Goal: Task Accomplishment & Management: Use online tool/utility

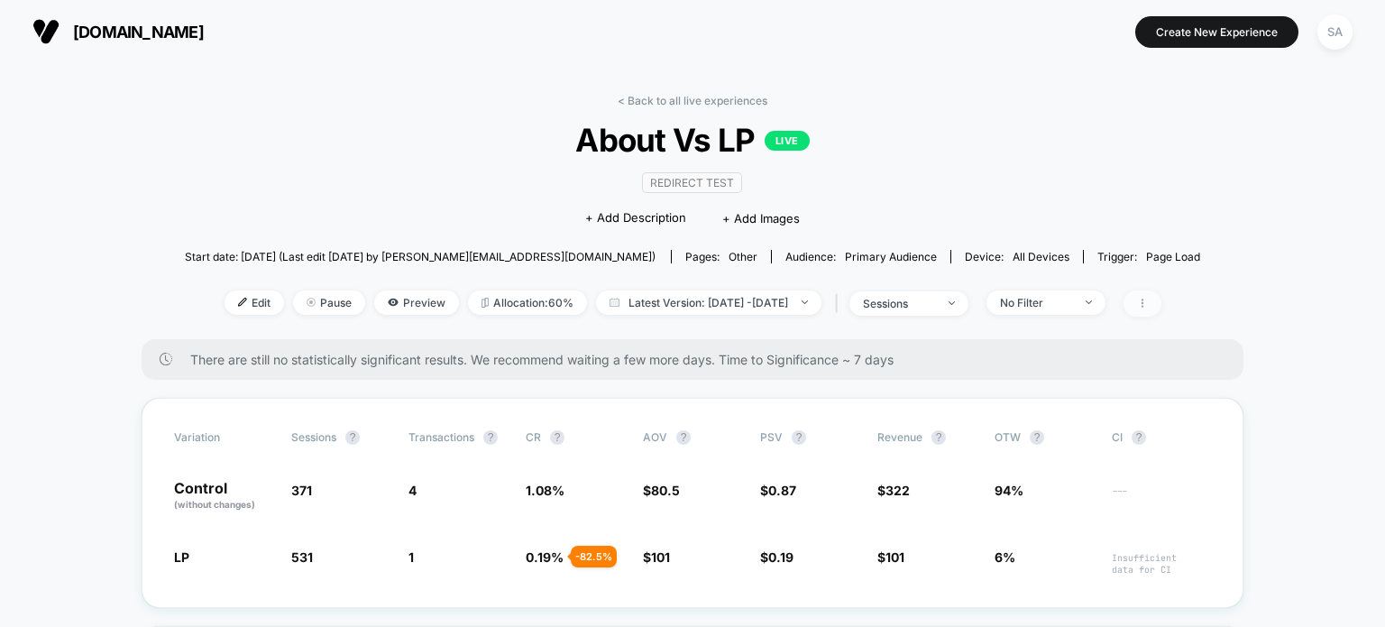
click at [1148, 302] on icon at bounding box center [1142, 303] width 11 height 11
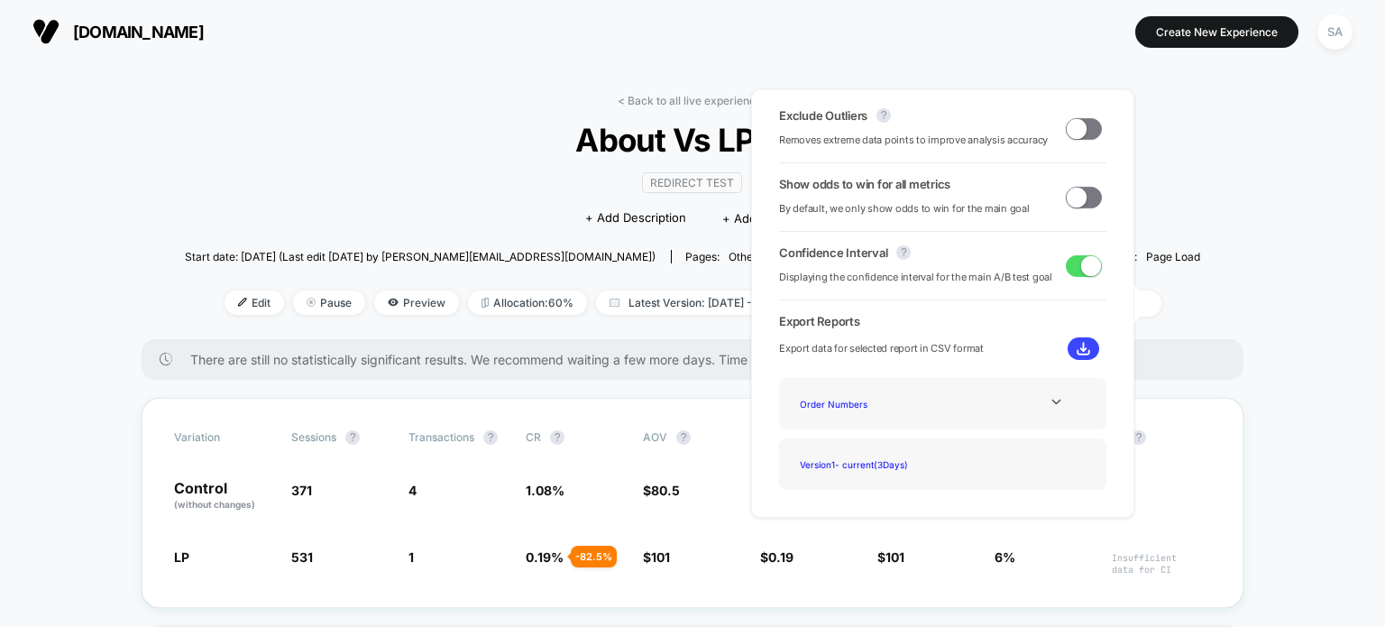
click at [486, 131] on span "About Vs LP LIVE" at bounding box center [692, 140] width 914 height 38
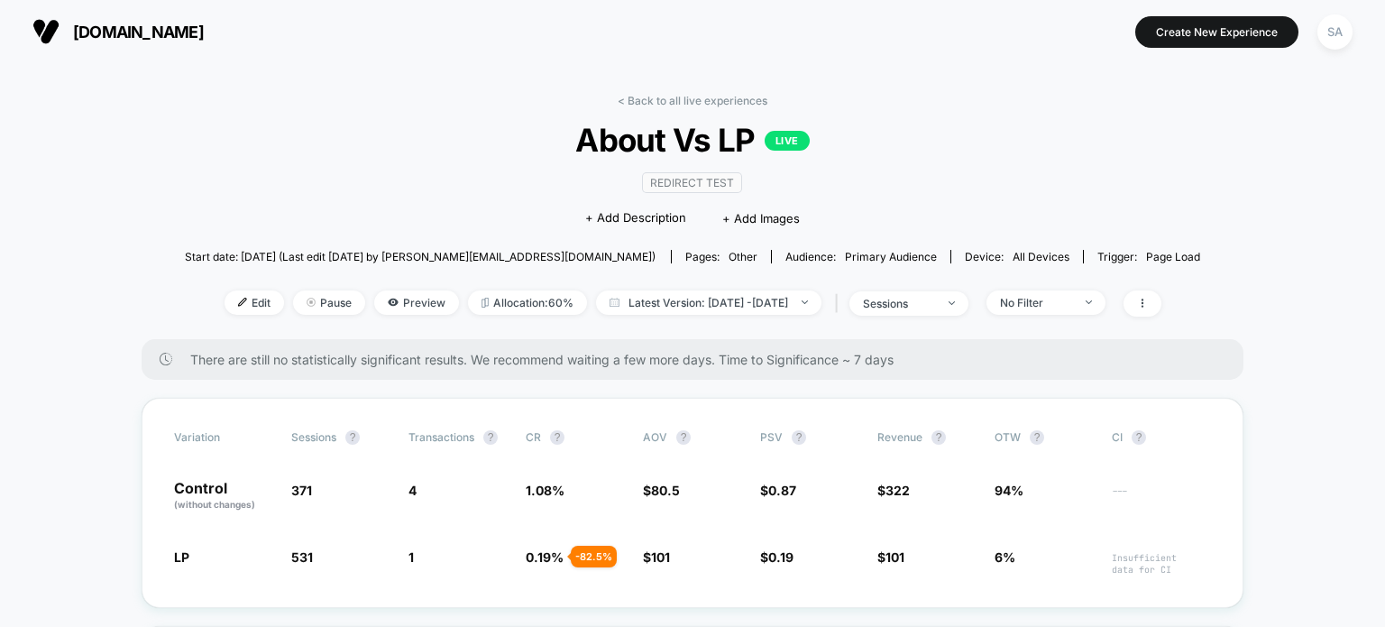
scroll to position [160, 0]
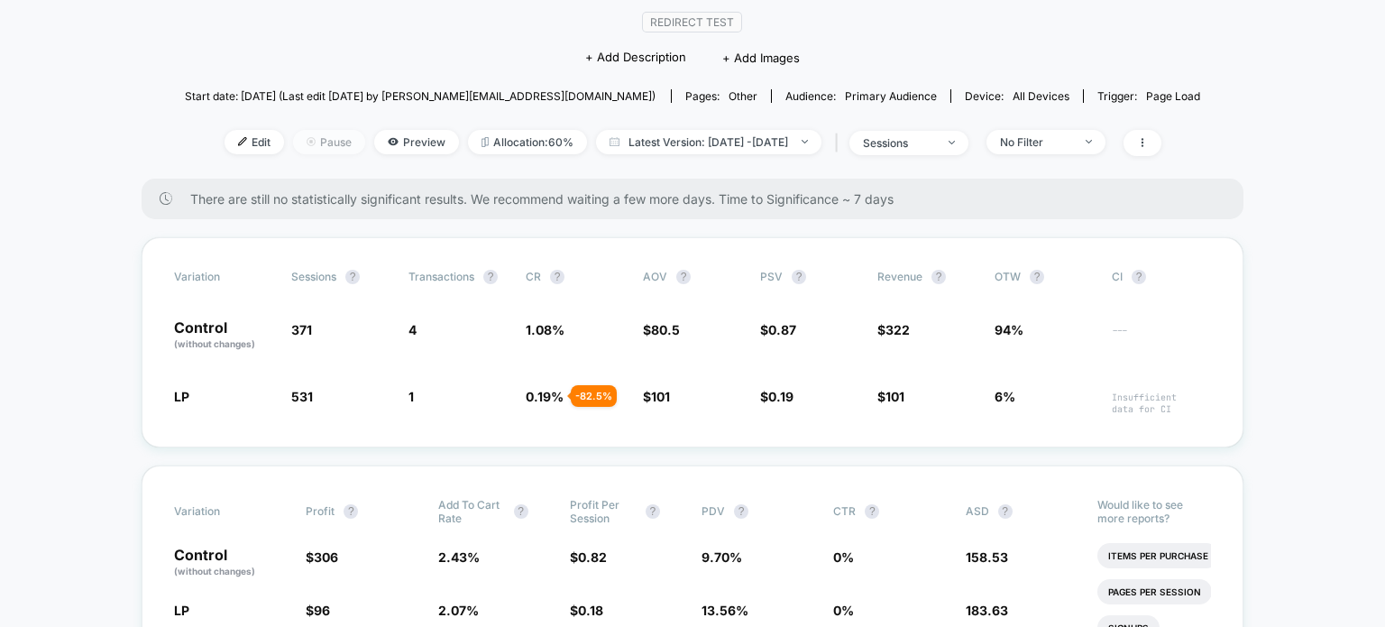
click at [293, 145] on span "Pause" at bounding box center [329, 142] width 72 height 24
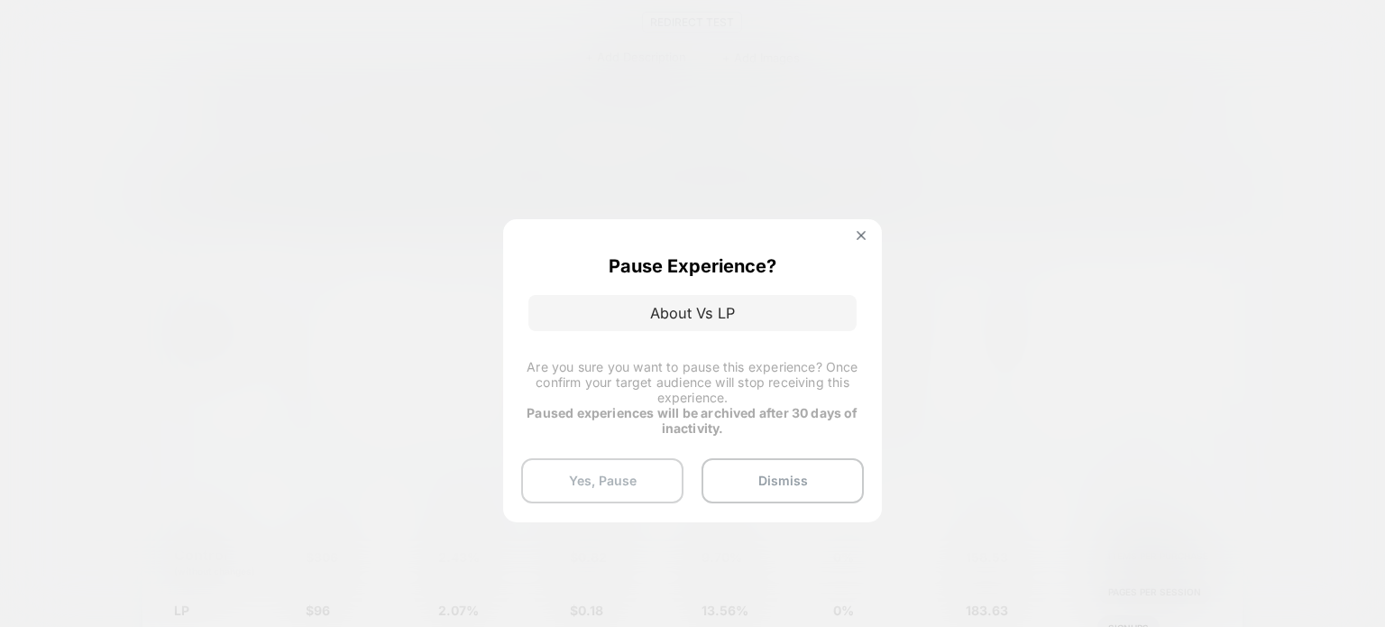
click at [648, 475] on button "Yes, Pause" at bounding box center [602, 480] width 162 height 45
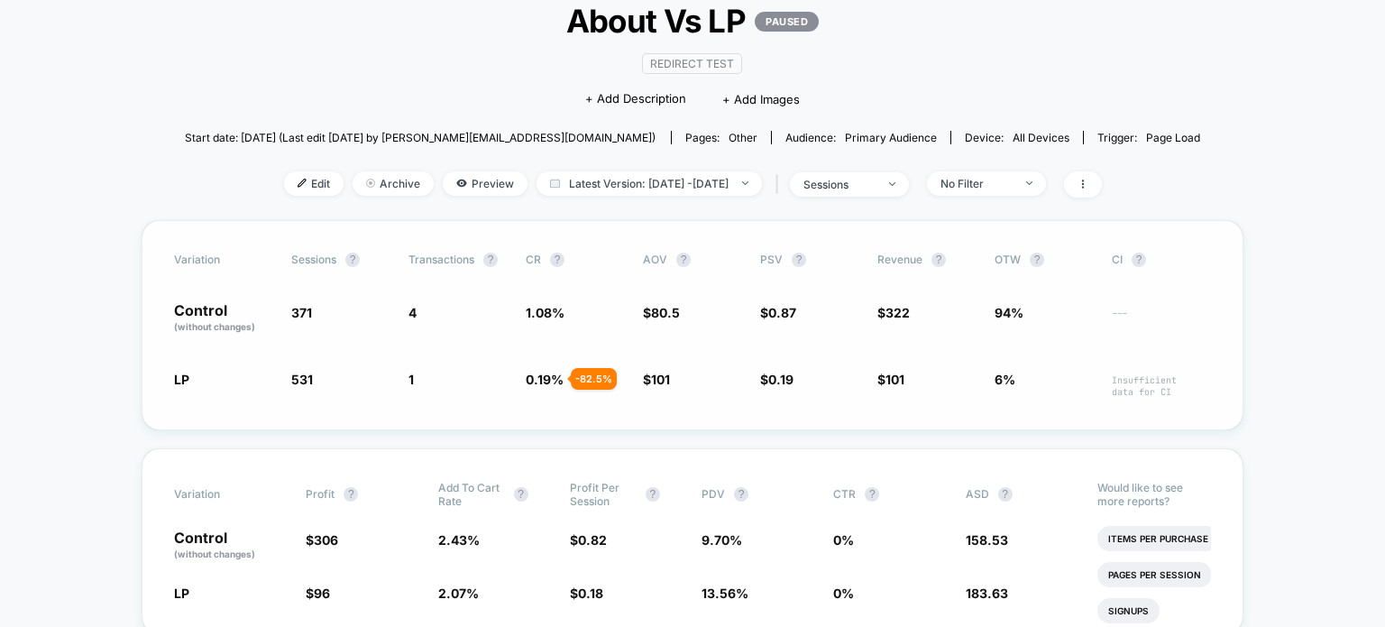
scroll to position [119, 0]
click at [631, 22] on span "About Vs LP PAUSED" at bounding box center [692, 21] width 914 height 38
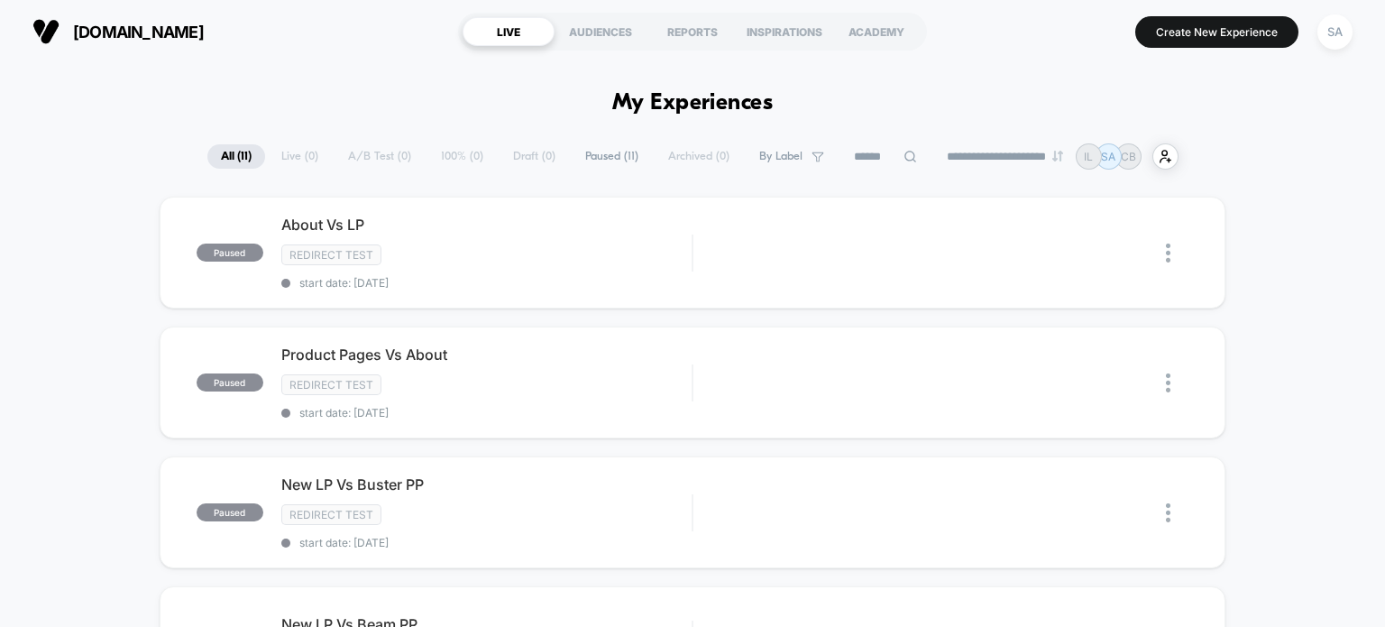
click at [537, 34] on div "LIVE" at bounding box center [509, 31] width 92 height 29
click at [1203, 23] on button "Create New Experience" at bounding box center [1216, 32] width 163 height 32
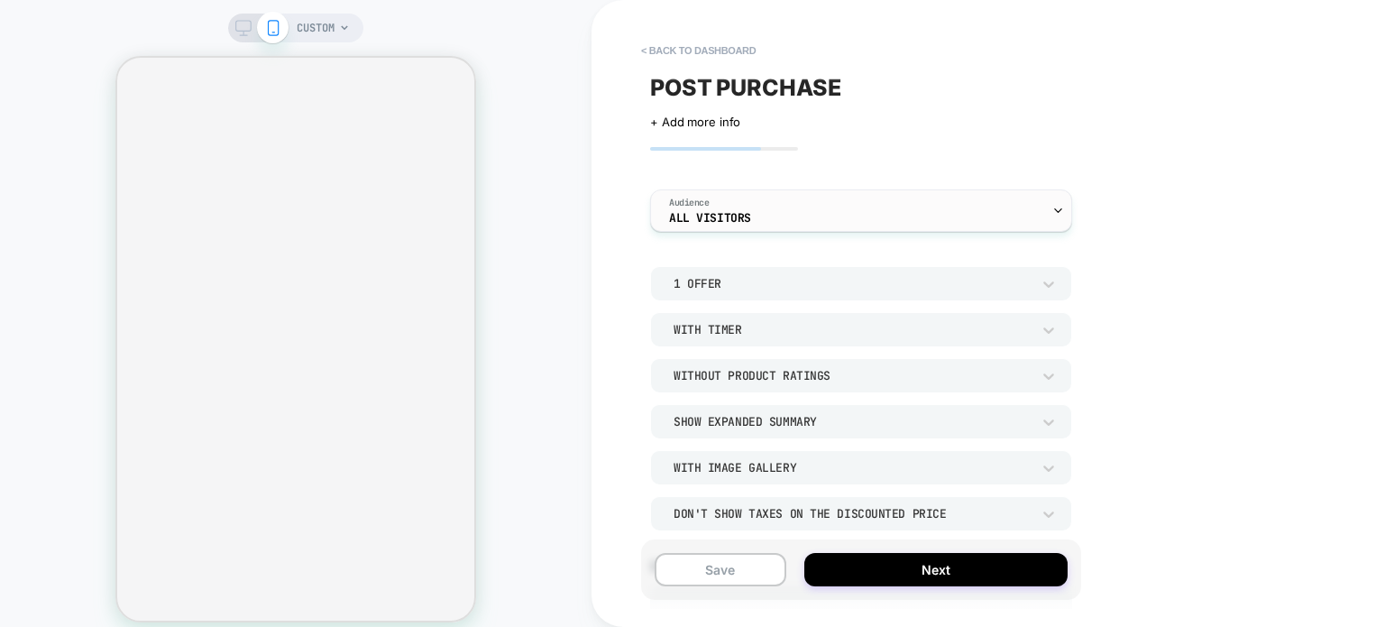
click at [729, 225] on div "Audience All Visitors" at bounding box center [856, 210] width 411 height 41
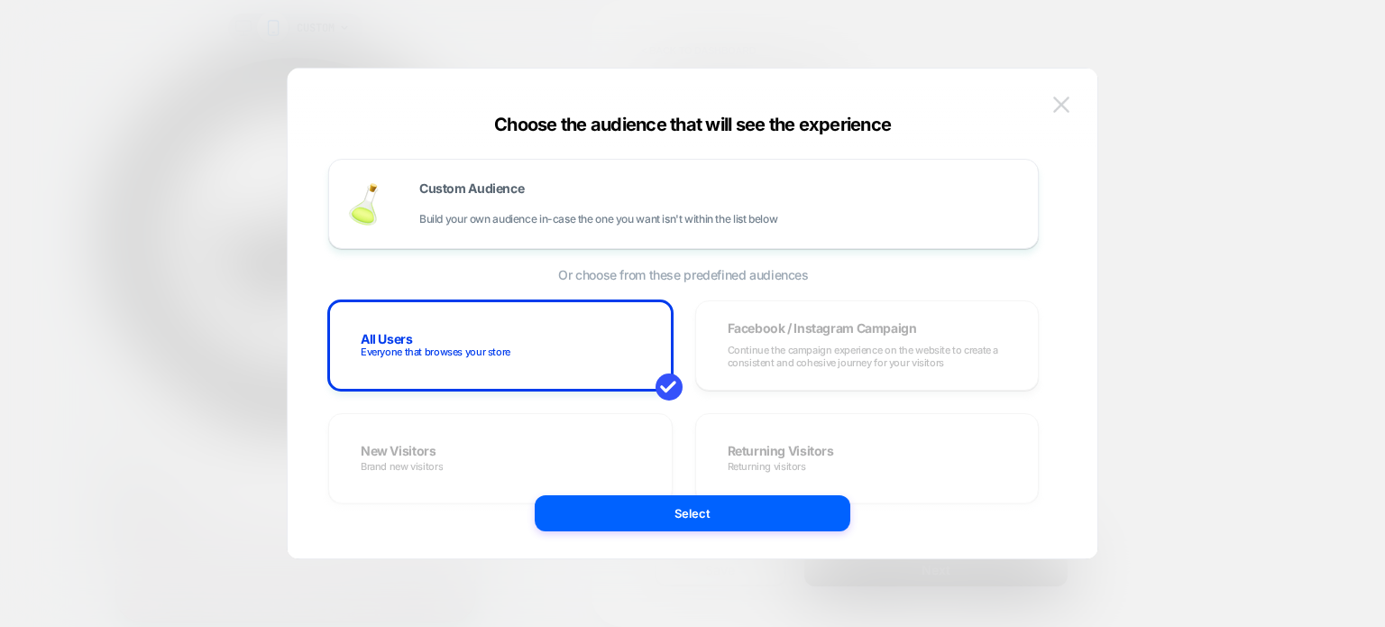
click at [1073, 104] on button at bounding box center [1061, 104] width 27 height 27
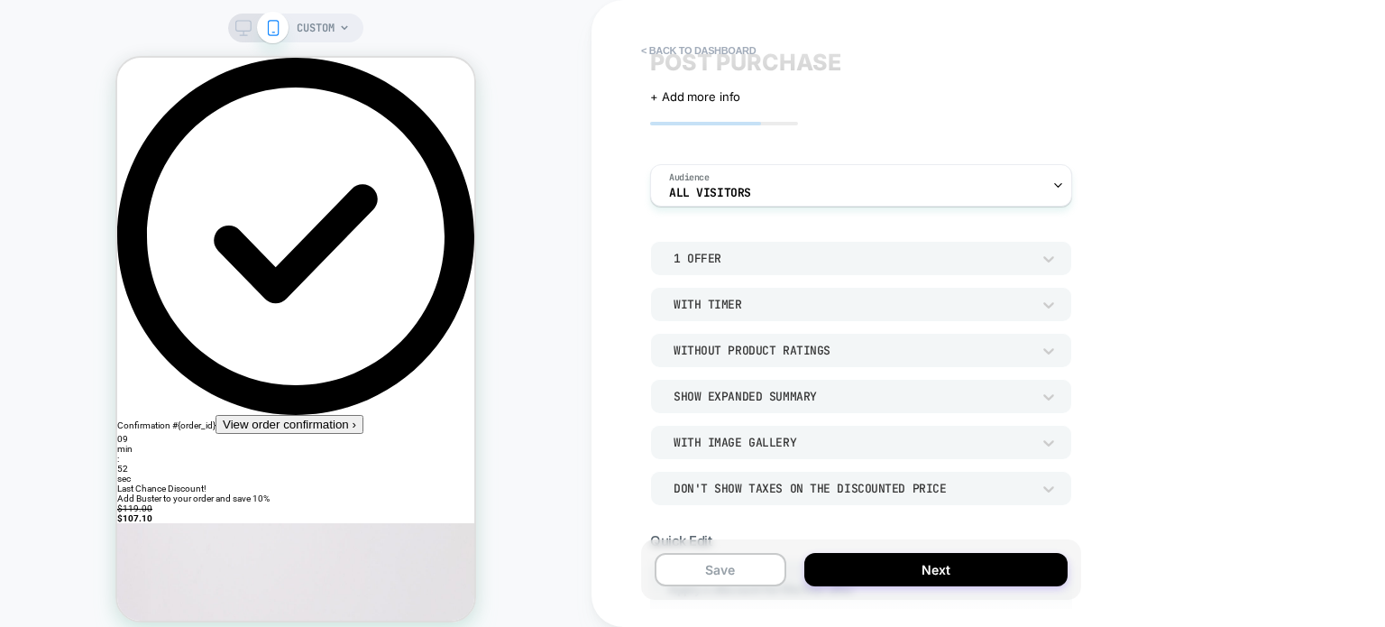
scroll to position [29, 0]
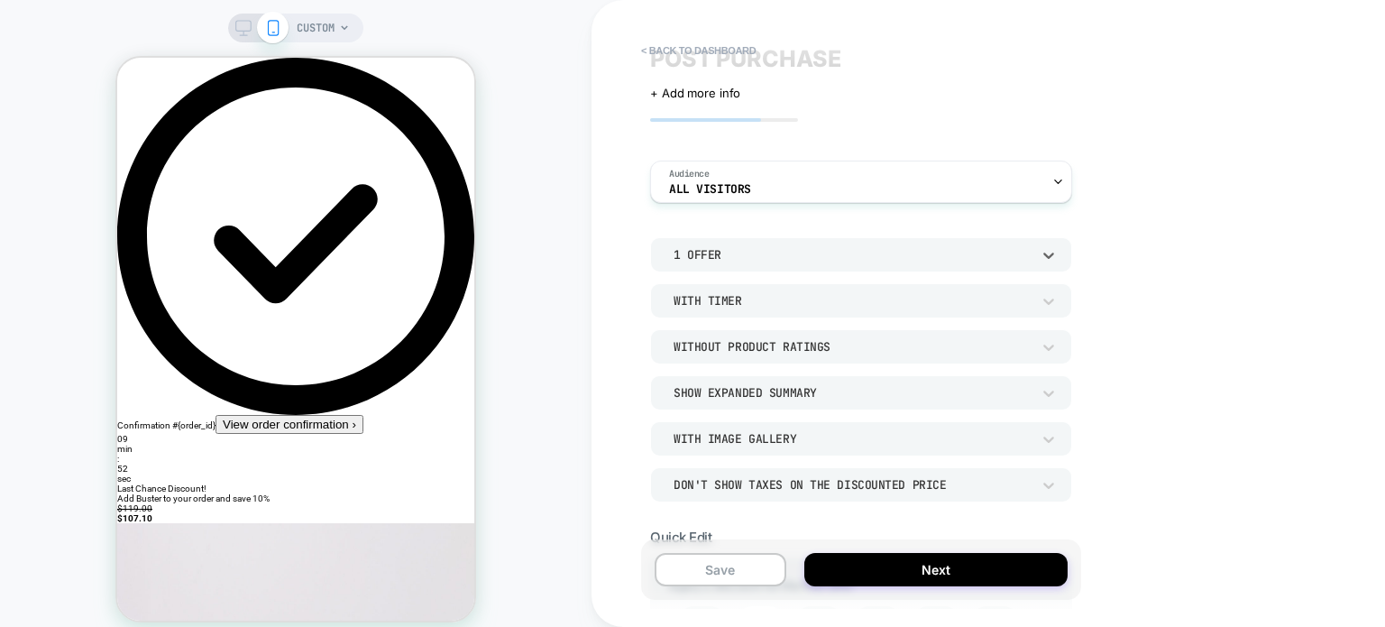
click at [703, 254] on div "1 Offer" at bounding box center [852, 254] width 357 height 15
click at [704, 337] on div "2 Offers" at bounding box center [861, 339] width 408 height 38
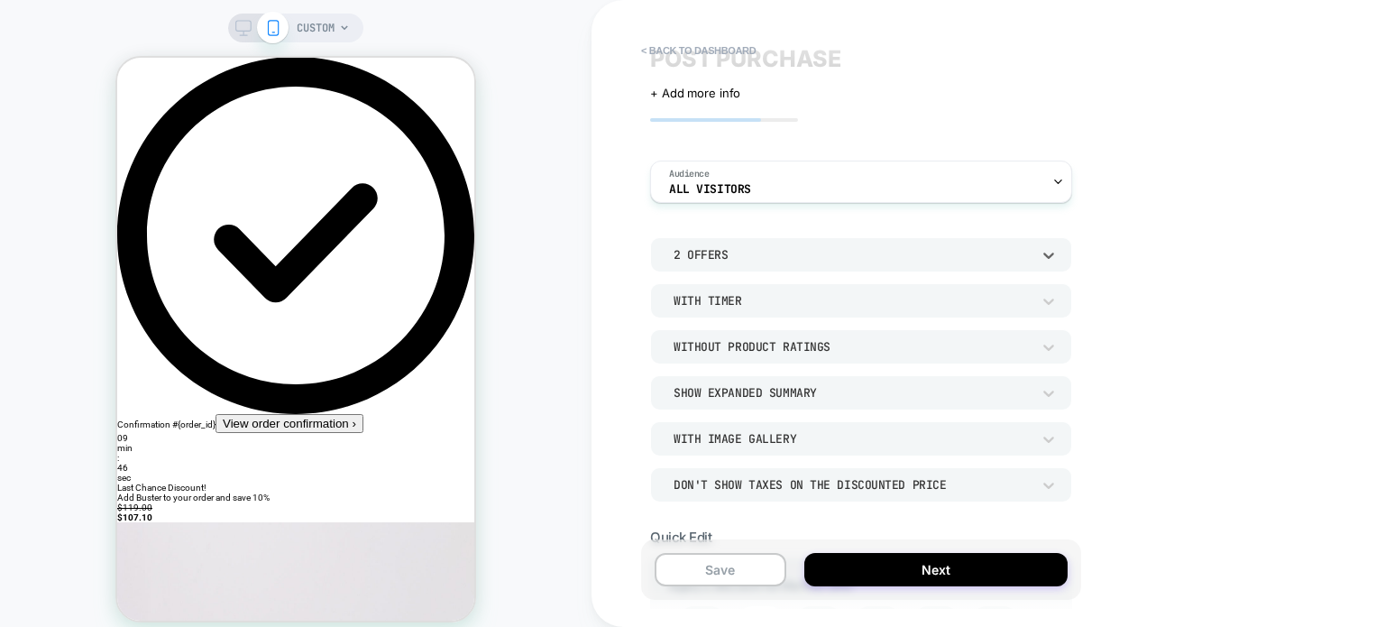
scroll to position [0, 0]
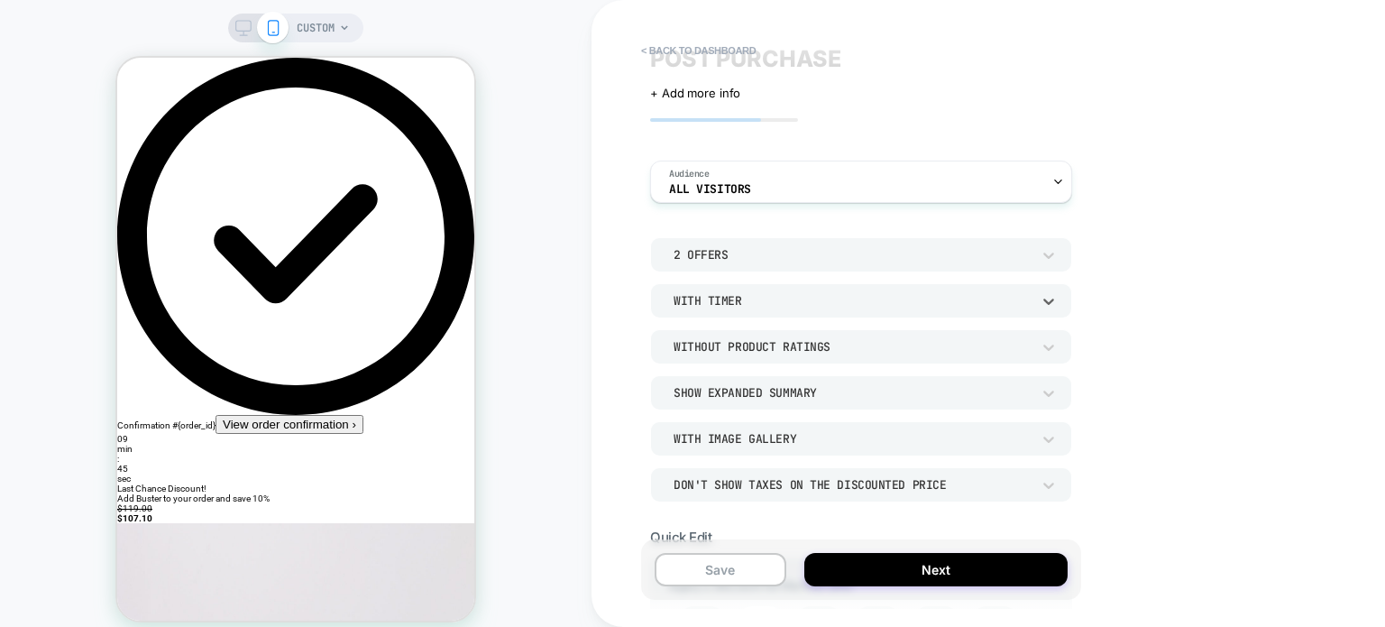
click at [724, 314] on div "With Timer" at bounding box center [861, 300] width 422 height 34
click at [698, 397] on div "With Timer" at bounding box center [861, 385] width 408 height 38
click at [618, 335] on div "< back to dashboard POST PURCHASE Click to edit experience details + Add more i…" at bounding box center [987, 313] width 793 height 627
click at [715, 347] on div "Without Product Ratings" at bounding box center [852, 346] width 357 height 15
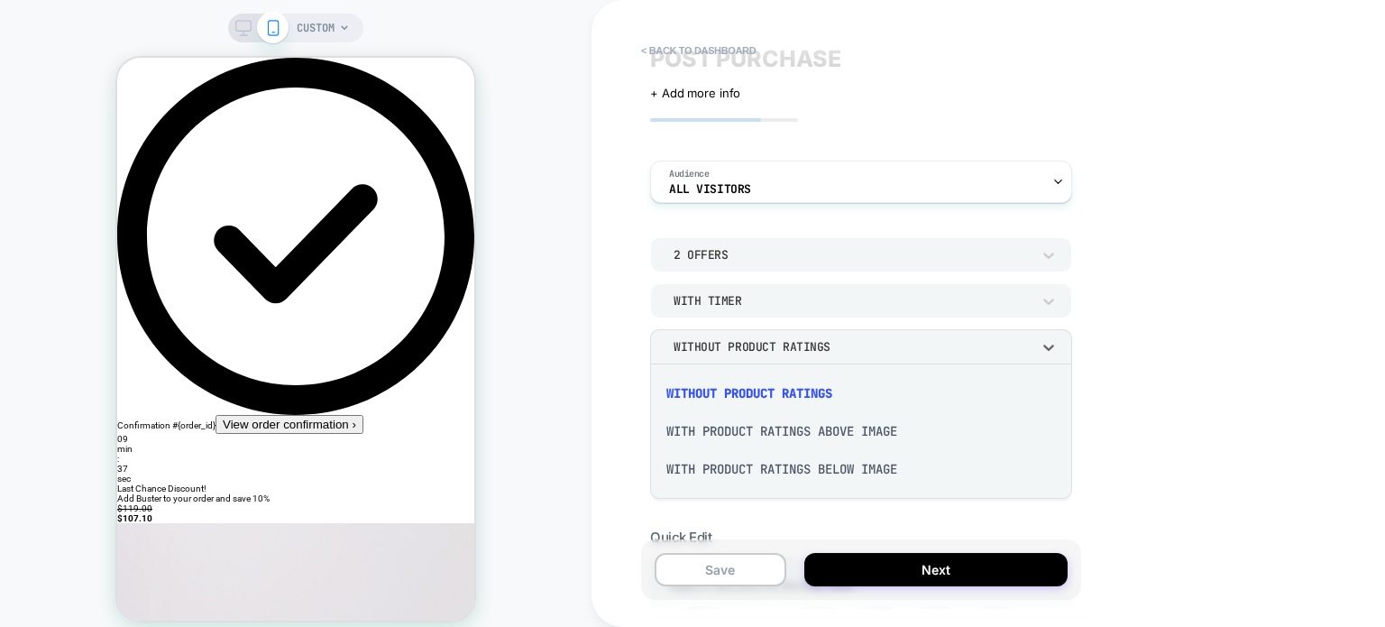
click at [708, 480] on div "With Product Ratings Below Image" at bounding box center [861, 469] width 408 height 38
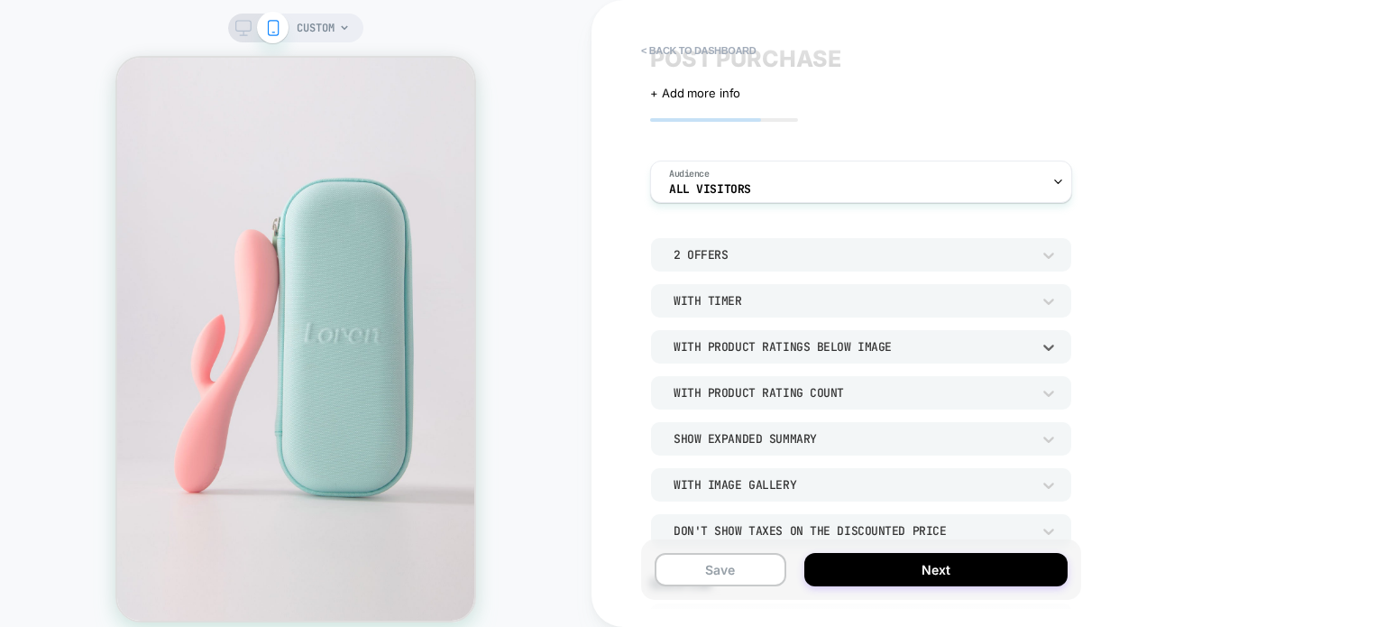
scroll to position [686, 0]
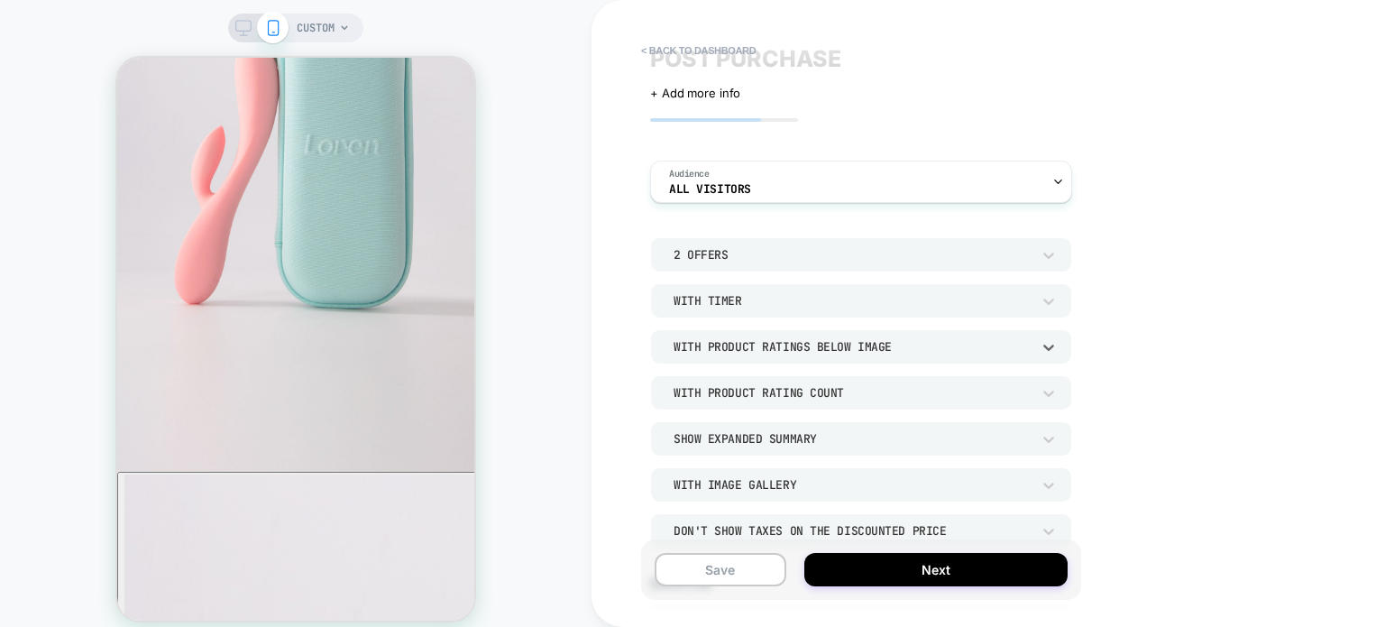
click at [739, 353] on div "With Product Ratings Below Image" at bounding box center [852, 346] width 357 height 15
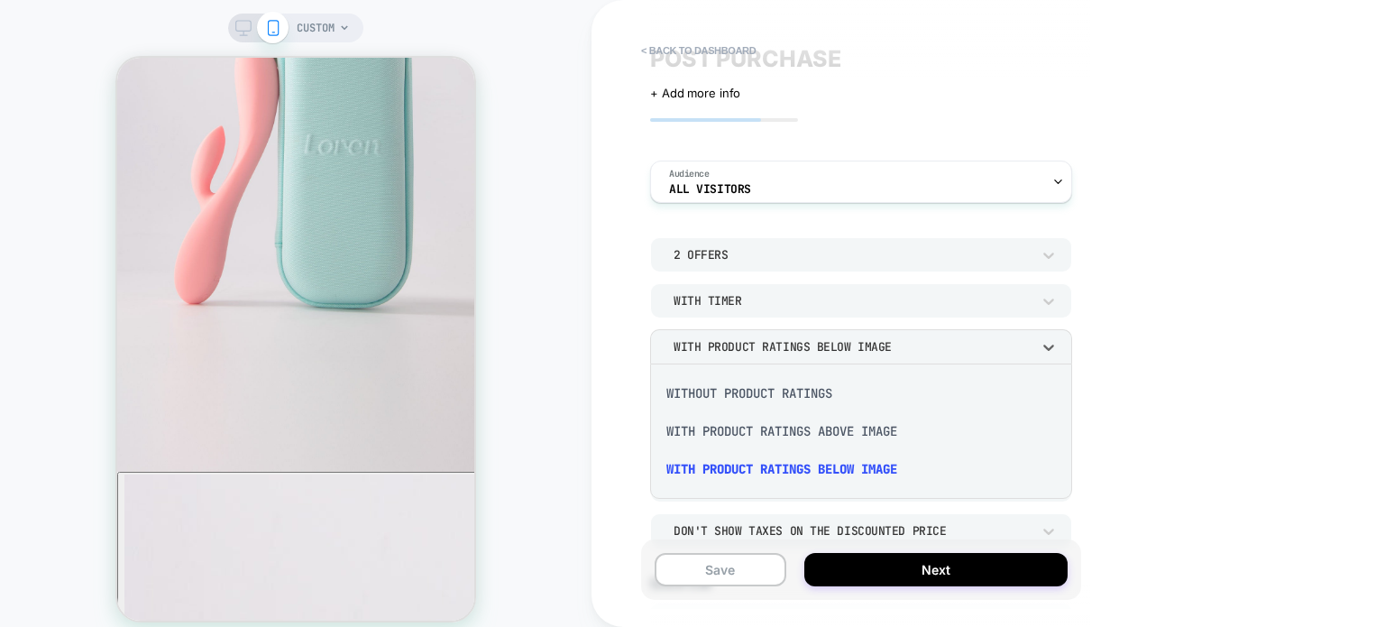
click at [729, 432] on div "With Product Ratings Above Image" at bounding box center [861, 431] width 408 height 38
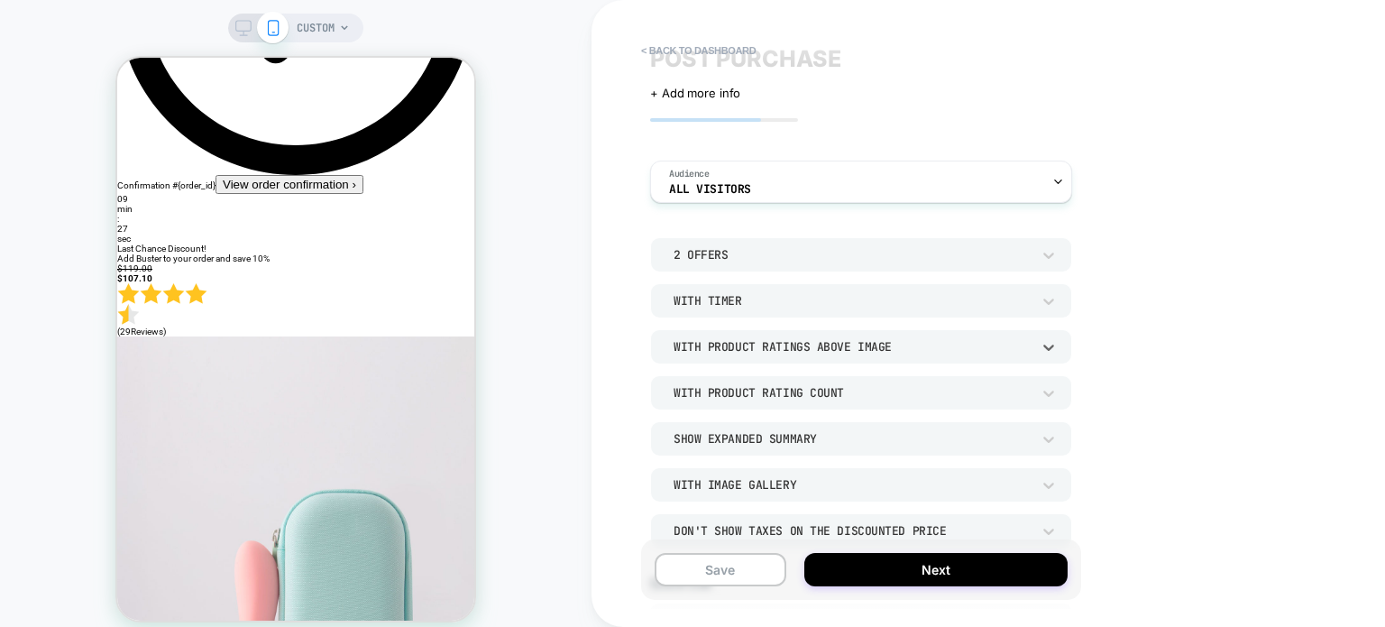
scroll to position [0, 0]
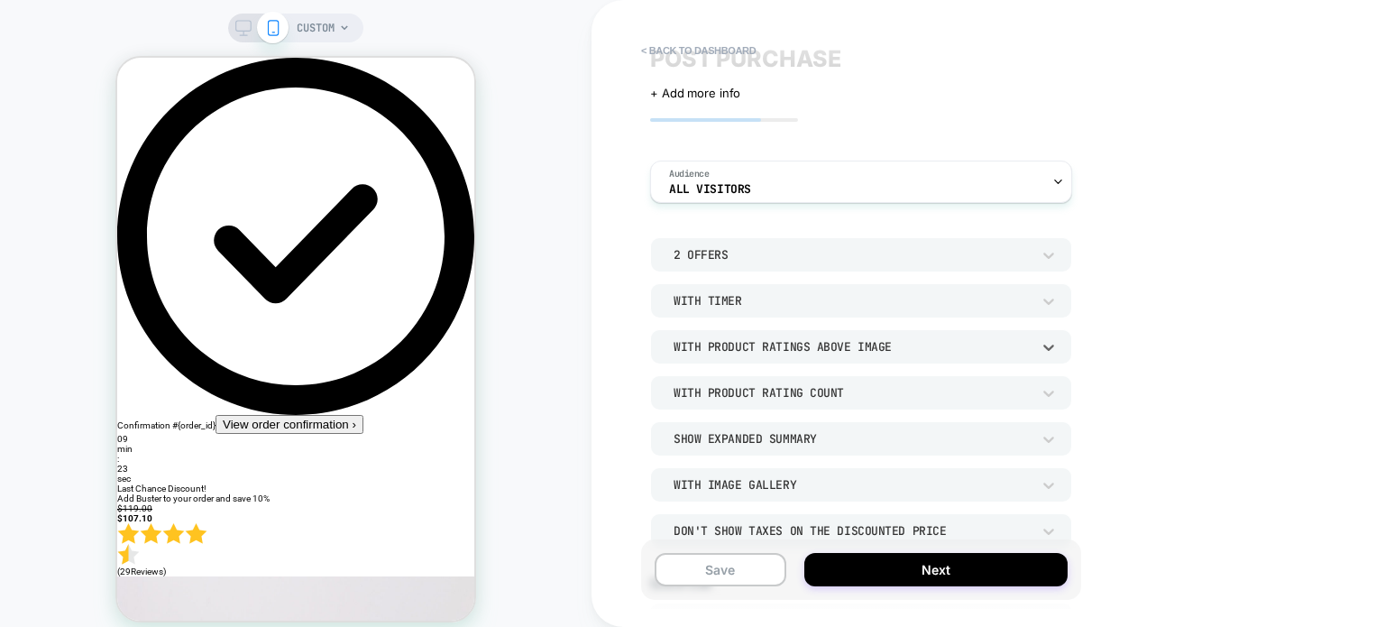
click at [858, 356] on div "With Product Ratings Above Image" at bounding box center [861, 346] width 422 height 34
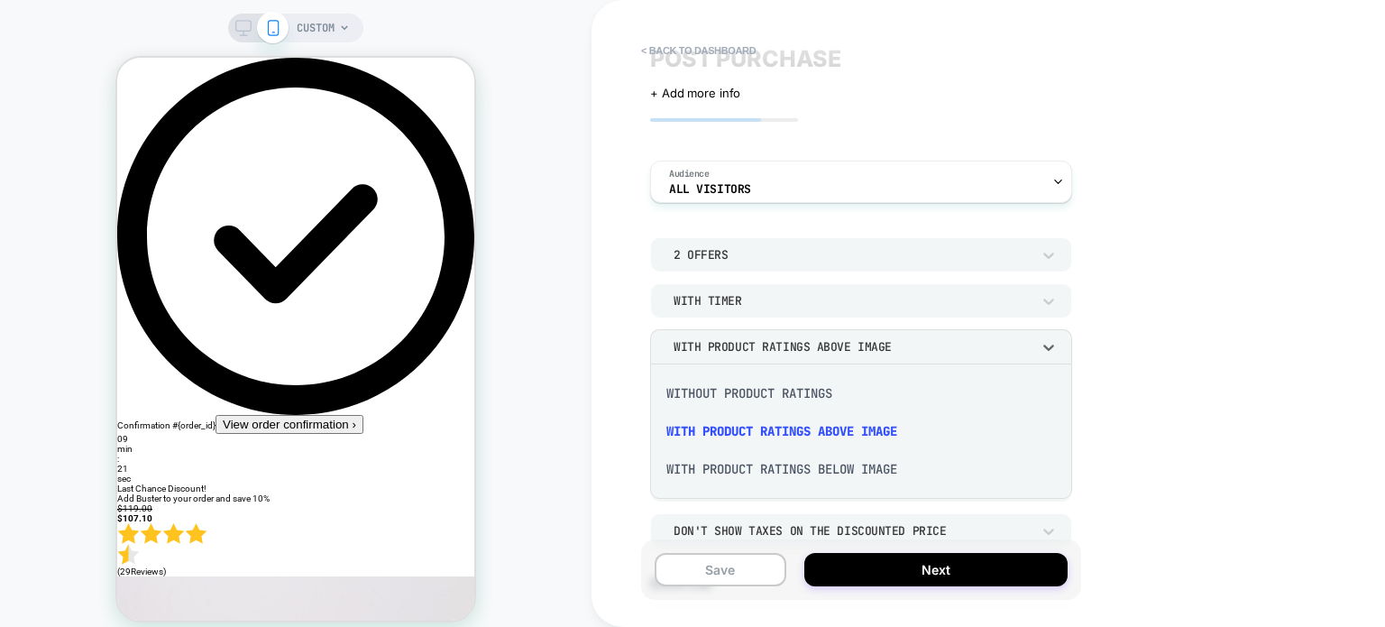
click at [756, 468] on div "With Product Ratings Below Image" at bounding box center [861, 469] width 408 height 38
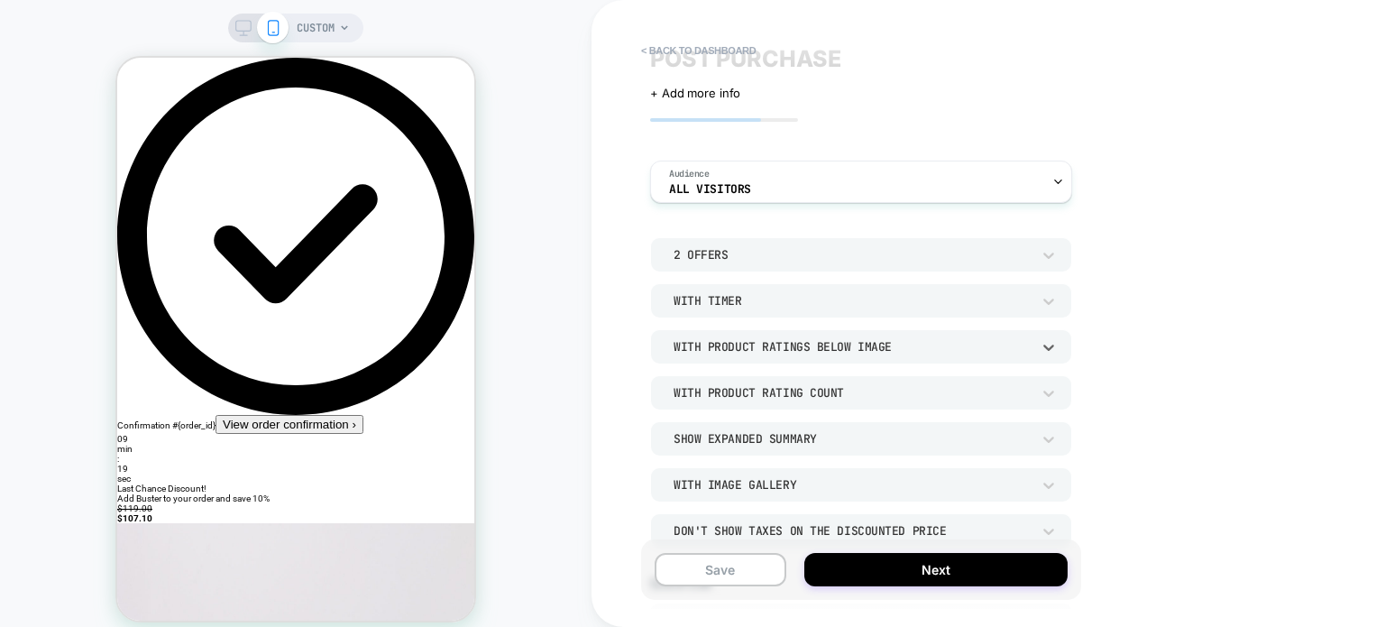
click at [706, 392] on div "With Product Rating Count" at bounding box center [852, 392] width 357 height 15
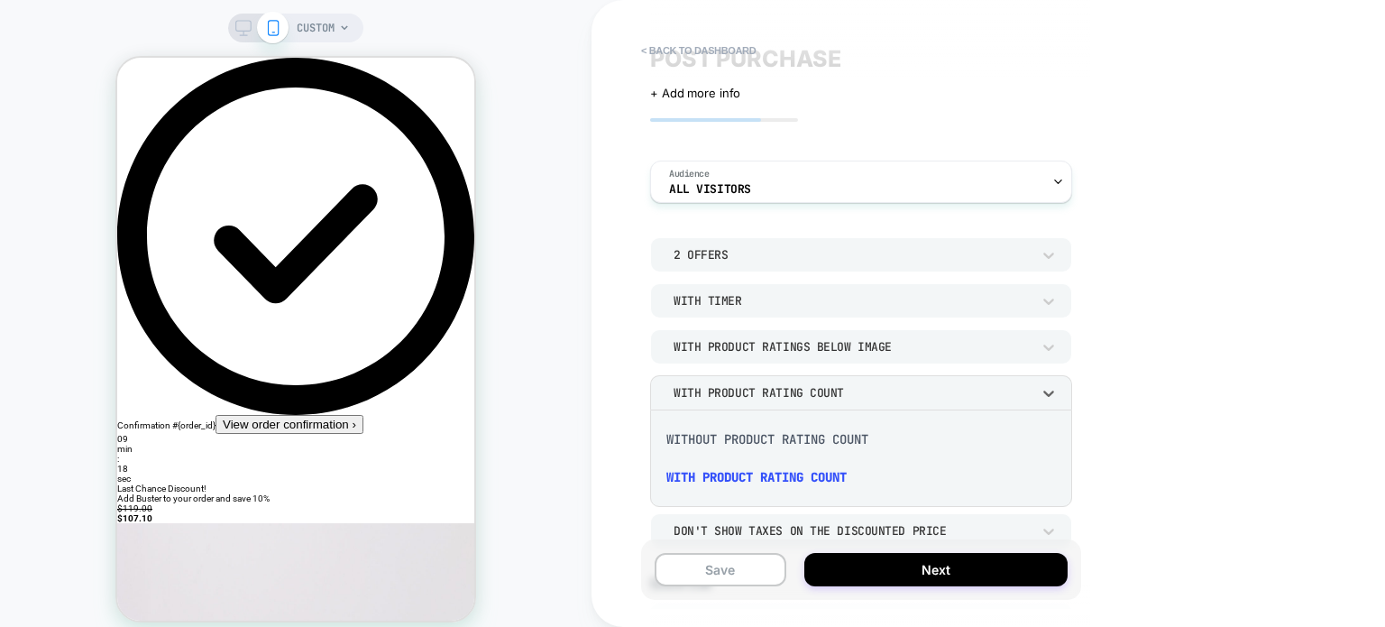
click at [703, 434] on div "Without Product Rating Count" at bounding box center [861, 439] width 408 height 38
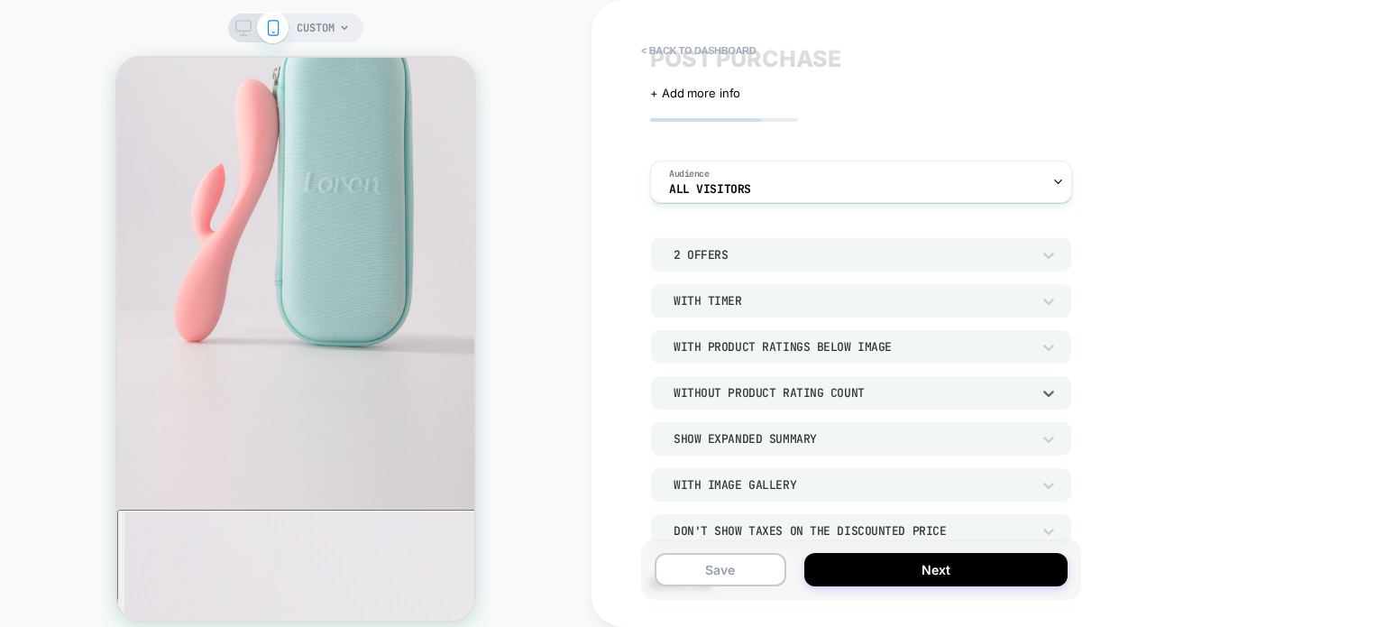
scroll to position [646, 0]
click at [690, 412] on div "2 Offers With Timer With Product Ratings Below Image Without Product Rating Cou…" at bounding box center [861, 392] width 422 height 310
click at [674, 398] on div "Without Product Rating Count" at bounding box center [852, 392] width 357 height 15
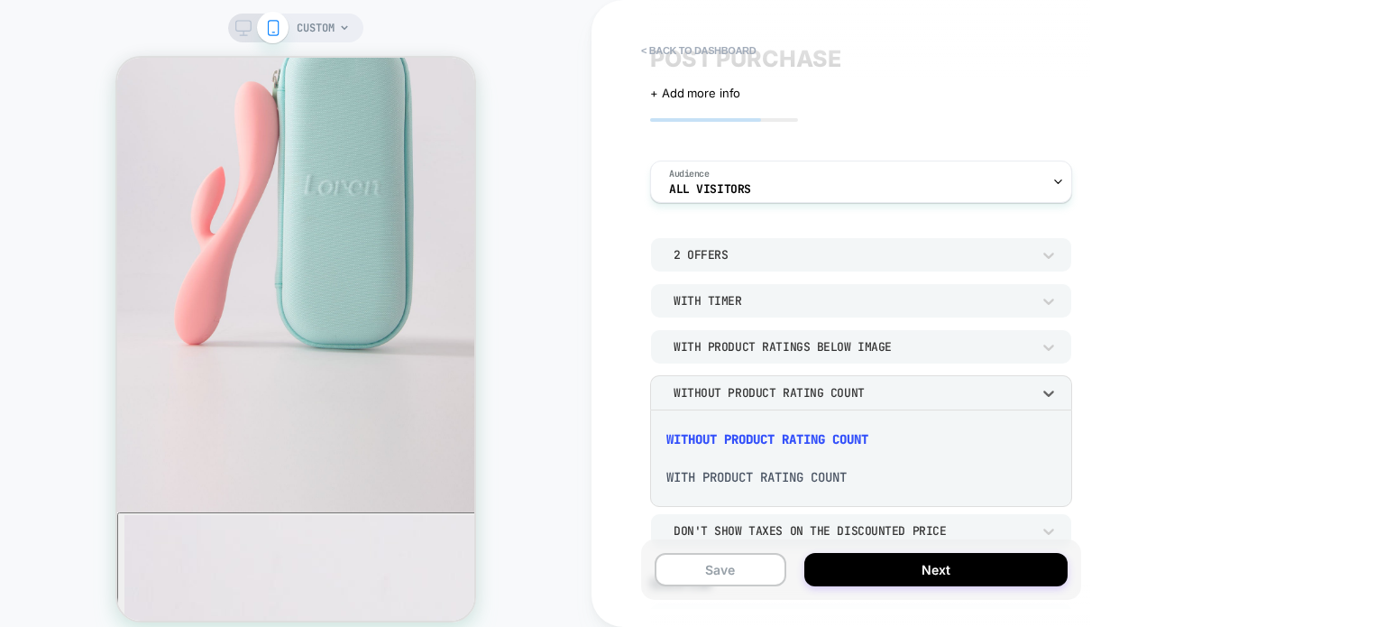
click at [701, 482] on div "With Product Rating Count" at bounding box center [861, 477] width 408 height 38
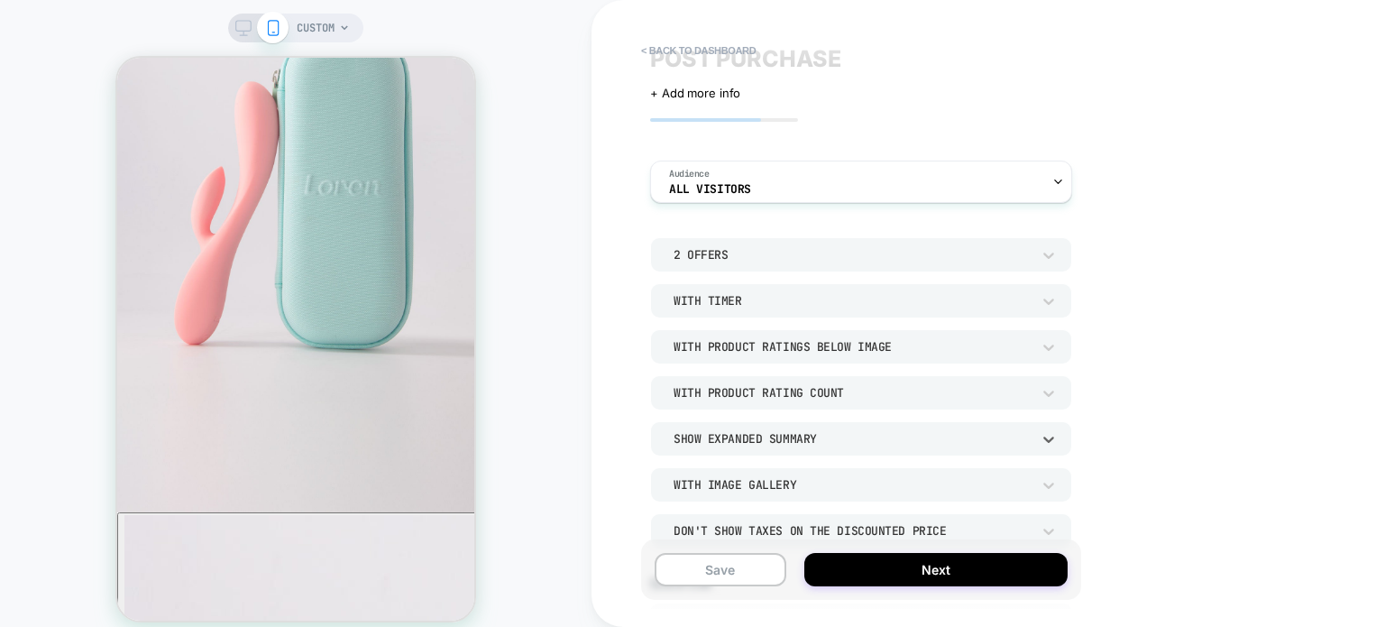
click at [761, 446] on div "Show Expanded Summary" at bounding box center [852, 438] width 375 height 19
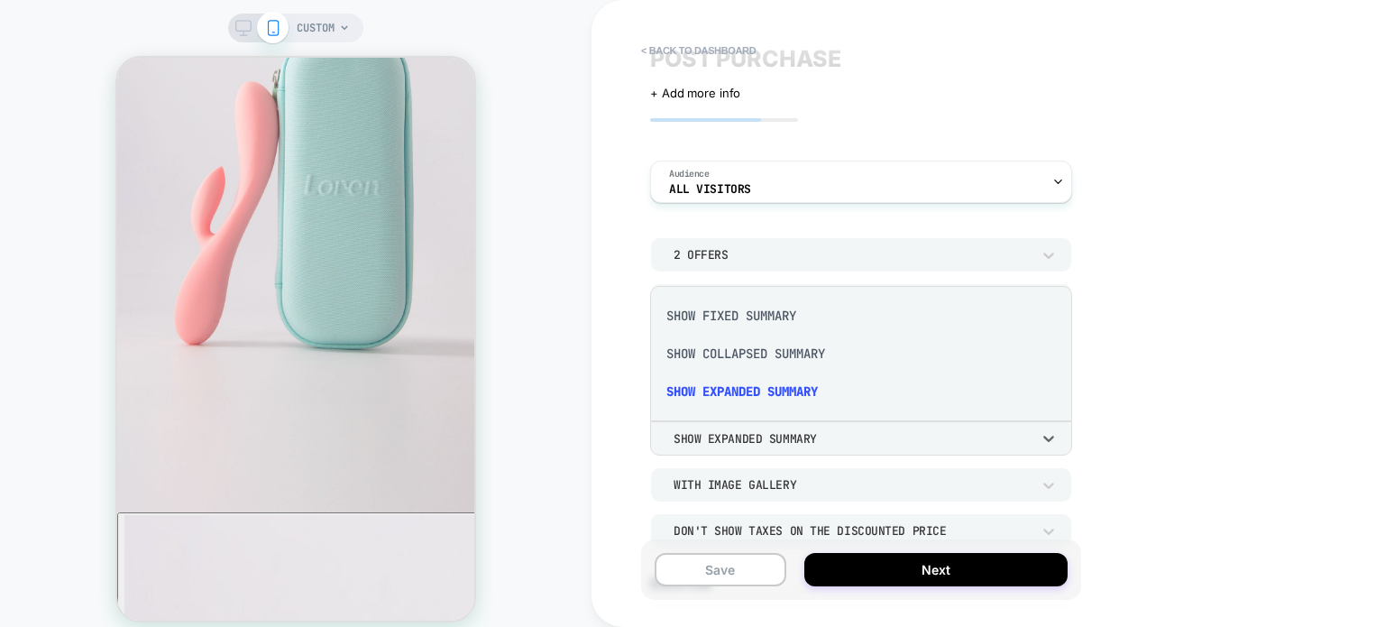
click at [708, 360] on div "Show Collapsed Summary" at bounding box center [861, 354] width 408 height 38
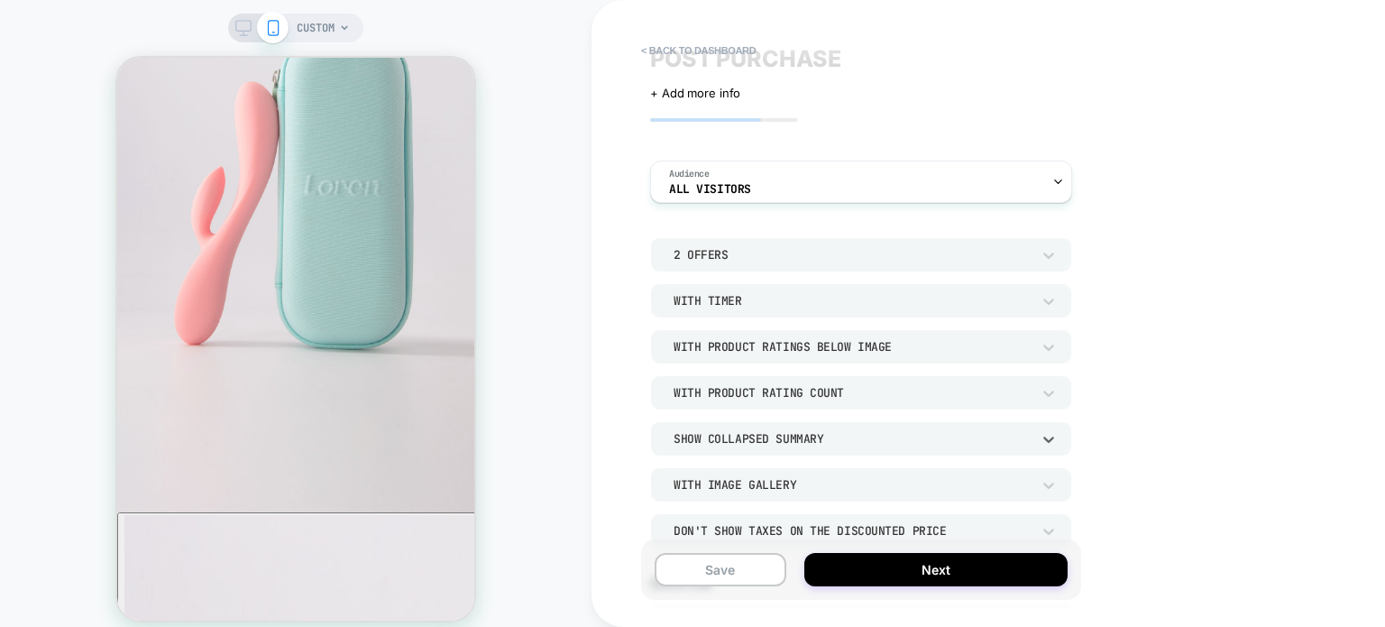
scroll to position [605, 0]
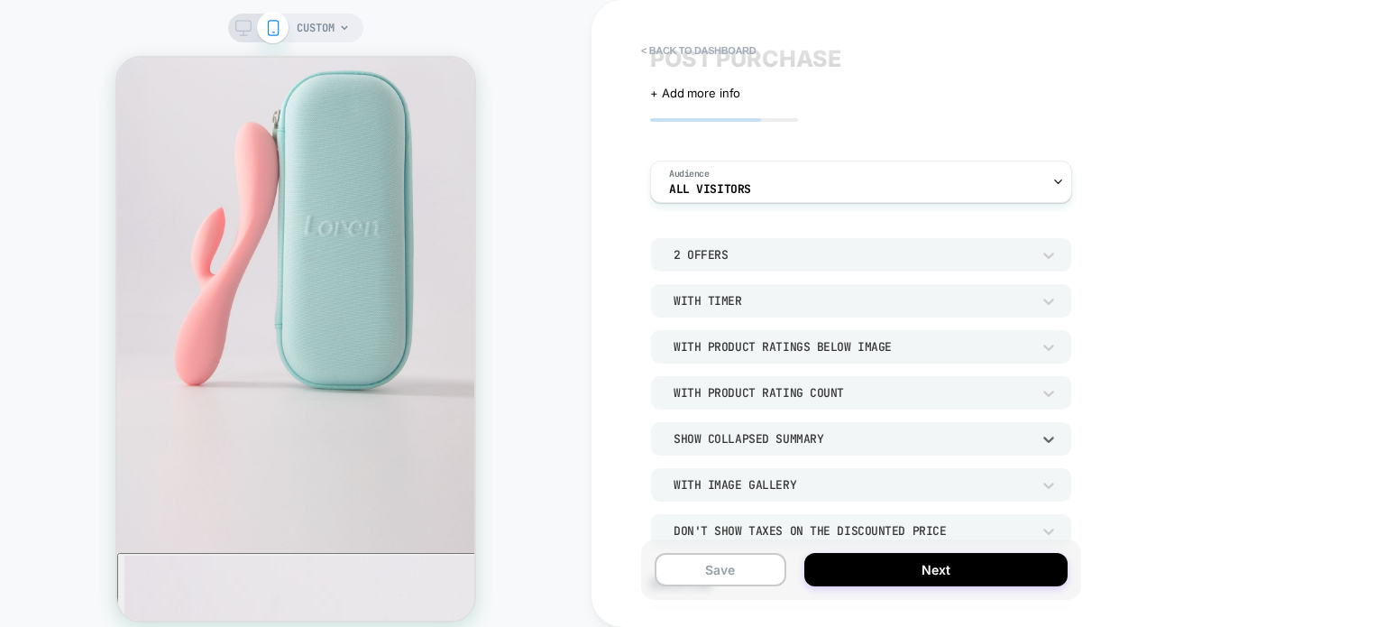
click at [717, 443] on div "Show Collapsed Summary" at bounding box center [852, 438] width 357 height 15
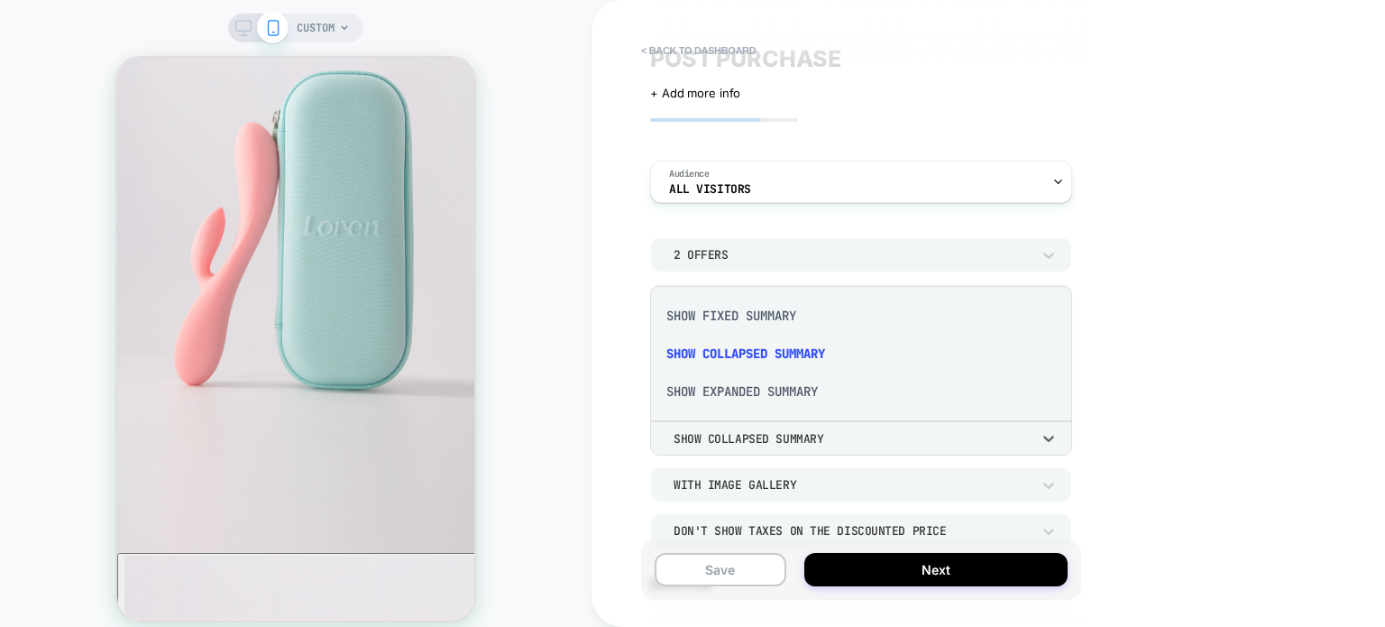
click at [720, 323] on div "Show Fixed Summary" at bounding box center [861, 316] width 408 height 38
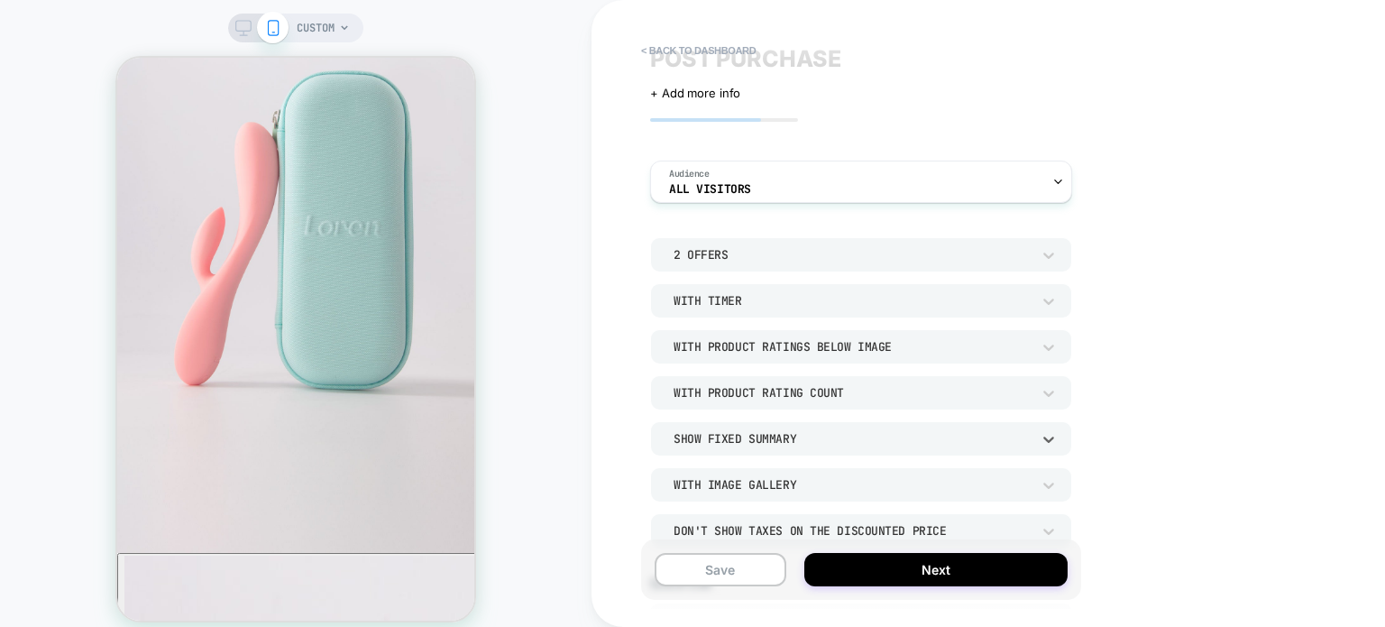
scroll to position [646, 0]
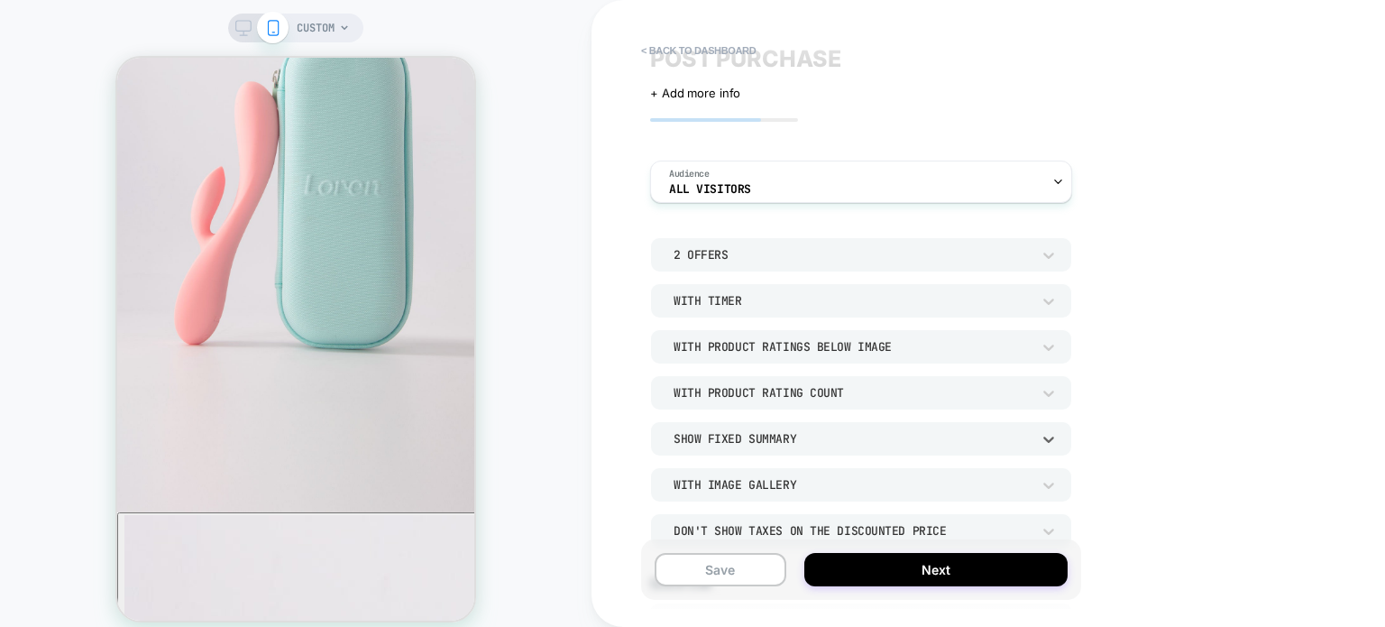
click at [715, 435] on div "Show Fixed Summary" at bounding box center [852, 438] width 357 height 15
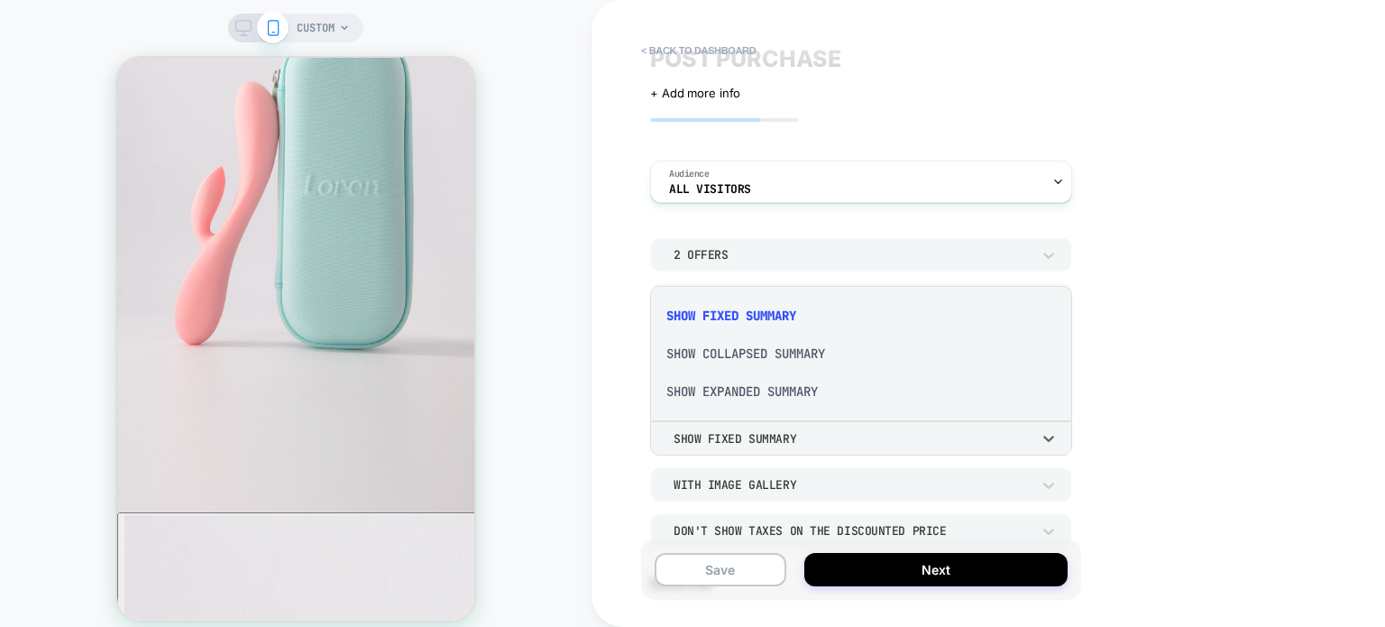
click at [693, 395] on div "Show Expanded Summary" at bounding box center [861, 391] width 408 height 38
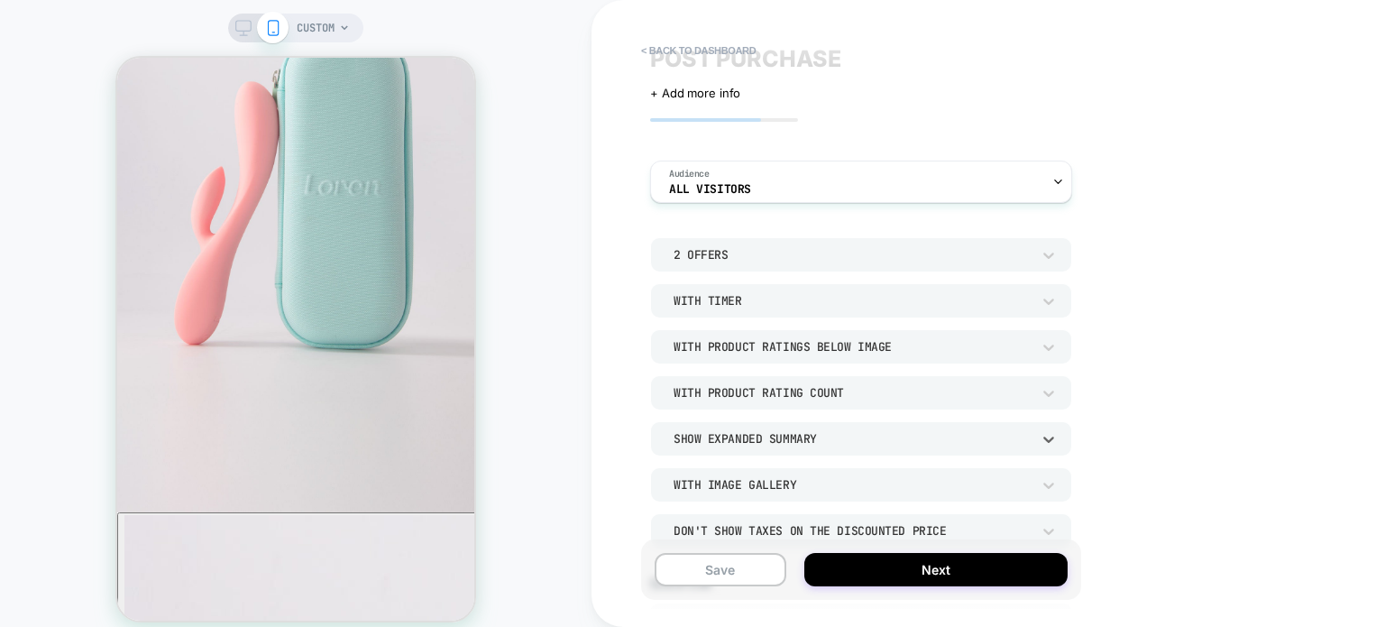
click at [692, 432] on div "Show Expanded Summary" at bounding box center [852, 438] width 357 height 15
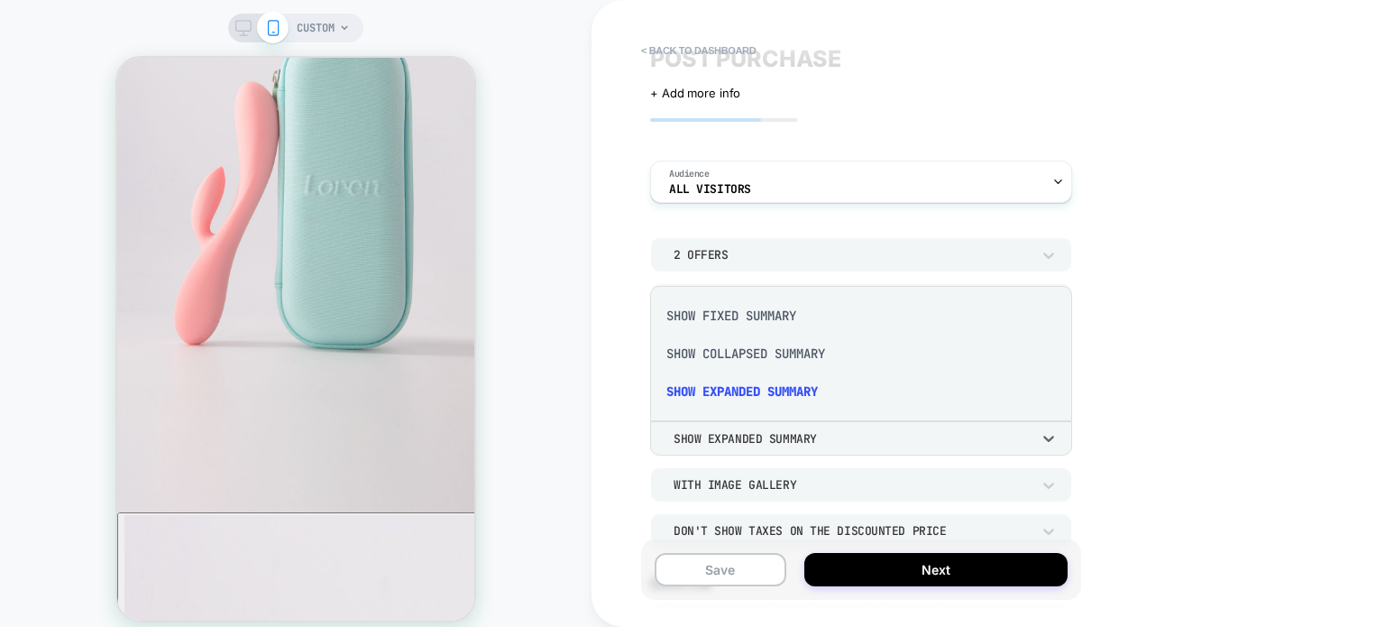
click at [692, 313] on div "Show Fixed Summary" at bounding box center [861, 316] width 408 height 38
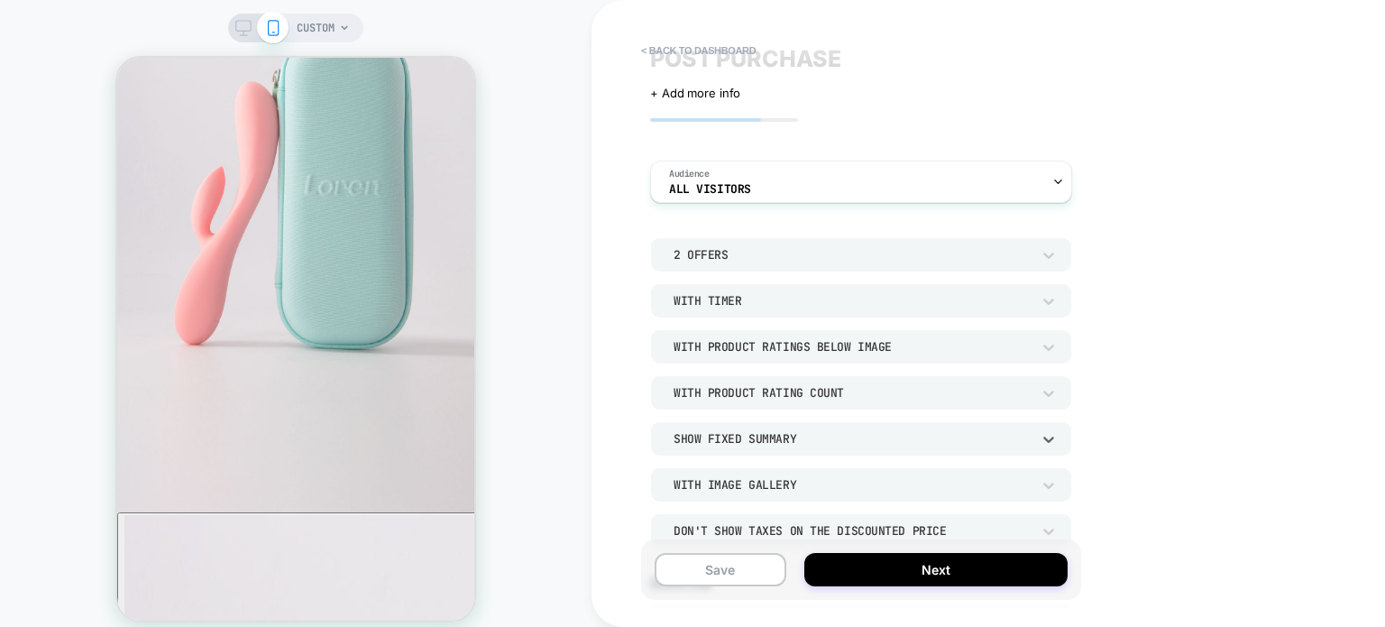
scroll to position [54, 0]
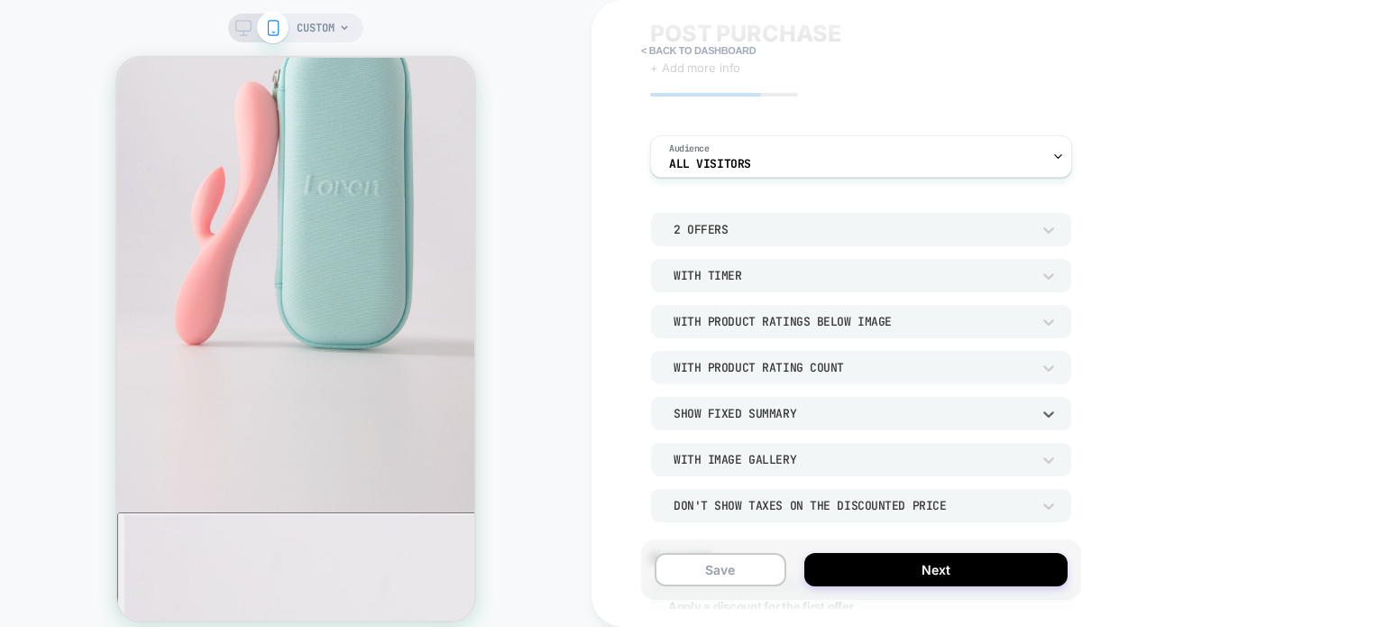
click at [712, 468] on div "With Image Gallery" at bounding box center [852, 459] width 375 height 19
click at [701, 377] on div "Without Image Gallery" at bounding box center [861, 374] width 408 height 38
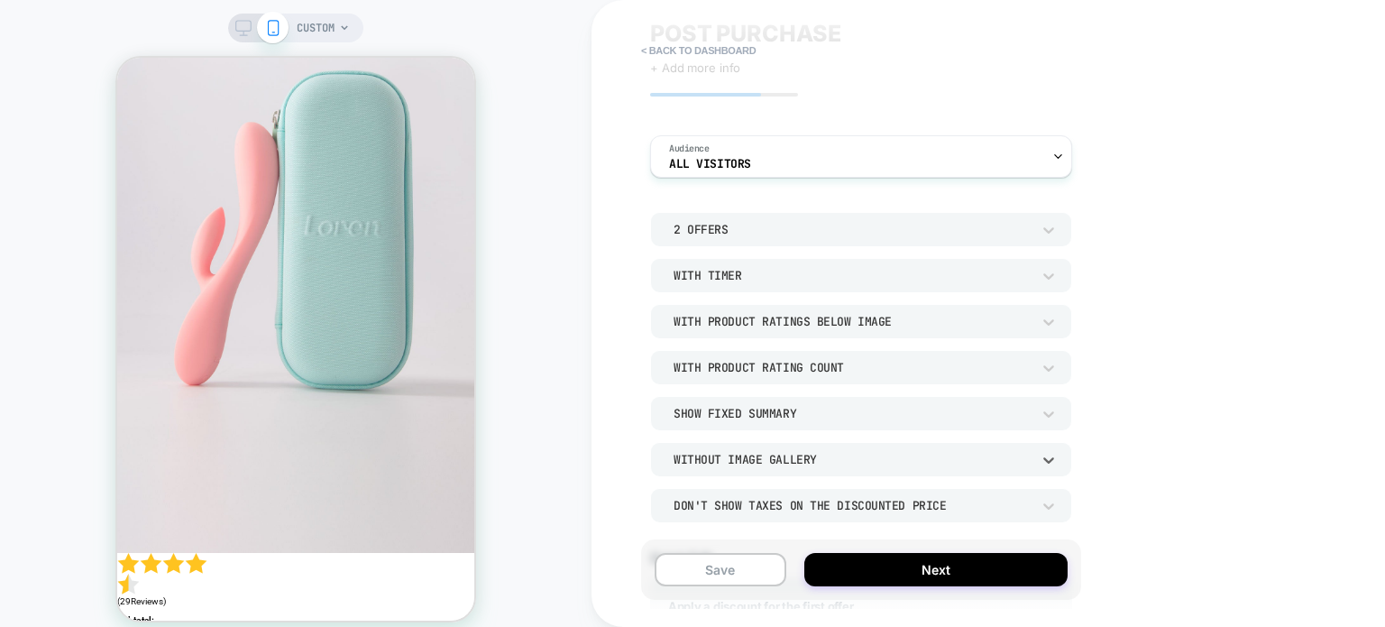
click at [692, 472] on div "Without Image Gallery" at bounding box center [861, 459] width 422 height 34
click at [701, 417] on div "With Image Gallery" at bounding box center [861, 412] width 408 height 38
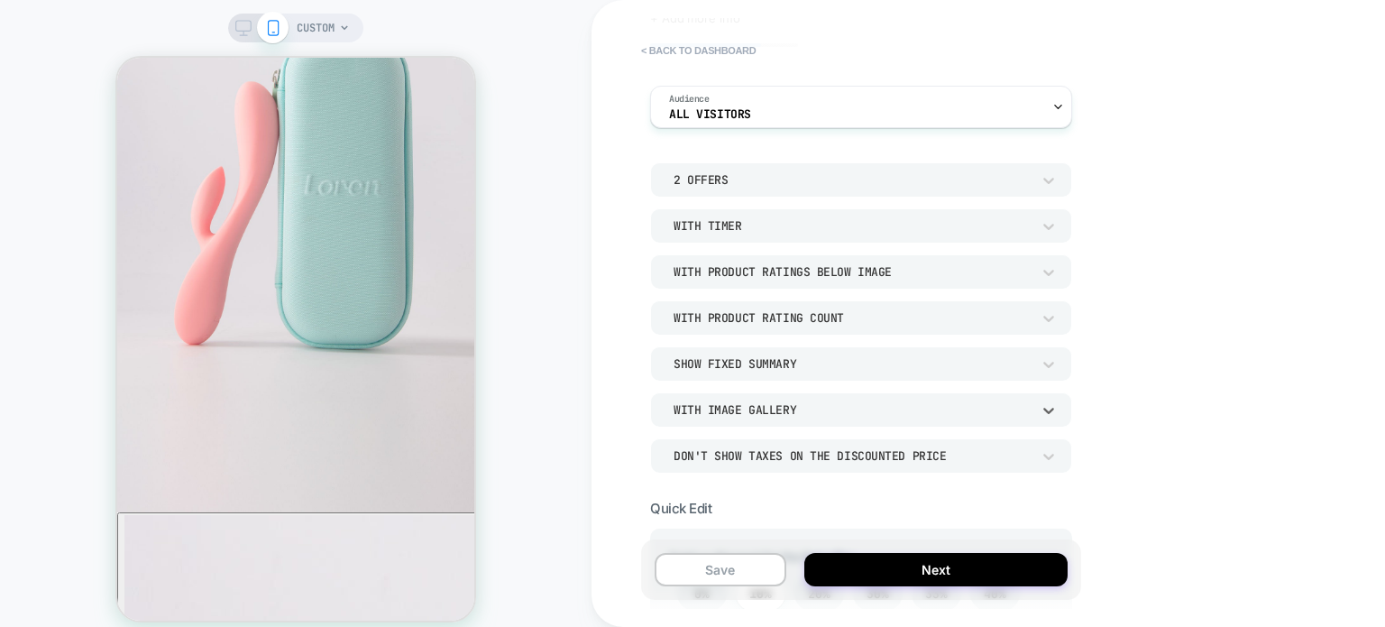
scroll to position [136, 0]
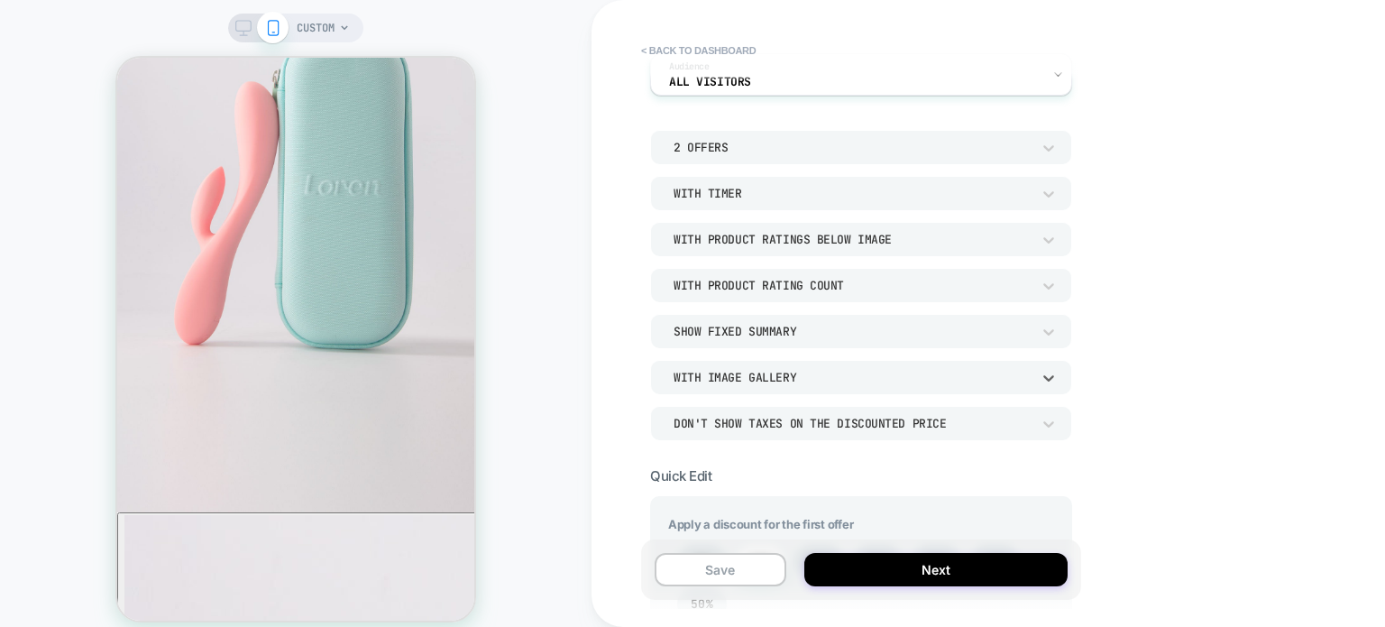
click at [766, 429] on div "Don't show taxes on the discounted price" at bounding box center [852, 423] width 357 height 15
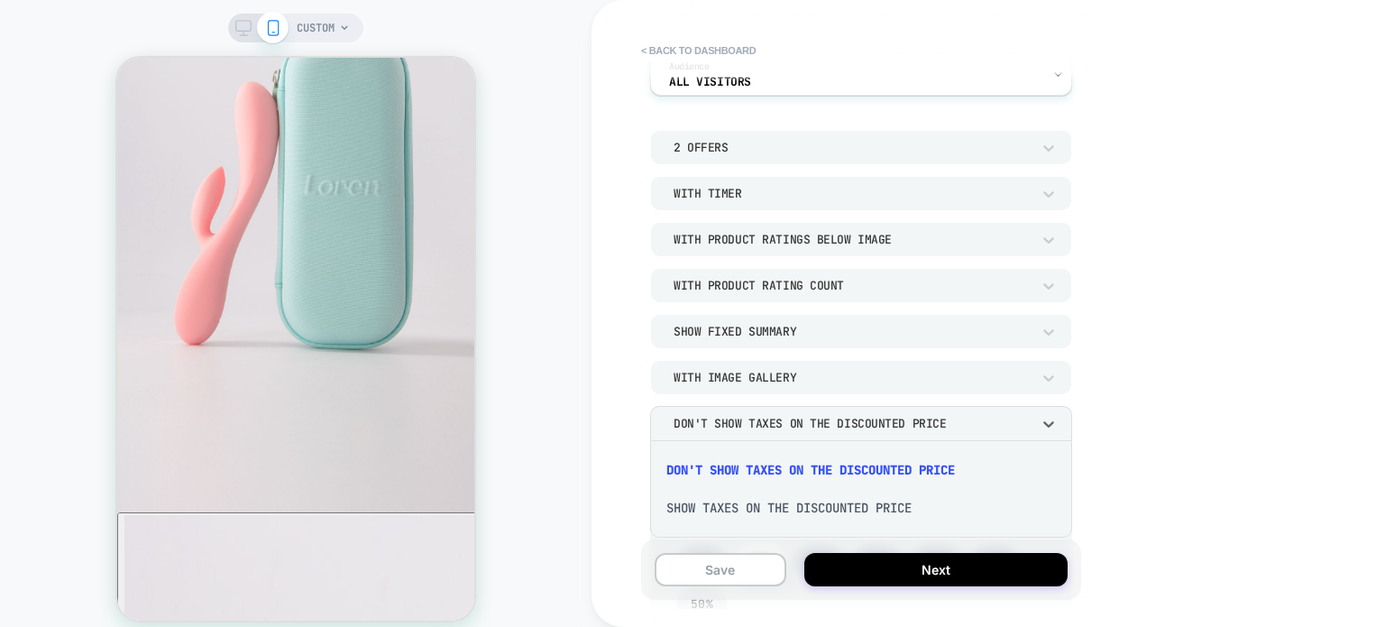
click at [721, 515] on div "Show taxes on the discounted price" at bounding box center [861, 508] width 408 height 38
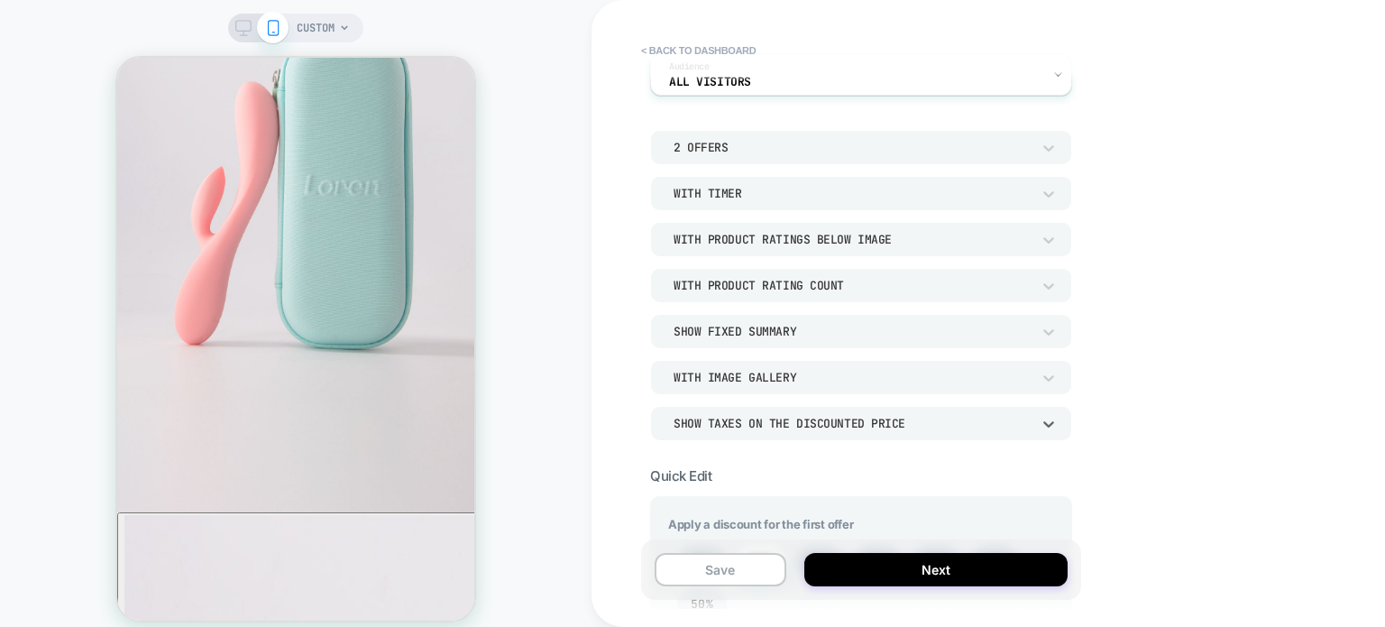
click at [711, 421] on div "Show taxes on the discounted price" at bounding box center [852, 423] width 357 height 15
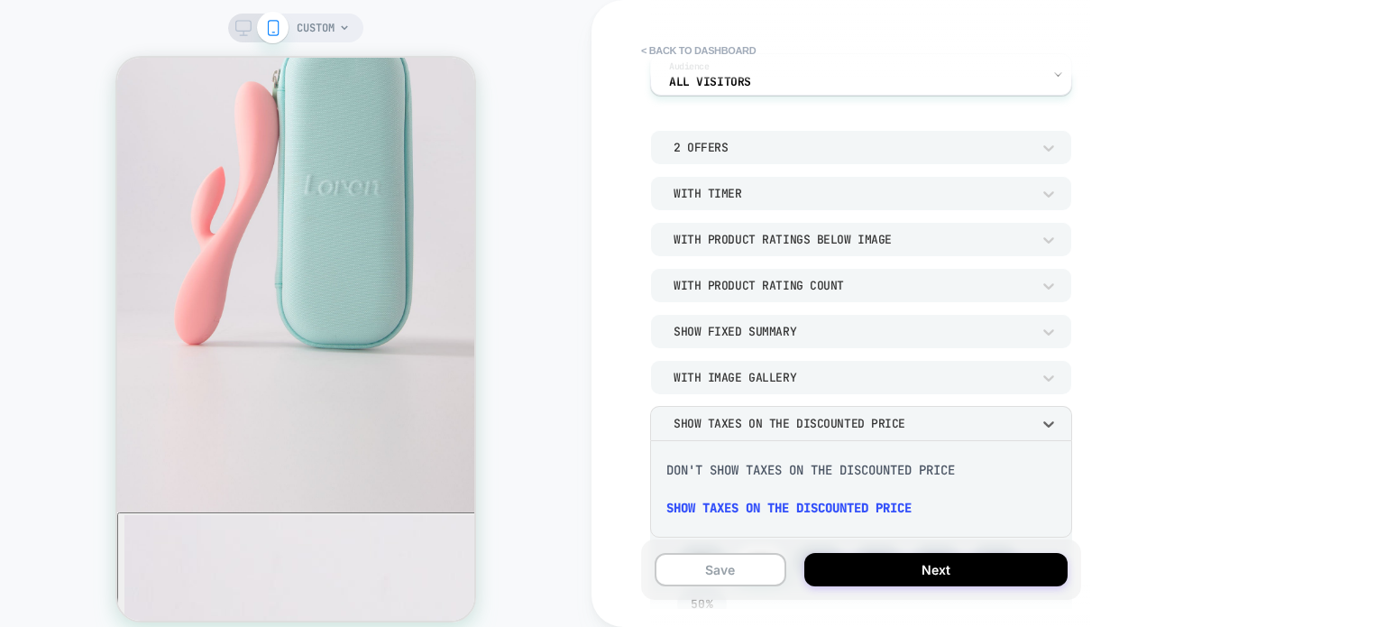
click at [731, 482] on div "Don't show taxes on the discounted price" at bounding box center [861, 470] width 408 height 38
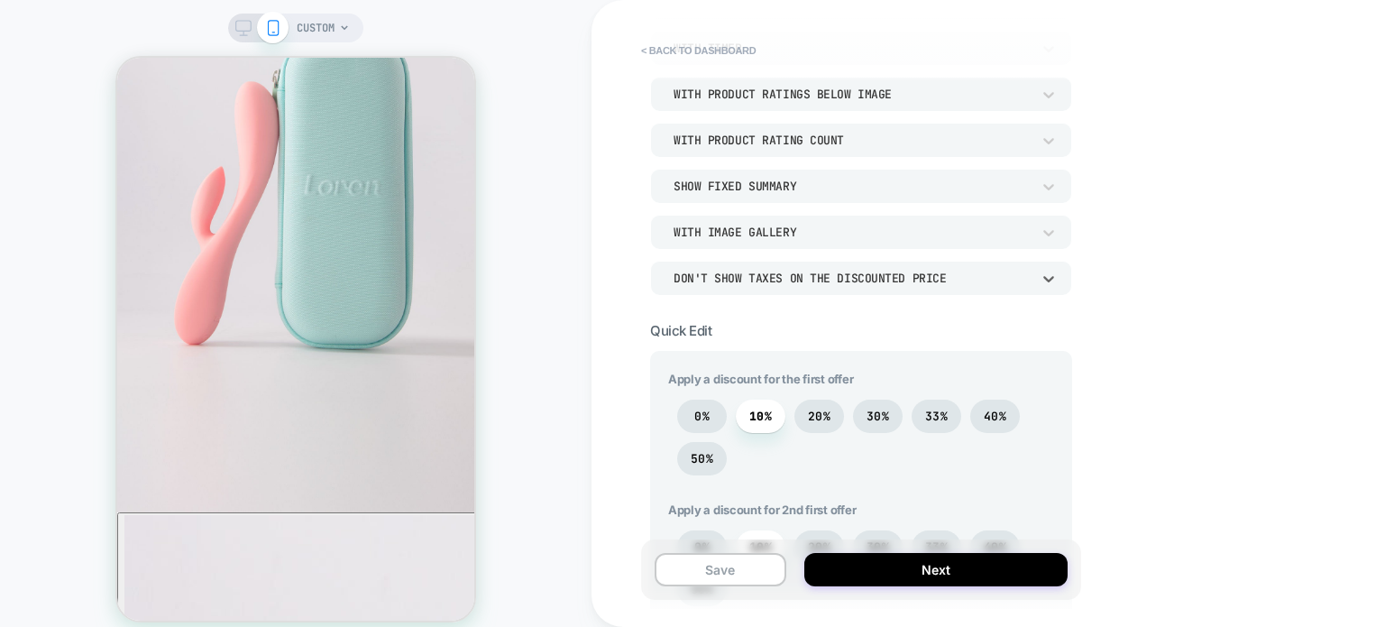
scroll to position [334, 0]
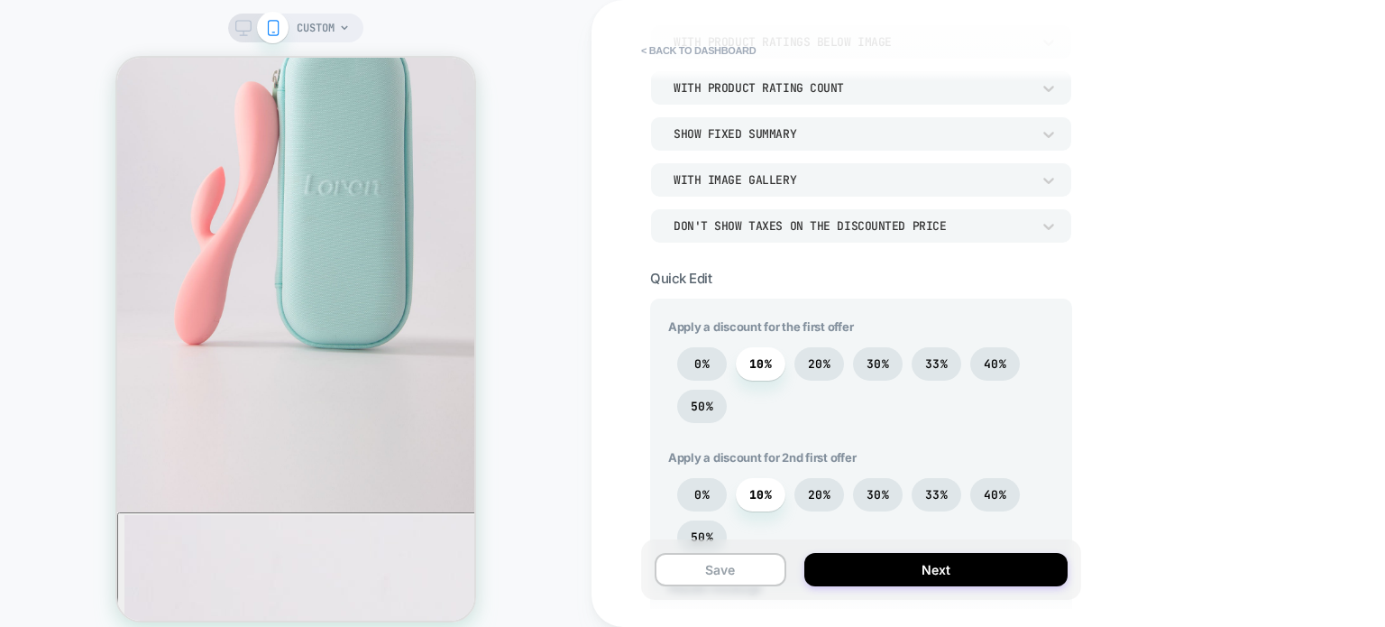
click at [668, 319] on span "Apply a discount for the first offer" at bounding box center [861, 326] width 386 height 14
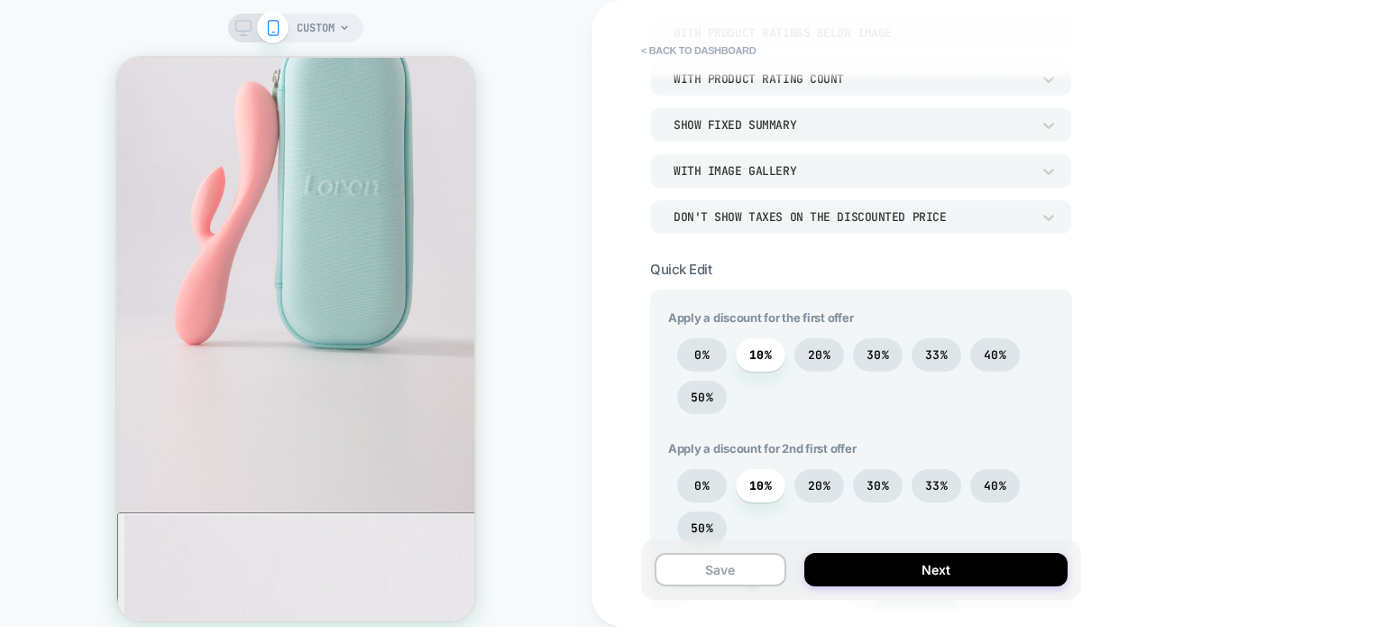
scroll to position [344, 0]
click at [830, 348] on span "20%" at bounding box center [819, 352] width 50 height 33
click at [869, 359] on span "30%" at bounding box center [877, 352] width 23 height 15
click at [819, 356] on span "20%" at bounding box center [819, 352] width 23 height 15
click at [868, 348] on span "30%" at bounding box center [877, 352] width 23 height 15
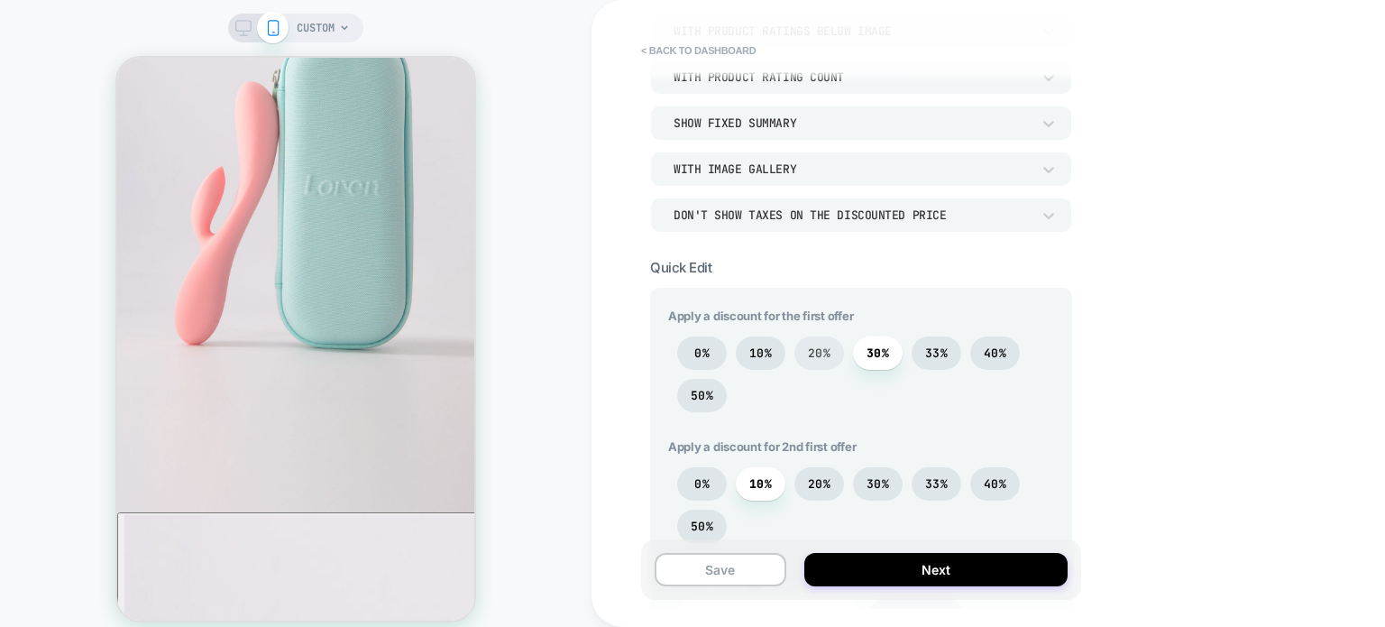
click at [807, 352] on span "20%" at bounding box center [819, 352] width 50 height 33
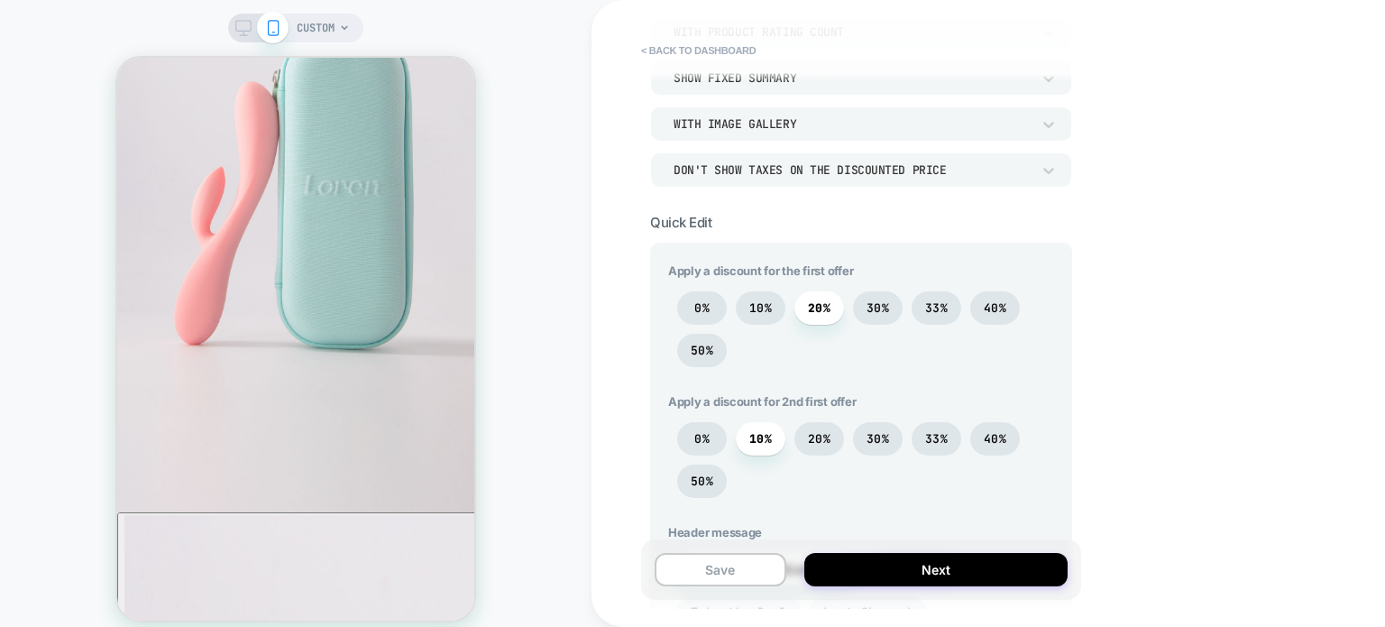
click at [764, 399] on span "Apply a discount for 2nd first offer" at bounding box center [861, 401] width 386 height 14
click at [709, 410] on div "Apply a discount for 2nd first offer 0% 10% 20% 30% 33% 40% 50%" at bounding box center [861, 450] width 386 height 113
click at [869, 436] on span "30%" at bounding box center [877, 438] width 23 height 15
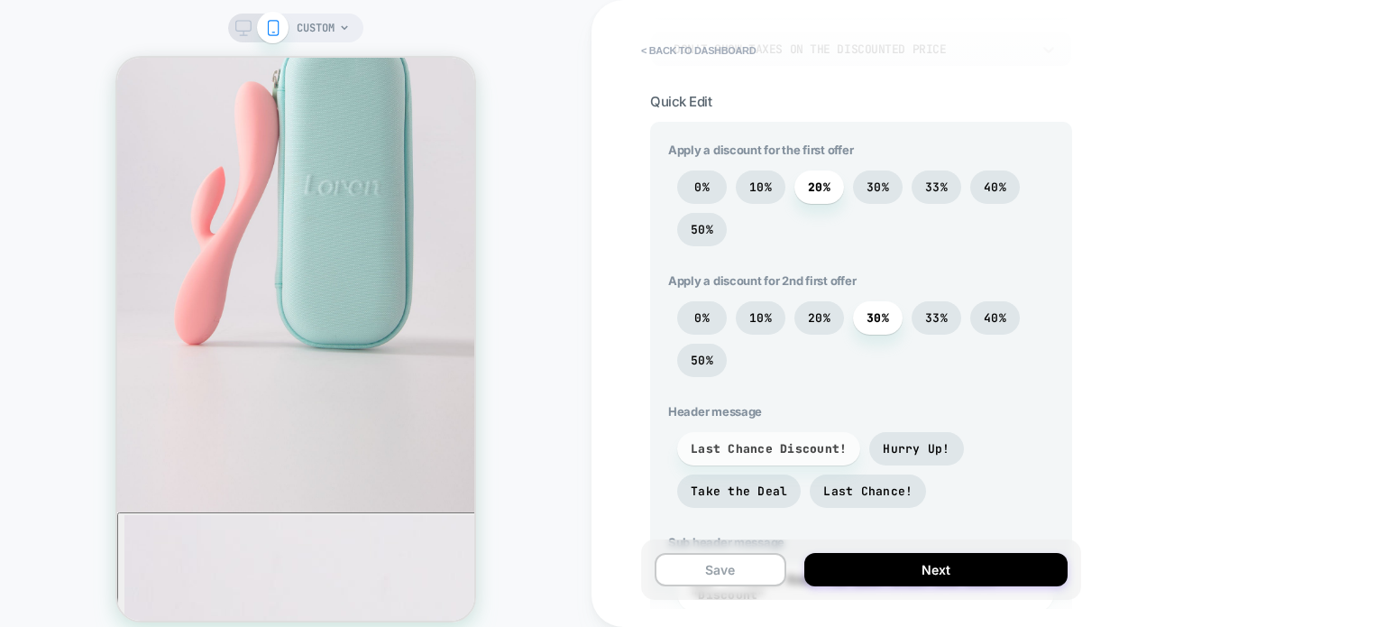
scroll to position [561, 0]
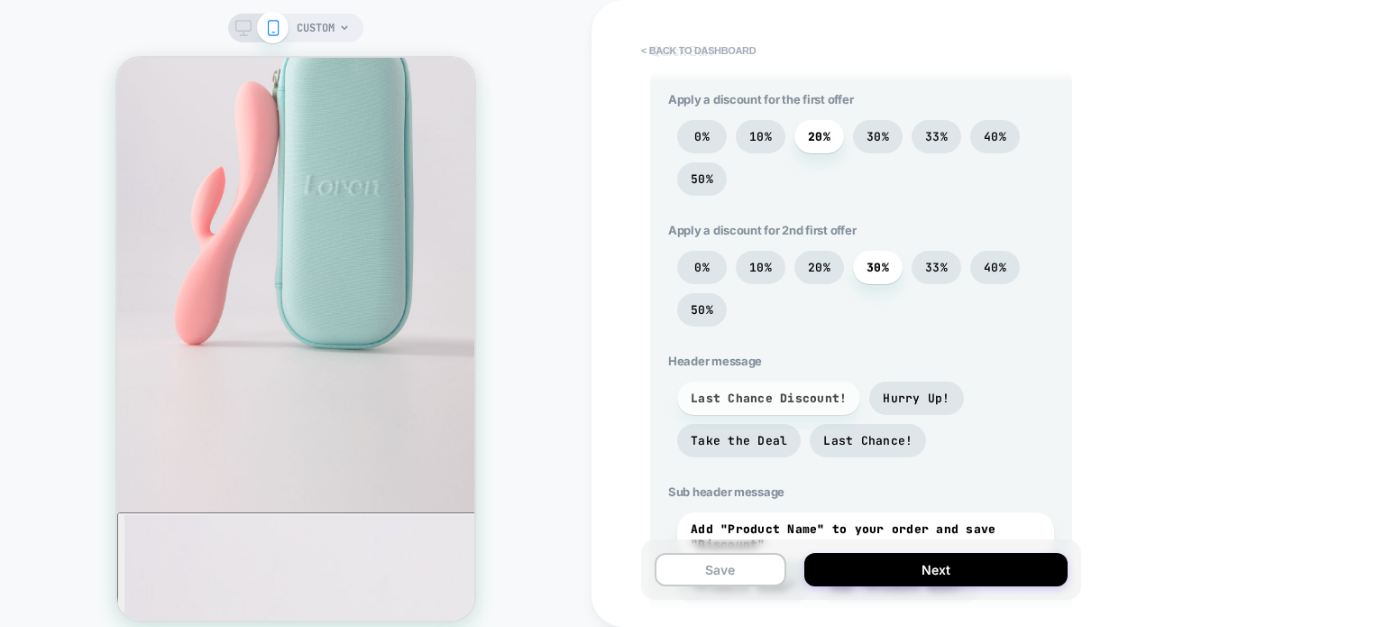
click at [788, 414] on span "Last Chance Discount!" at bounding box center [768, 397] width 183 height 33
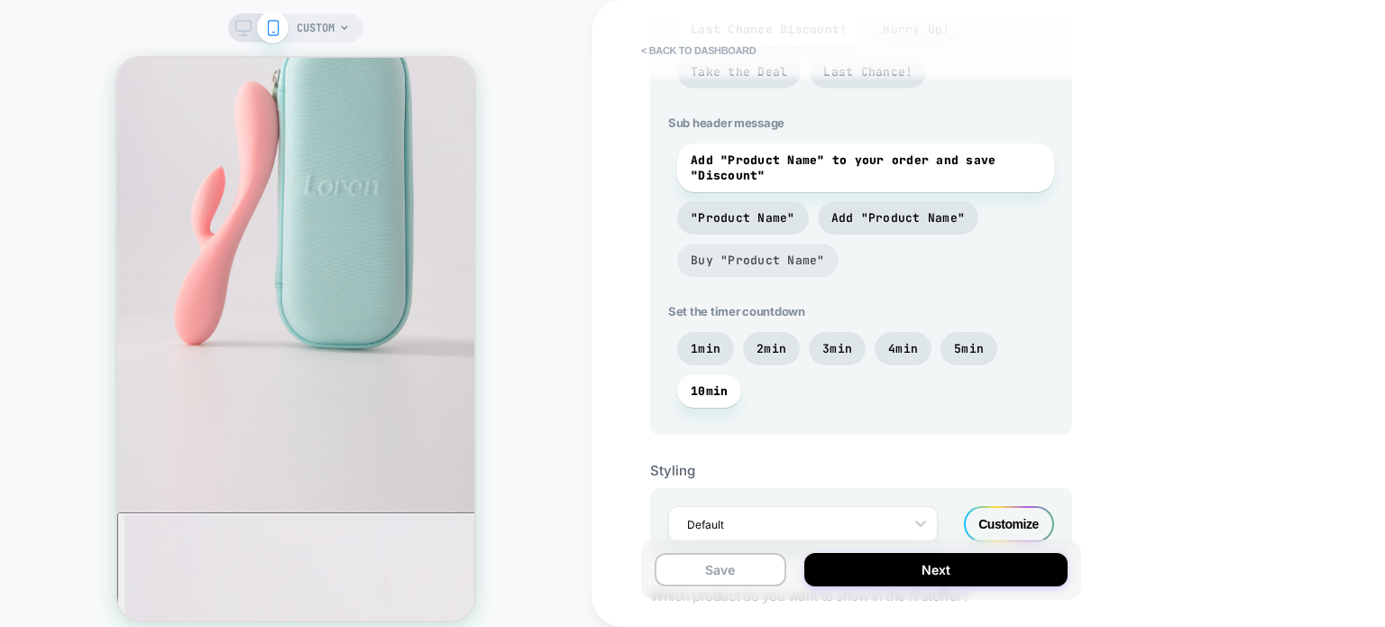
scroll to position [931, 0]
click at [969, 350] on span "5min" at bounding box center [969, 347] width 30 height 15
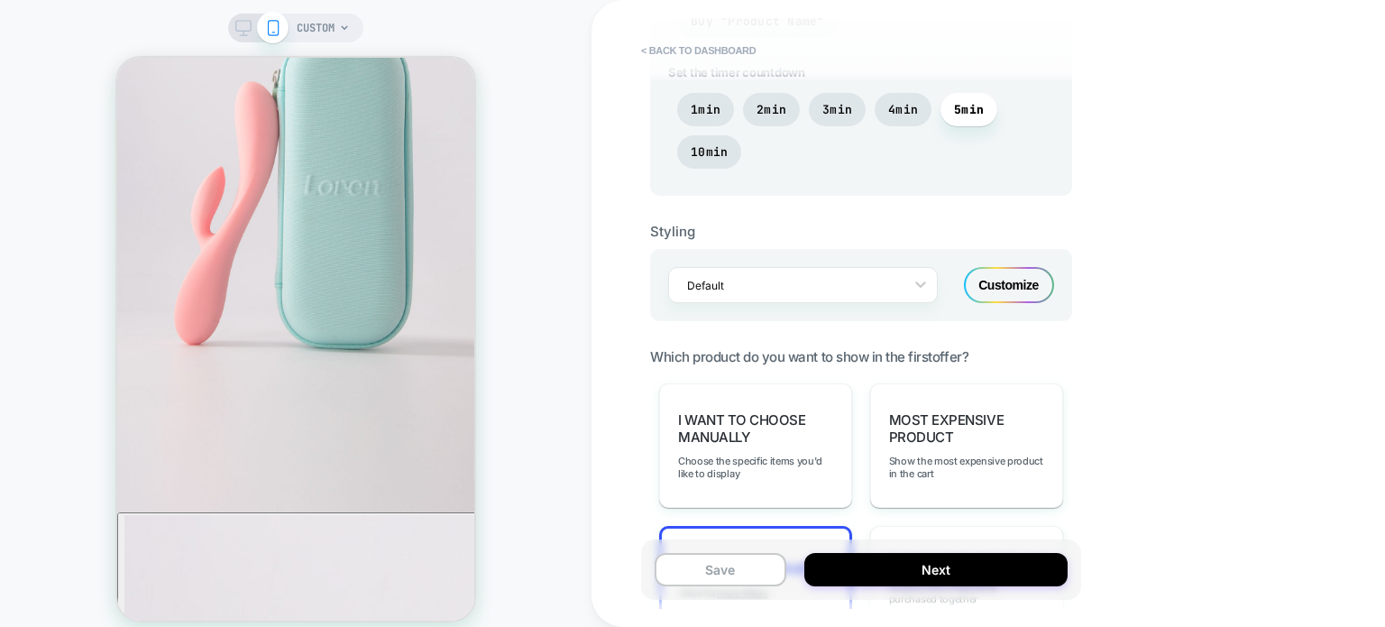
scroll to position [1169, 0]
click at [847, 314] on div "Default Customize" at bounding box center [861, 285] width 422 height 72
click at [815, 289] on div at bounding box center [791, 285] width 208 height 17
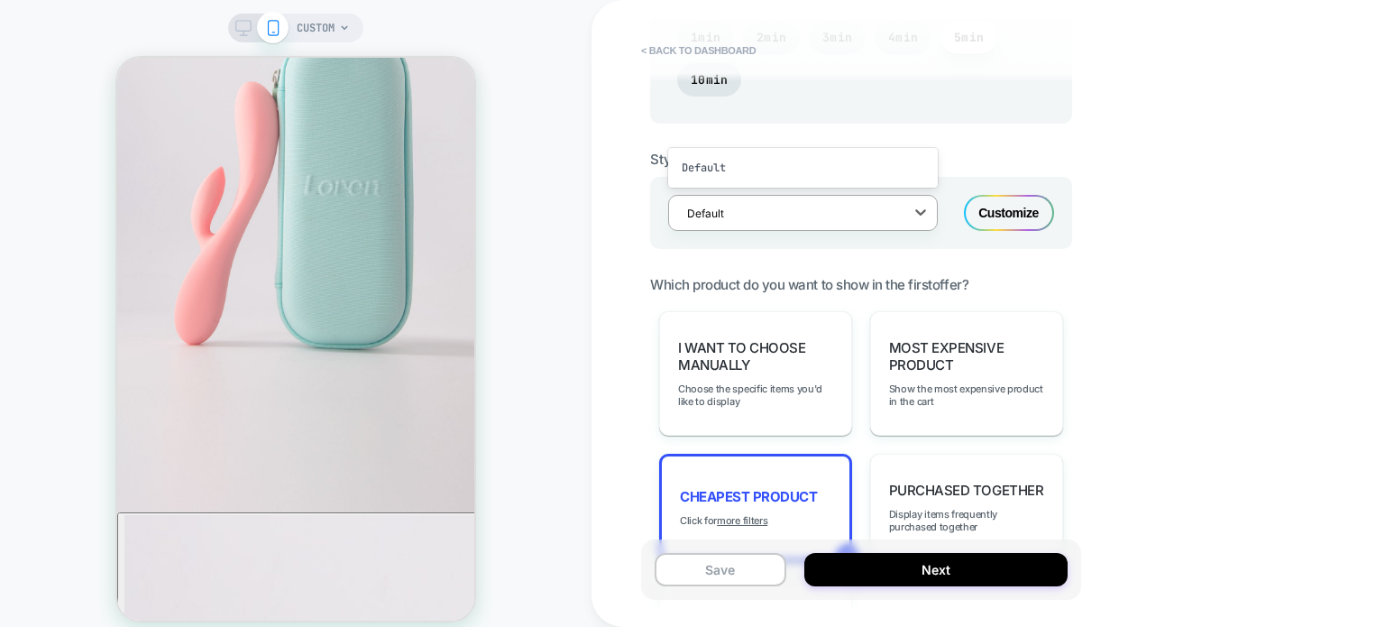
click at [631, 371] on div "< back to dashboard POST PURCHASE Click to edit experience details + Add more i…" at bounding box center [987, 313] width 793 height 627
click at [832, 293] on span "Which product do you want to show in the first offer?" at bounding box center [809, 284] width 318 height 17
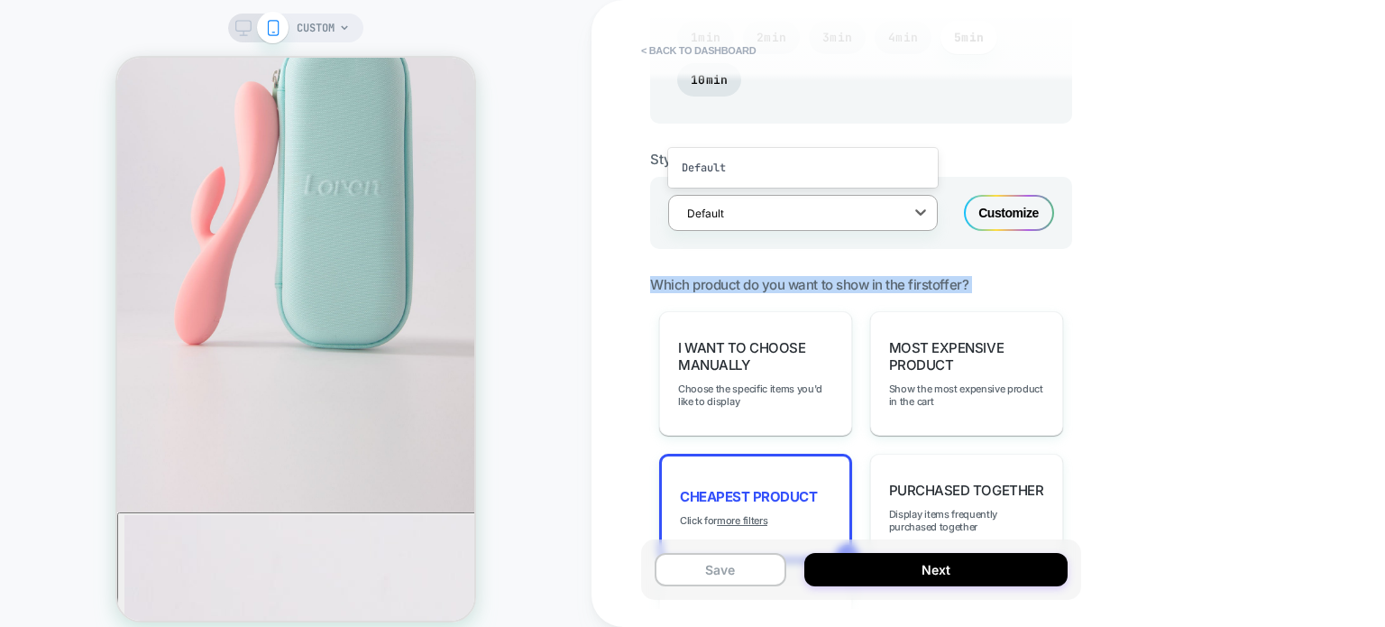
click at [832, 293] on span "Which product do you want to show in the first offer?" at bounding box center [809, 284] width 318 height 17
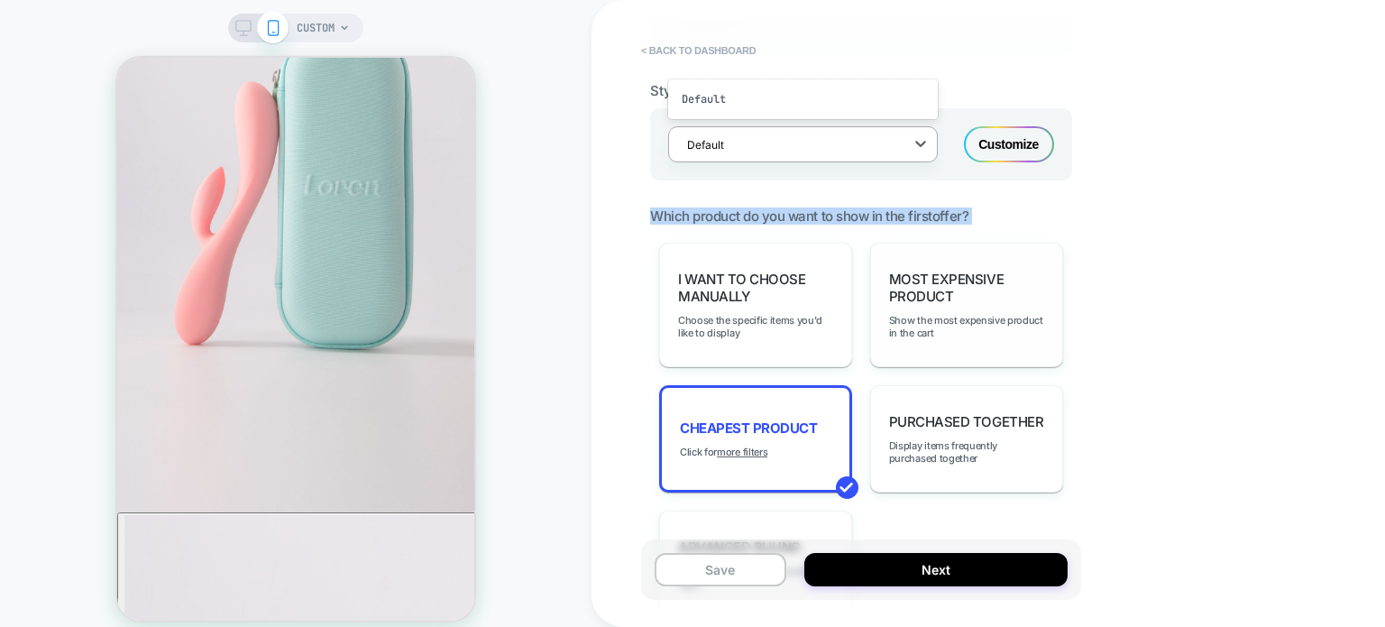
scroll to position [1309, 0]
click at [787, 212] on span "Which product do you want to show in the first offer?" at bounding box center [809, 215] width 318 height 17
click at [949, 436] on div "Purchased Together Display items frequently purchased together" at bounding box center [966, 438] width 193 height 107
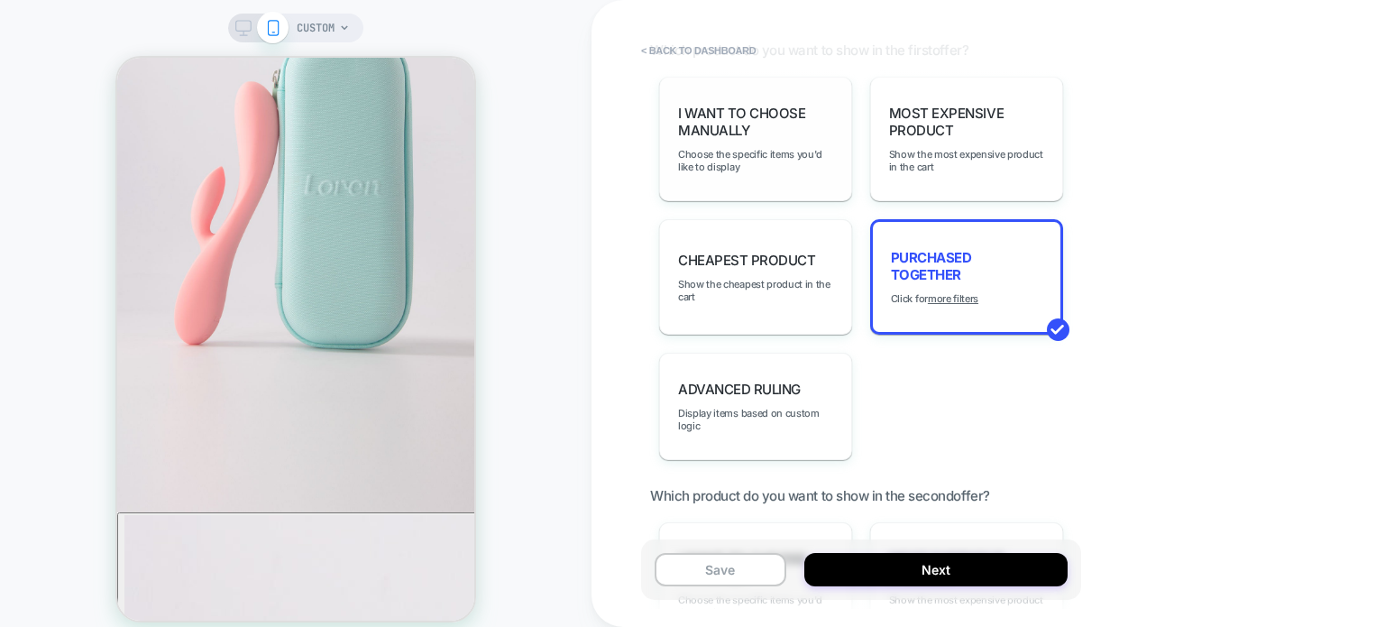
scroll to position [1481, 0]
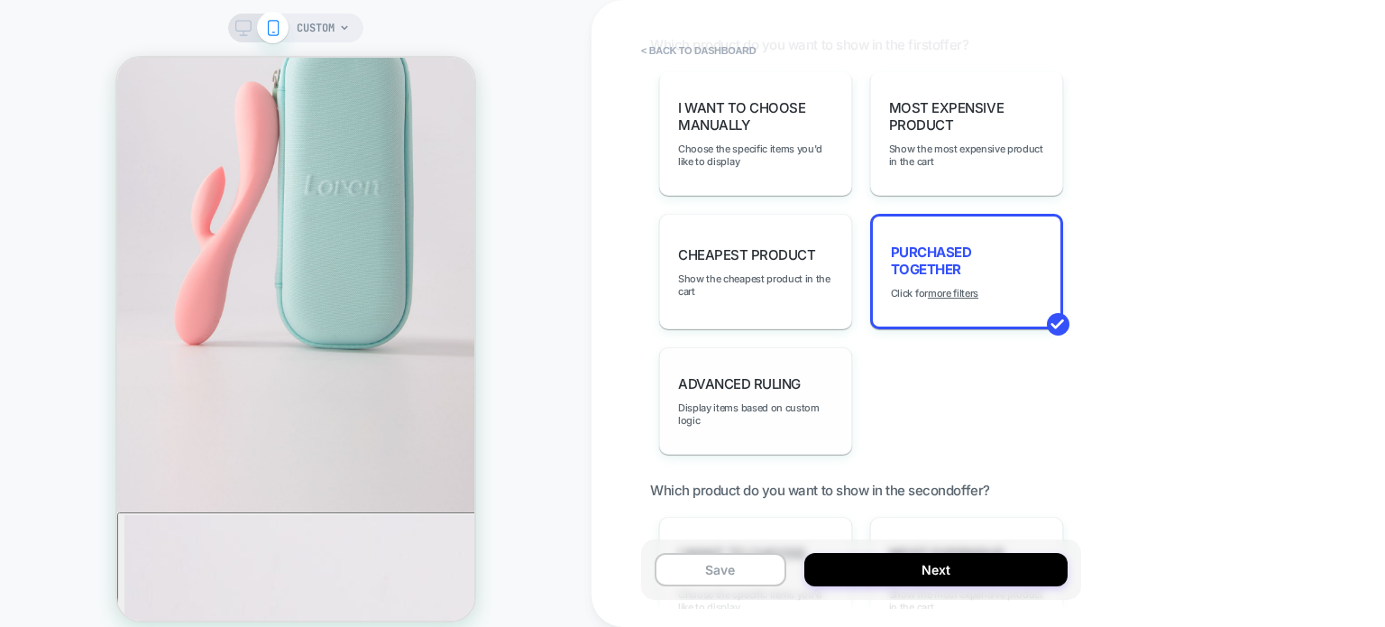
click at [729, 369] on div "Advanced Ruling Display items based on custom logic" at bounding box center [755, 400] width 193 height 107
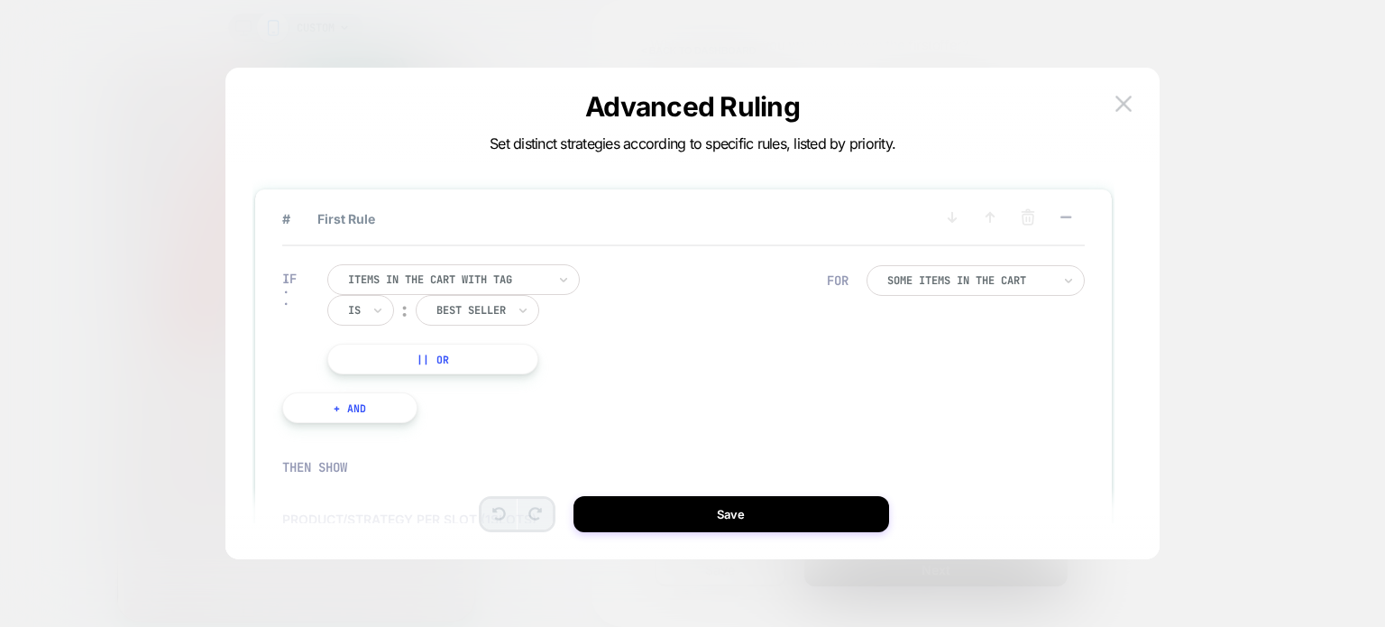
click at [426, 277] on div at bounding box center [447, 279] width 198 height 16
click at [639, 340] on div "Items in the cart with tag Is ︰ best seller || Or" at bounding box center [577, 319] width 500 height 110
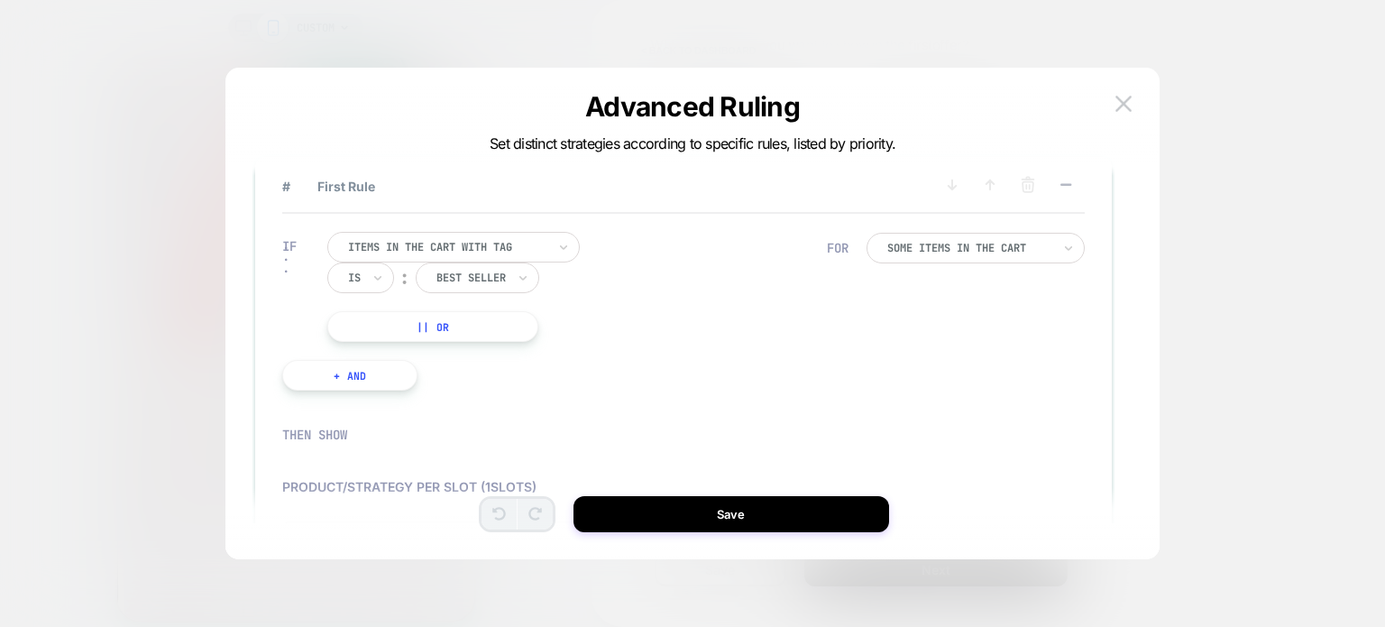
scroll to position [0, 0]
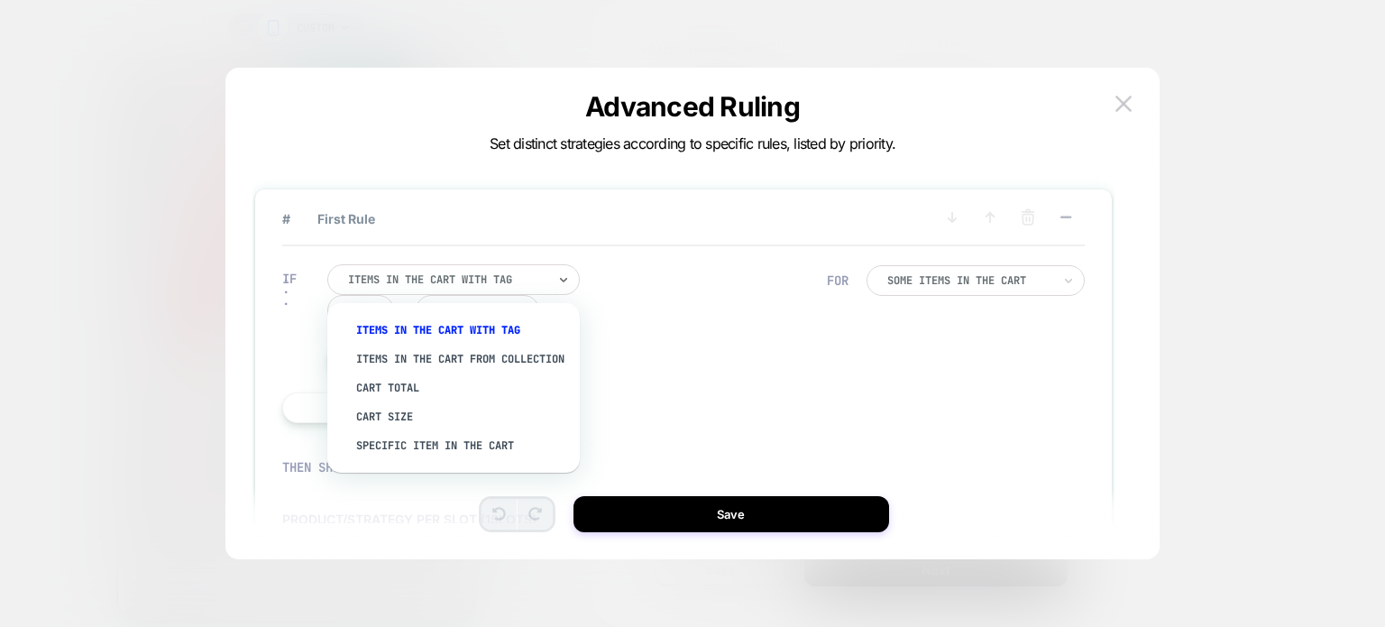
click at [371, 279] on div at bounding box center [447, 279] width 198 height 16
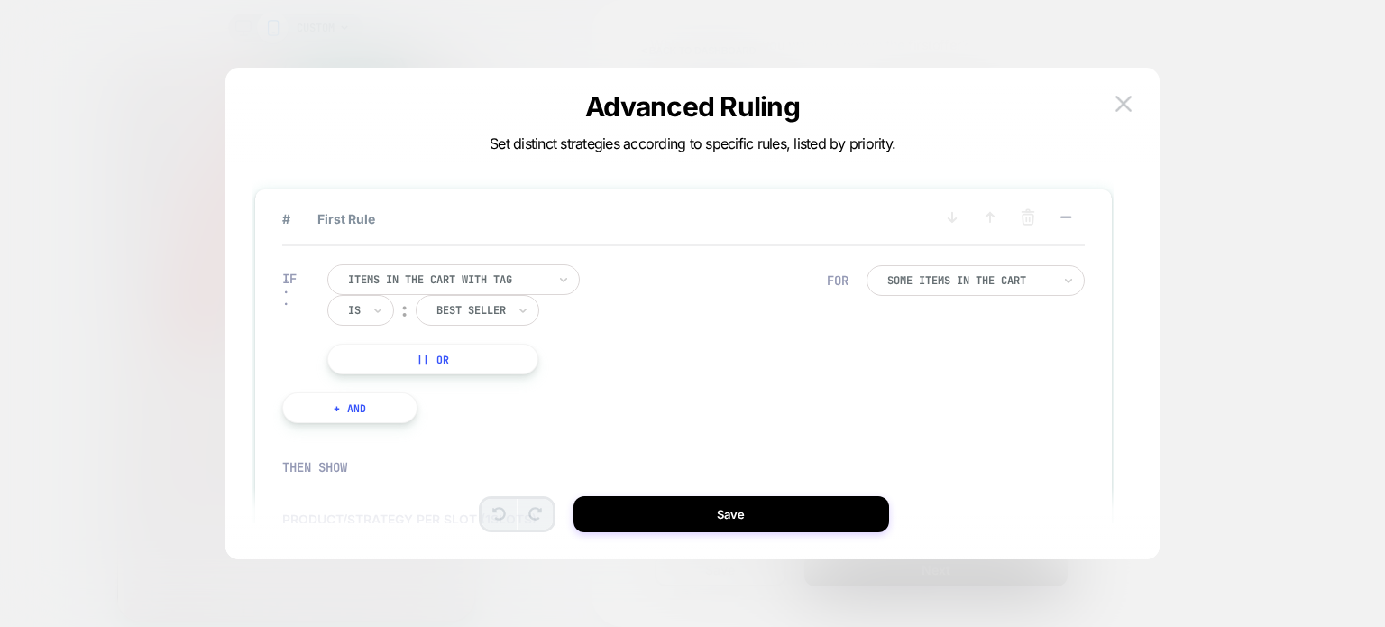
click at [749, 290] on div "Items in the cart with tag Is ︰ best seller || Or" at bounding box center [577, 319] width 500 height 110
click at [1131, 96] on img at bounding box center [1123, 103] width 16 height 15
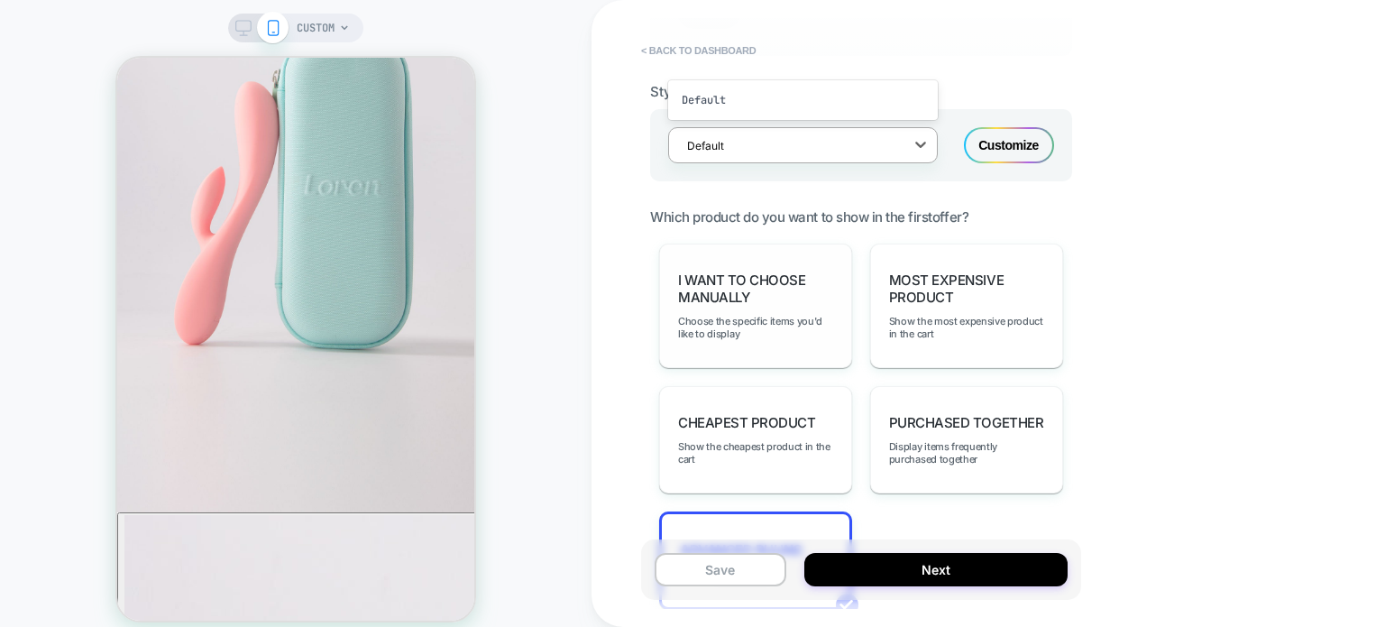
scroll to position [1306, 0]
click at [650, 228] on span "Which product do you want to show in the first offer?" at bounding box center [809, 219] width 318 height 17
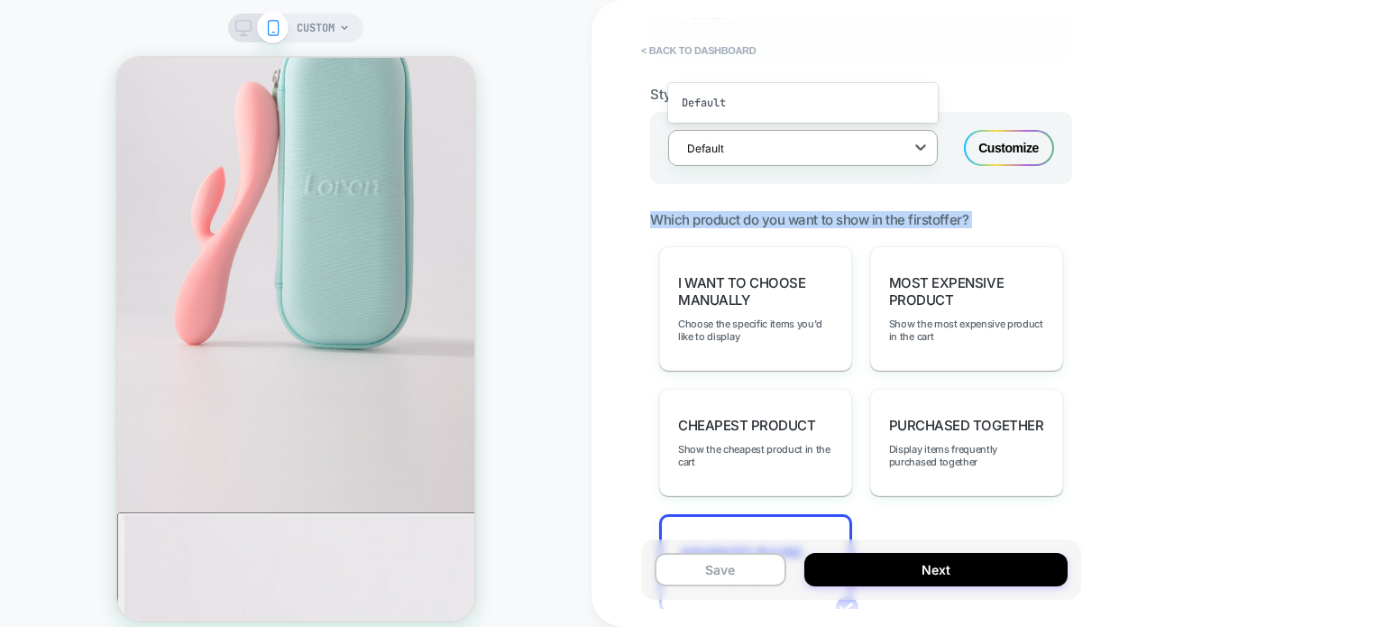
click at [650, 228] on span "Which product do you want to show in the first offer?" at bounding box center [809, 219] width 318 height 17
click at [735, 237] on div "Which product do you want to show in the first offer? I want to choose manually…" at bounding box center [861, 425] width 422 height 428
click at [730, 285] on span "I want to choose manually" at bounding box center [755, 291] width 155 height 34
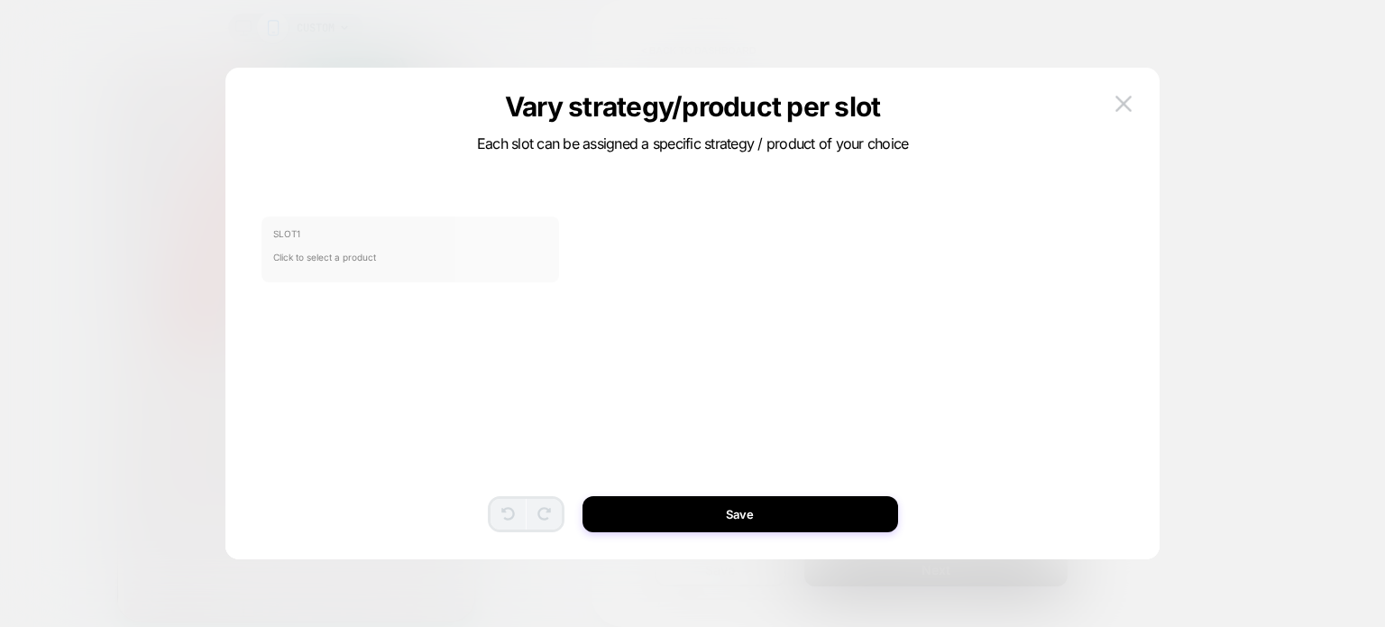
click at [375, 245] on span "Click to select a product" at bounding box center [410, 257] width 274 height 36
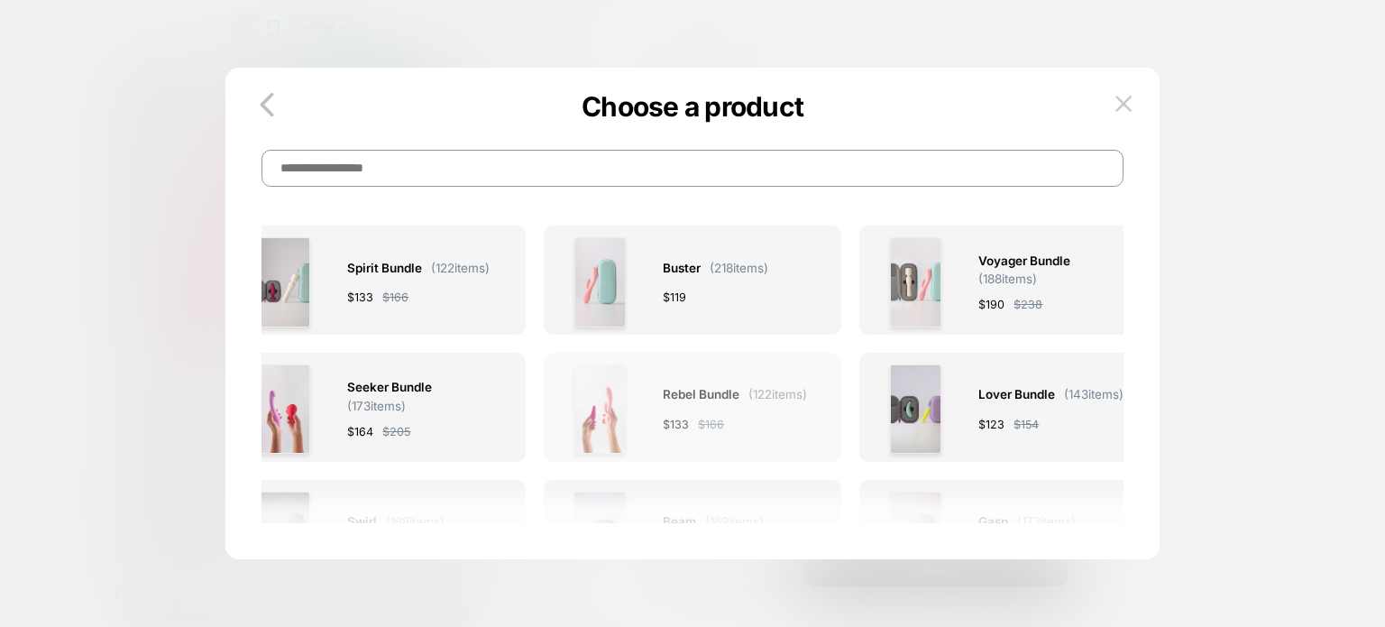
scroll to position [39, 0]
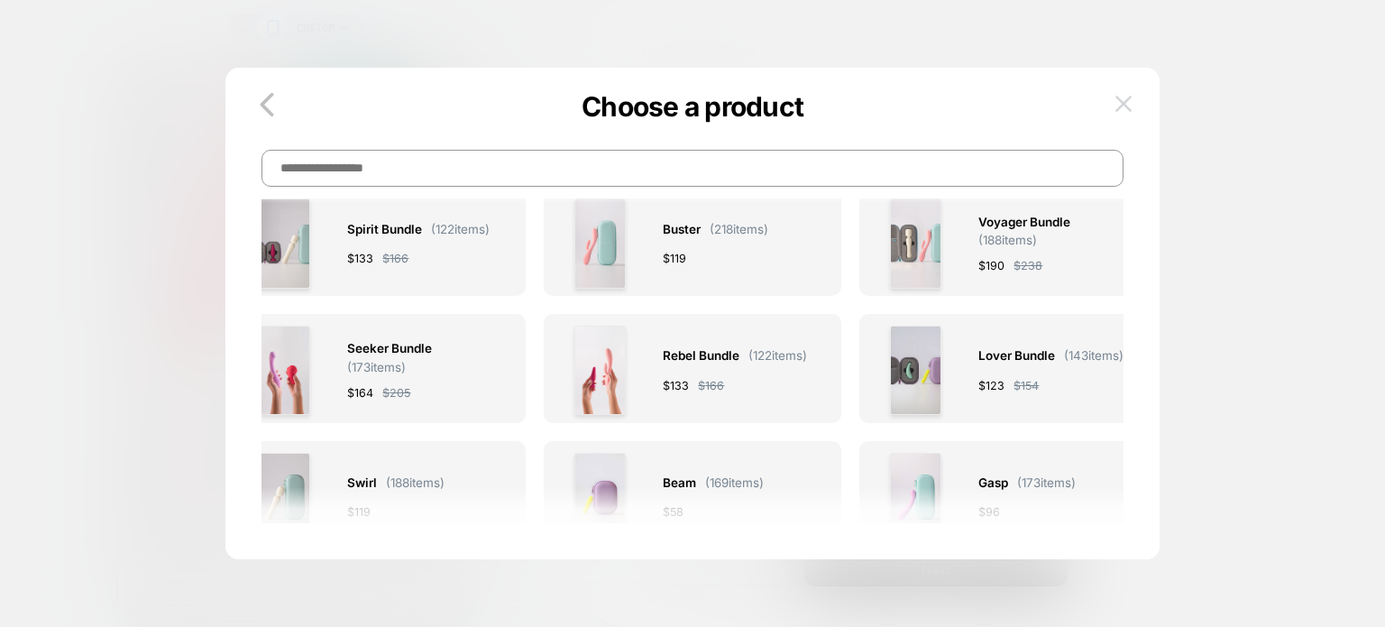
click at [1122, 101] on img at bounding box center [1123, 103] width 16 height 15
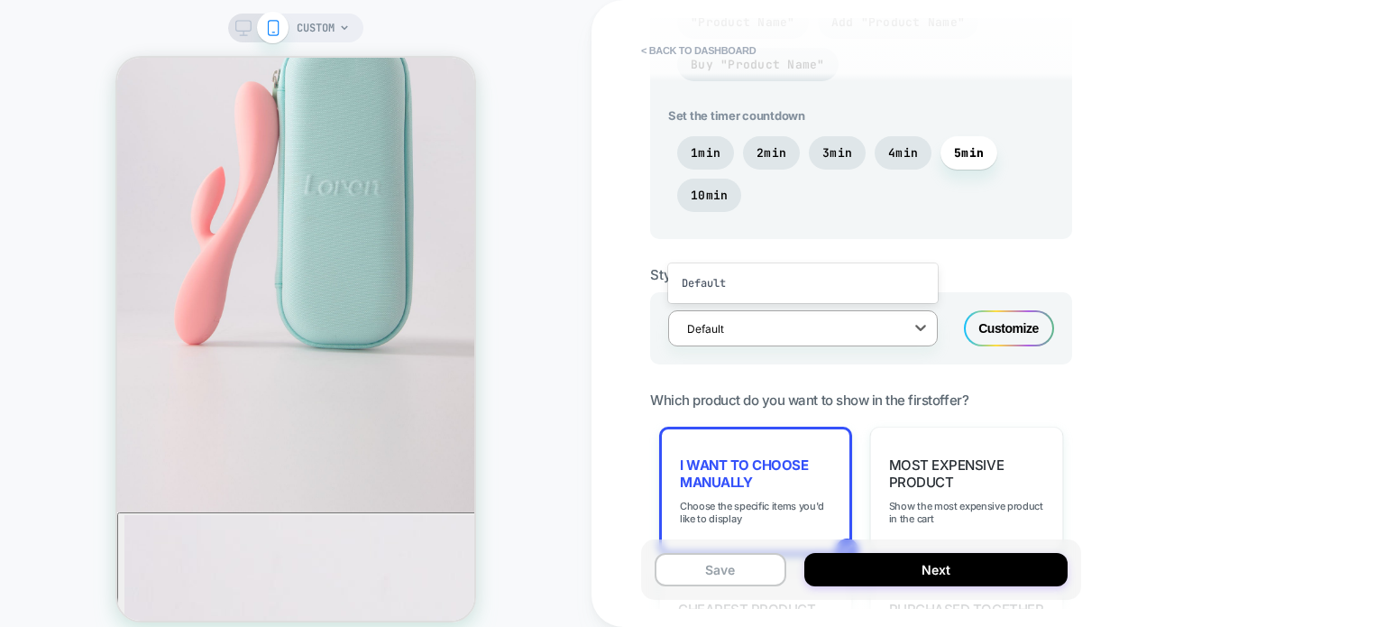
scroll to position [1064, 0]
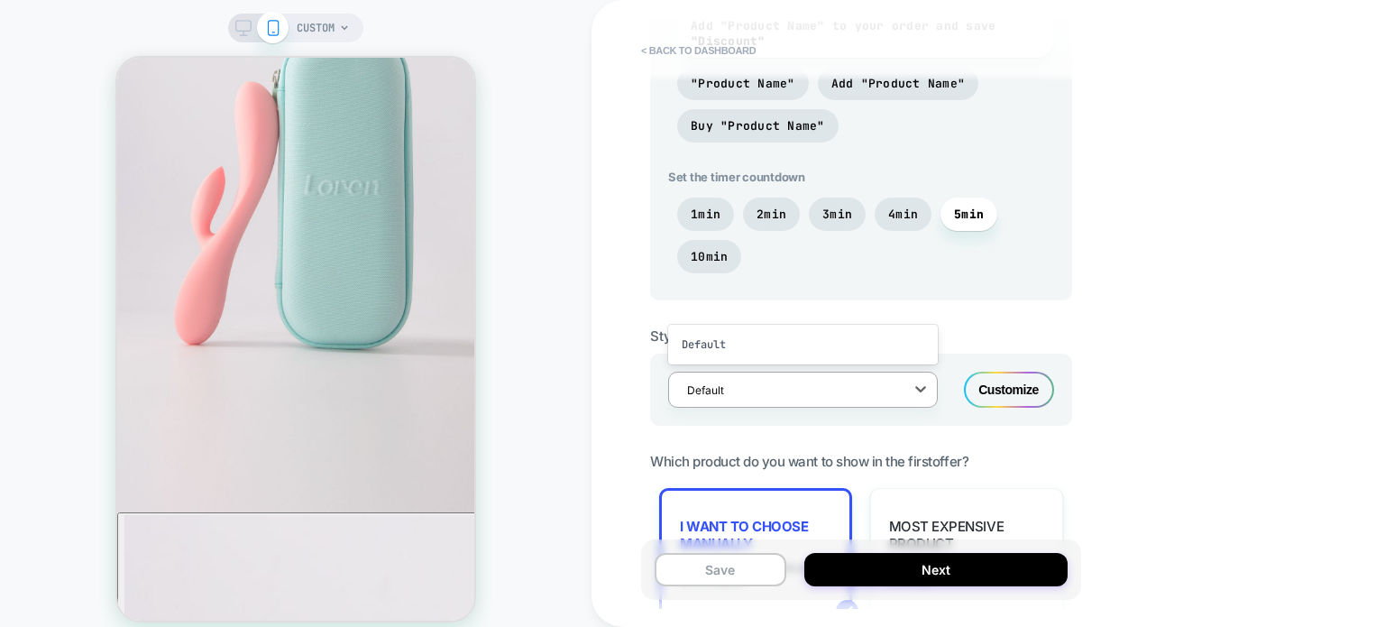
click at [624, 357] on div "< back to dashboard POST PURCHASE Click to edit experience details + Add more i…" at bounding box center [987, 313] width 793 height 627
click at [801, 388] on div at bounding box center [791, 389] width 208 height 17
click at [928, 389] on icon at bounding box center [921, 389] width 18 height 18
click at [914, 395] on icon at bounding box center [921, 389] width 18 height 18
click at [921, 392] on icon at bounding box center [920, 389] width 11 height 6
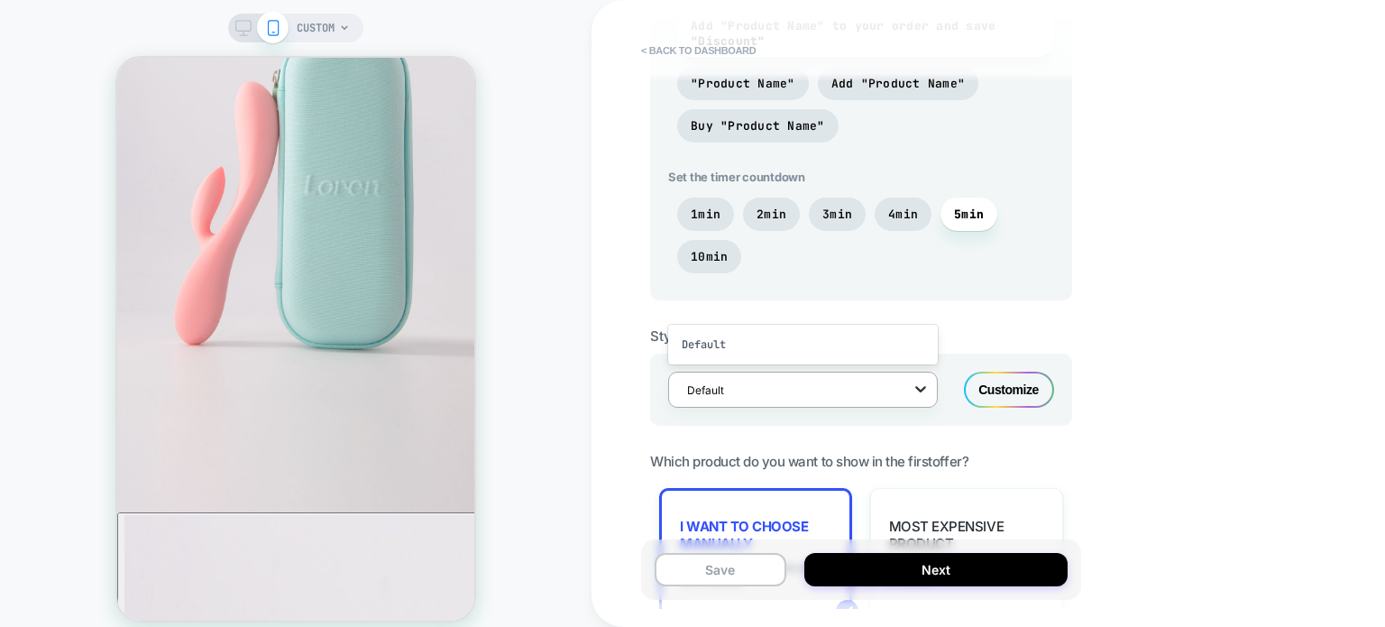
click at [921, 392] on icon at bounding box center [920, 389] width 11 height 6
click at [1184, 288] on div "< back to dashboard POST PURCHASE Click to edit experience details + Add more i…" at bounding box center [987, 313] width 793 height 627
click at [811, 355] on div "Default" at bounding box center [803, 344] width 270 height 32
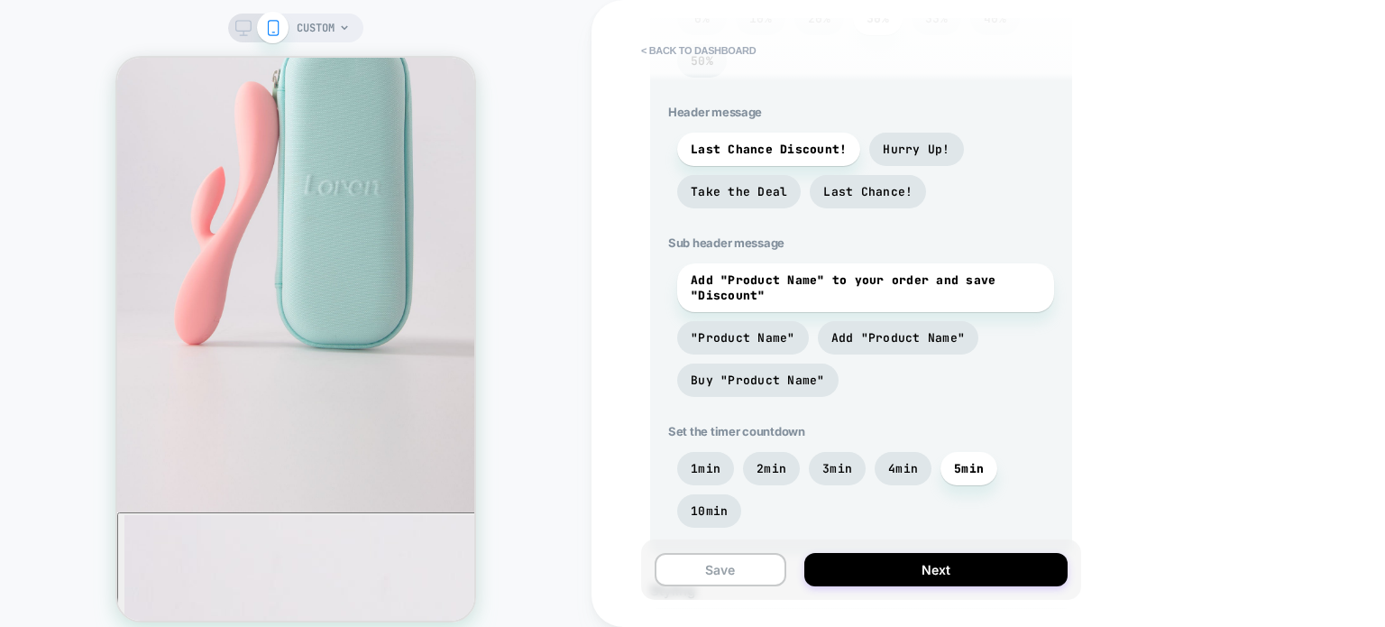
scroll to position [736, 0]
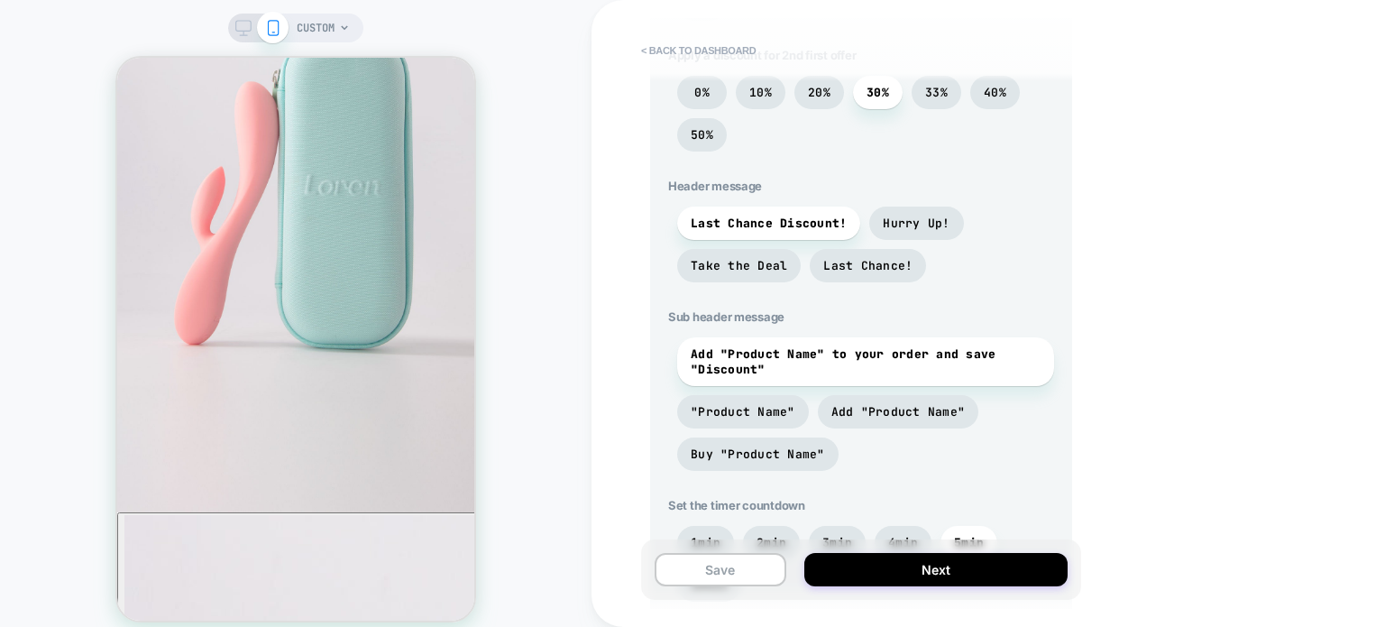
click at [616, 364] on div "< back to dashboard POST PURCHASE Click to edit experience details + Add more i…" at bounding box center [987, 313] width 793 height 627
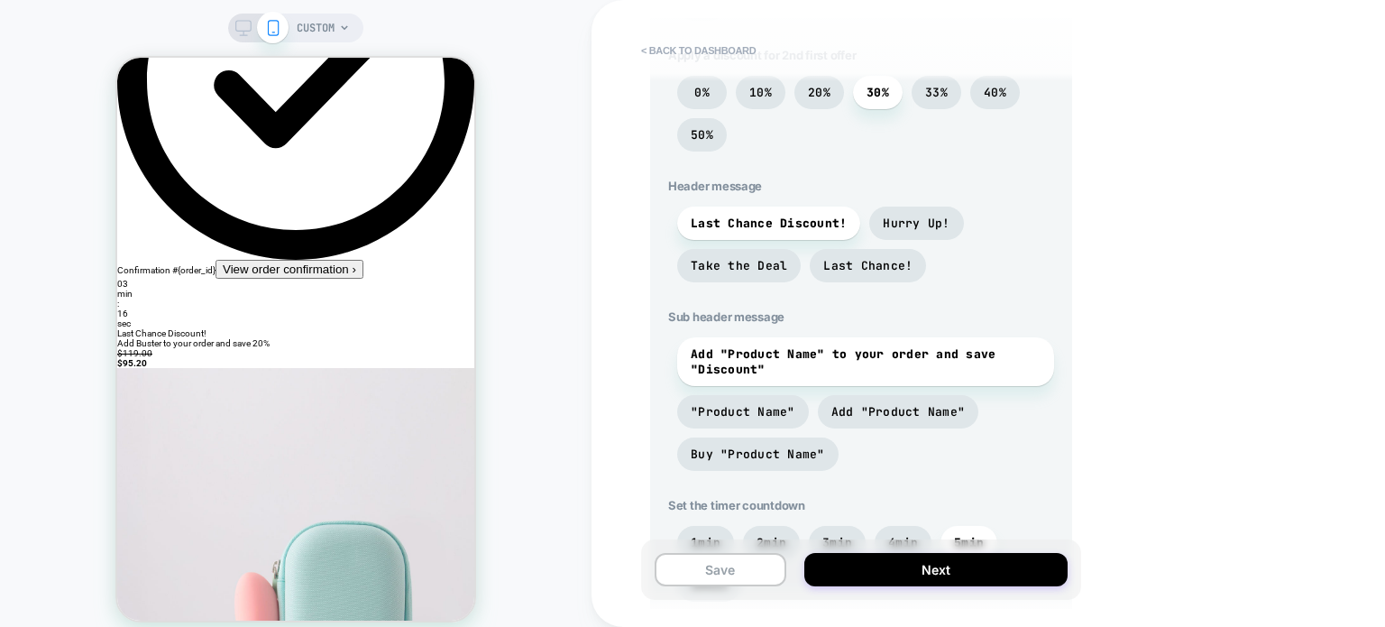
scroll to position [0, 0]
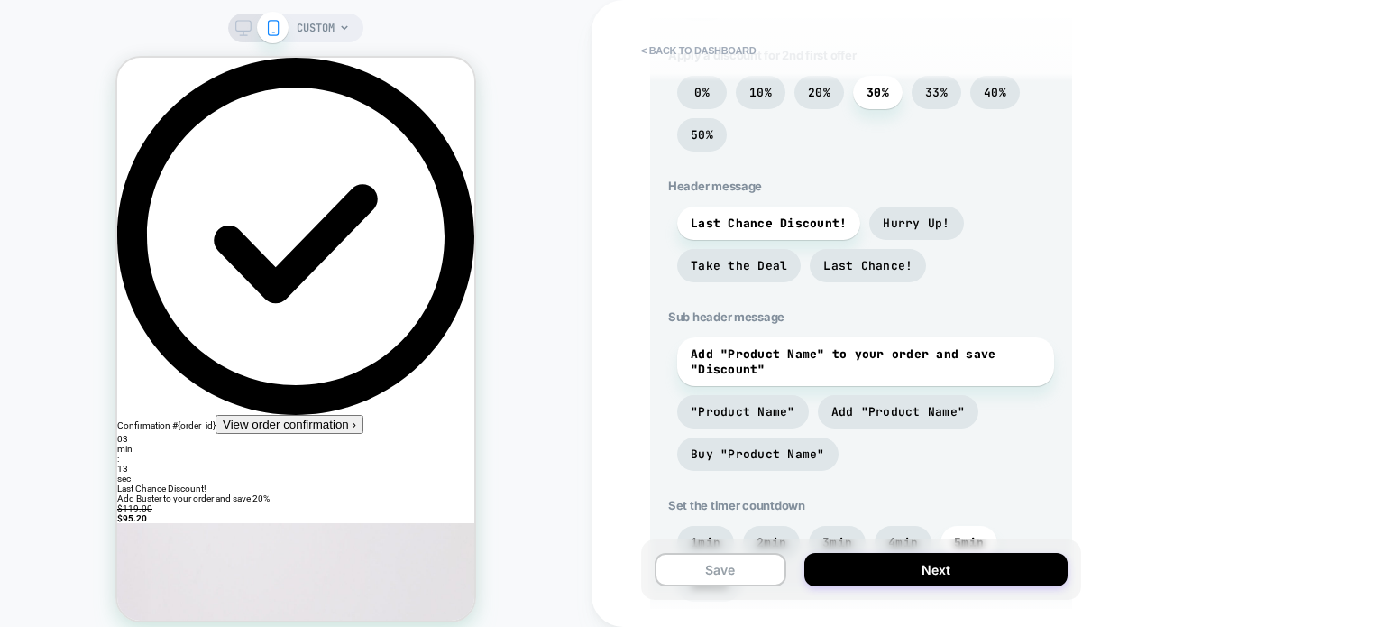
click at [227, 415] on button "View order confirmation ›" at bounding box center [289, 424] width 148 height 19
click at [243, 24] on icon at bounding box center [243, 28] width 16 height 16
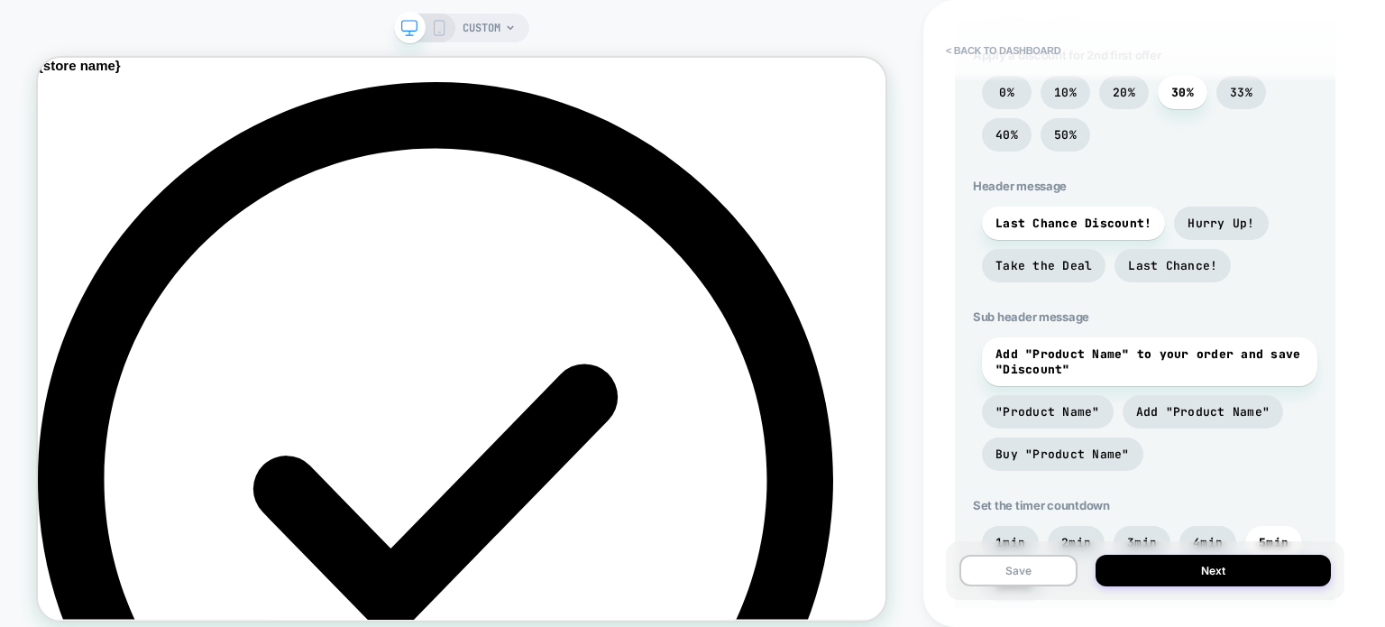
click at [445, 32] on div "CUSTOM < back to dashboard POST PURCHASE Click to edit experience details + Add…" at bounding box center [692, 324] width 1385 height 649
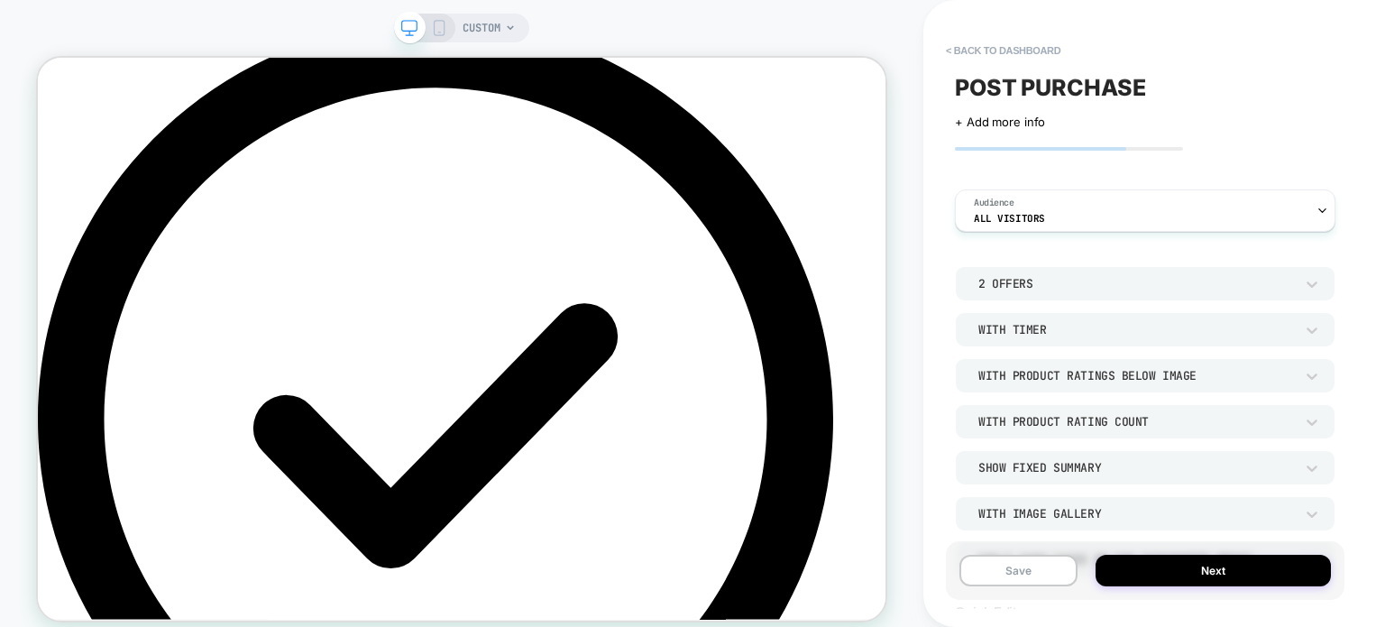
click at [1033, 89] on span "POST PURCHASE" at bounding box center [1050, 87] width 191 height 27
type textarea "**********"
click at [1021, 122] on span "+ Add more info" at bounding box center [1000, 122] width 90 height 14
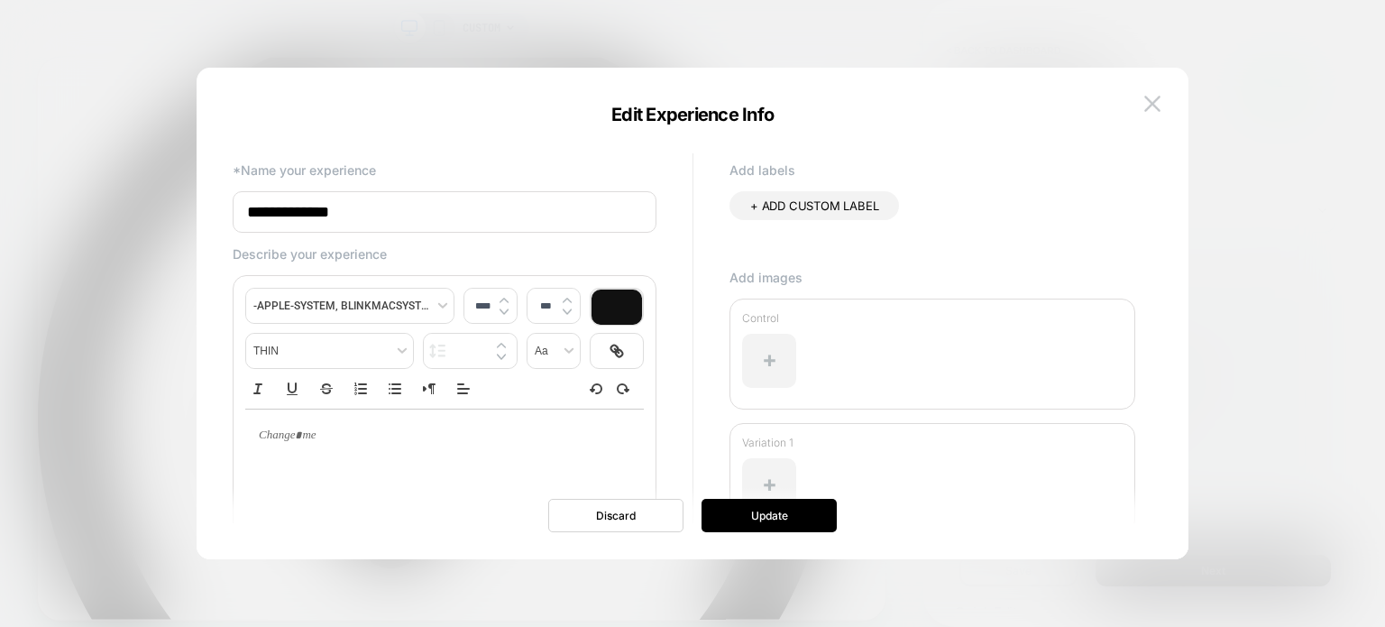
click at [459, 464] on div at bounding box center [444, 480] width 399 height 144
type input "****"
click at [324, 433] on p at bounding box center [437, 435] width 349 height 16
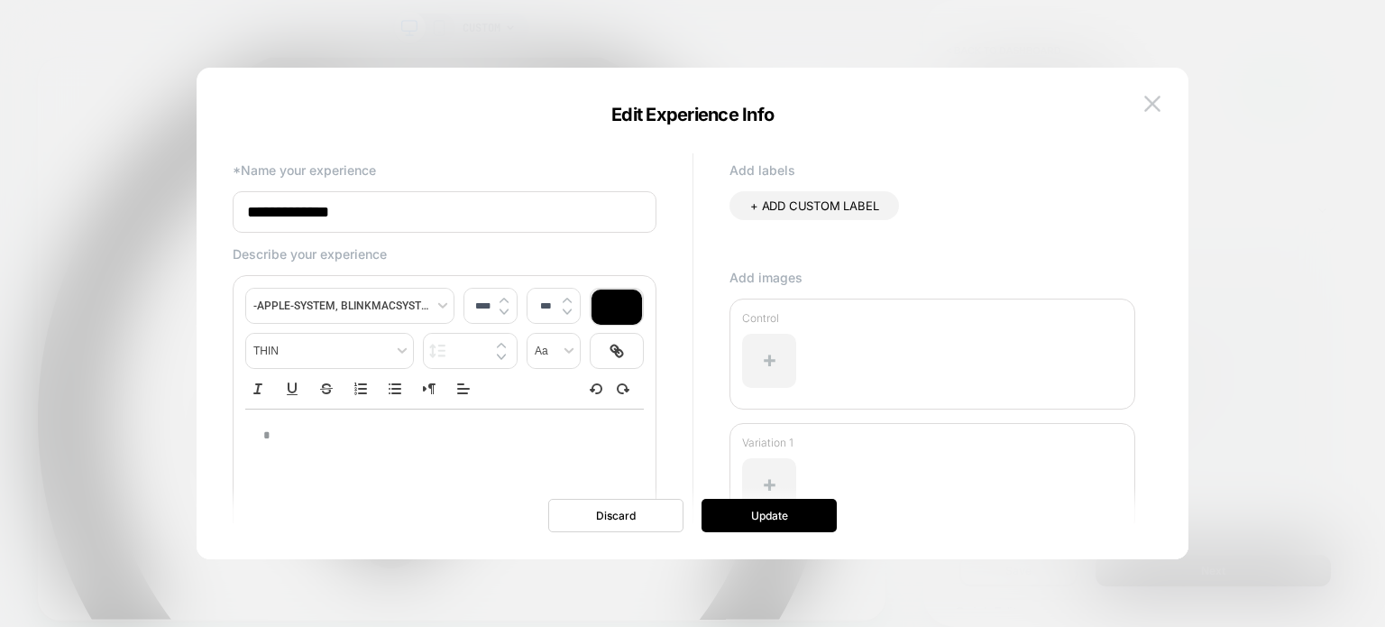
type input "****"
click at [757, 513] on button "Update" at bounding box center [768, 515] width 135 height 33
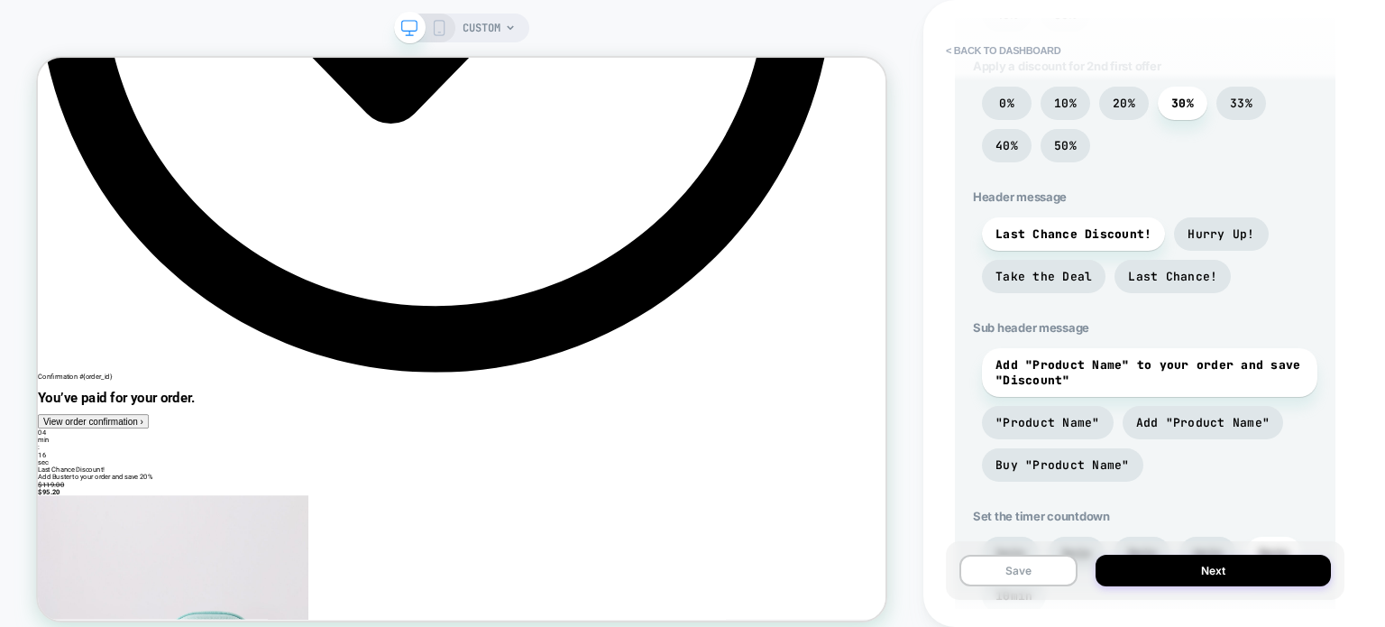
scroll to position [793, 0]
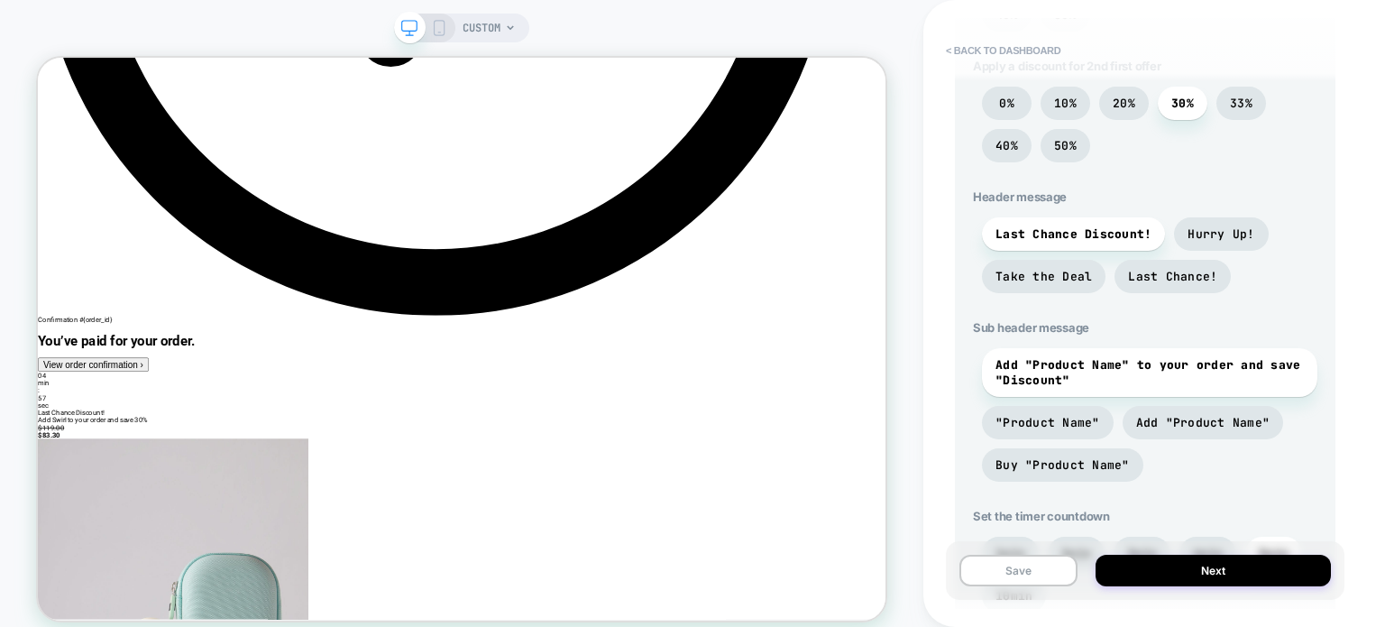
scroll to position [760, 0]
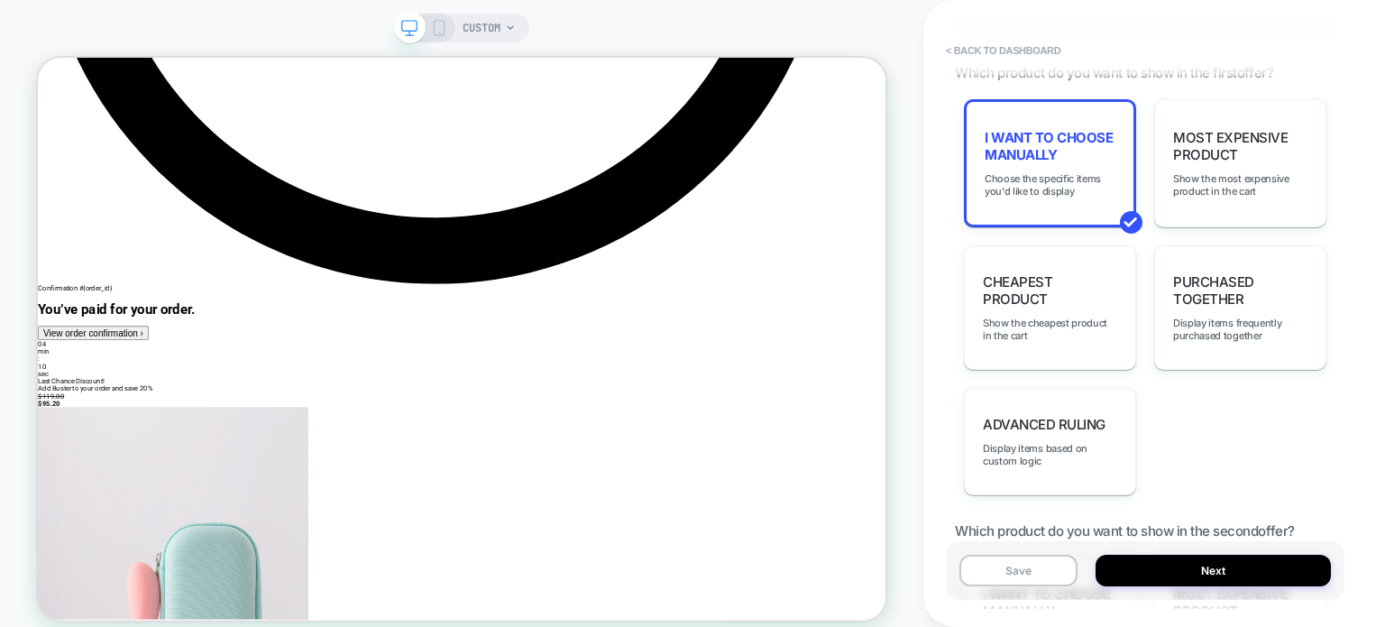
scroll to position [1453, 0]
click at [1235, 313] on div "Purchased Together Display items frequently purchased together" at bounding box center [1240, 306] width 172 height 124
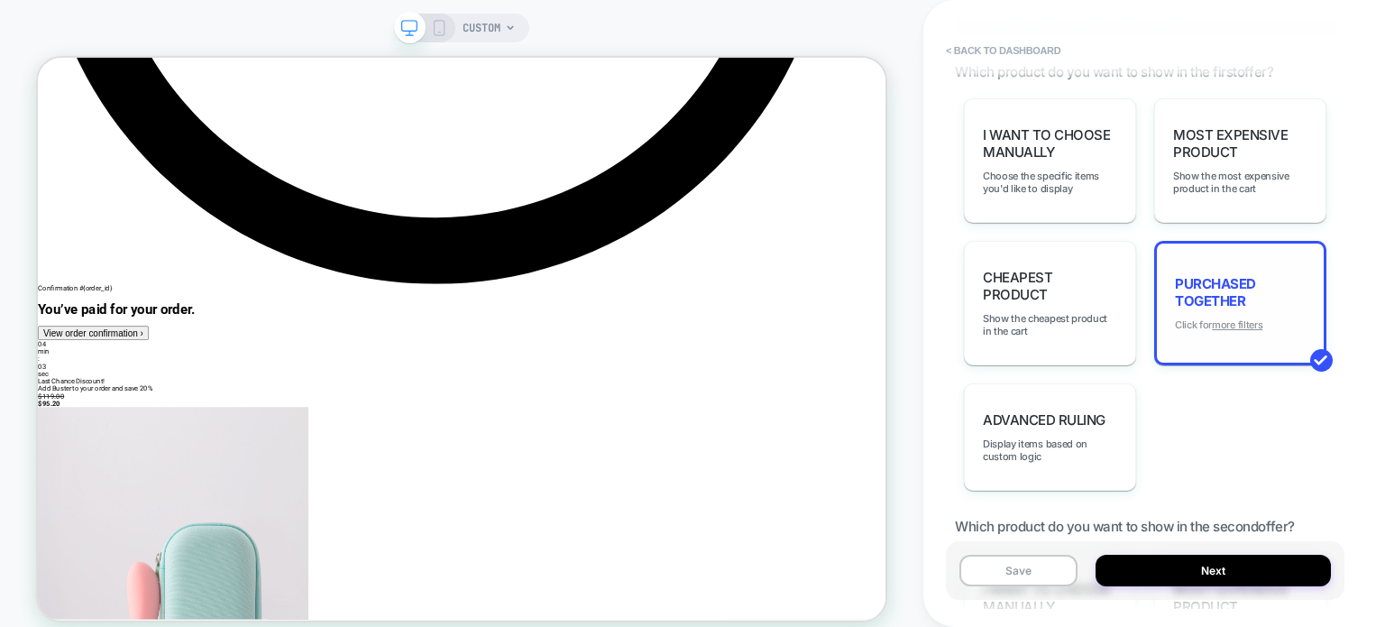
click at [1221, 324] on u "more filters" at bounding box center [1237, 324] width 50 height 13
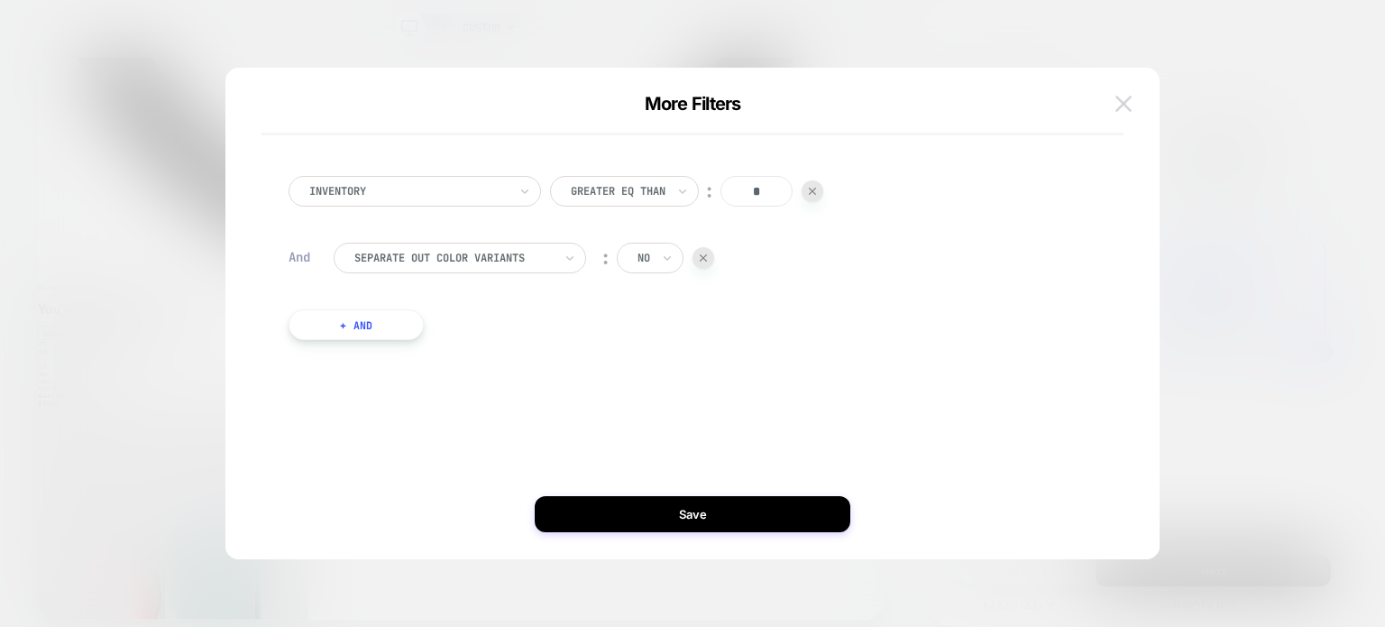
click at [1132, 105] on button at bounding box center [1123, 103] width 27 height 27
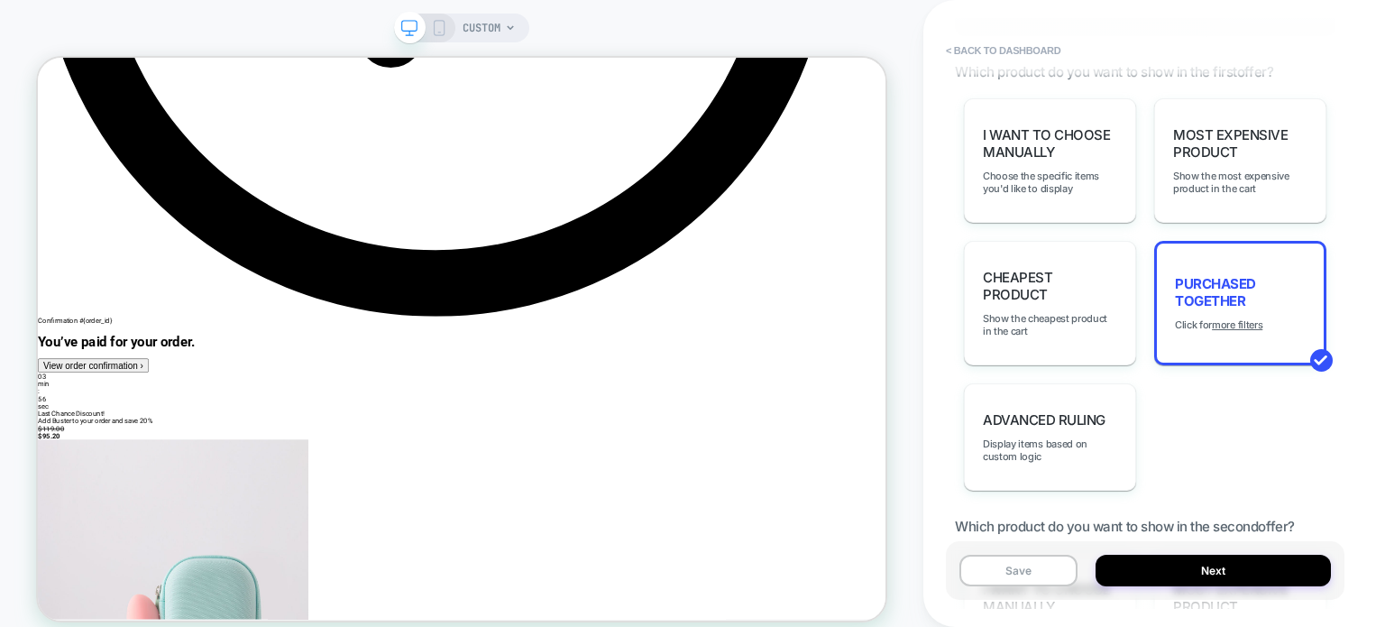
scroll to position [751, 0]
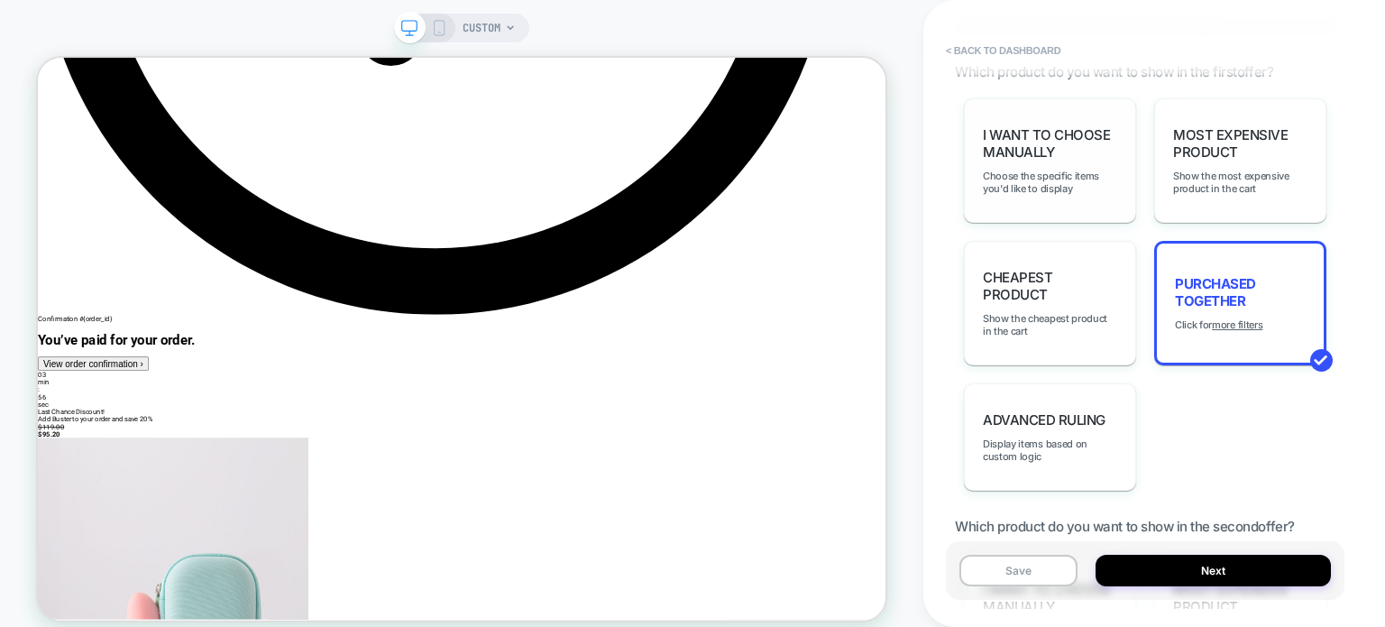
click at [1118, 131] on div "I want to choose manually Choose the specific items you'd like to display" at bounding box center [1050, 160] width 172 height 124
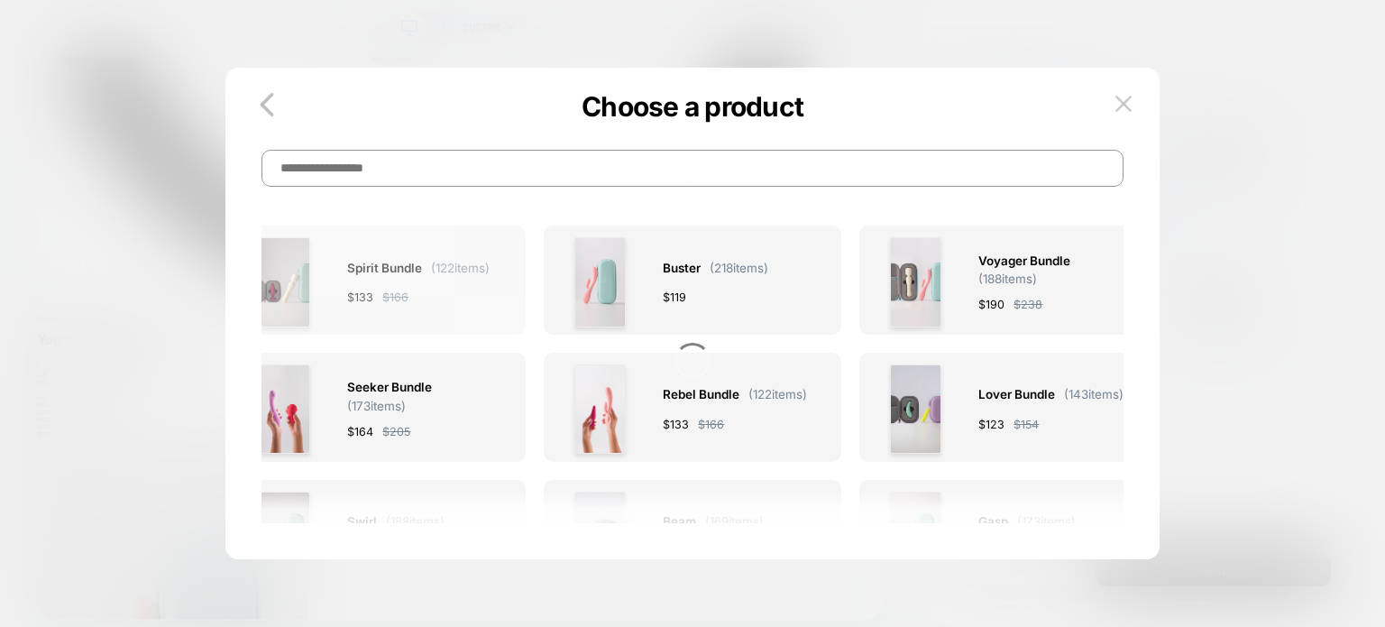
scroll to position [39, 0]
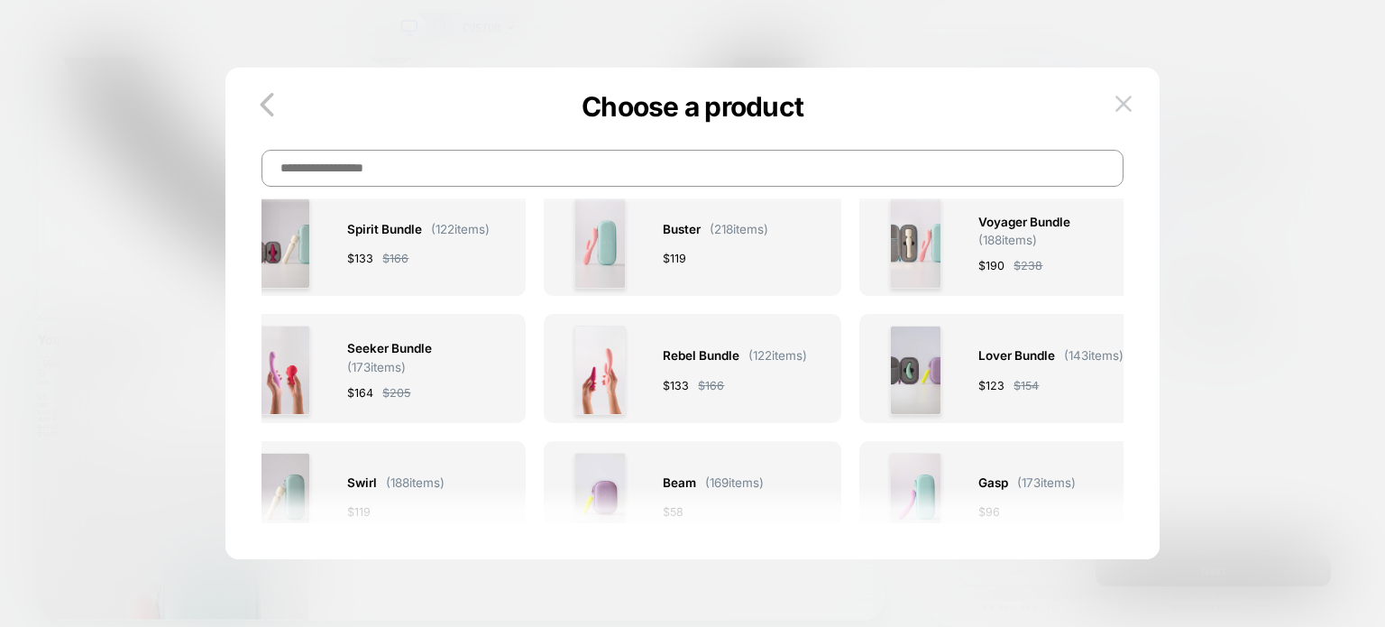
click at [1140, 96] on p "Choose a product" at bounding box center [692, 106] width 934 height 32
click at [1123, 96] on img at bounding box center [1123, 103] width 16 height 15
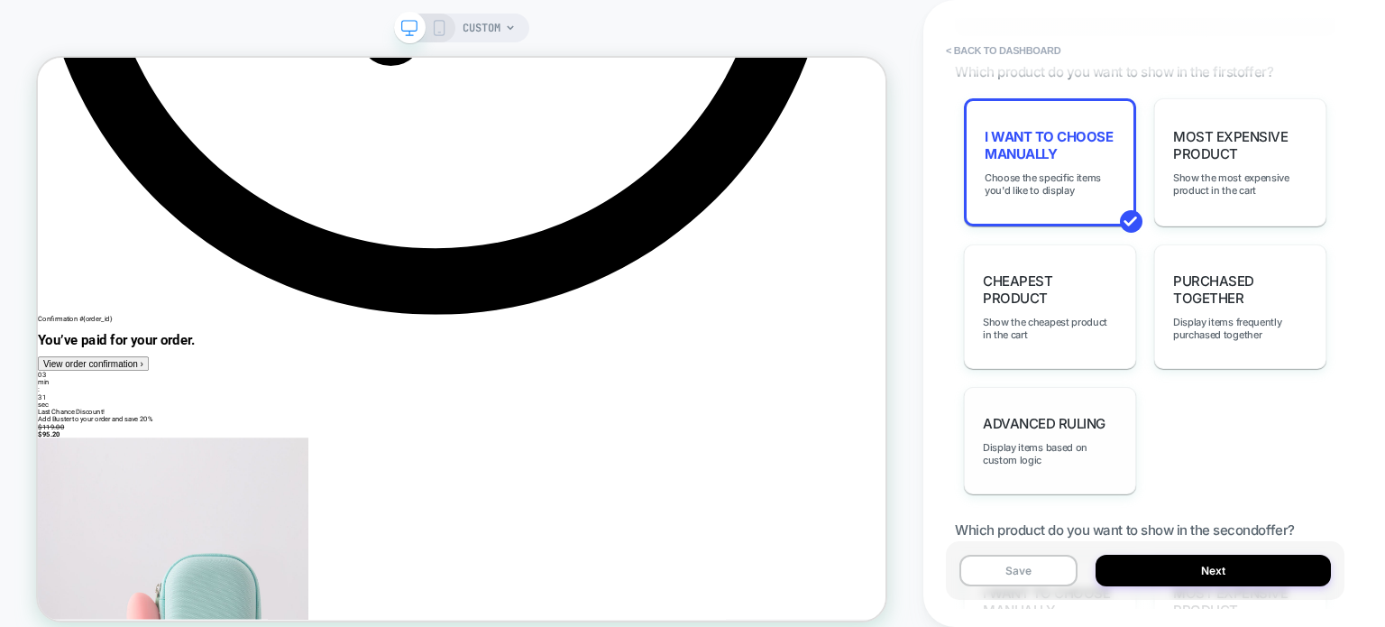
click at [1033, 410] on div "Advanced Ruling Display items based on custom logic" at bounding box center [1050, 440] width 172 height 107
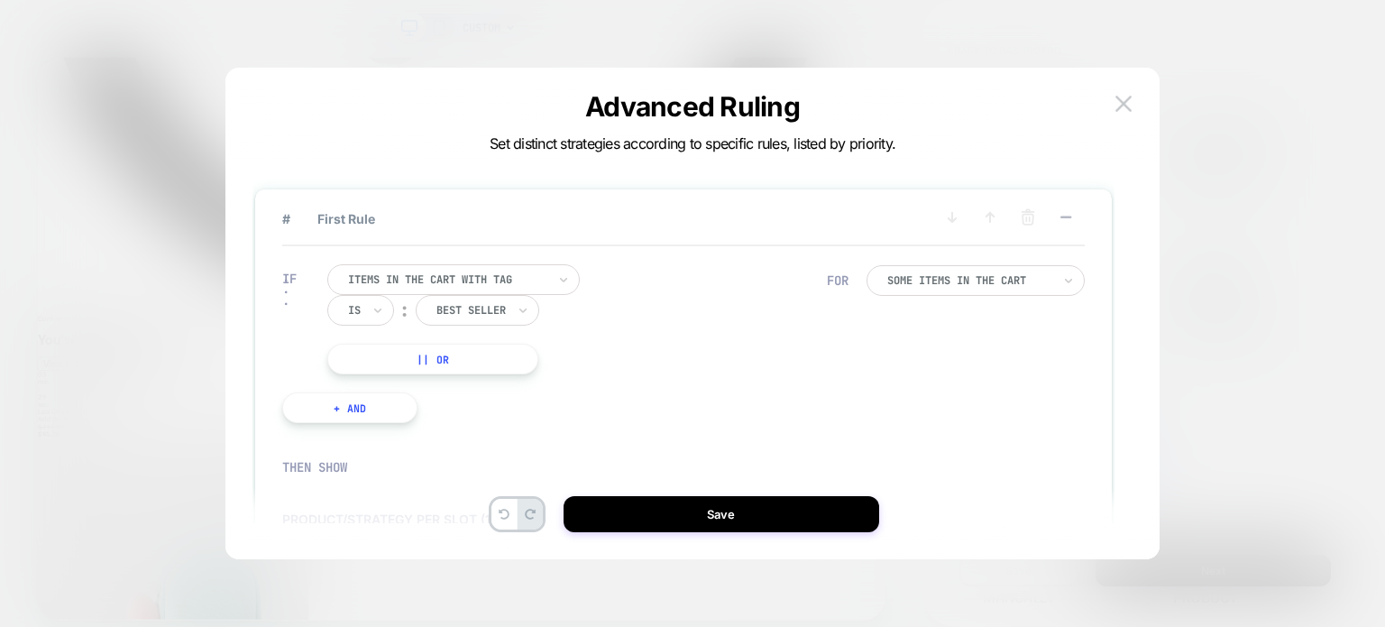
click at [408, 229] on div "# First Rule" at bounding box center [683, 226] width 802 height 39
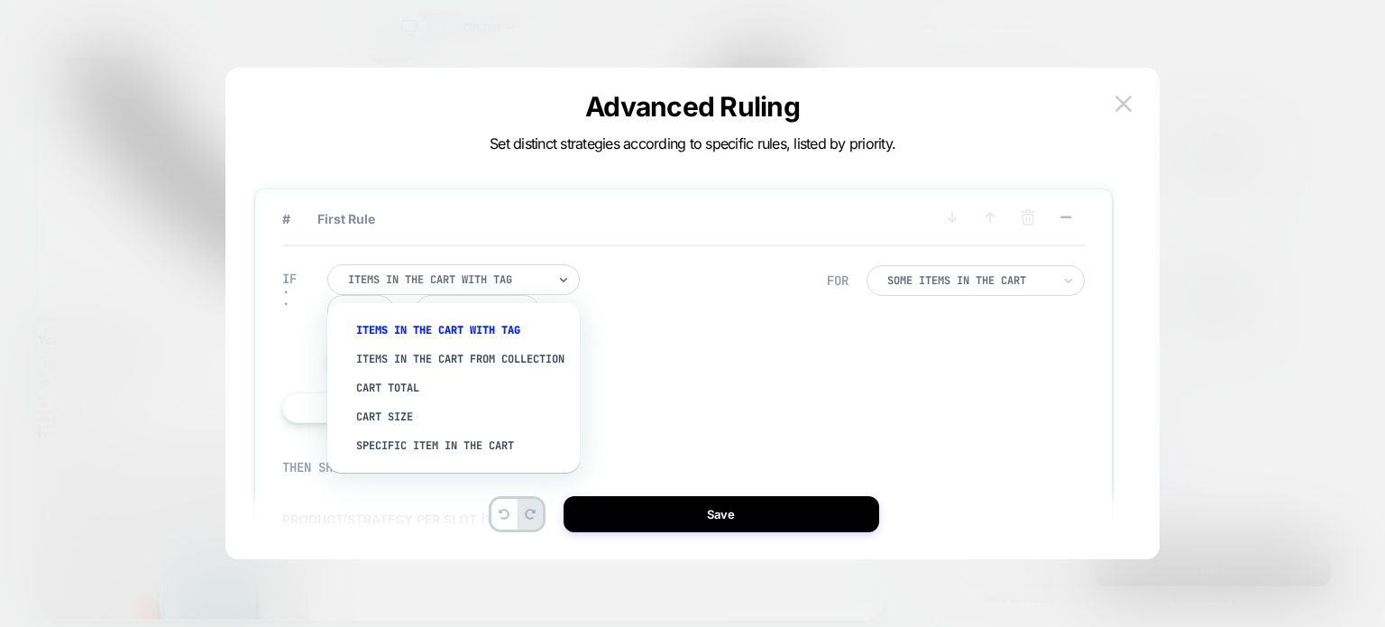
click at [429, 279] on div at bounding box center [447, 279] width 198 height 16
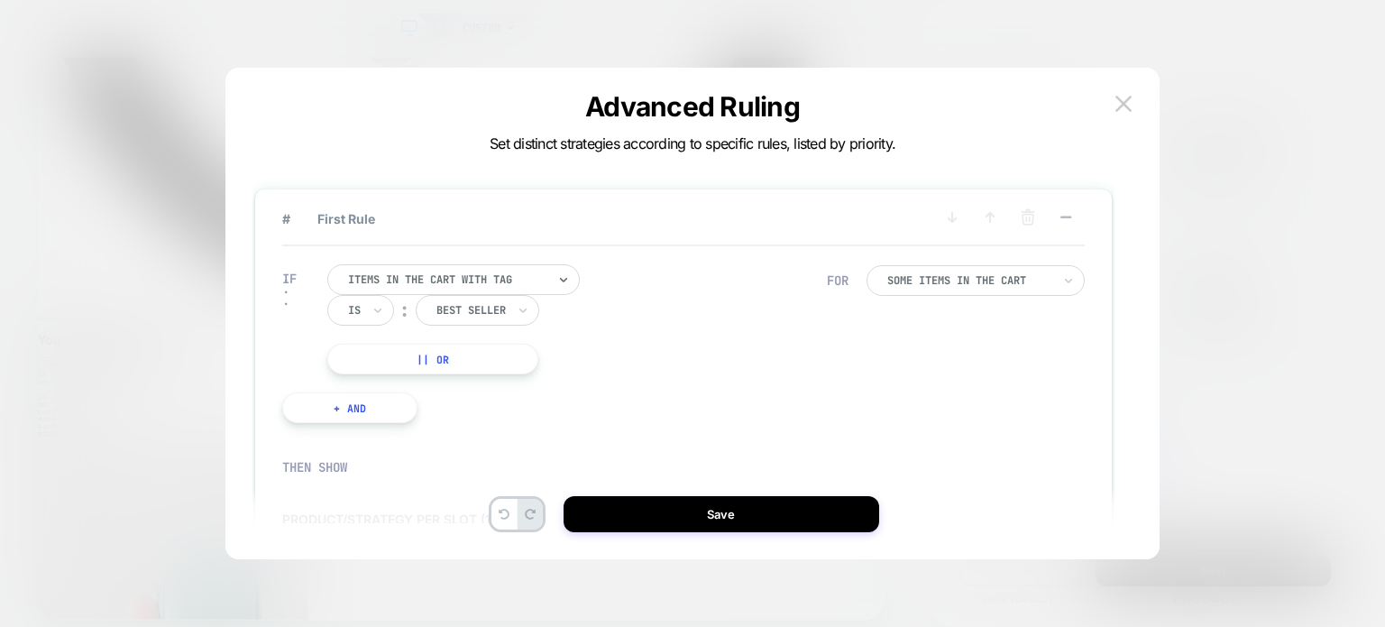
click at [429, 279] on div at bounding box center [447, 279] width 198 height 16
click at [463, 295] on div "best seller" at bounding box center [478, 310] width 124 height 31
click at [458, 314] on div at bounding box center [470, 310] width 69 height 16
click at [591, 300] on div "Items in the cart with tag Is ︰ option best seller focused, 1 of 1. 1 result av…" at bounding box center [577, 319] width 500 height 110
click at [920, 280] on div at bounding box center [969, 280] width 164 height 11
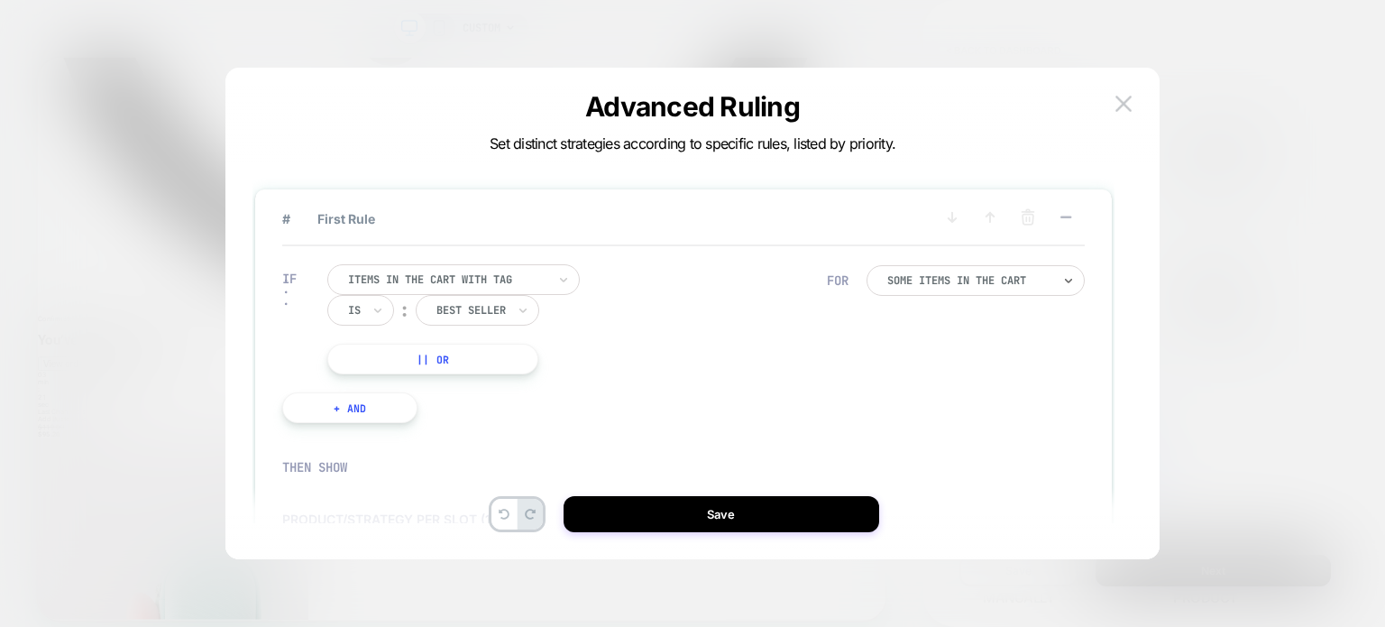
click at [920, 280] on div at bounding box center [969, 280] width 164 height 11
click at [373, 274] on div at bounding box center [447, 279] width 198 height 16
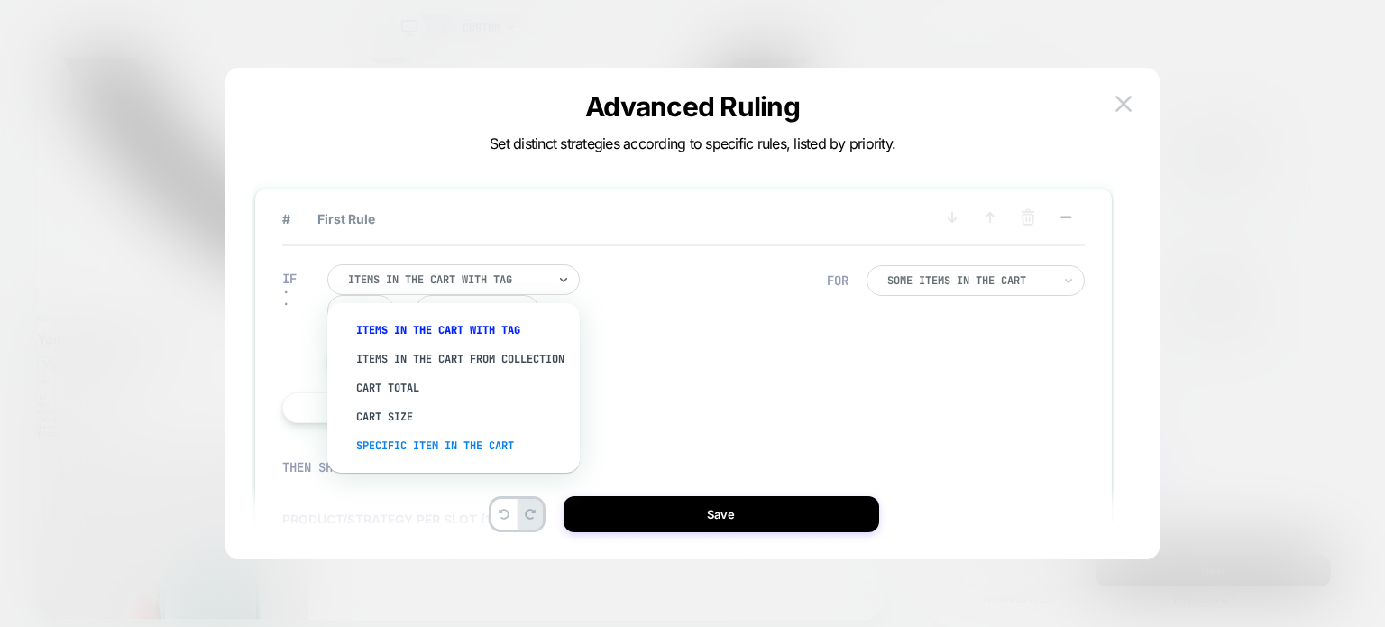
click at [391, 452] on div "Specific item in the cart" at bounding box center [462, 445] width 234 height 29
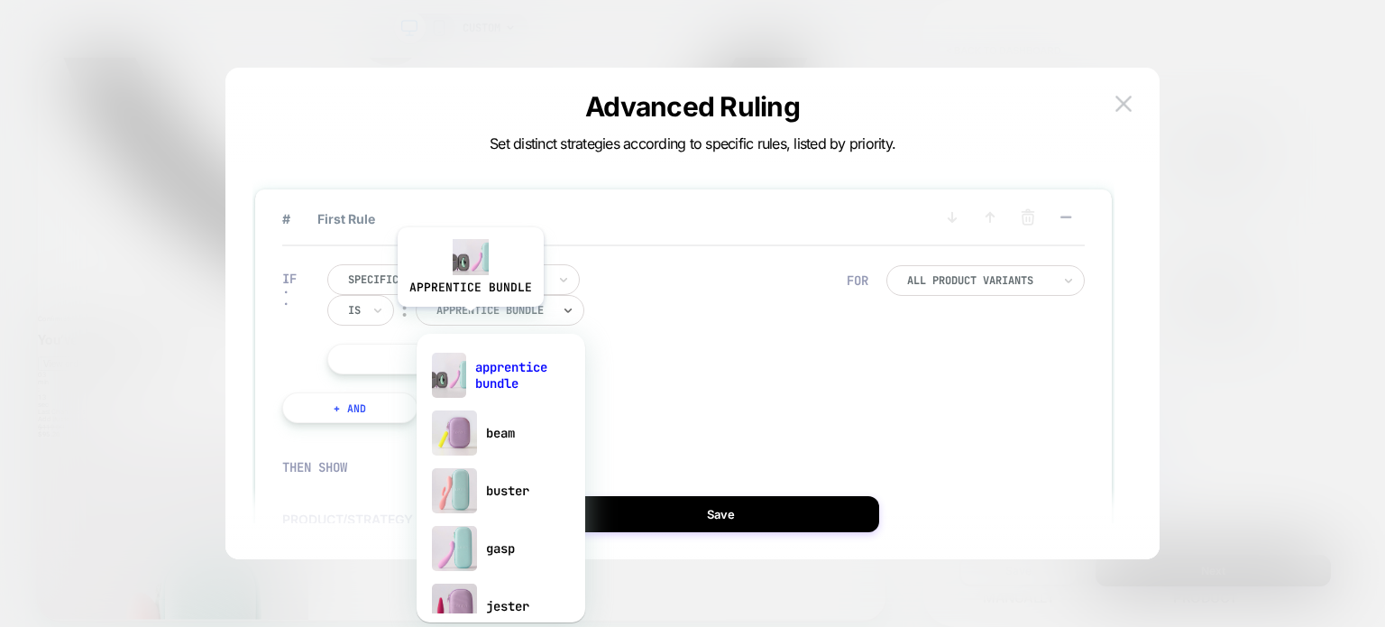
click at [469, 320] on div "apprentice bundle" at bounding box center [500, 310] width 169 height 31
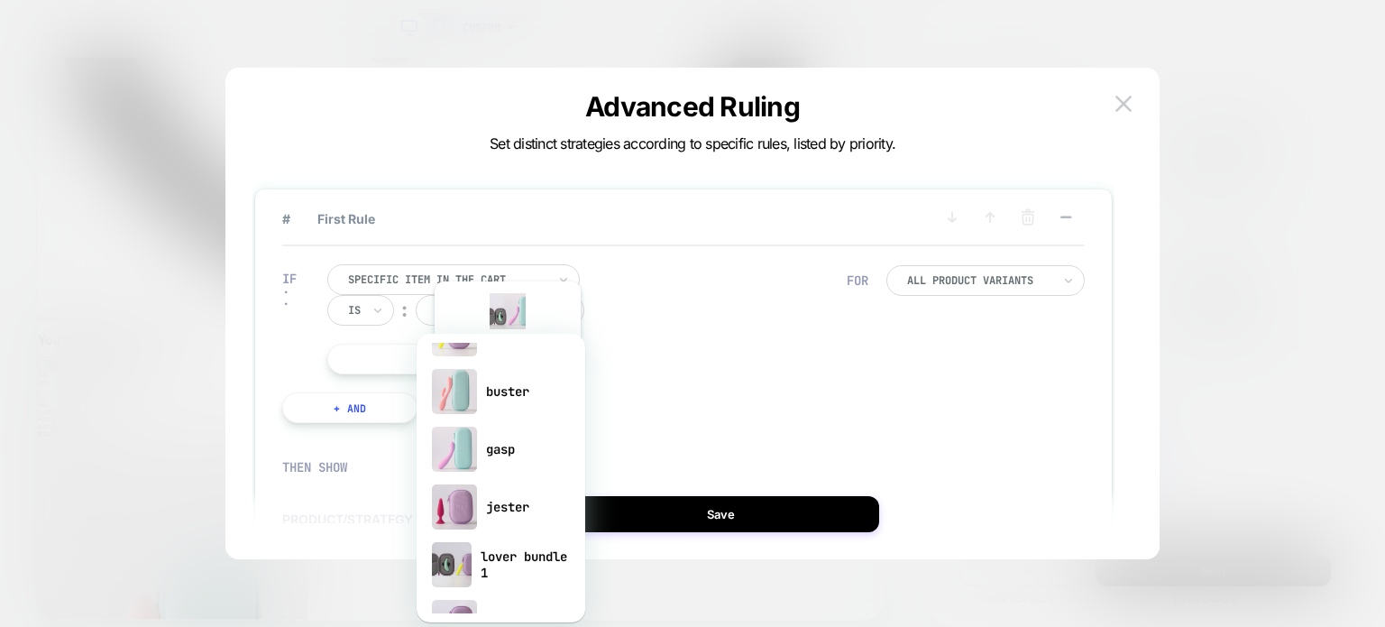
scroll to position [487, 0]
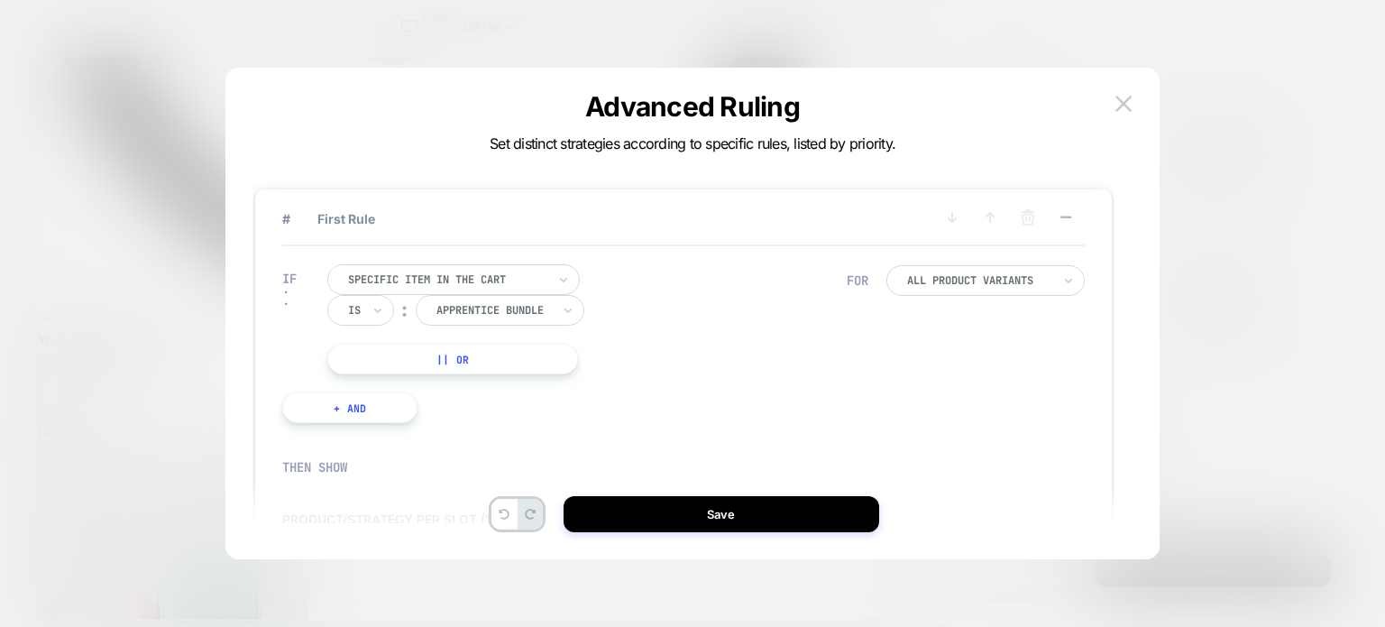
drag, startPoint x: 804, startPoint y: 284, endPoint x: 674, endPoint y: 325, distance: 136.3
click at [674, 325] on div "Specific item in the cart Is ︰ apprentice bundle APPRENTICE BUNDLE || Or" at bounding box center [586, 319] width 519 height 110
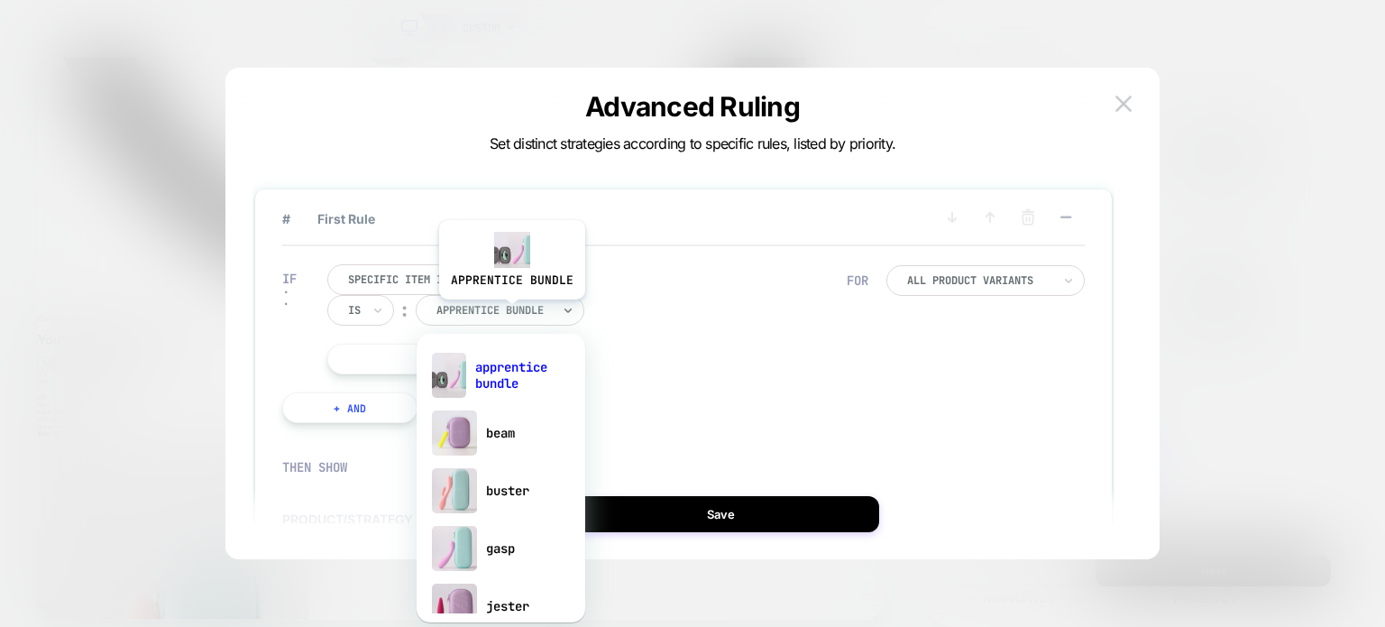
click at [510, 313] on div at bounding box center [493, 310] width 115 height 16
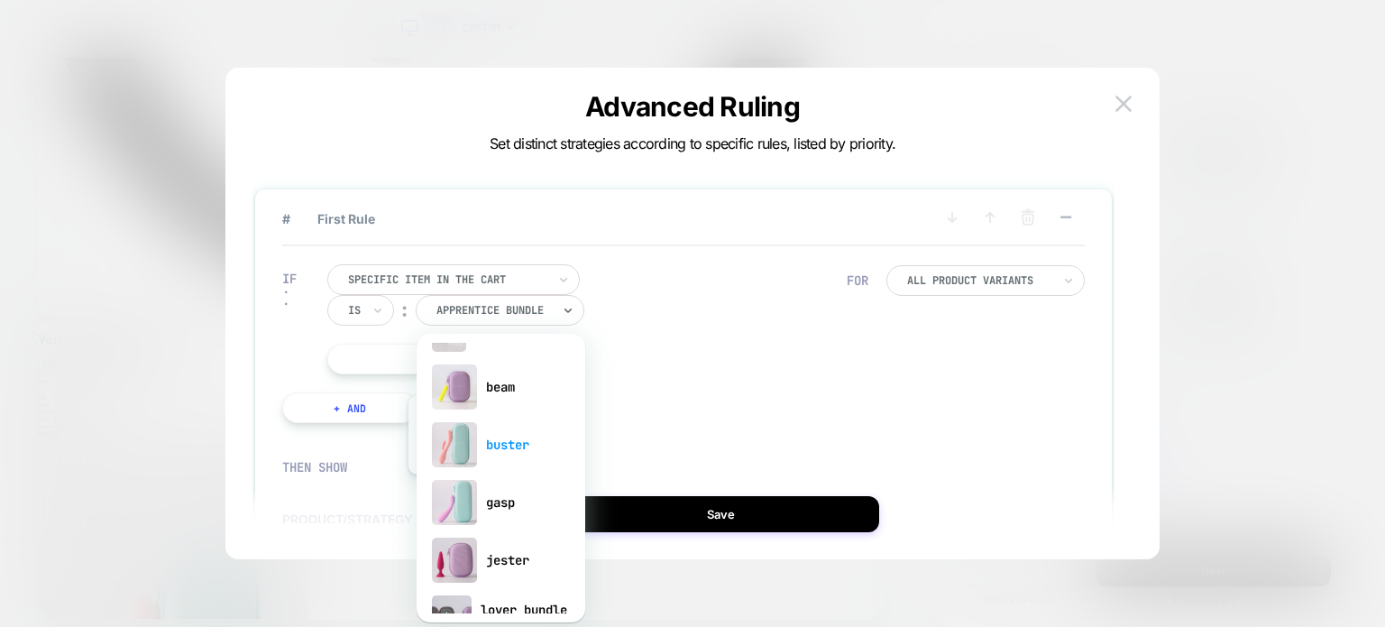
scroll to position [54, 0]
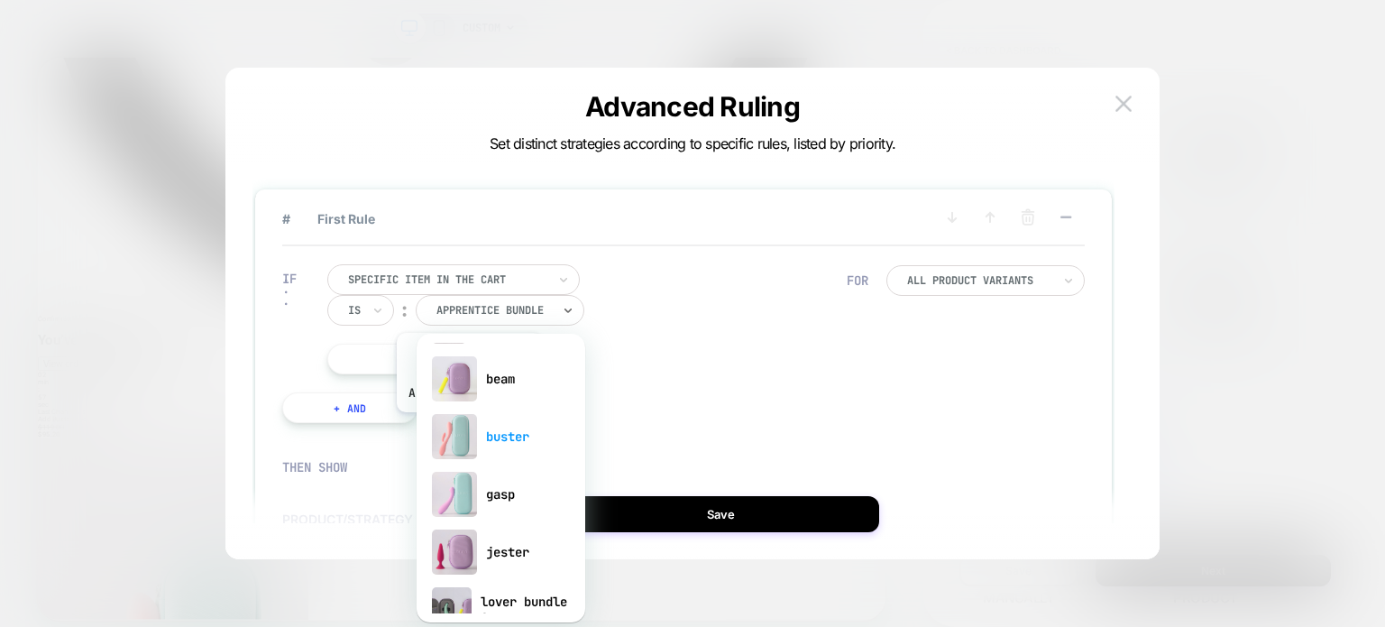
click at [468, 426] on img at bounding box center [454, 436] width 45 height 45
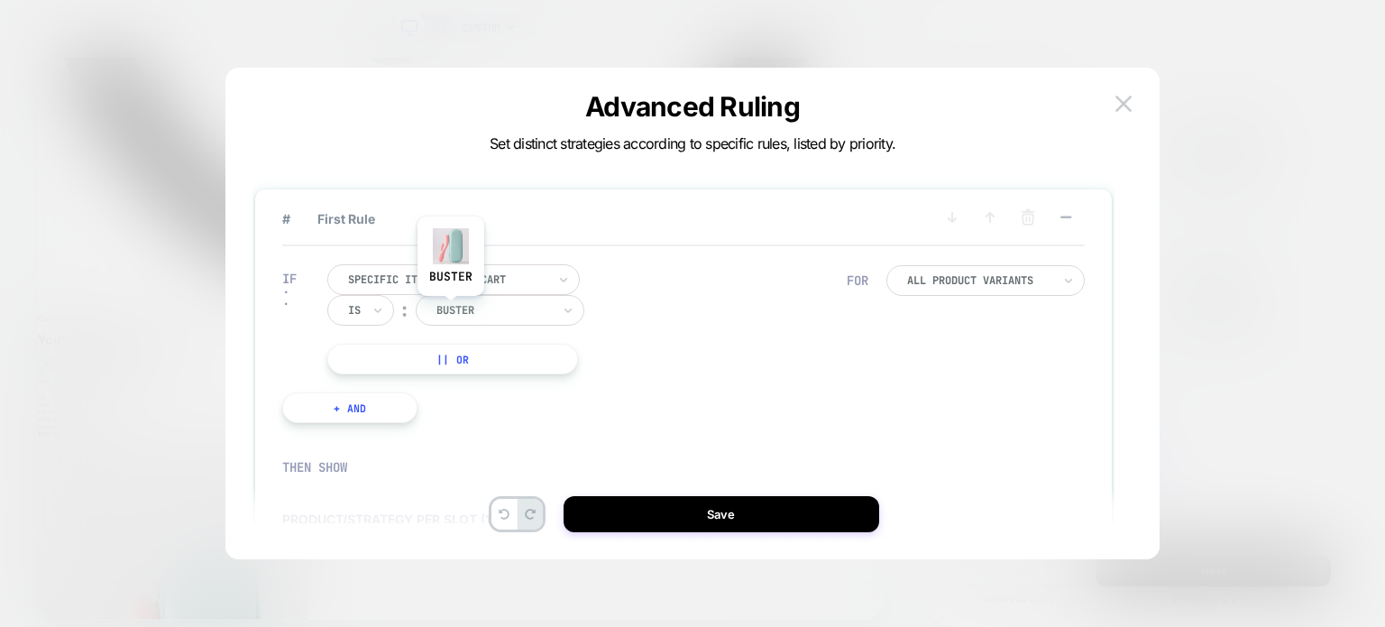
click at [450, 313] on div at bounding box center [493, 310] width 115 height 16
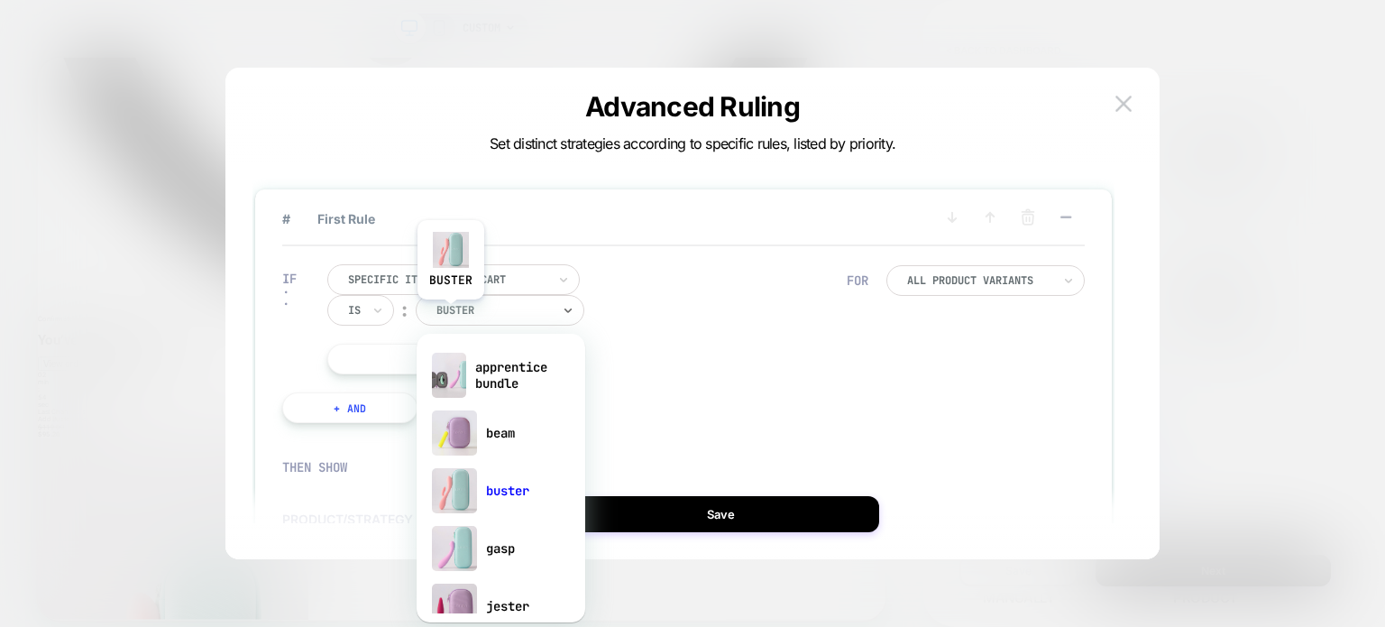
click at [450, 313] on div at bounding box center [493, 310] width 115 height 16
click at [481, 378] on div "apprentice bundle" at bounding box center [501, 375] width 151 height 58
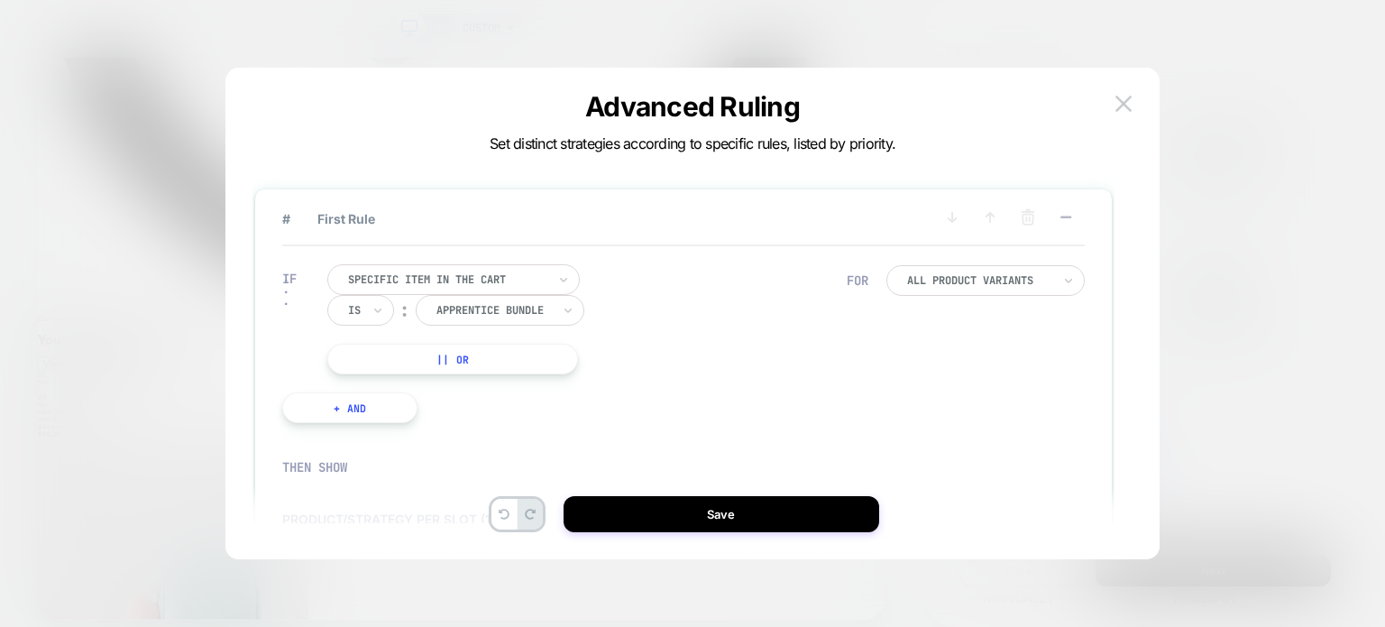
click at [433, 355] on button "|| Or" at bounding box center [452, 359] width 251 height 31
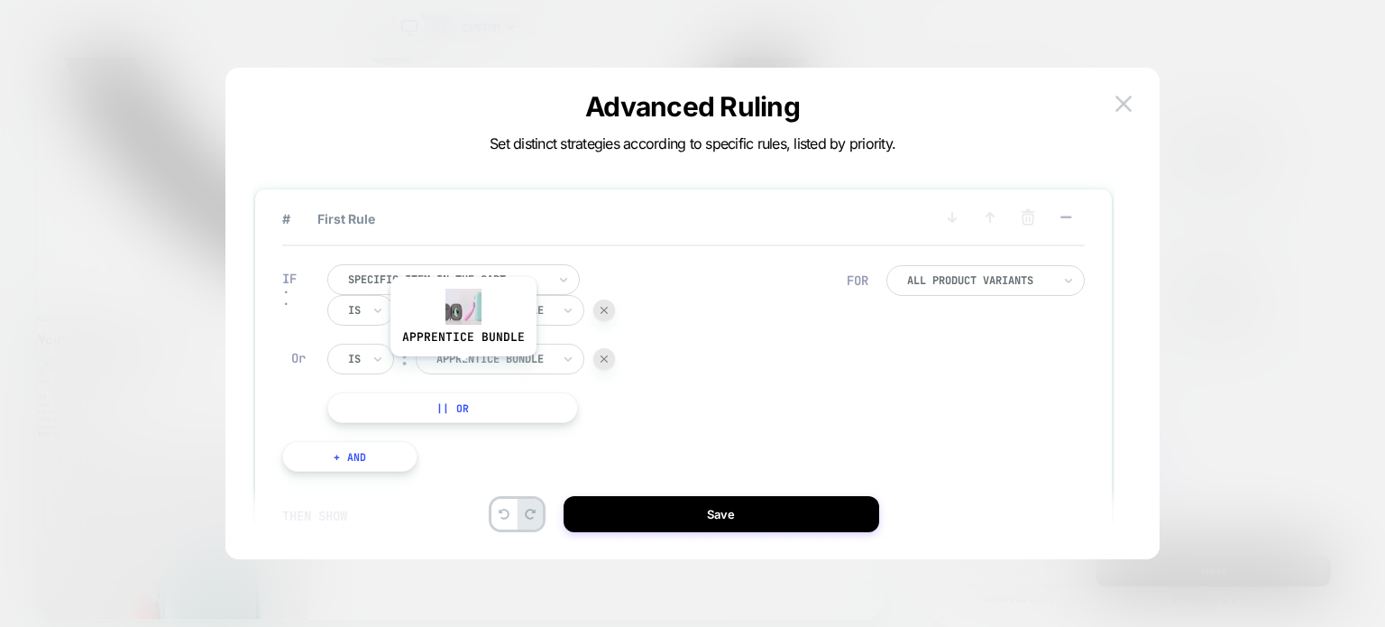
click at [462, 370] on div "apprentice bundle" at bounding box center [500, 359] width 169 height 31
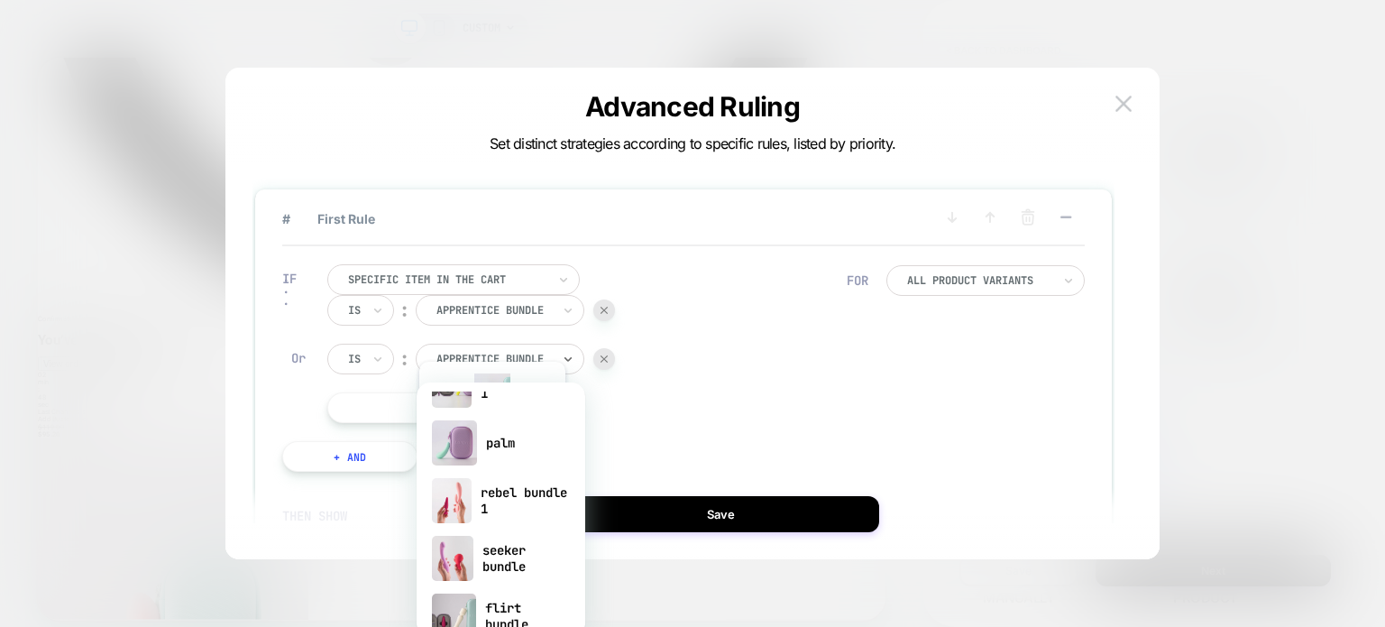
scroll to position [328, 0]
click at [500, 398] on div "lover bundle 1" at bounding box center [501, 384] width 151 height 58
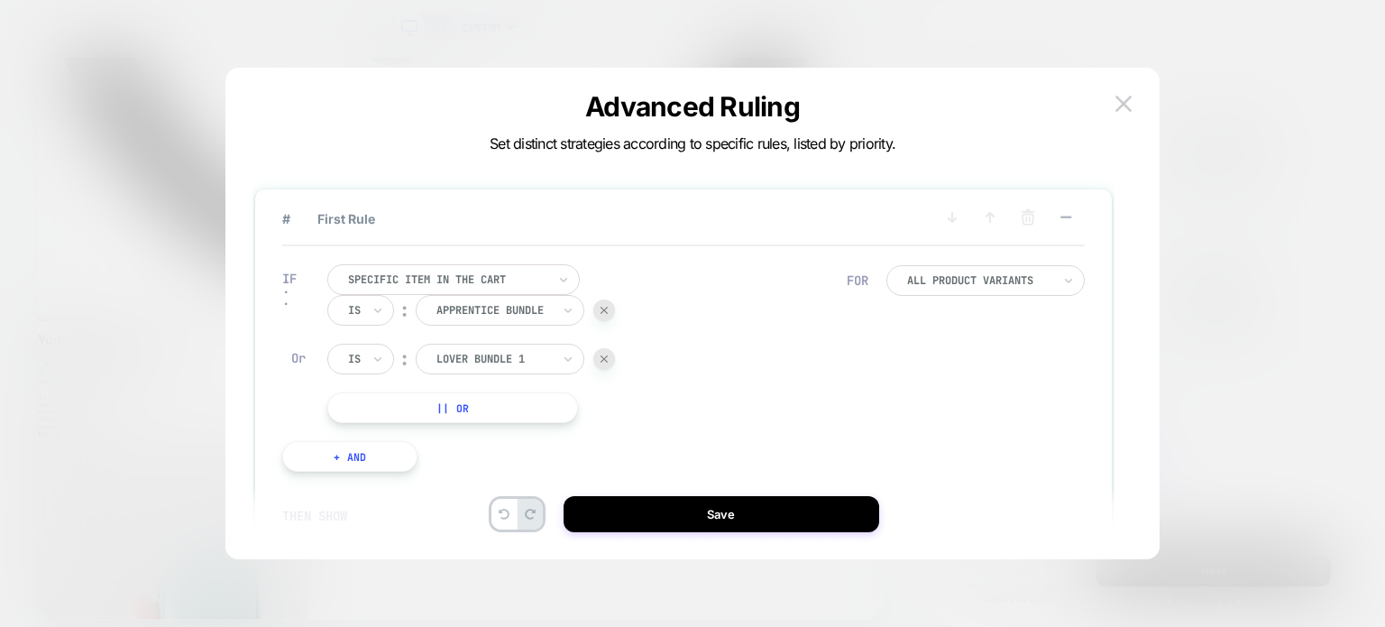
click at [470, 392] on button "|| Or" at bounding box center [452, 407] width 251 height 31
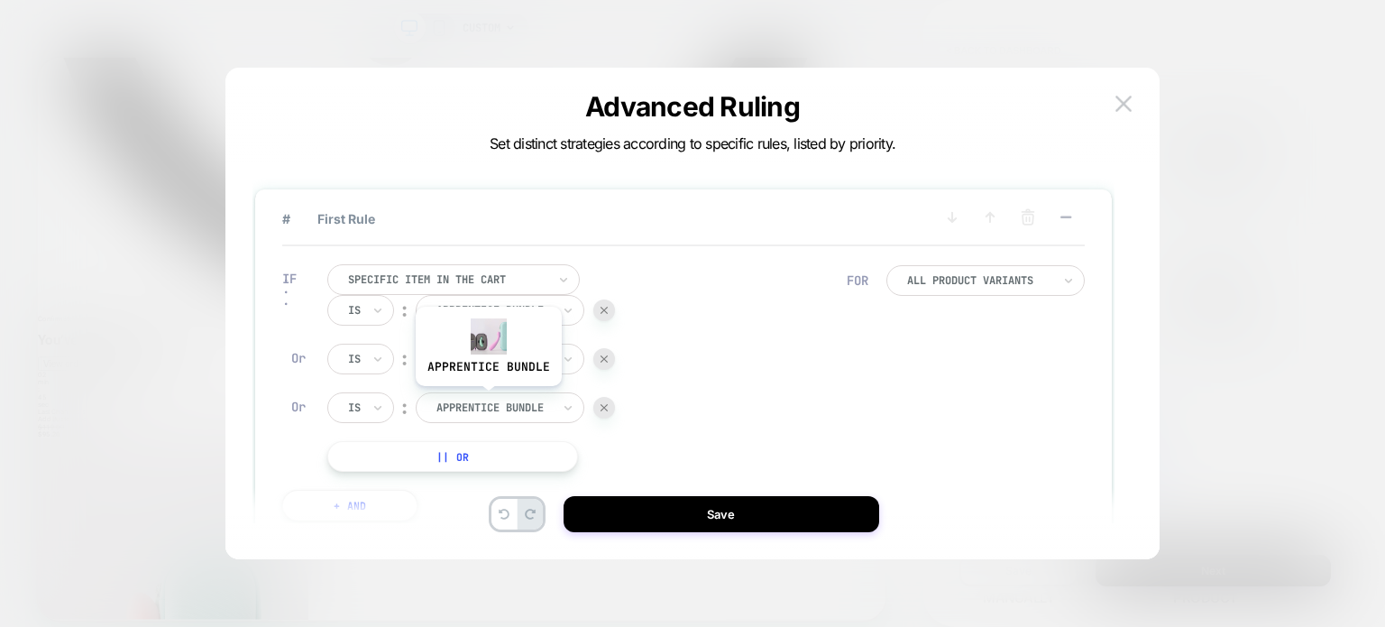
click at [489, 400] on div at bounding box center [493, 407] width 115 height 16
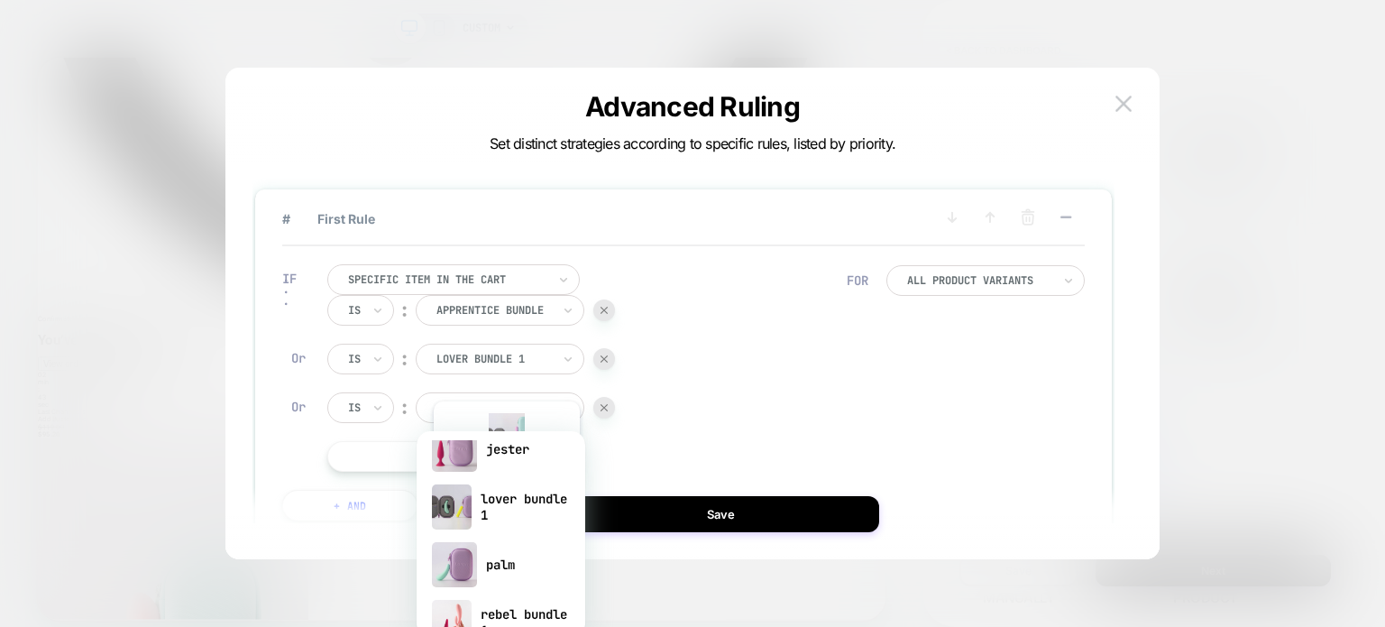
scroll to position [280, 0]
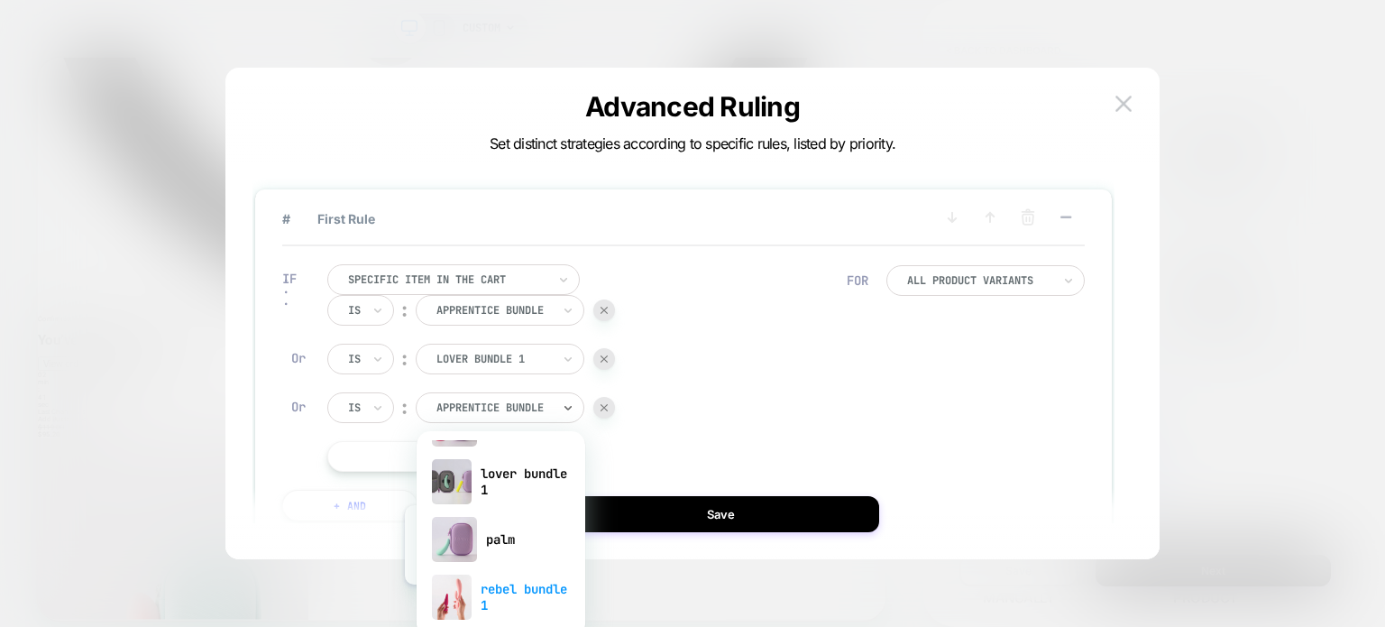
click at [471, 602] on div "rebel bundle 1" at bounding box center [501, 597] width 151 height 58
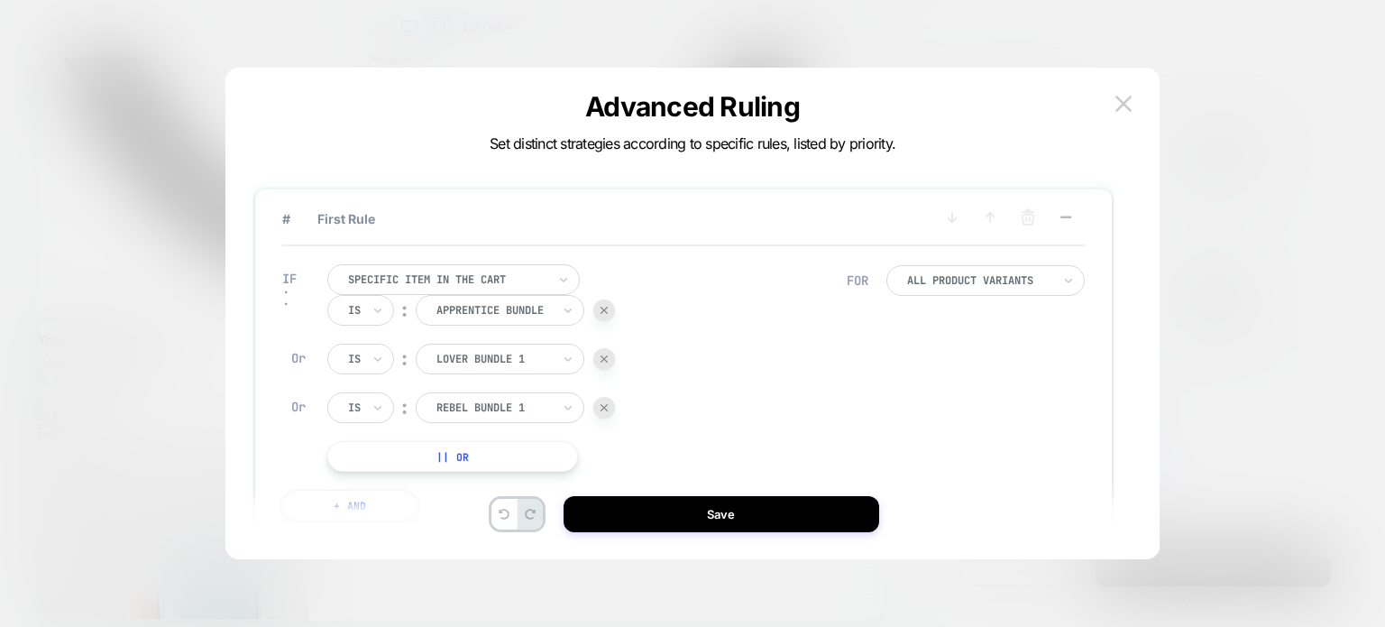
click at [443, 465] on button "|| Or" at bounding box center [452, 456] width 251 height 31
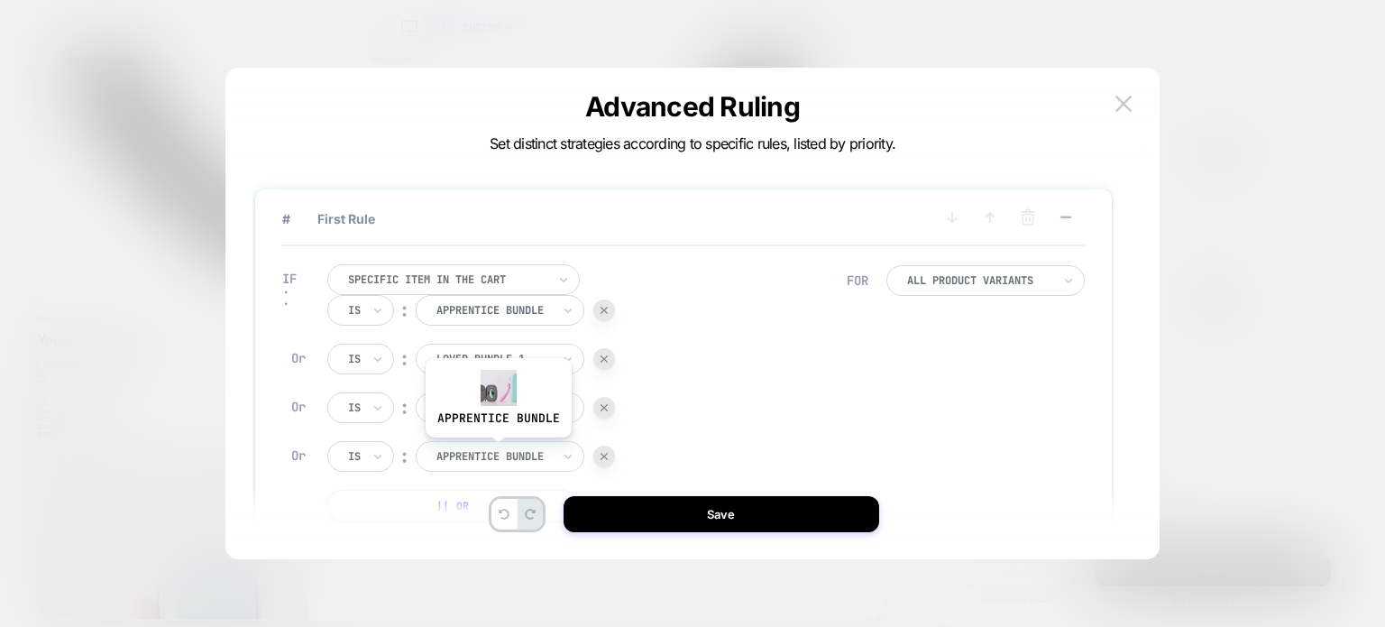
click at [497, 450] on div at bounding box center [493, 456] width 115 height 16
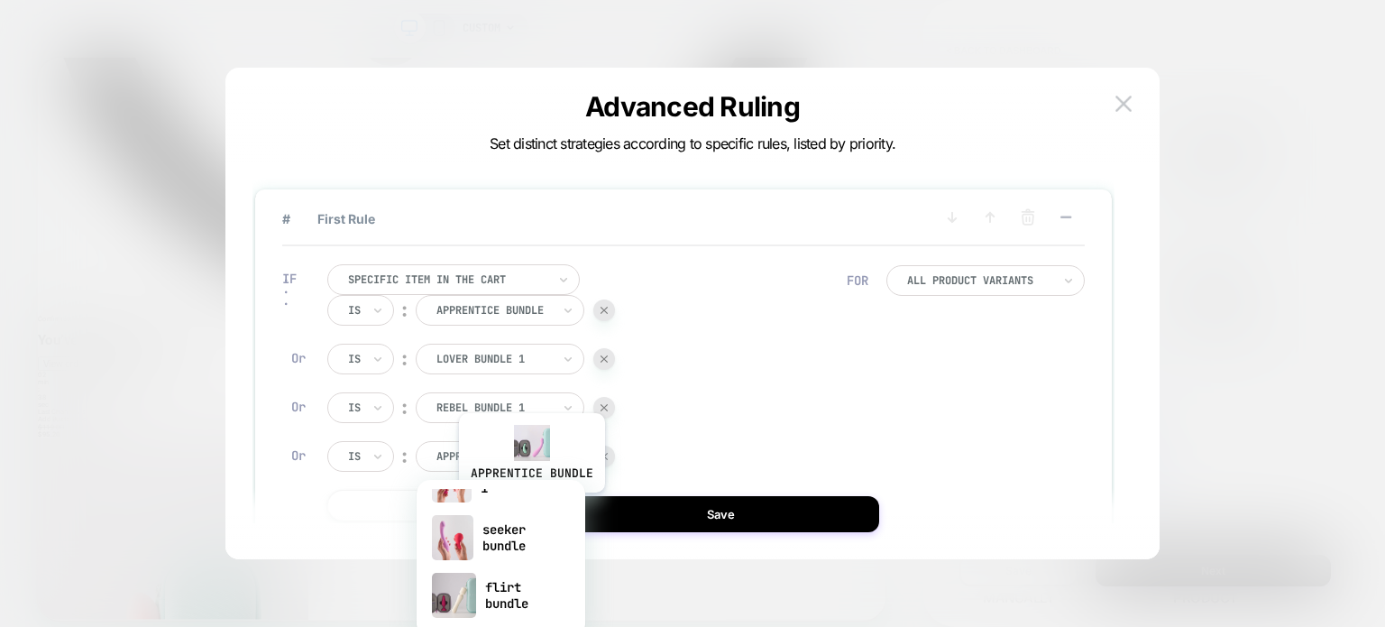
scroll to position [447, 0]
click at [505, 551] on div "seeker bundle" at bounding box center [501, 536] width 151 height 58
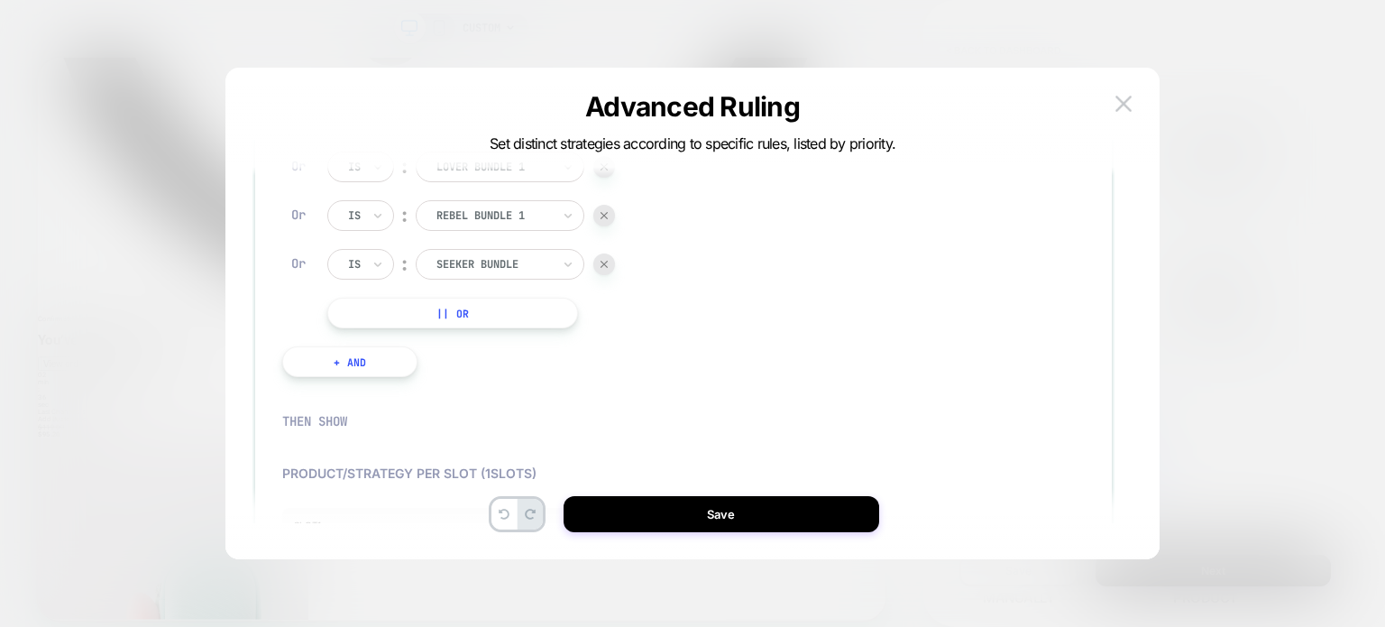
scroll to position [188, 0]
click at [523, 329] on button "|| Or" at bounding box center [452, 316] width 251 height 31
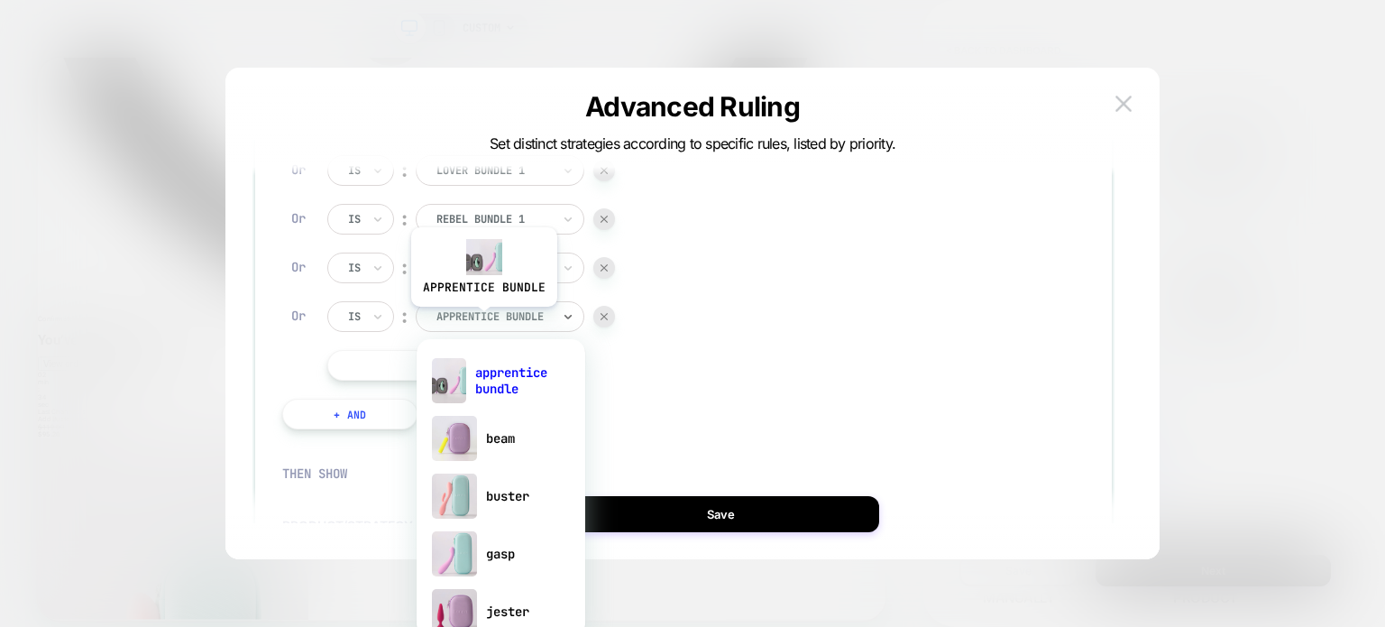
click at [482, 320] on div at bounding box center [493, 316] width 115 height 16
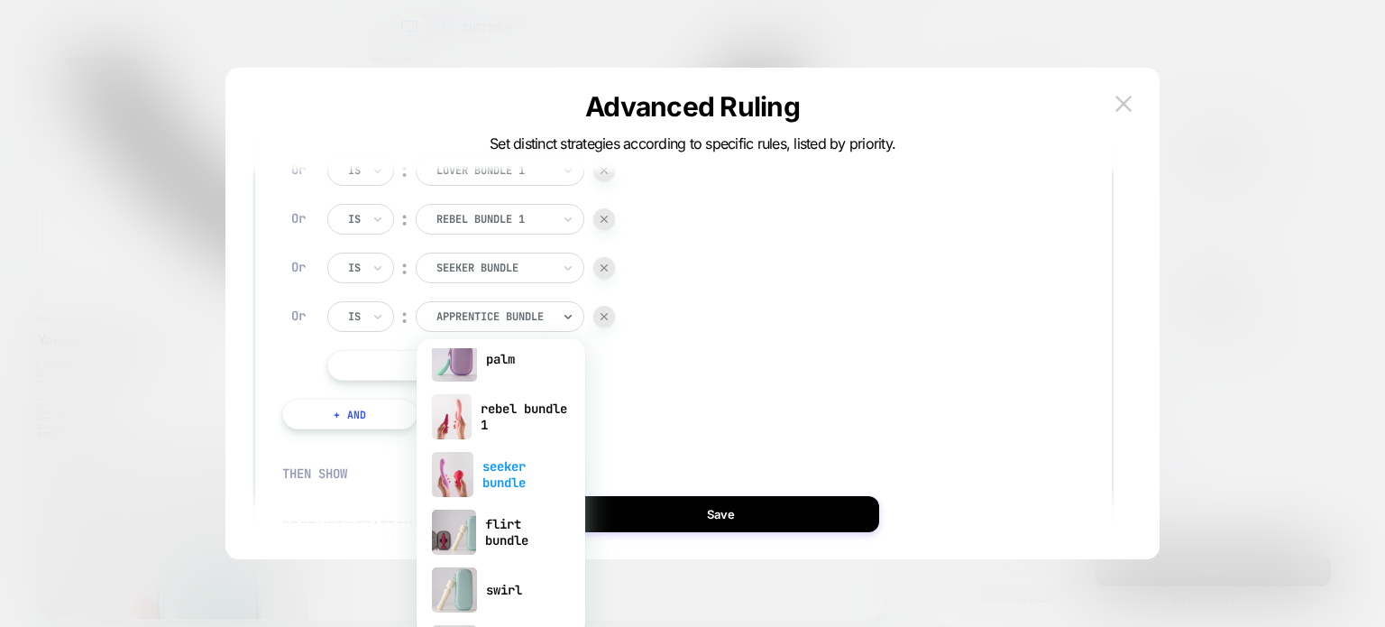
scroll to position [388, 0]
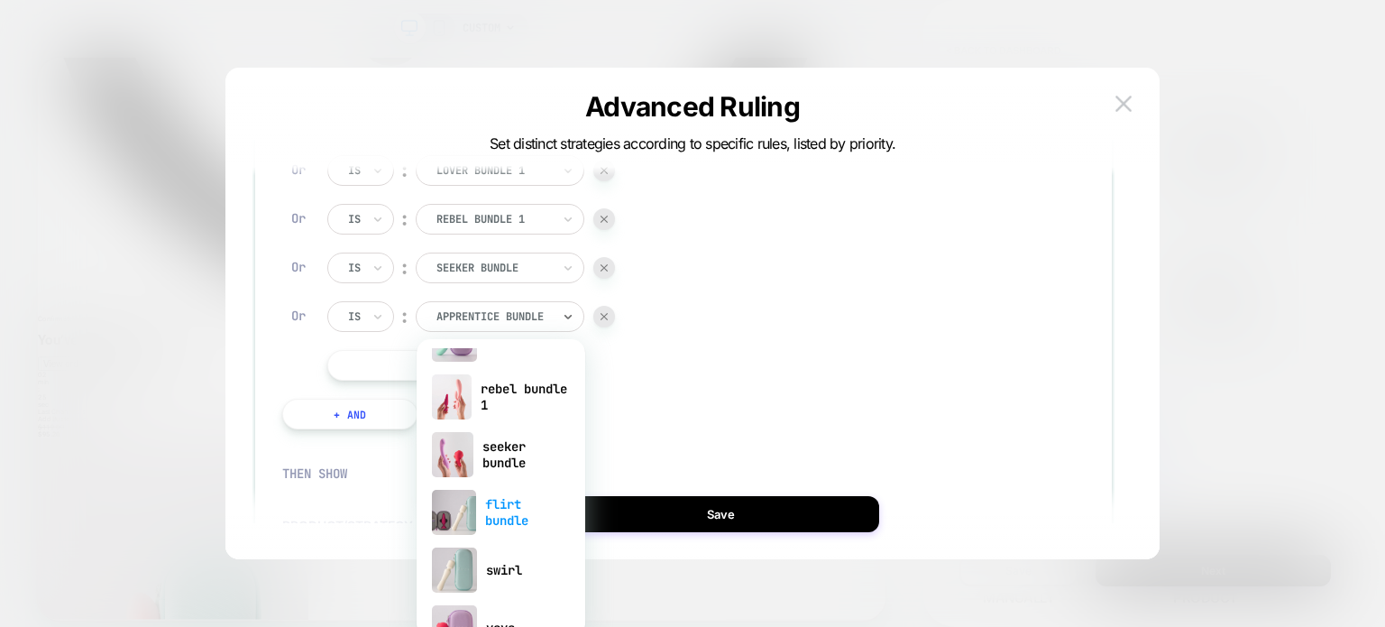
click at [498, 515] on div "flirt bundle" at bounding box center [501, 512] width 151 height 58
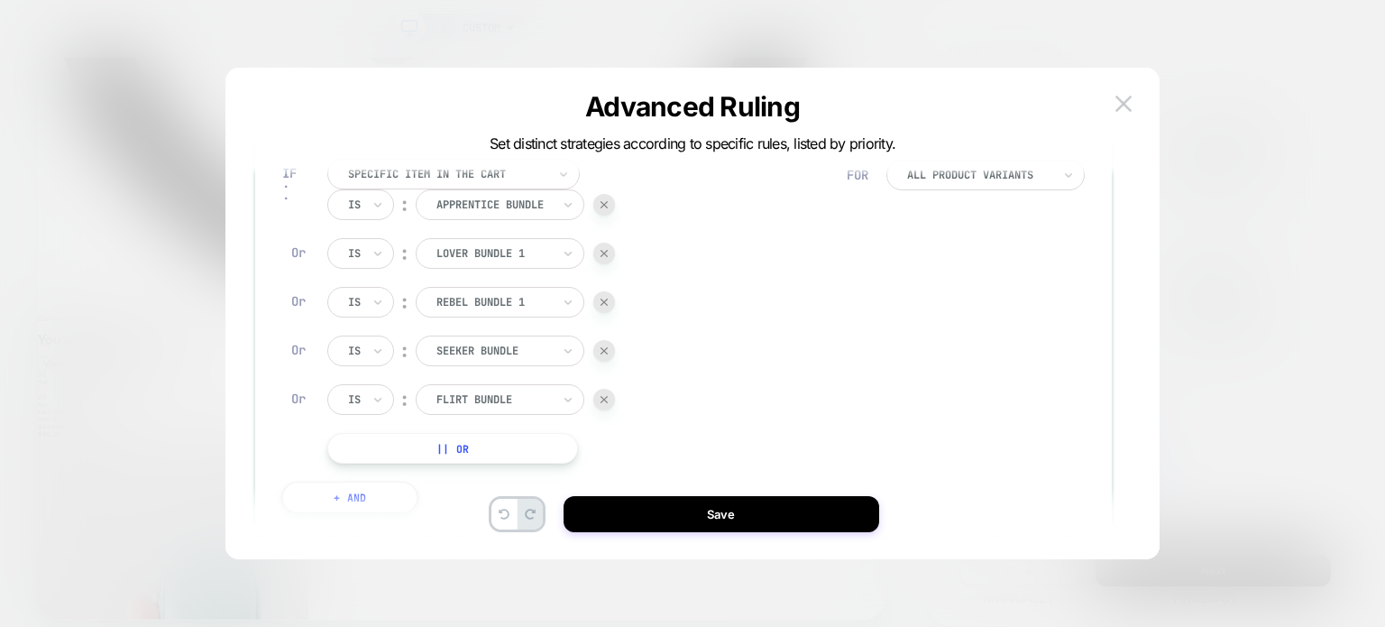
scroll to position [105, 0]
click at [465, 453] on button "|| Or" at bounding box center [452, 449] width 251 height 31
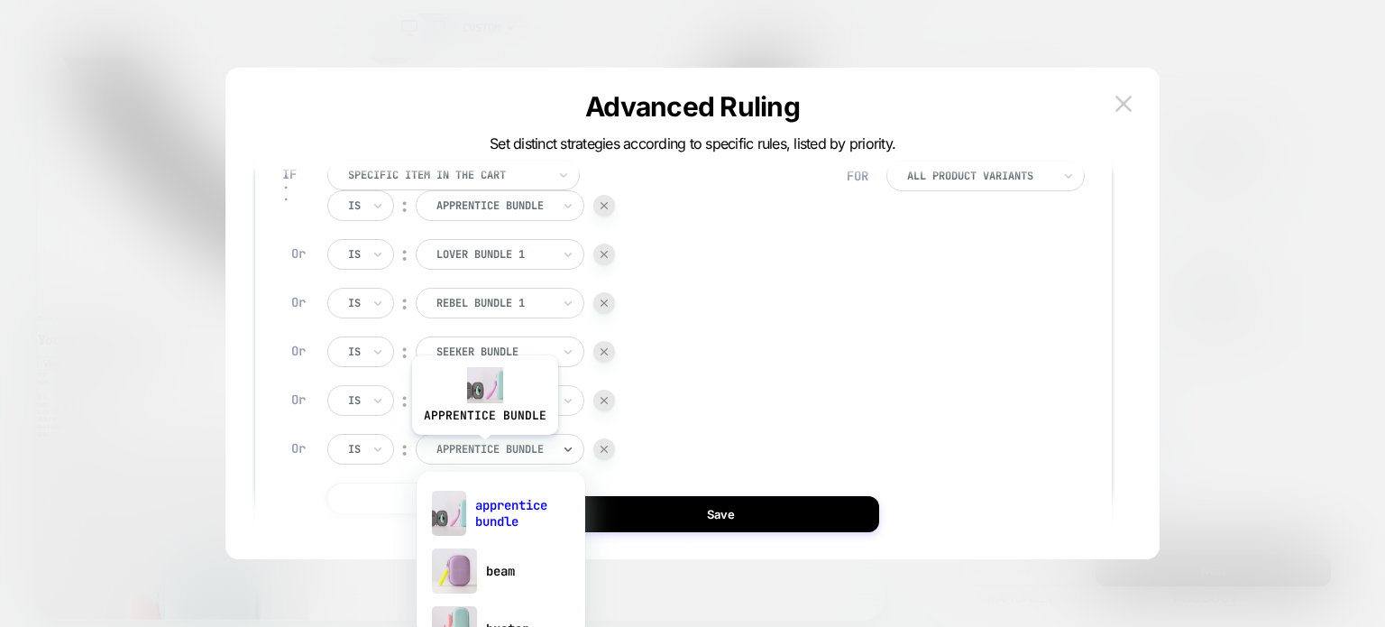
click at [483, 448] on div at bounding box center [493, 449] width 115 height 16
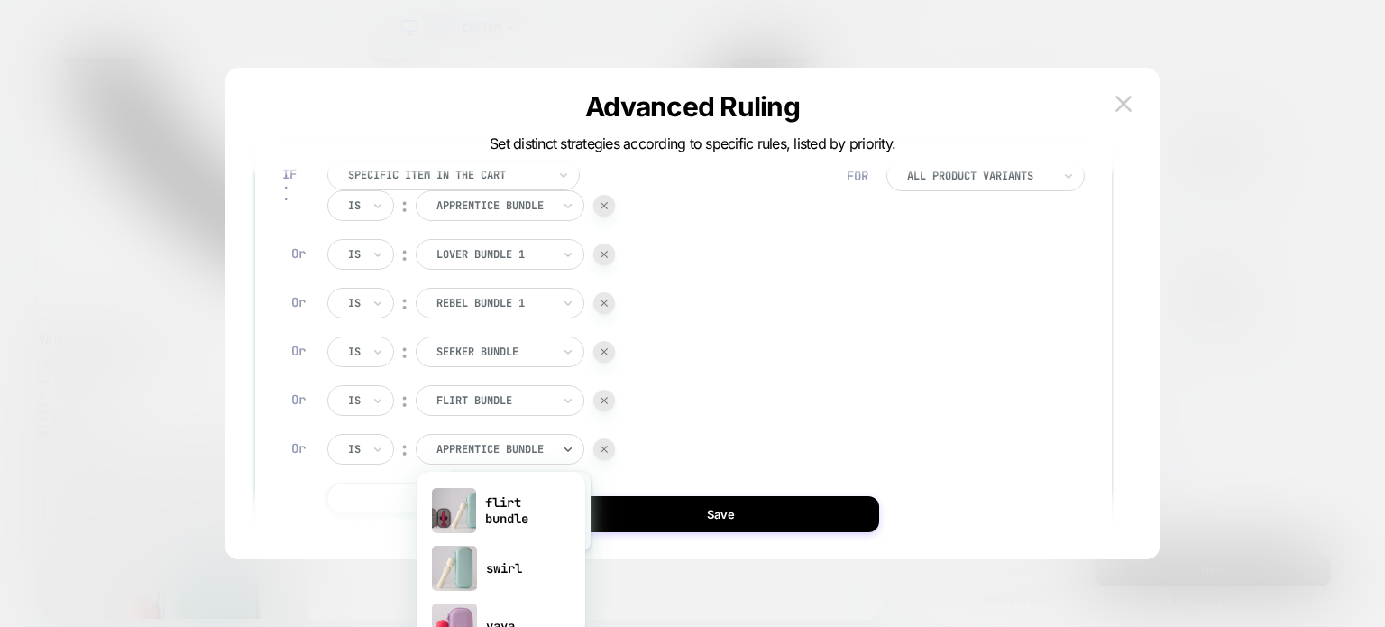
scroll to position [610, 0]
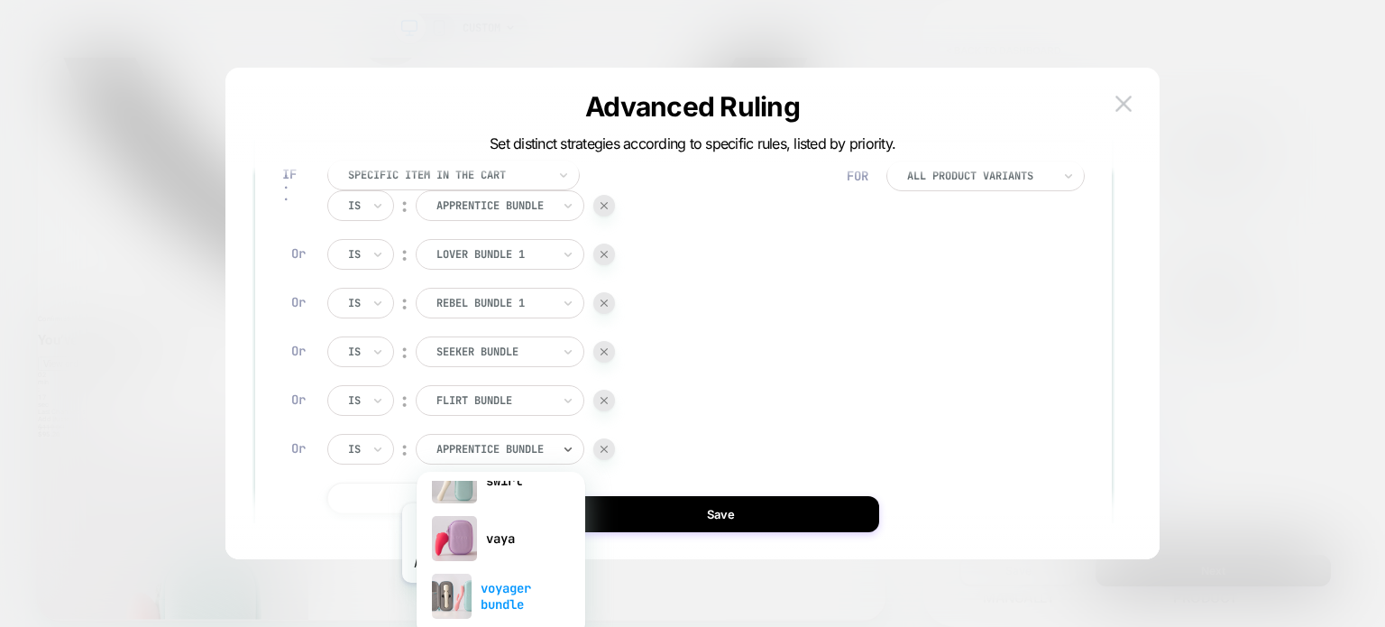
click at [473, 596] on div "voyager bundle" at bounding box center [501, 596] width 151 height 58
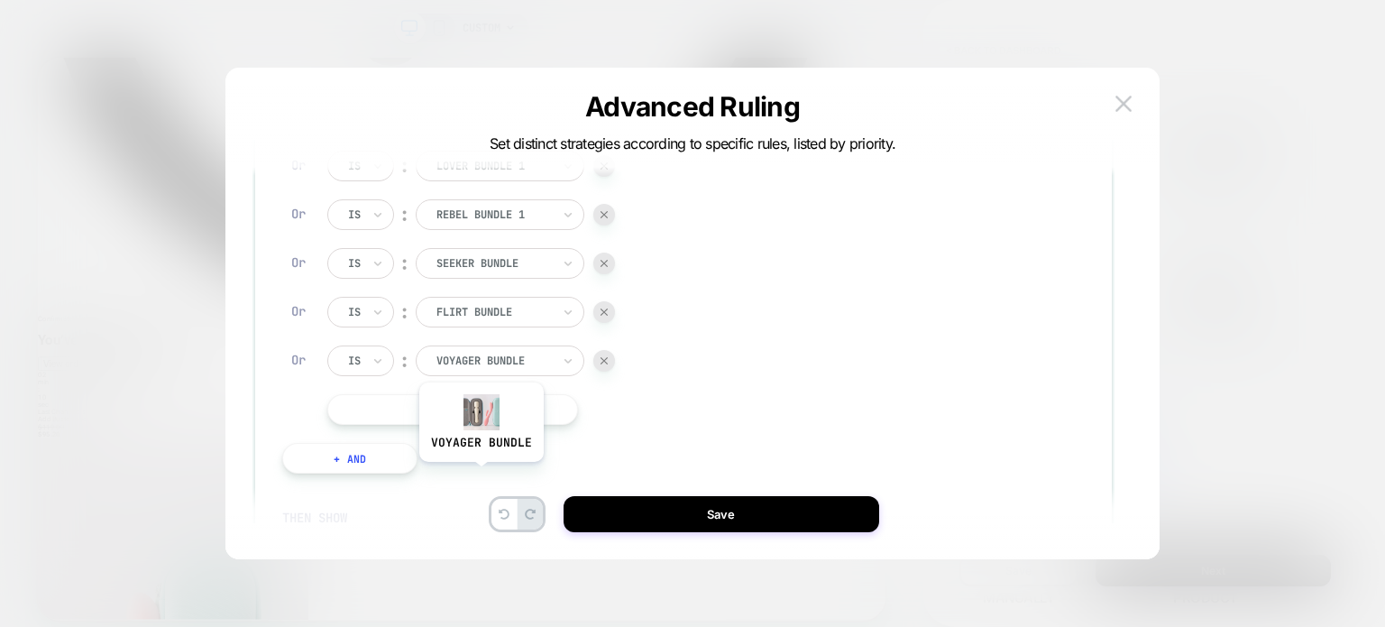
scroll to position [195, 0]
click at [443, 407] on button "|| Or" at bounding box center [452, 407] width 251 height 31
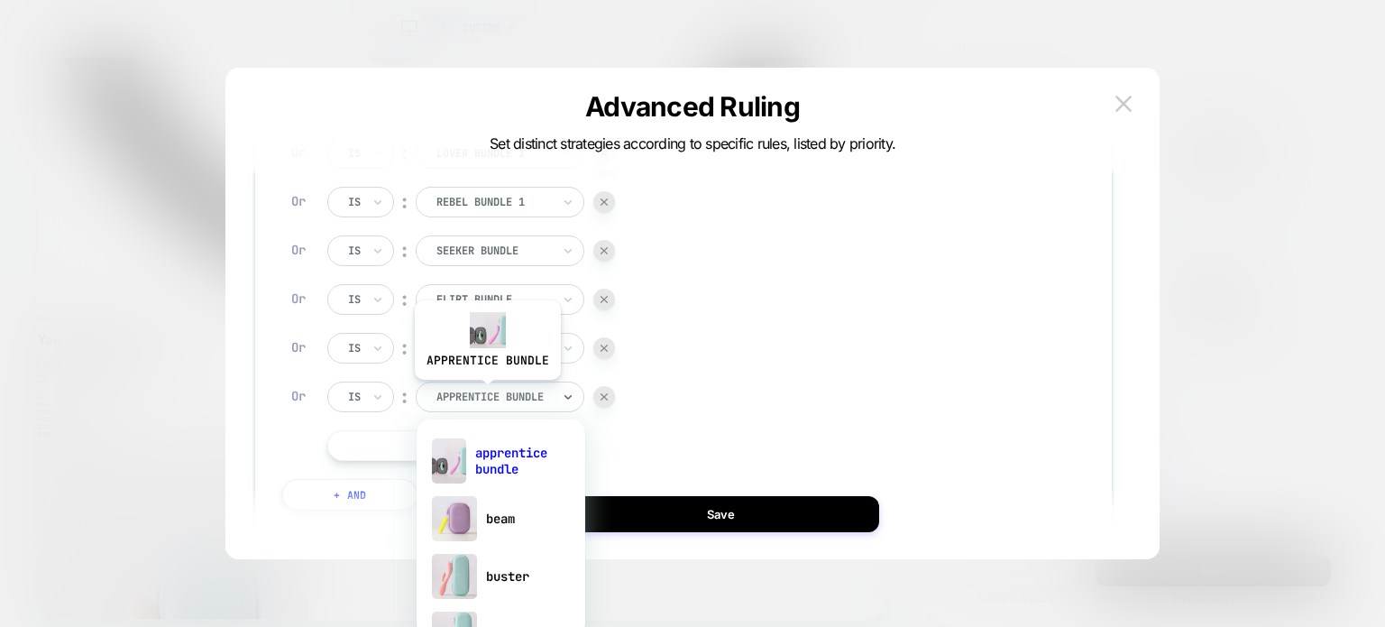
click at [486, 393] on div at bounding box center [493, 397] width 115 height 16
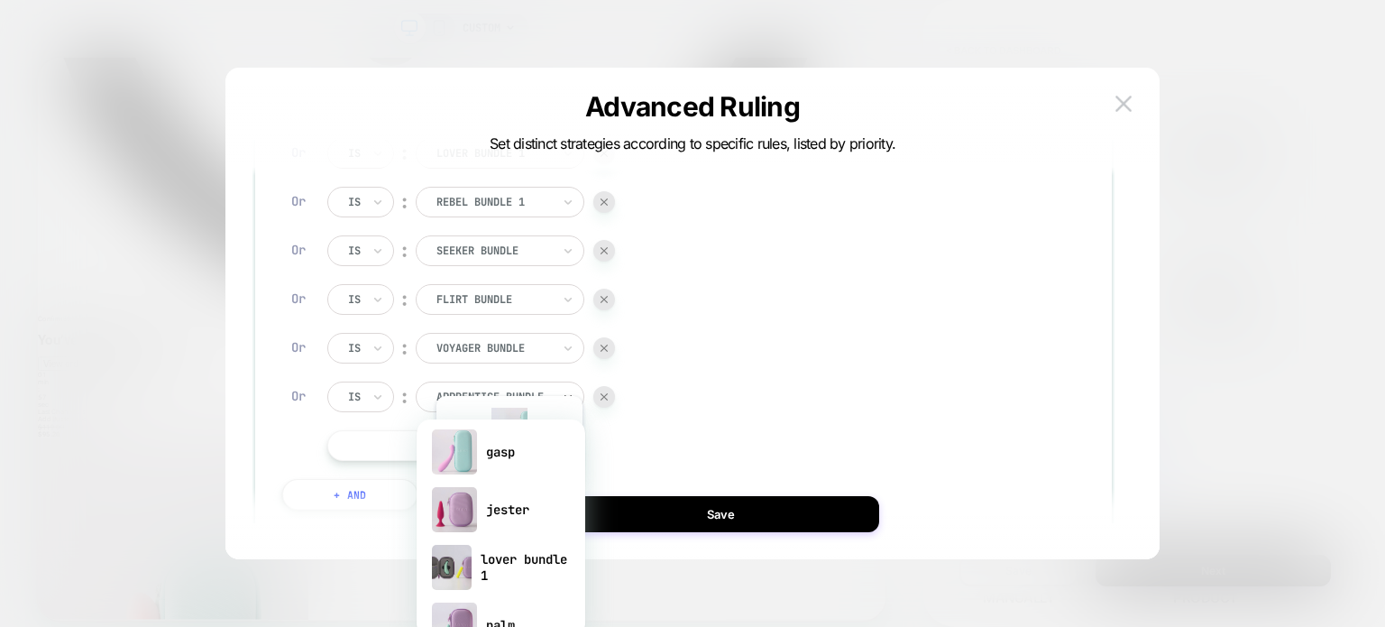
scroll to position [171, 0]
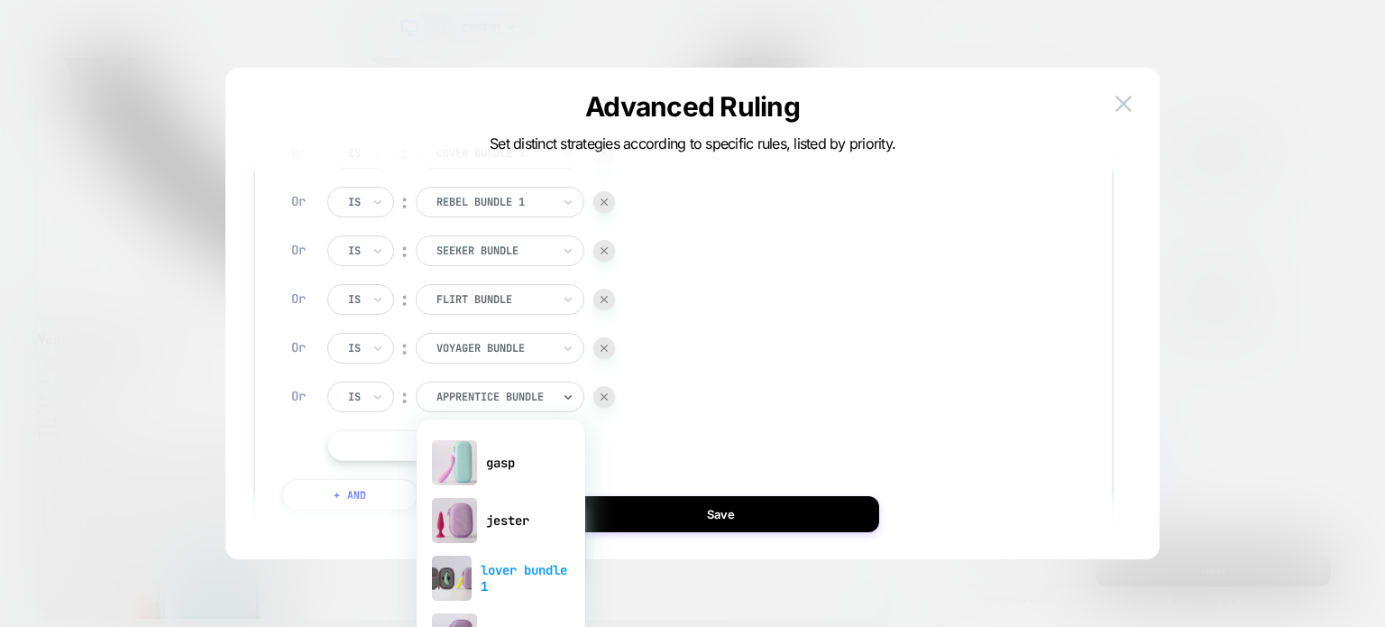
click at [509, 587] on div "lover bundle 1" at bounding box center [501, 578] width 151 height 58
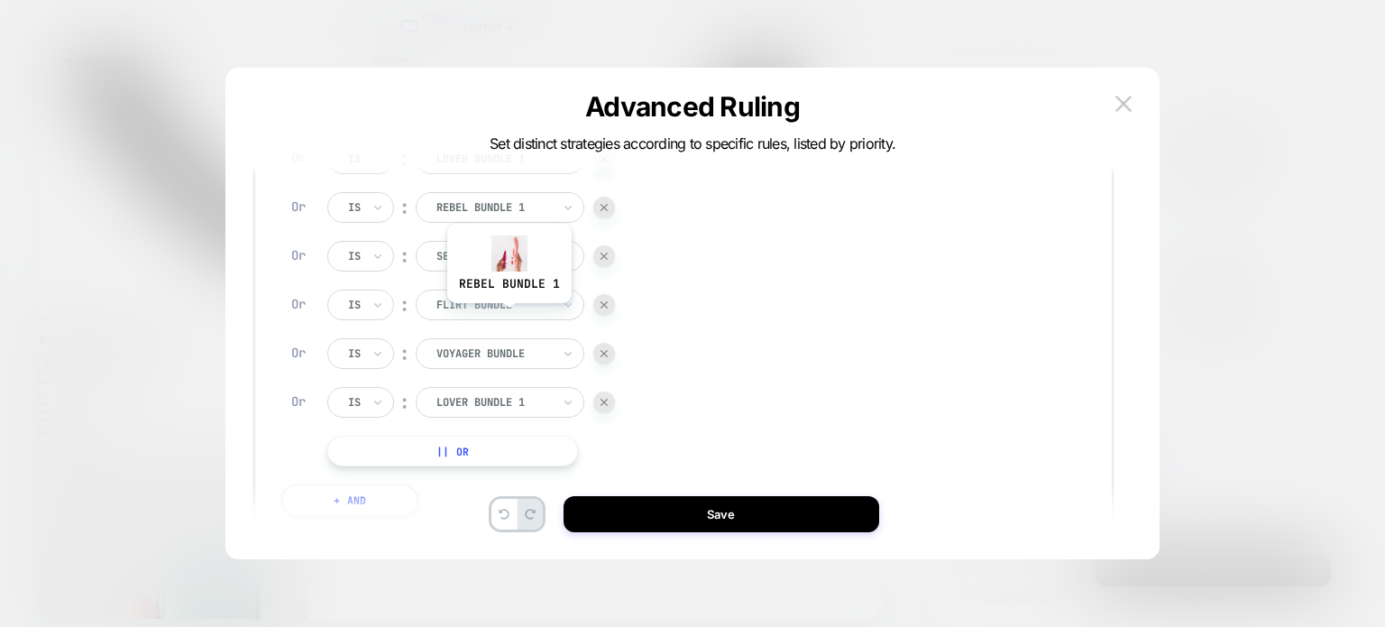
scroll to position [208, 0]
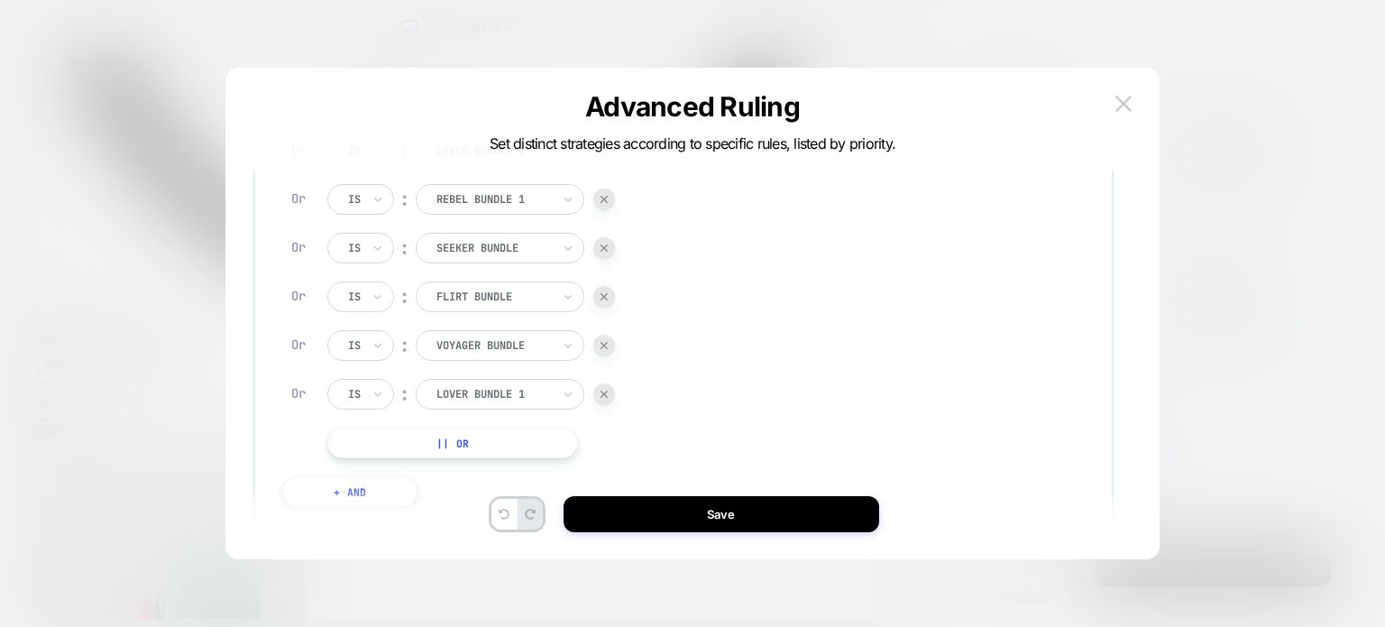
click at [602, 389] on div at bounding box center [604, 394] width 22 height 22
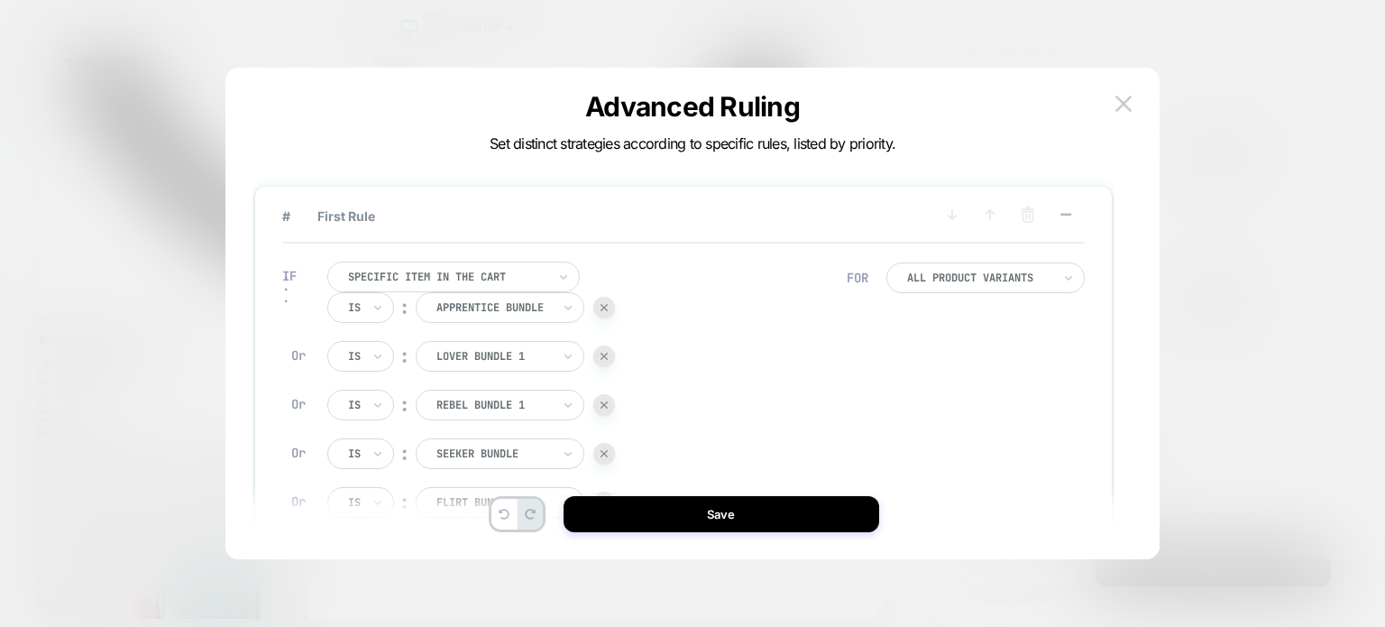
scroll to position [0, 0]
click at [921, 286] on div at bounding box center [979, 280] width 144 height 11
click at [938, 285] on div at bounding box center [979, 280] width 144 height 11
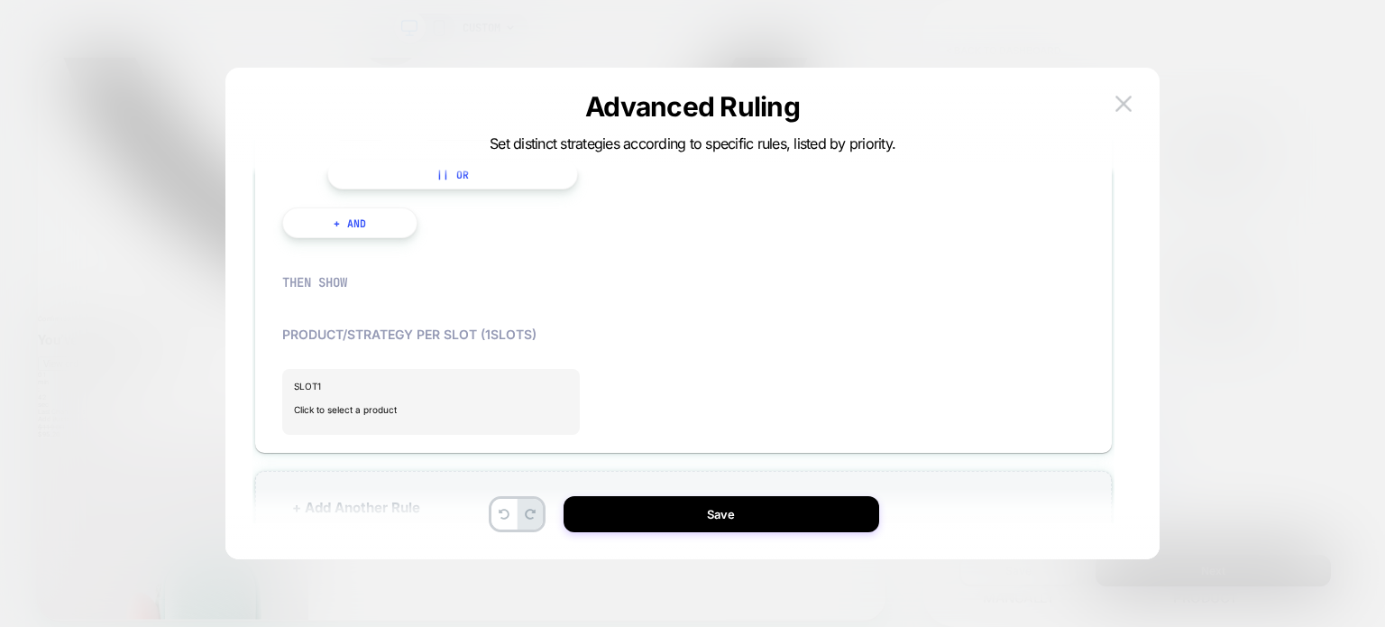
scroll to position [431, 0]
click at [402, 401] on span "Click to select a product" at bounding box center [431, 407] width 274 height 36
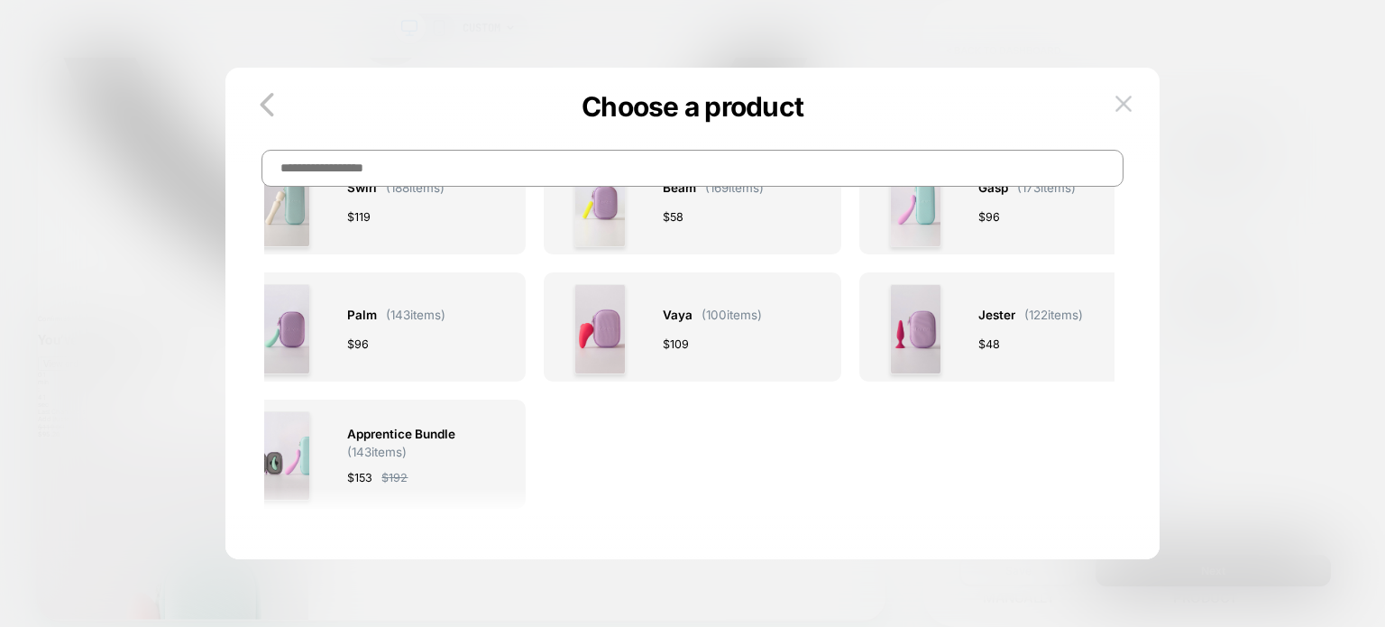
scroll to position [0, 0]
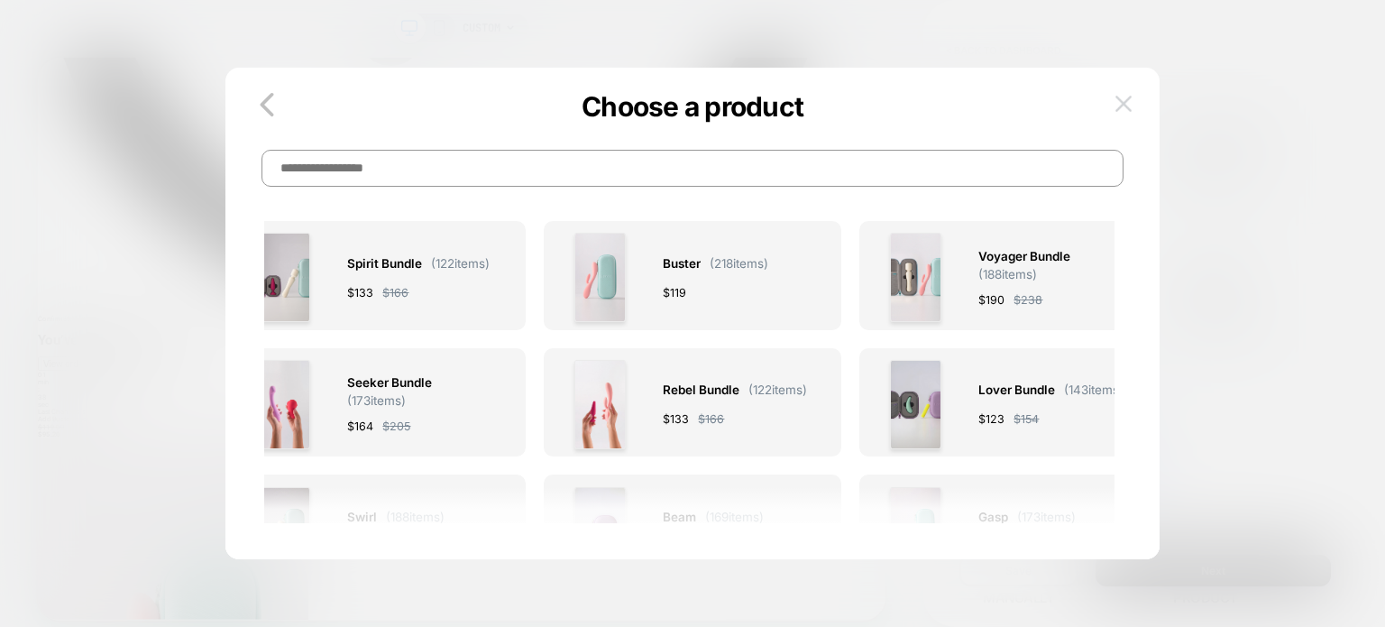
click at [1123, 105] on img at bounding box center [1123, 103] width 16 height 15
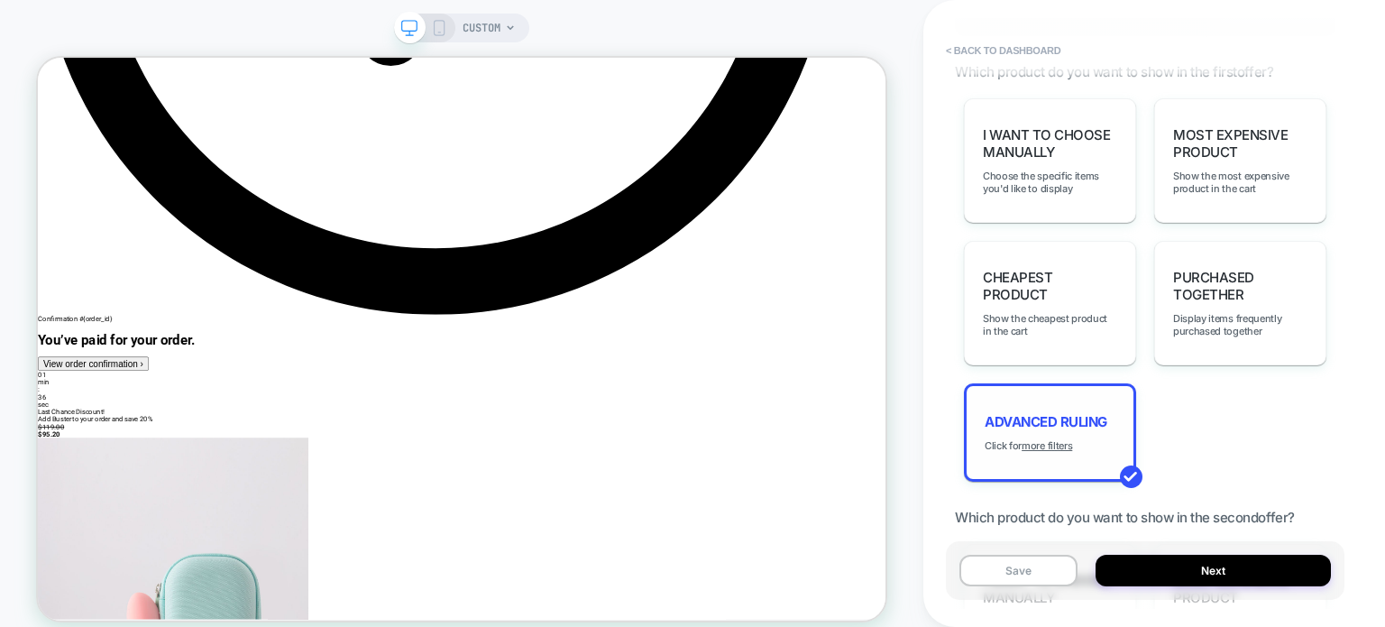
click at [1023, 429] on div "Advanced Ruling Click for more filters" at bounding box center [1050, 432] width 172 height 98
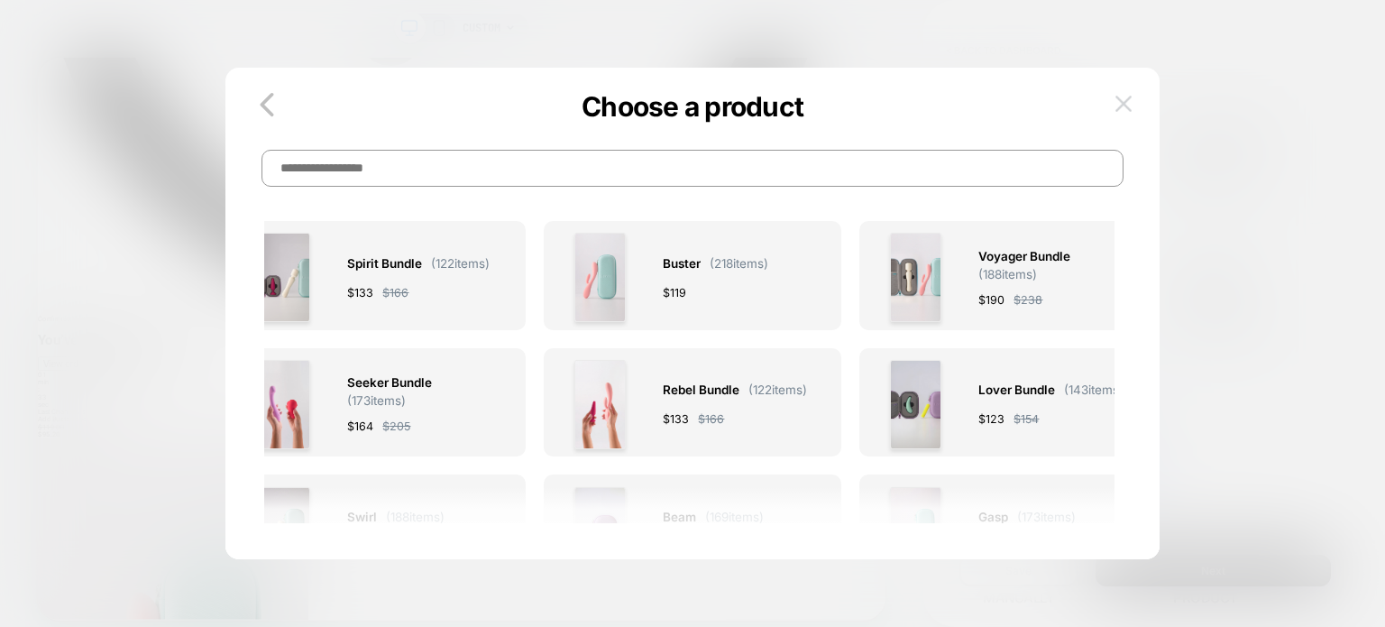
click at [1118, 114] on button at bounding box center [1123, 103] width 27 height 27
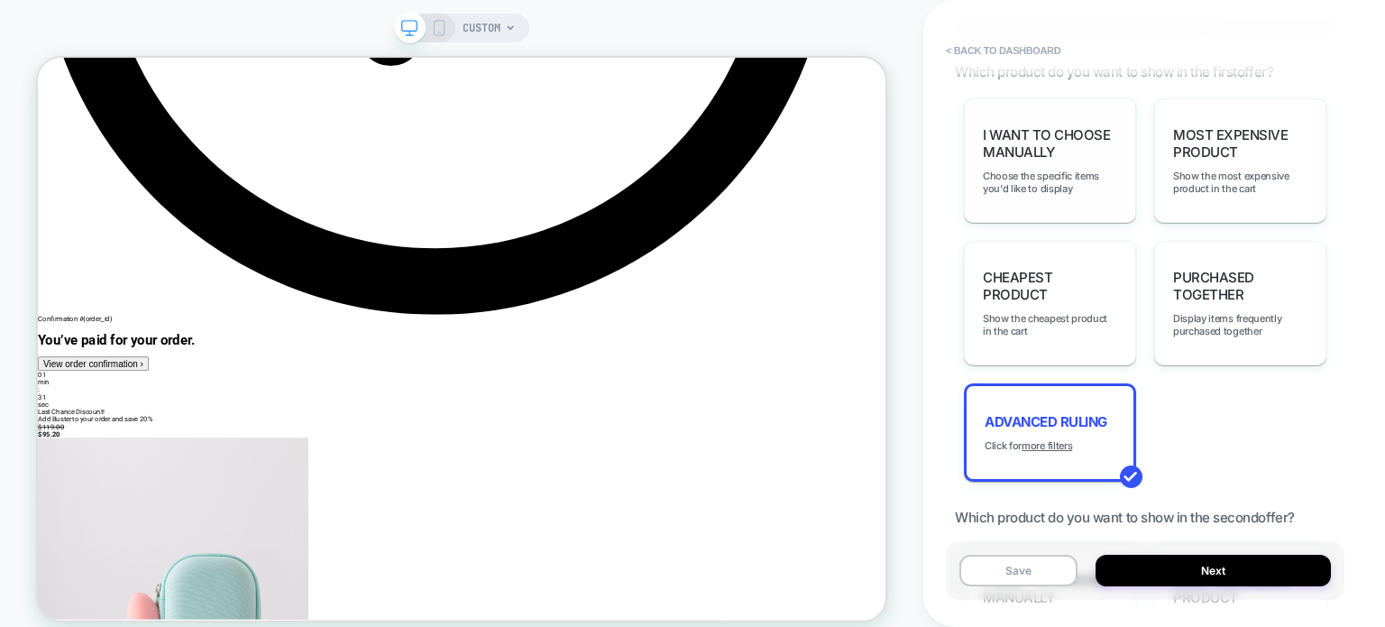
click at [1049, 158] on span "I want to choose manually" at bounding box center [1050, 143] width 134 height 34
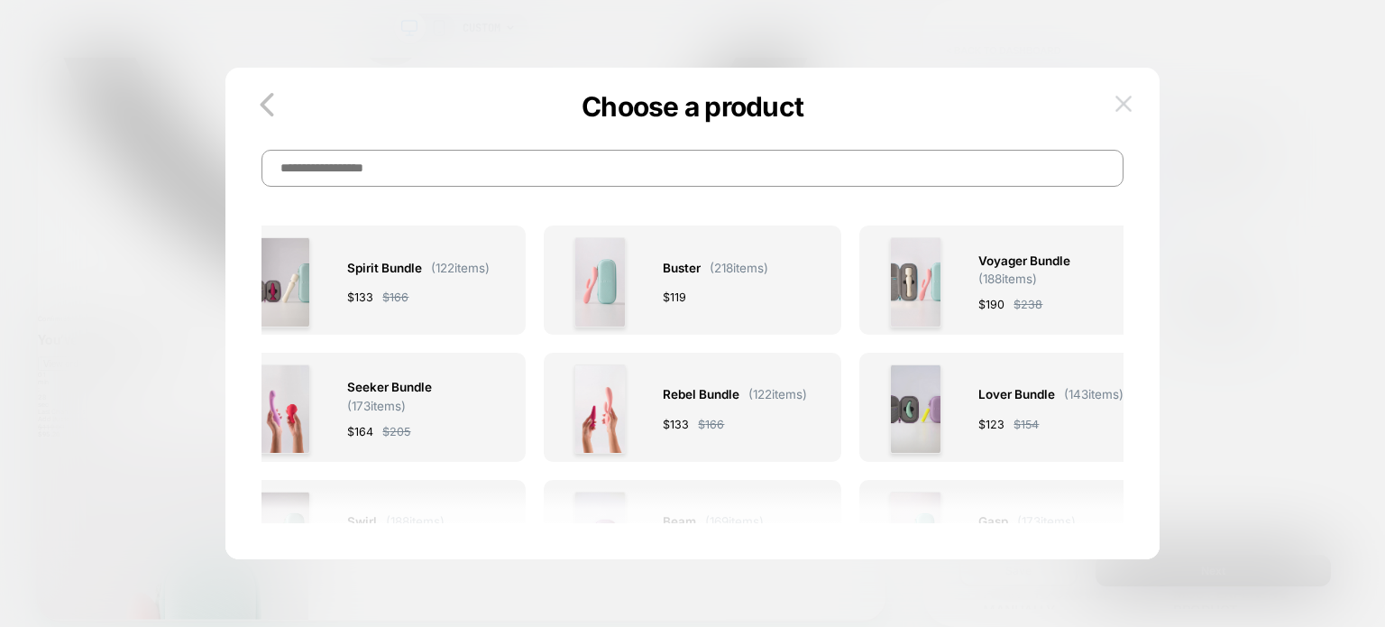
click at [1113, 104] on button at bounding box center [1123, 103] width 27 height 27
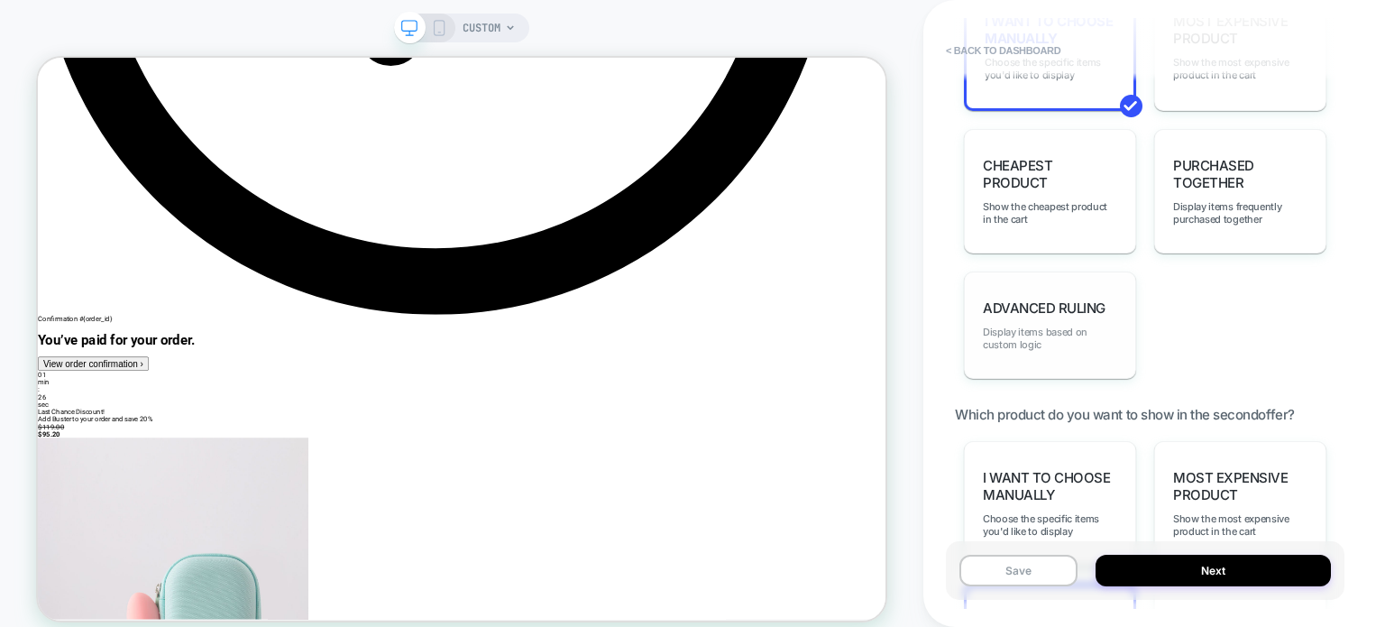
click at [1063, 327] on span "Display items based on custom logic" at bounding box center [1050, 337] width 134 height 25
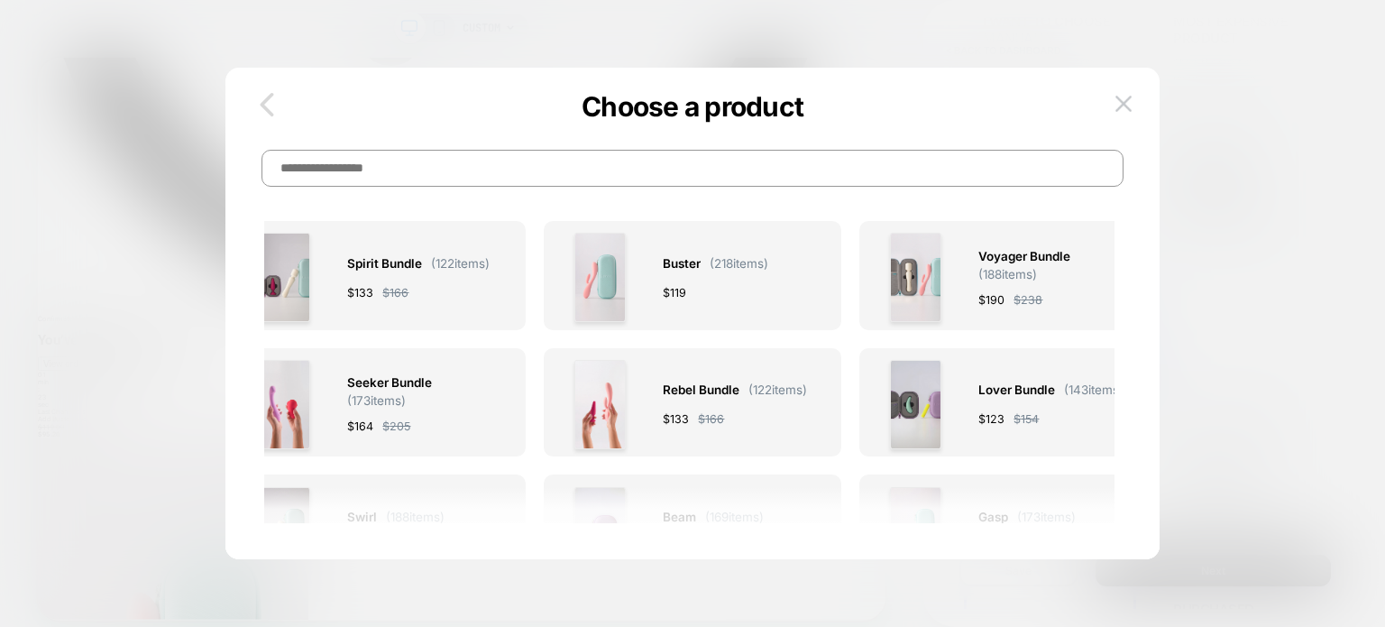
click at [256, 104] on icon "button" at bounding box center [267, 105] width 36 height 36
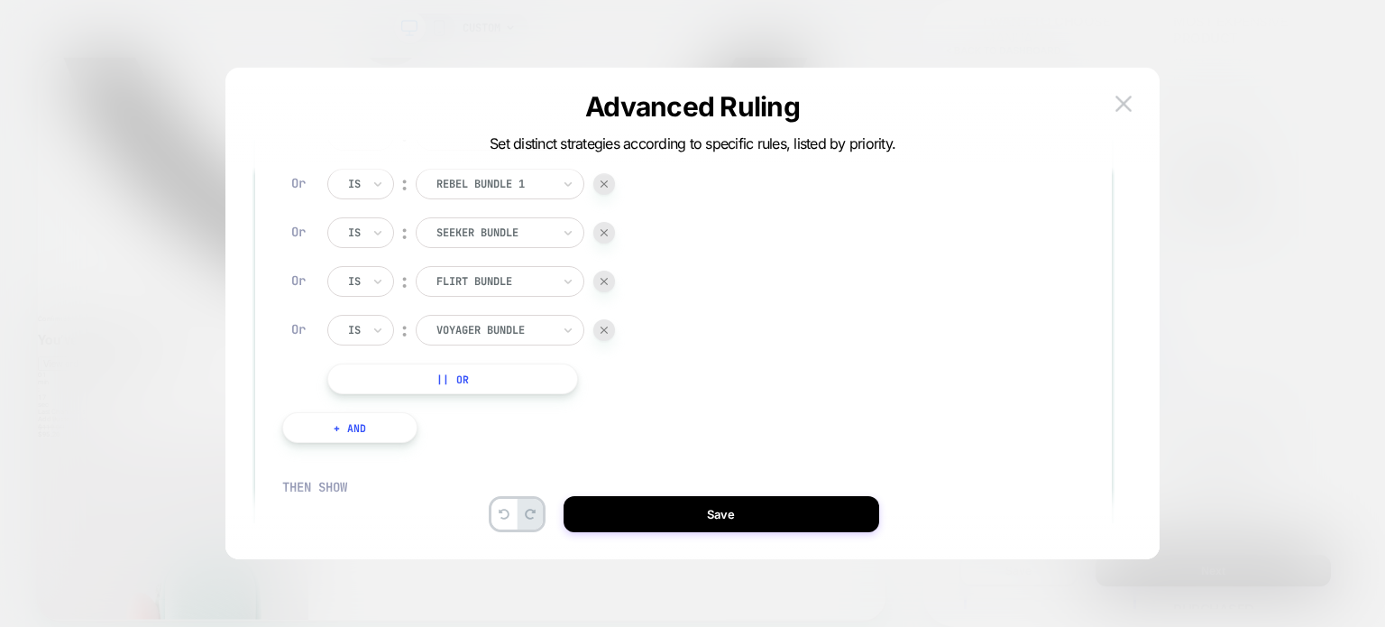
scroll to position [263, 0]
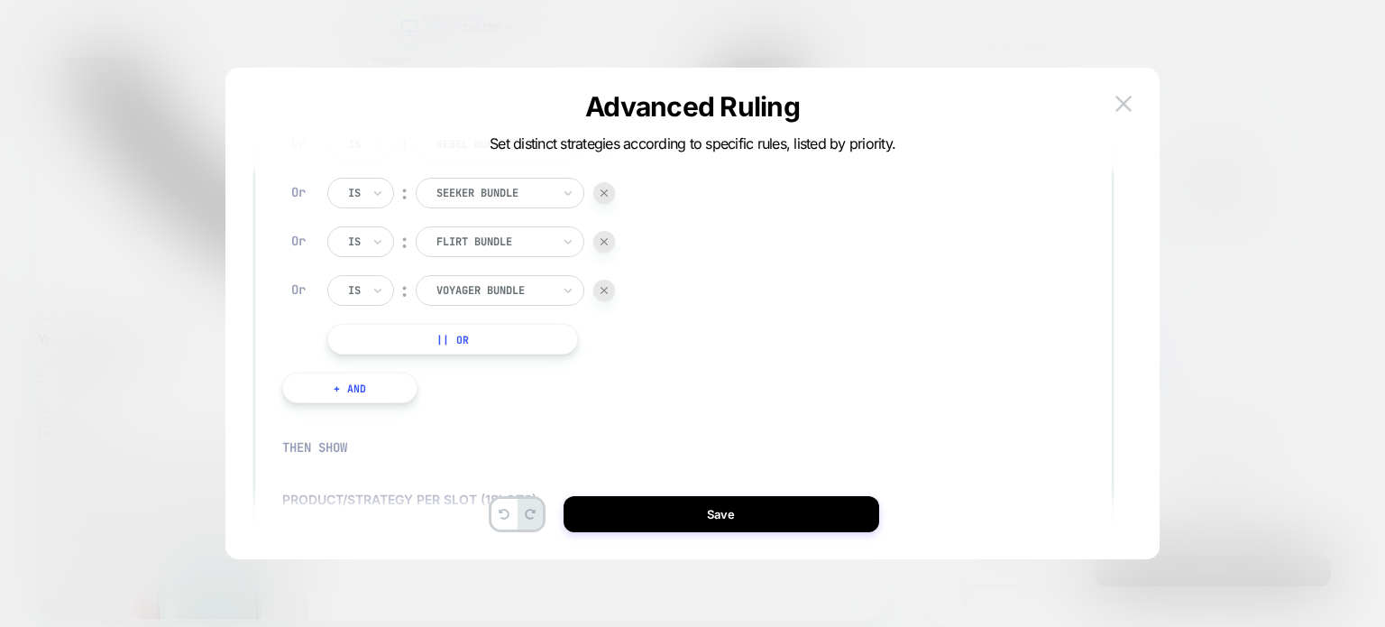
click at [440, 343] on button "|| Or" at bounding box center [452, 339] width 251 height 31
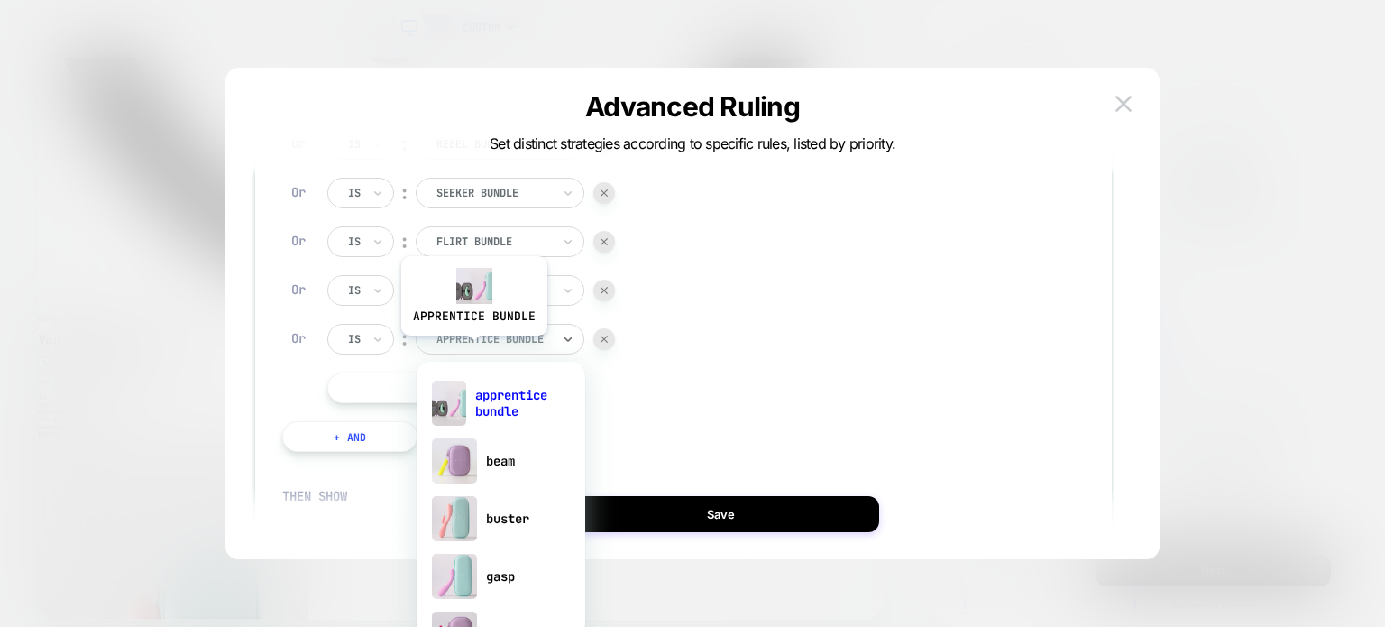
click at [472, 349] on div "apprentice bundle" at bounding box center [500, 339] width 169 height 31
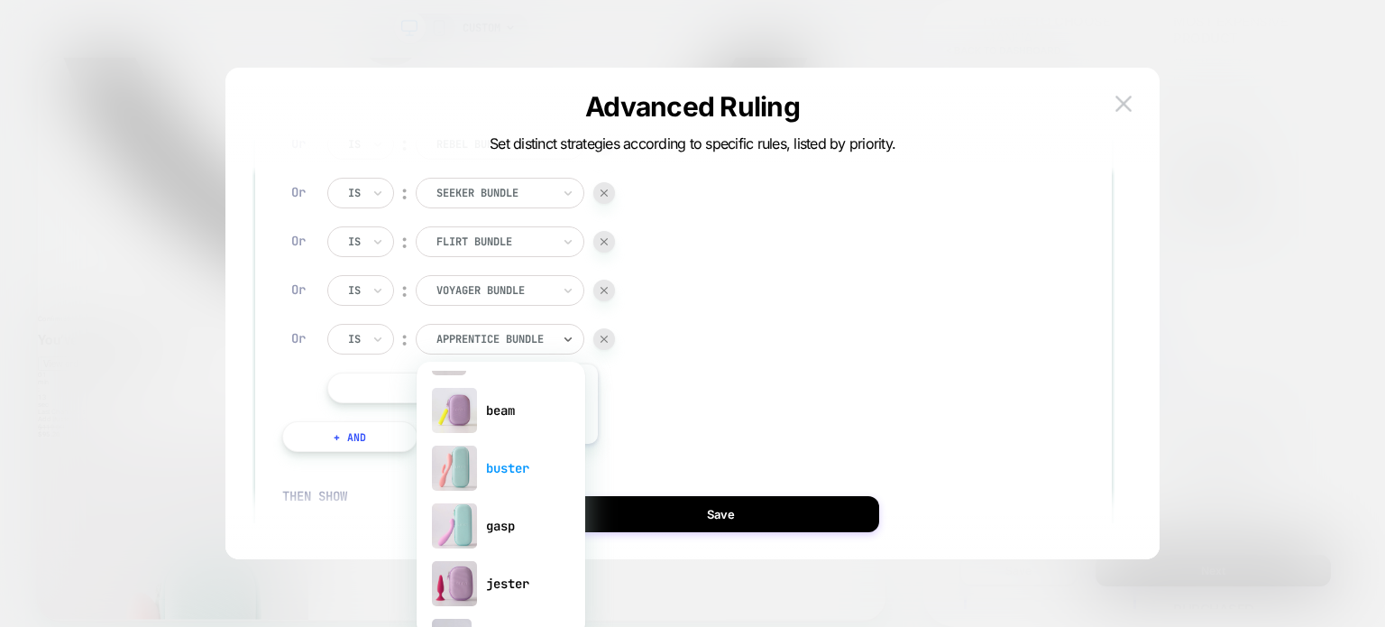
click at [501, 465] on div "buster" at bounding box center [501, 468] width 151 height 58
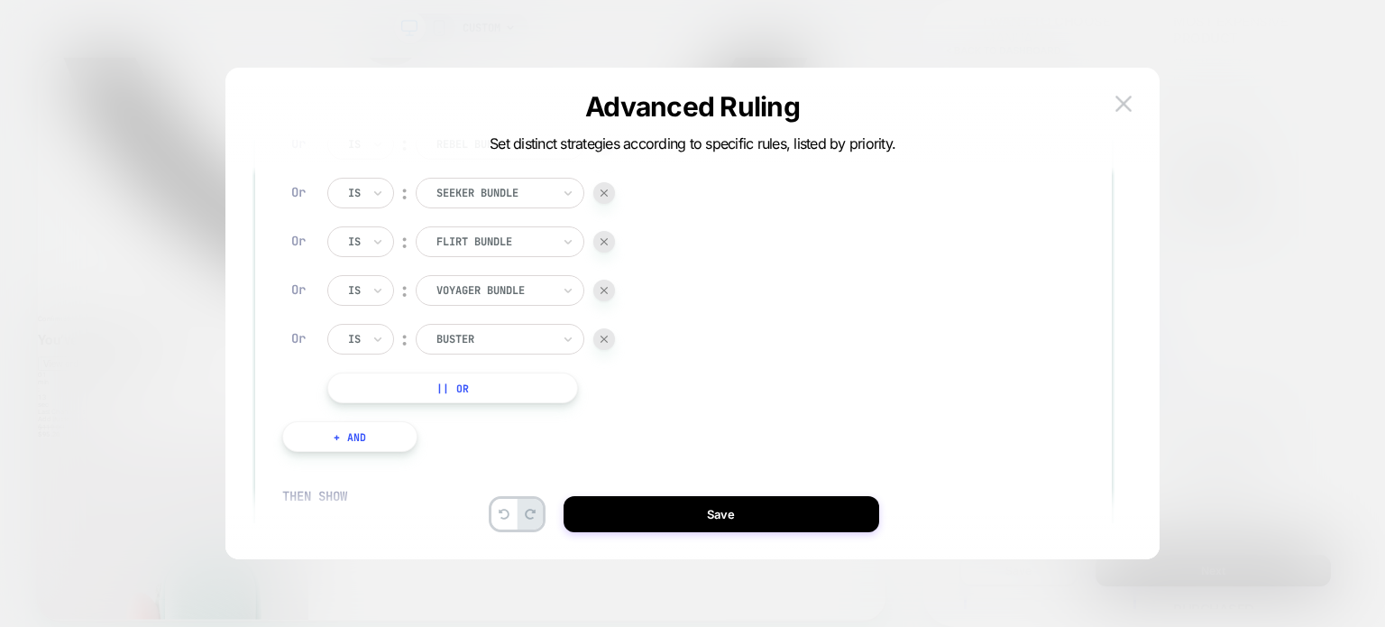
click at [748, 382] on div "Specific item in the cart Is ︰ apprentice bundle APPRENTICE BUNDLE Or Is ︰ love…" at bounding box center [586, 202] width 519 height 402
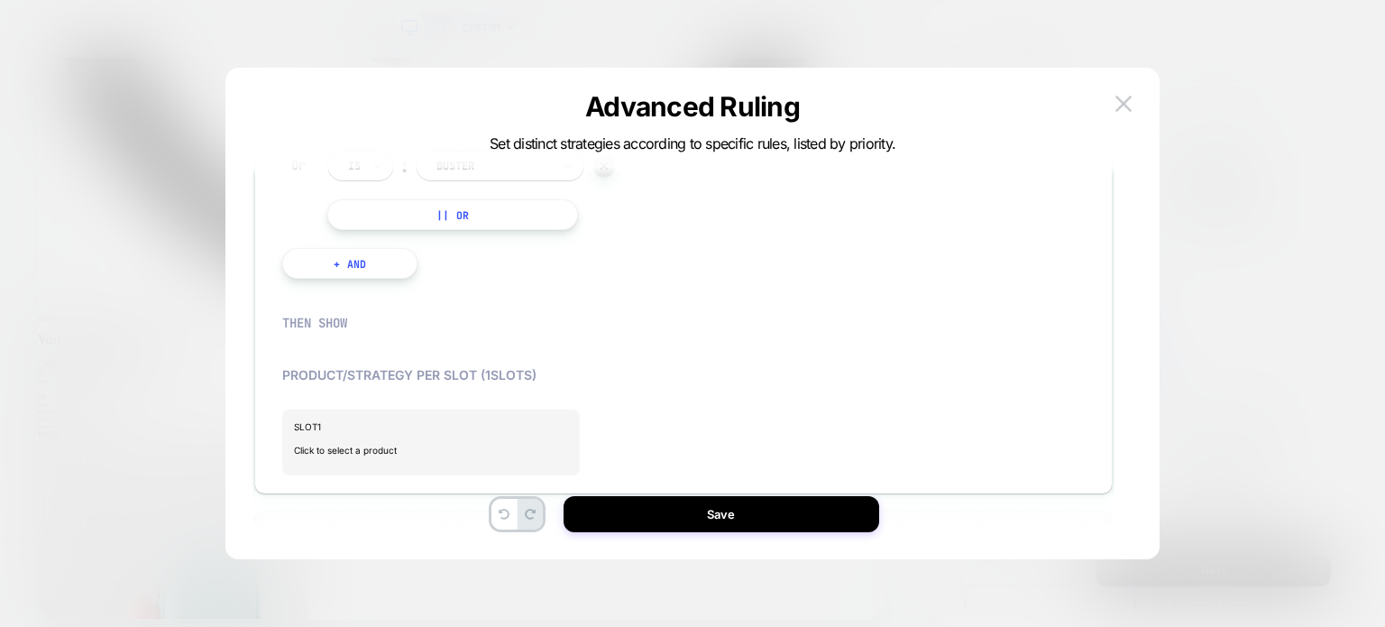
scroll to position [440, 0]
click at [342, 430] on span "Click to select a product" at bounding box center [431, 446] width 274 height 36
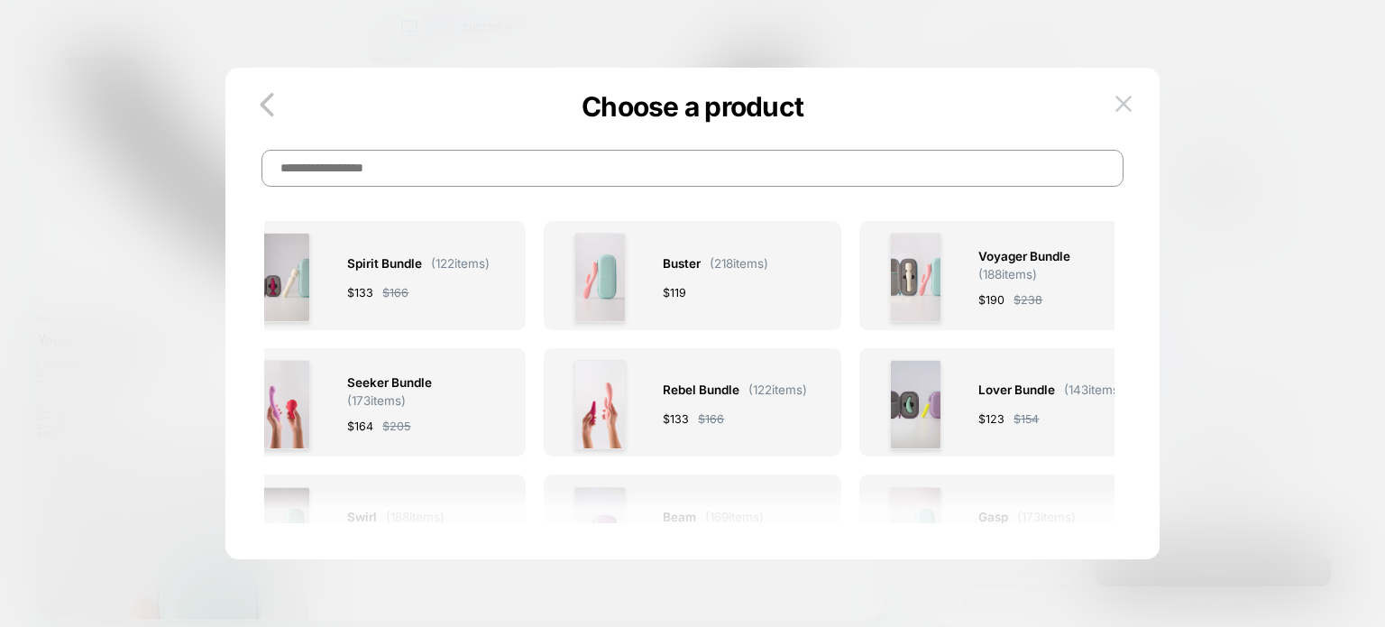
scroll to position [39, 0]
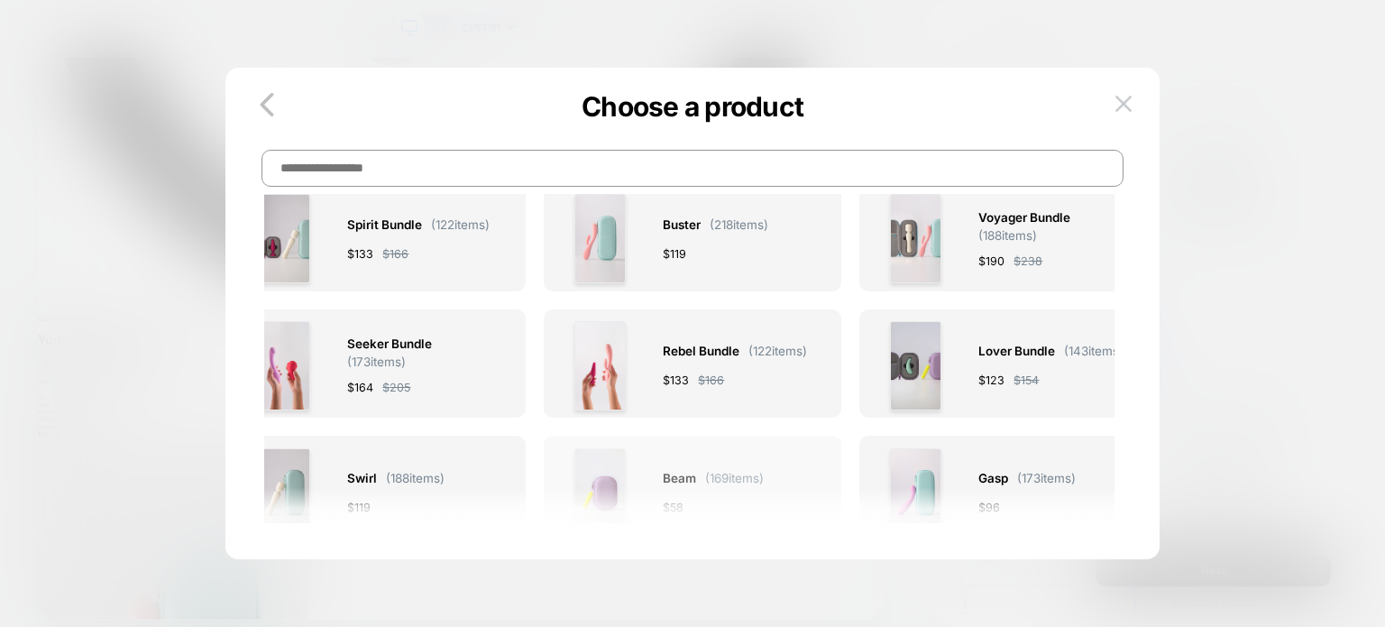
click at [715, 463] on div "Beam ( 169 items) $ 58" at bounding box center [713, 492] width 101 height 89
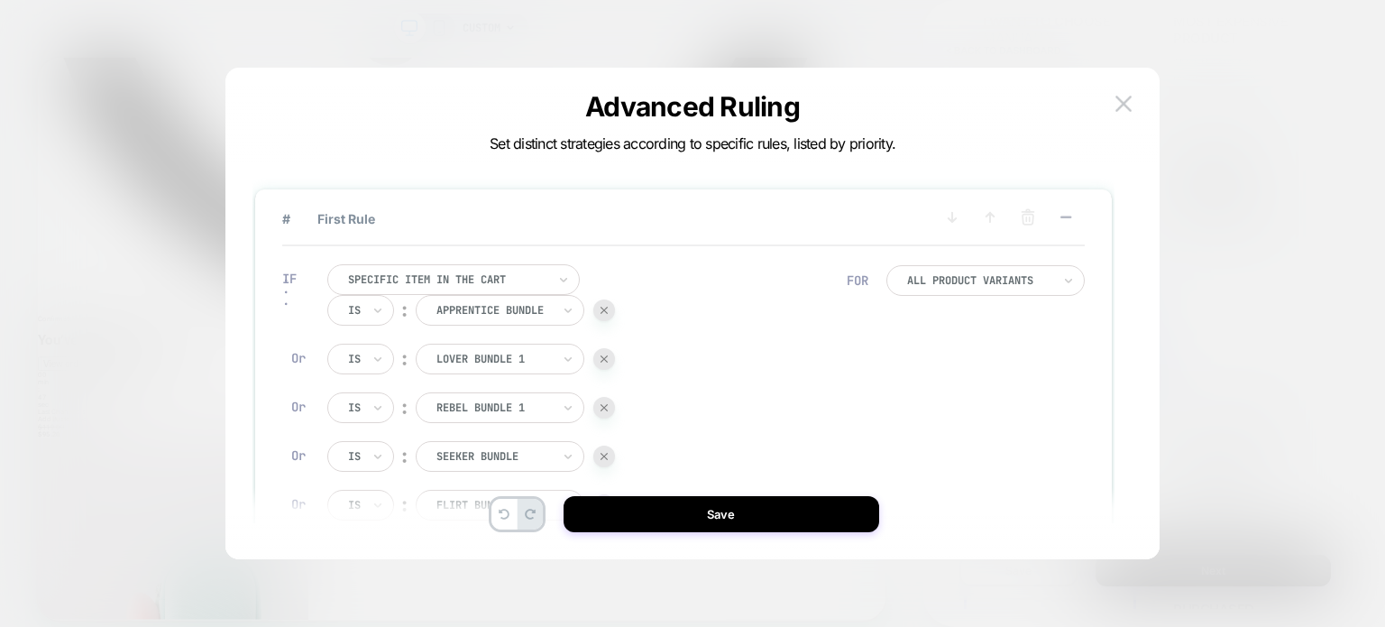
click at [599, 360] on div at bounding box center [604, 359] width 22 height 22
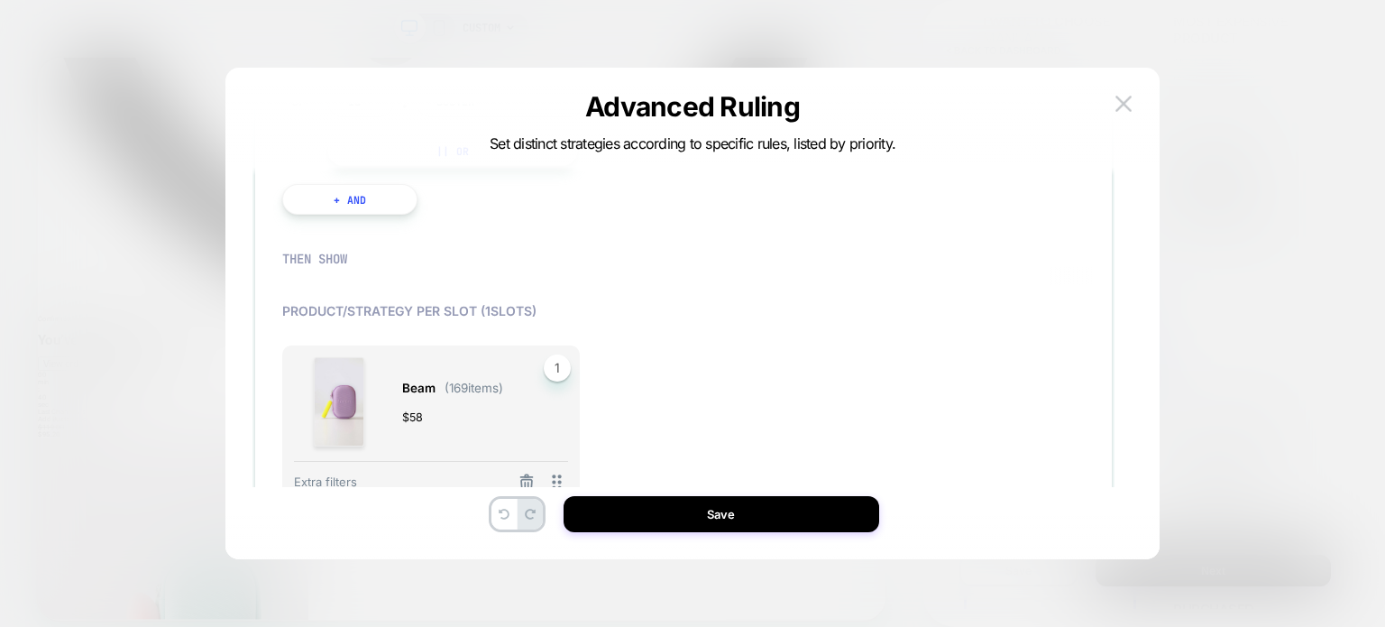
scroll to position [386, 0]
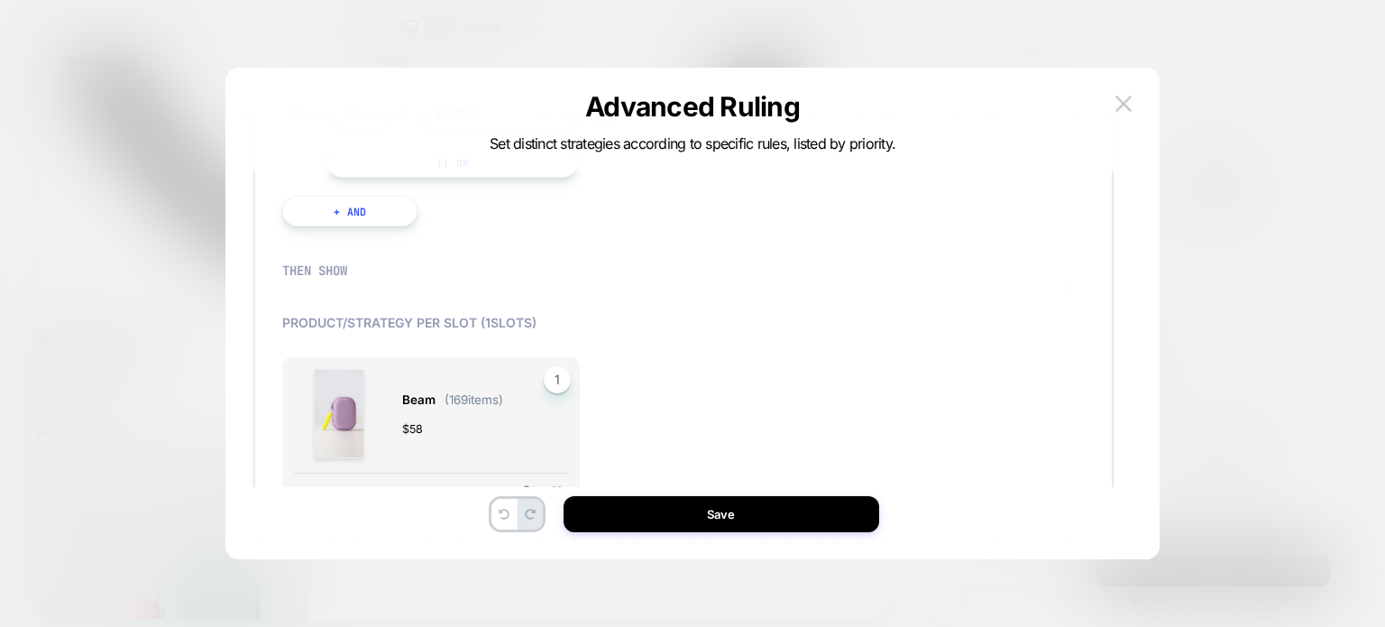
click at [371, 324] on div "Product/Strategy per slot ( 1 slots)" at bounding box center [409, 322] width 254 height 15
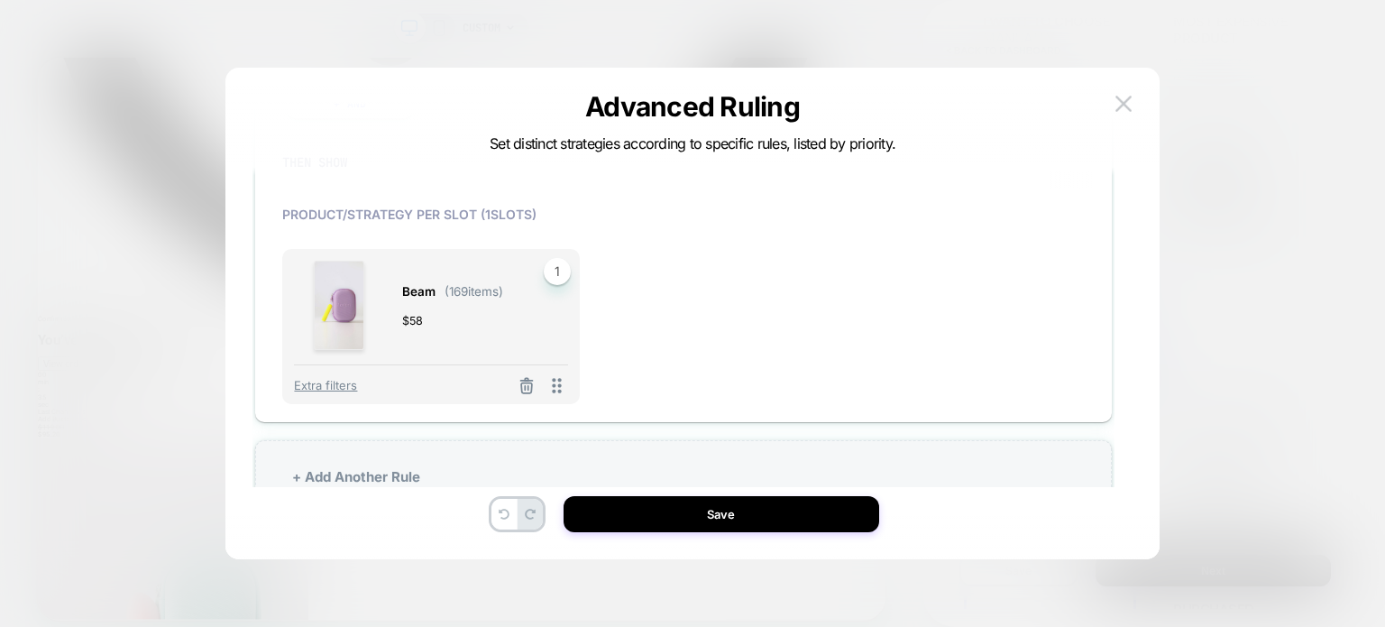
scroll to position [556, 0]
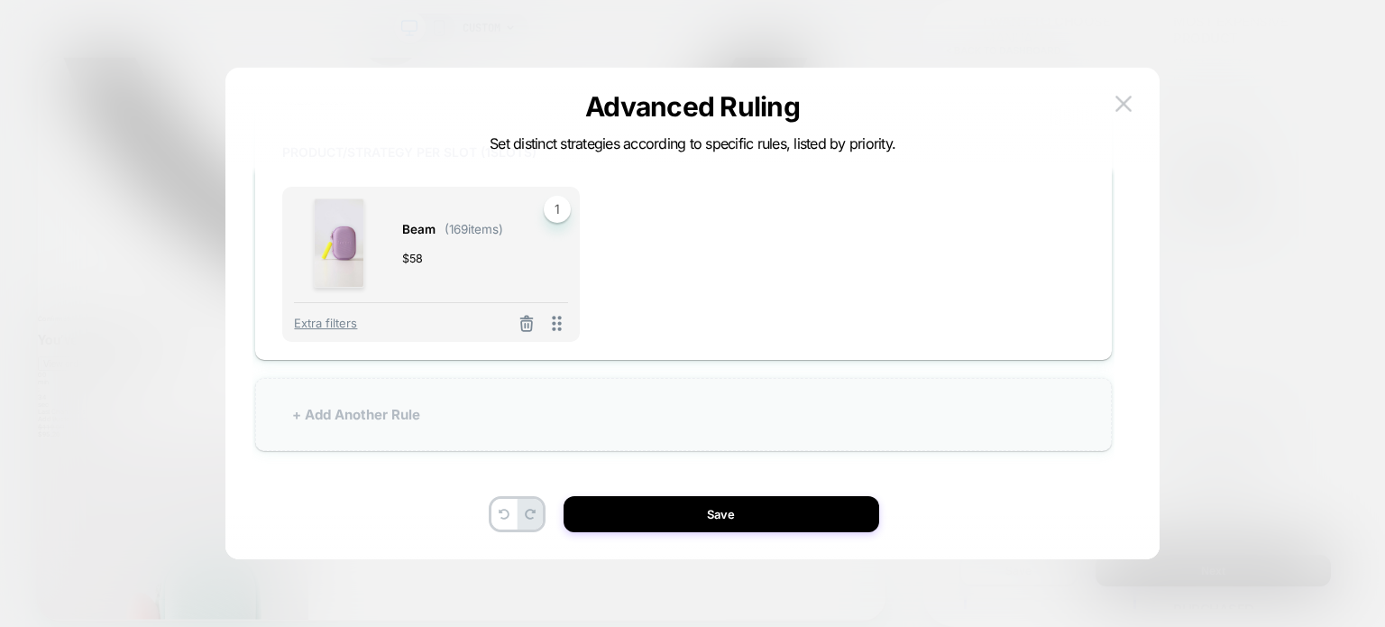
click at [379, 408] on div "+ Add Another Rule" at bounding box center [683, 414] width 857 height 73
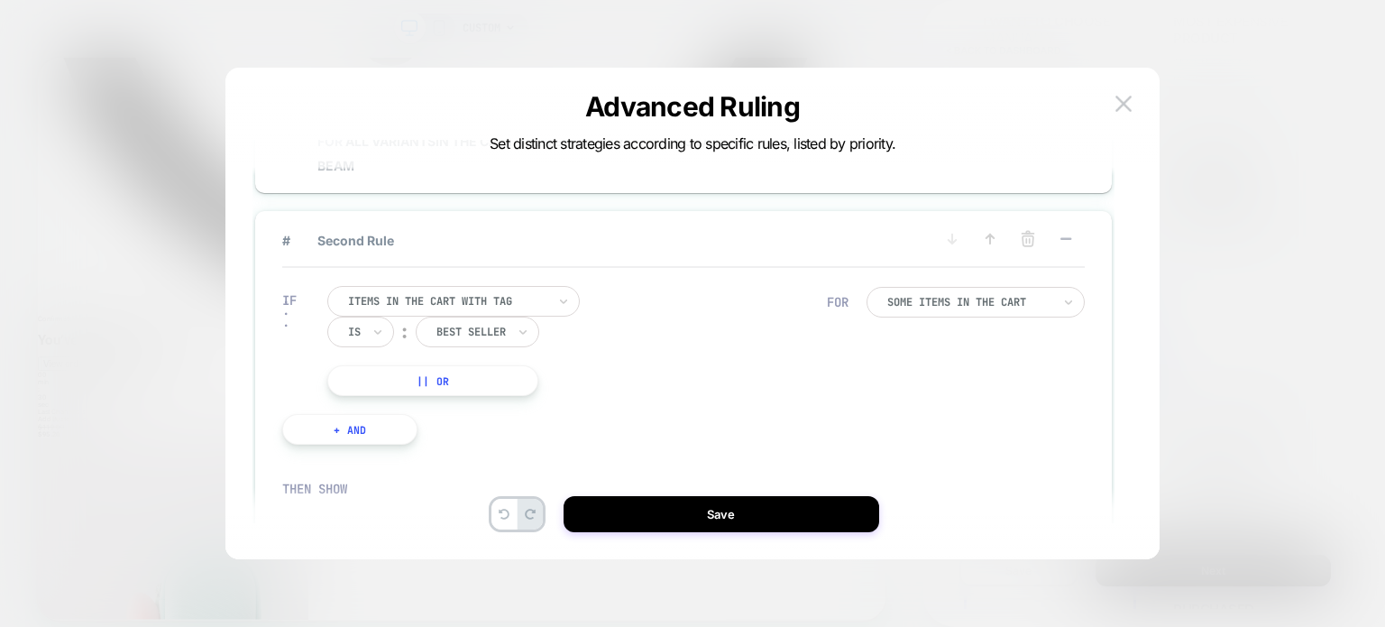
scroll to position [133, 0]
click at [424, 293] on div at bounding box center [447, 297] width 198 height 16
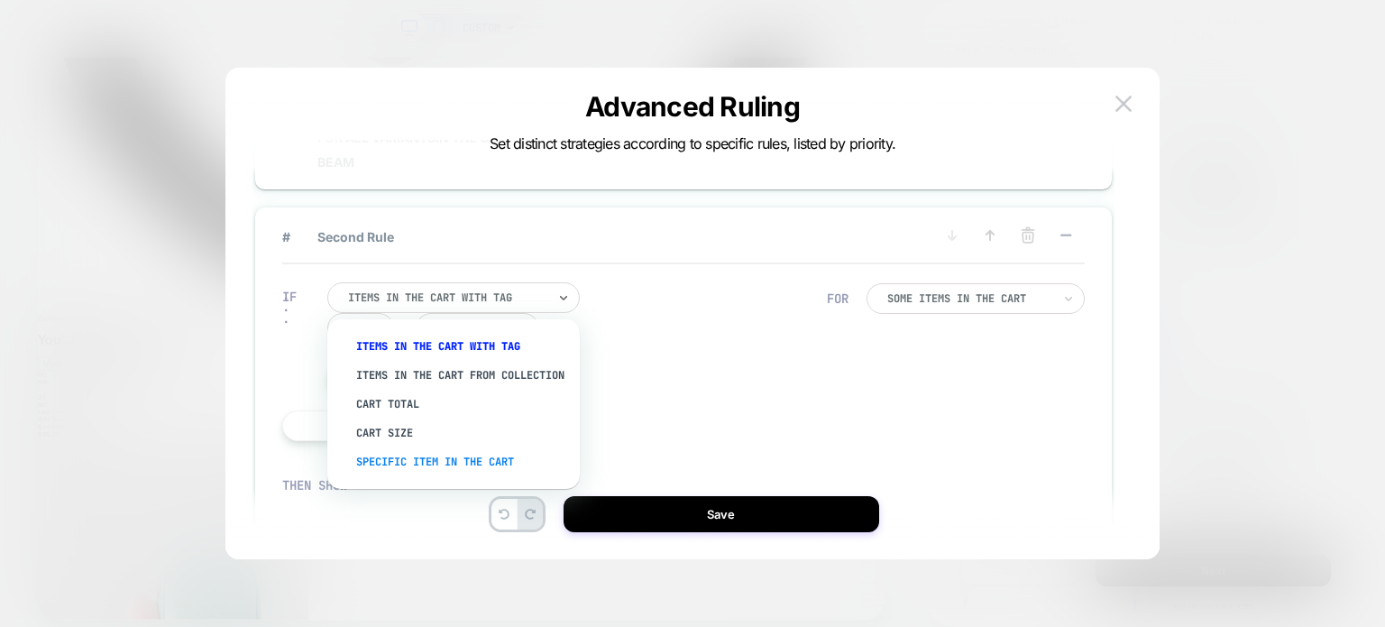
click at [406, 475] on div "Specific item in the cart" at bounding box center [462, 461] width 234 height 29
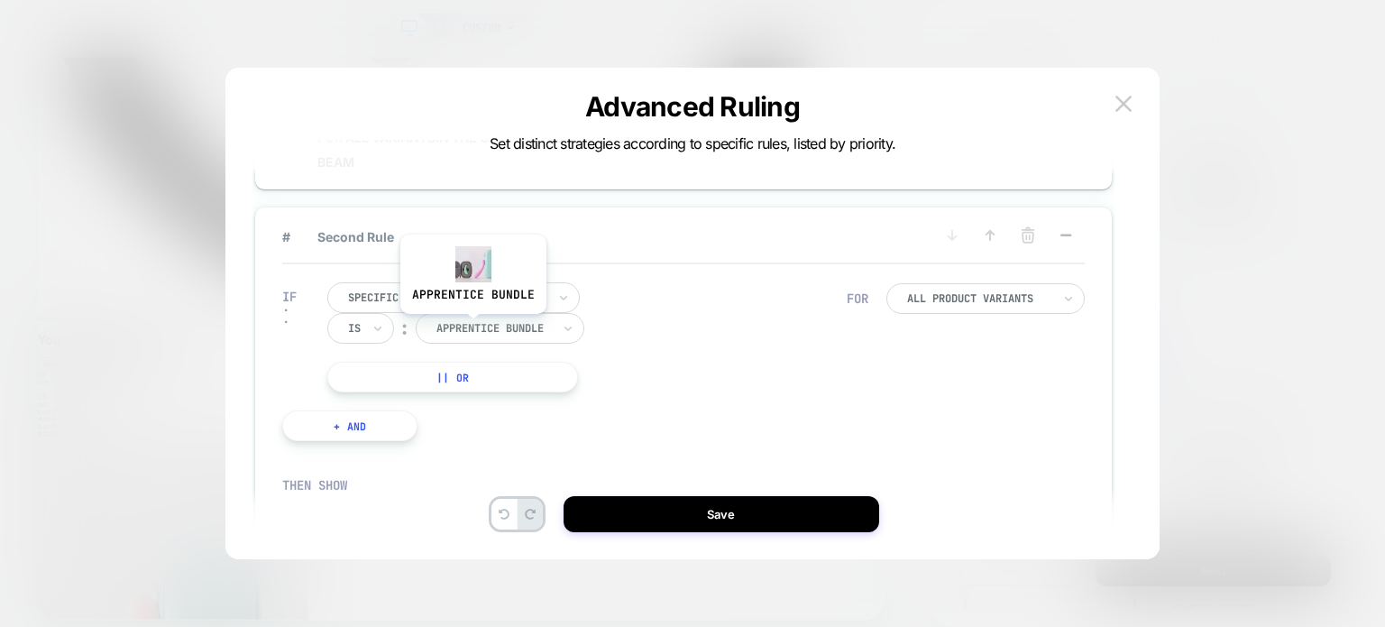
click at [472, 327] on div at bounding box center [493, 328] width 115 height 16
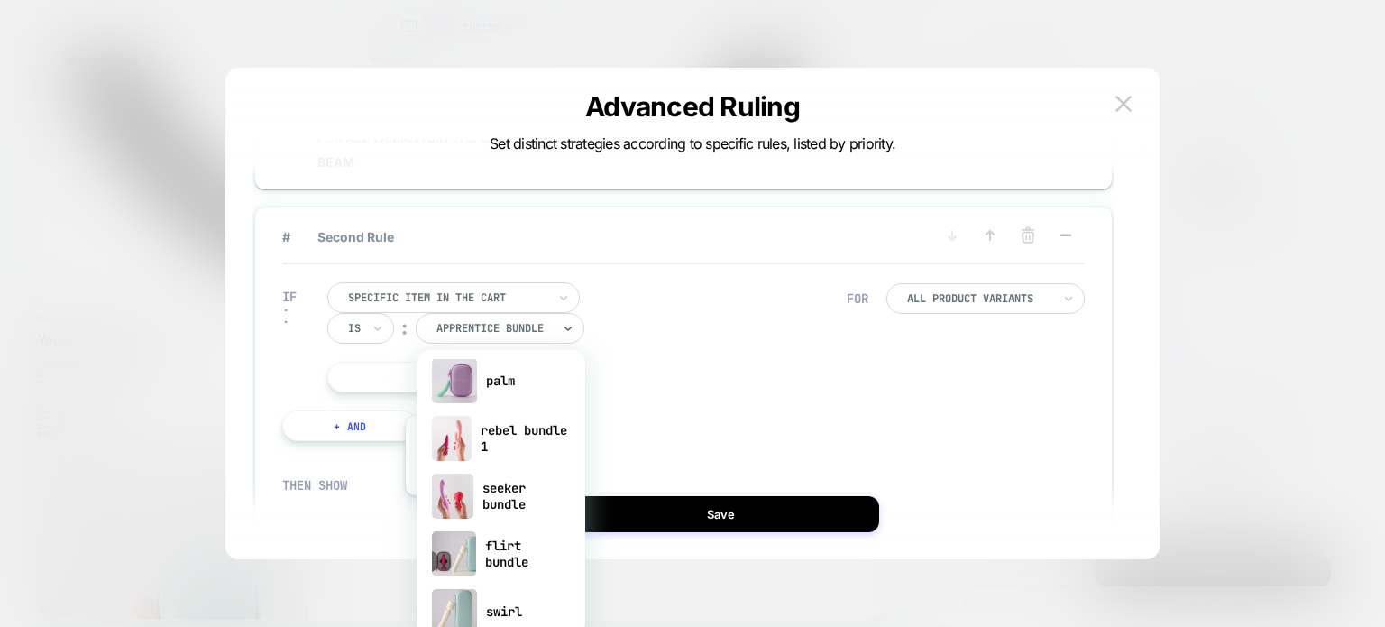
scroll to position [286, 0]
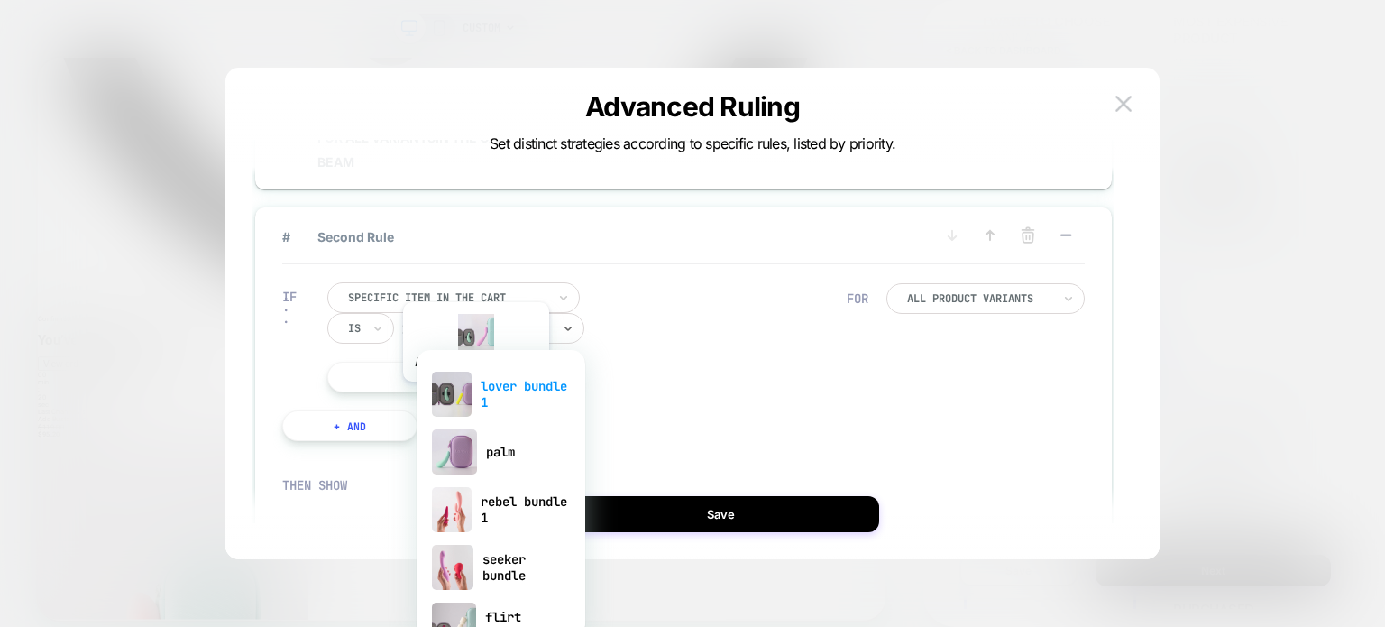
click at [474, 395] on div "lover bundle 1" at bounding box center [501, 394] width 151 height 58
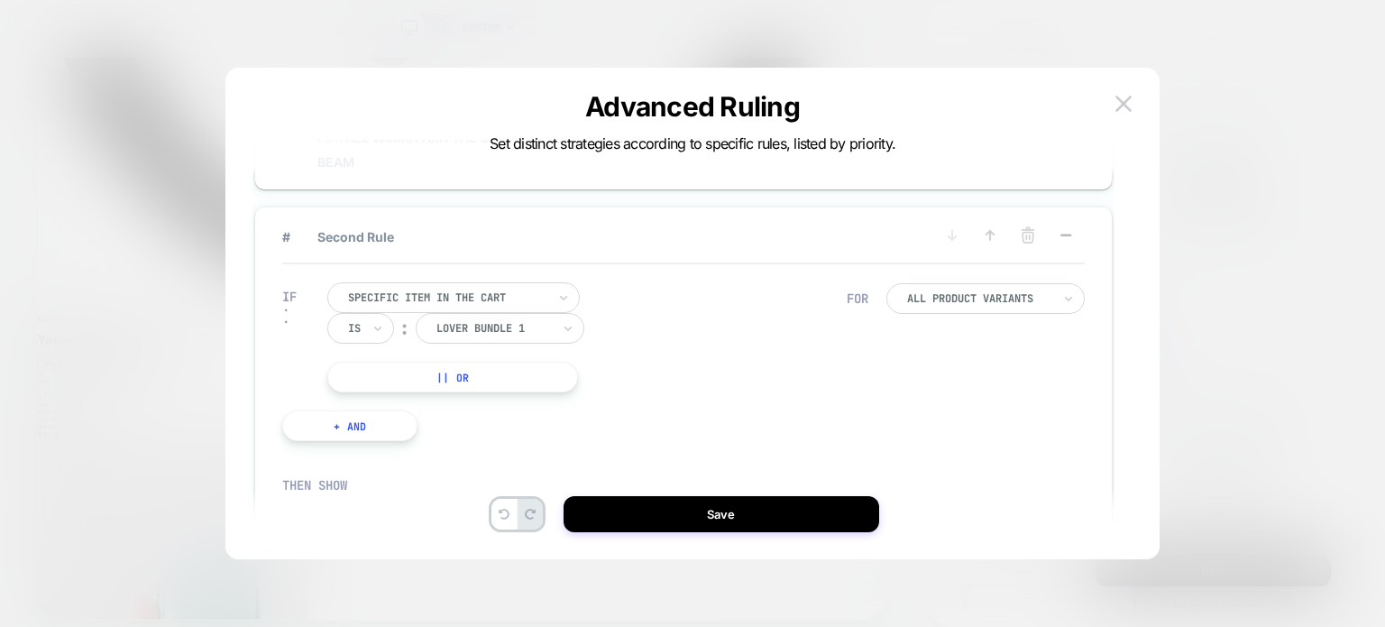
drag, startPoint x: 342, startPoint y: 426, endPoint x: 431, endPoint y: 390, distance: 96.3
click at [431, 390] on div "IF Specific item in the cart Is ︰ lover bundle 1 LOVER BUNDLE 1 || Or + And" at bounding box center [564, 361] width 582 height 213
click at [444, 374] on button "|| Or" at bounding box center [452, 377] width 251 height 31
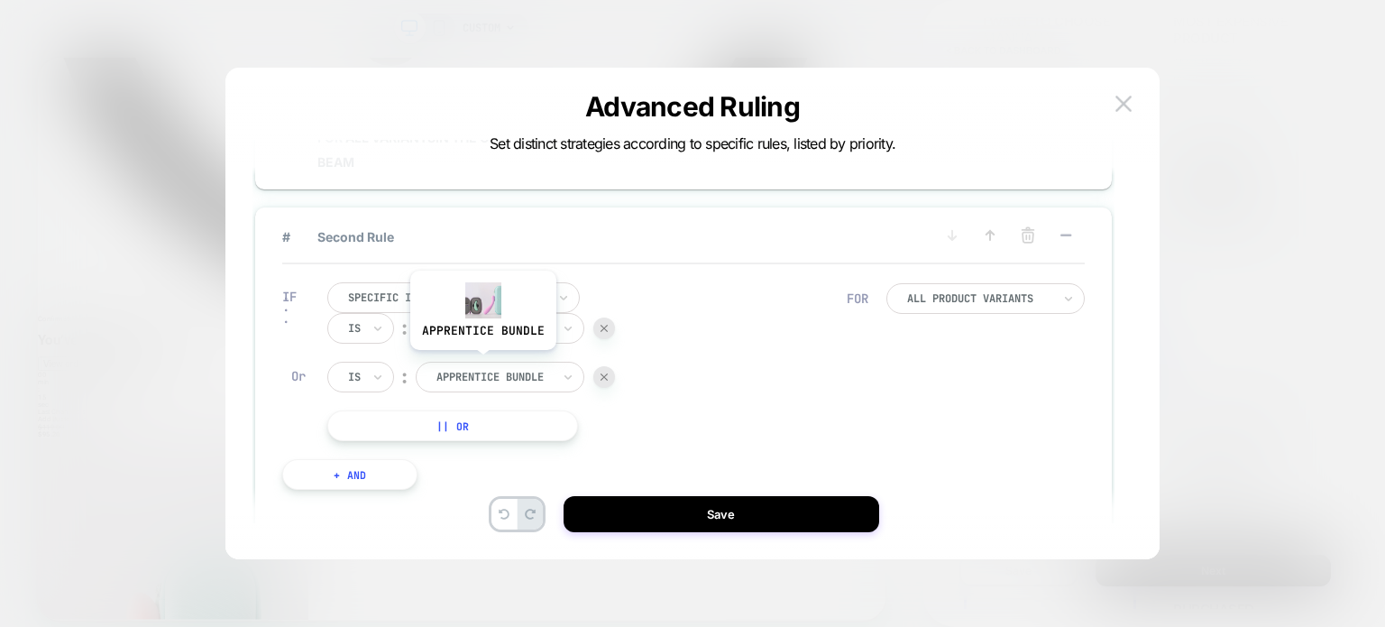
click at [482, 363] on div "apprentice bundle" at bounding box center [500, 377] width 169 height 31
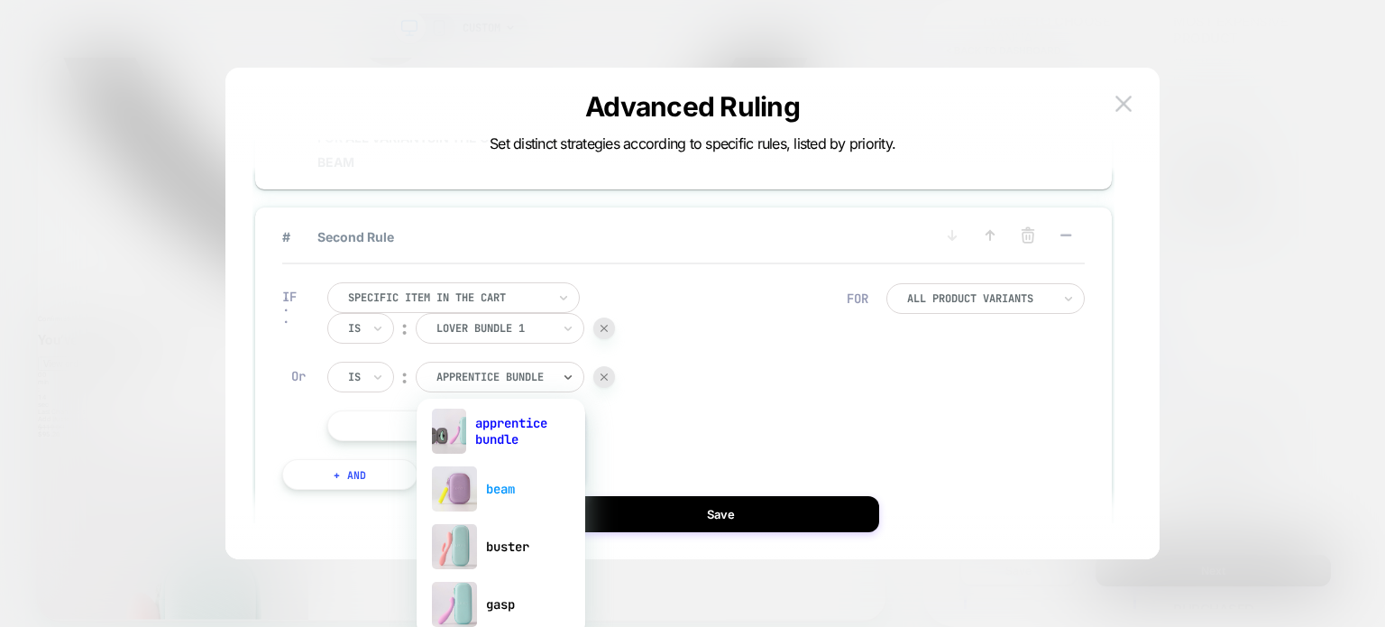
scroll to position [10, 0]
click at [472, 490] on img at bounding box center [454, 487] width 45 height 45
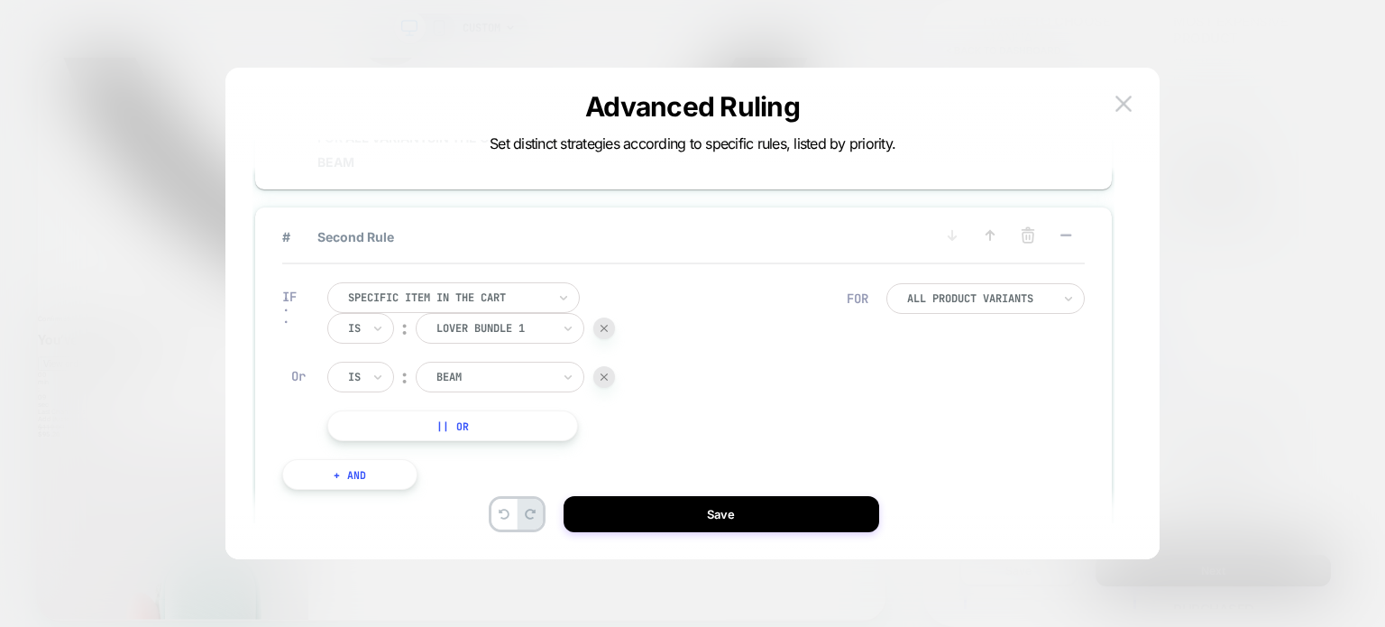
click at [477, 433] on button "|| Or" at bounding box center [452, 425] width 251 height 31
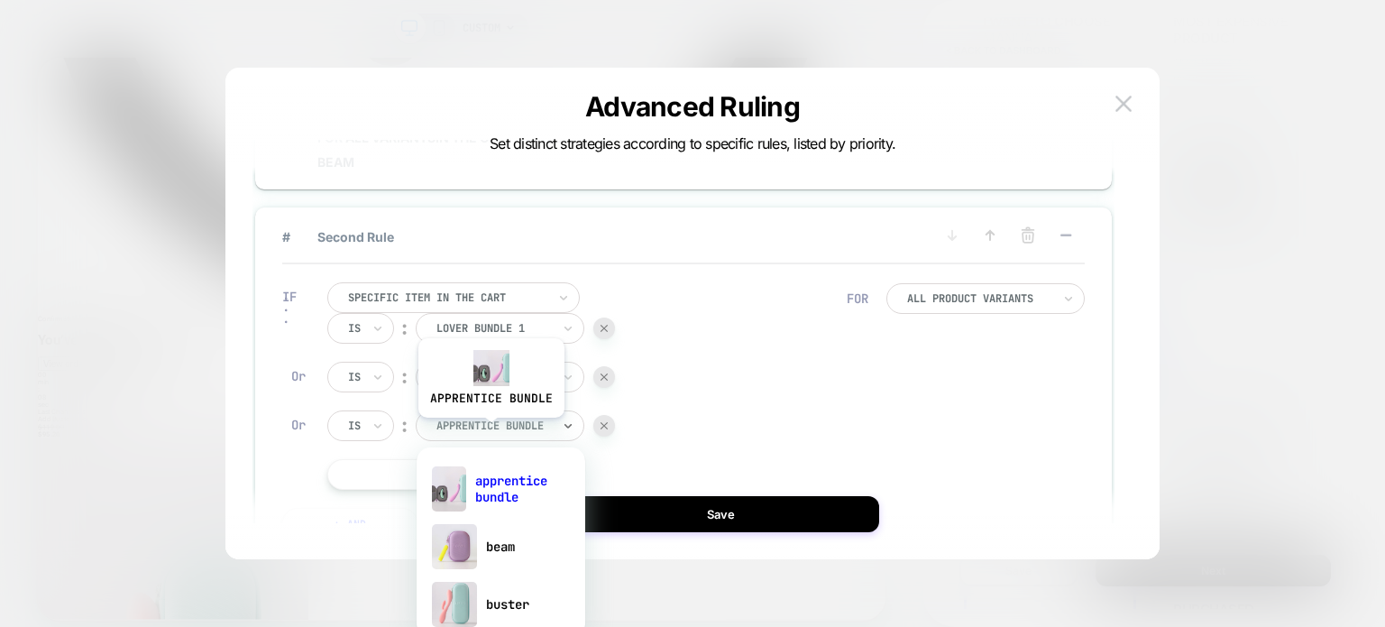
click at [490, 431] on div at bounding box center [493, 425] width 115 height 16
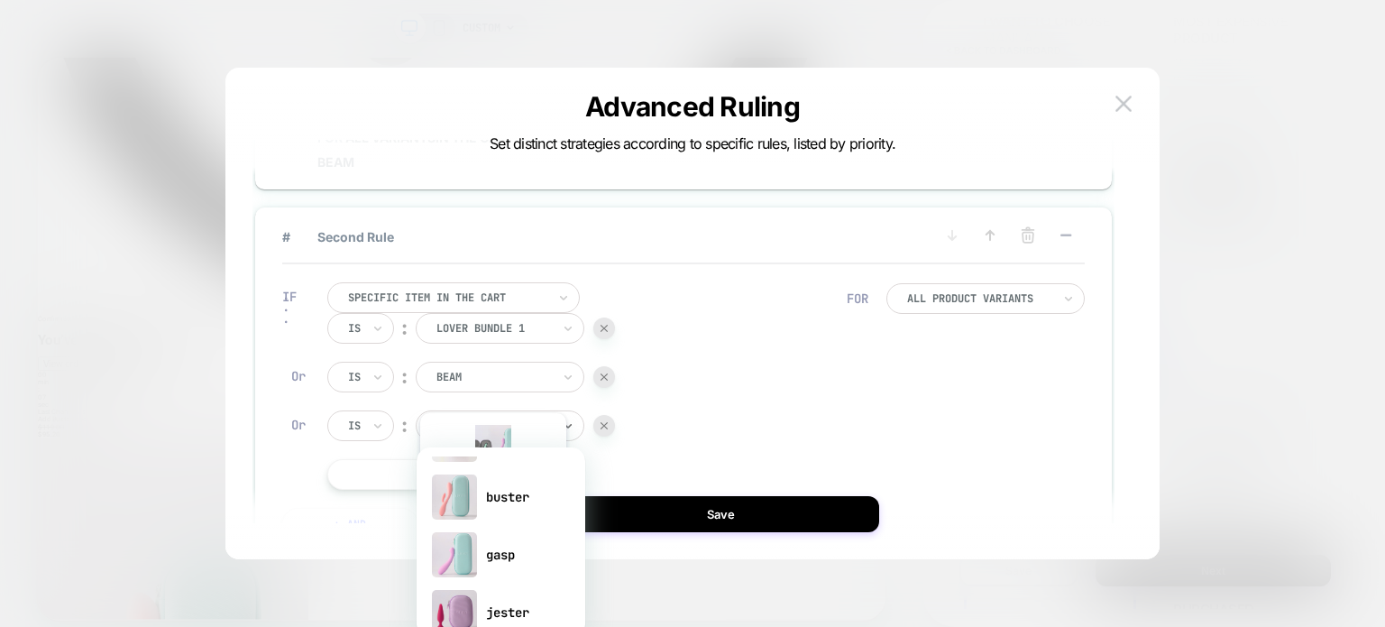
scroll to position [99, 0]
click at [486, 572] on div "gasp" at bounding box center [501, 563] width 151 height 58
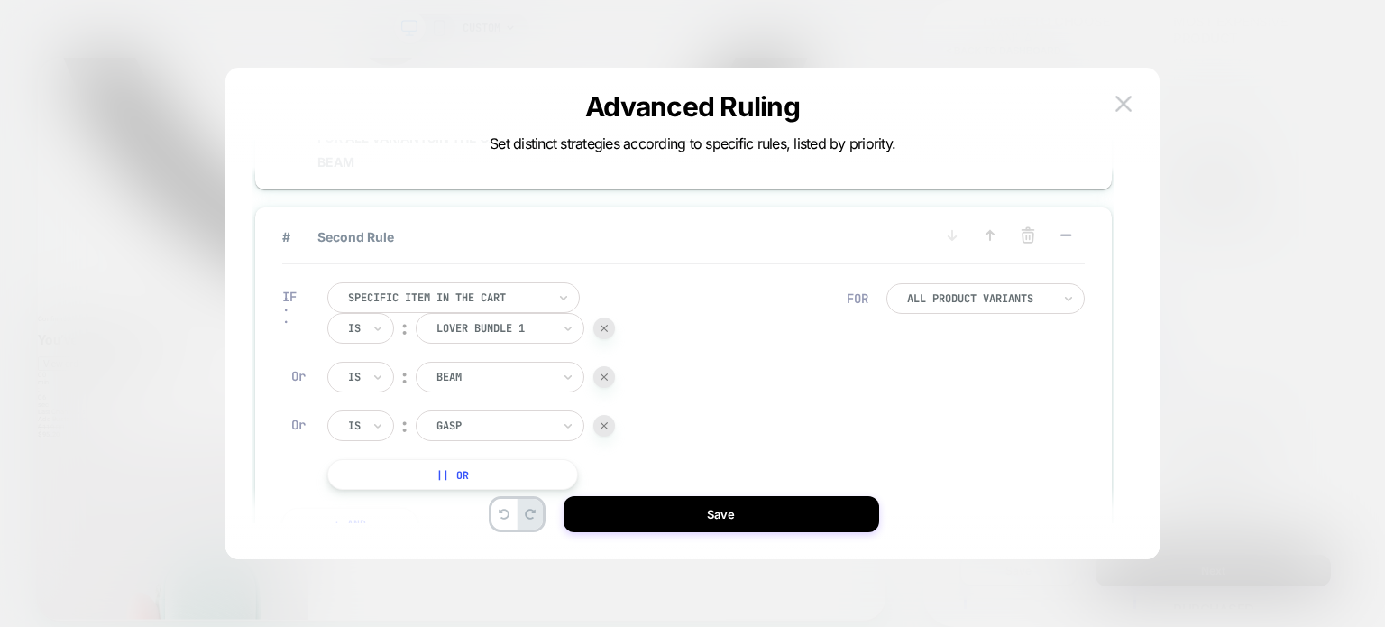
click at [414, 470] on button "|| Or" at bounding box center [452, 474] width 251 height 31
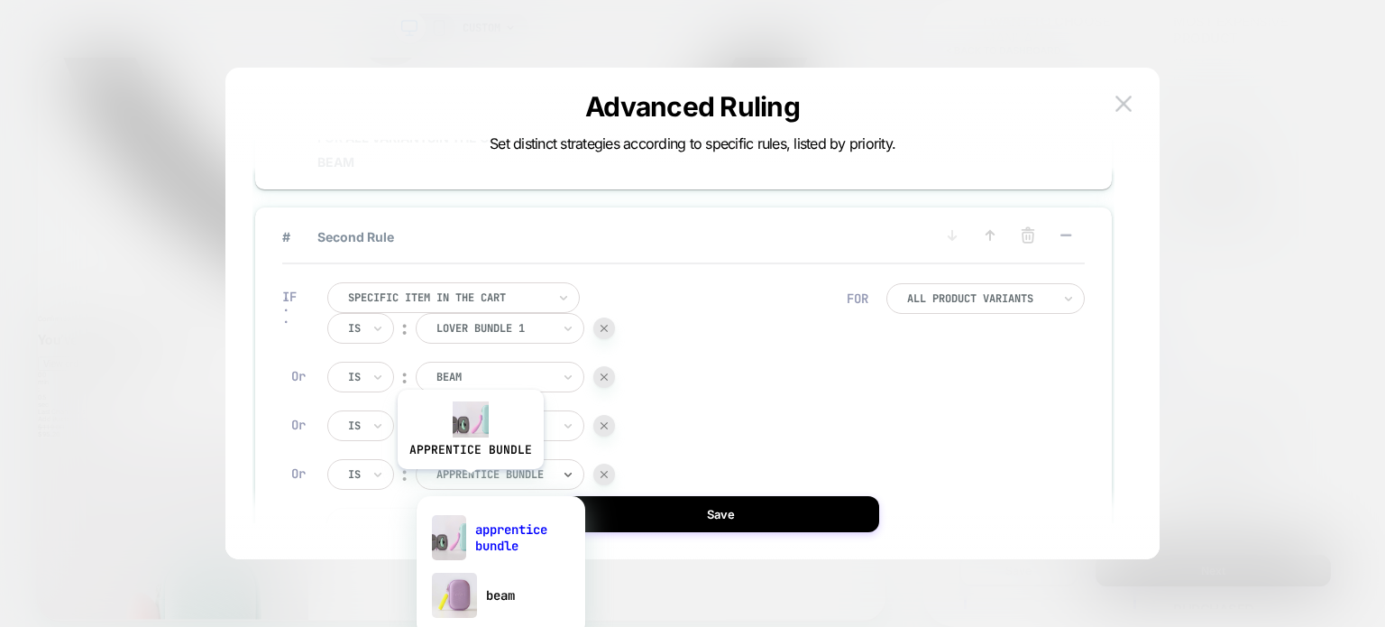
click at [469, 482] on div "apprentice bundle" at bounding box center [494, 474] width 118 height 20
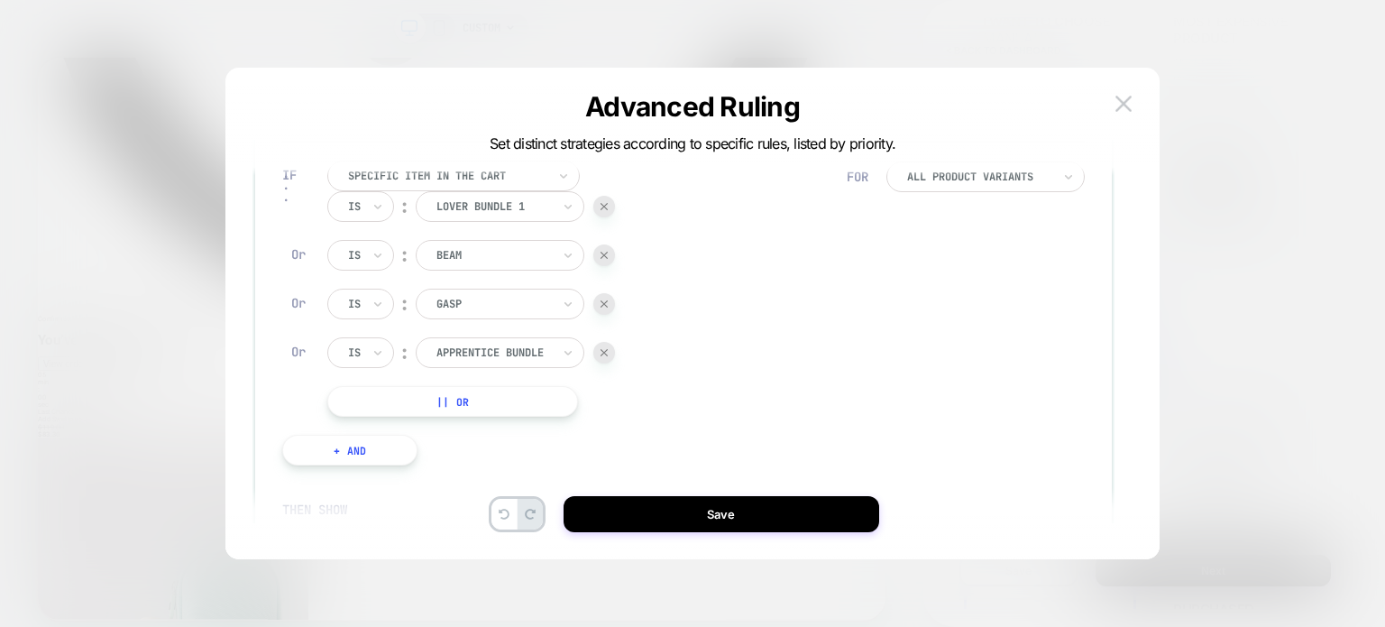
scroll to position [258, 0]
click at [524, 342] on div at bounding box center [493, 350] width 115 height 16
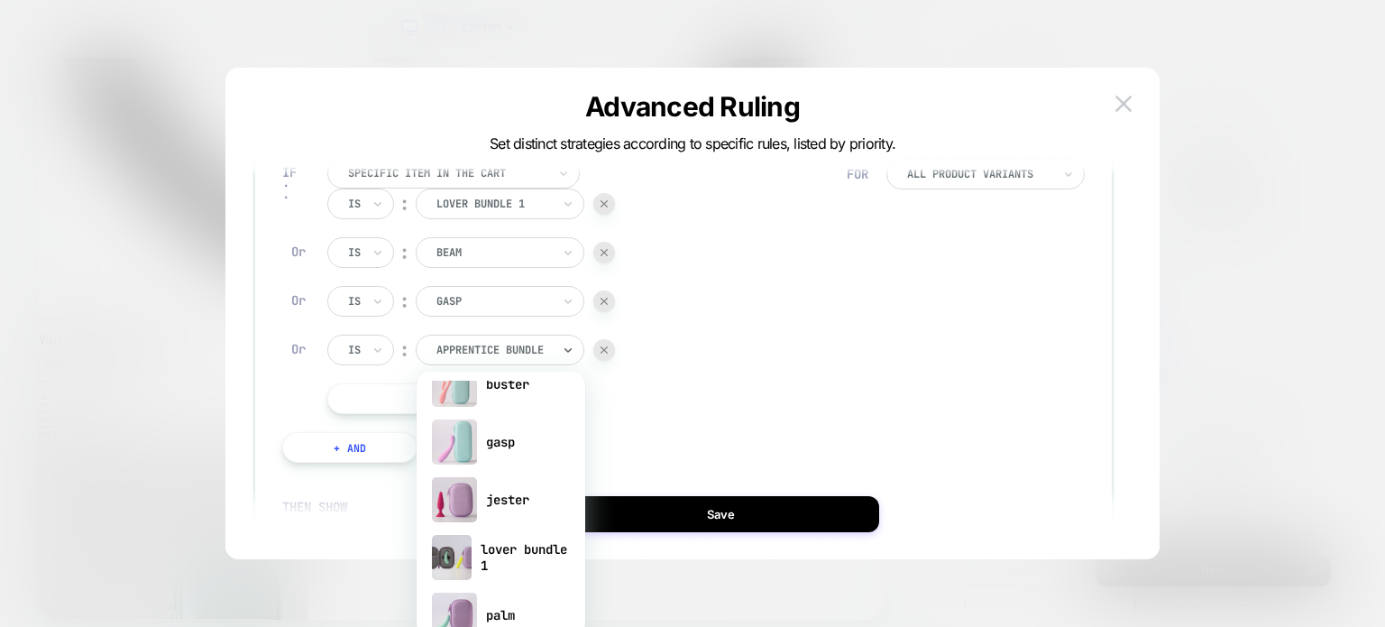
scroll to position [155, 0]
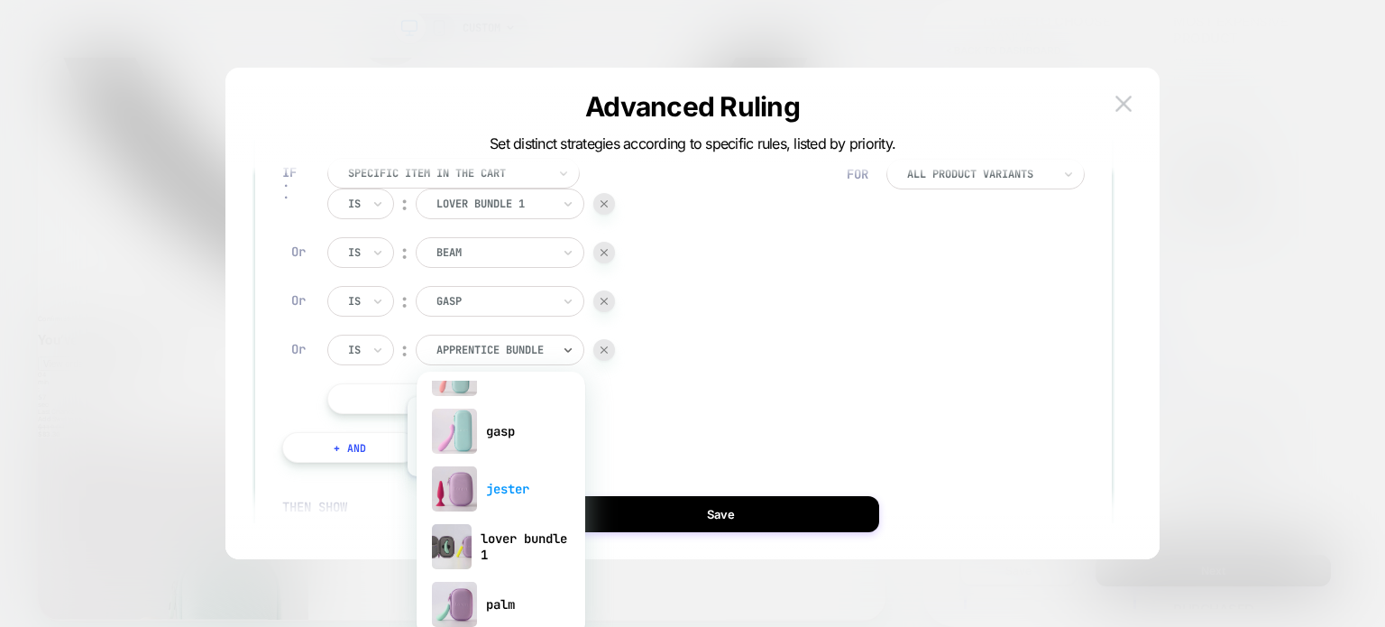
click at [479, 490] on div "jester" at bounding box center [501, 489] width 151 height 58
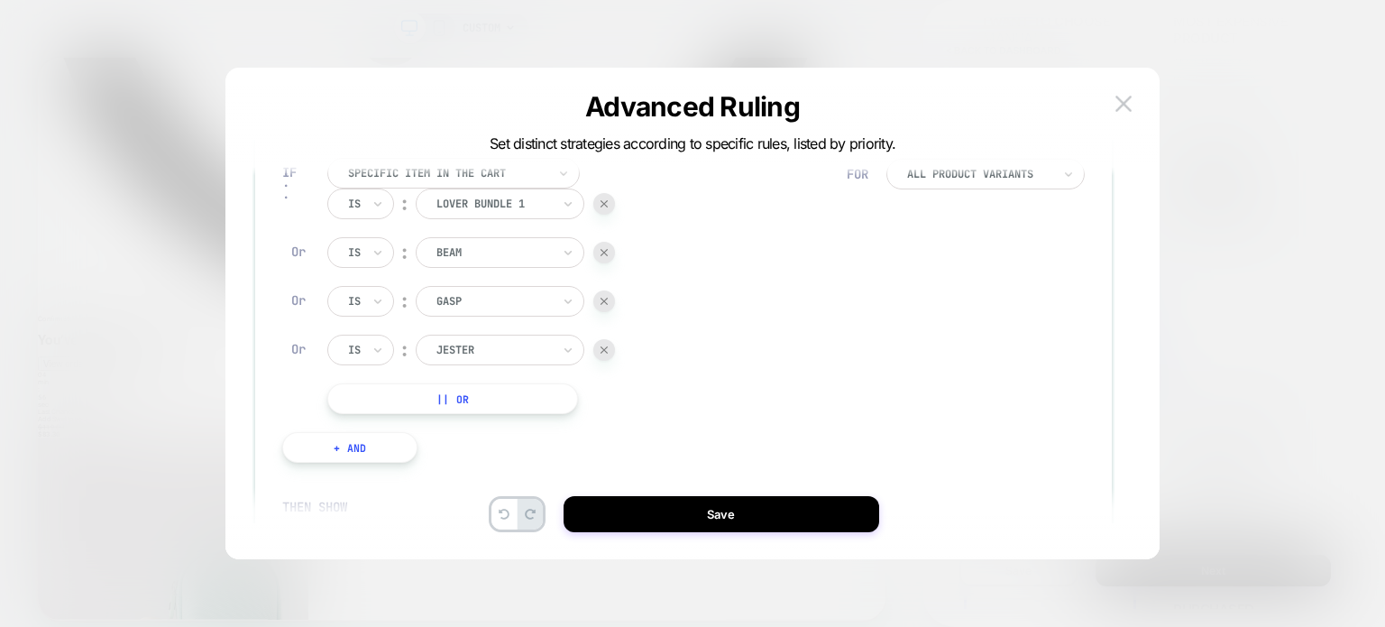
click at [433, 408] on button "|| Or" at bounding box center [452, 398] width 251 height 31
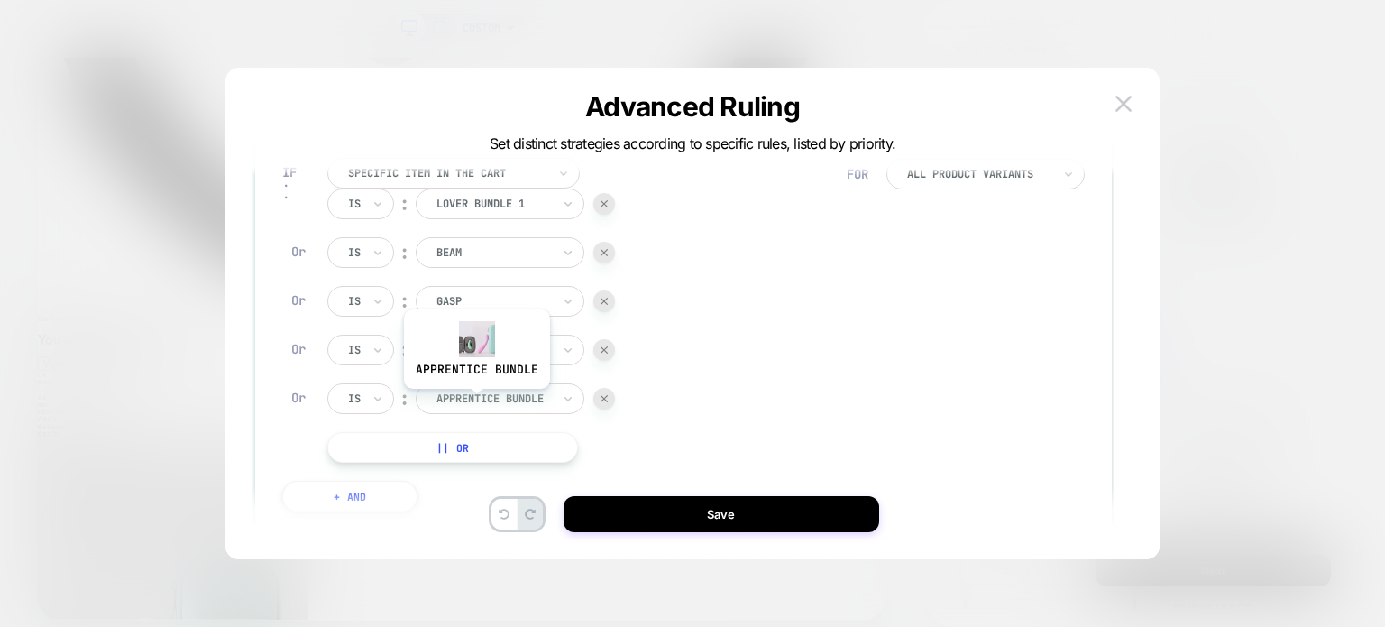
click at [478, 398] on div at bounding box center [493, 398] width 115 height 16
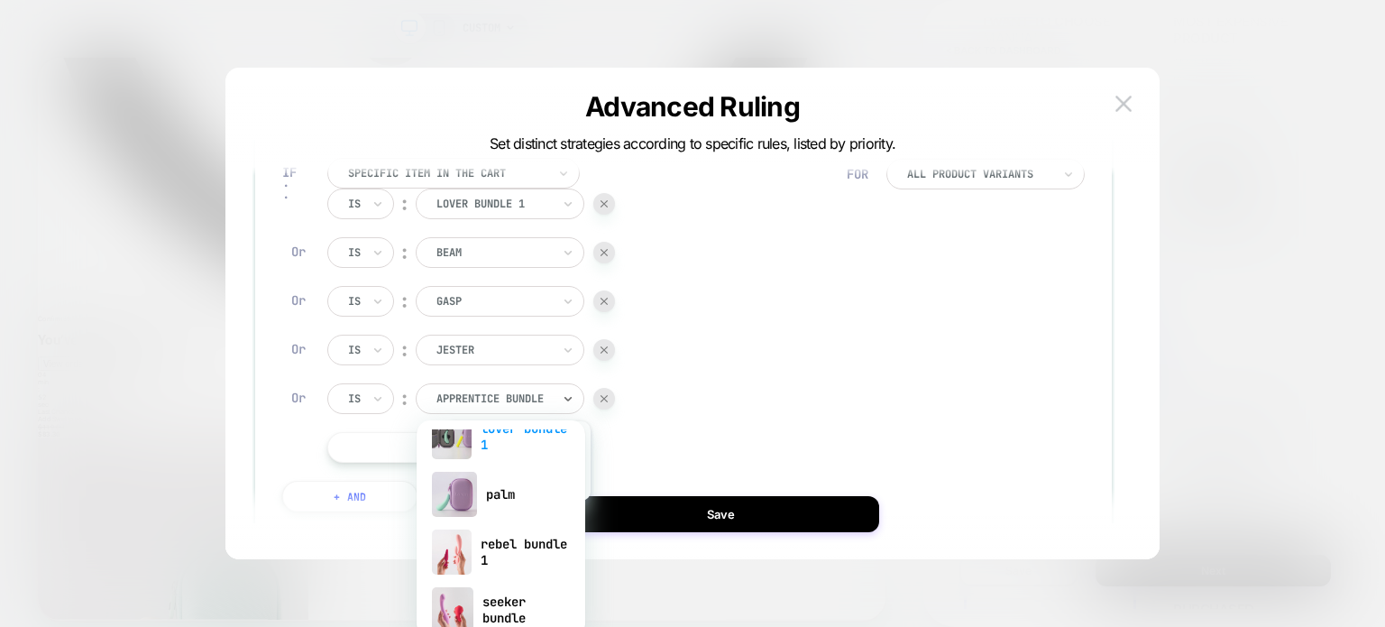
scroll to position [335, 0]
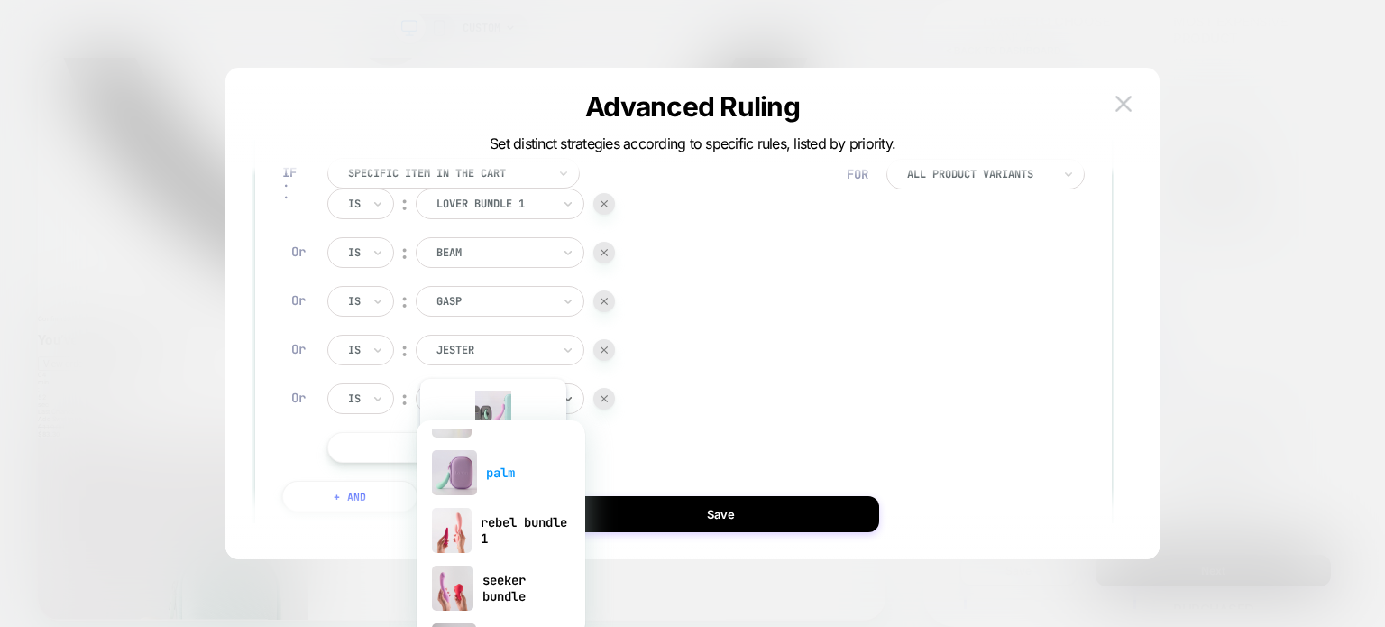
click at [491, 468] on font "palm" at bounding box center [500, 472] width 29 height 16
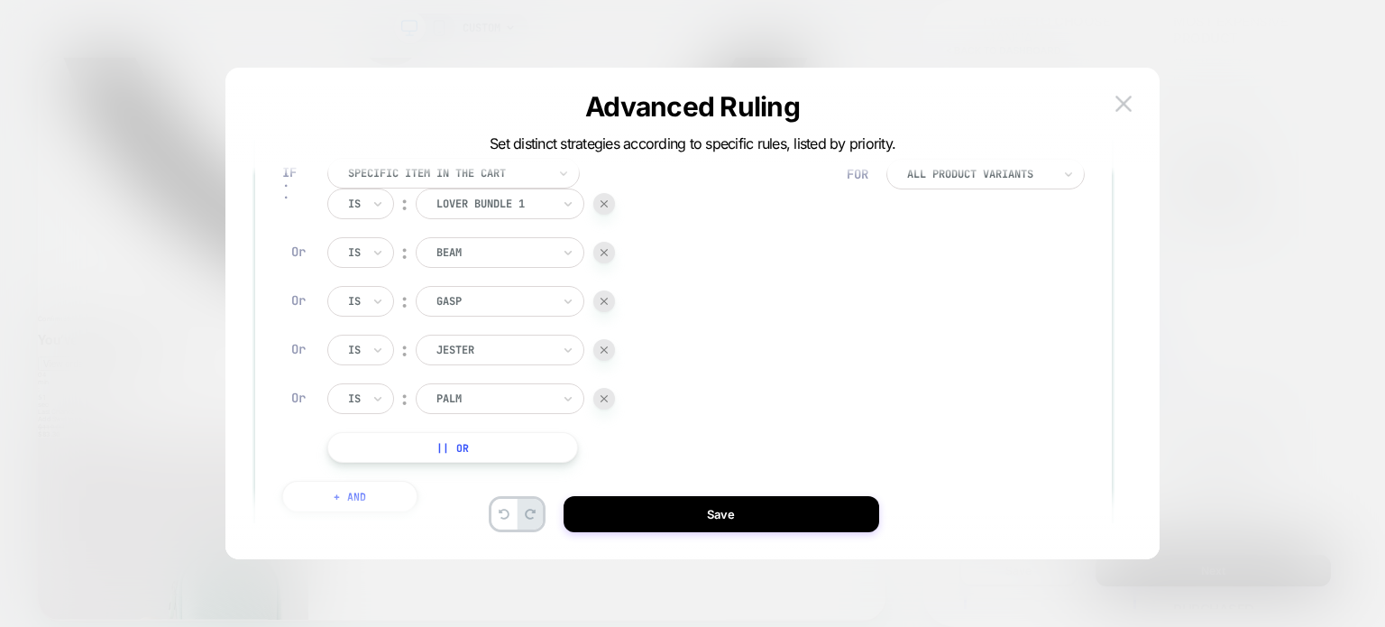
click at [442, 439] on button "|| Or" at bounding box center [452, 447] width 251 height 31
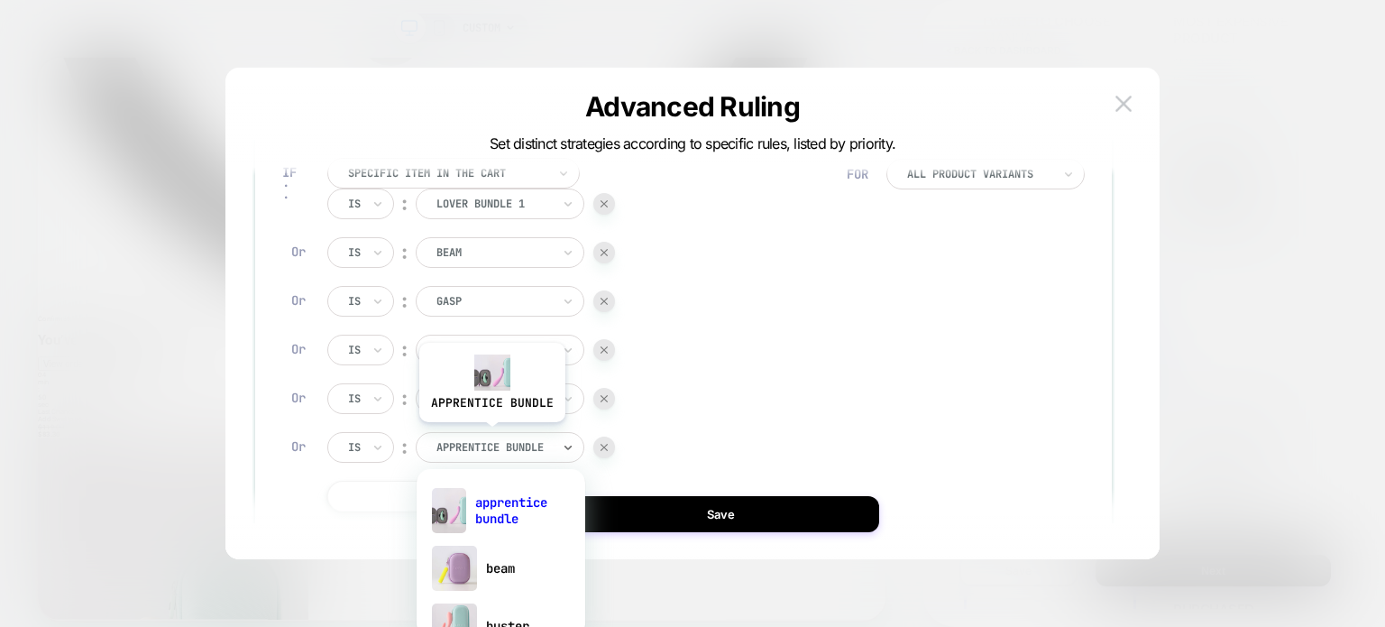
click at [490, 437] on div "apprentice bundle" at bounding box center [494, 447] width 118 height 20
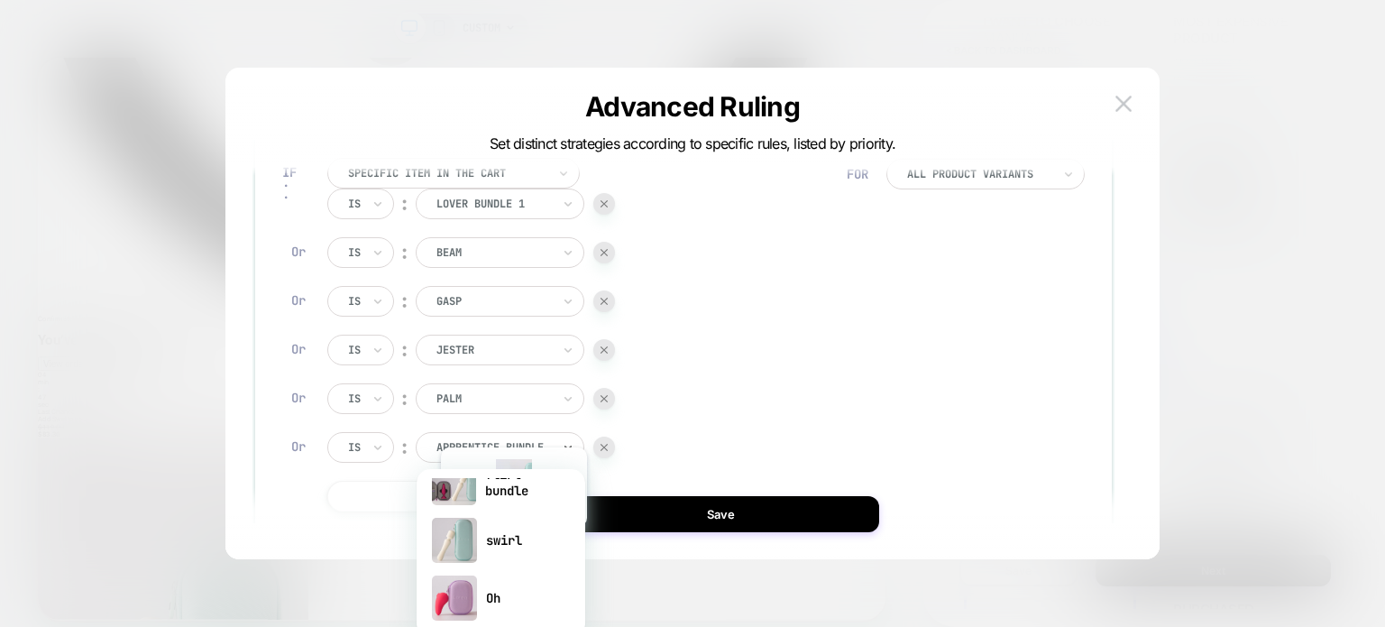
scroll to position [548, 0]
click at [512, 540] on font "swirl" at bounding box center [504, 539] width 36 height 16
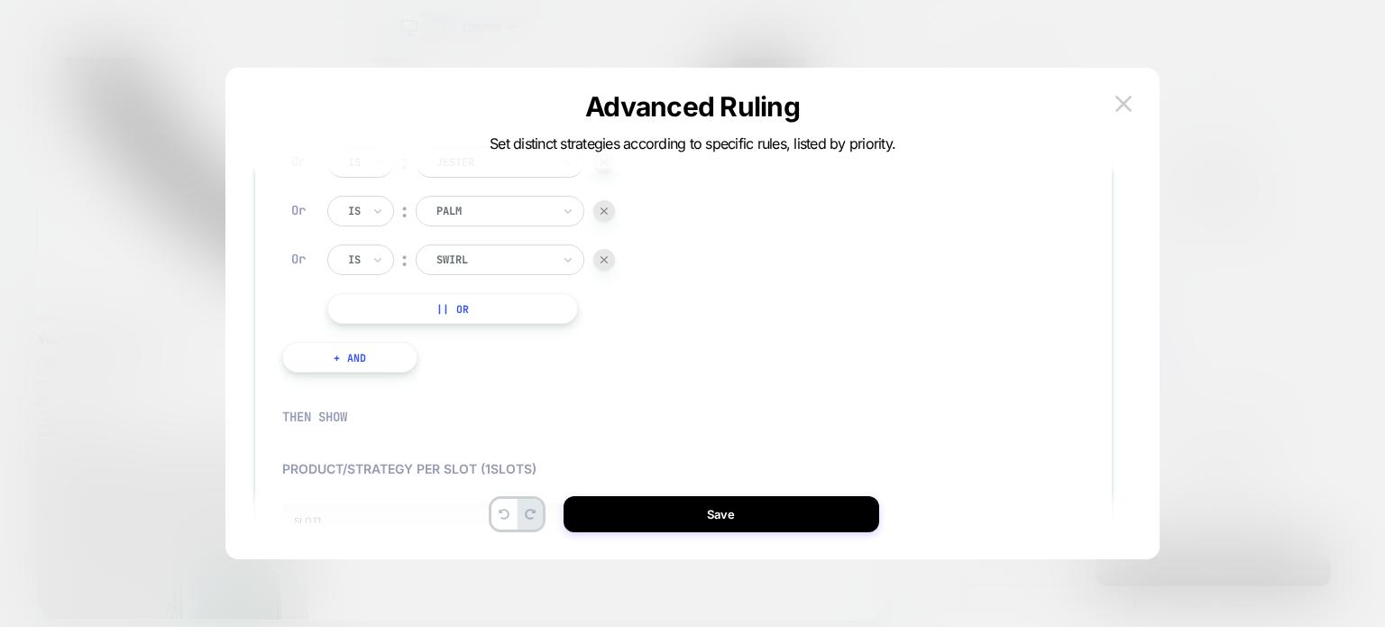
scroll to position [446, 0]
click at [503, 319] on button "|| Or" at bounding box center [452, 307] width 251 height 31
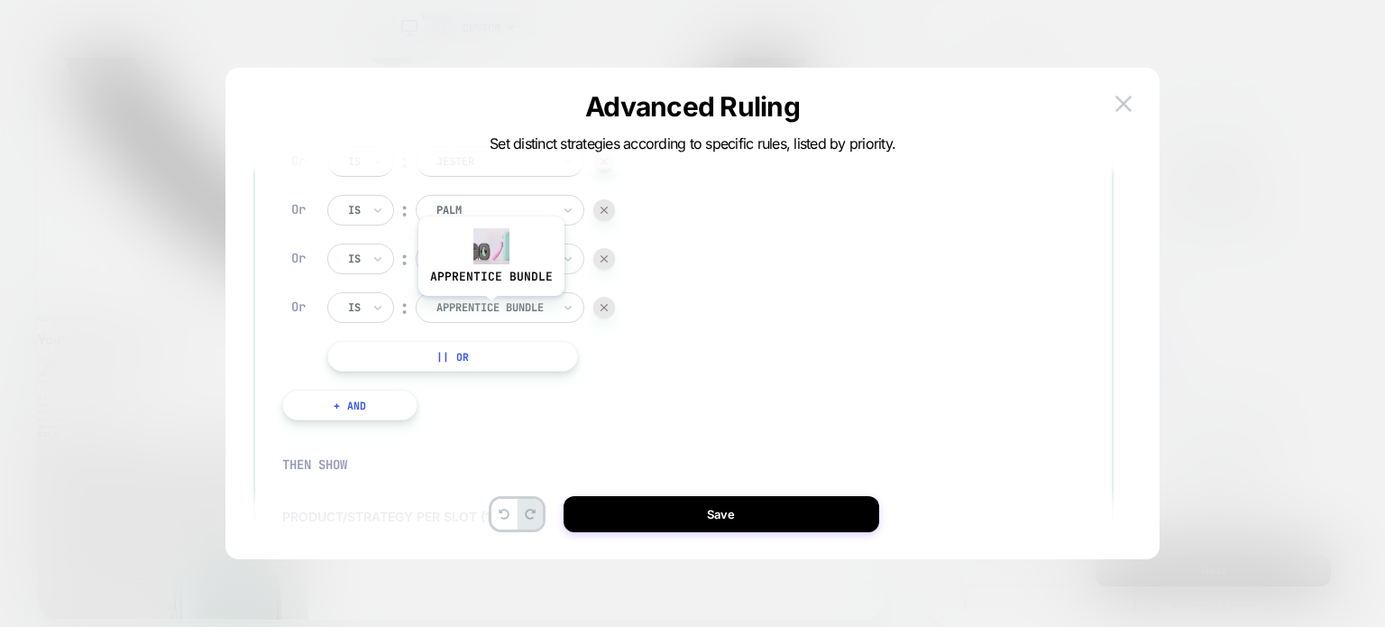
click at [490, 309] on div at bounding box center [493, 307] width 115 height 16
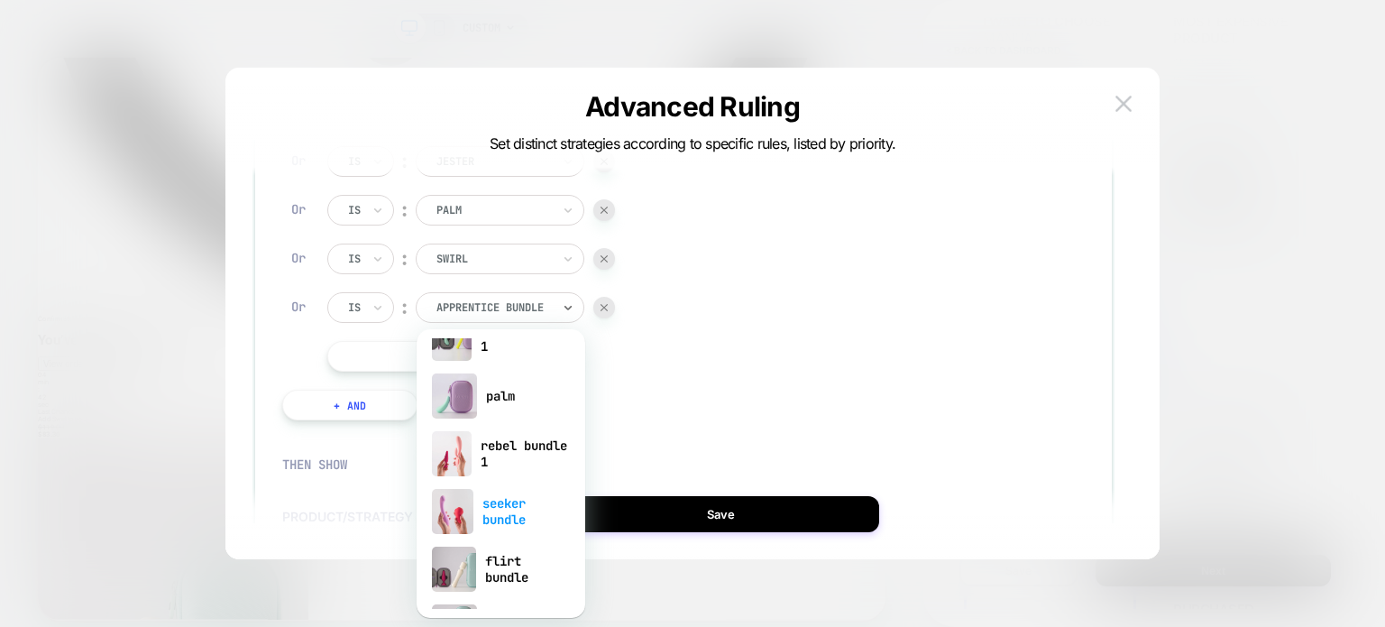
scroll to position [487, 0]
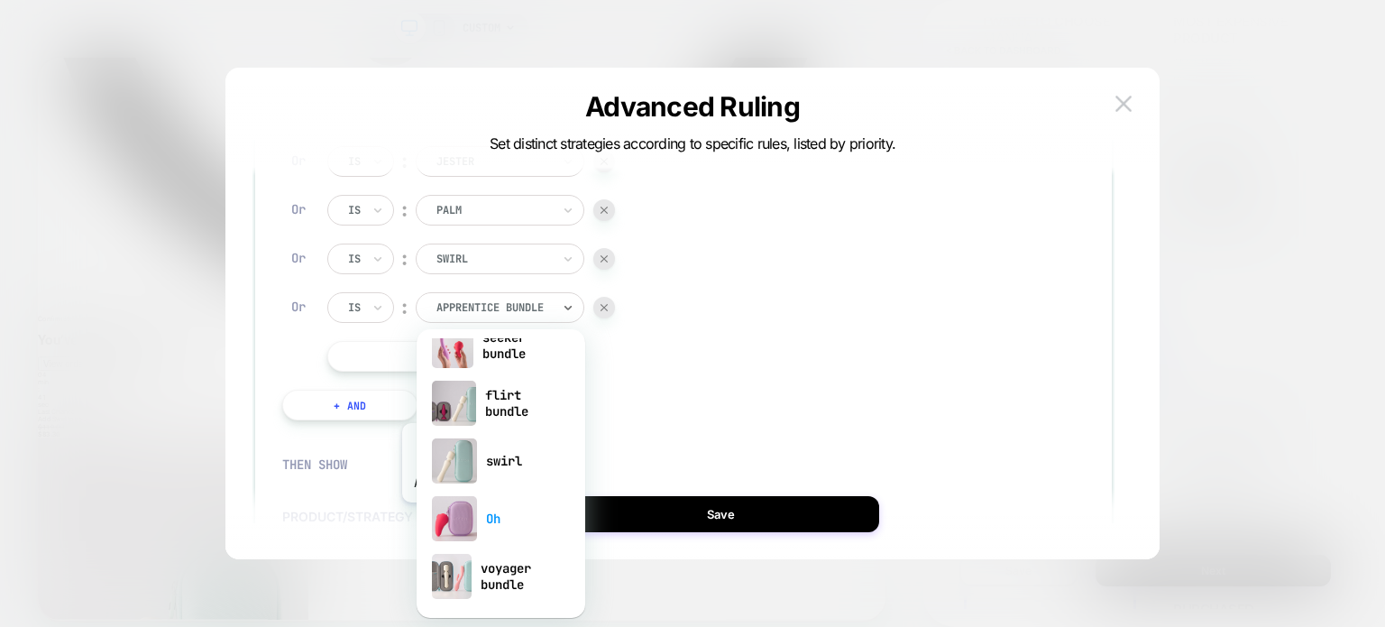
click at [473, 516] on img at bounding box center [454, 518] width 45 height 45
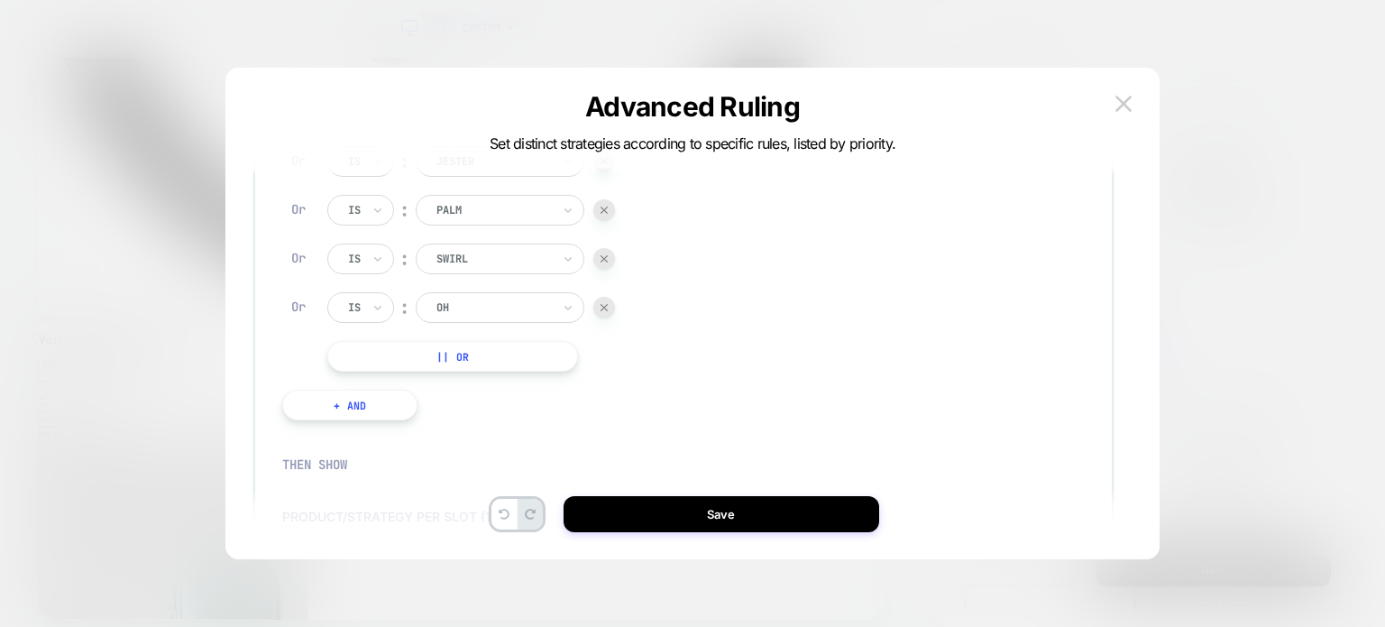
click at [415, 363] on button "|| Or" at bounding box center [452, 356] width 251 height 31
click at [481, 360] on div at bounding box center [493, 356] width 115 height 16
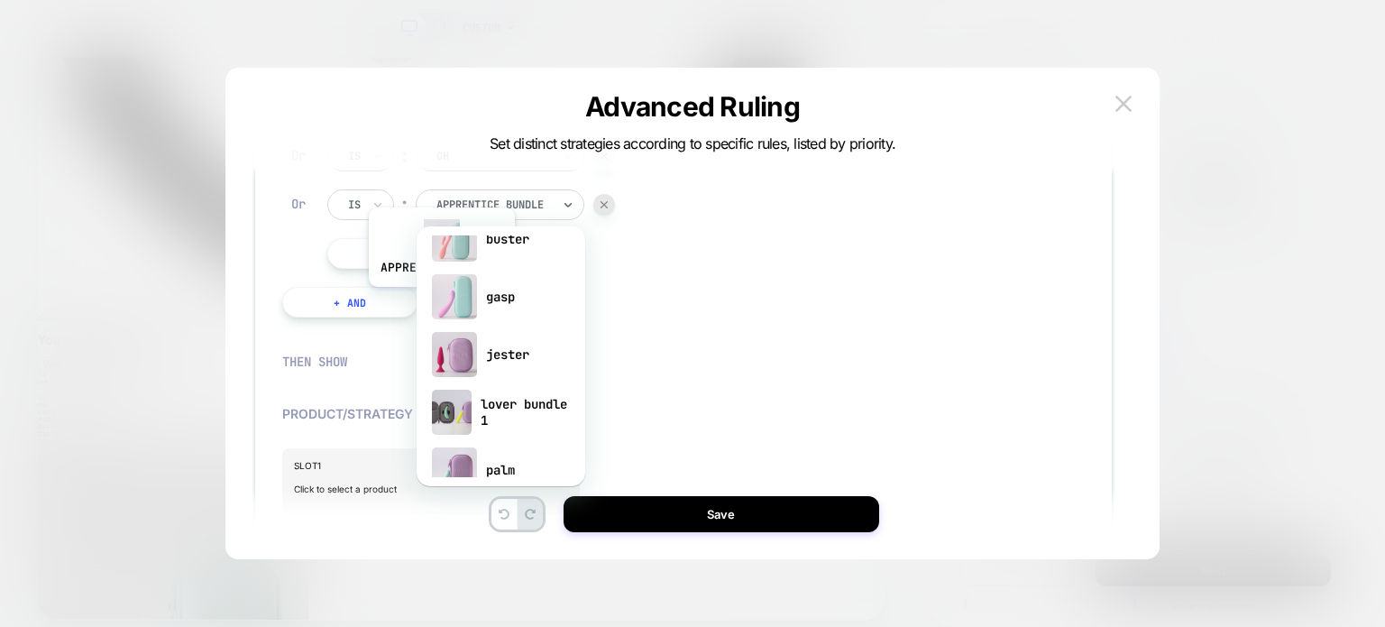
scroll to position [0, 0]
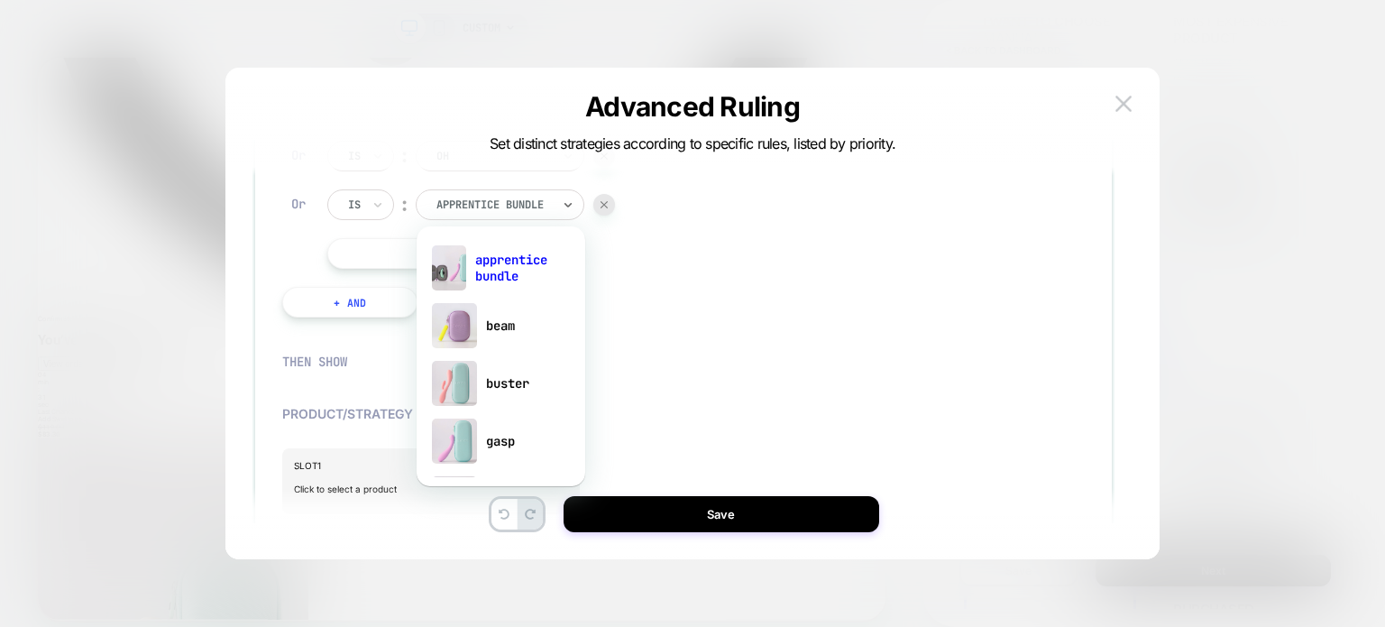
click at [628, 352] on div "THEN SHOW" at bounding box center [683, 361] width 802 height 52
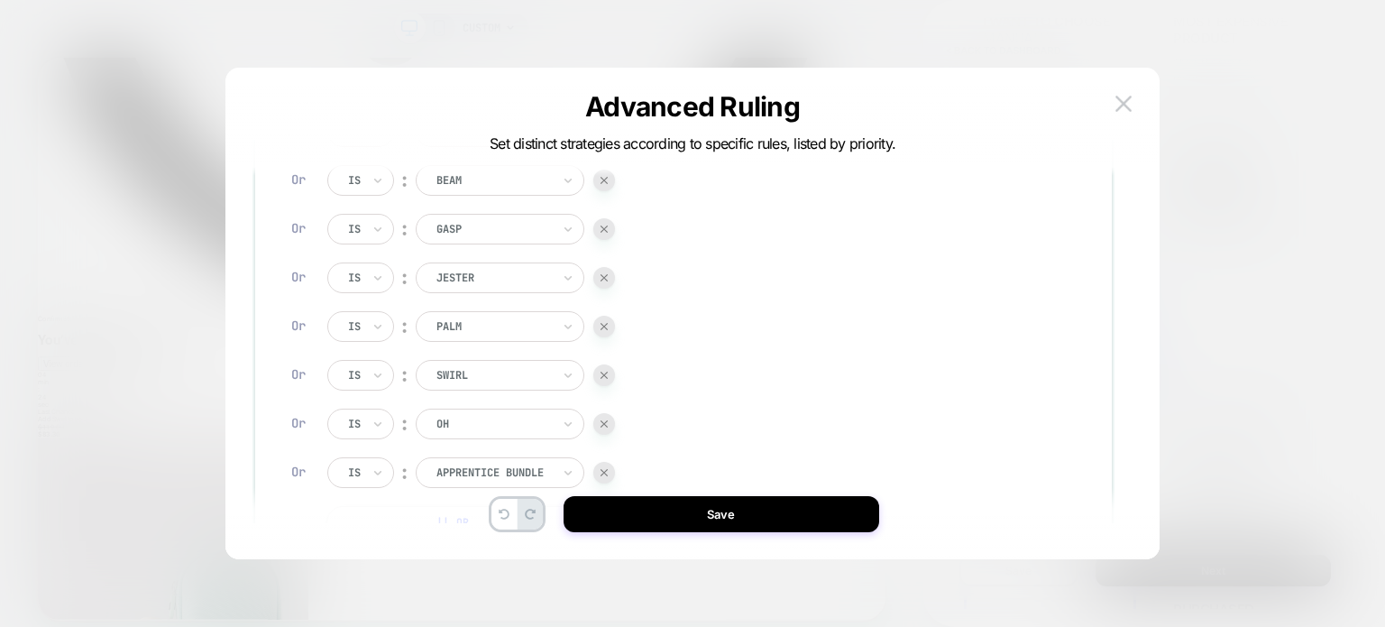
scroll to position [456, 0]
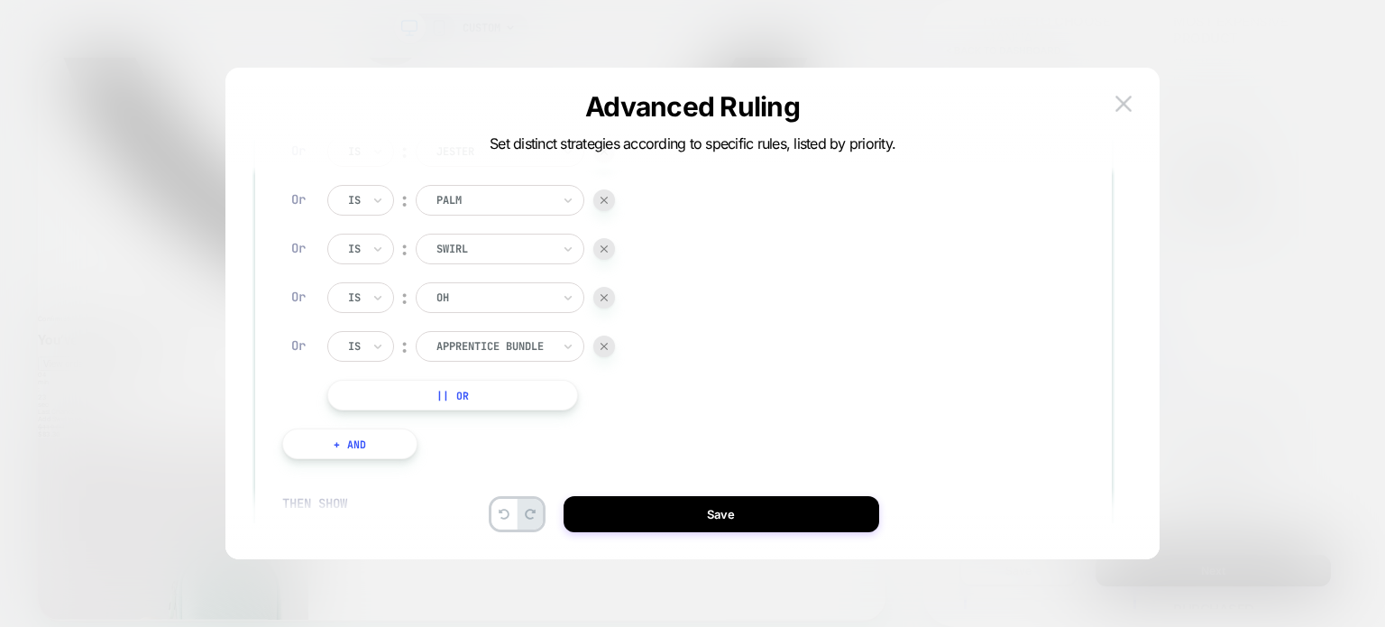
click at [596, 343] on div at bounding box center [604, 346] width 22 height 22
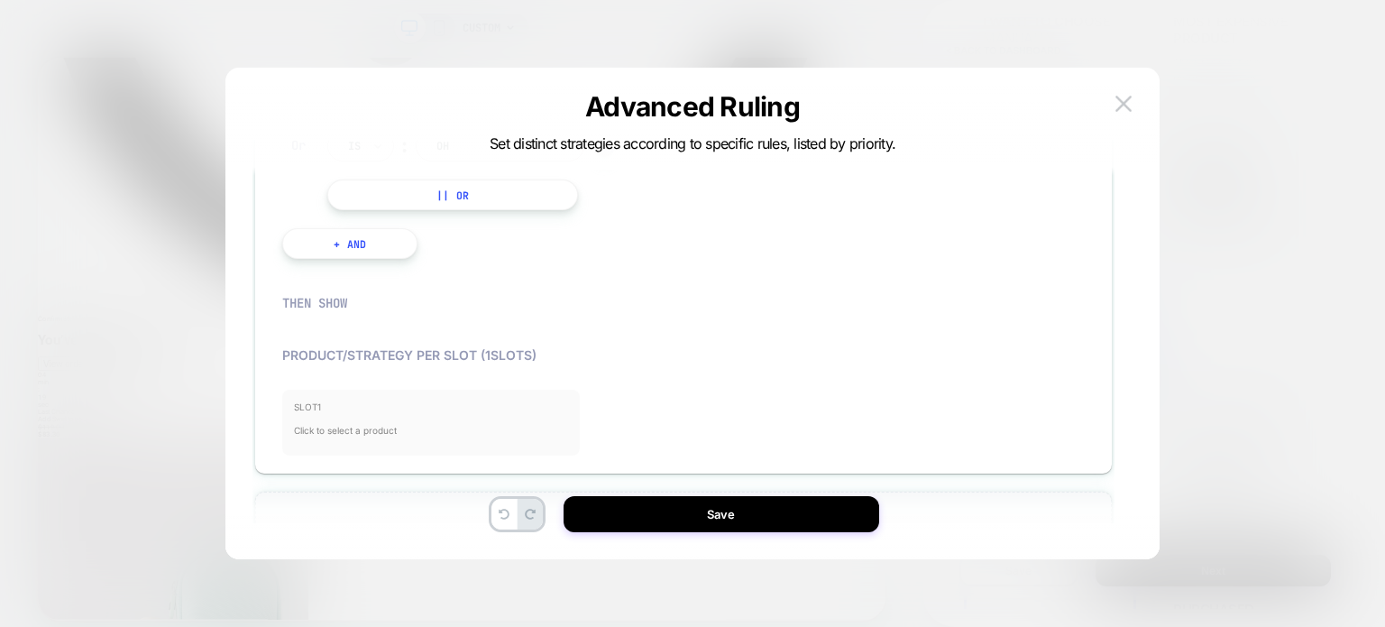
scroll to position [610, 0]
click at [381, 431] on span "Click to select a product" at bounding box center [431, 428] width 274 height 36
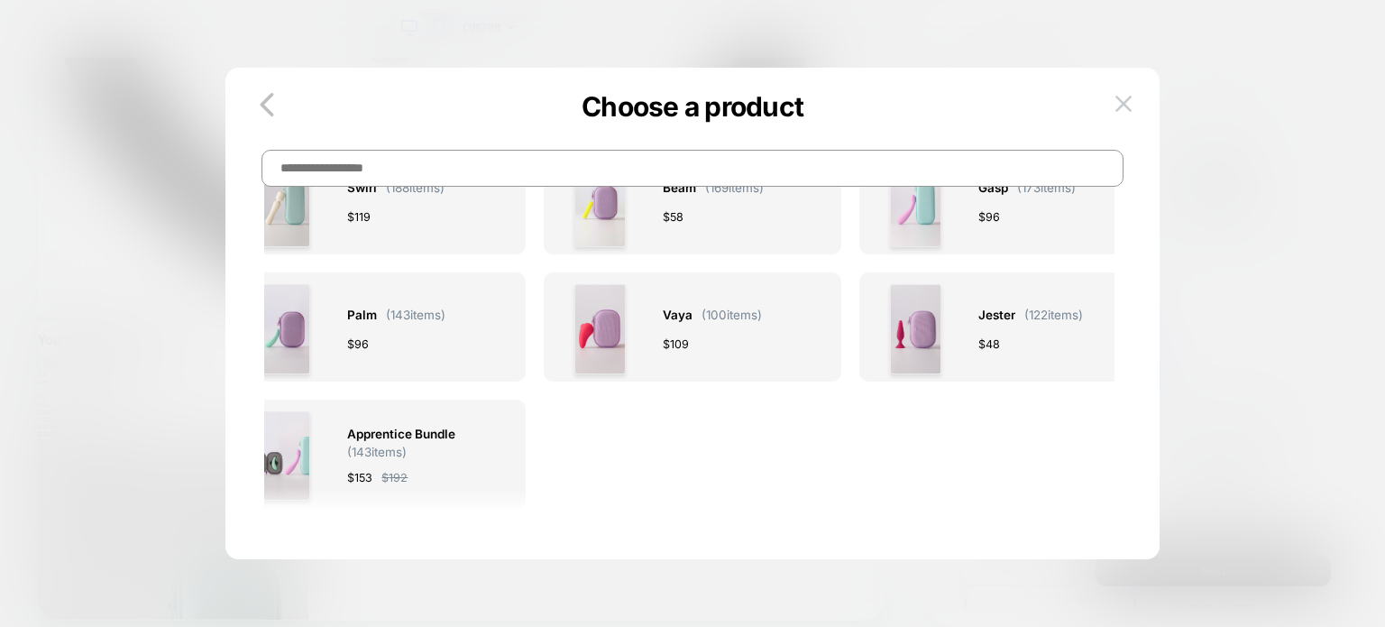
scroll to position [0, 0]
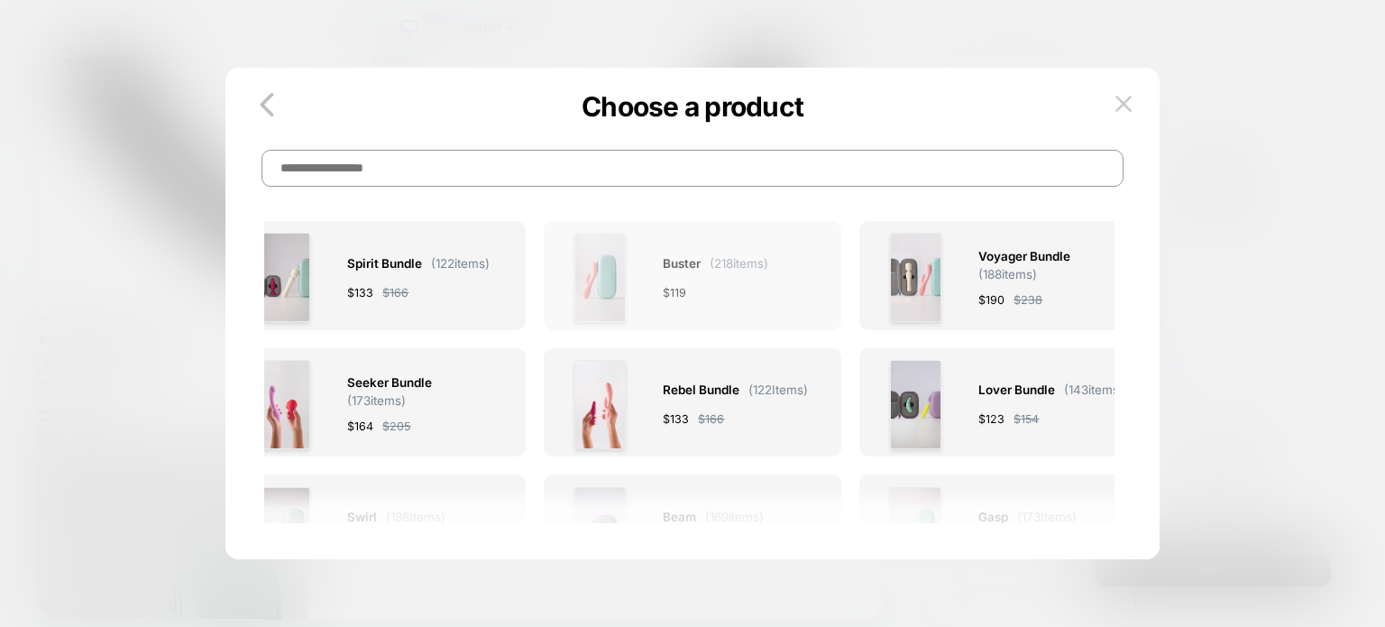
click at [647, 302] on div "Buster ( 218 items) $ 119" at bounding box center [692, 277] width 274 height 89
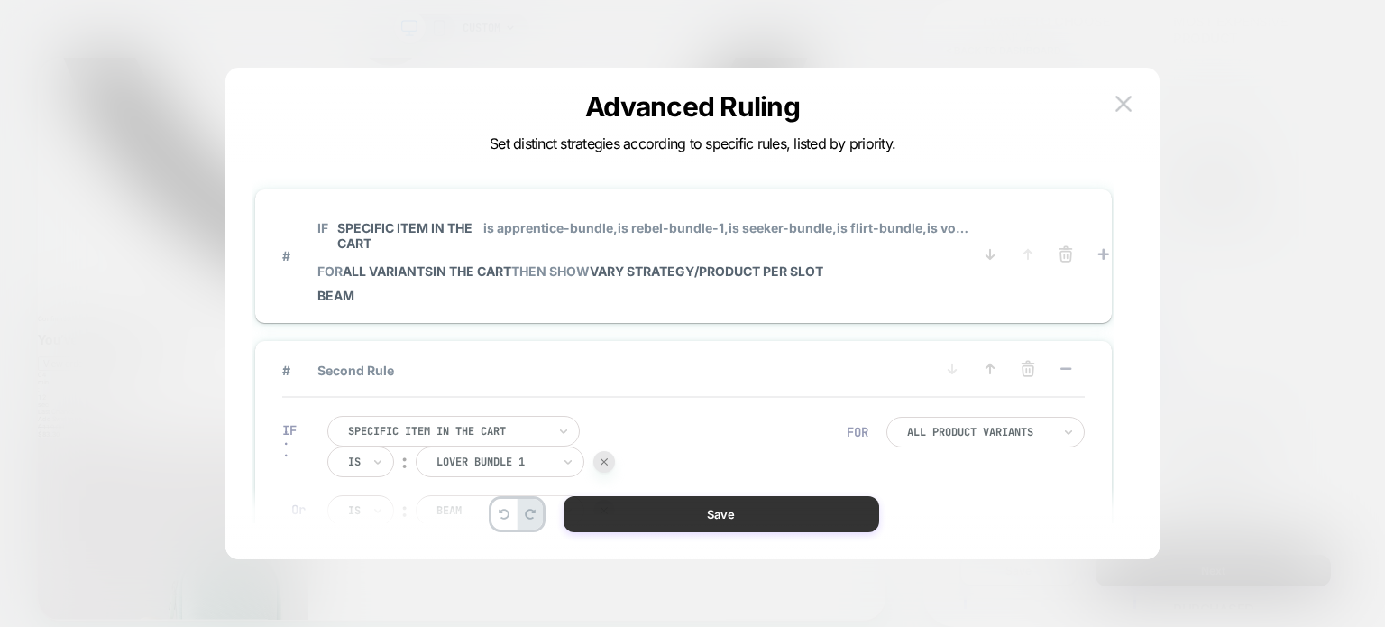
click at [674, 511] on button "Save" at bounding box center [722, 514] width 316 height 36
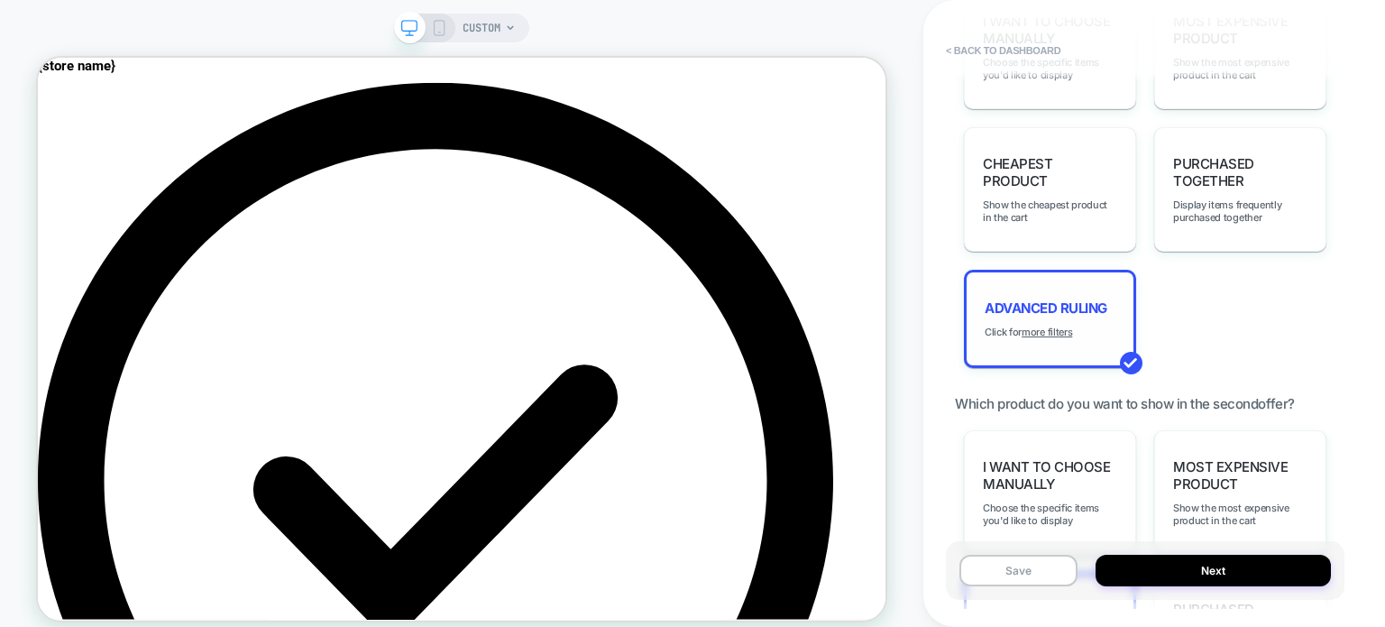
scroll to position [1481, 0]
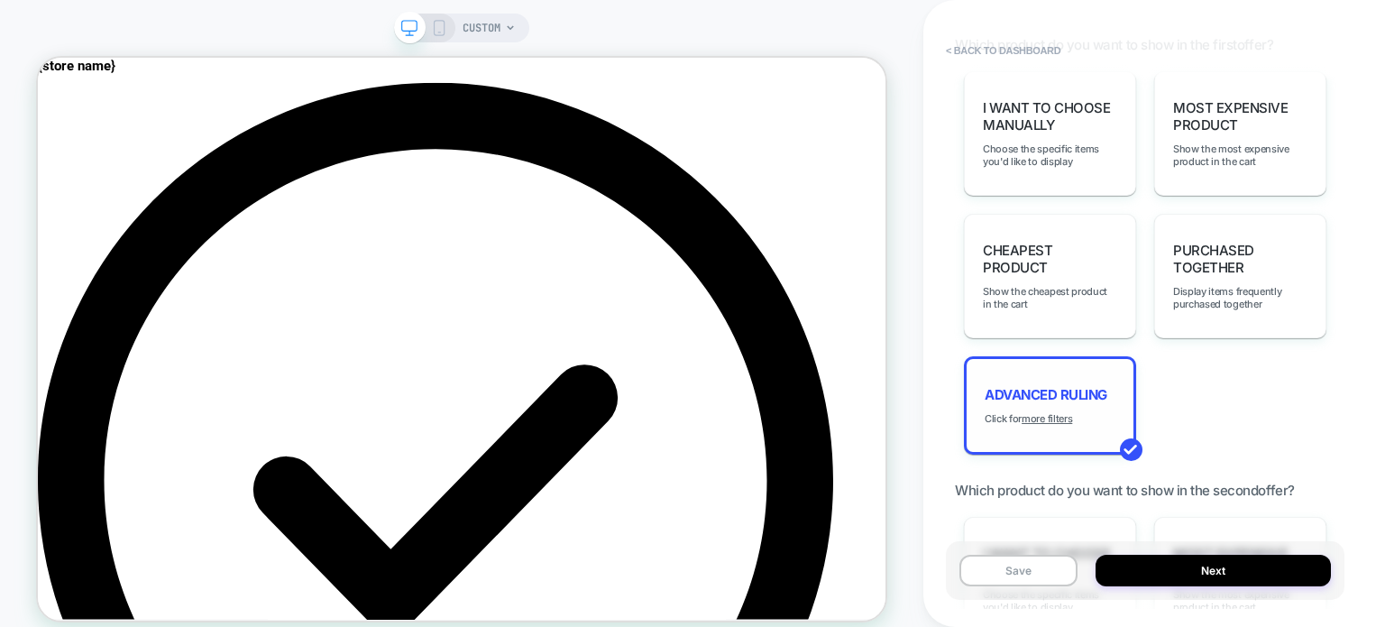
click at [1065, 388] on font "Advanced Ruling" at bounding box center [1046, 394] width 123 height 17
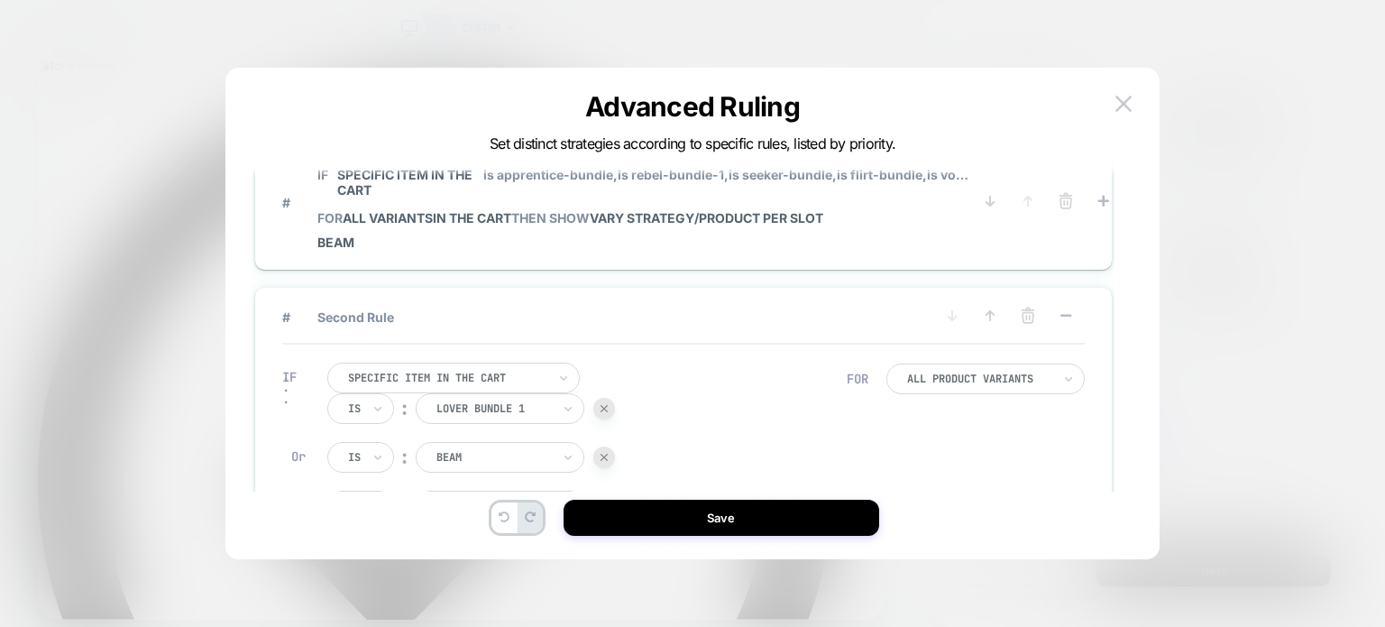
scroll to position [54, 0]
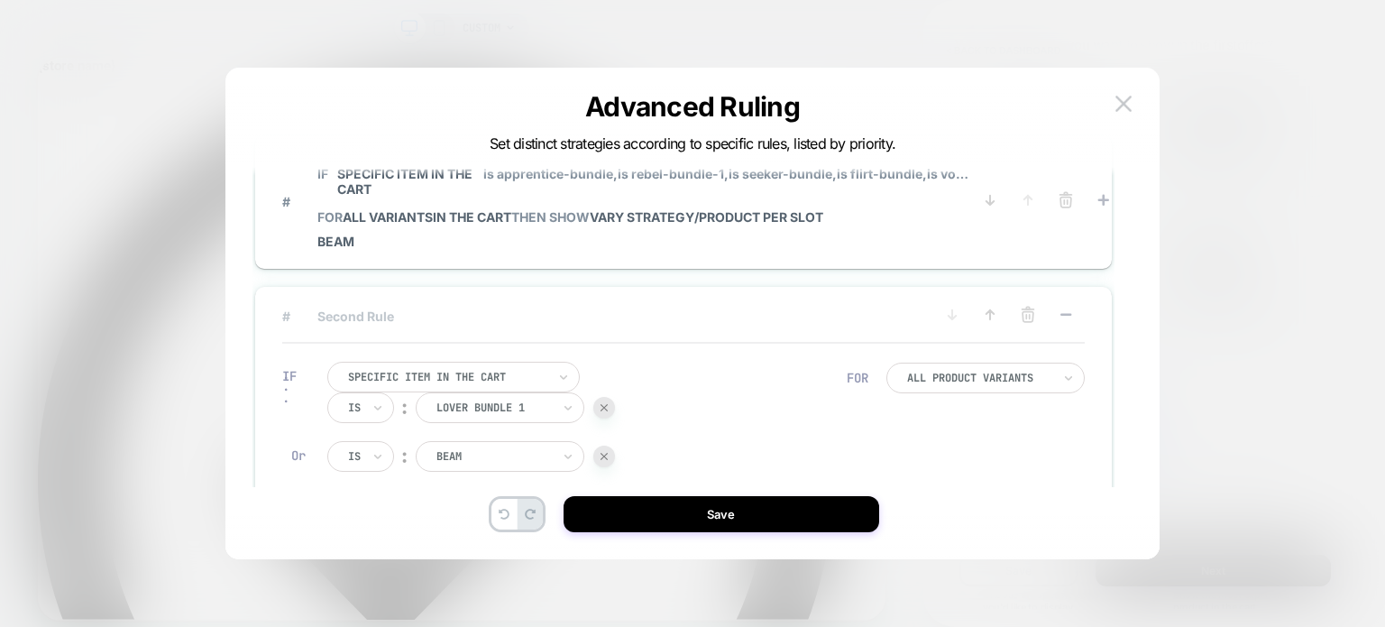
click at [466, 310] on span "# Second Rule" at bounding box center [607, 315] width 651 height 15
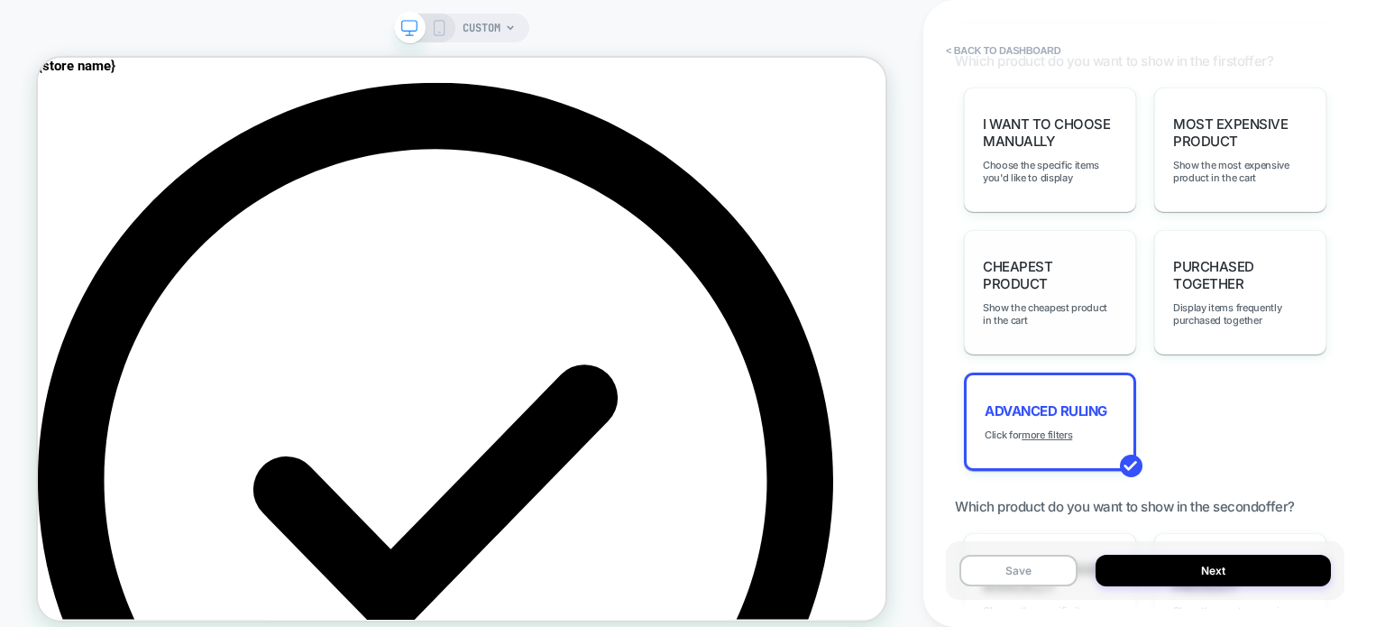
scroll to position [1466, 0]
click at [990, 410] on span "Advanced Ruling" at bounding box center [1046, 408] width 123 height 17
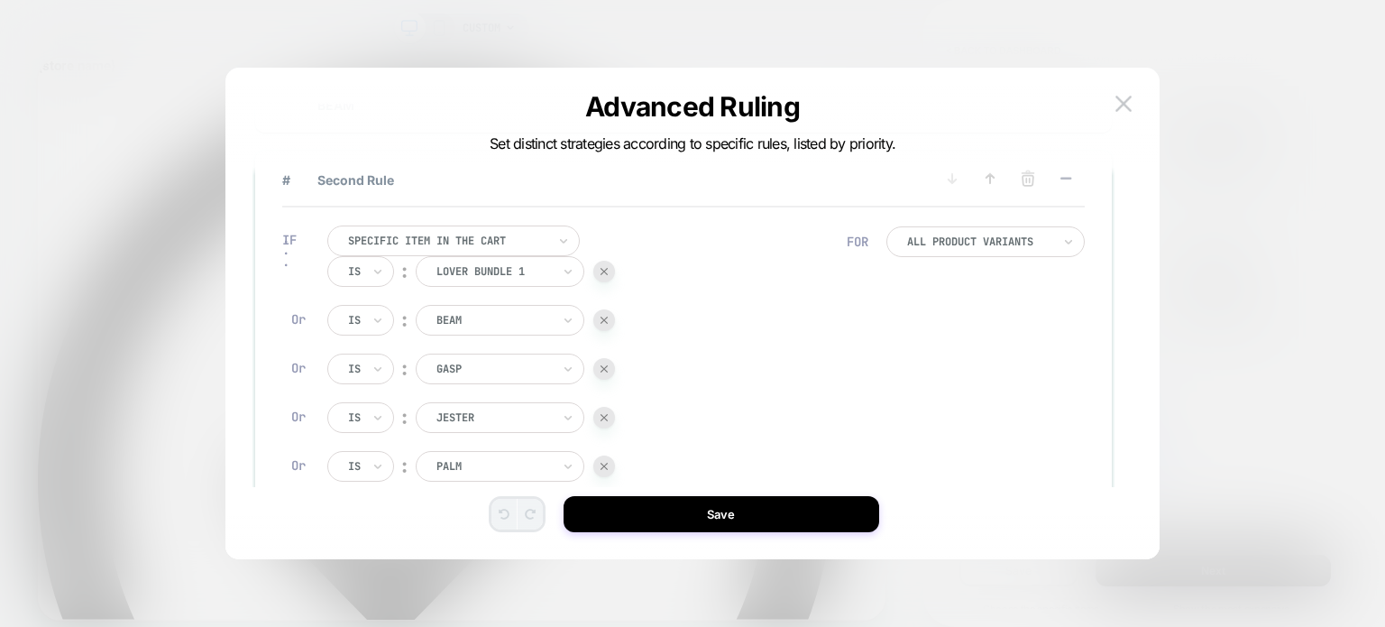
scroll to position [23, 0]
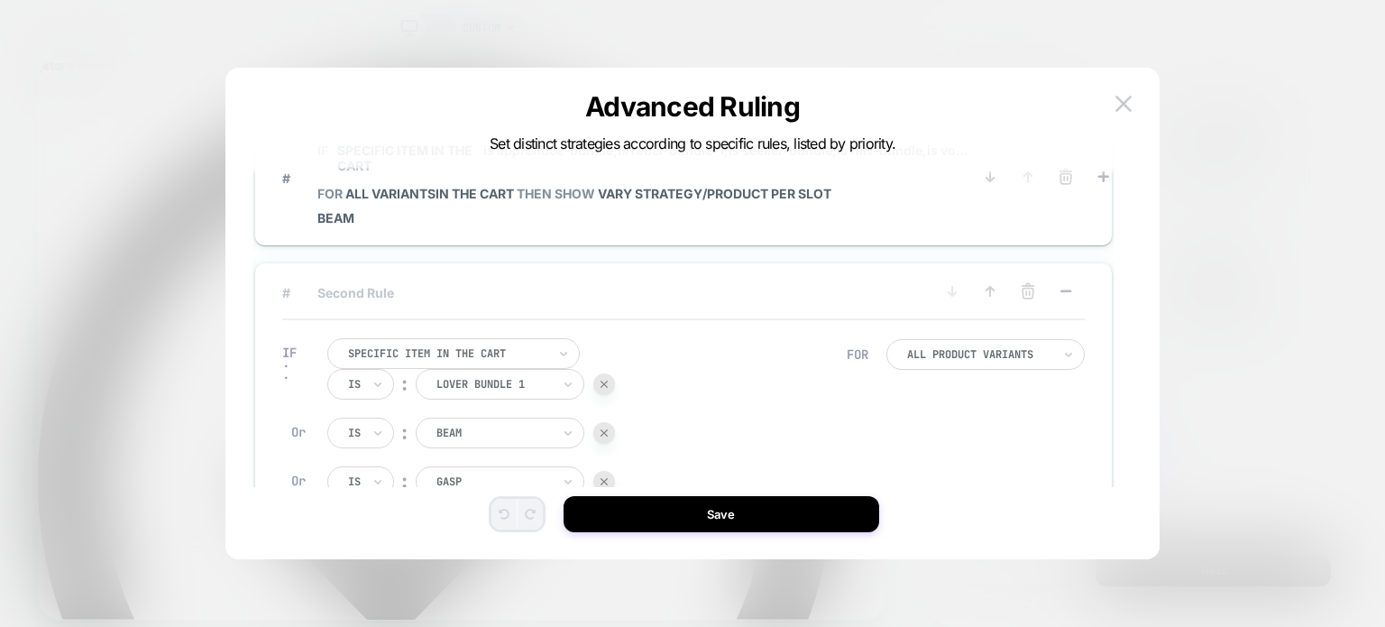
click at [285, 298] on span "#" at bounding box center [286, 292] width 8 height 15
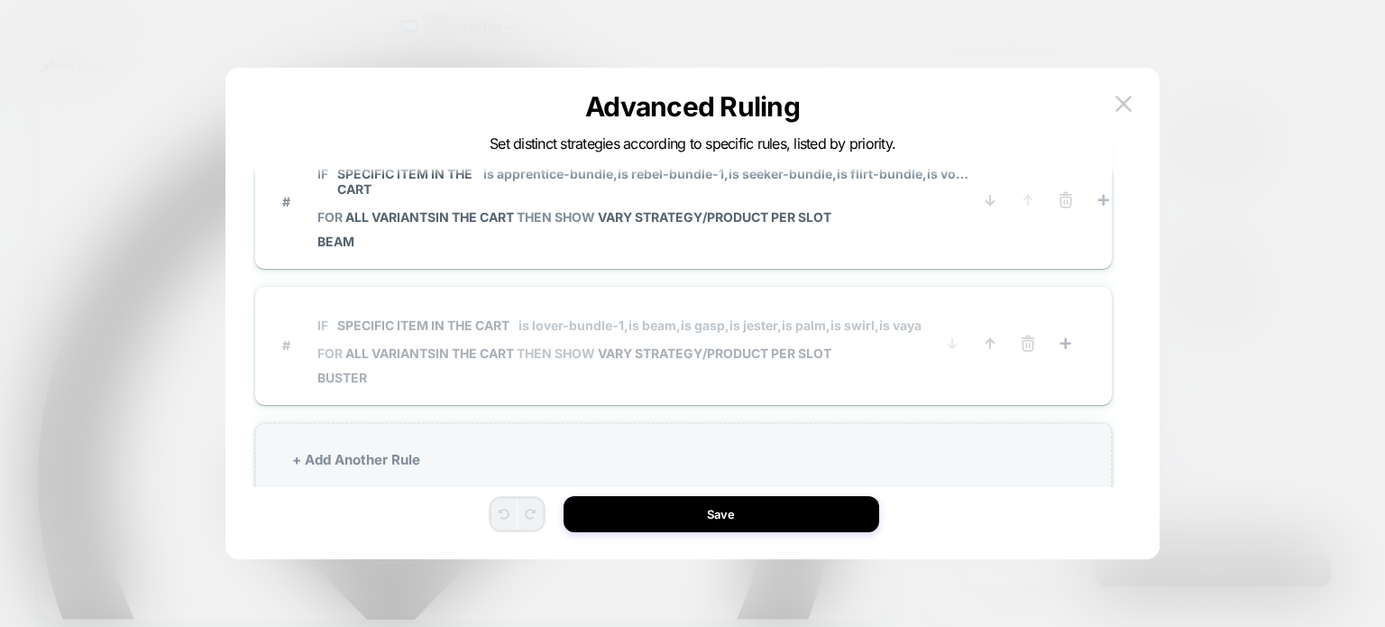
scroll to position [58, 0]
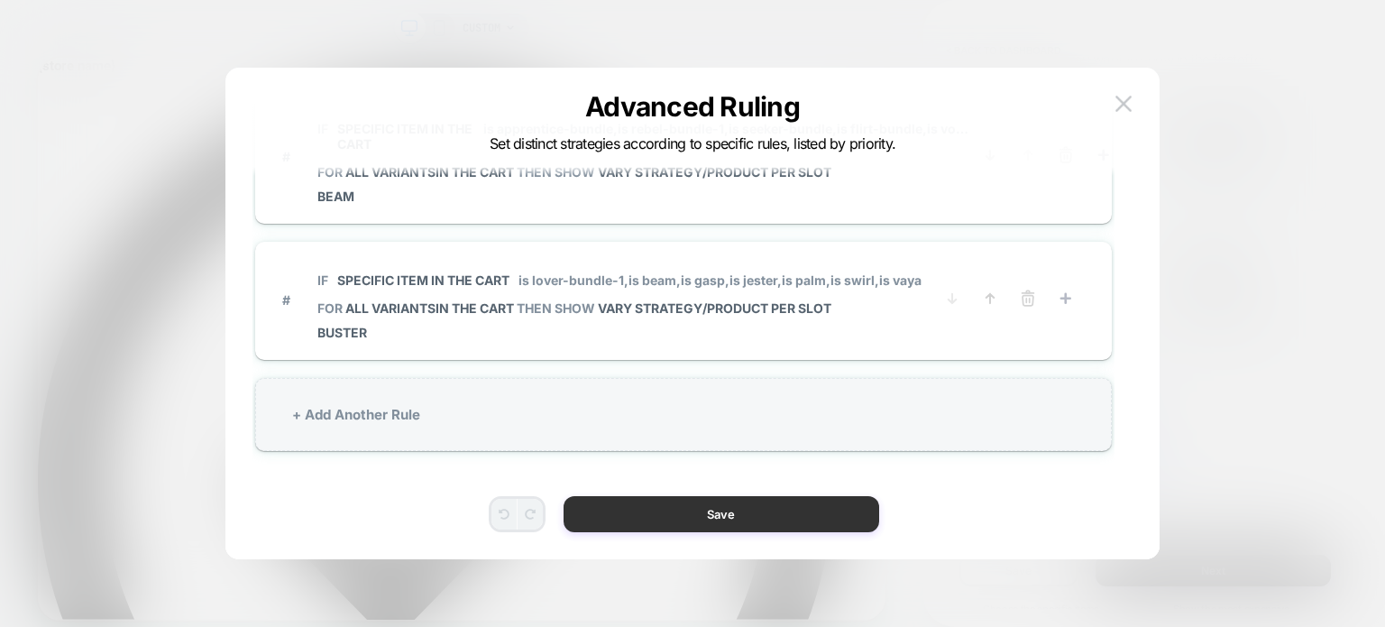
click at [664, 518] on button "Save" at bounding box center [722, 514] width 316 height 36
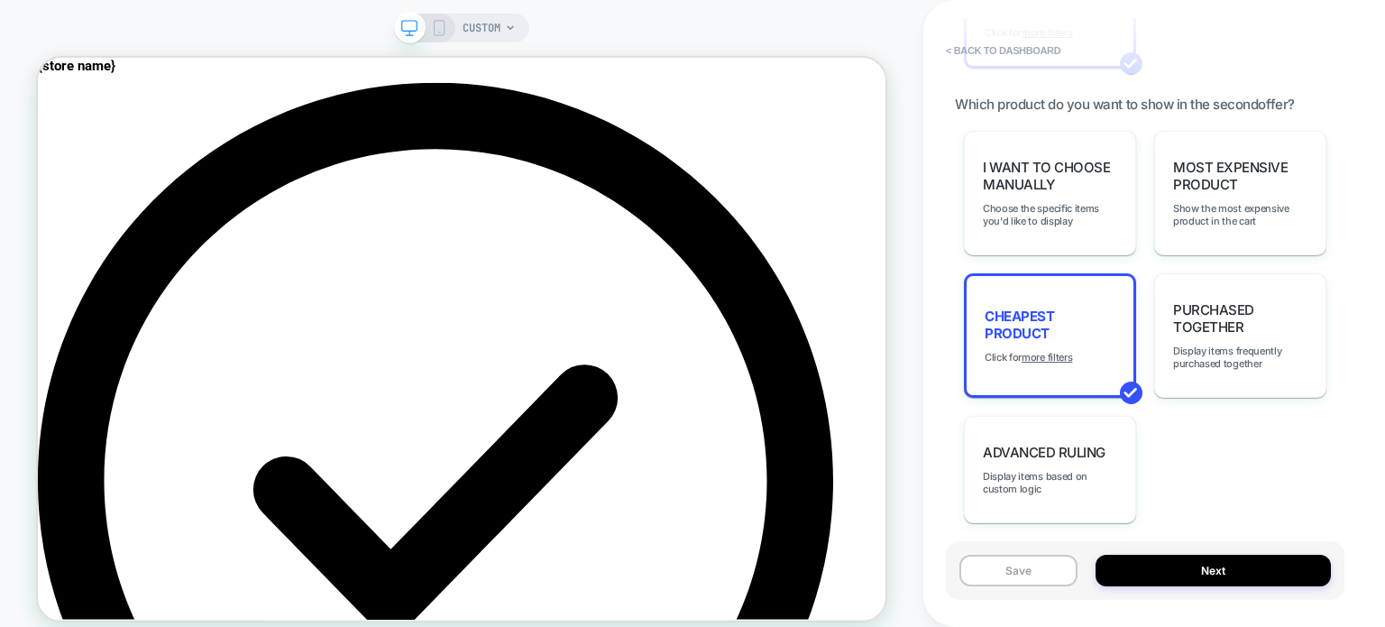
scroll to position [1870, 0]
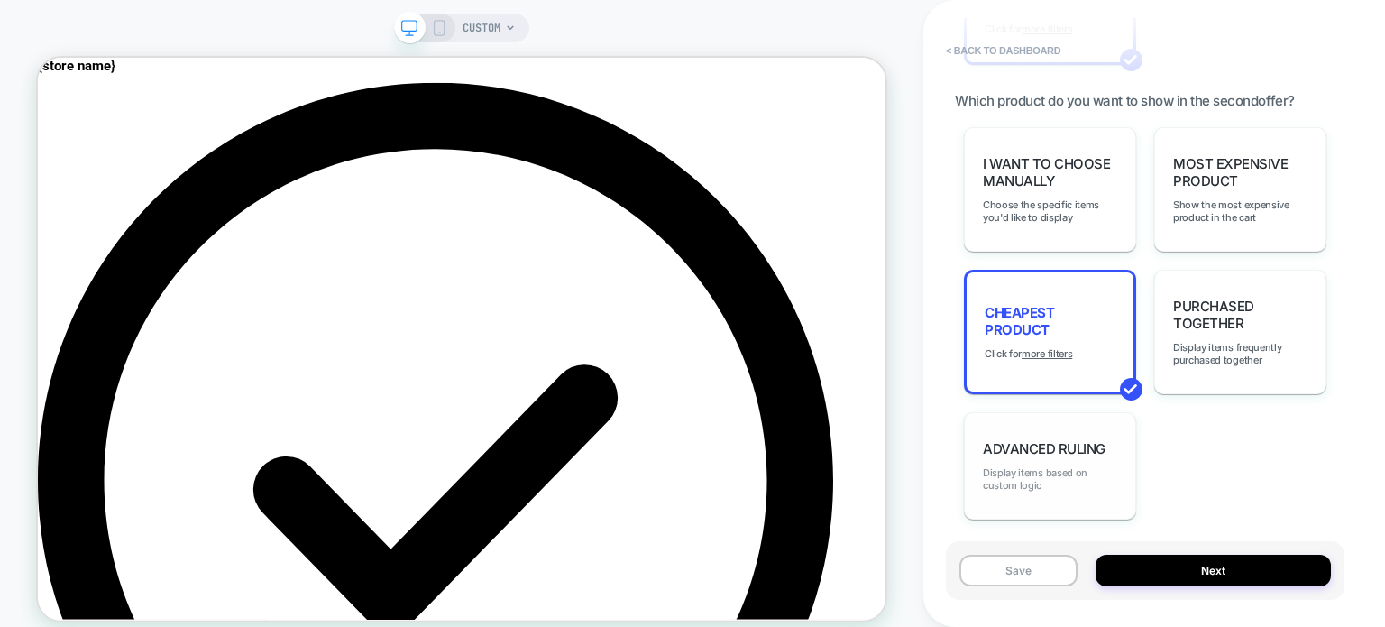
click at [1035, 466] on span "Display items based on custom logic" at bounding box center [1050, 478] width 134 height 25
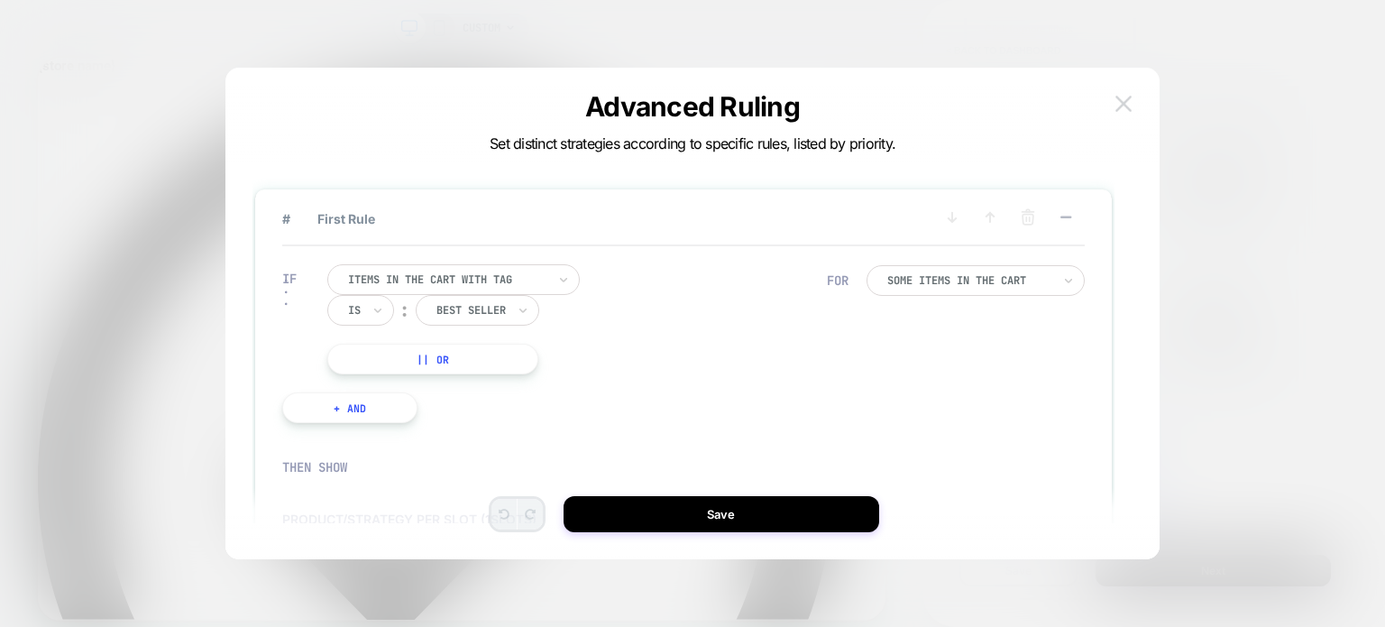
click at [1132, 105] on button at bounding box center [1123, 103] width 27 height 27
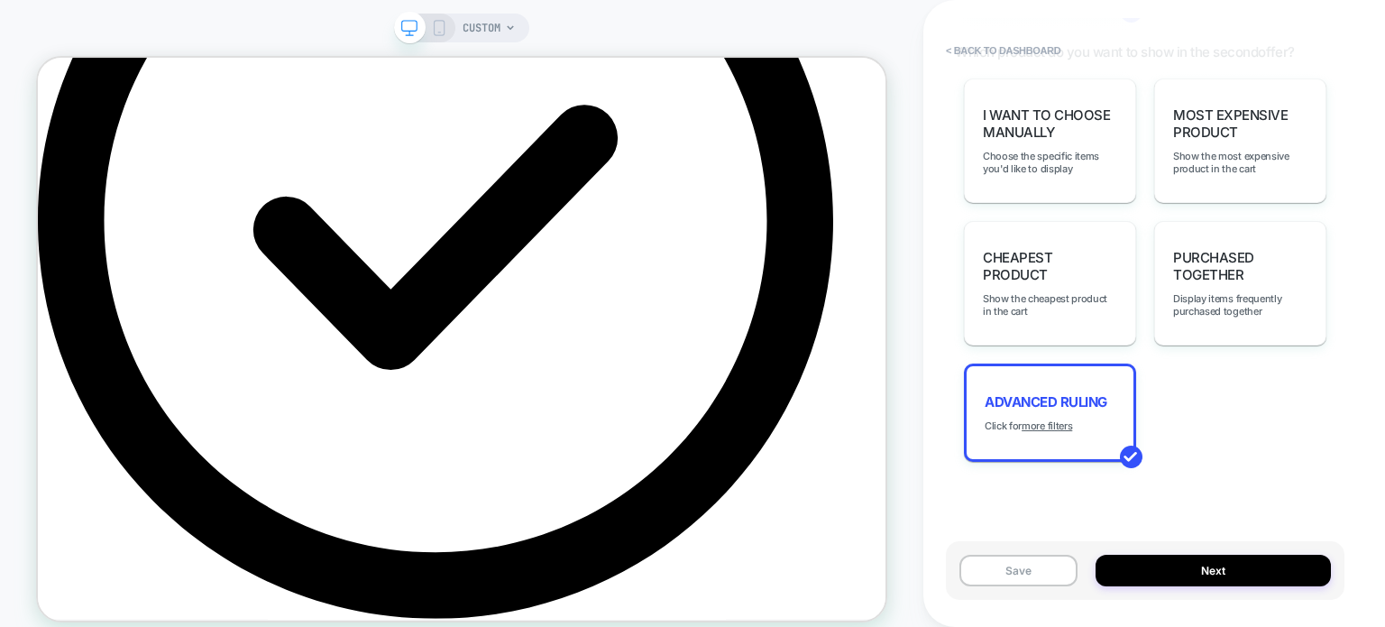
scroll to position [1839, 0]
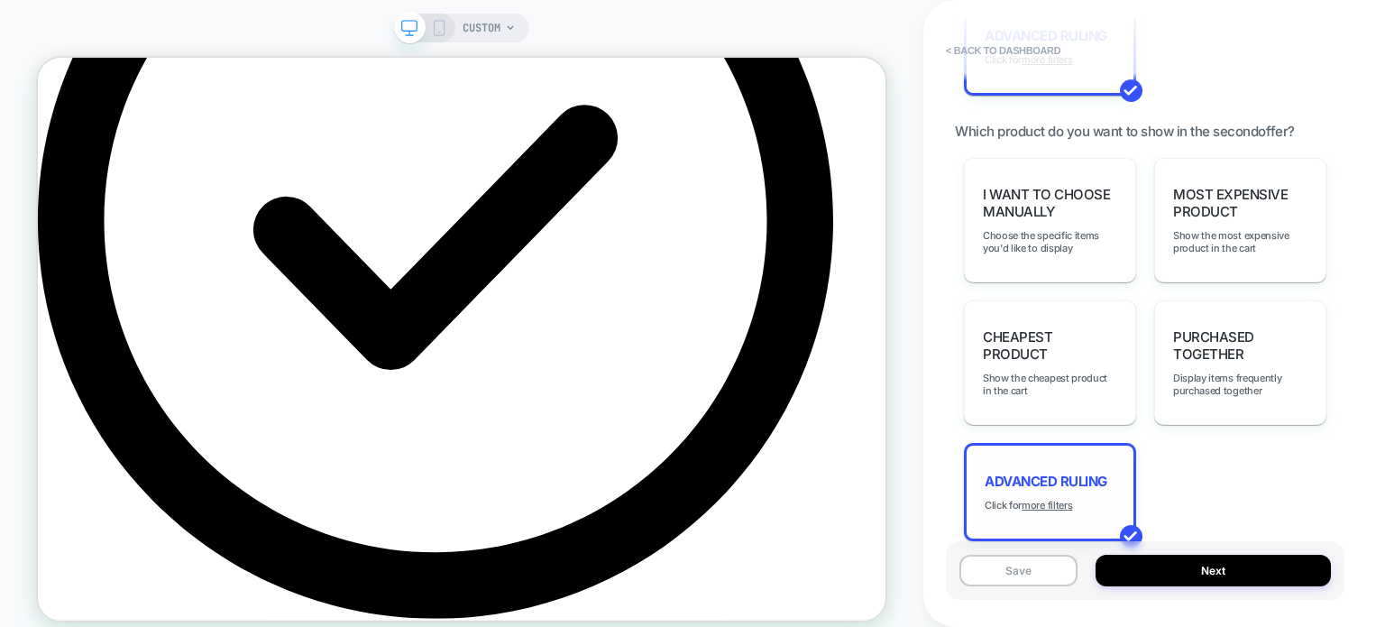
click at [1062, 457] on div "Advanced Ruling Click for more filters" at bounding box center [1050, 492] width 172 height 98
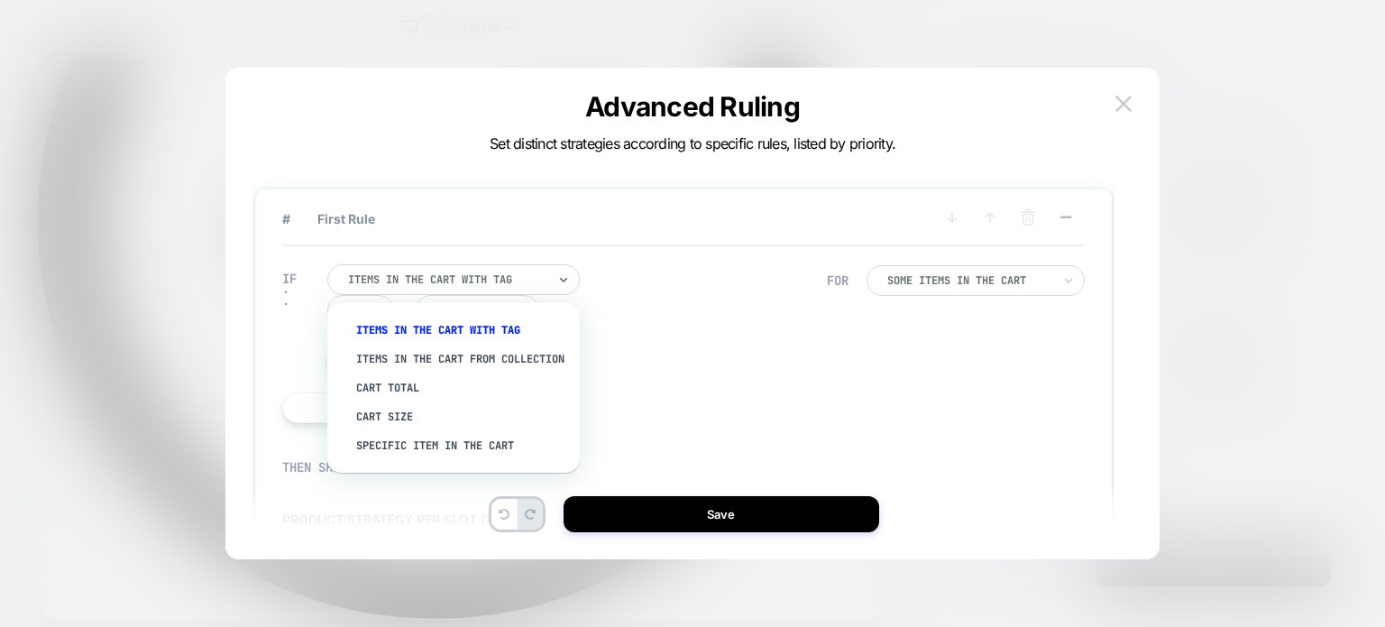
click at [447, 266] on div "Items in the cart with tag" at bounding box center [453, 279] width 252 height 31
click at [428, 454] on div "Specific item in the cart" at bounding box center [462, 445] width 234 height 29
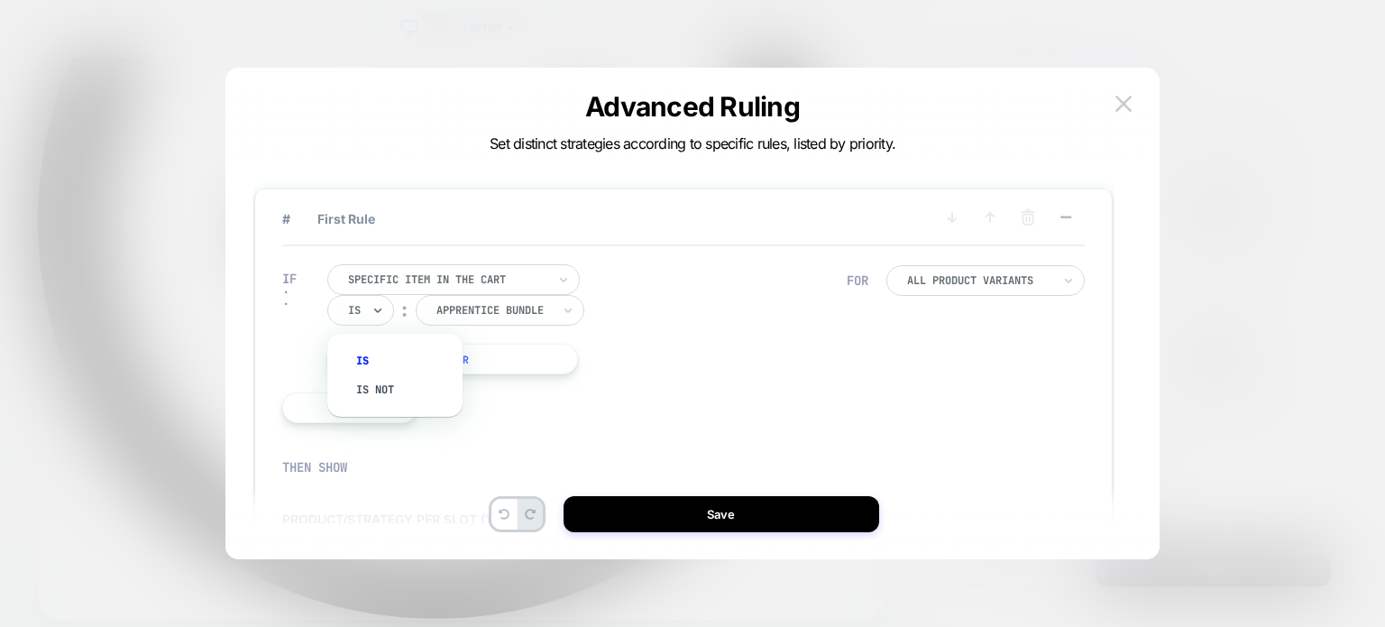
click at [356, 309] on div at bounding box center [354, 310] width 13 height 16
click at [366, 385] on div "Is not" at bounding box center [403, 389] width 117 height 29
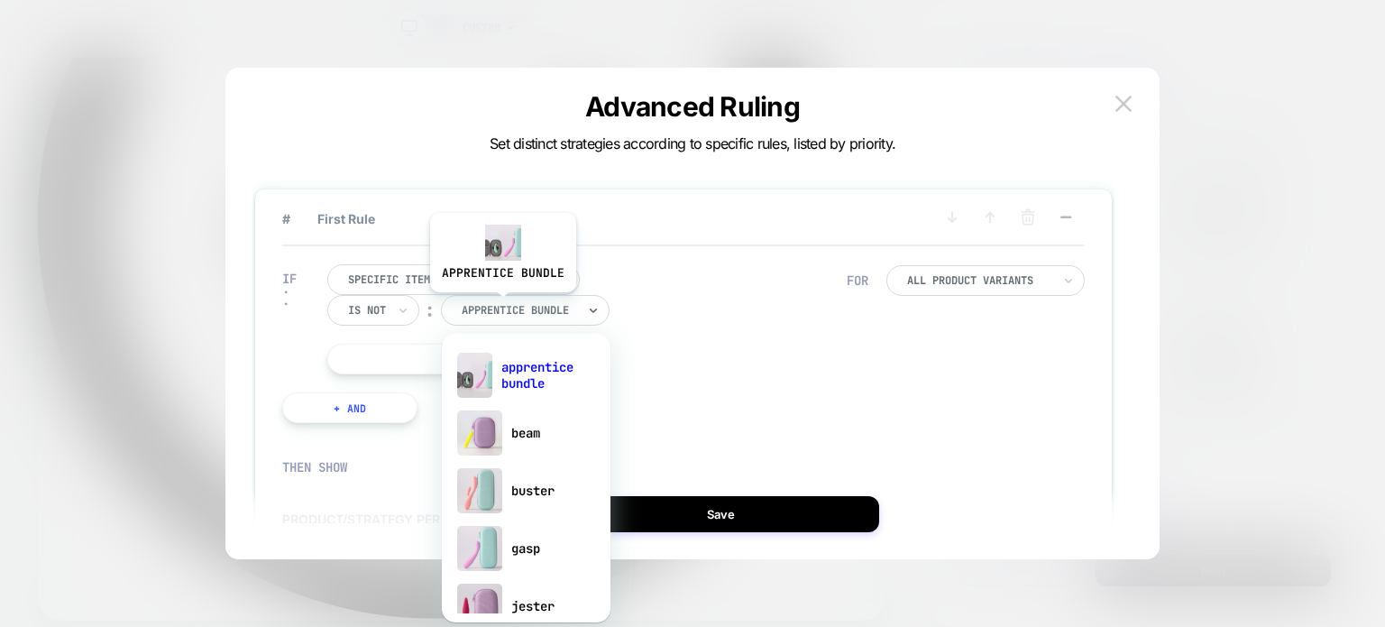
click at [501, 306] on div at bounding box center [519, 310] width 115 height 16
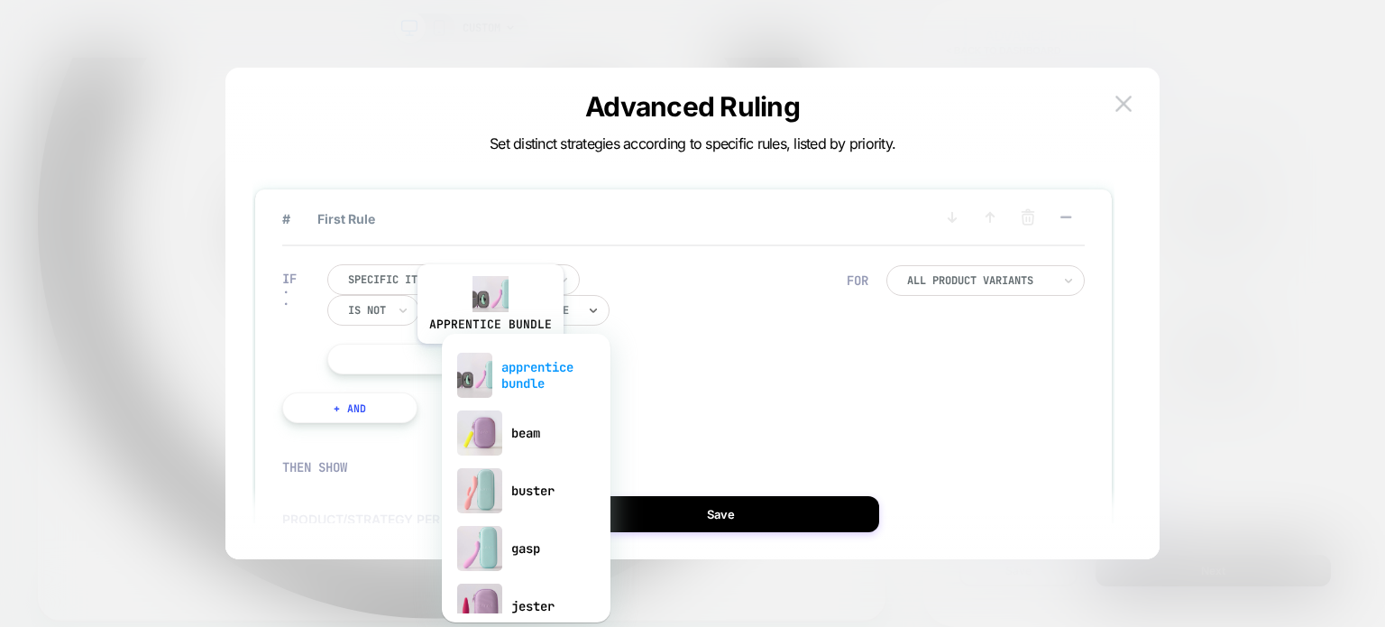
click at [509, 364] on div "apprentice bundle" at bounding box center [526, 375] width 151 height 58
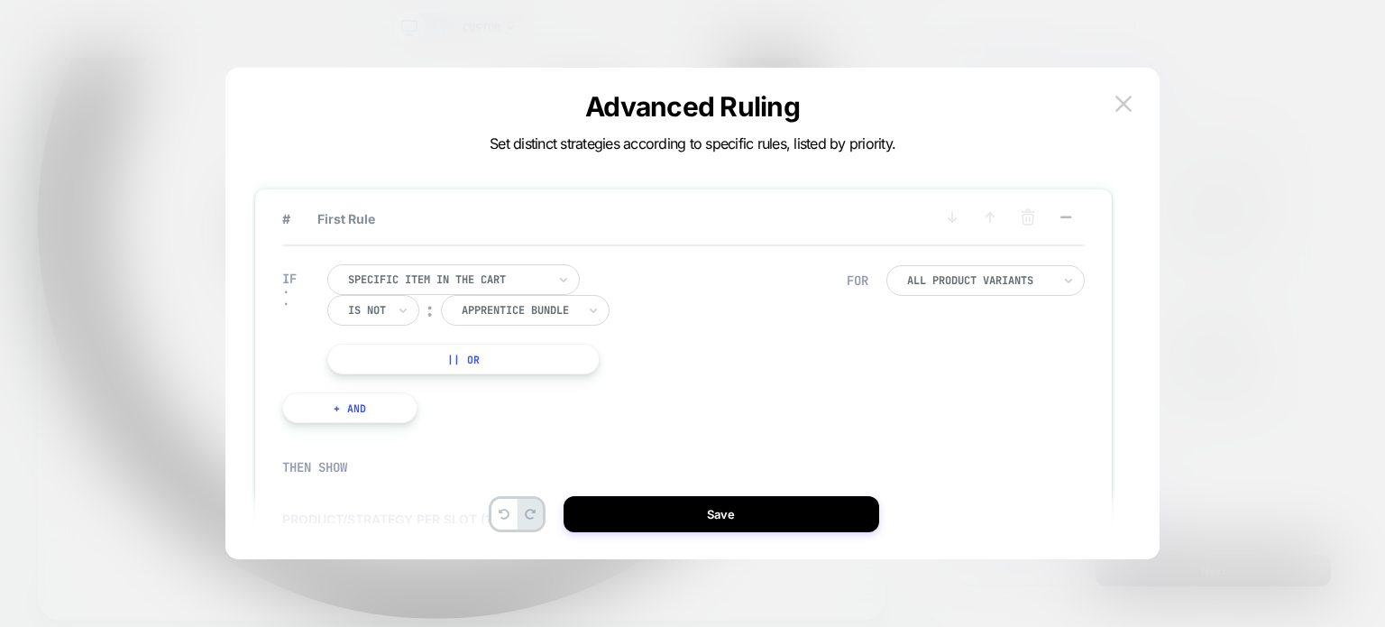
click at [469, 362] on button "|| Or" at bounding box center [463, 359] width 272 height 31
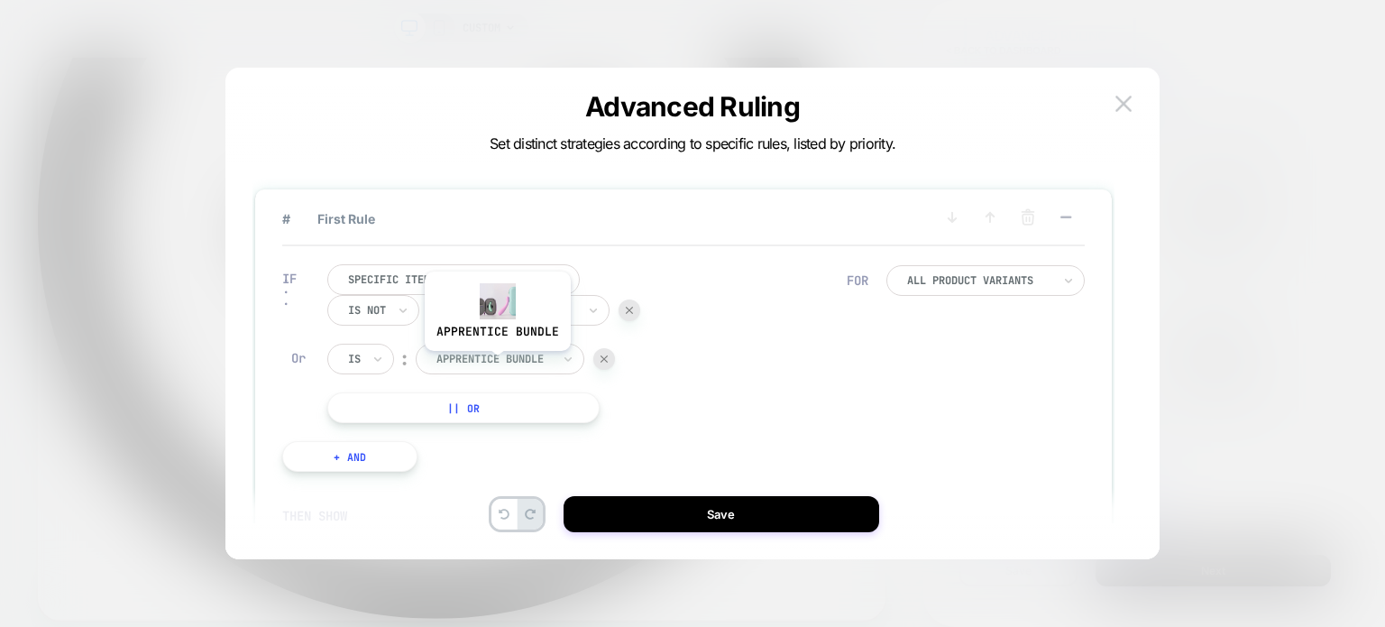
click at [490, 359] on div at bounding box center [493, 359] width 115 height 16
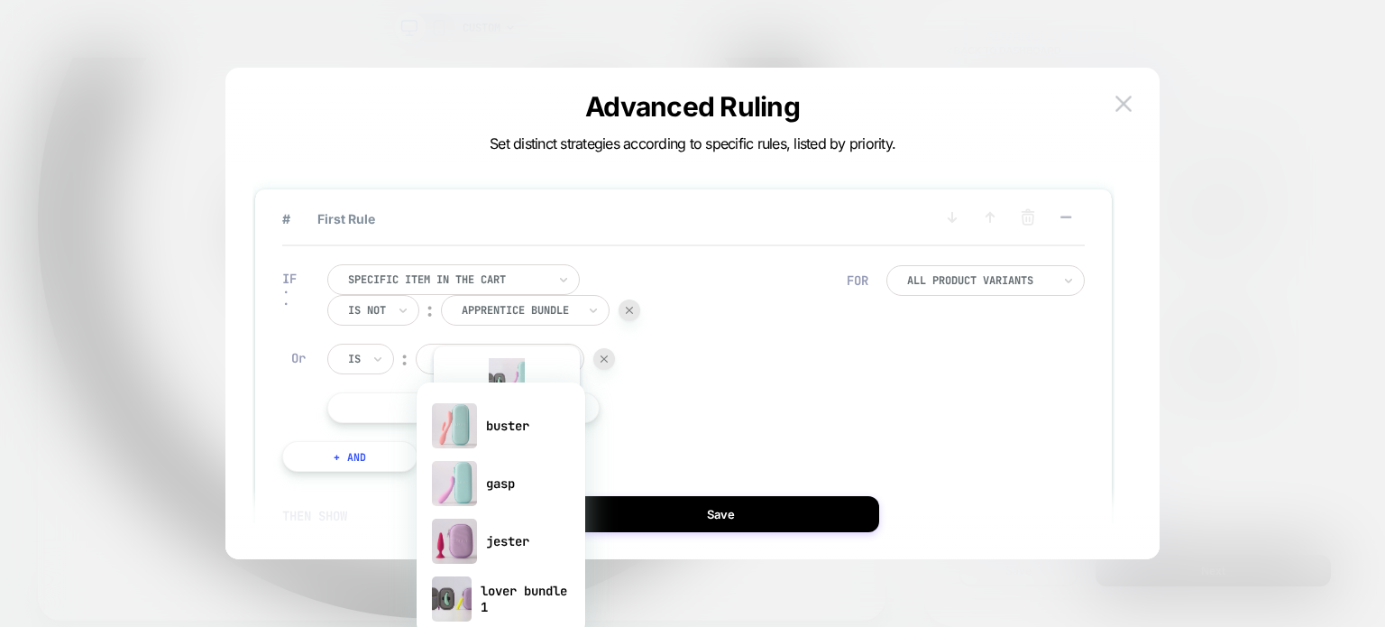
scroll to position [99, 0]
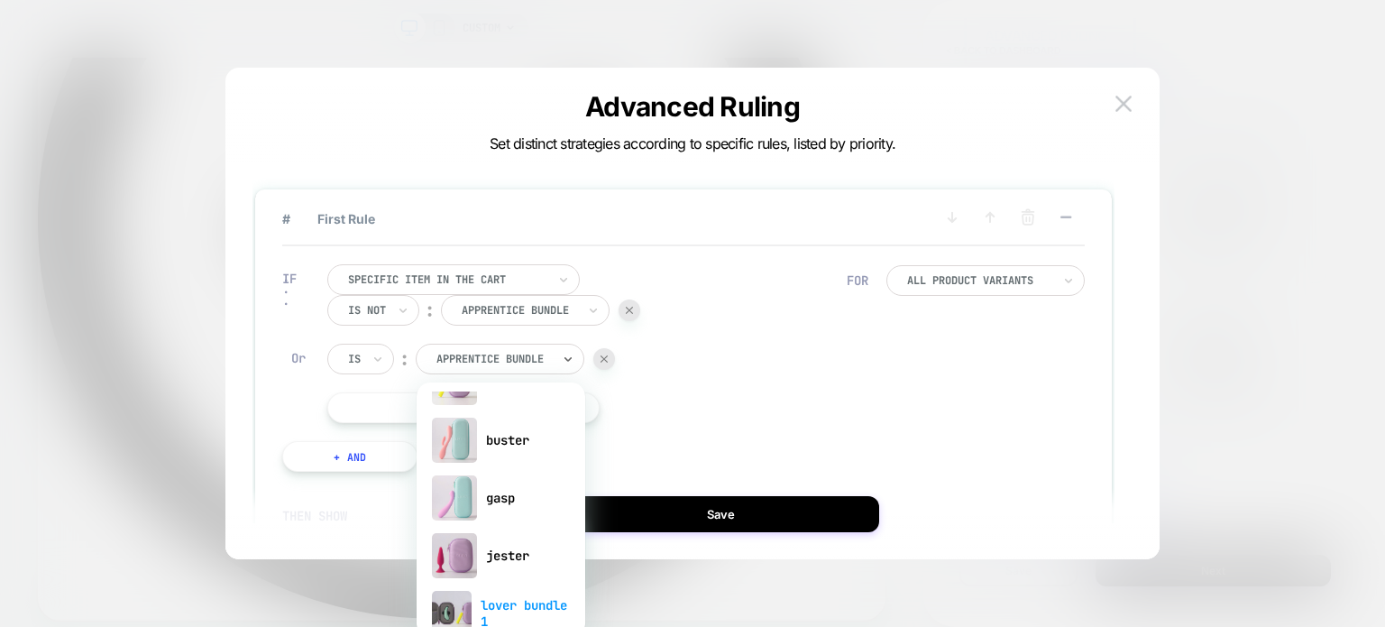
click at [508, 600] on div "lover bundle 1" at bounding box center [501, 613] width 151 height 58
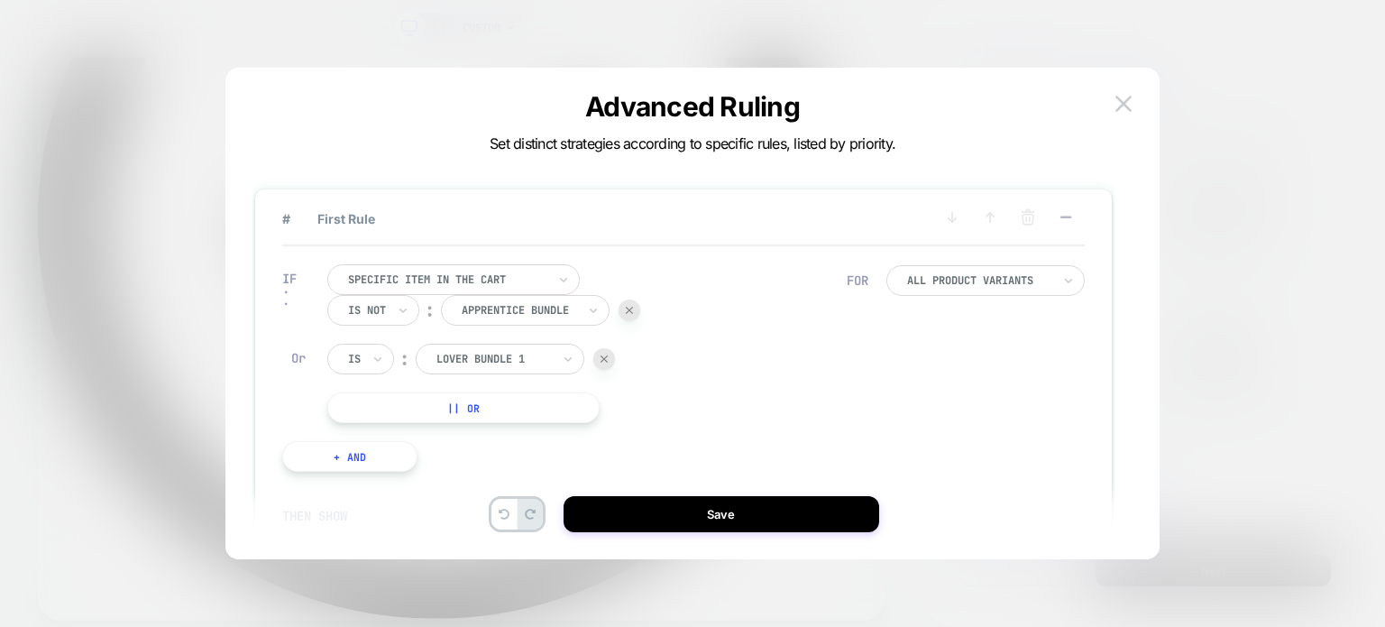
scroll to position [28, 0]
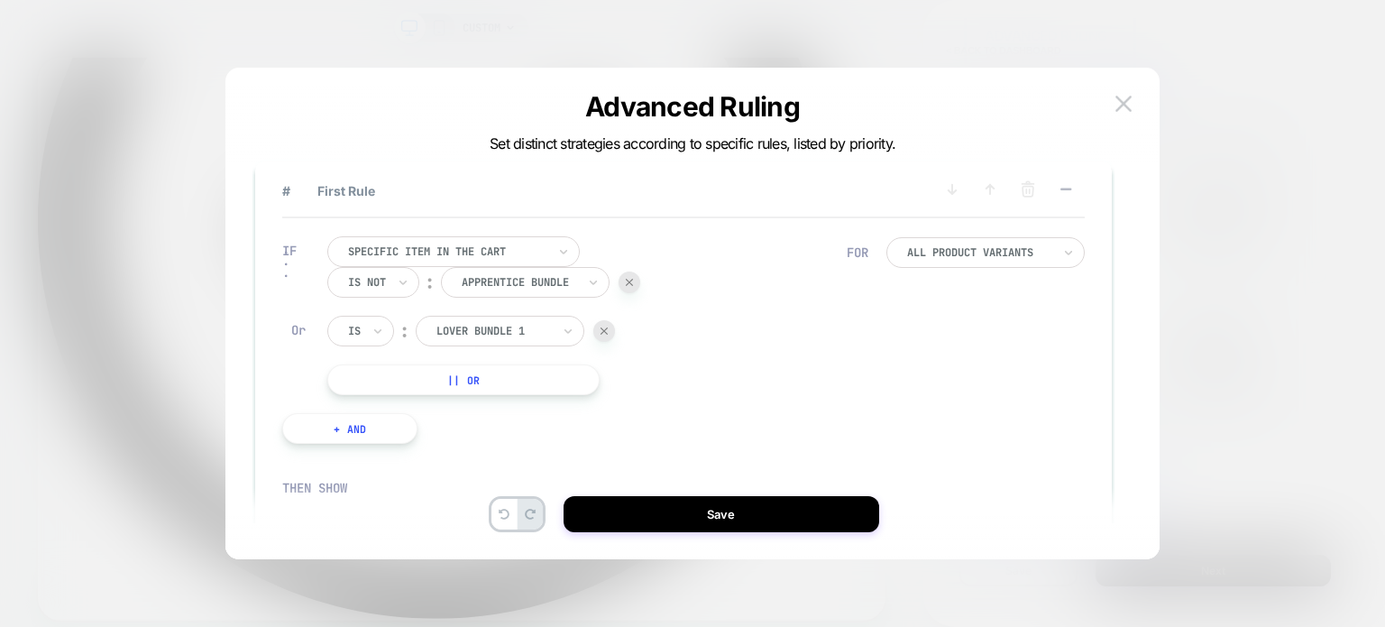
click at [459, 370] on button "|| Or" at bounding box center [463, 379] width 272 height 31
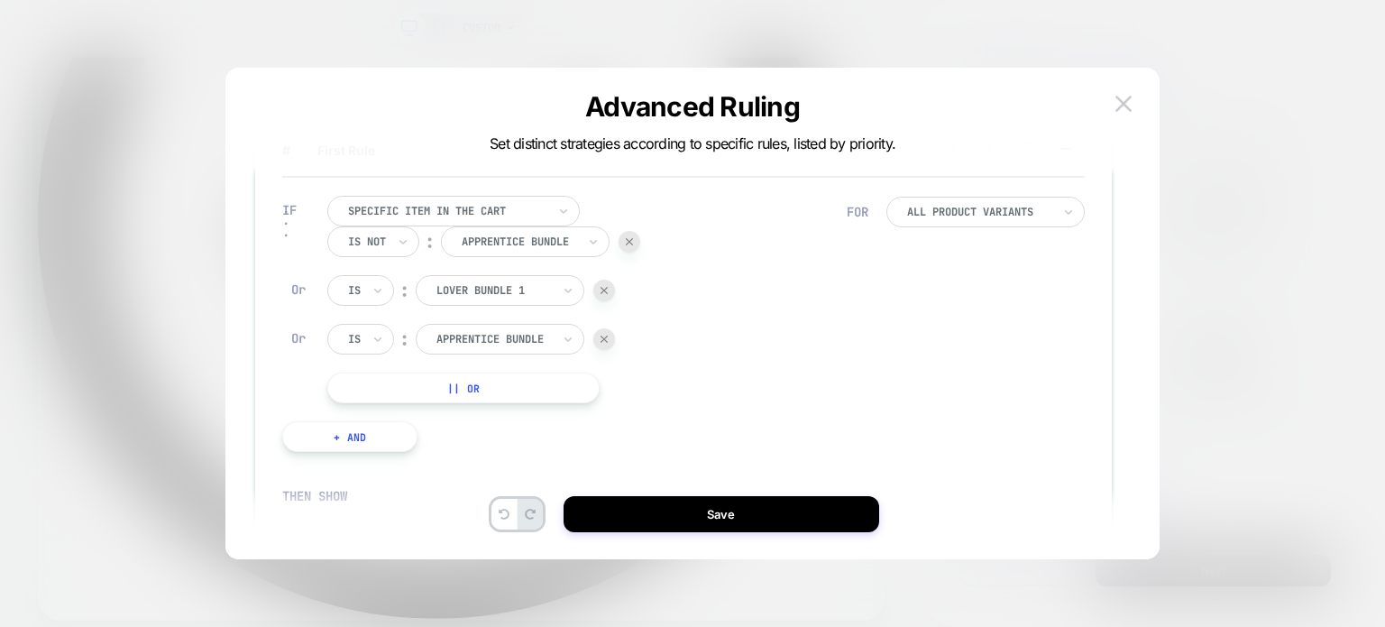
scroll to position [71, 0]
click at [462, 335] on div at bounding box center [493, 336] width 115 height 16
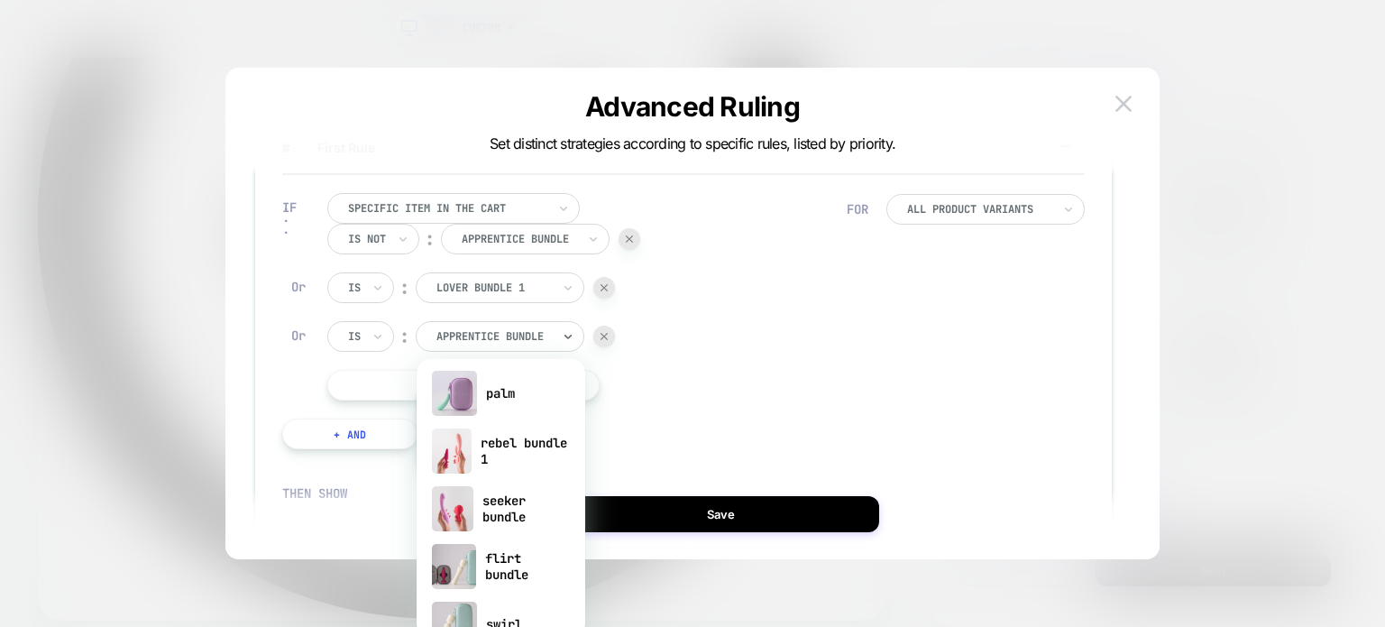
scroll to position [391, 0]
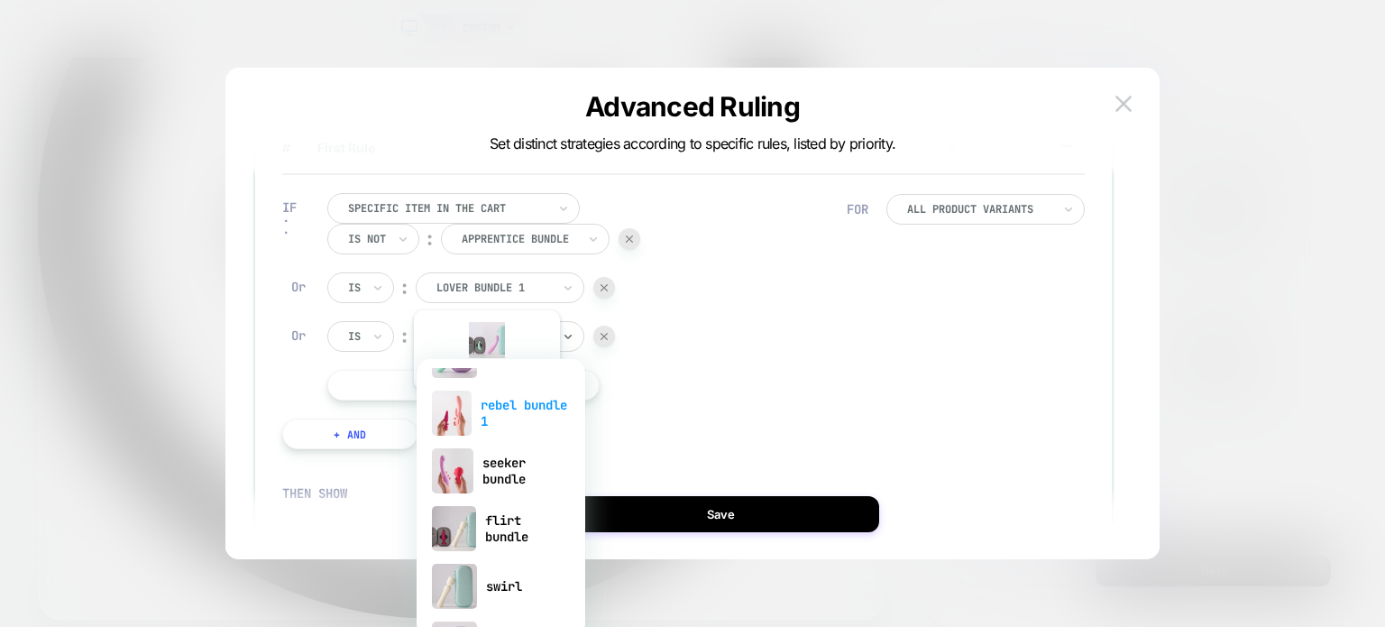
click at [485, 403] on div "rebel bundle 1" at bounding box center [501, 413] width 151 height 58
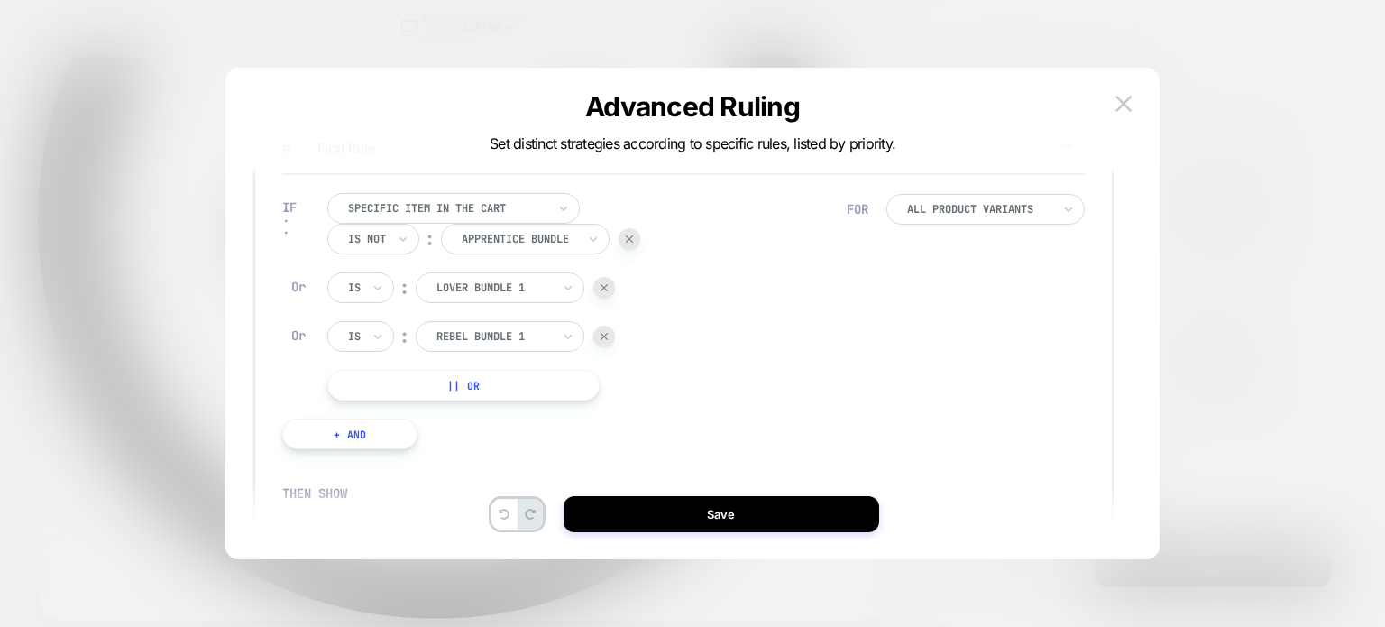
click at [407, 383] on button "|| Or" at bounding box center [463, 385] width 272 height 31
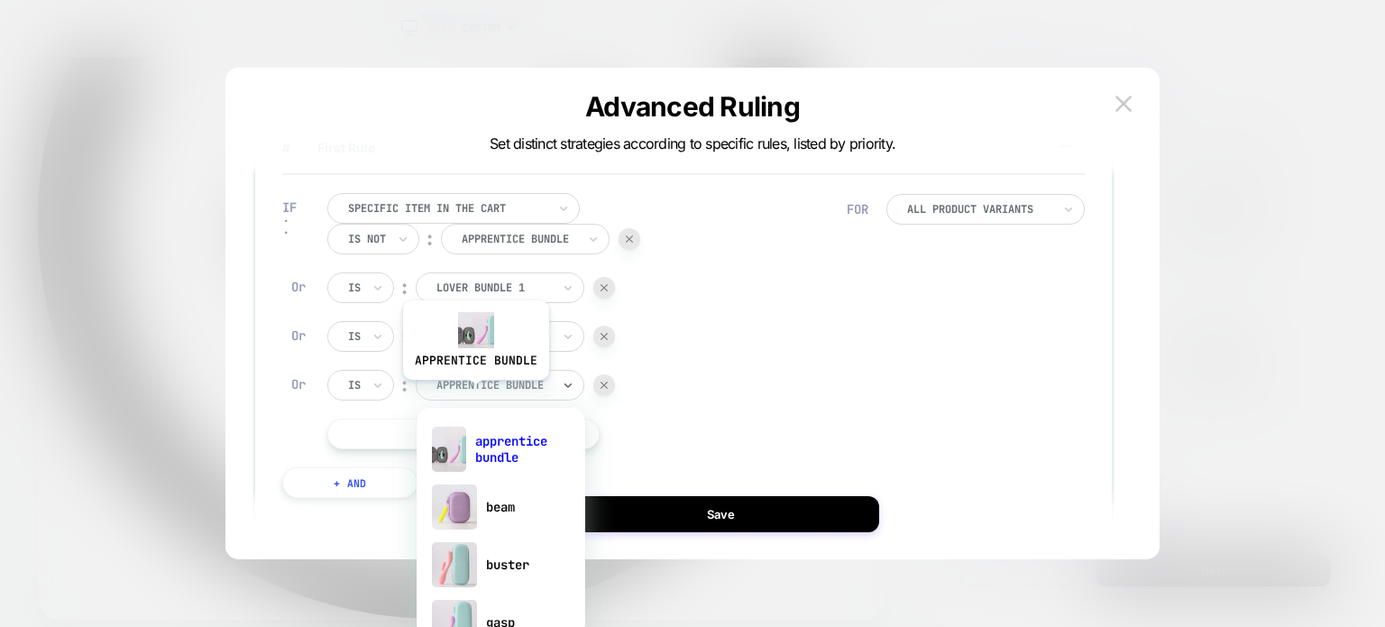
click at [474, 393] on div "apprentice bundle" at bounding box center [494, 385] width 118 height 20
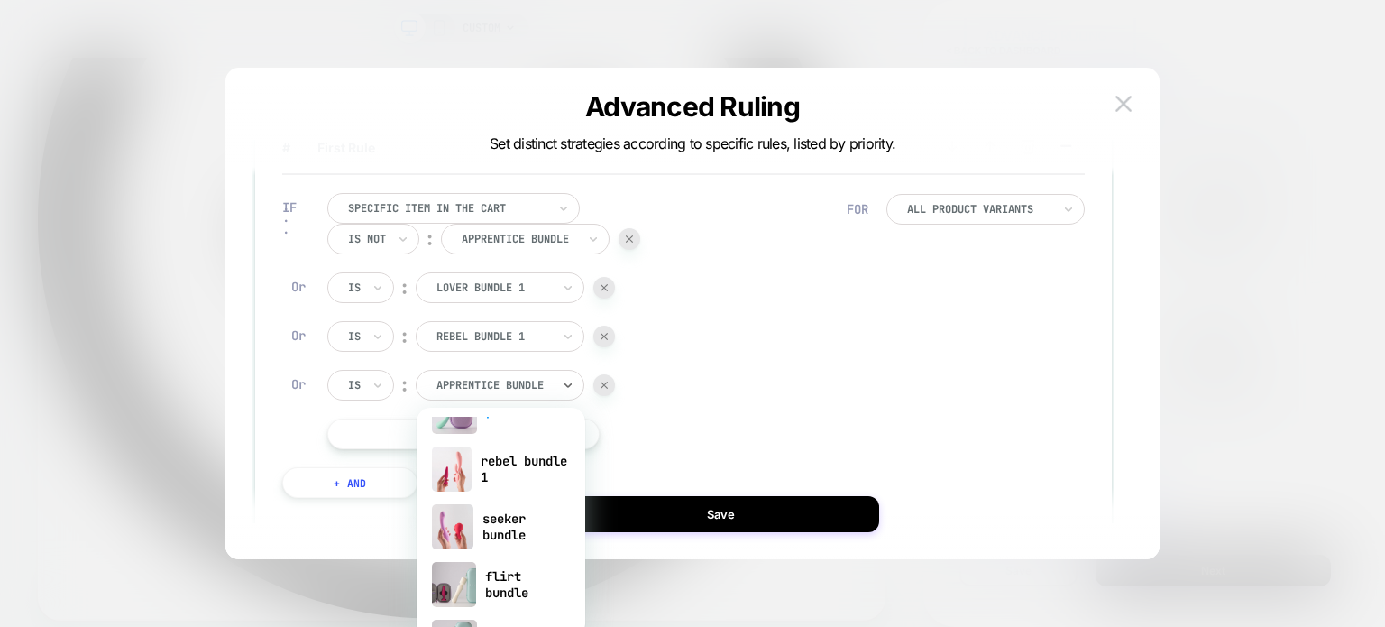
scroll to position [400, 0]
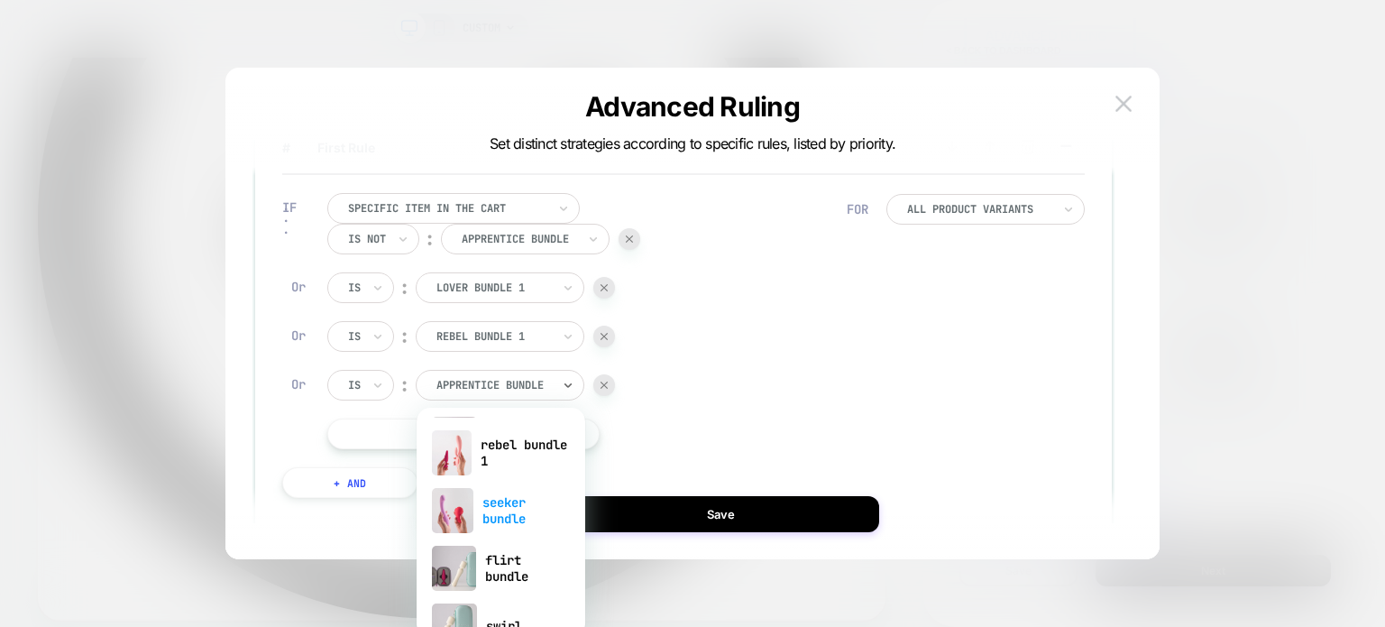
click at [490, 514] on div "seeker bundle" at bounding box center [501, 510] width 151 height 58
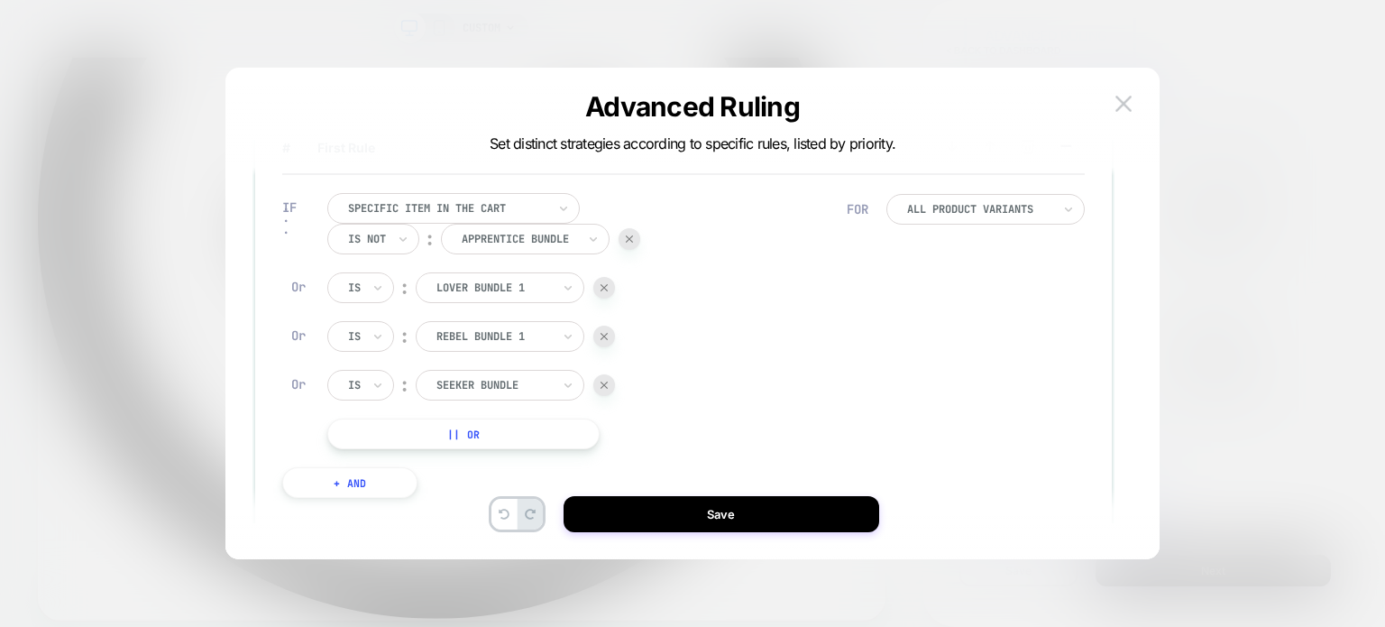
click at [435, 439] on button "|| Or" at bounding box center [463, 433] width 272 height 31
click at [462, 452] on div "Is not ︰ apprentice bundle APPRENTICE BUNDLE Or Is ︰ lover bundle 1 LOVER BUNDL…" at bounding box center [483, 361] width 313 height 274
click at [484, 439] on div at bounding box center [493, 434] width 115 height 16
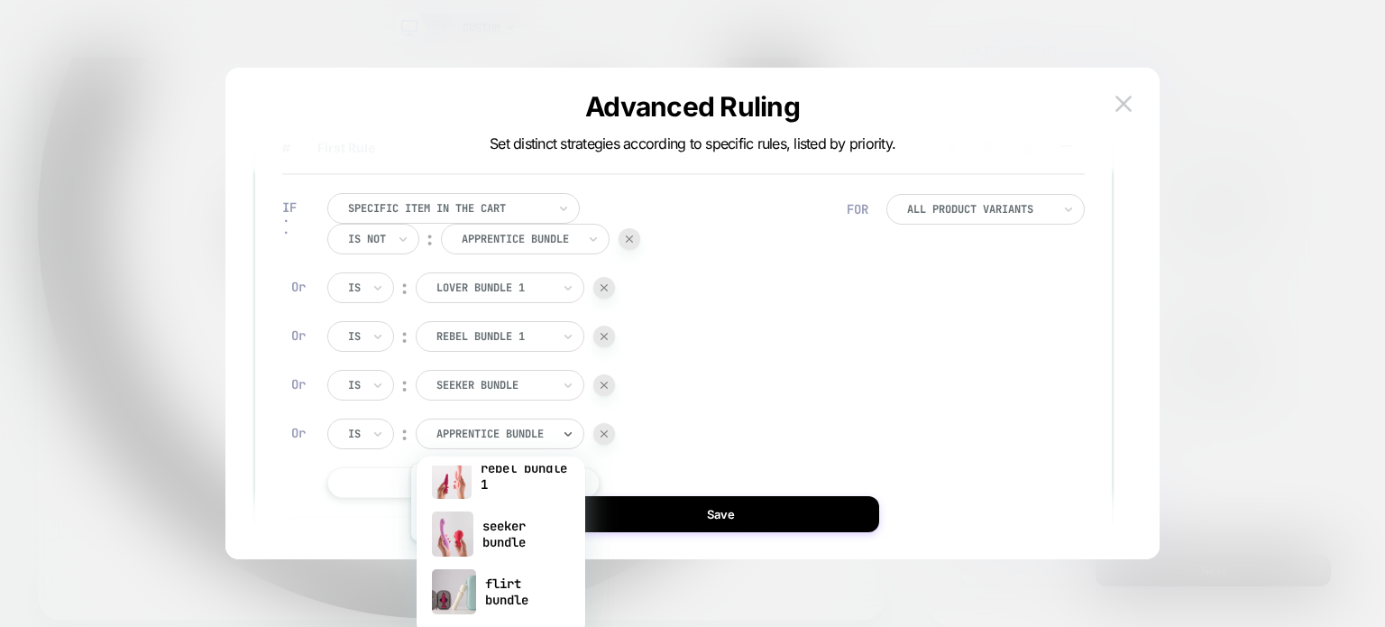
scroll to position [458, 0]
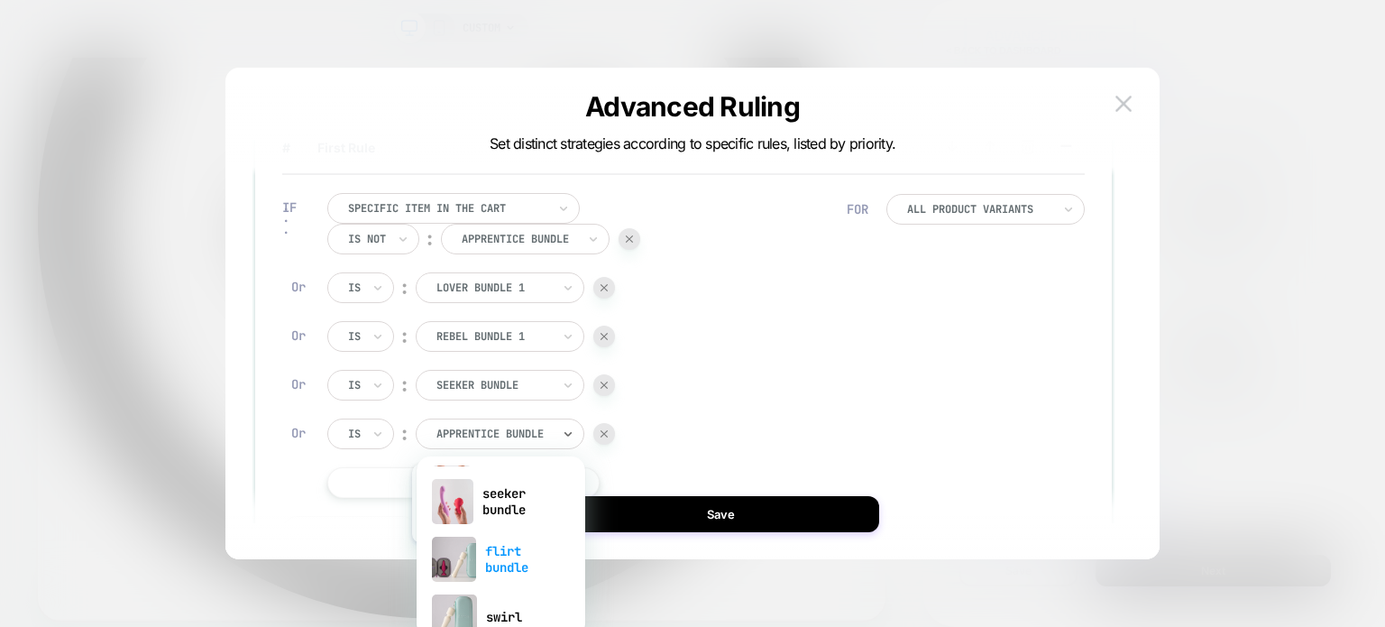
click at [483, 556] on div "flirt bundle" at bounding box center [501, 559] width 151 height 58
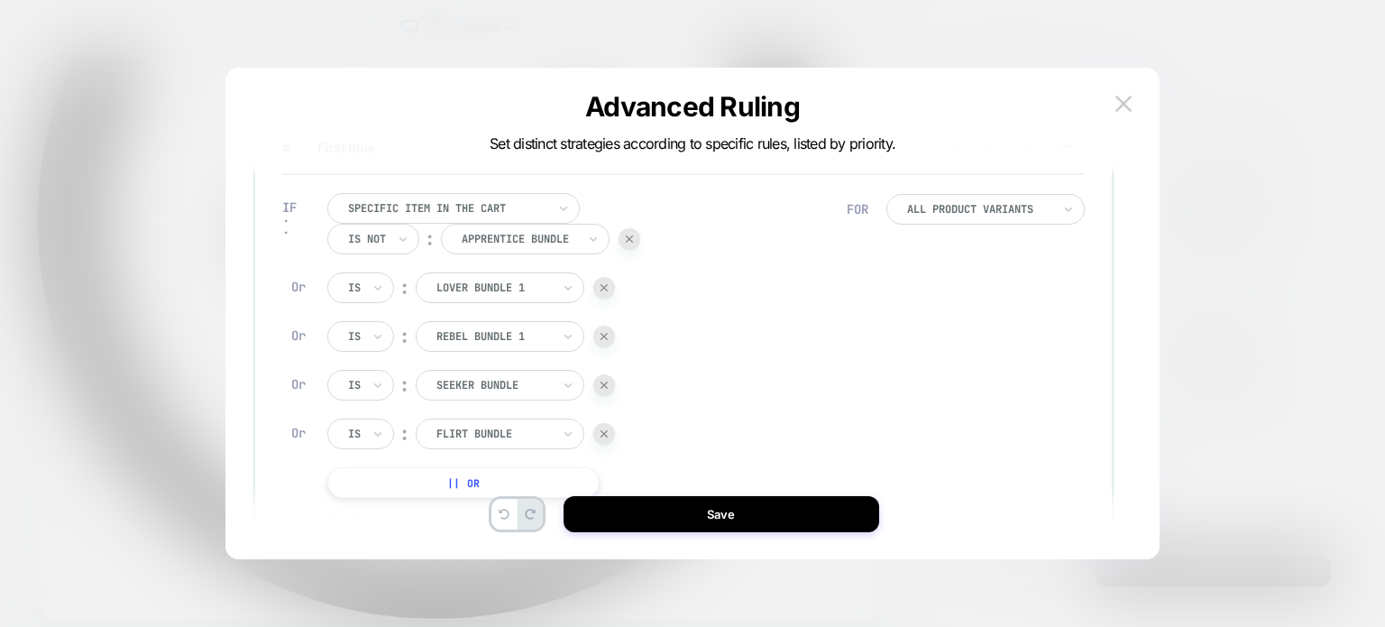
click at [414, 480] on button "|| Or" at bounding box center [463, 482] width 272 height 31
click at [468, 486] on div at bounding box center [493, 482] width 115 height 16
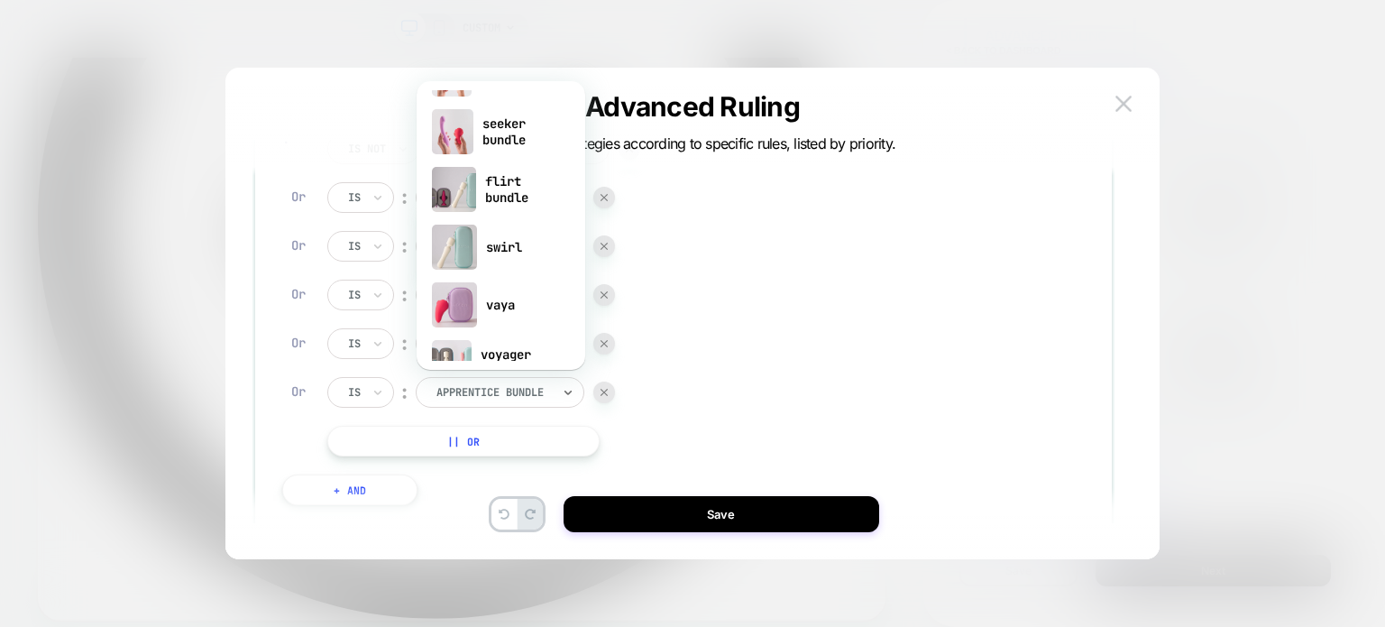
scroll to position [487, 0]
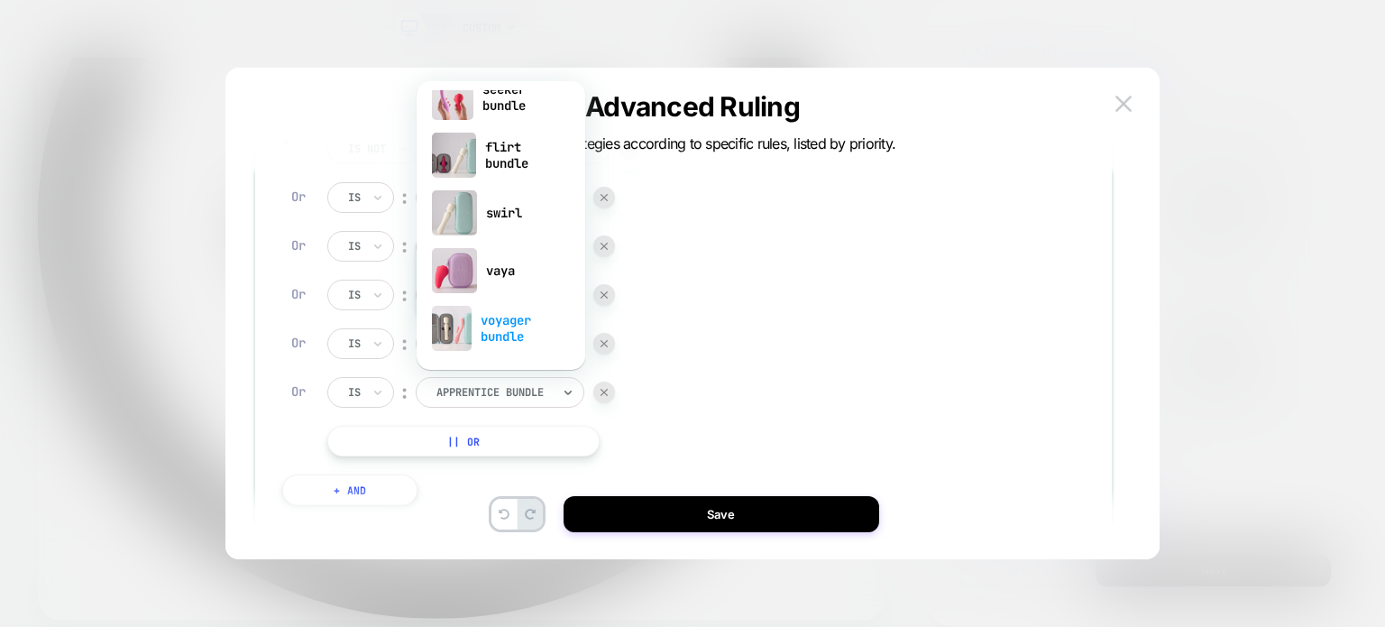
click at [487, 337] on div "voyager bundle" at bounding box center [501, 328] width 151 height 58
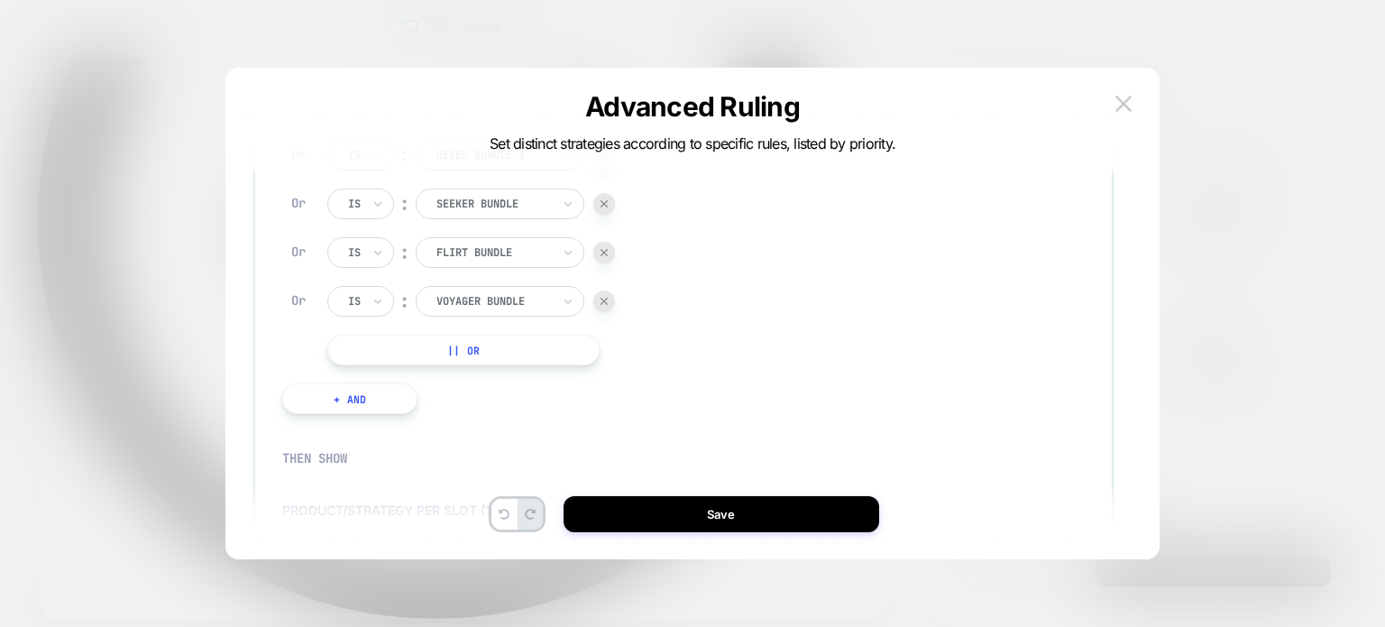
scroll to position [256, 0]
click at [447, 353] on button "|| Or" at bounding box center [463, 346] width 272 height 31
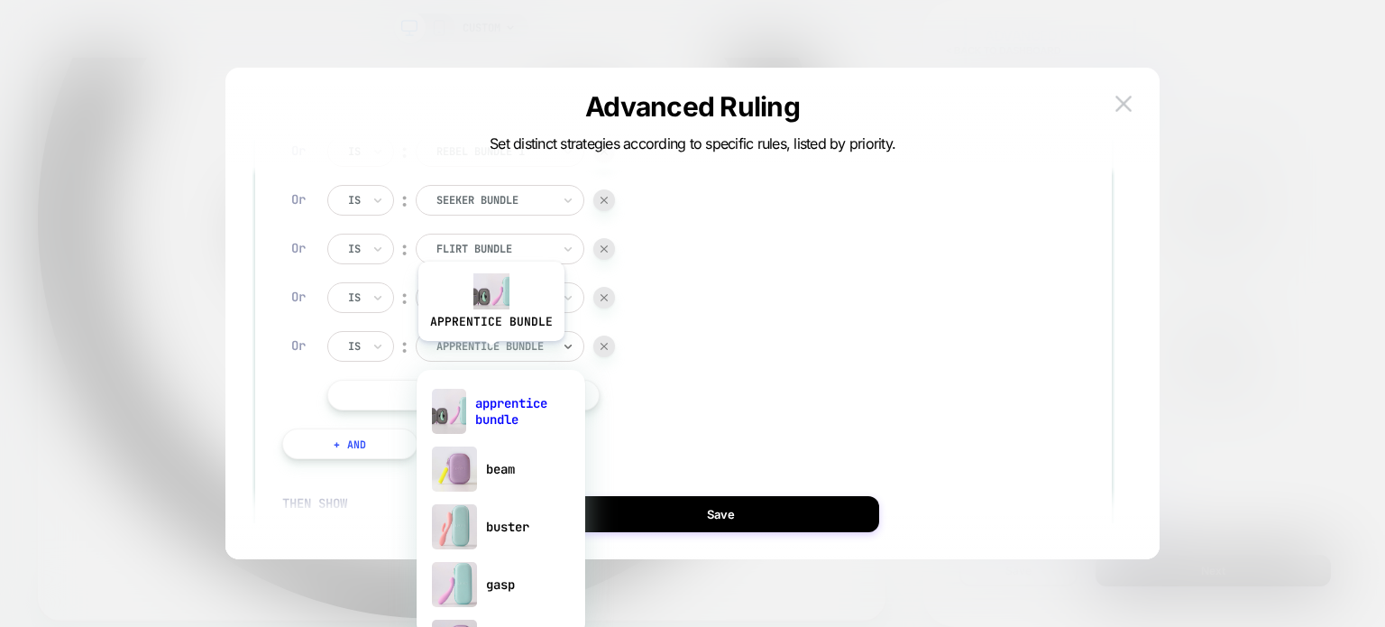
click at [490, 354] on div at bounding box center [493, 346] width 115 height 16
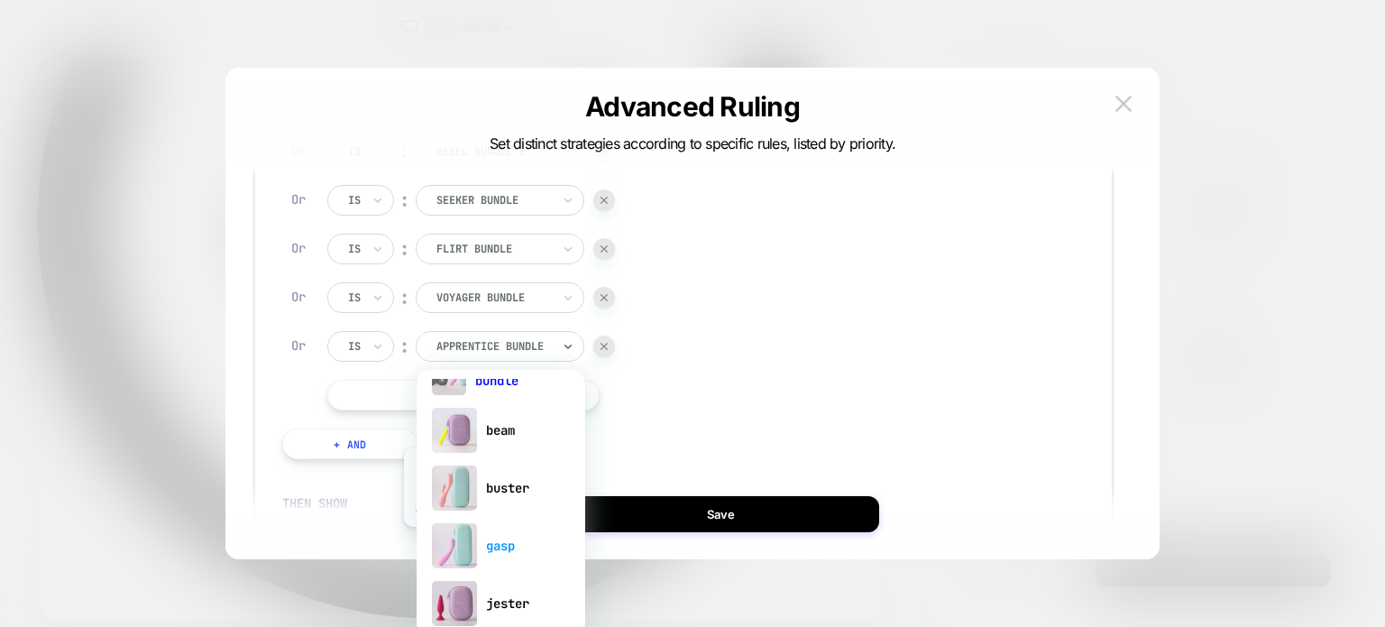
click at [475, 540] on img at bounding box center [454, 545] width 45 height 45
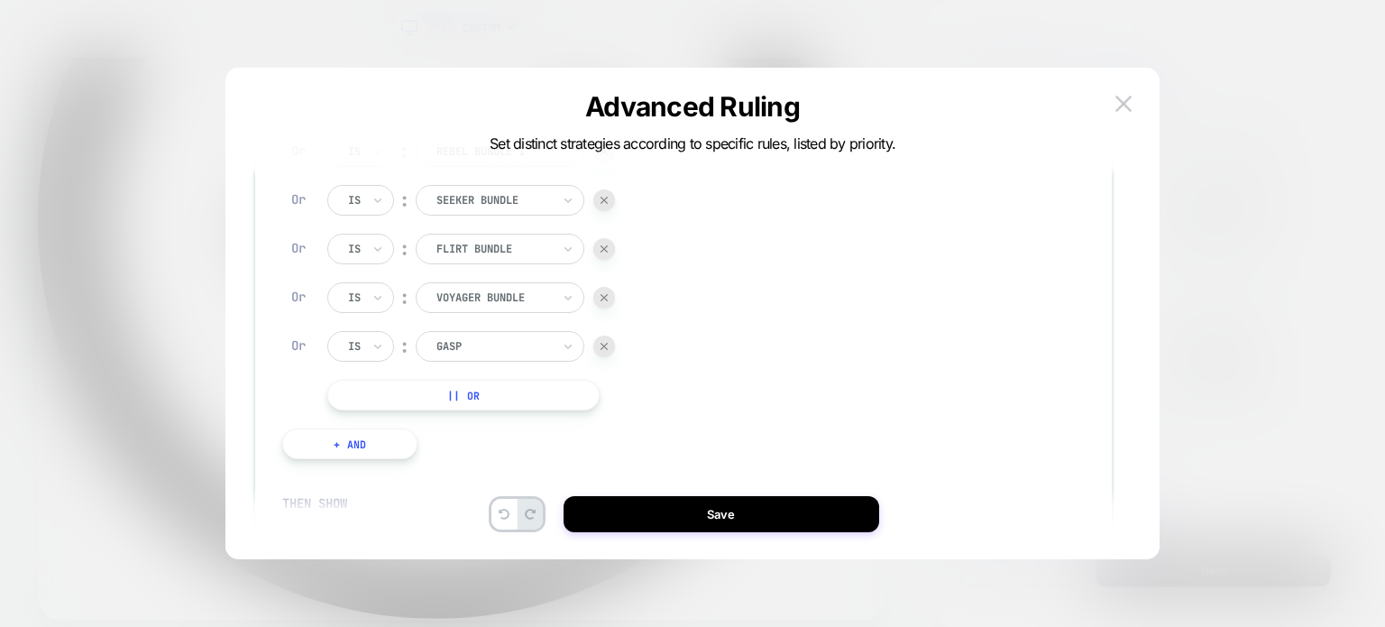
click at [456, 392] on button "|| Or" at bounding box center [463, 395] width 272 height 31
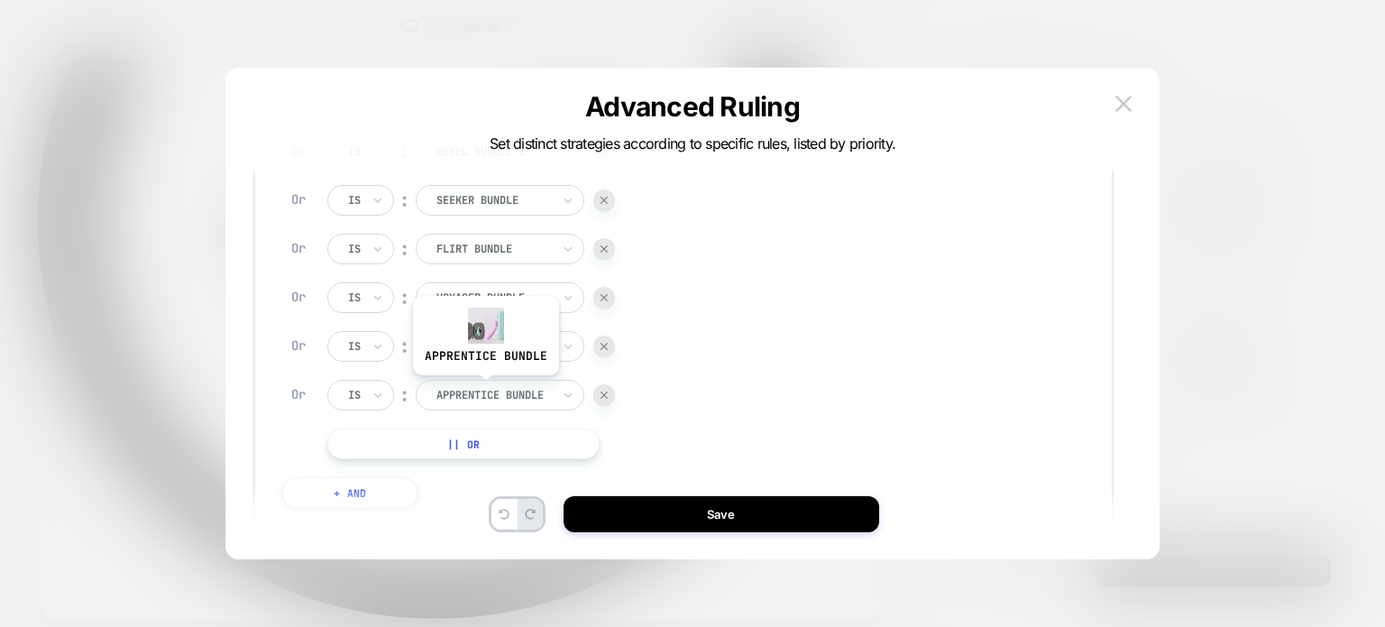
click at [486, 389] on div at bounding box center [493, 395] width 115 height 16
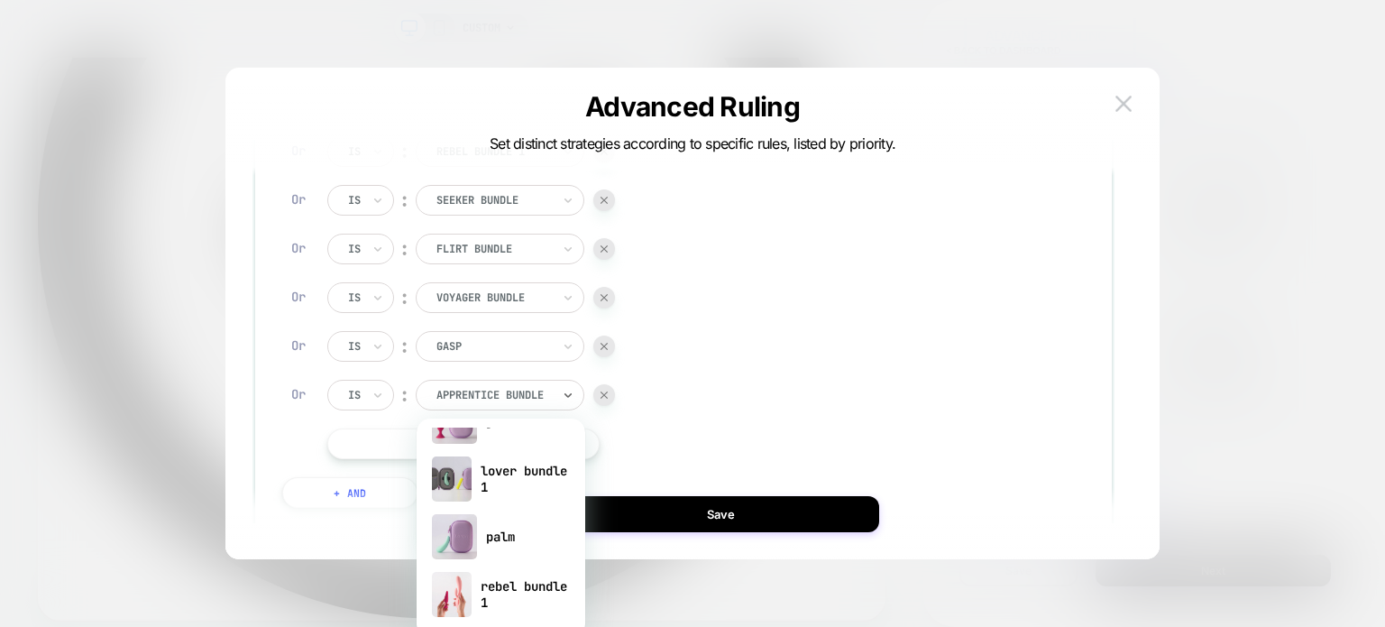
scroll to position [281, 0]
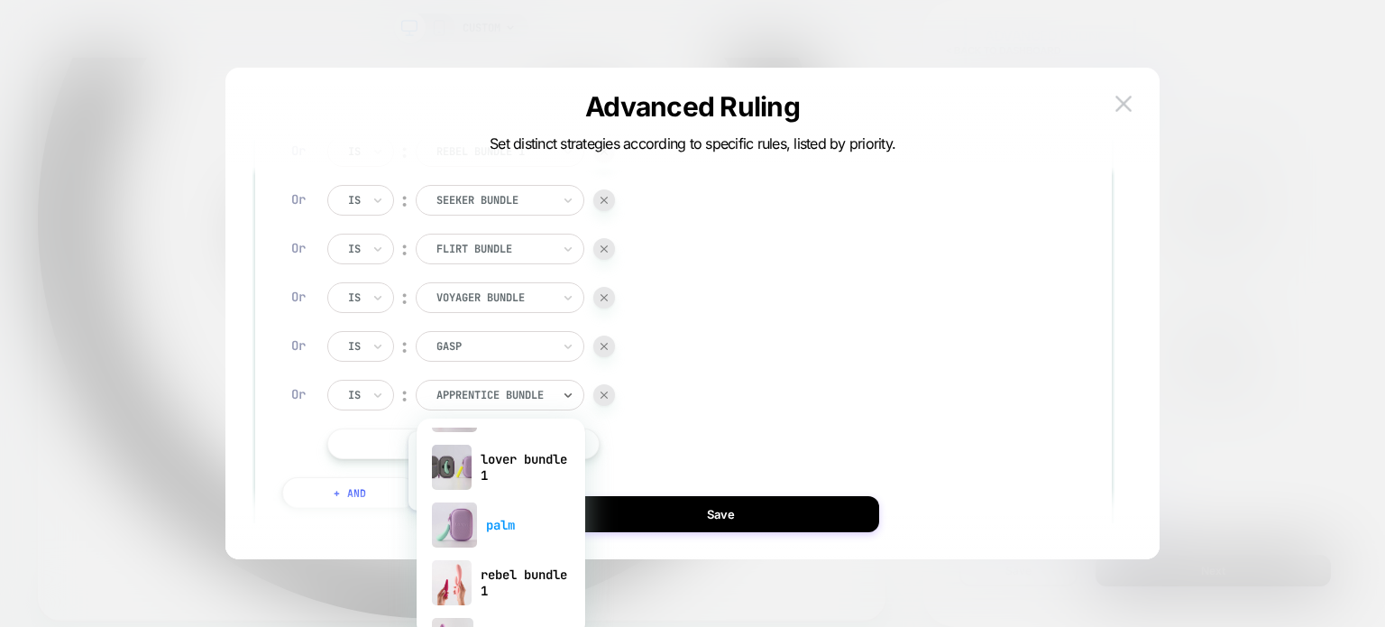
click at [479, 521] on div "palm" at bounding box center [501, 525] width 151 height 58
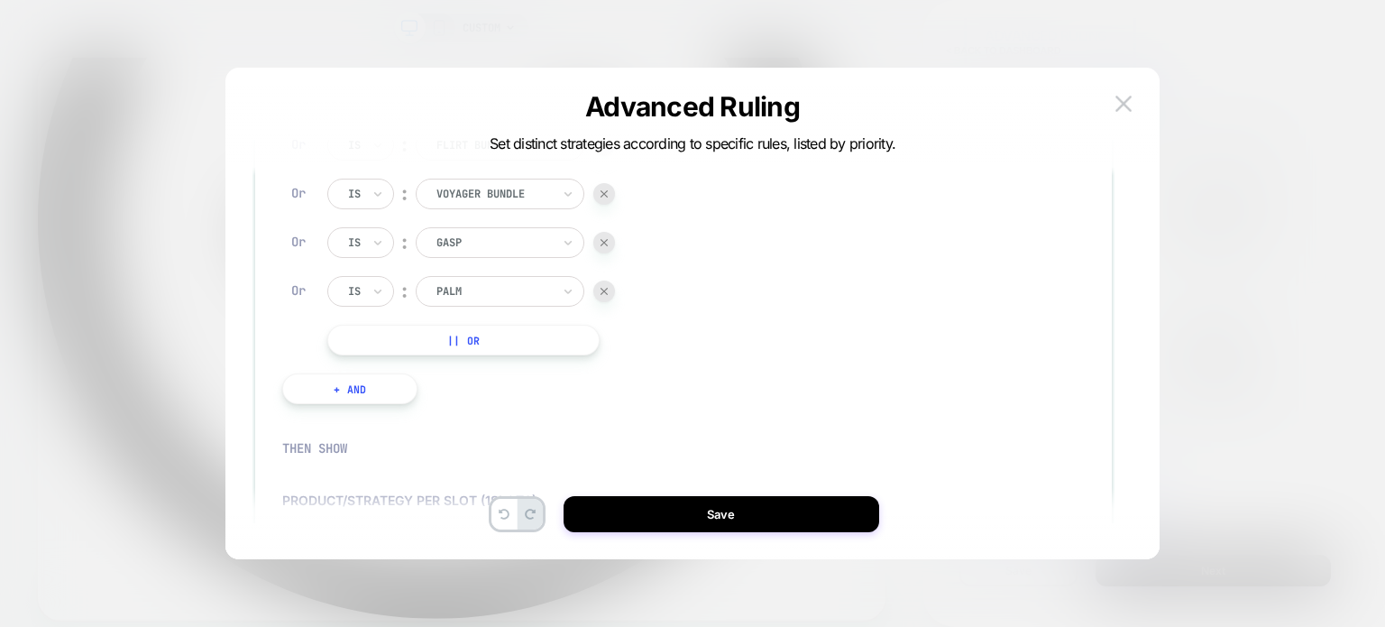
scroll to position [436, 0]
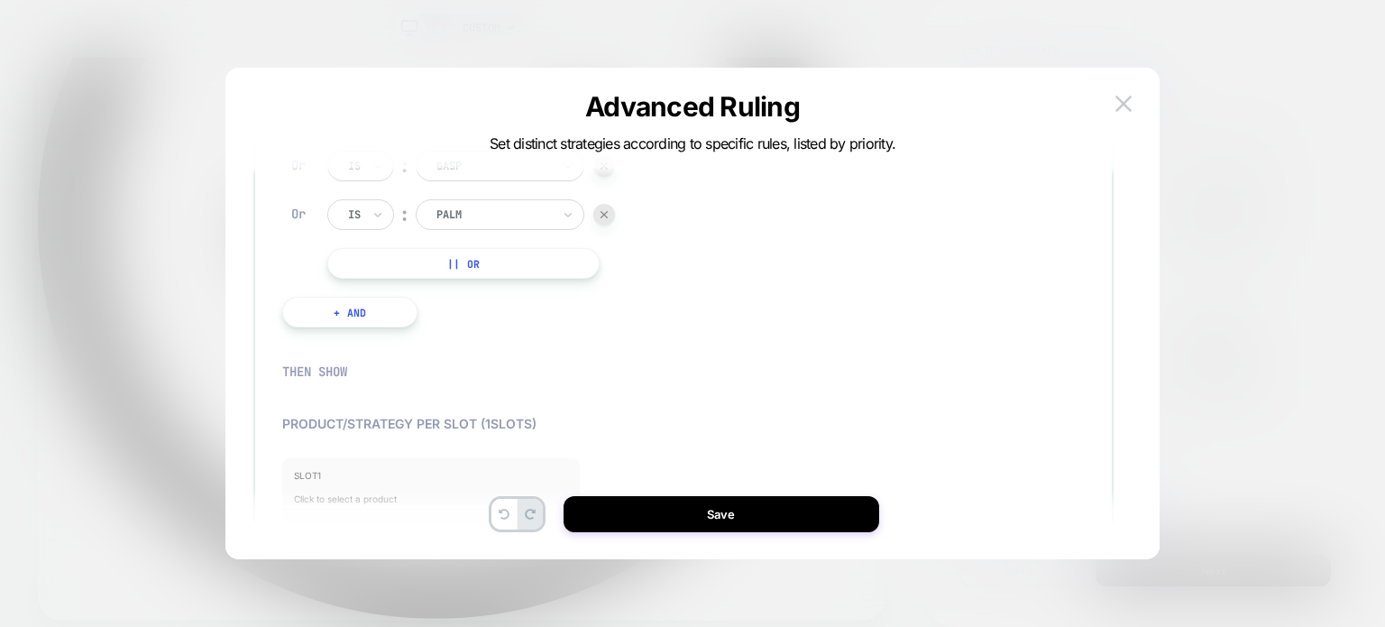
click at [372, 463] on div "SLOT 1 Click to select a product" at bounding box center [431, 491] width 298 height 66
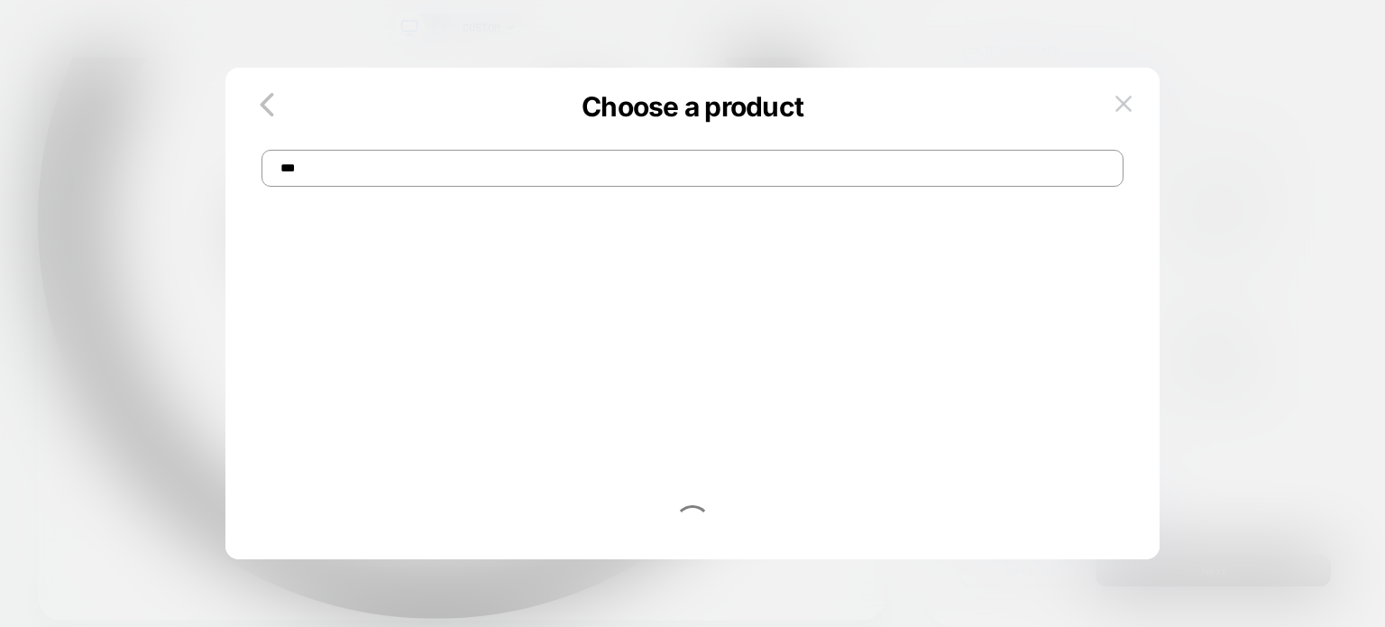
scroll to position [0, 0]
type input "*****"
type input "****"
click at [266, 118] on icon "button" at bounding box center [267, 105] width 36 height 36
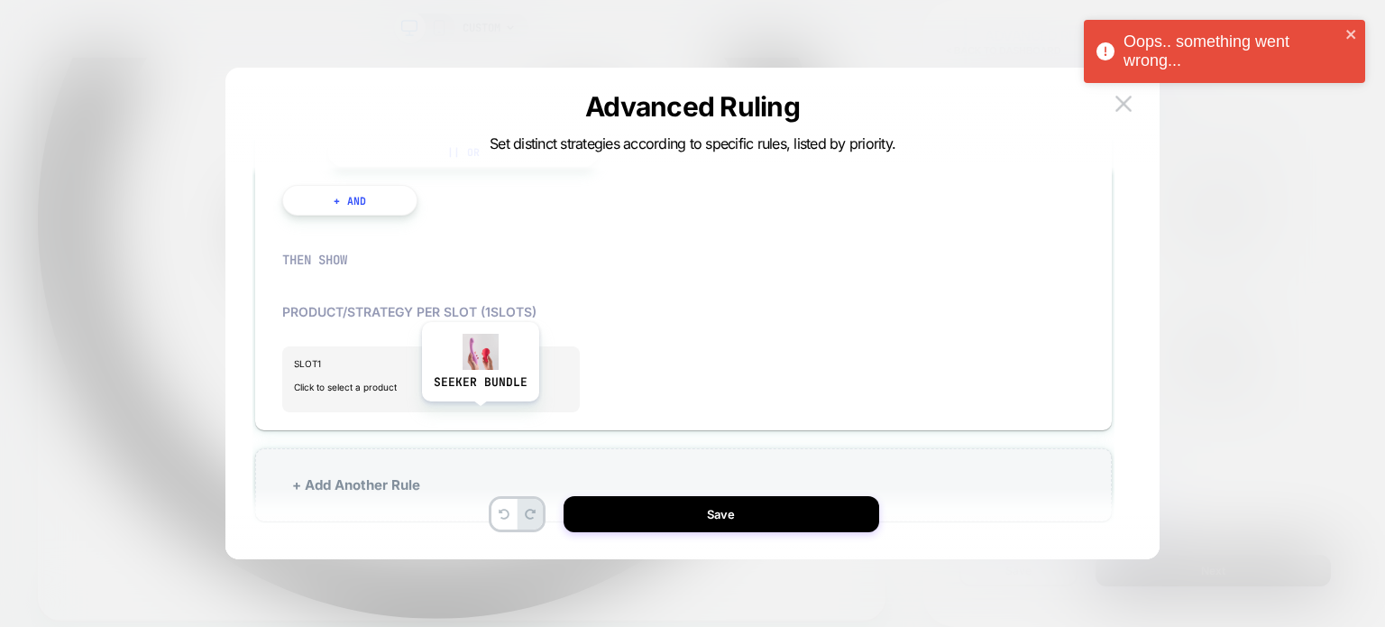
scroll to position [564, 0]
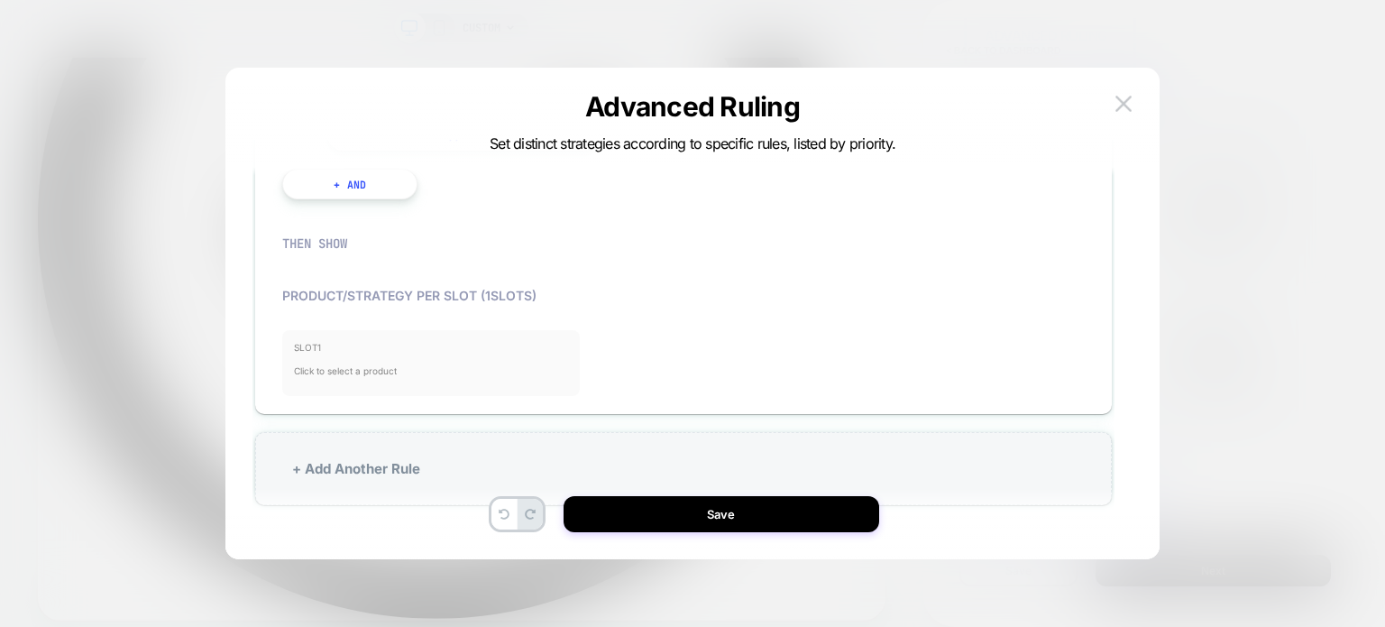
click at [393, 374] on span "Click to select a product" at bounding box center [431, 371] width 274 height 36
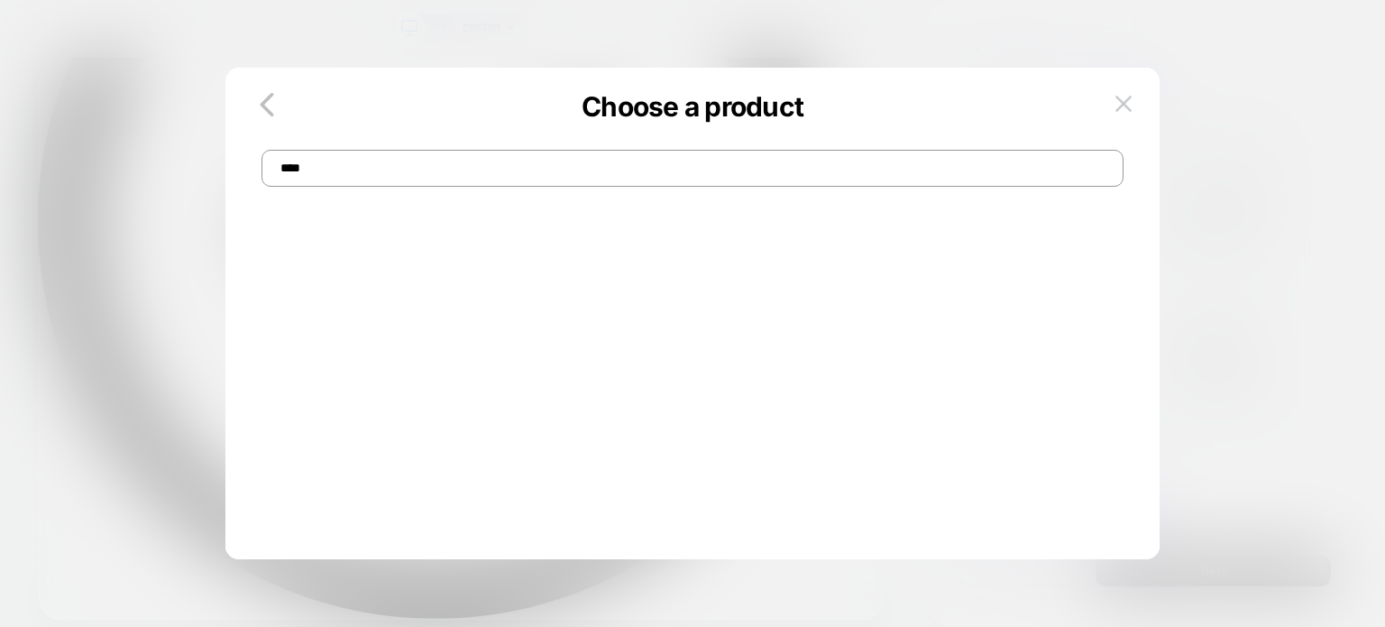
scroll to position [0, 0]
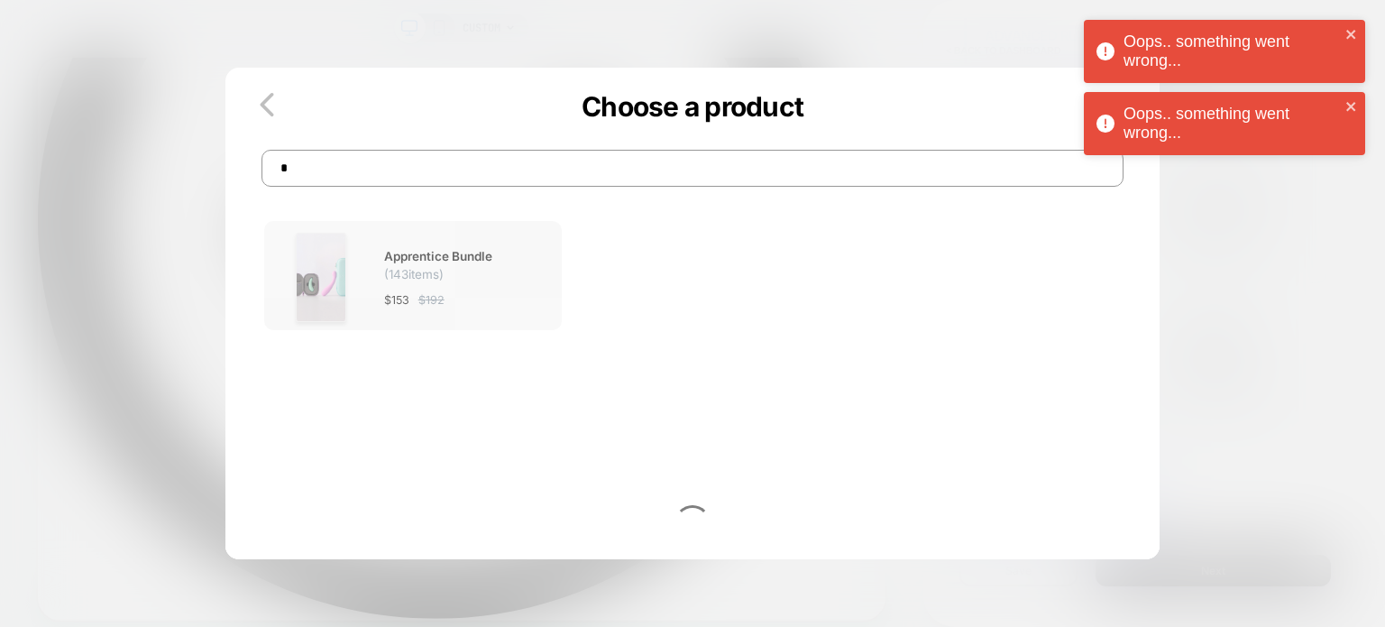
type input "*"
click at [371, 261] on div "Apprentice bundle ( 143 items) $ 153 $ 192" at bounding box center [413, 277] width 274 height 89
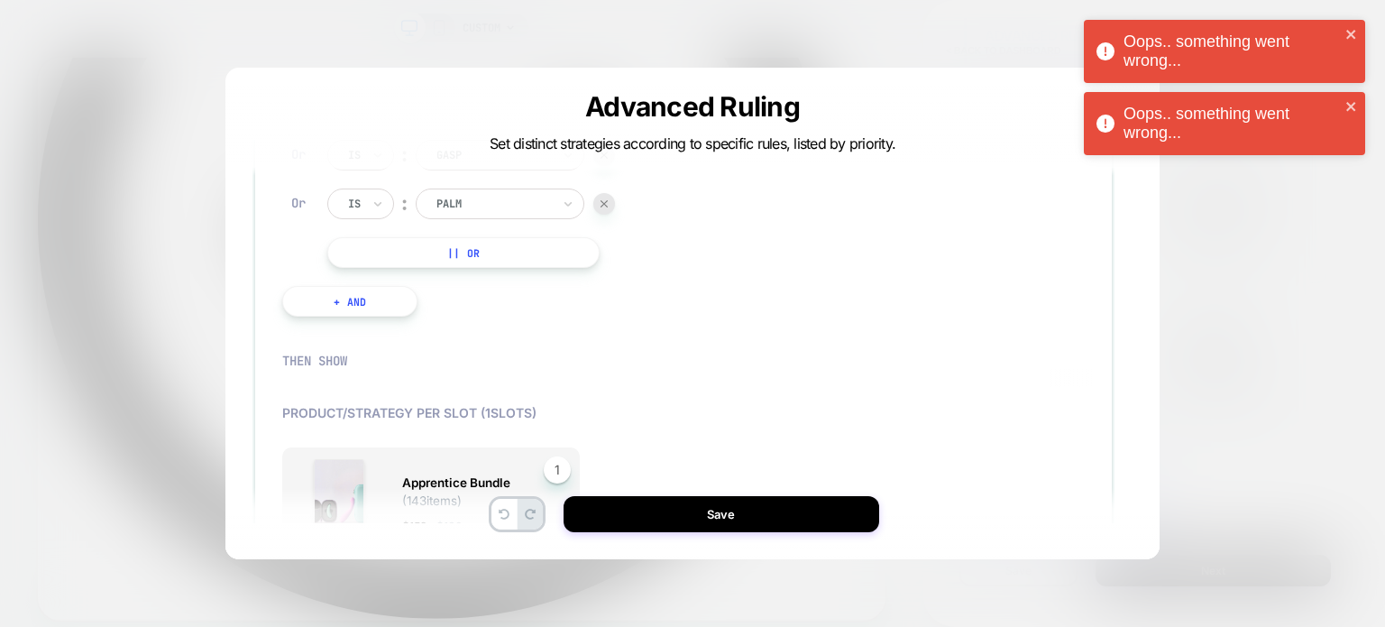
scroll to position [584, 0]
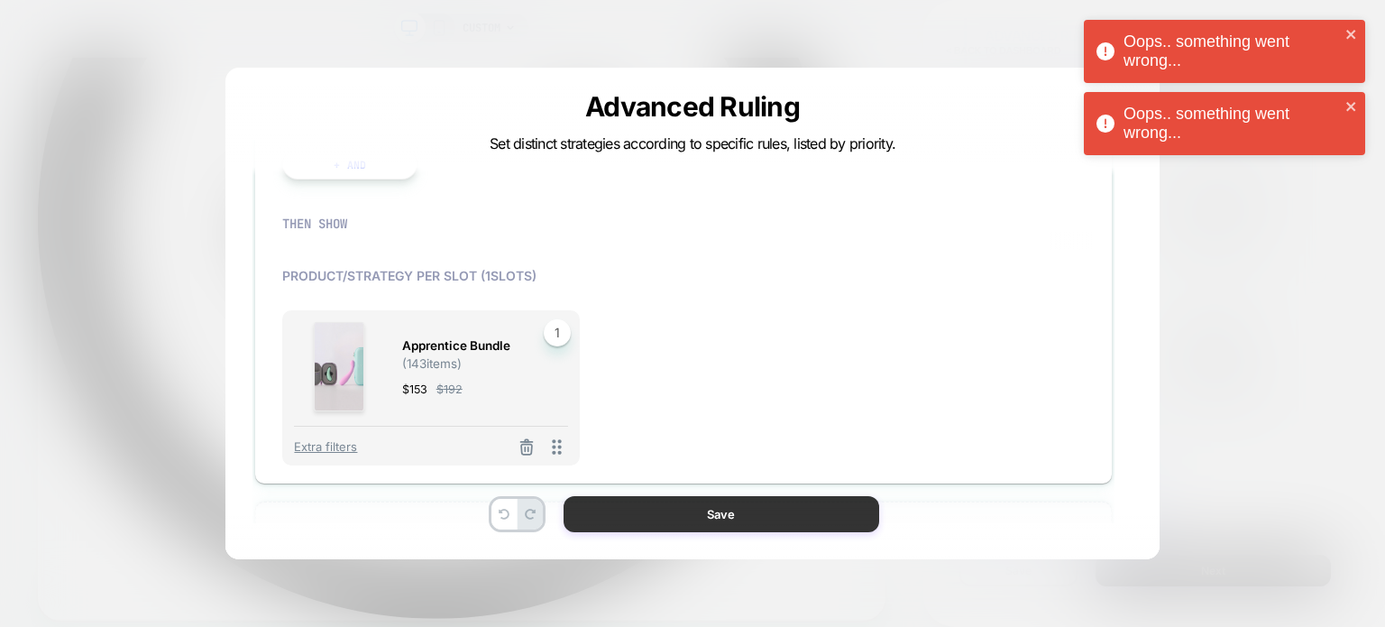
click at [668, 514] on button "Save" at bounding box center [722, 514] width 316 height 36
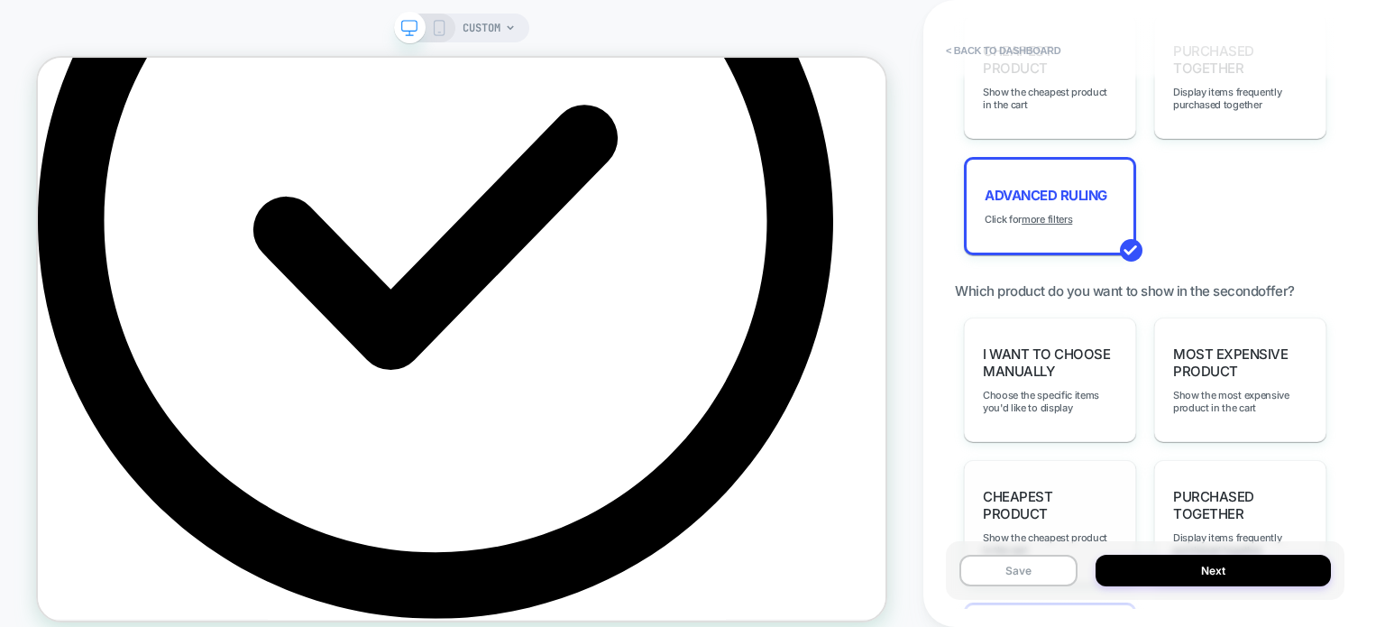
scroll to position [1677, 0]
click at [1033, 189] on span "Advanced Ruling" at bounding box center [1046, 197] width 123 height 17
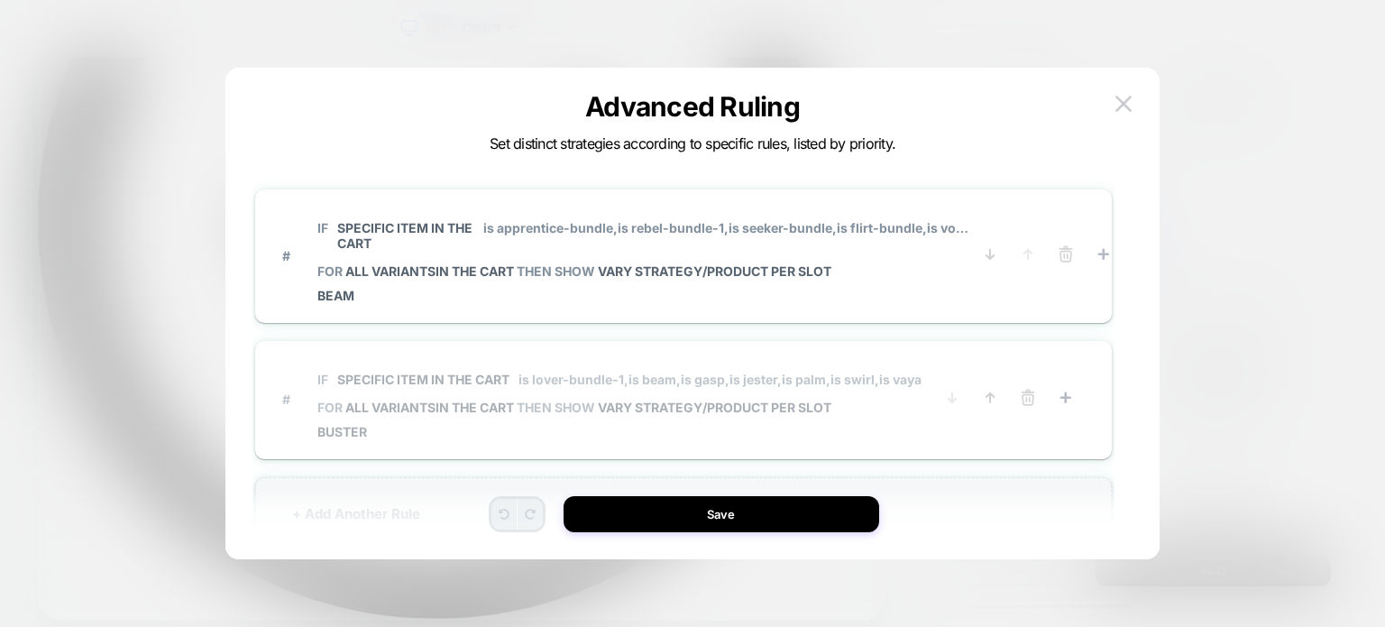
scroll to position [58, 0]
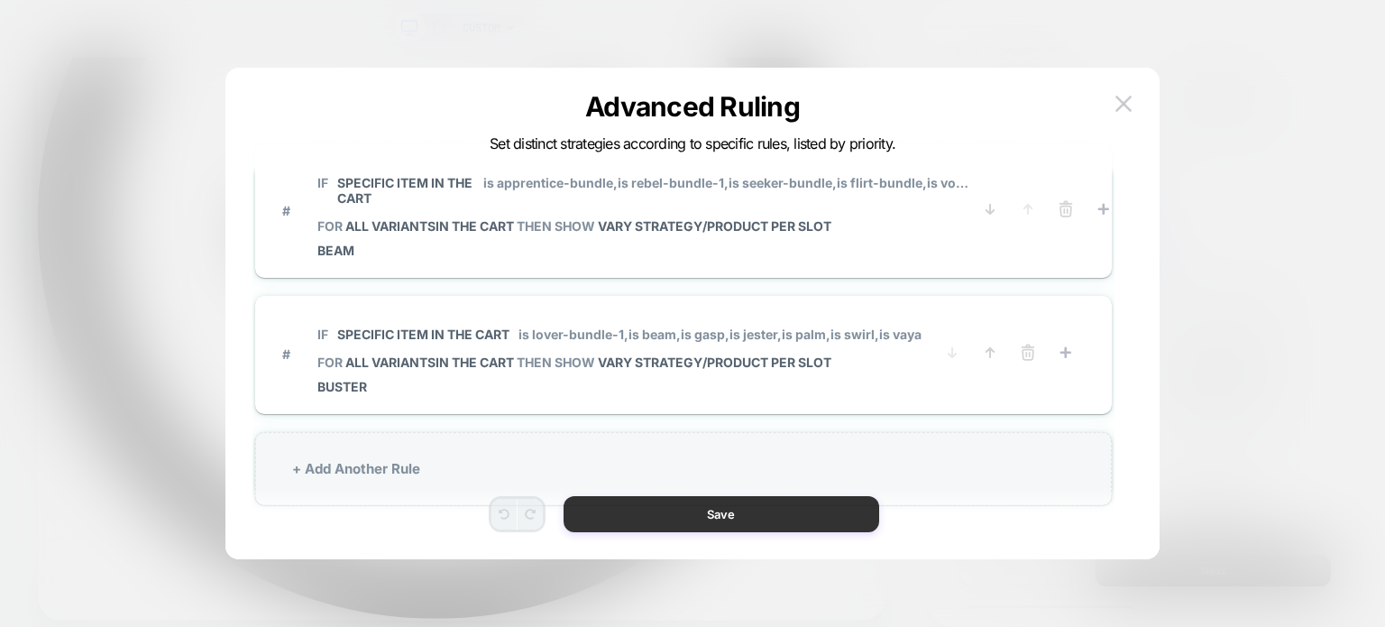
click at [677, 508] on button "Save" at bounding box center [722, 514] width 316 height 36
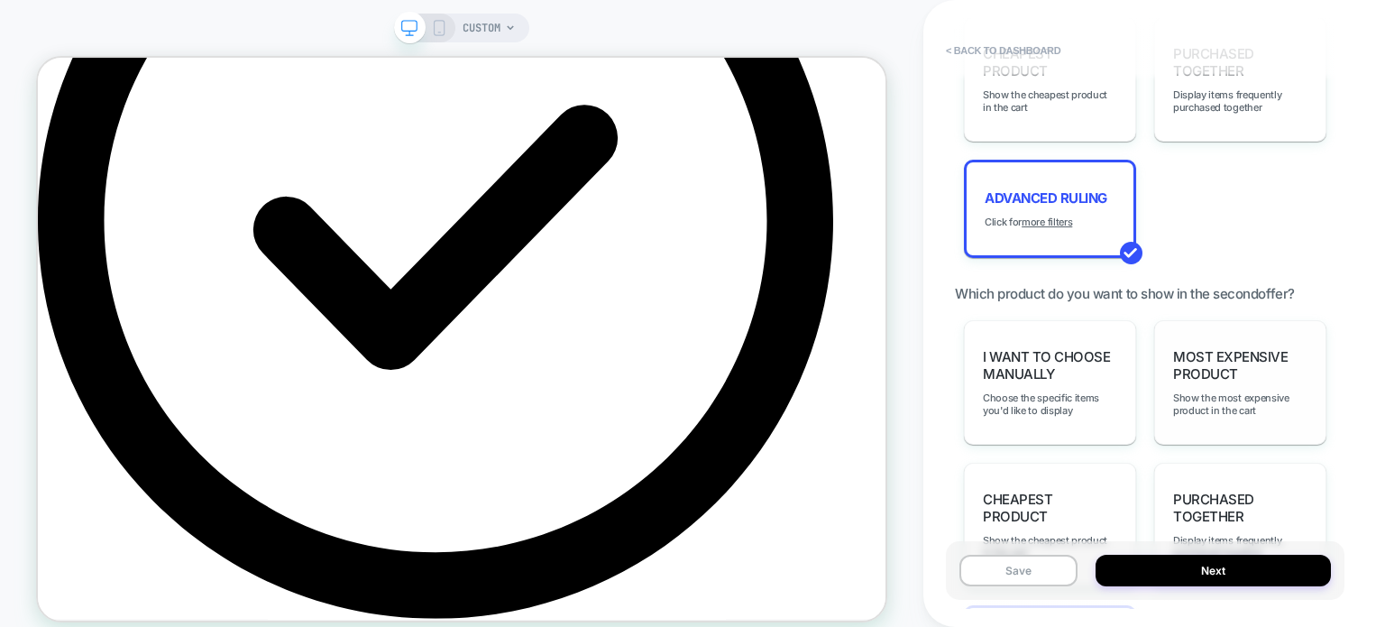
scroll to position [1919, 0]
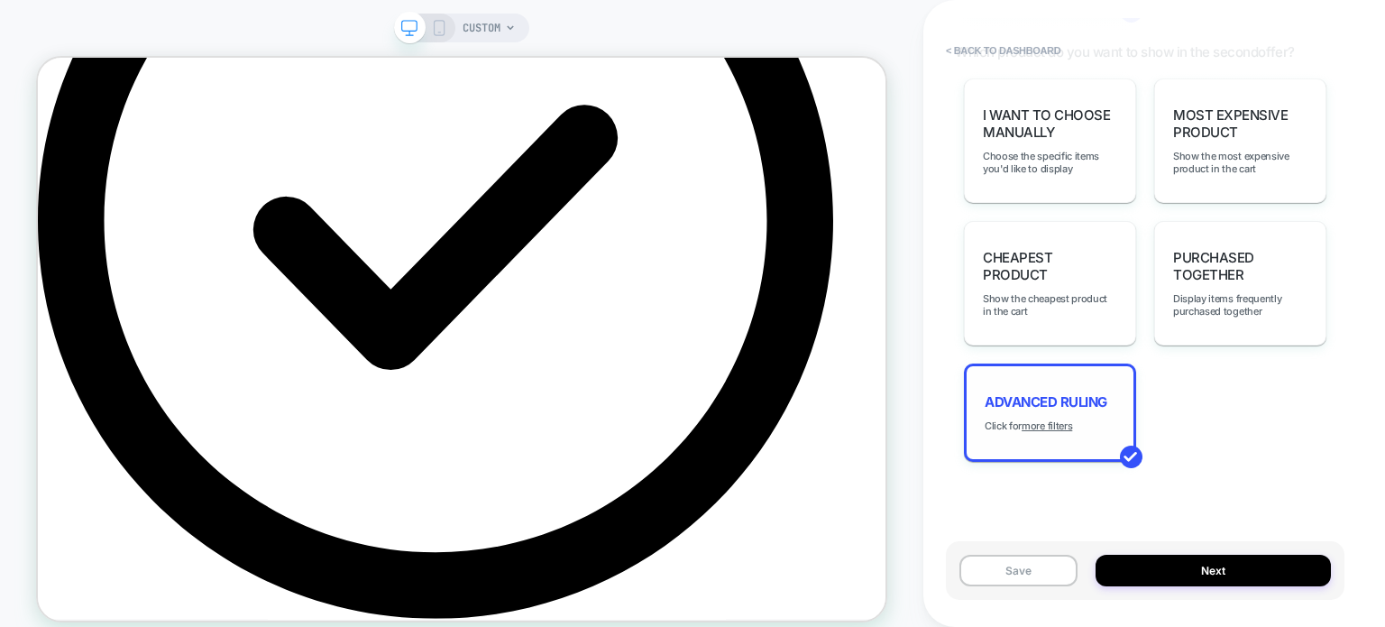
click at [1047, 400] on div "Advanced Ruling Click for more filters" at bounding box center [1050, 412] width 172 height 98
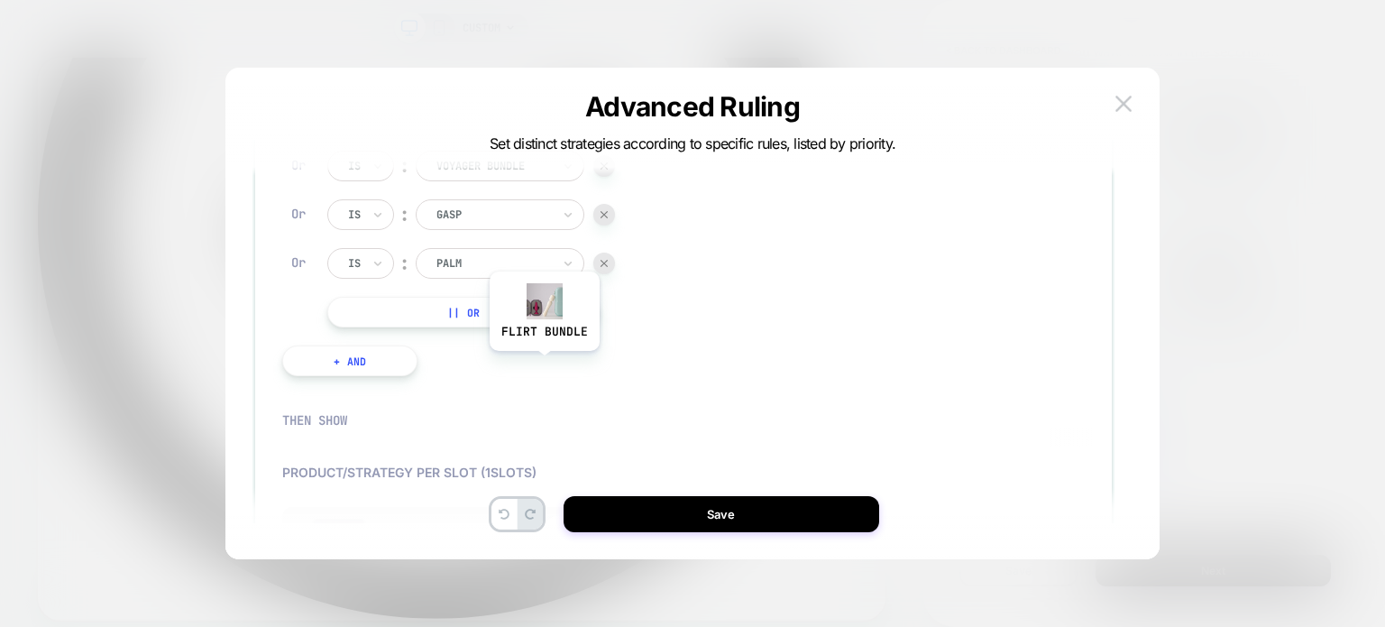
scroll to position [389, 0]
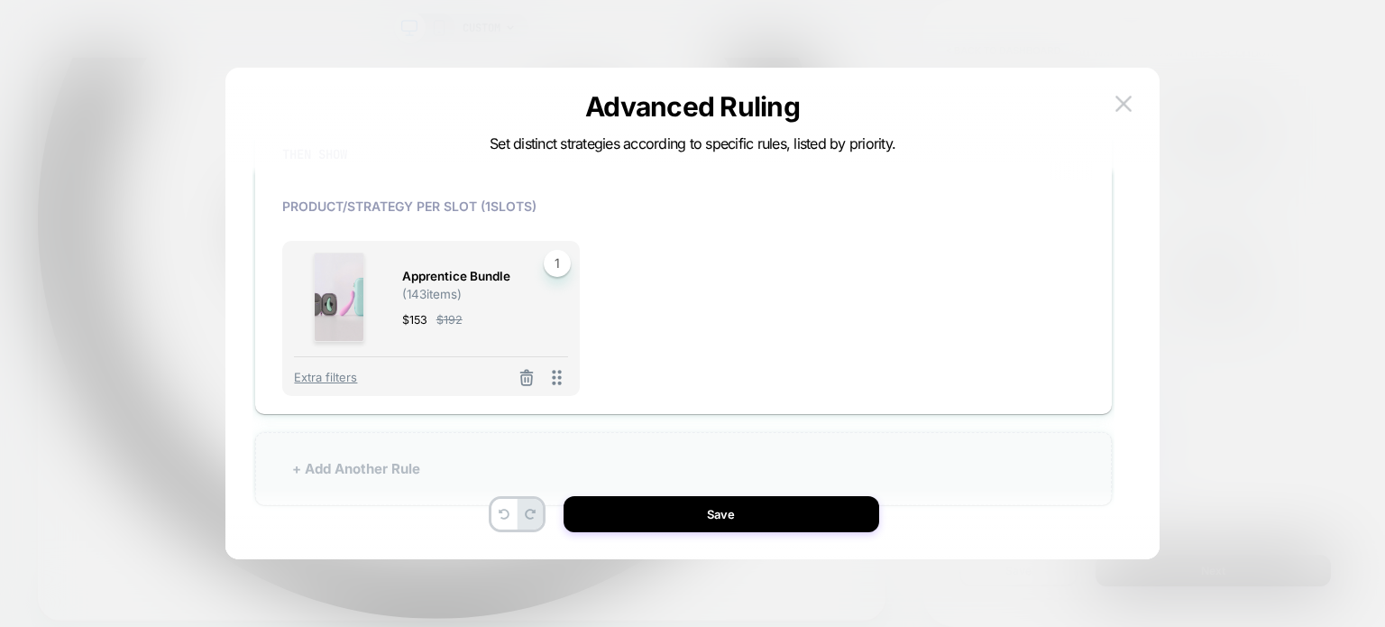
click at [360, 439] on div "+ Add Another Rule" at bounding box center [683, 468] width 857 height 73
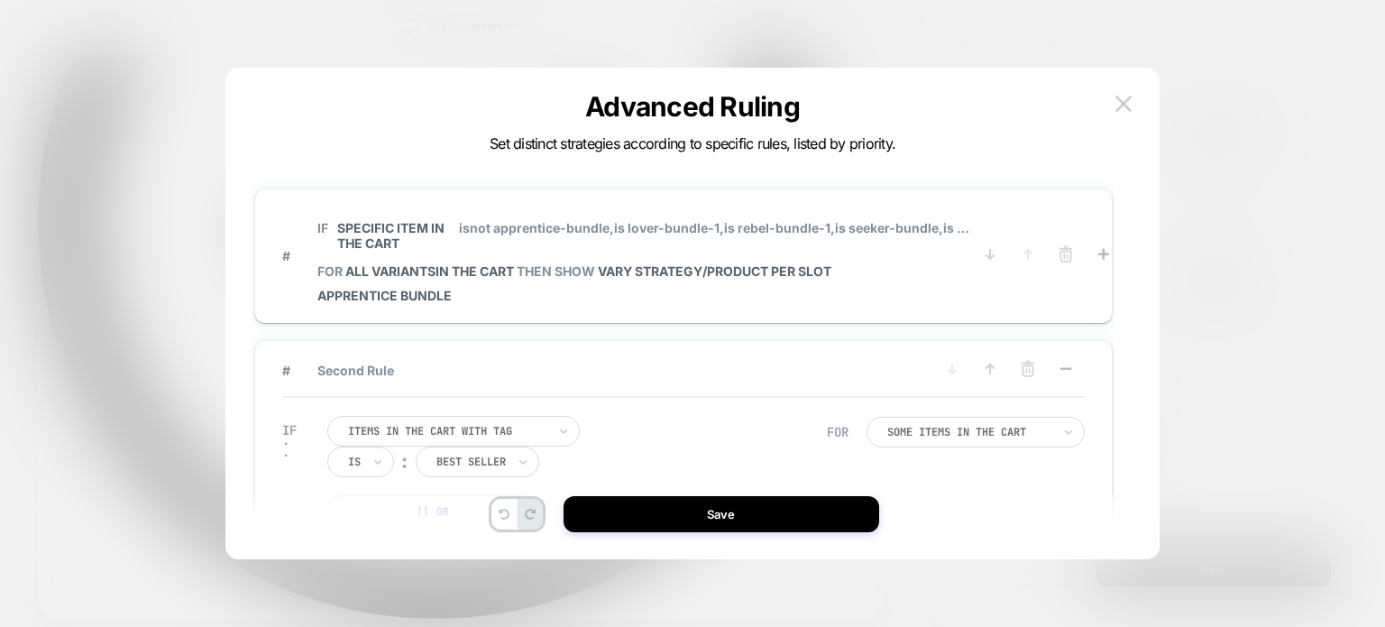
scroll to position [216, 0]
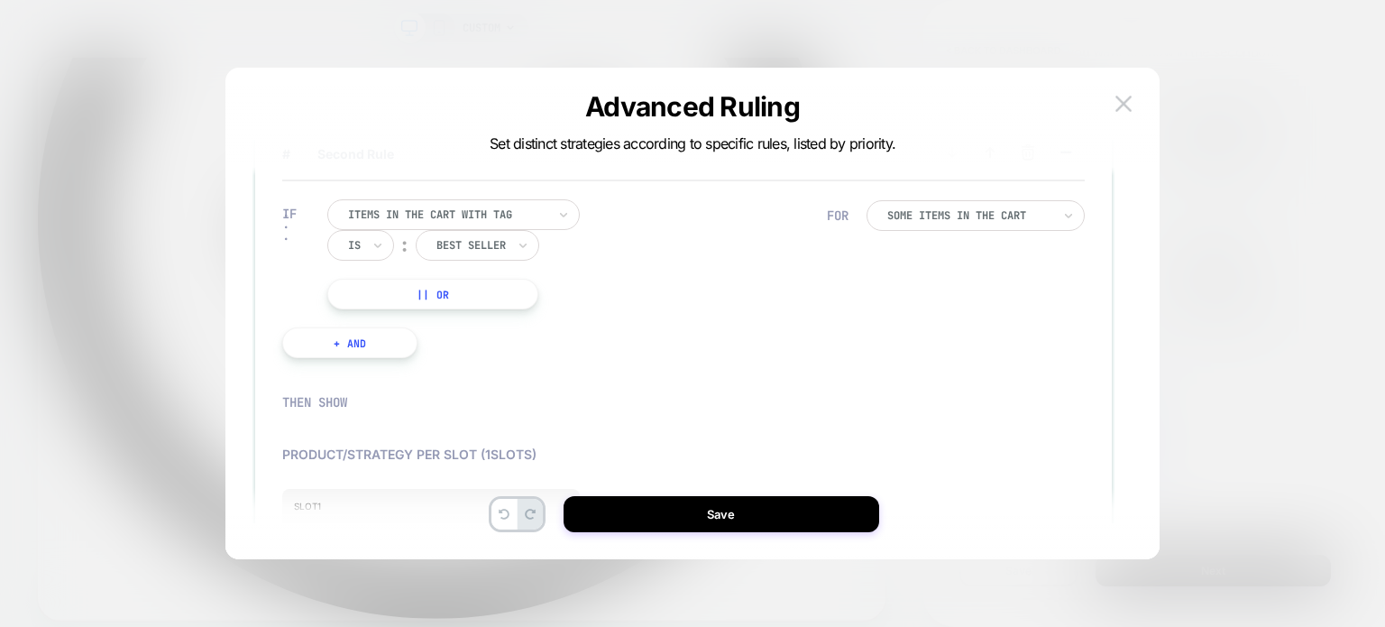
click at [361, 259] on div "Is" at bounding box center [360, 245] width 67 height 31
click at [379, 319] on div "Is not" at bounding box center [403, 322] width 117 height 29
click at [500, 247] on div at bounding box center [496, 245] width 69 height 16
click at [476, 195] on div "IF Items in the cart with tag Is not ︰ best seller || Or + And" at bounding box center [554, 278] width 563 height 213
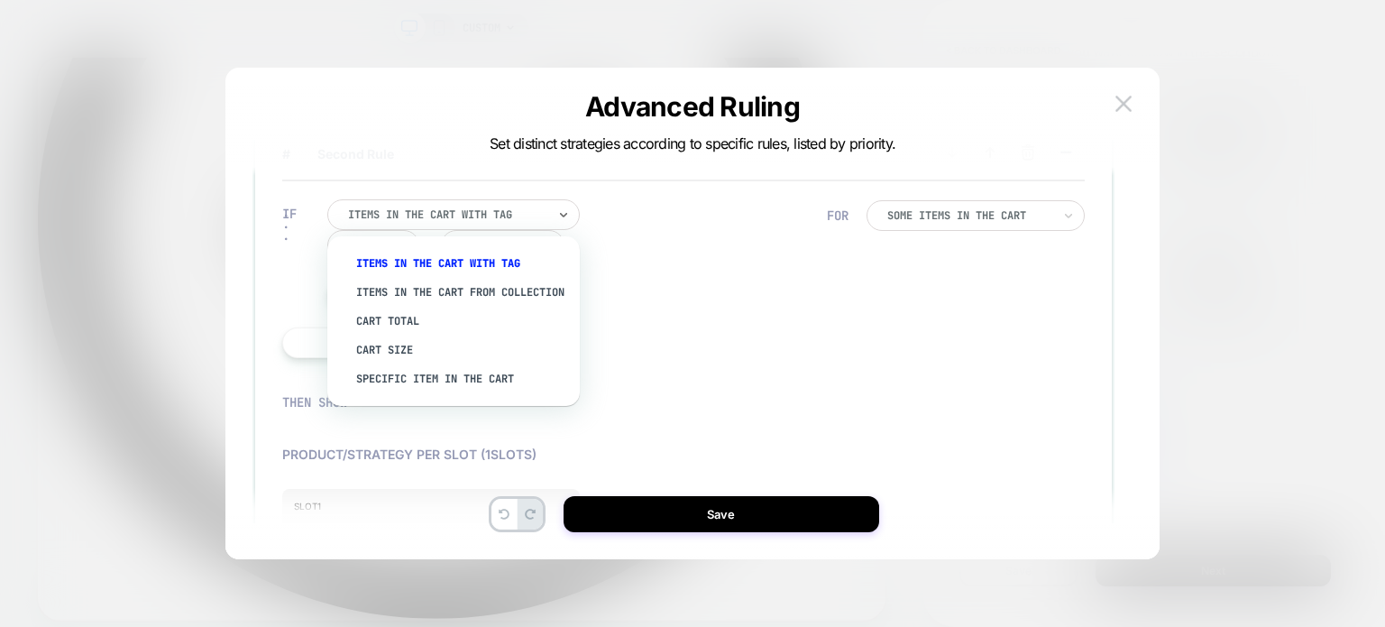
click at [475, 212] on div at bounding box center [447, 214] width 198 height 16
click at [422, 386] on div "Specific item in the cart" at bounding box center [462, 378] width 234 height 29
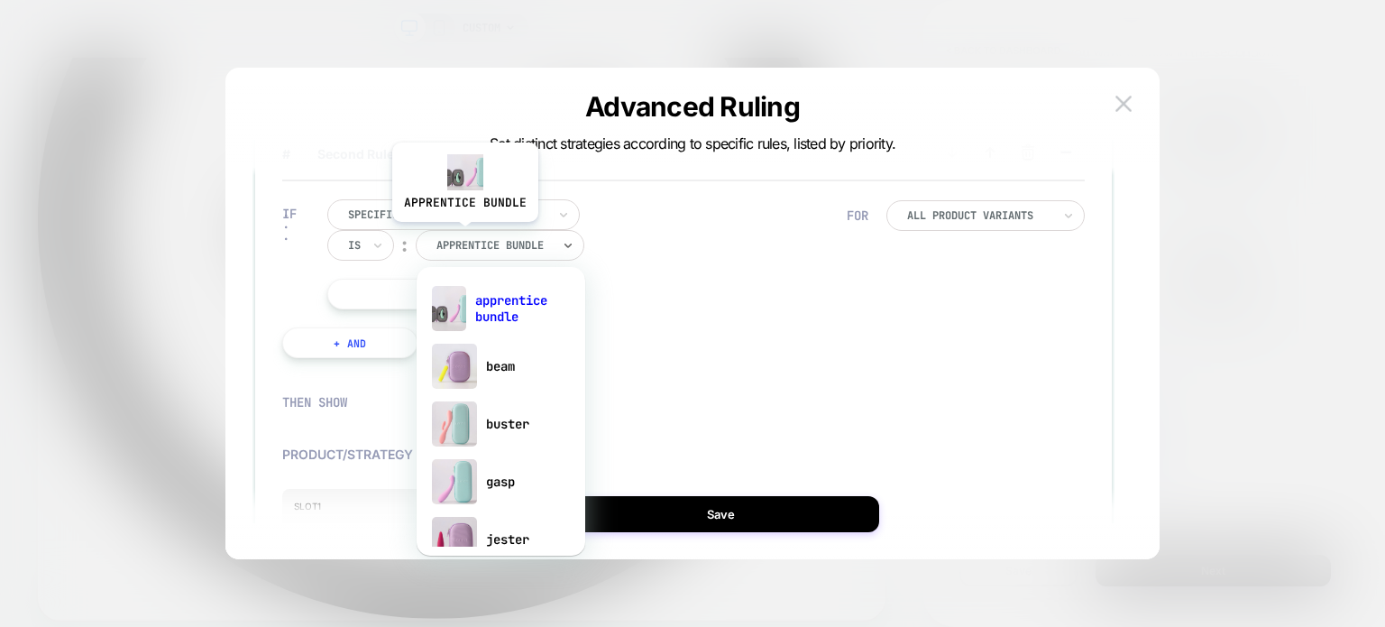
click at [463, 235] on div "apprentice bundle" at bounding box center [494, 245] width 118 height 20
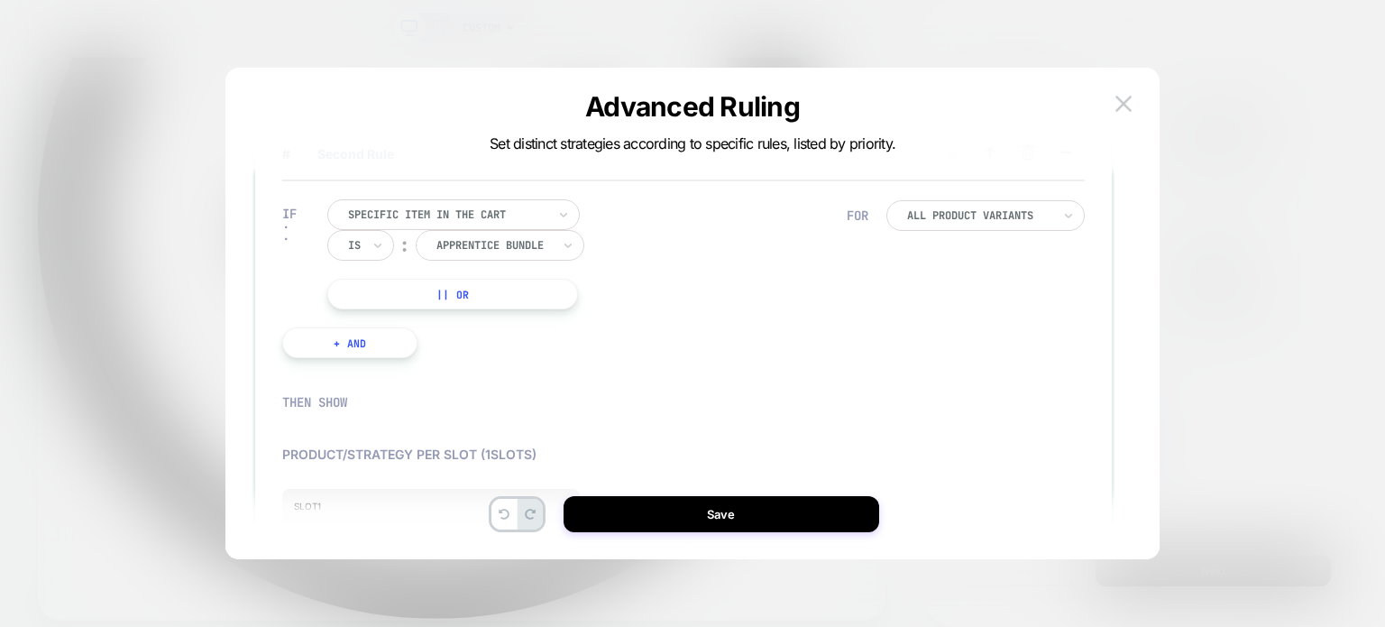
click at [686, 234] on div "Specific item in the cart Is ︰ apprentice bundle || Or" at bounding box center [586, 254] width 519 height 110
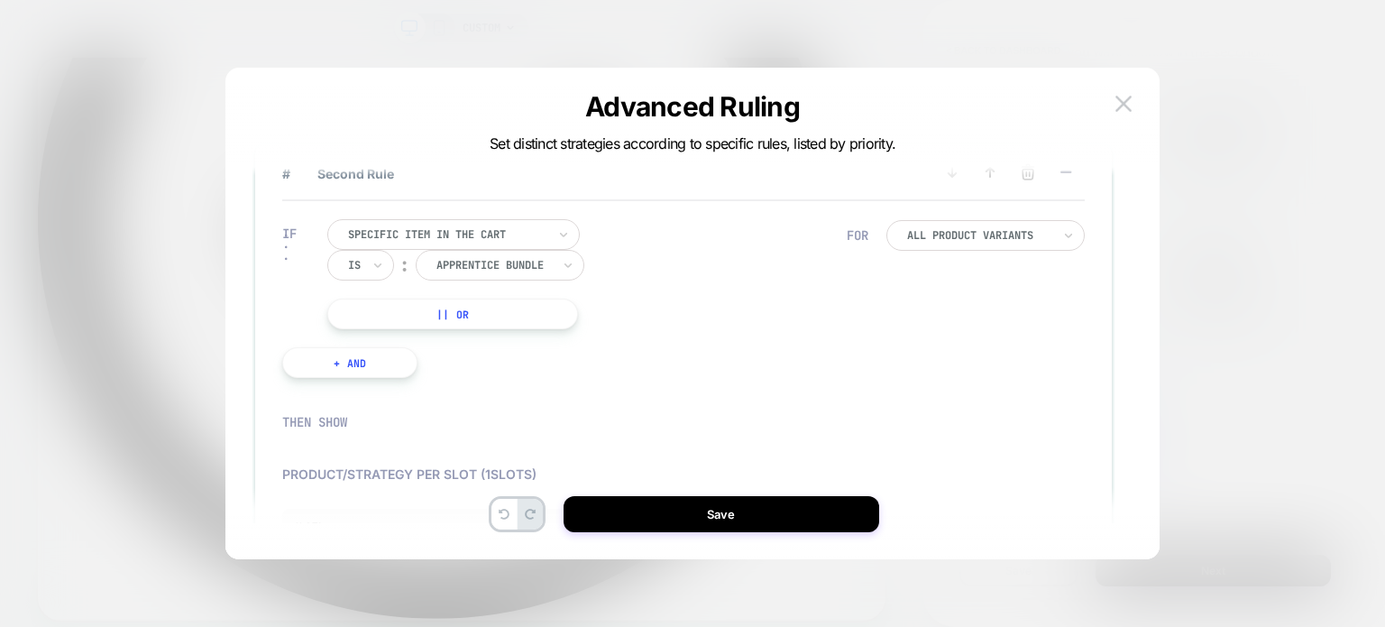
scroll to position [198, 0]
click at [523, 334] on div "IF Specific item in the cart Is ︰ apprentice bundle APPRENTICE BUNDLE || Or + A…" at bounding box center [564, 296] width 582 height 213
click at [497, 317] on button "|| Or" at bounding box center [452, 312] width 251 height 31
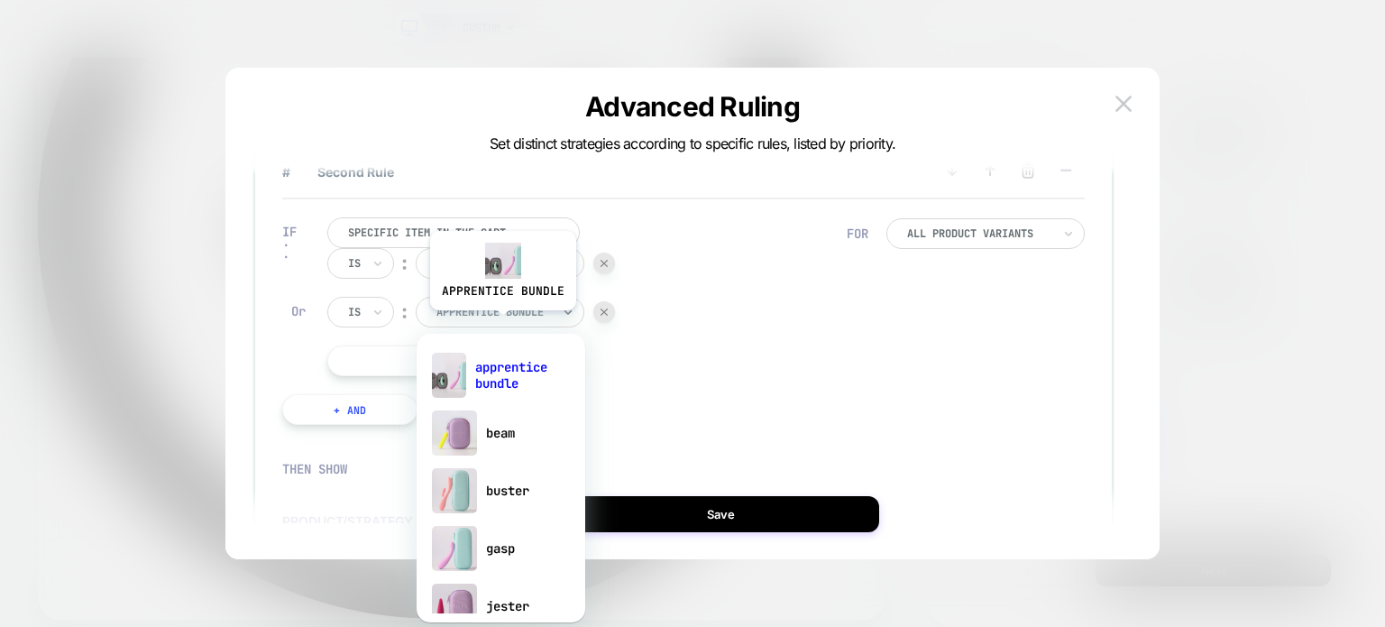
click at [501, 324] on div "apprentice bundle" at bounding box center [500, 312] width 169 height 31
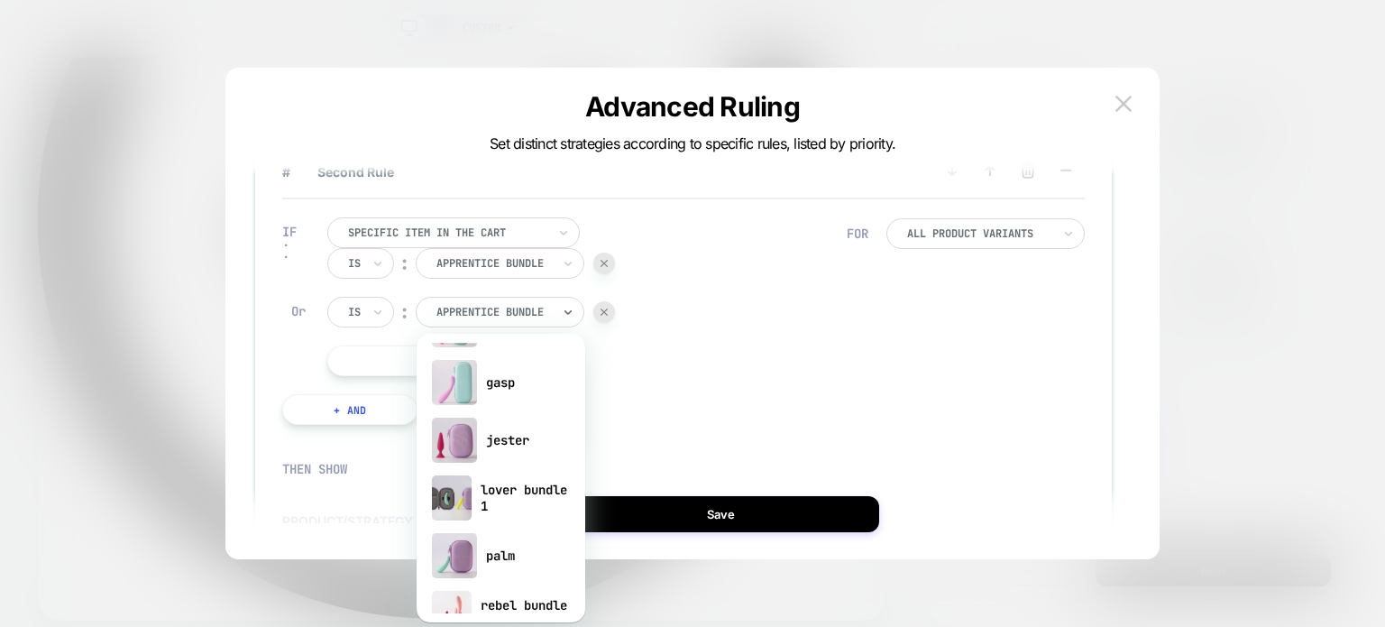
scroll to position [184, 0]
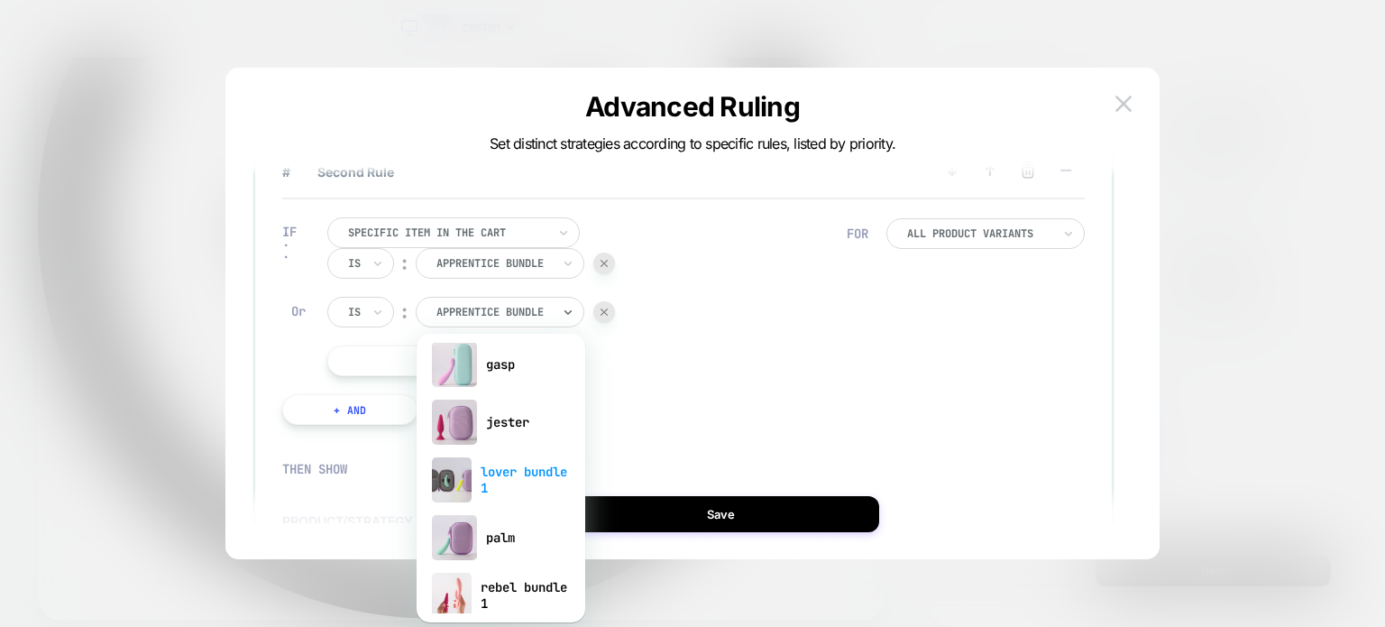
click at [501, 476] on div "lover bundle 1" at bounding box center [501, 480] width 151 height 58
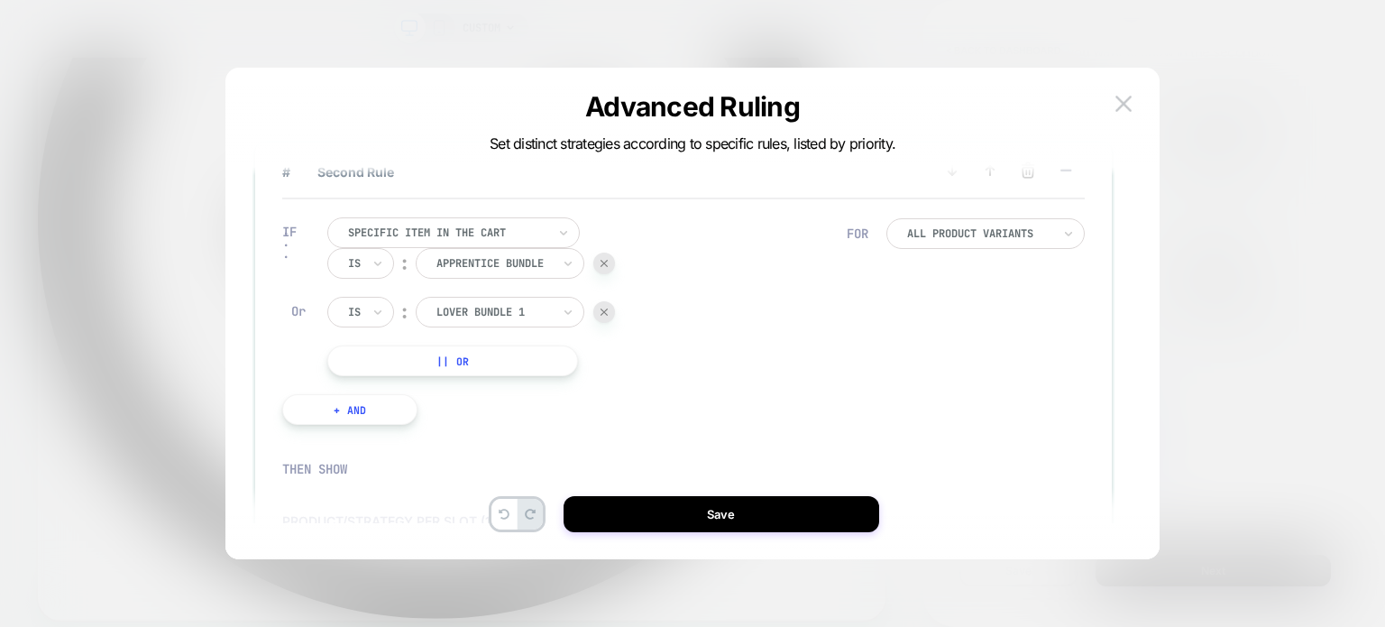
click at [440, 365] on button "|| Or" at bounding box center [452, 360] width 251 height 31
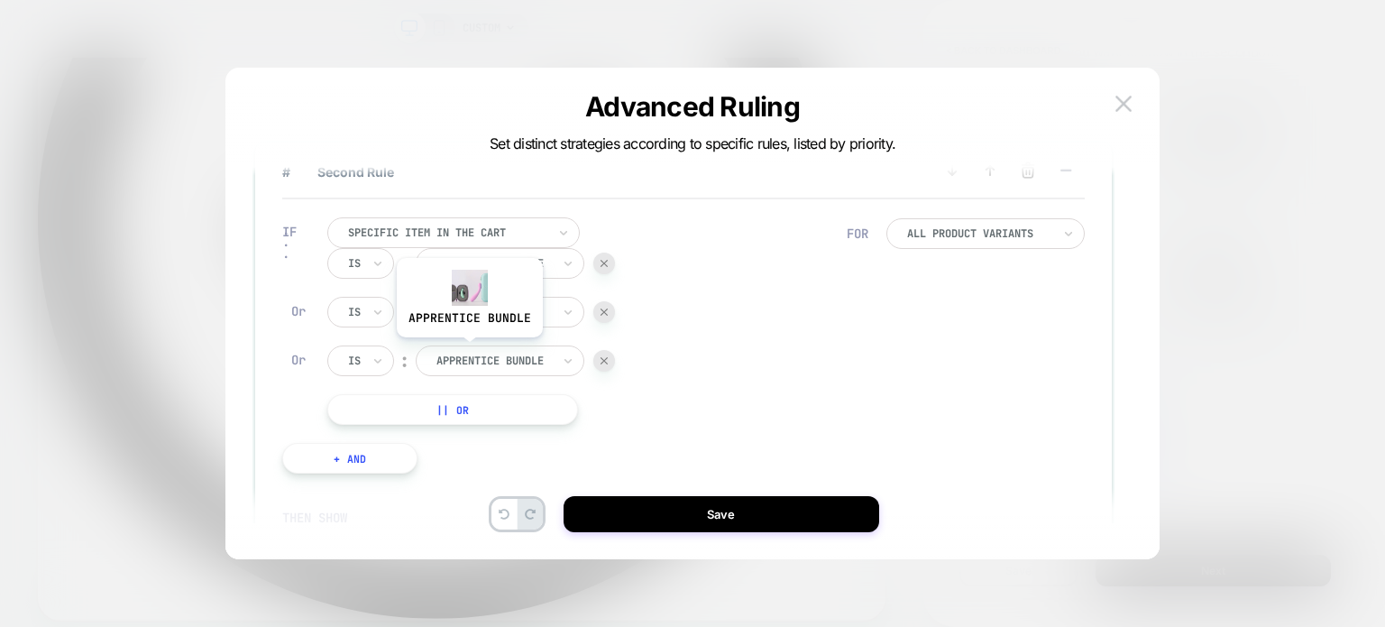
click at [471, 351] on div "apprentice bundle" at bounding box center [494, 361] width 118 height 20
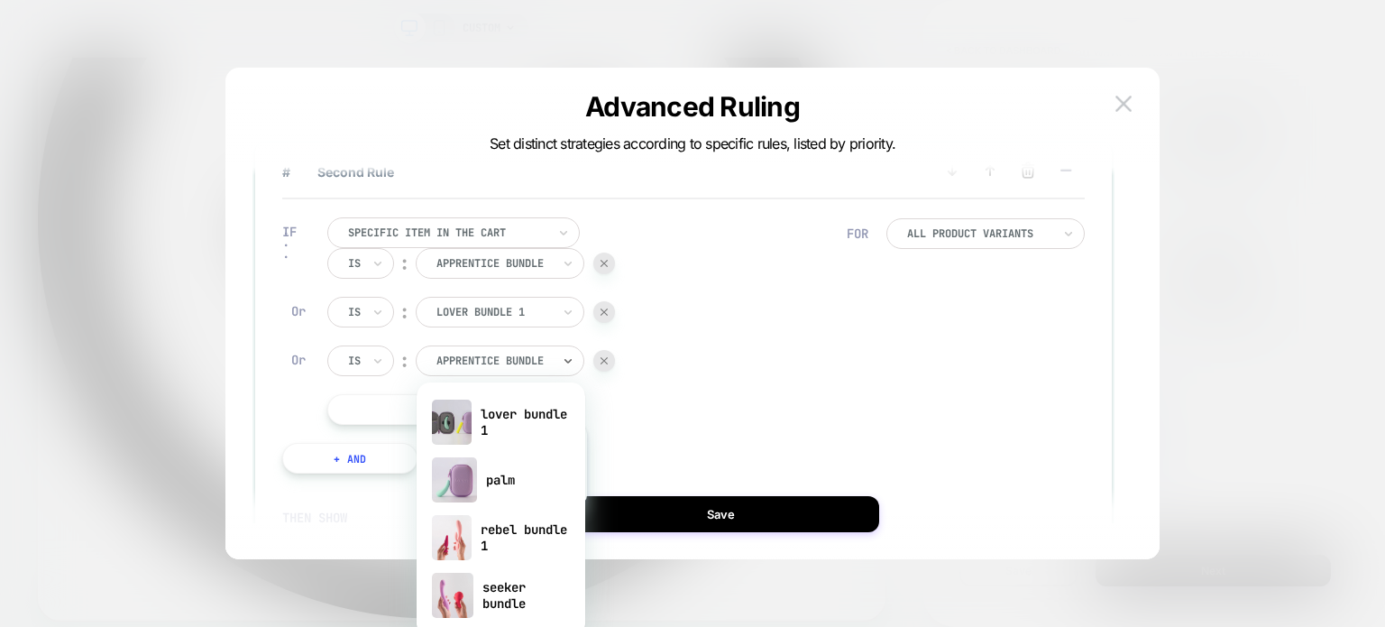
scroll to position [292, 0]
click at [500, 550] on div "rebel bundle 1" at bounding box center [501, 536] width 151 height 58
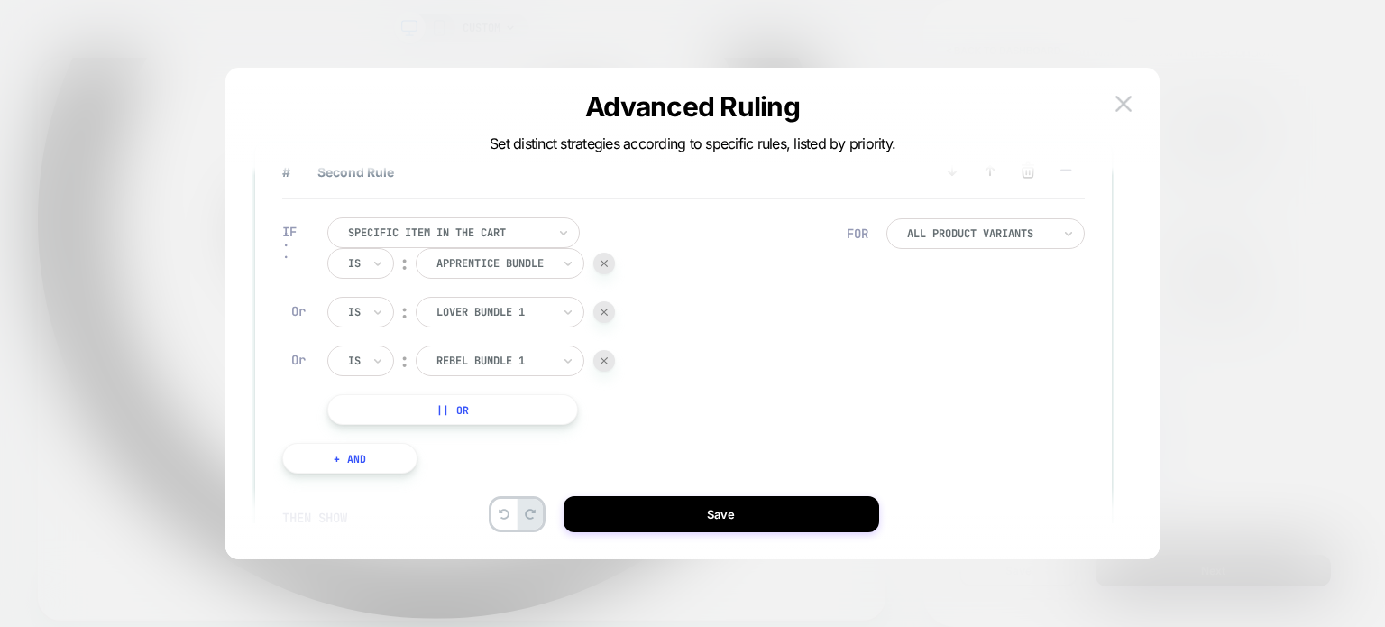
click at [438, 407] on button "|| Or" at bounding box center [452, 409] width 251 height 31
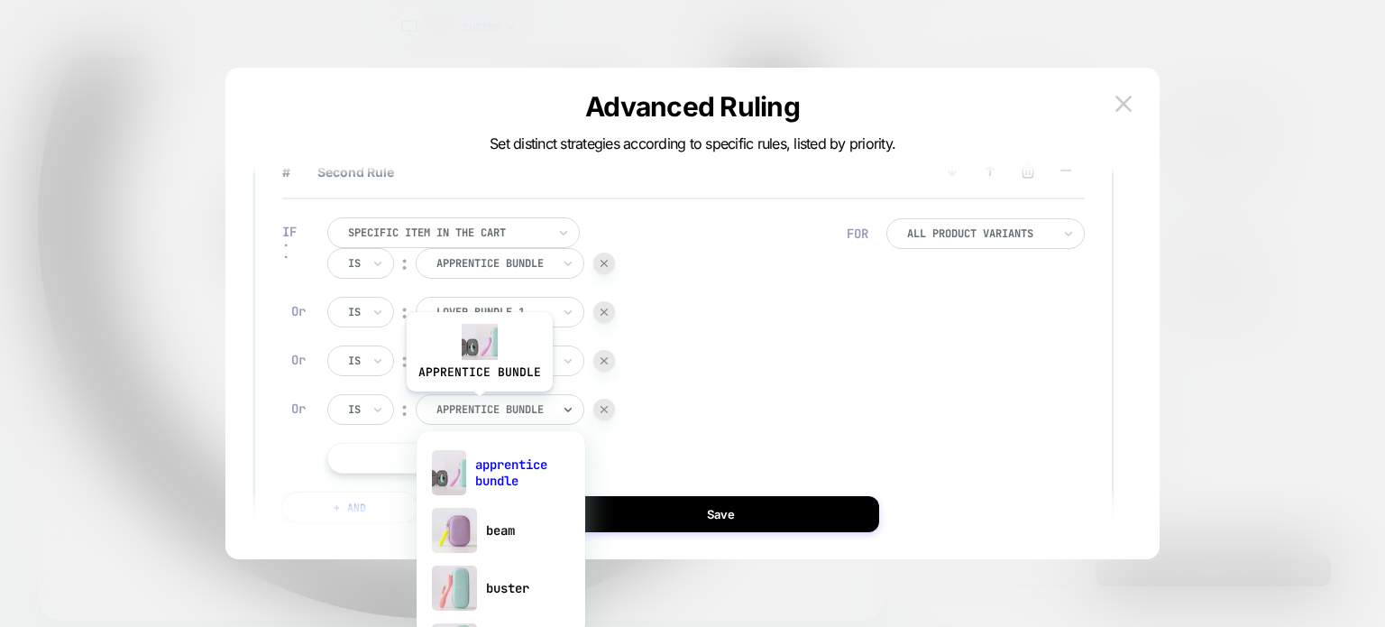
click at [478, 405] on div at bounding box center [493, 409] width 115 height 16
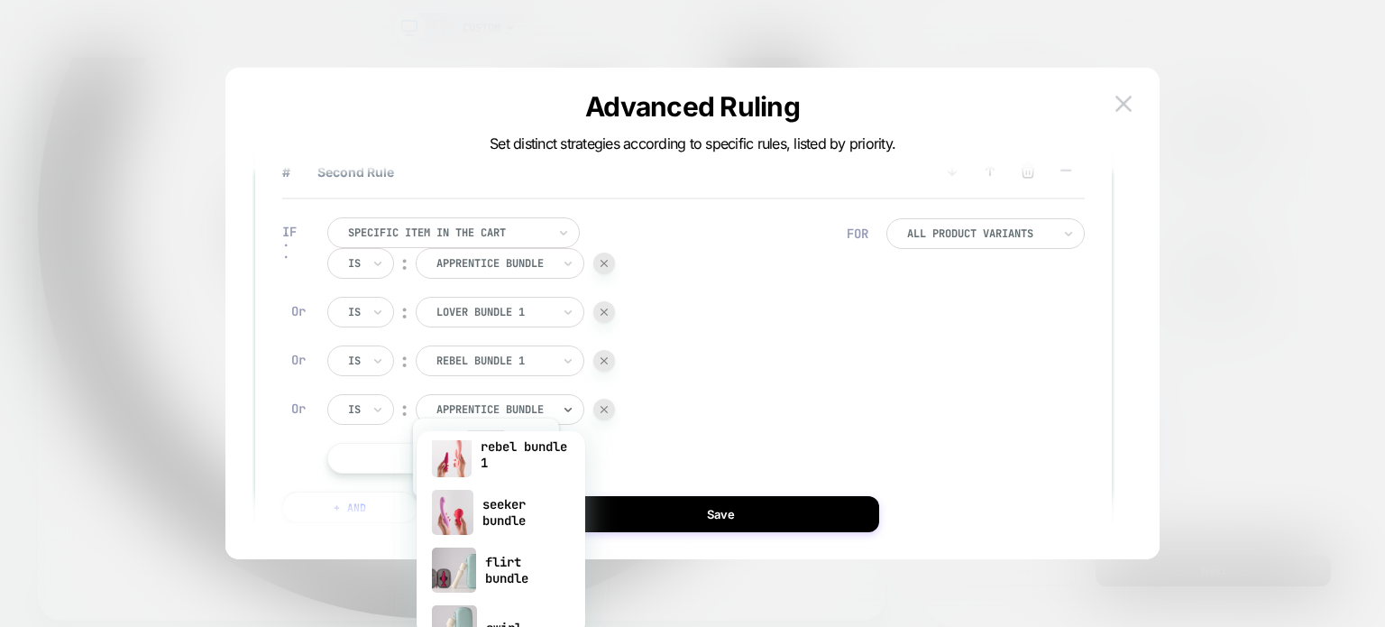
scroll to position [436, 0]
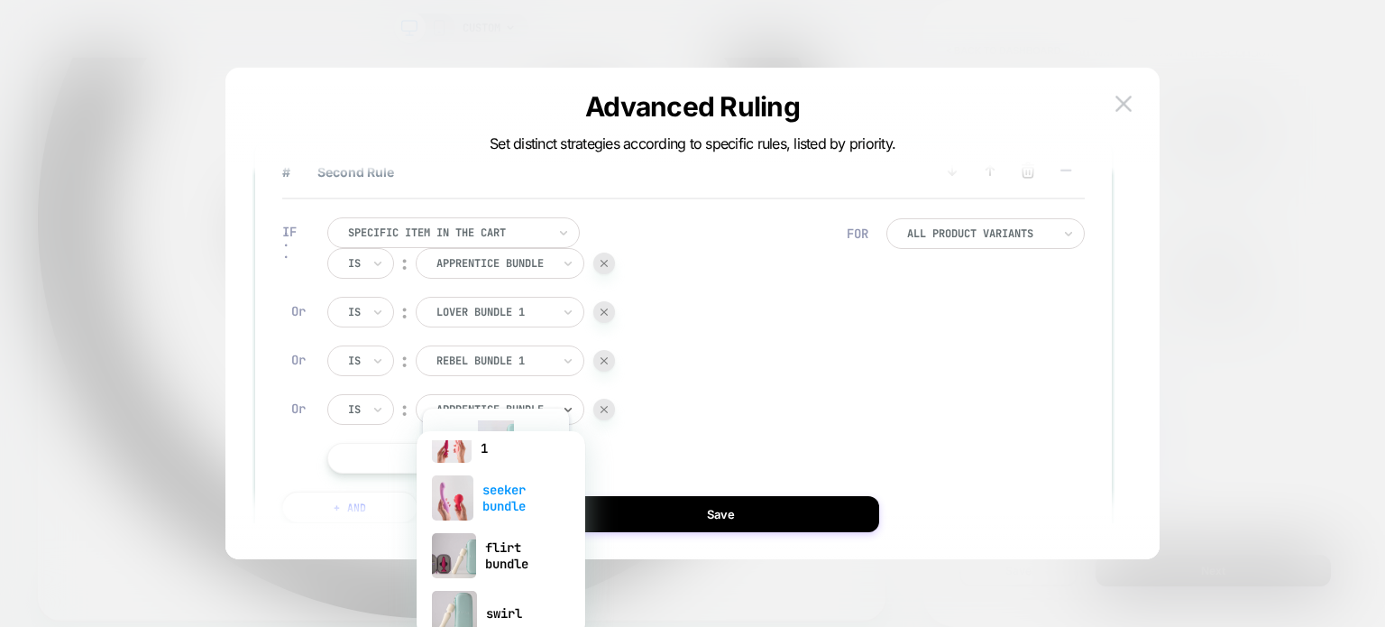
click at [495, 500] on div "seeker bundle" at bounding box center [501, 498] width 151 height 58
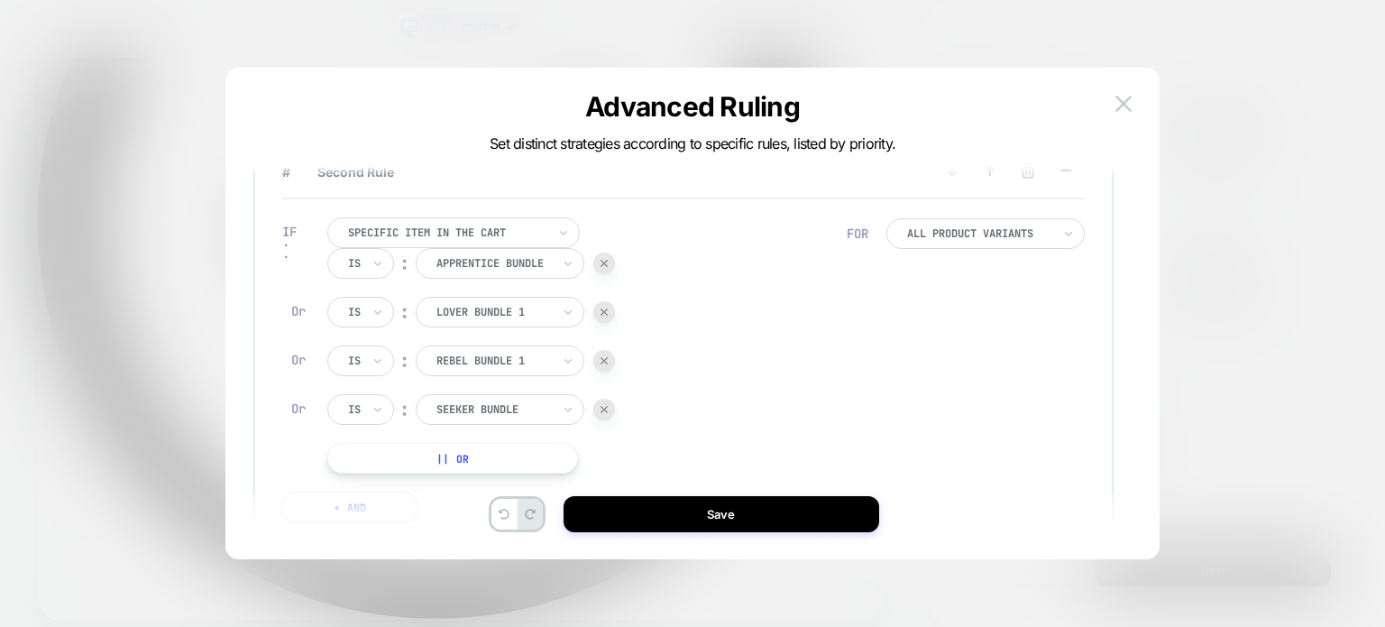
click at [384, 443] on button "|| Or" at bounding box center [452, 458] width 251 height 31
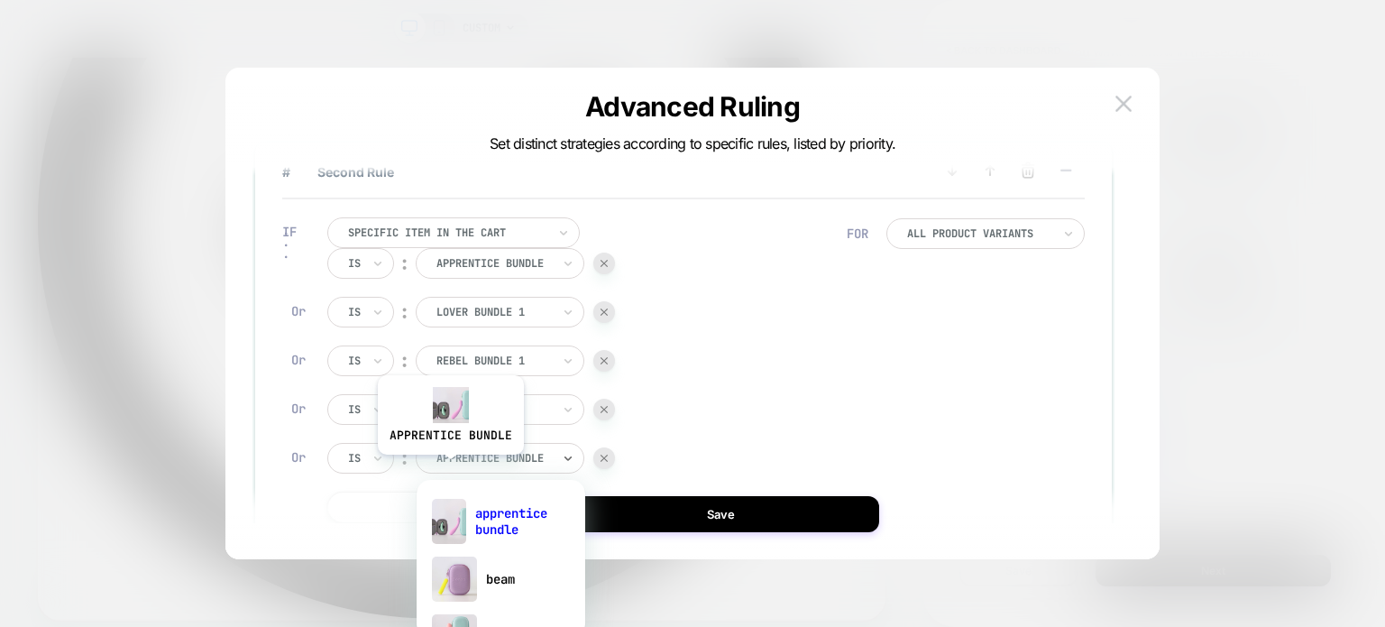
click at [449, 468] on div "apprentice bundle" at bounding box center [500, 458] width 169 height 31
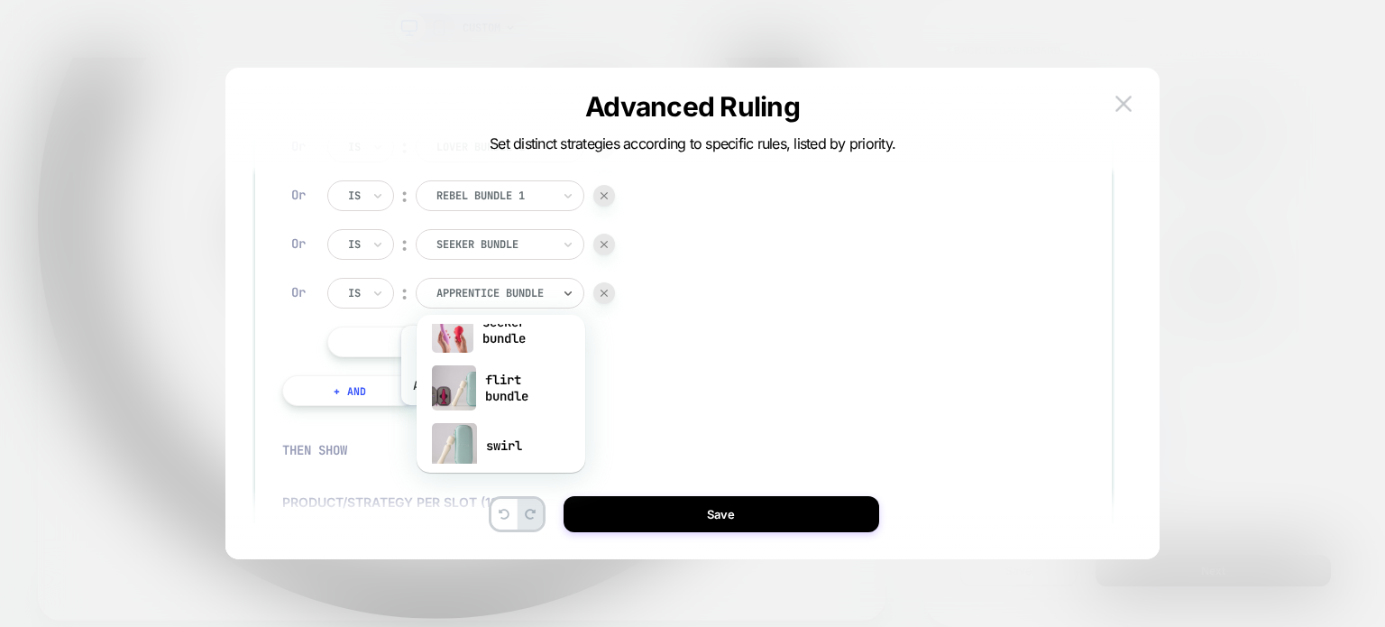
scroll to position [474, 0]
click at [479, 401] on div at bounding box center [480, 401] width 9 height 1
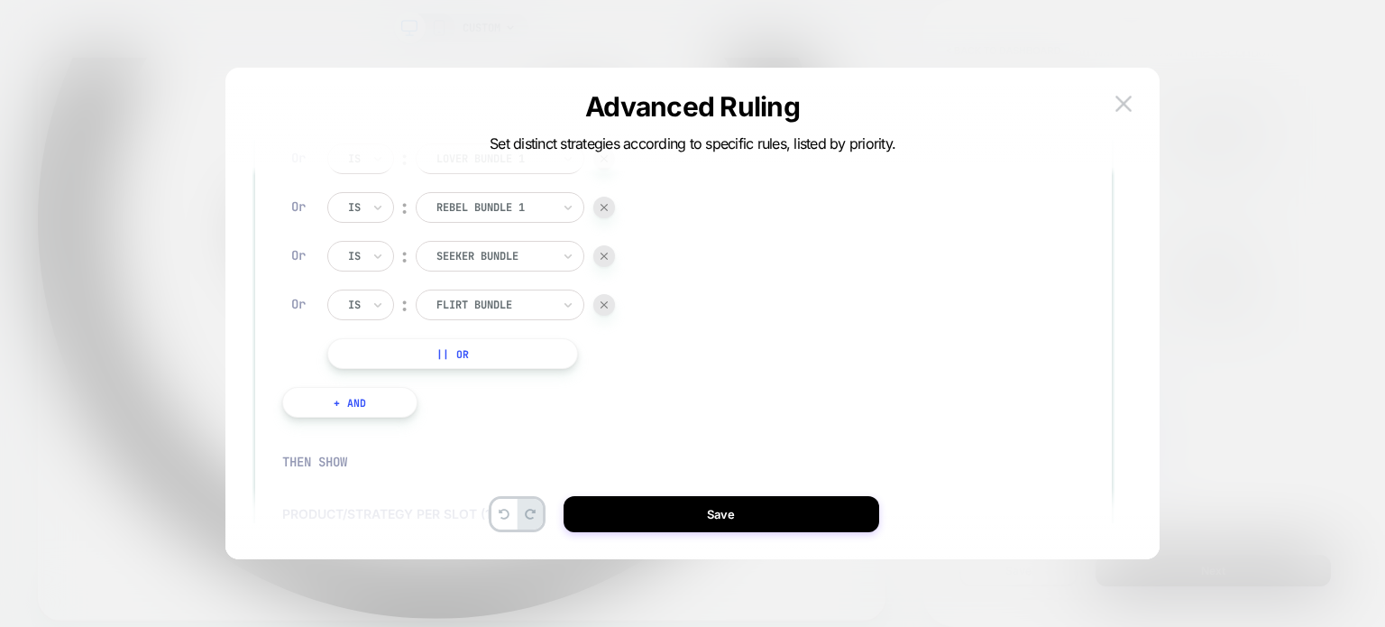
scroll to position [353, 0]
click at [503, 346] on button "|| Or" at bounding box center [452, 351] width 251 height 31
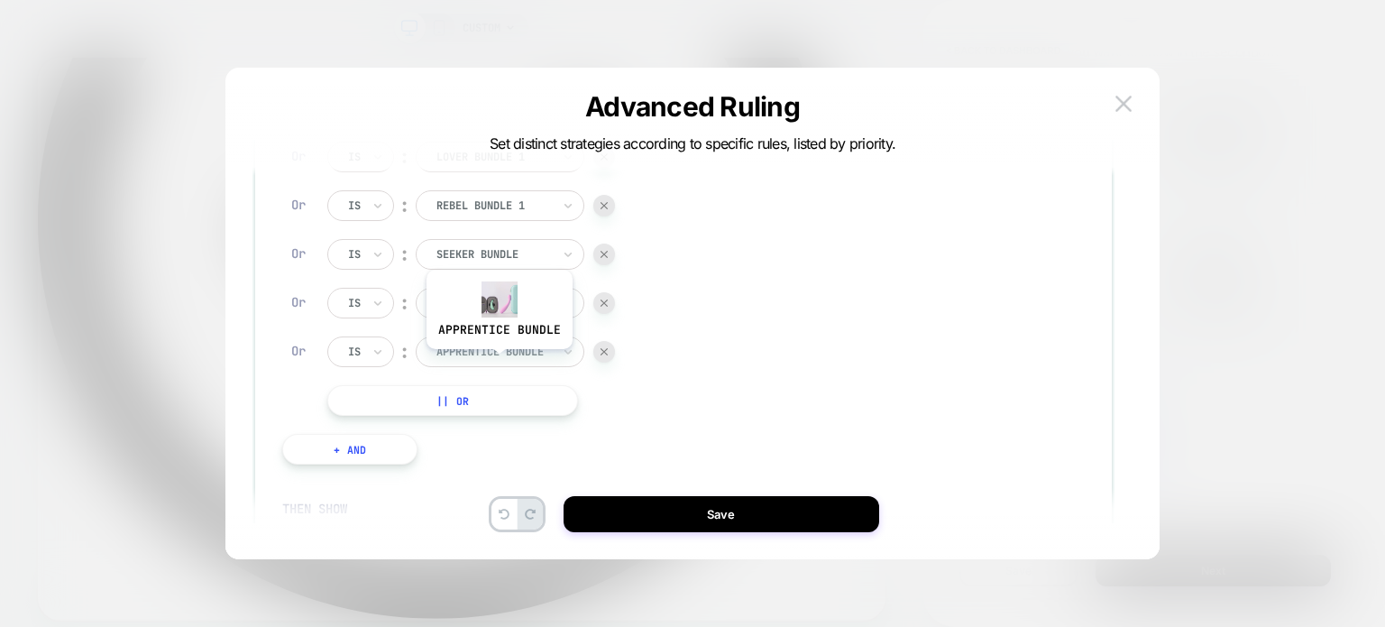
click at [494, 347] on div at bounding box center [493, 352] width 115 height 16
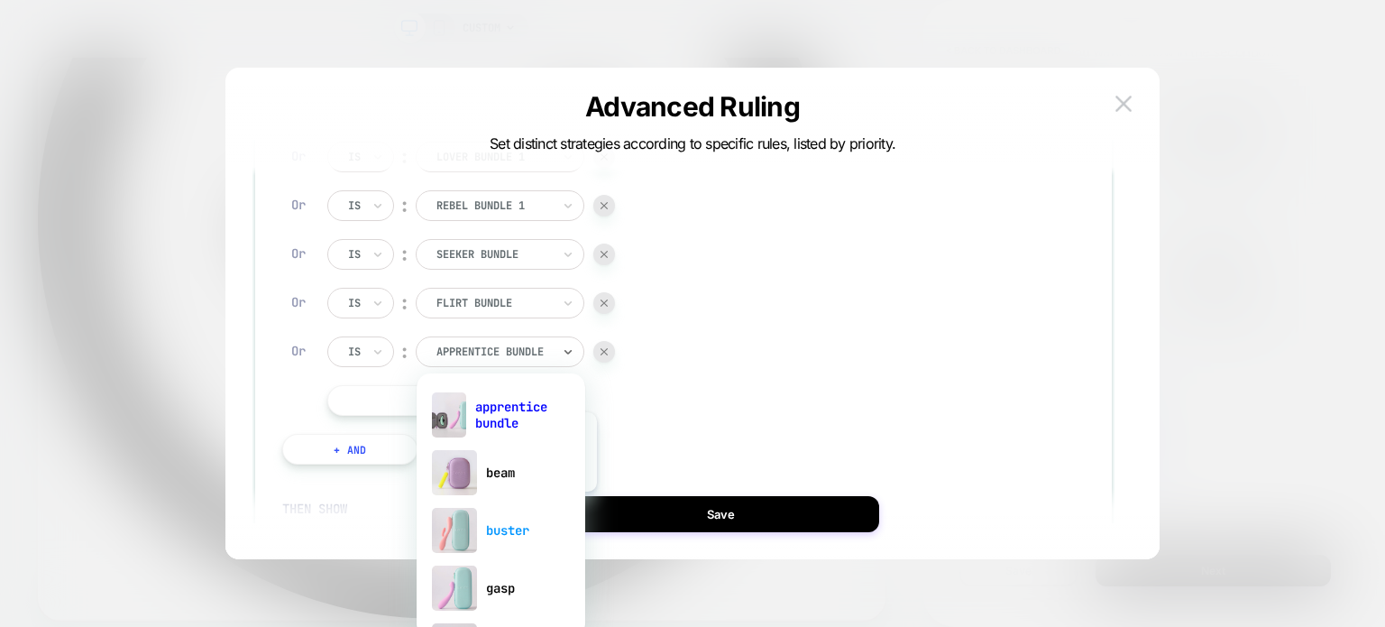
scroll to position [511, 0]
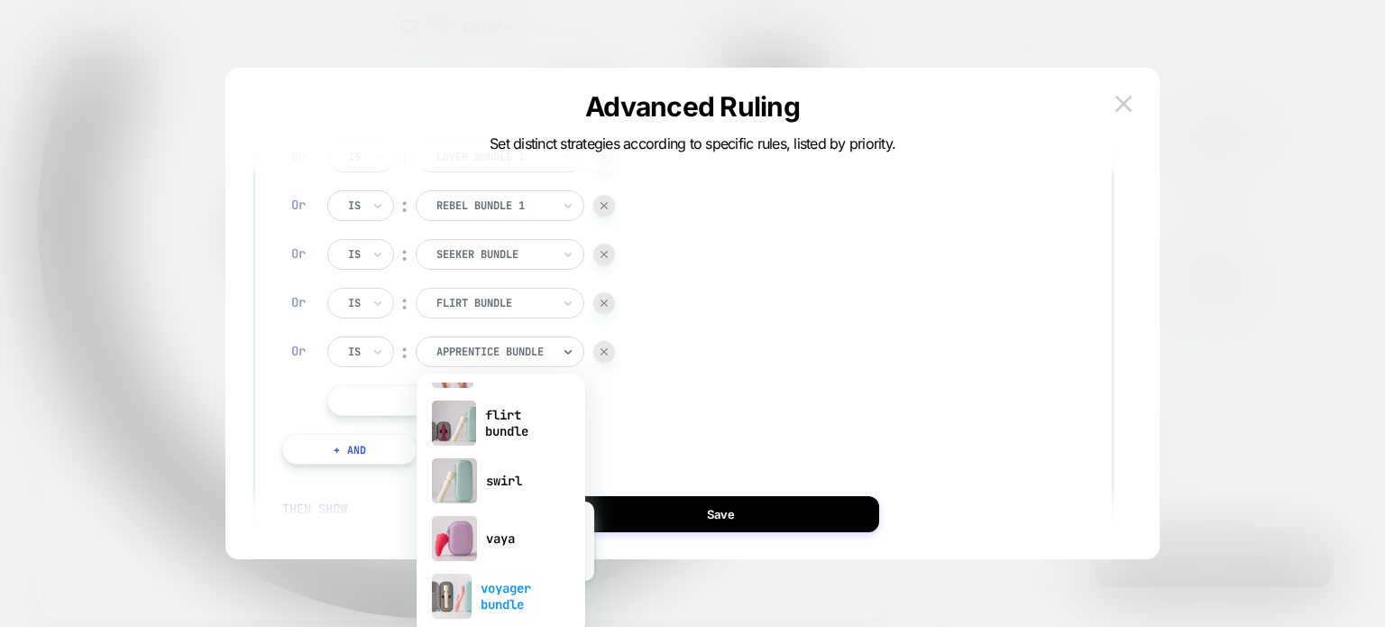
click at [519, 594] on div "voyager bundle" at bounding box center [501, 596] width 151 height 58
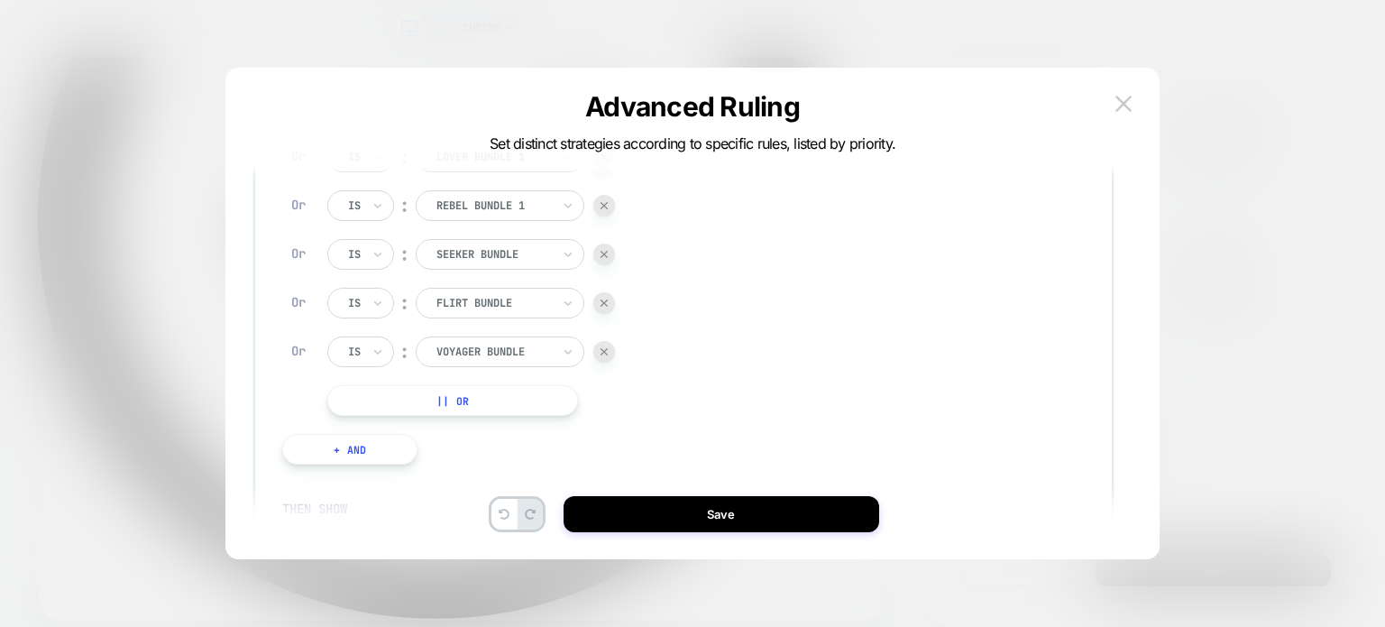
click at [444, 394] on button "|| Or" at bounding box center [452, 400] width 251 height 31
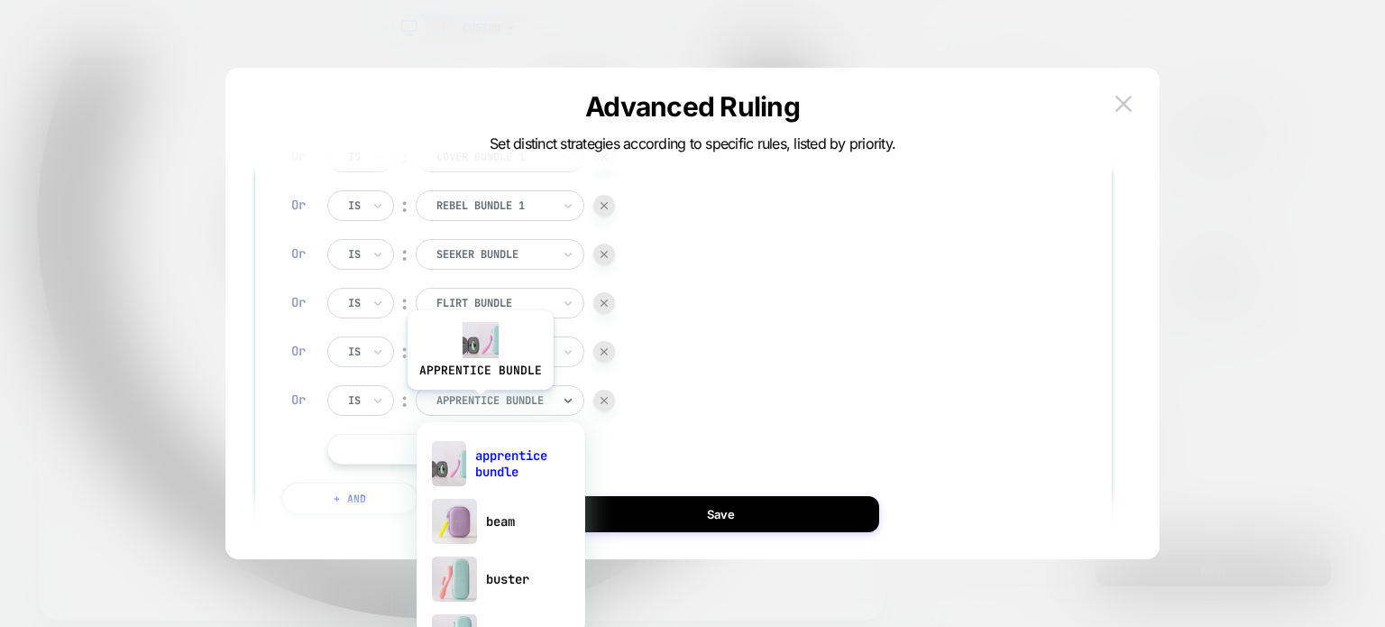
click at [479, 403] on div at bounding box center [493, 400] width 115 height 16
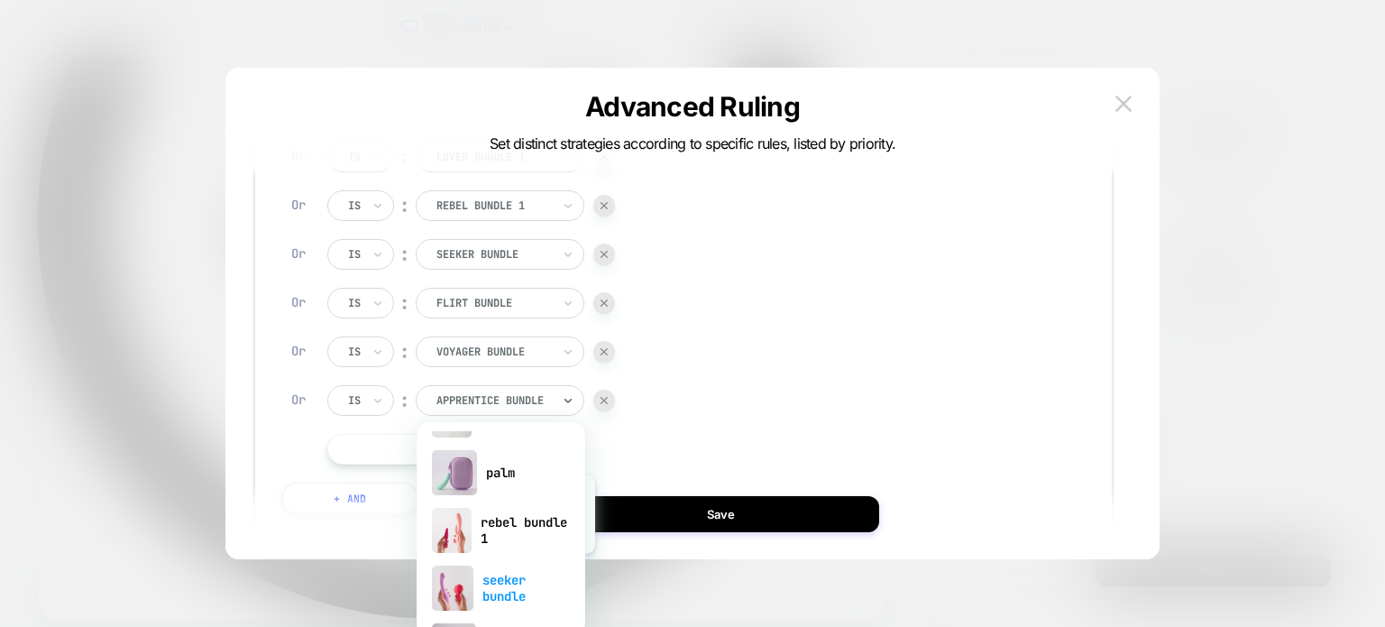
scroll to position [560, 0]
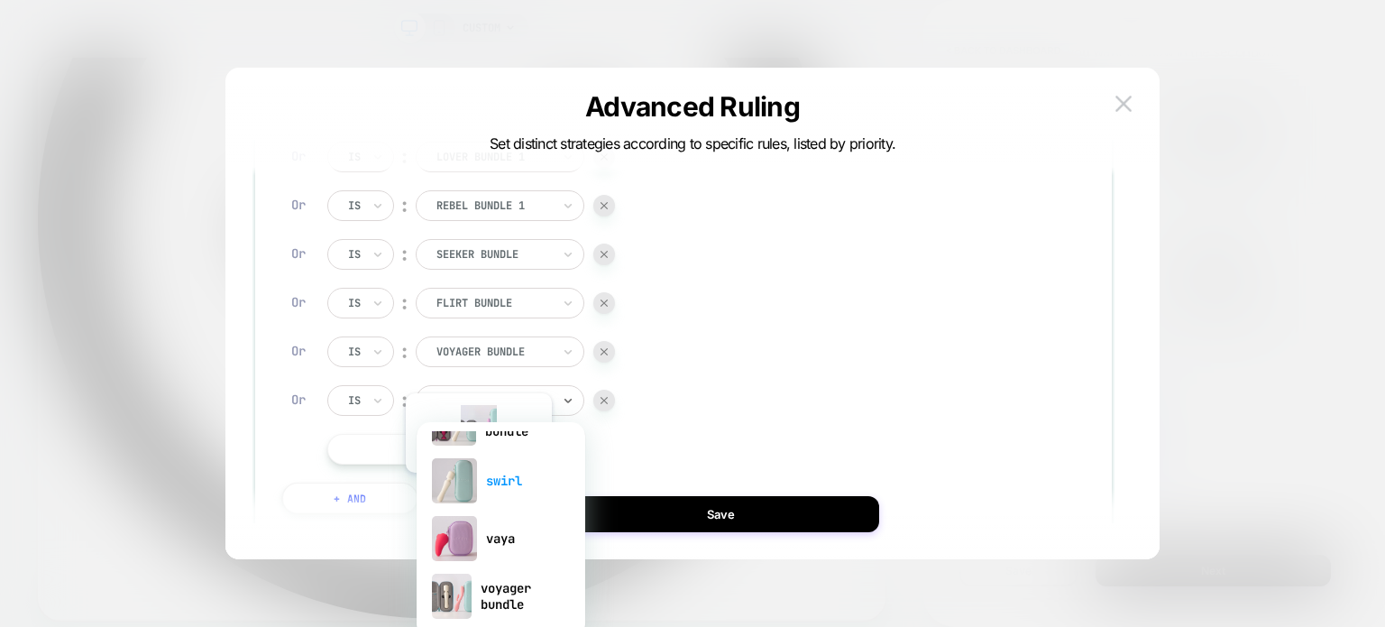
click at [477, 486] on div "swirl" at bounding box center [501, 481] width 151 height 58
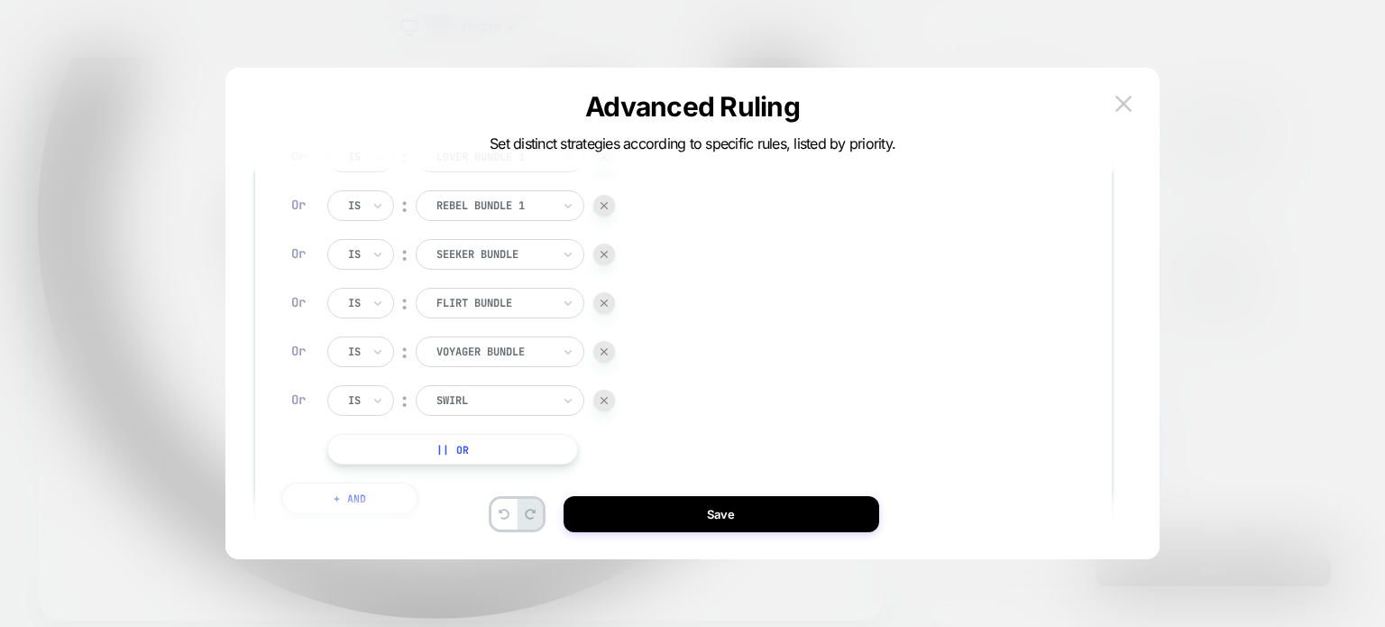
click at [456, 447] on button "|| Or" at bounding box center [452, 449] width 251 height 31
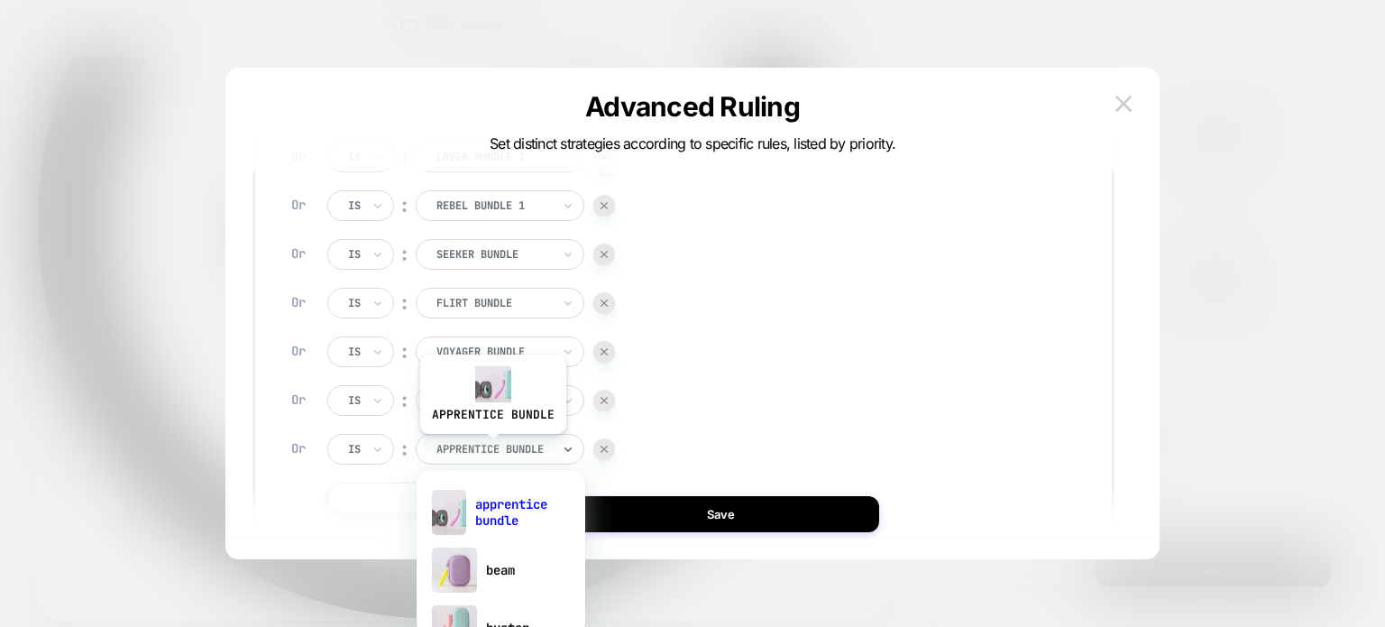
click at [491, 447] on div at bounding box center [493, 449] width 115 height 16
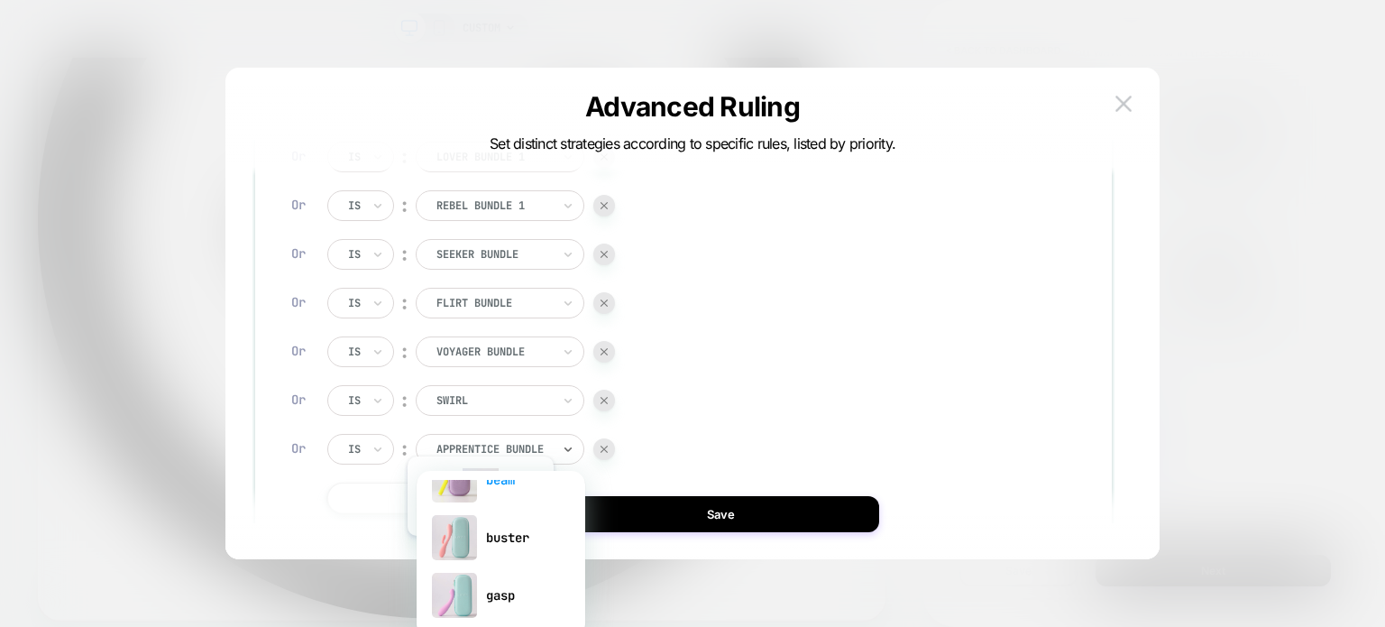
scroll to position [72, 0]
click at [479, 549] on div "buster" at bounding box center [501, 556] width 151 height 58
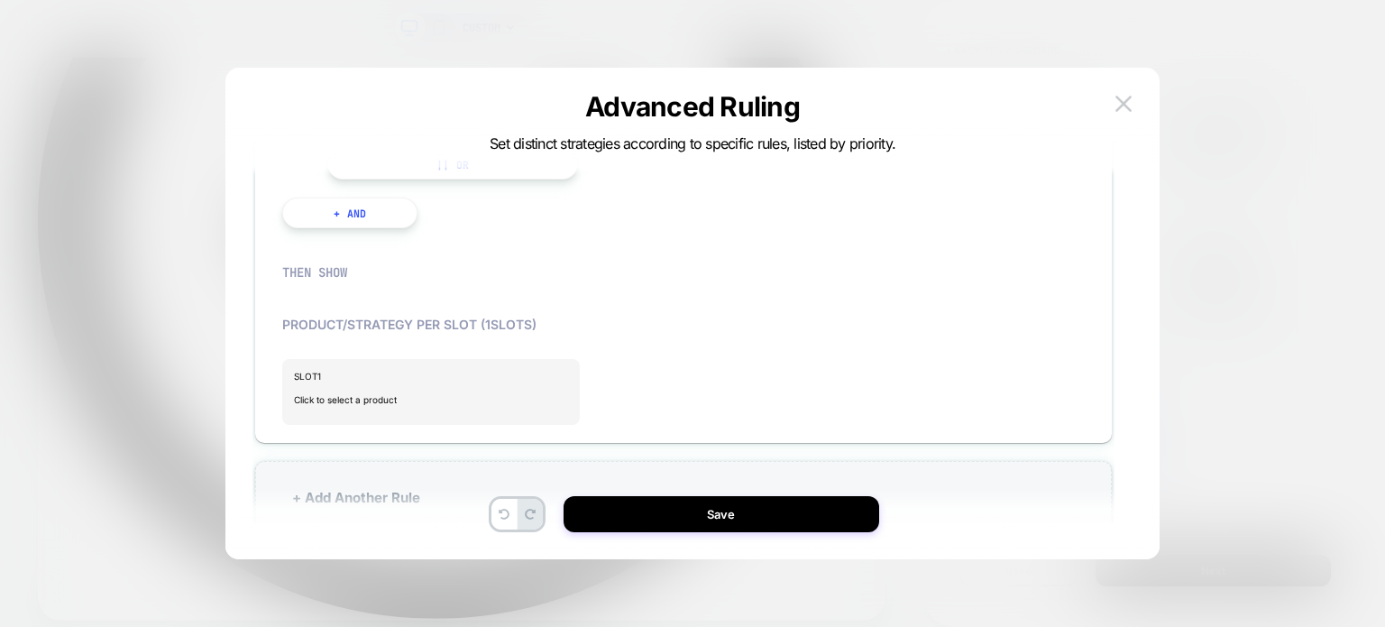
scroll to position [714, 0]
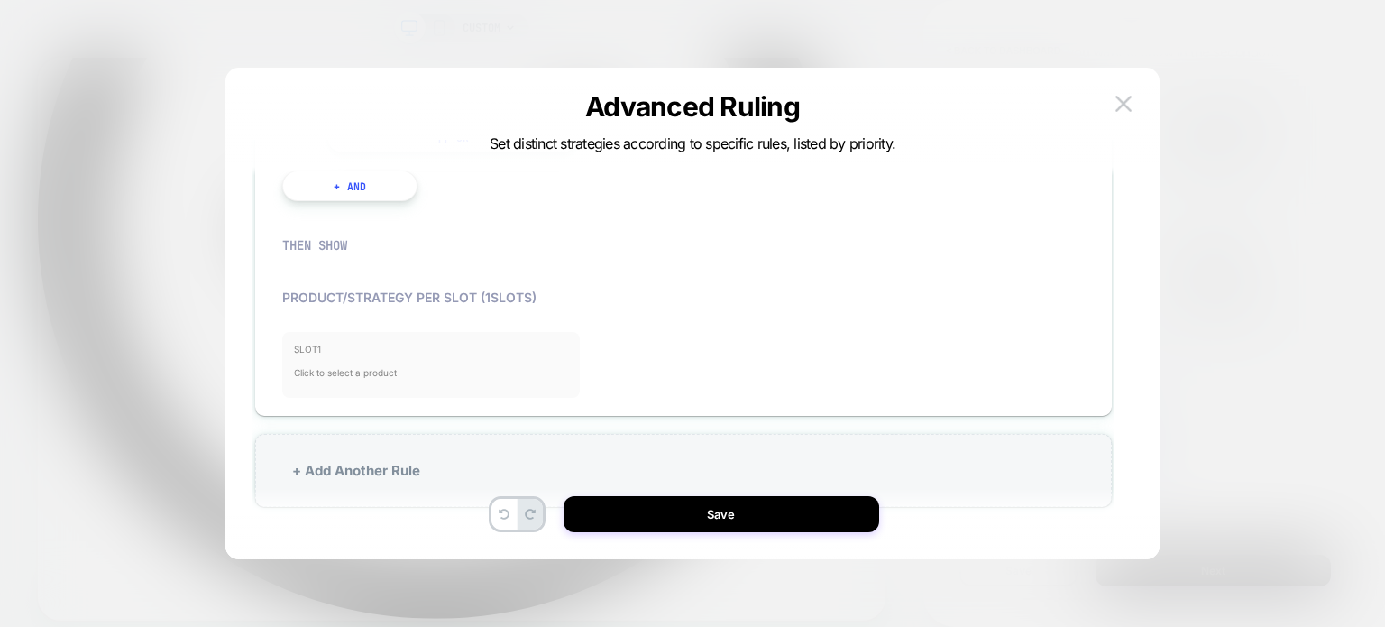
click at [395, 360] on span "Click to select a product" at bounding box center [431, 372] width 274 height 36
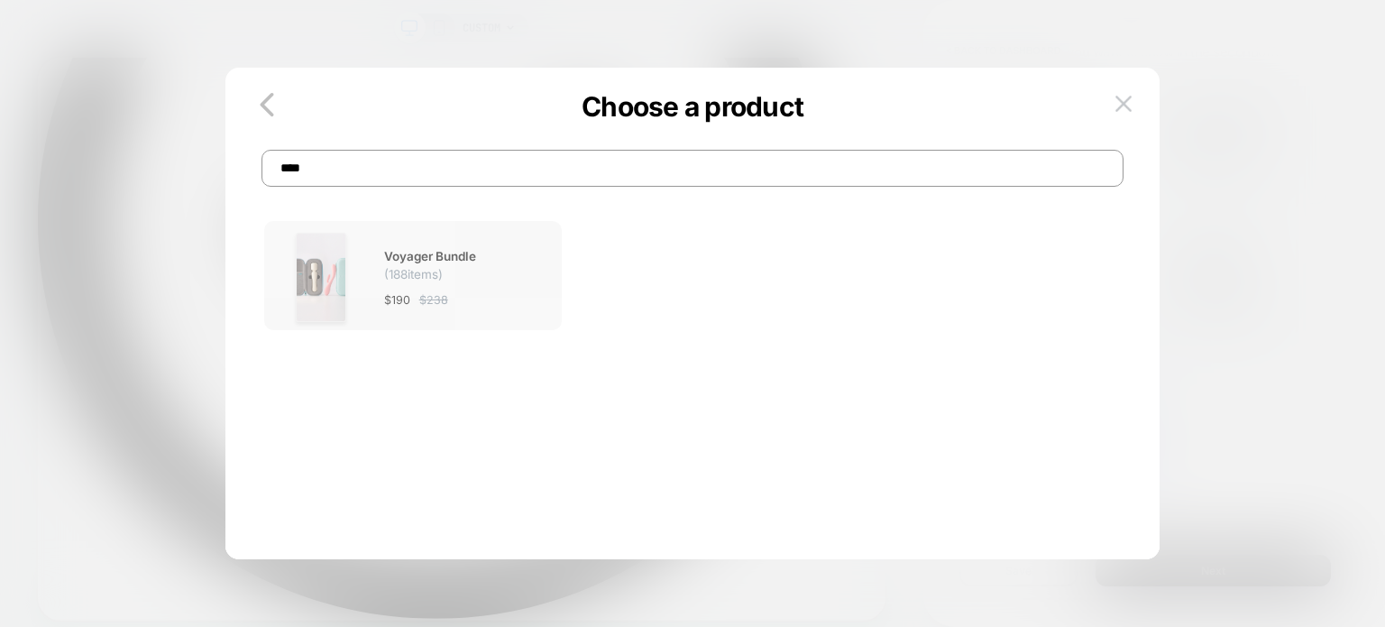
type input "****"
click at [356, 271] on div at bounding box center [320, 277] width 89 height 89
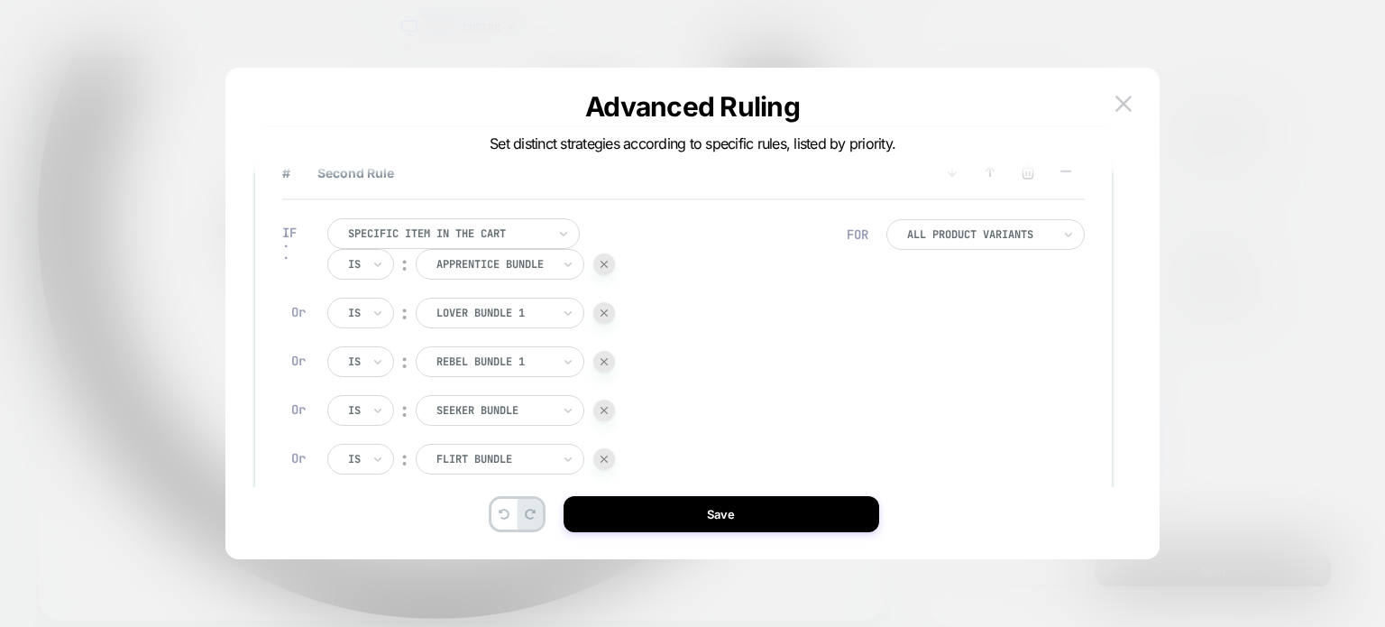
scroll to position [141, 0]
click at [347, 280] on div "Is ︰ apprentice bundle APPRENTICE BUNDLE Or Is ︰ lover bundle 1 LOVER BUNDLE 1 …" at bounding box center [471, 462] width 288 height 420
click at [371, 264] on div "Is" at bounding box center [360, 267] width 67 height 31
click at [382, 363] on div "Is Is not" at bounding box center [394, 330] width 135 height 83
click at [379, 356] on div "Is not" at bounding box center [403, 344] width 117 height 29
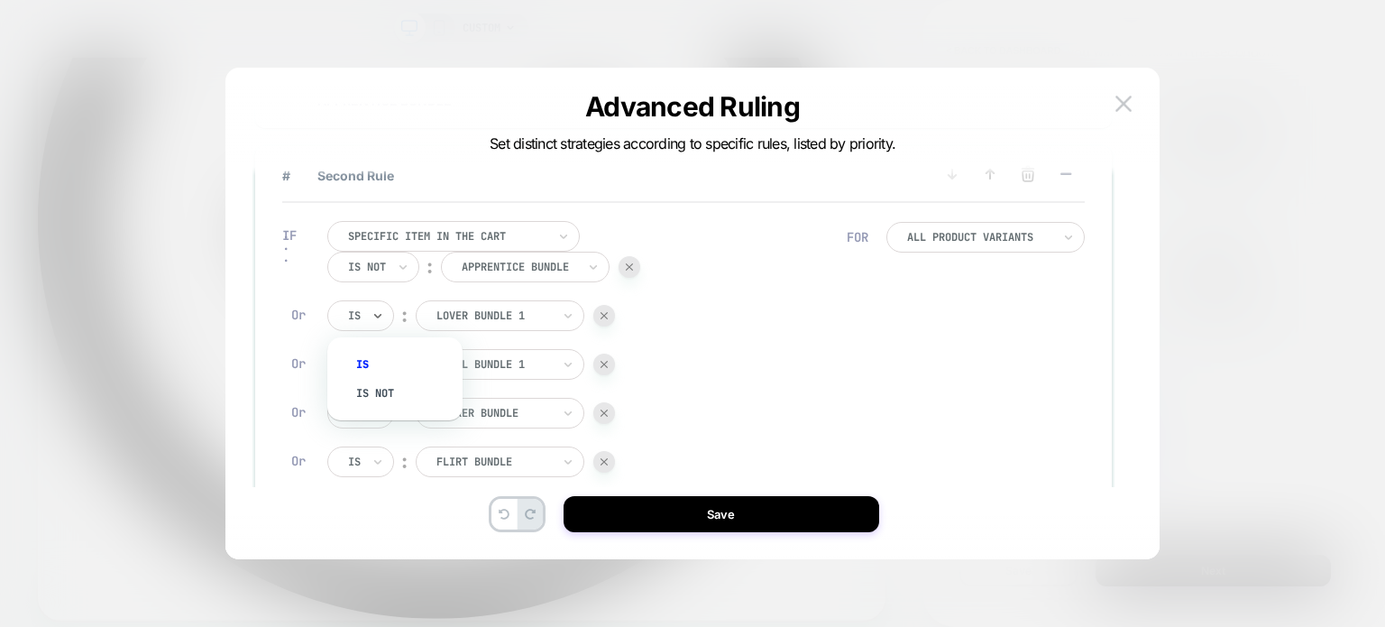
click at [364, 316] on div "Is" at bounding box center [360, 315] width 67 height 31
click at [371, 392] on div "Is not" at bounding box center [403, 393] width 117 height 29
click at [365, 350] on div "Is" at bounding box center [360, 364] width 67 height 31
click at [375, 432] on div "Is not" at bounding box center [403, 441] width 117 height 29
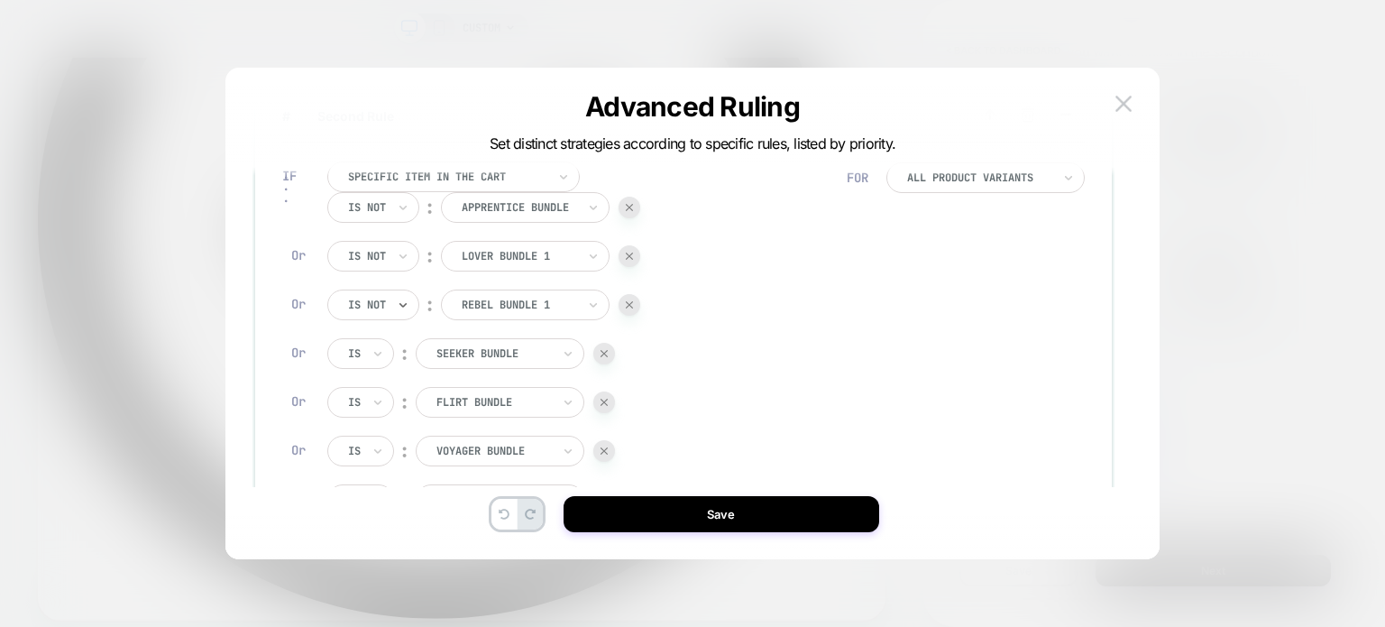
scroll to position [206, 0]
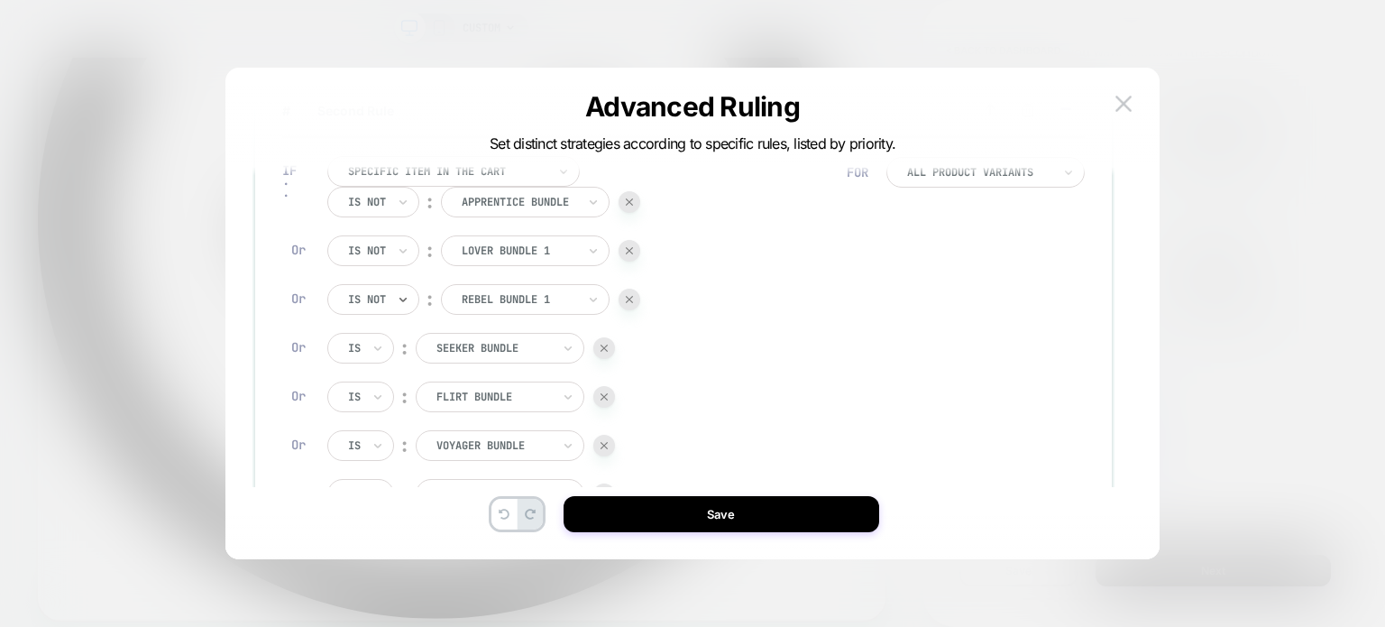
click at [356, 352] on div at bounding box center [354, 348] width 13 height 16
click at [368, 427] on div "Is not" at bounding box center [403, 425] width 117 height 29
click at [357, 395] on div at bounding box center [354, 397] width 13 height 16
click at [375, 472] on div "Is not" at bounding box center [403, 474] width 117 height 29
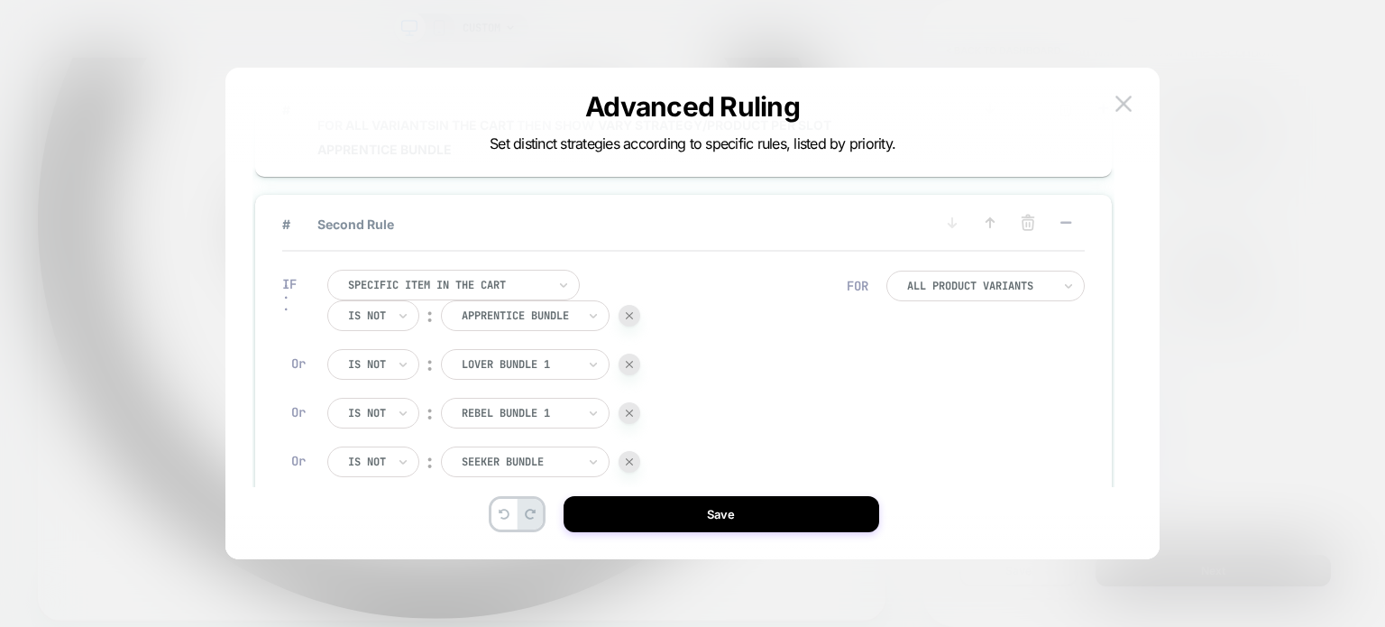
scroll to position [87, 0]
click at [382, 316] on div at bounding box center [367, 321] width 38 height 16
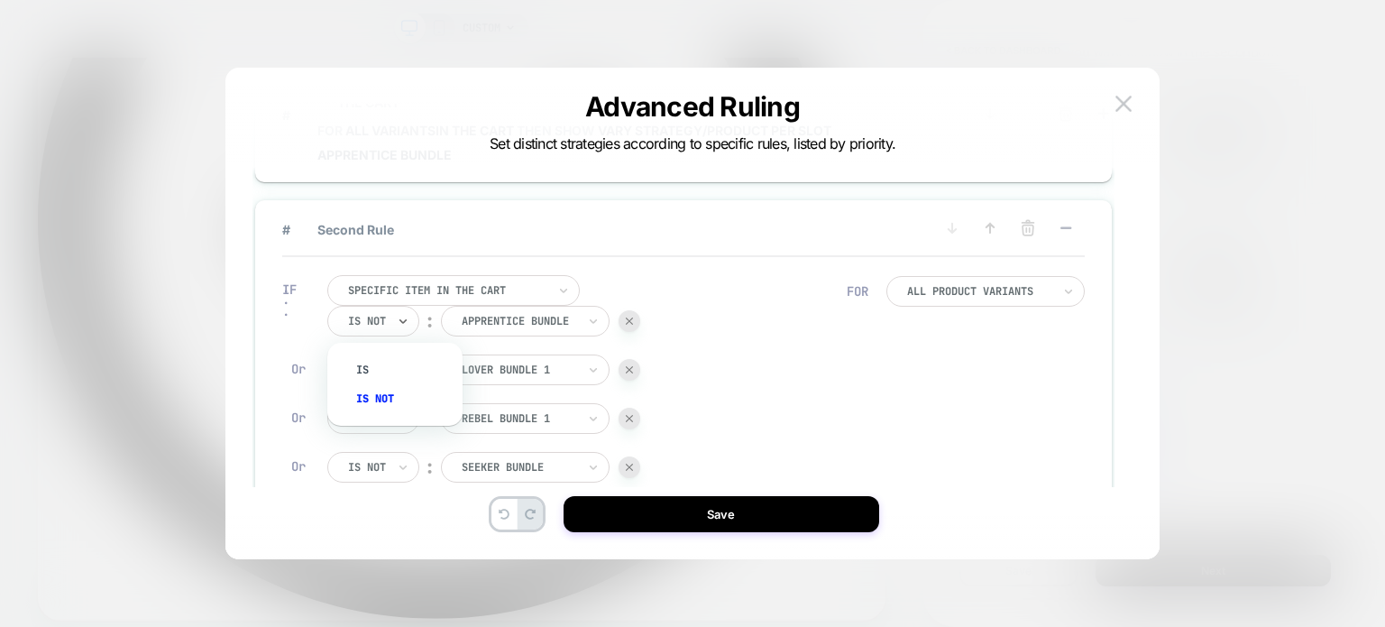
click at [386, 399] on div "Is not" at bounding box center [403, 398] width 117 height 29
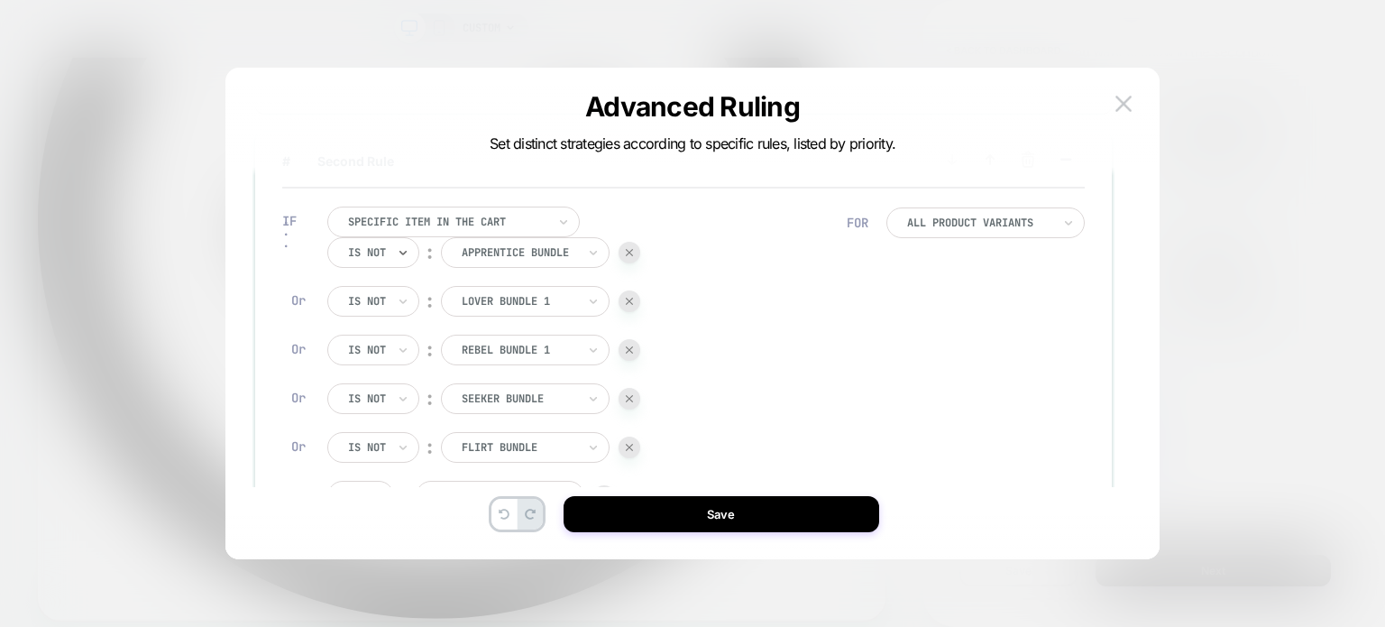
scroll to position [179, 0]
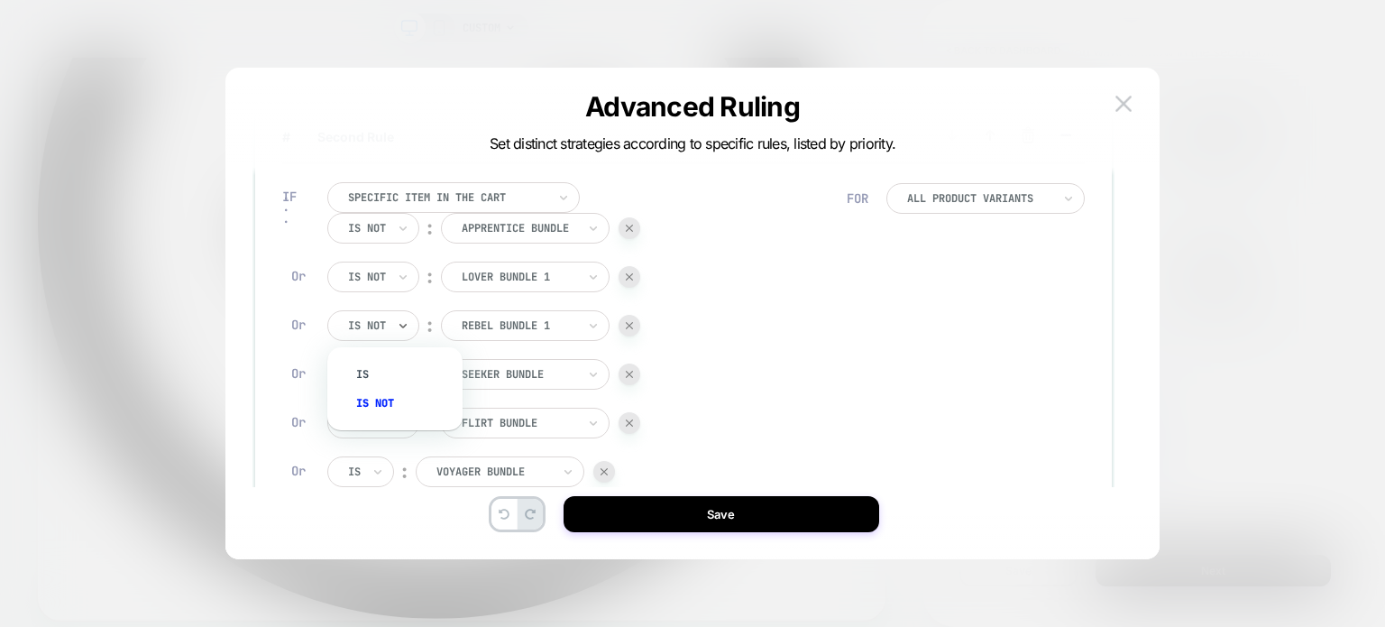
click at [373, 336] on div "Is not" at bounding box center [373, 325] width 92 height 31
click at [375, 403] on div "Is not" at bounding box center [403, 403] width 117 height 29
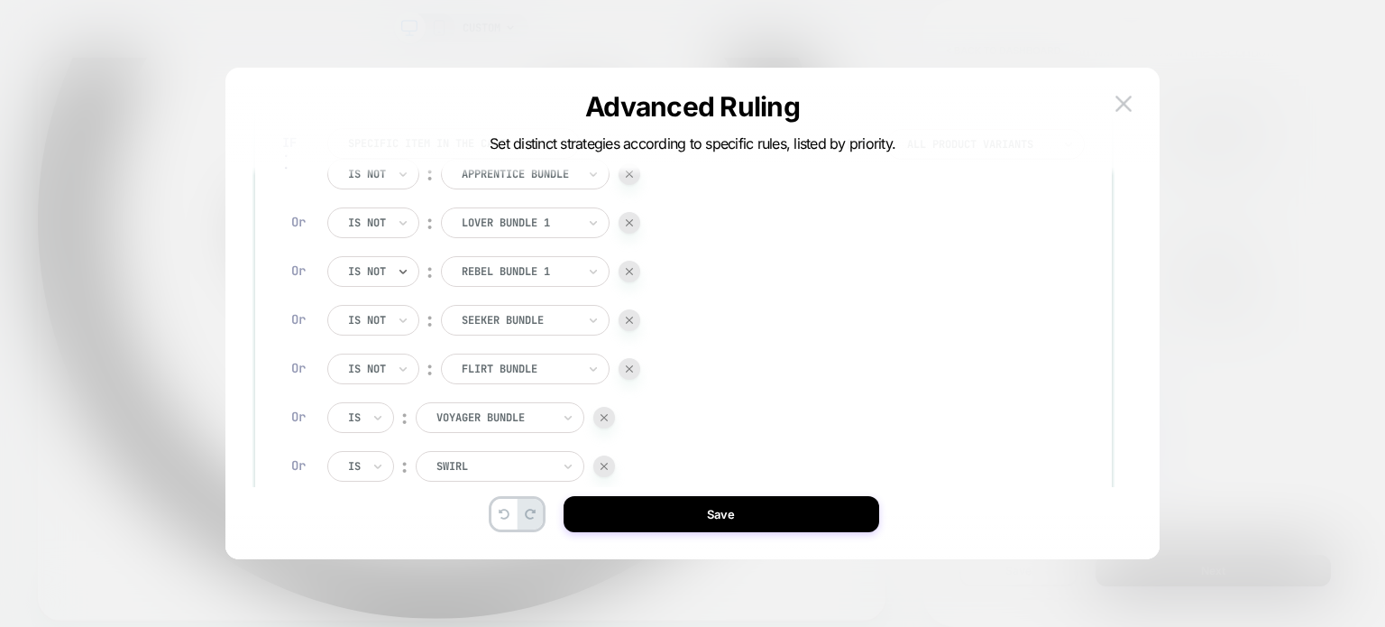
click at [364, 359] on div "Is not" at bounding box center [366, 369] width 41 height 20
click at [393, 443] on div "Is not" at bounding box center [403, 446] width 117 height 29
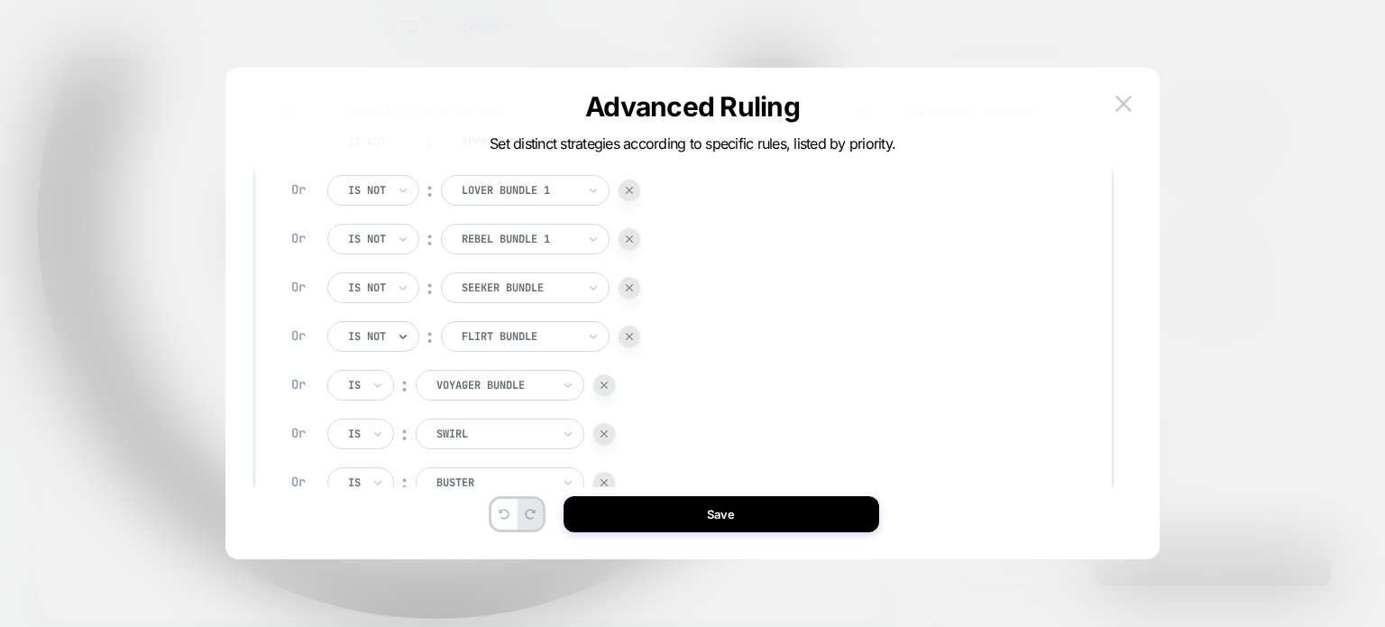
click at [361, 362] on div "Is not ︰ apprentice bundle APPRENTICE BUNDLE Or Is not ︰ lover bundle 1 LOVER B…" at bounding box center [483, 336] width 313 height 420
click at [368, 402] on div "Is not ︰ apprentice bundle APPRENTICE BUNDLE Or Is not ︰ lover bundle 1 LOVER B…" at bounding box center [483, 336] width 313 height 420
click at [362, 395] on div "Is" at bounding box center [360, 385] width 67 height 31
click at [380, 451] on div "Is not" at bounding box center [403, 462] width 117 height 29
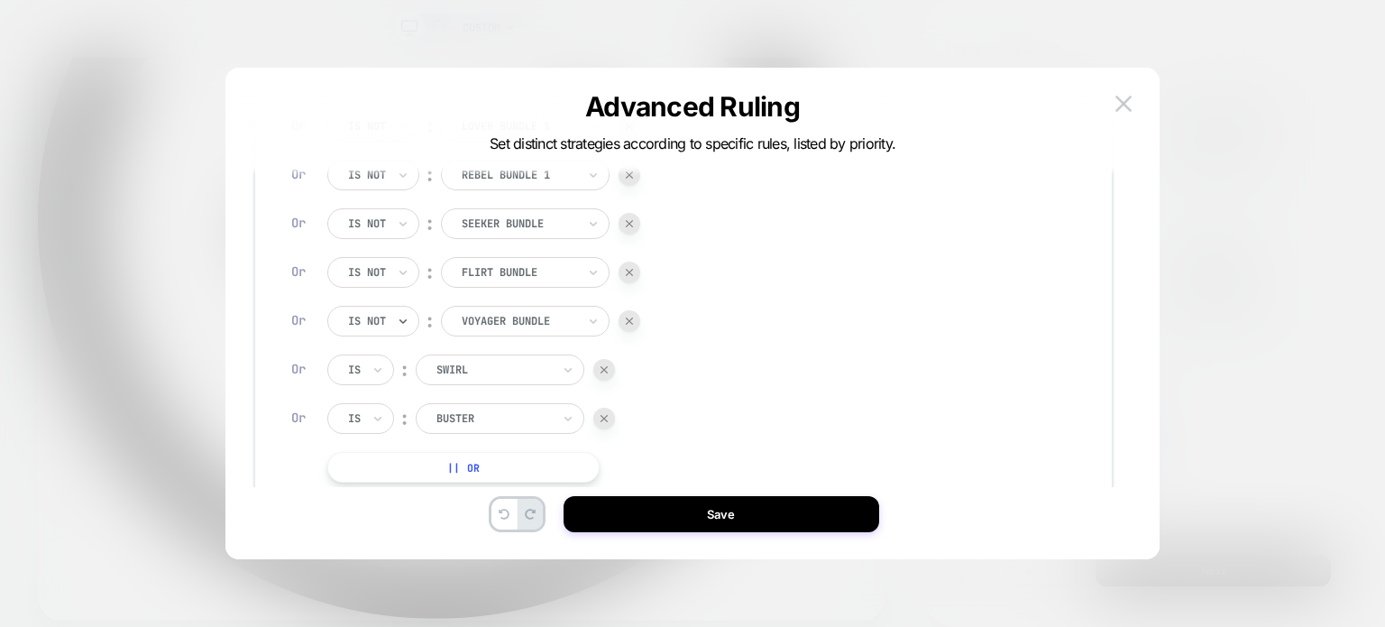
scroll to position [331, 0]
click at [329, 376] on div "Is" at bounding box center [360, 368] width 67 height 31
click at [373, 435] on div "Is not" at bounding box center [403, 446] width 117 height 29
click at [375, 424] on icon at bounding box center [377, 417] width 13 height 18
click at [398, 483] on div "Is not" at bounding box center [403, 495] width 117 height 29
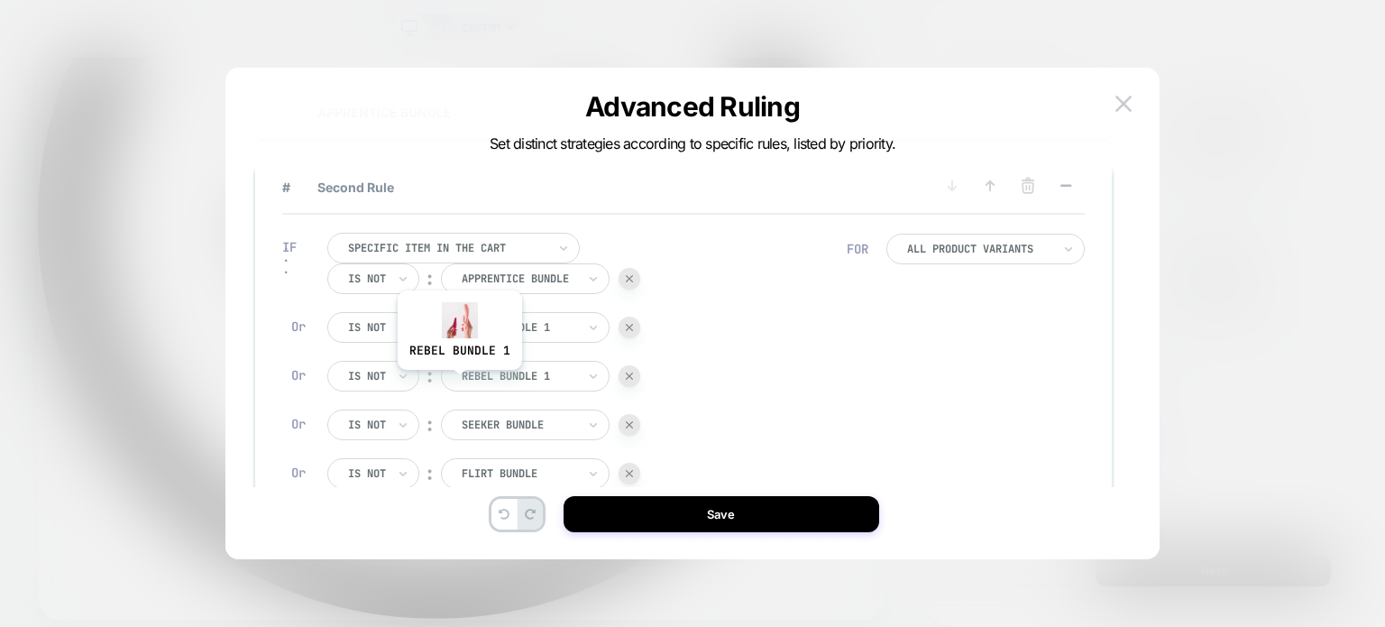
scroll to position [0, 0]
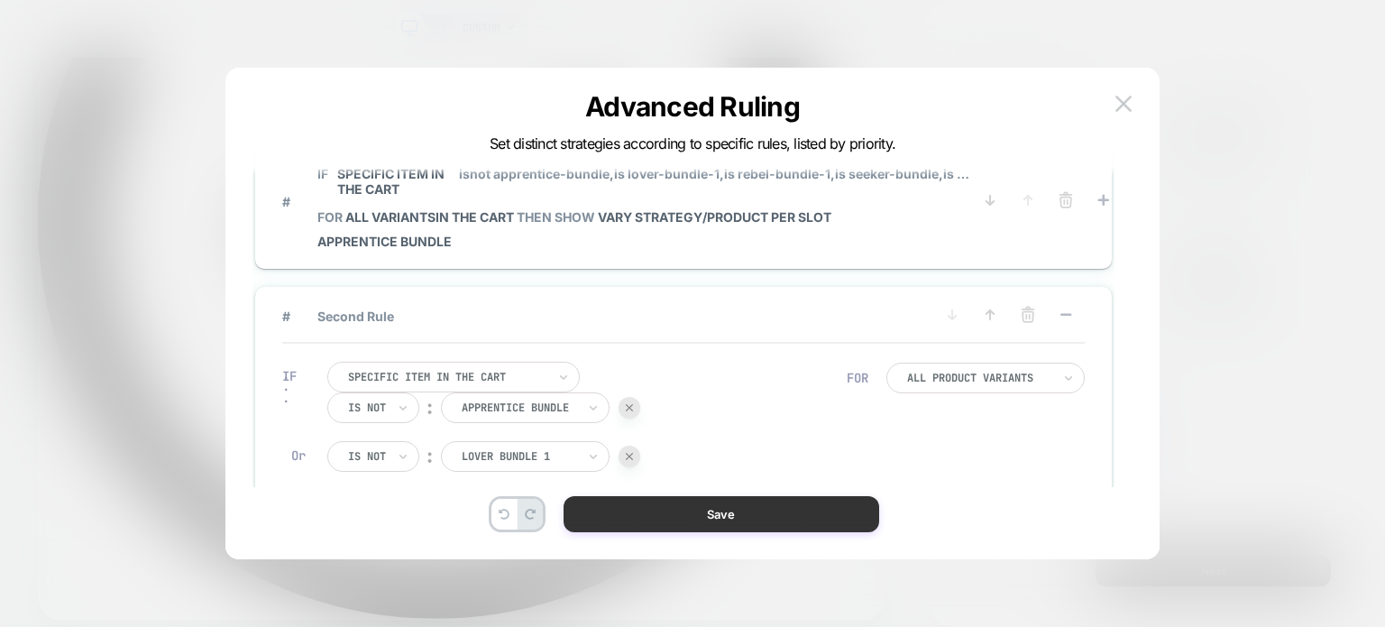
click at [618, 503] on button "Save" at bounding box center [722, 514] width 316 height 36
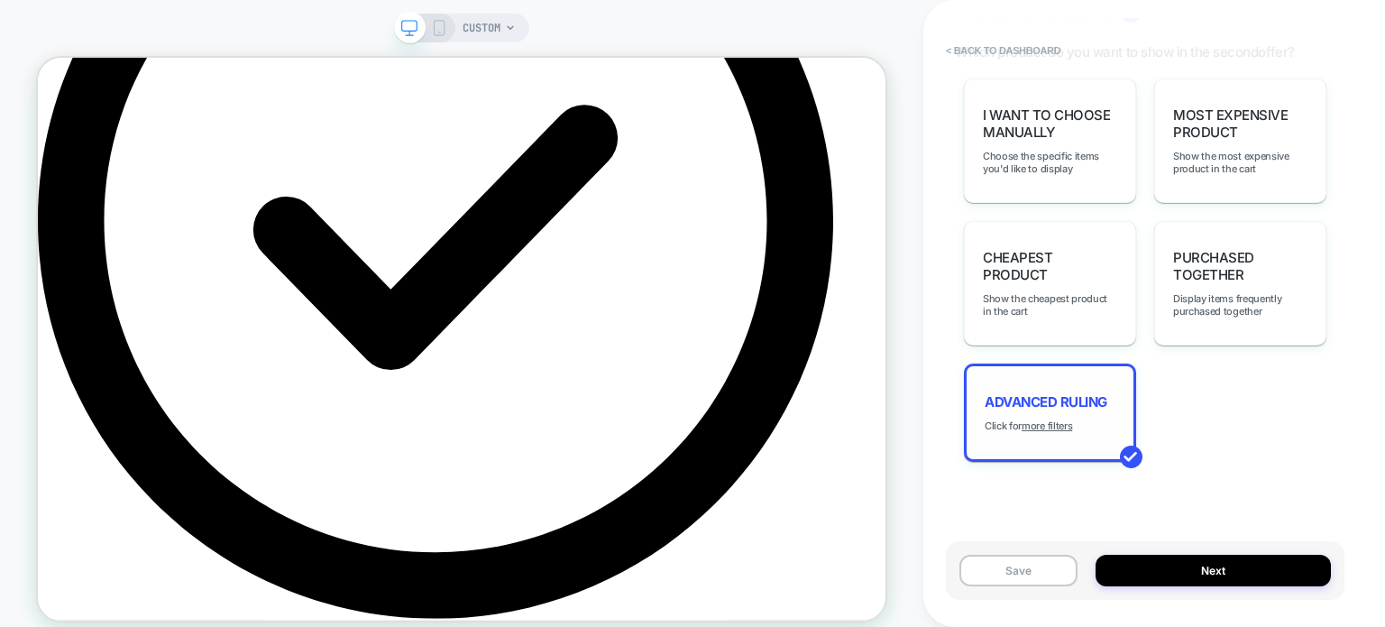
click at [1035, 393] on span "Advanced Ruling" at bounding box center [1046, 401] width 123 height 17
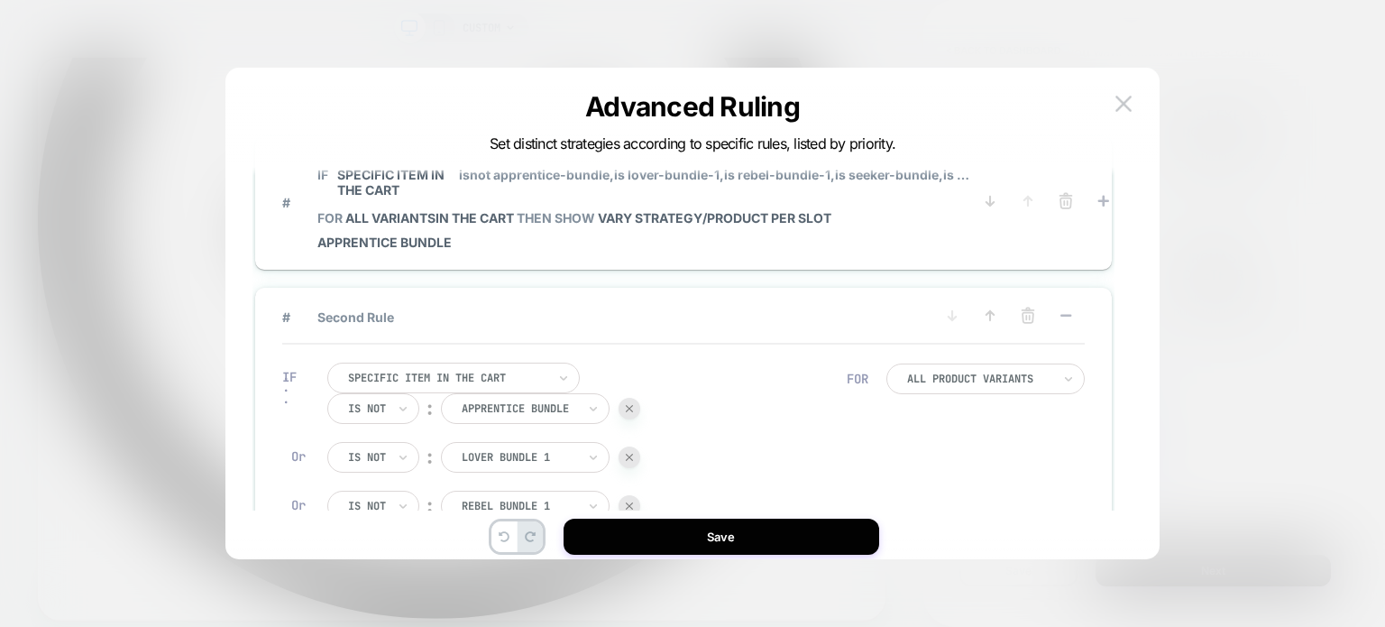
scroll to position [54, 0]
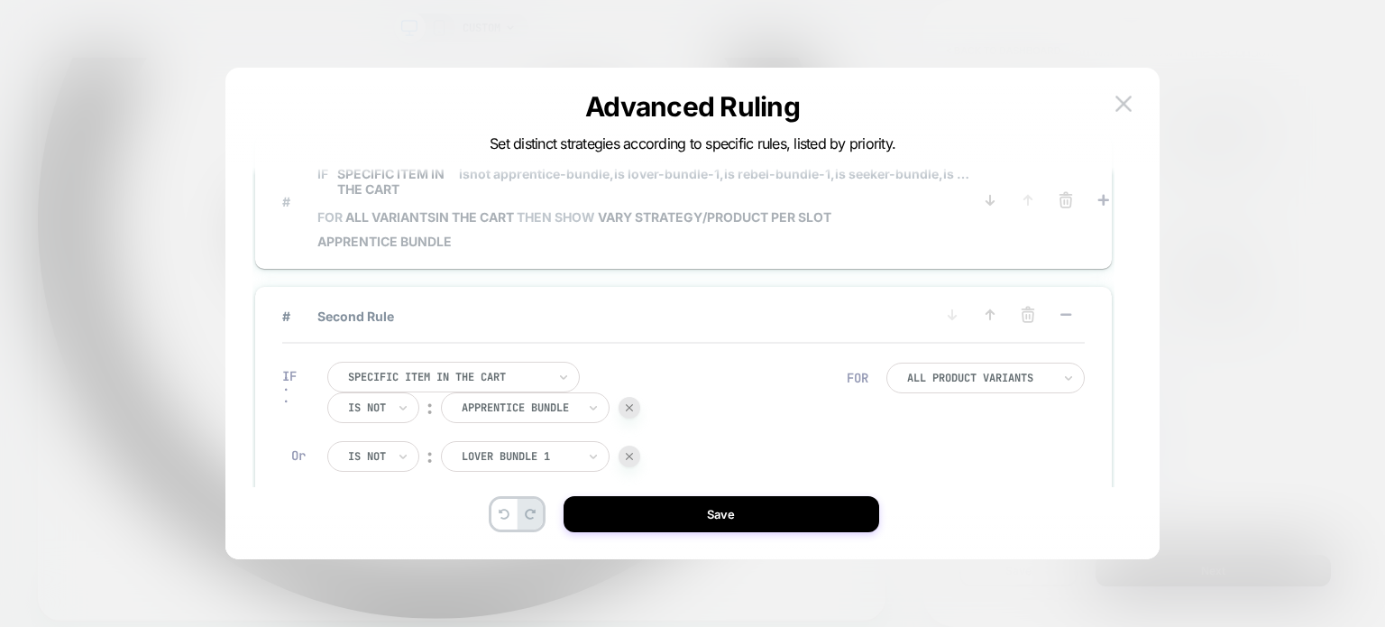
click at [411, 224] on div "IF Specific item in the cart isnot apprentice-bundle, is lover-bundle-1, is reb…" at bounding box center [644, 201] width 654 height 96
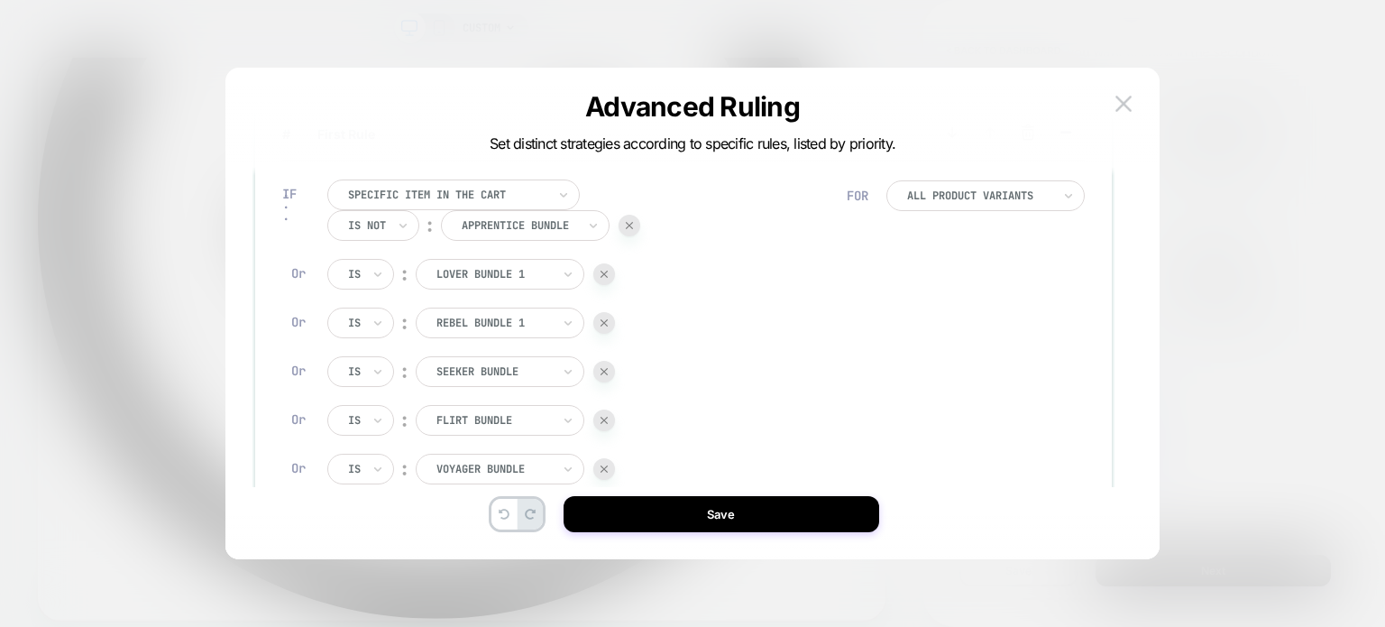
scroll to position [32, 0]
click at [342, 285] on div "Is" at bounding box center [360, 273] width 67 height 31
click at [372, 344] on div "Is not" at bounding box center [403, 351] width 117 height 29
click at [368, 320] on div "Is" at bounding box center [360, 322] width 67 height 31
click at [390, 393] on div "Is not" at bounding box center [403, 400] width 117 height 29
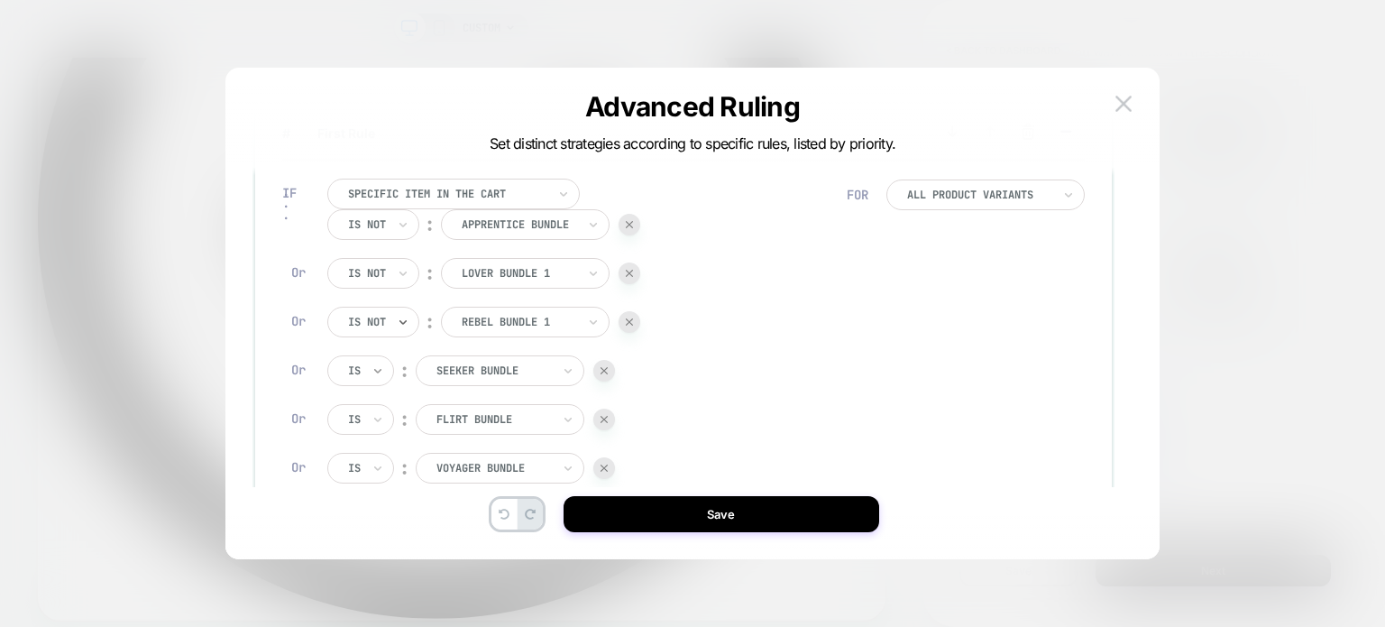
click at [372, 376] on icon at bounding box center [377, 371] width 13 height 18
click at [385, 442] on div "Is not" at bounding box center [403, 449] width 117 height 29
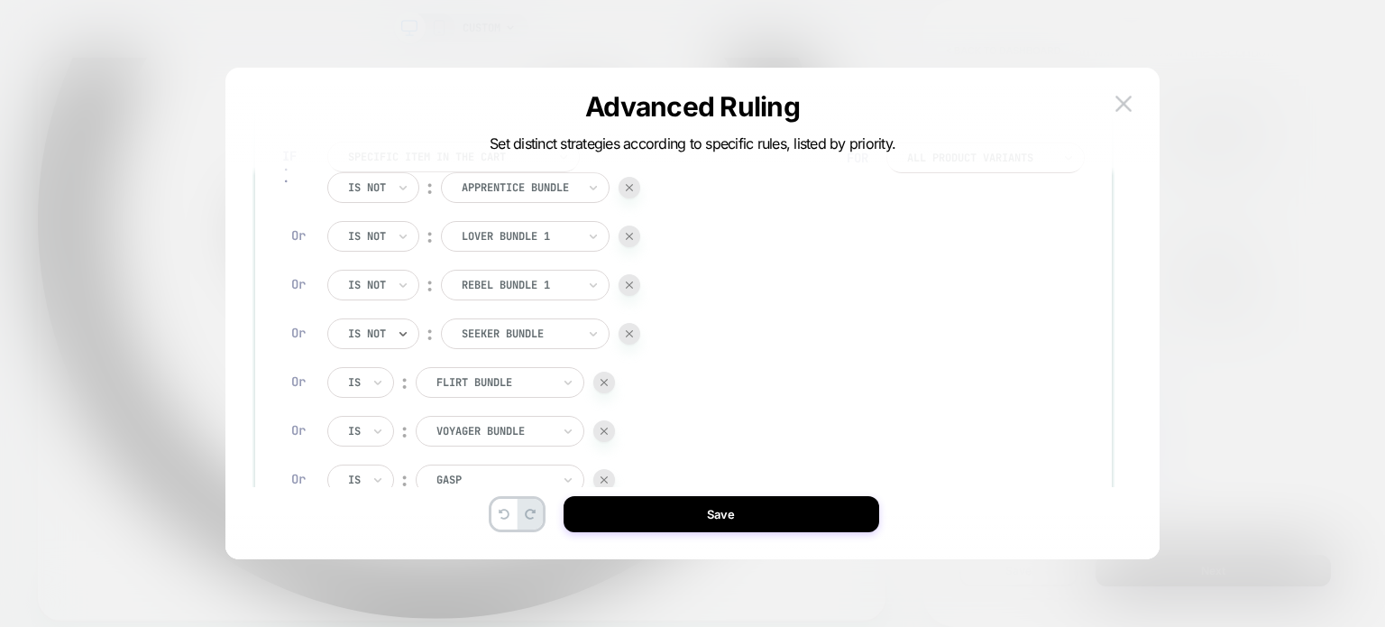
scroll to position [96, 0]
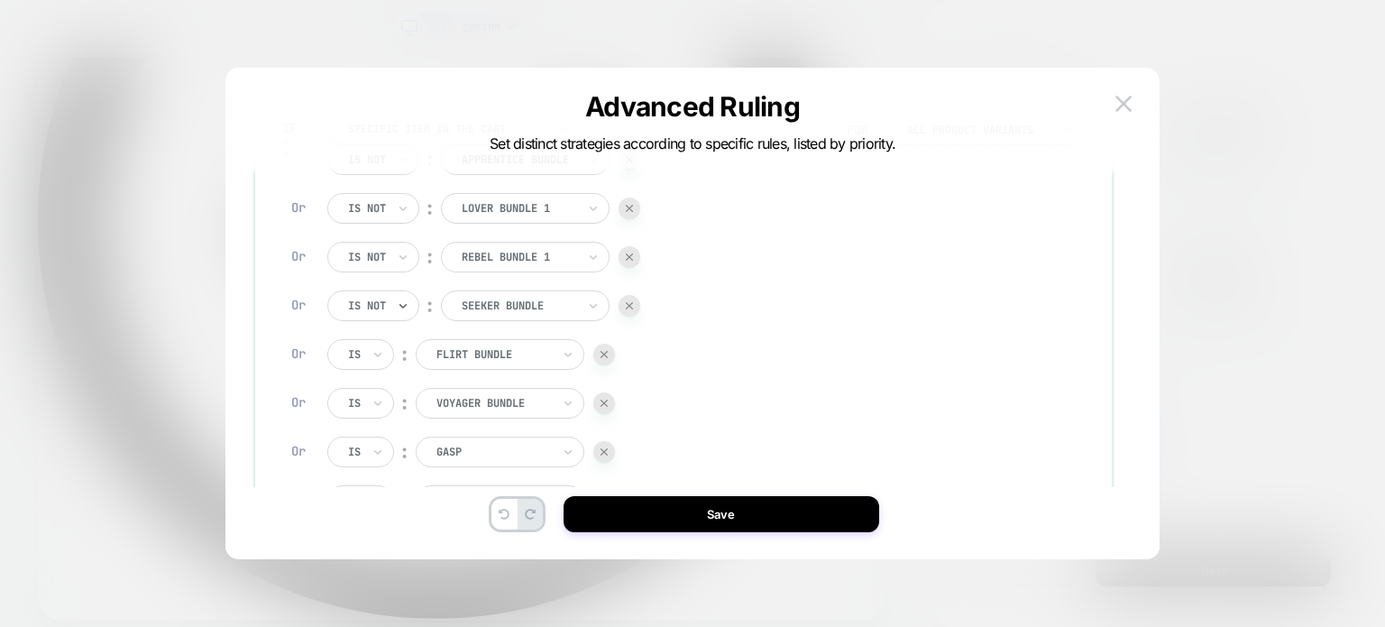
click at [364, 350] on div "Is" at bounding box center [360, 354] width 67 height 31
click at [379, 451] on div "Is Is not" at bounding box center [394, 418] width 135 height 83
click at [359, 426] on div "Is not" at bounding box center [403, 432] width 117 height 29
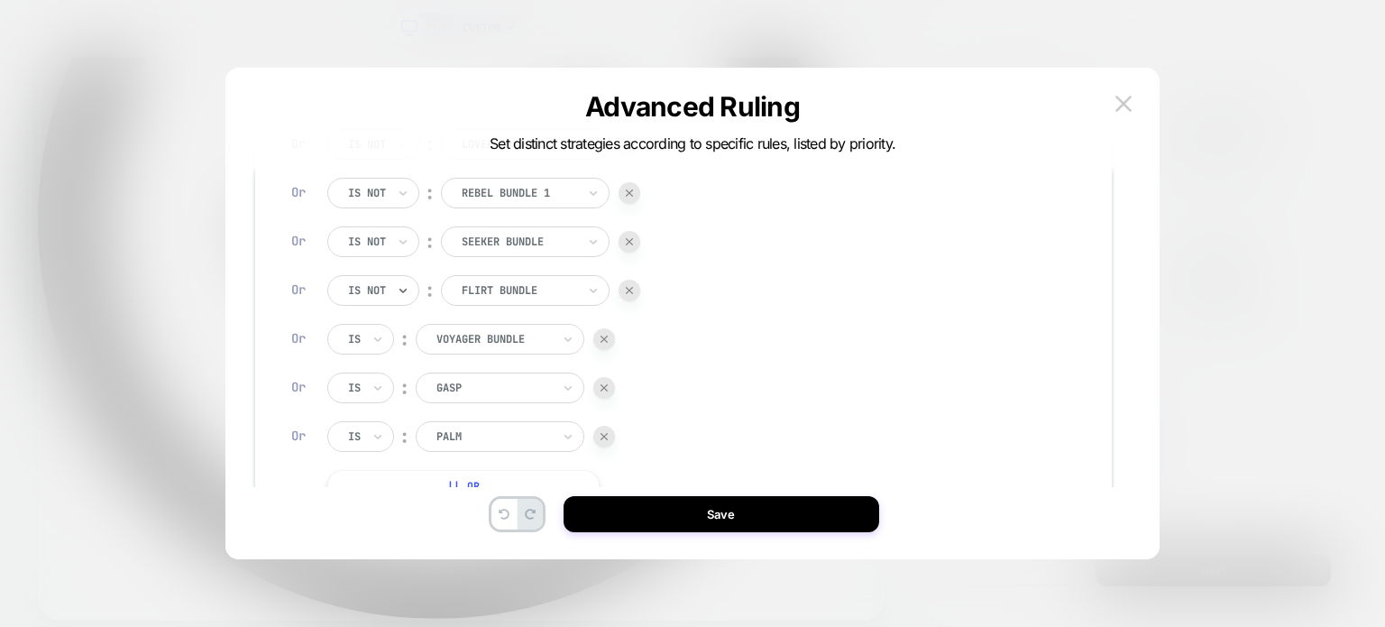
click at [346, 356] on div "Is not ︰ apprentice bundle APPRENTICE BUNDLE Or Is not ︰ lover bundle 1 LOVER B…" at bounding box center [483, 290] width 313 height 420
click at [366, 340] on div "Is" at bounding box center [360, 339] width 67 height 31
click at [372, 414] on div "Is not" at bounding box center [403, 417] width 117 height 29
click at [368, 397] on div "Is" at bounding box center [360, 387] width 67 height 31
click at [375, 472] on div "Is not" at bounding box center [403, 466] width 117 height 29
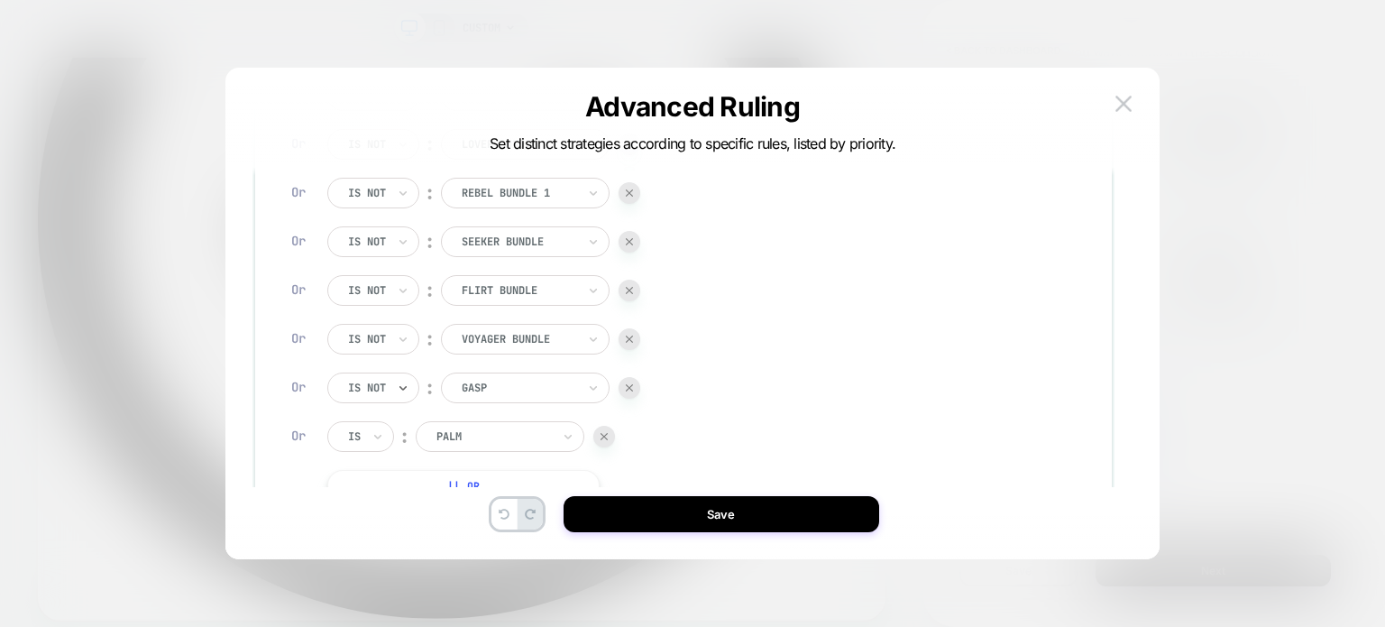
click at [357, 426] on div "Is" at bounding box center [354, 436] width 16 height 20
click at [371, 508] on div "Is not" at bounding box center [403, 514] width 117 height 29
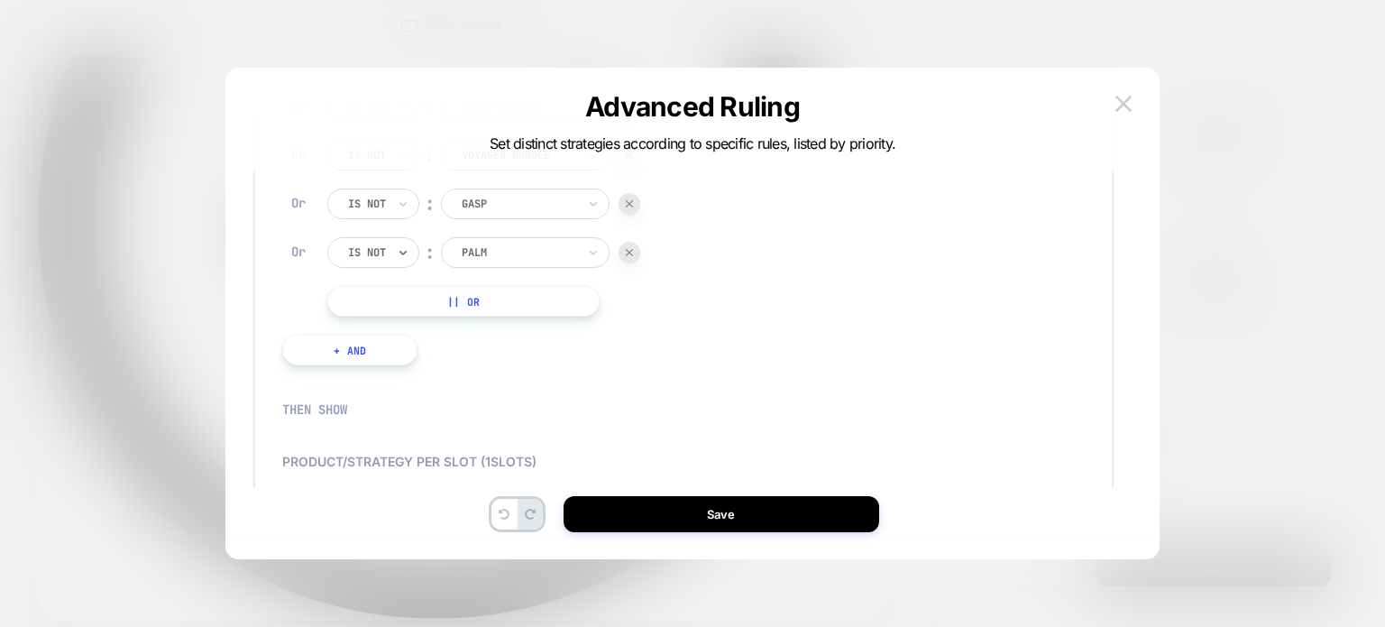
scroll to position [345, 0]
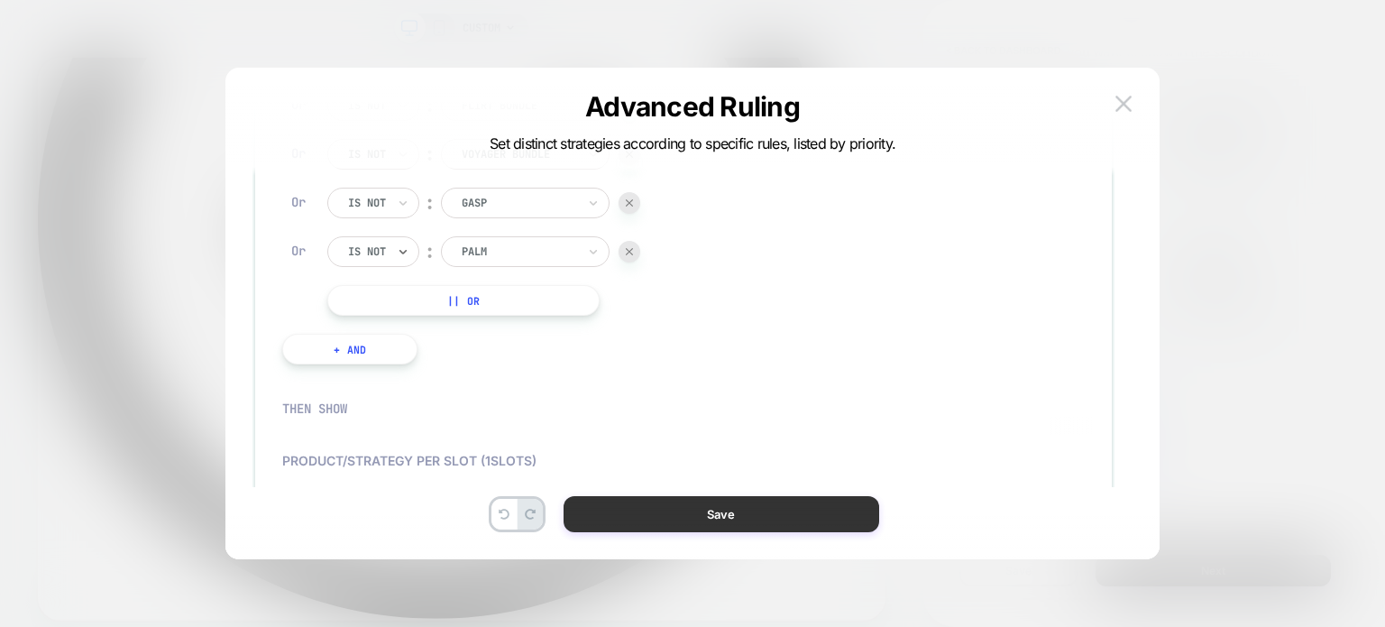
click at [664, 518] on button "Save" at bounding box center [722, 514] width 316 height 36
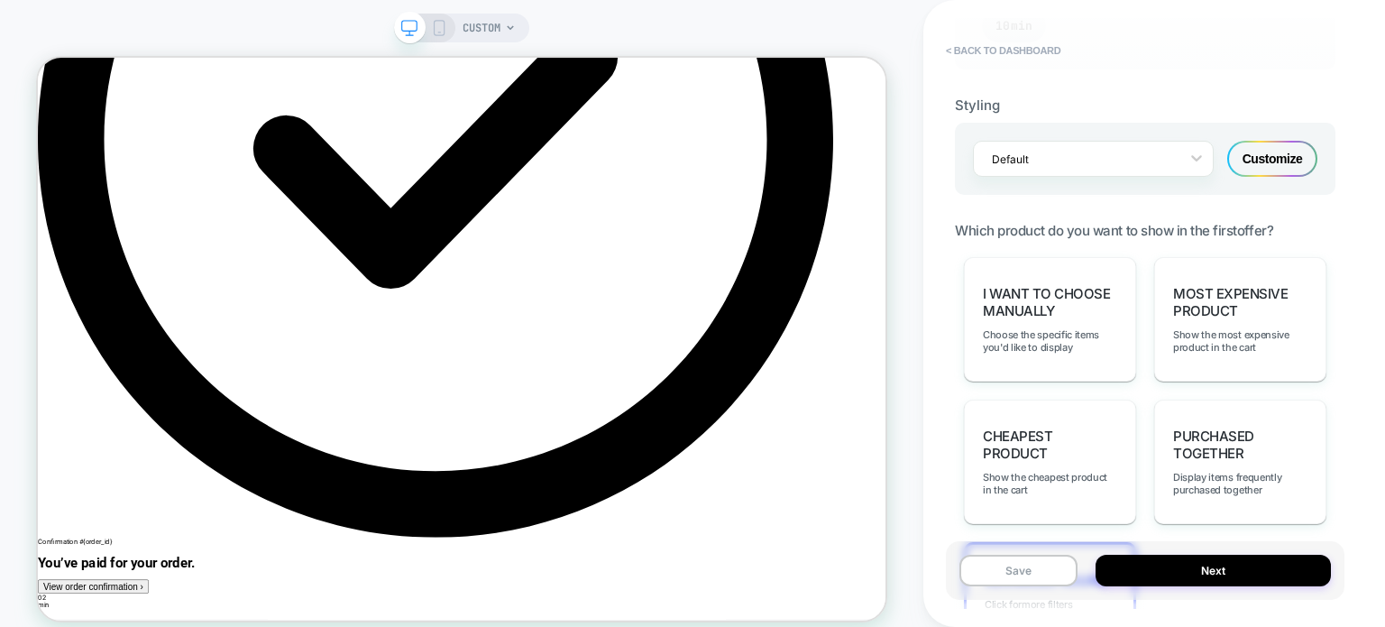
scroll to position [1579, 0]
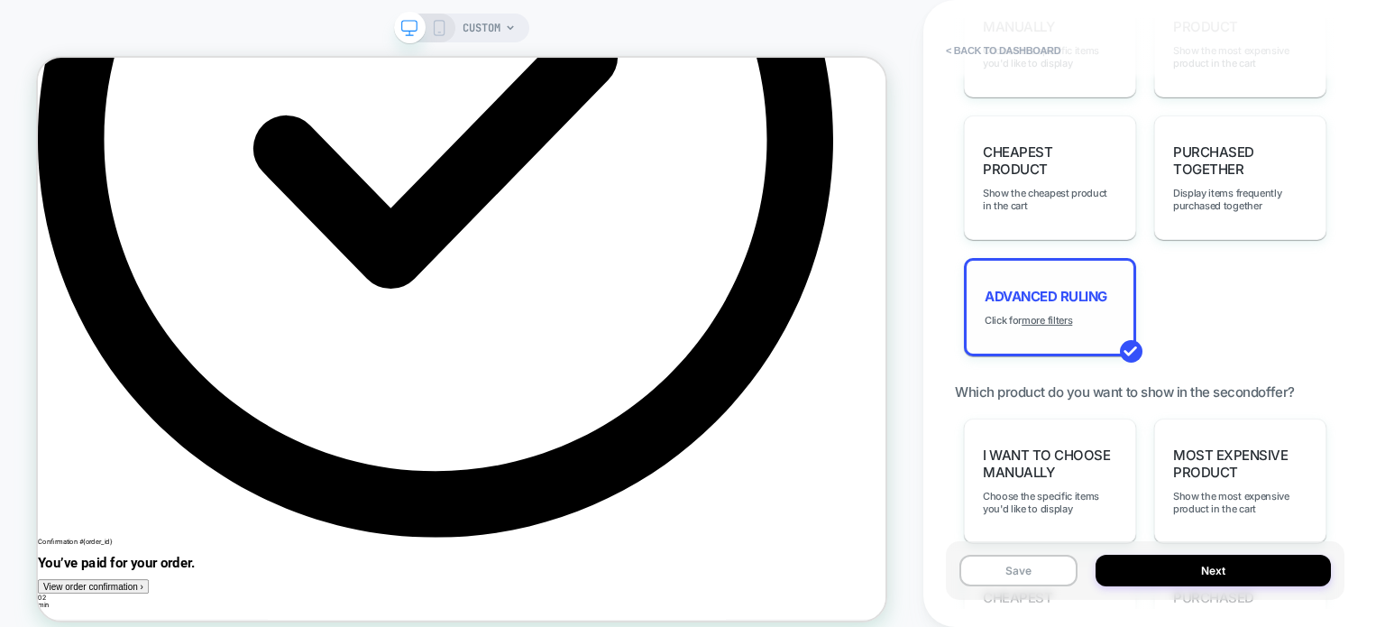
click at [1052, 298] on span "Advanced Ruling" at bounding box center [1046, 296] width 123 height 17
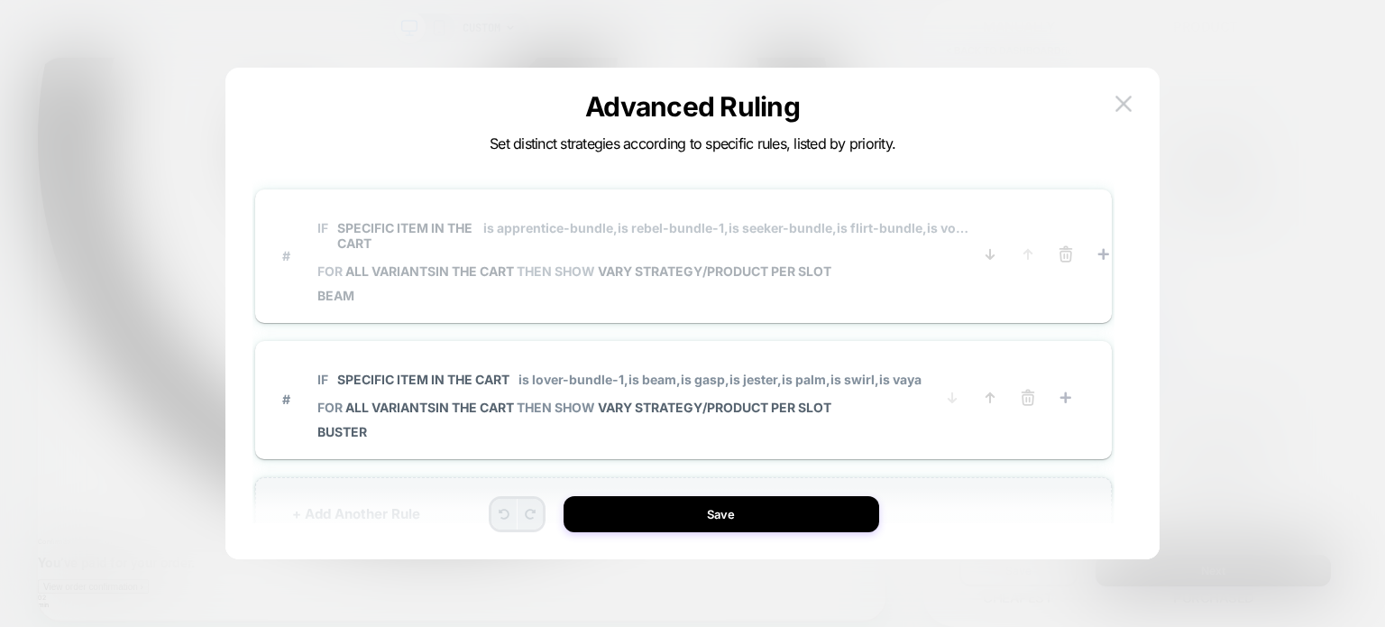
click at [459, 272] on span "all variants IN THE CART" at bounding box center [430, 270] width 171 height 15
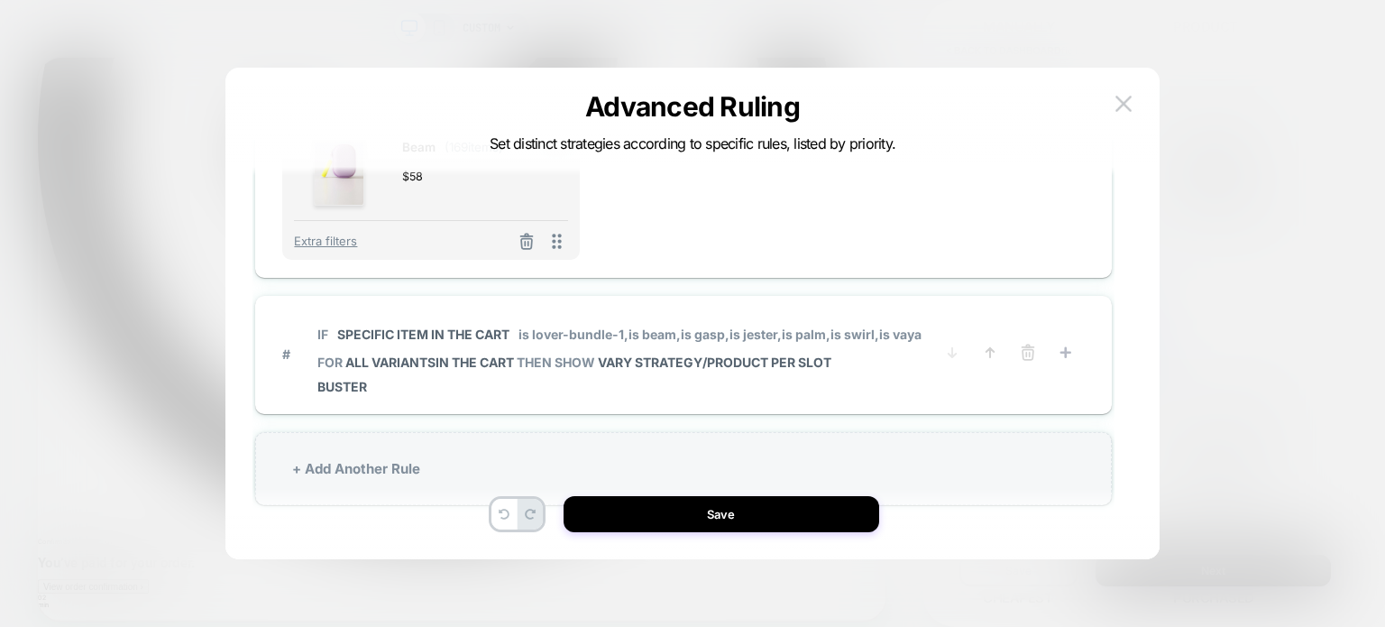
scroll to position [54, 0]
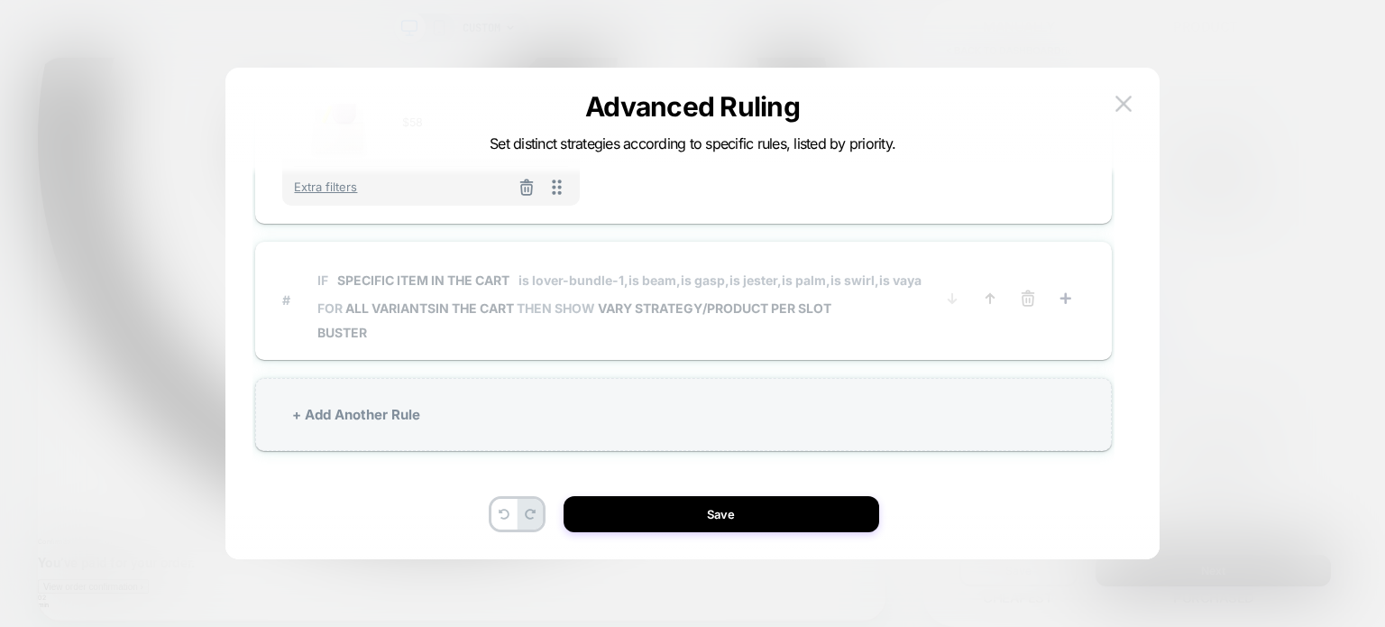
click at [361, 289] on span "IF Specific item in the cart is lover-bundle-1, is beam, is gasp, is jester, is…" at bounding box center [619, 280] width 604 height 41
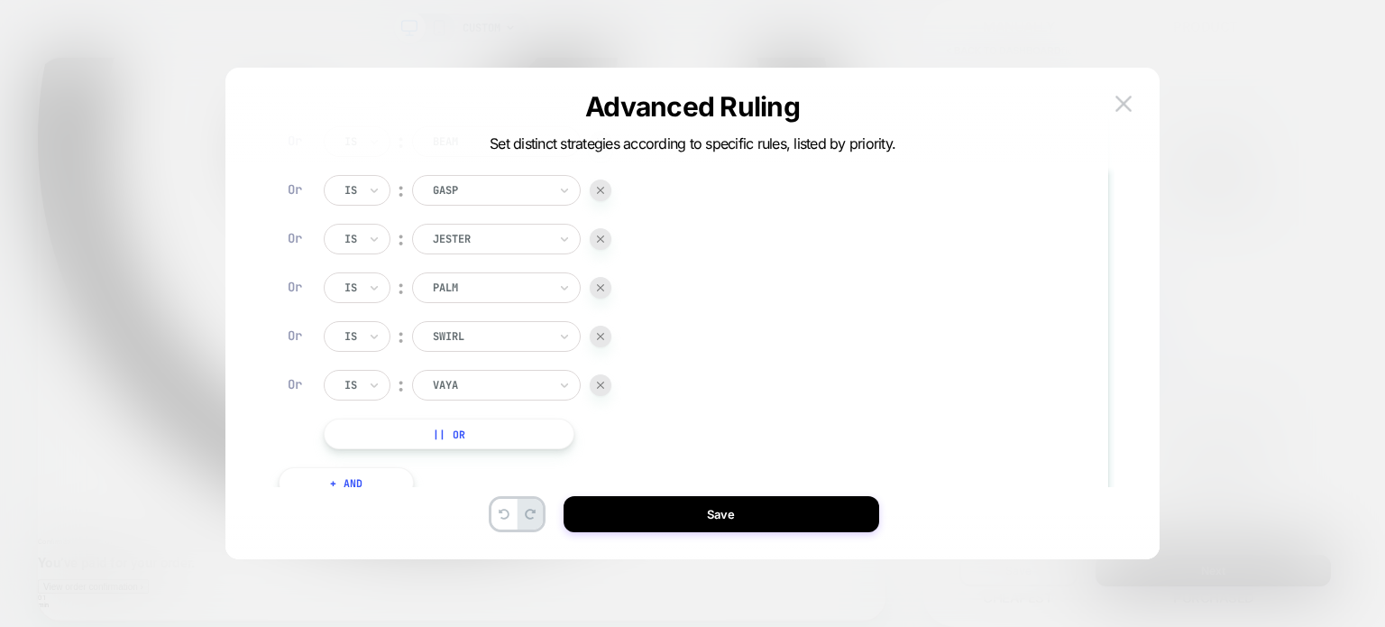
scroll to position [364, 4]
click at [402, 390] on button "|| Or" at bounding box center [449, 384] width 251 height 31
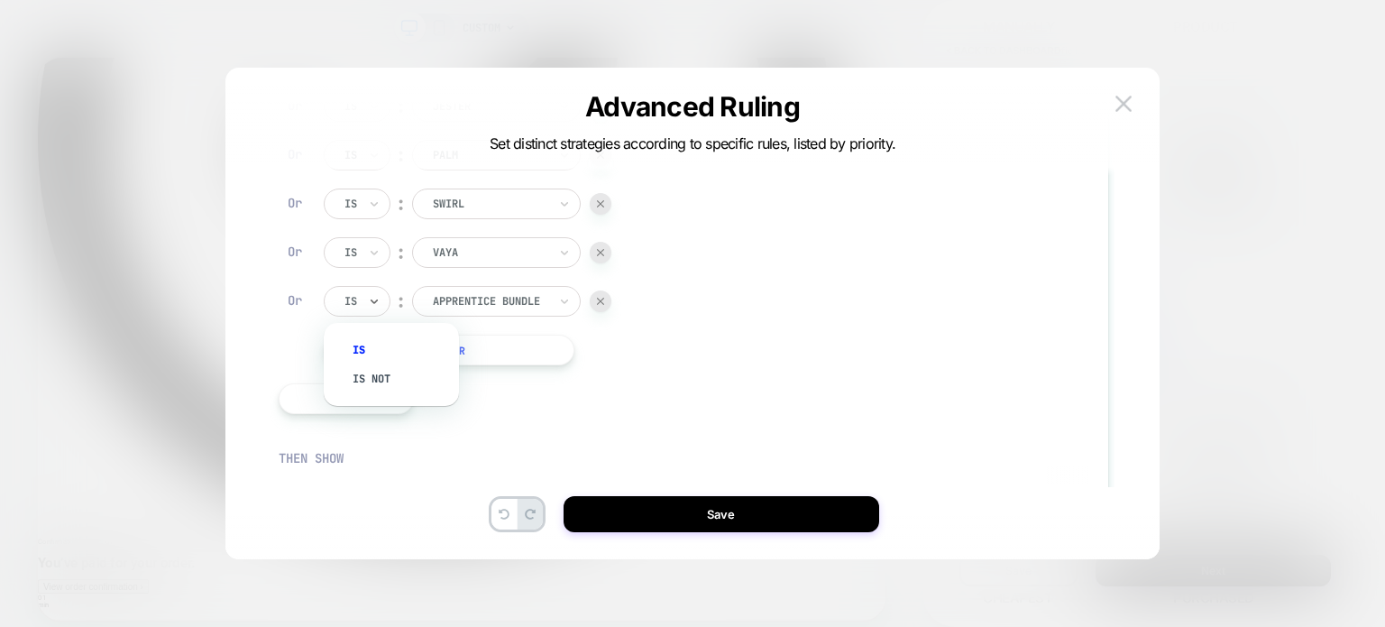
click at [355, 313] on div "Is" at bounding box center [357, 301] width 67 height 31
click at [364, 371] on div "Is not" at bounding box center [400, 378] width 117 height 29
click at [490, 283] on div "Is ︰ lover bundle 1 LOVER BUNDLE 1 Or Is ︰ beam BEAM Or Is ︰ gasp GASP Or Is ︰ …" at bounding box center [480, 155] width 313 height 420
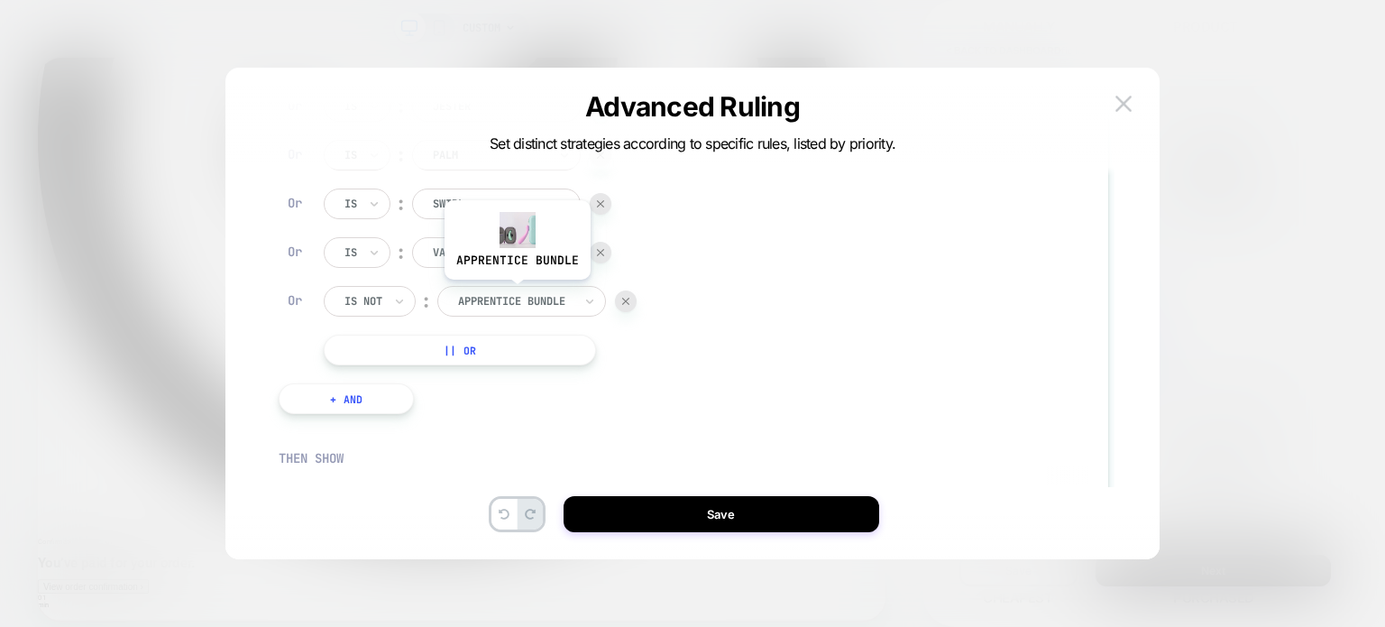
click at [534, 302] on div at bounding box center [515, 301] width 115 height 16
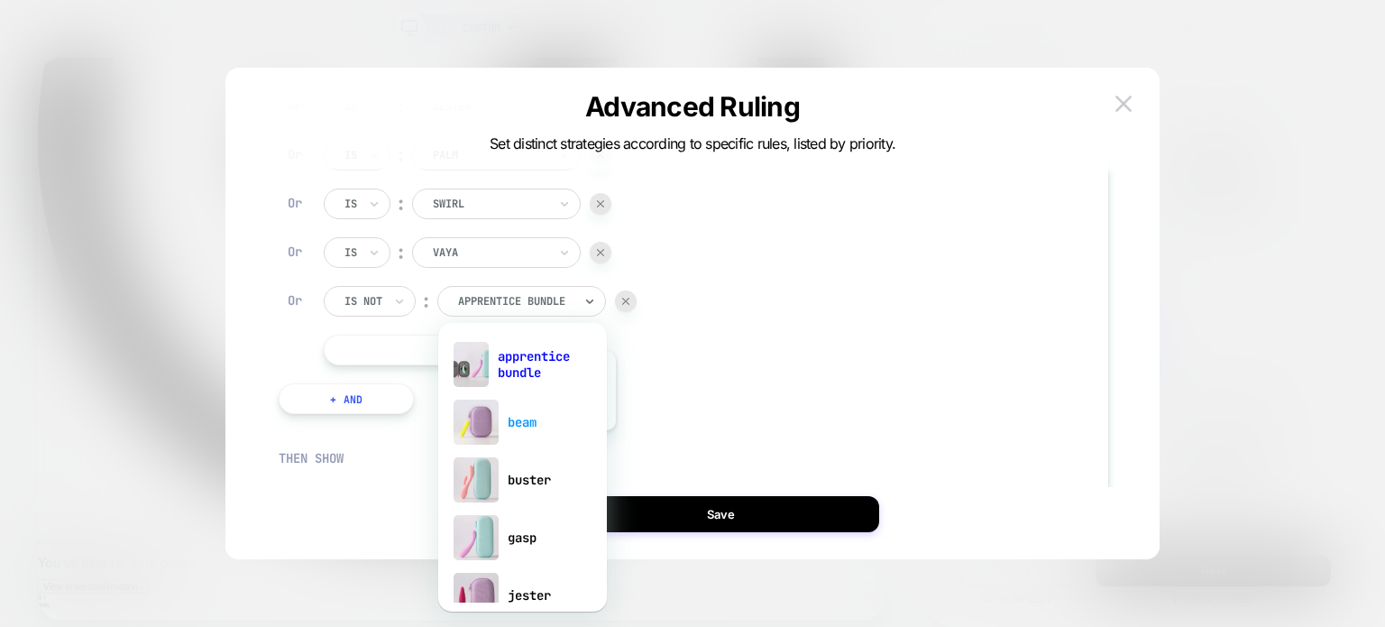
scroll to position [36, 0]
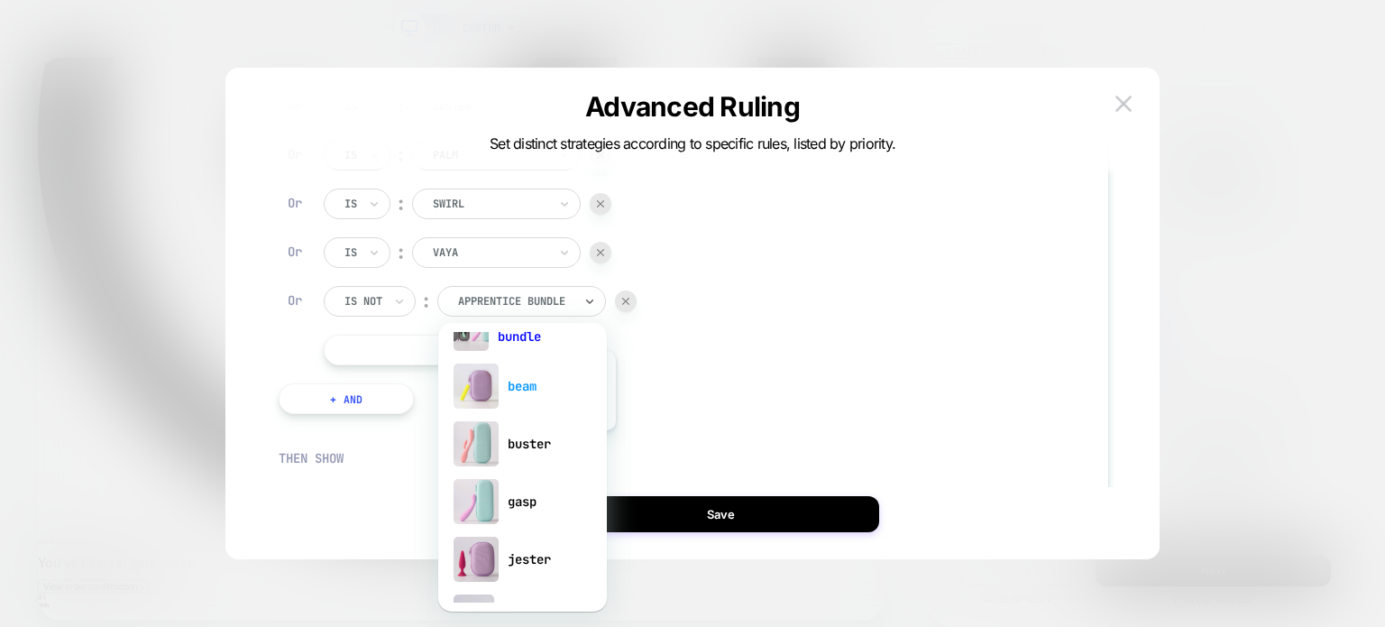
click at [541, 444] on div "buster" at bounding box center [522, 444] width 151 height 58
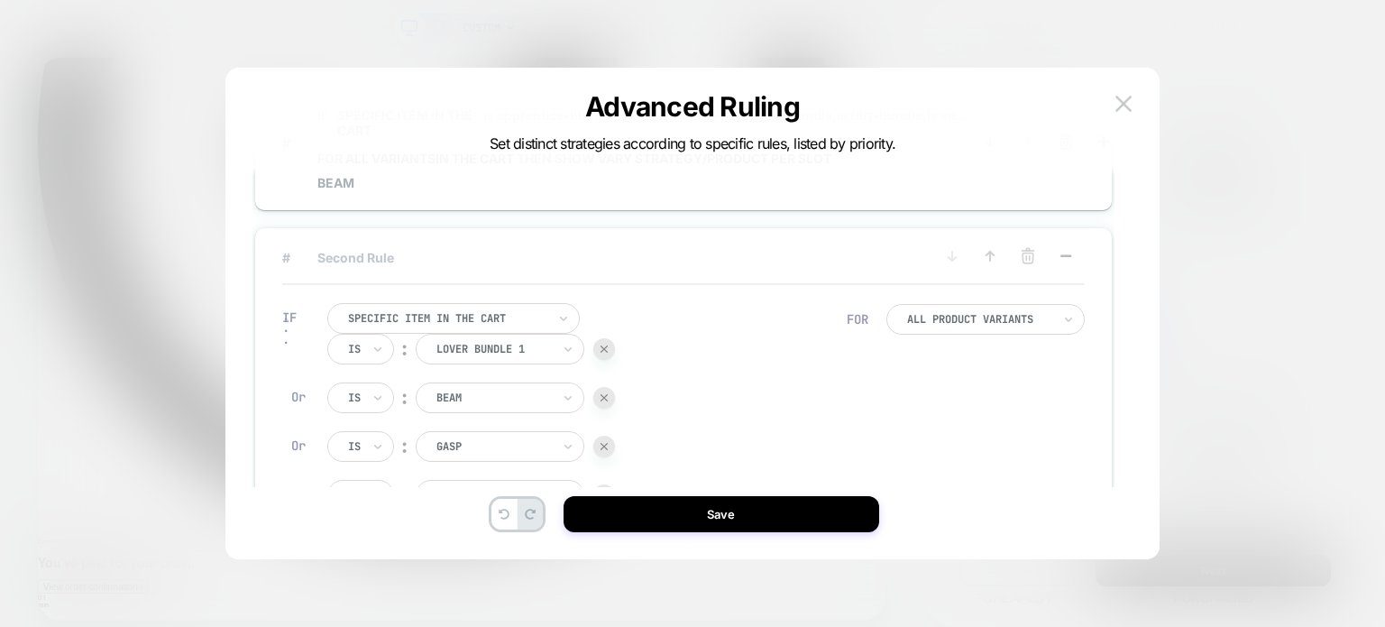
scroll to position [0, 0]
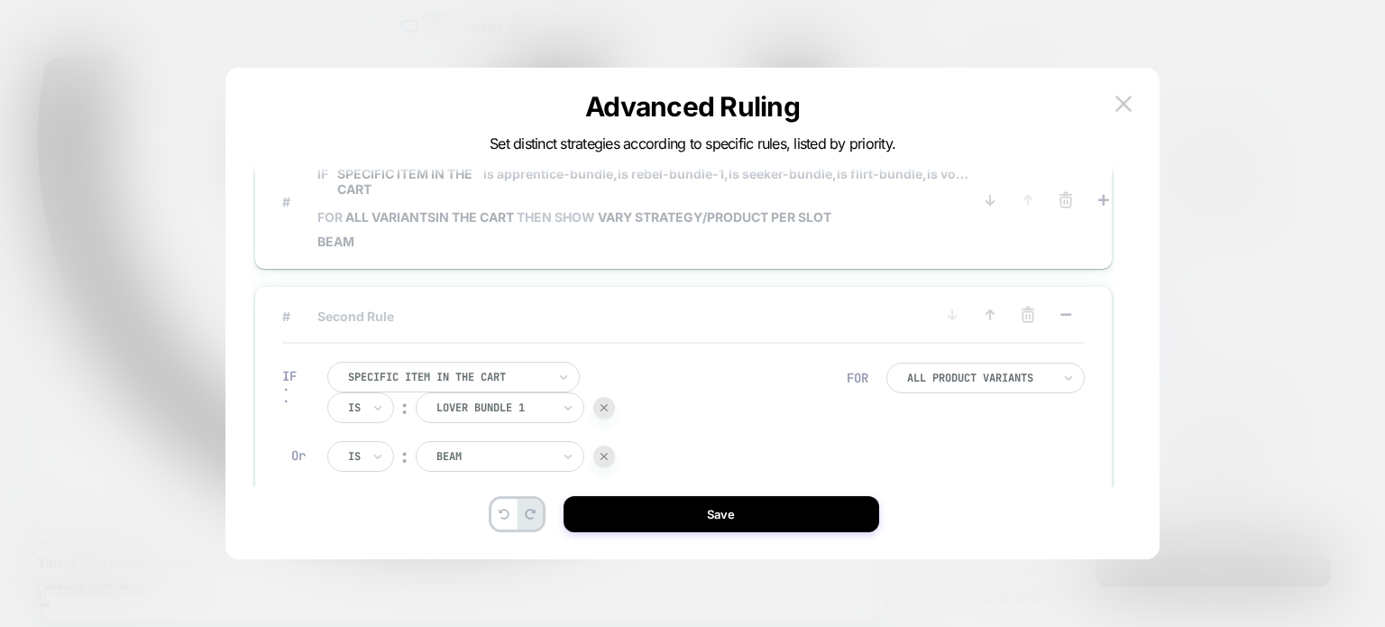
click at [517, 182] on span "is apprentice-bundle, is rebel-bundle-1, is seeker-bundle, is flirt-bundle, is …" at bounding box center [727, 181] width 488 height 31
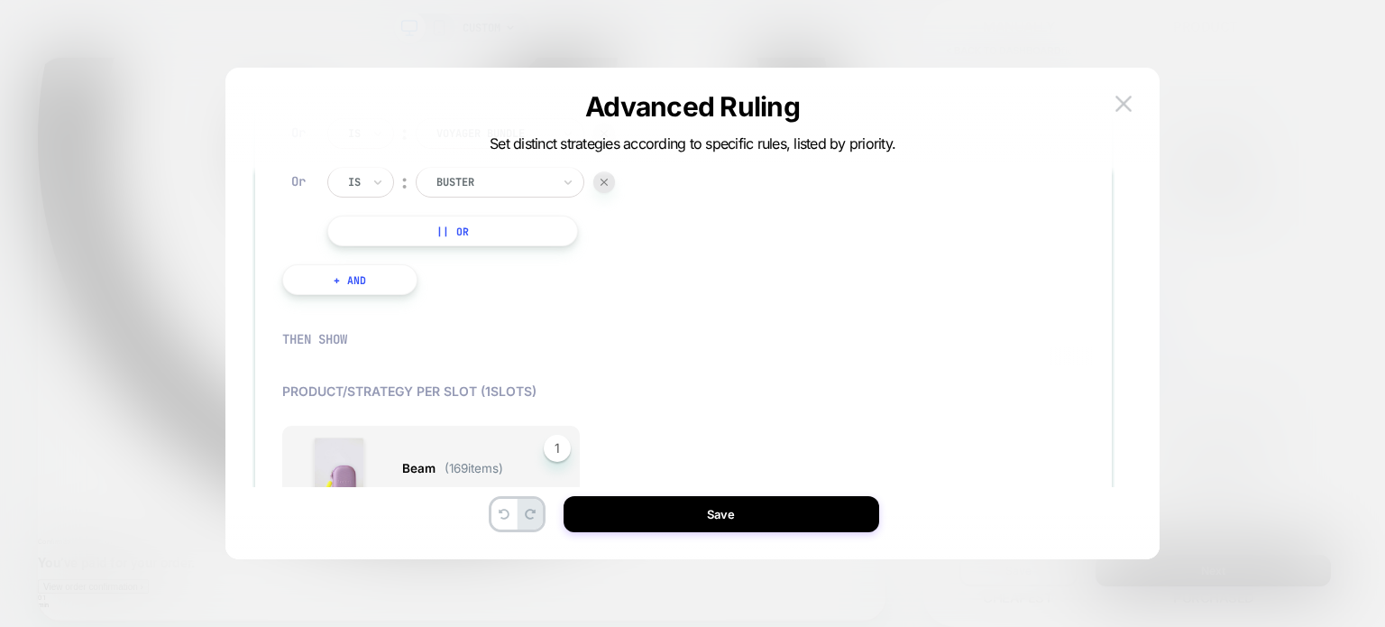
scroll to position [316, 0]
click at [381, 286] on button "+ And" at bounding box center [349, 281] width 135 height 31
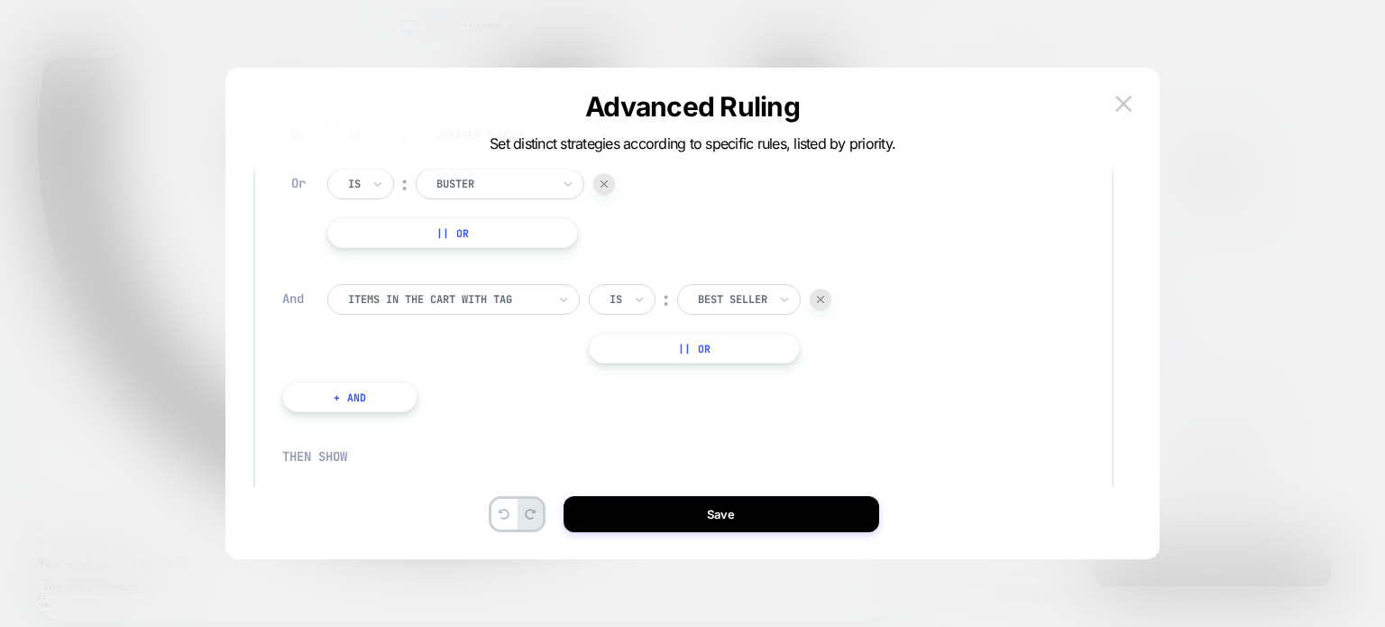
click at [830, 298] on div at bounding box center [821, 300] width 22 height 22
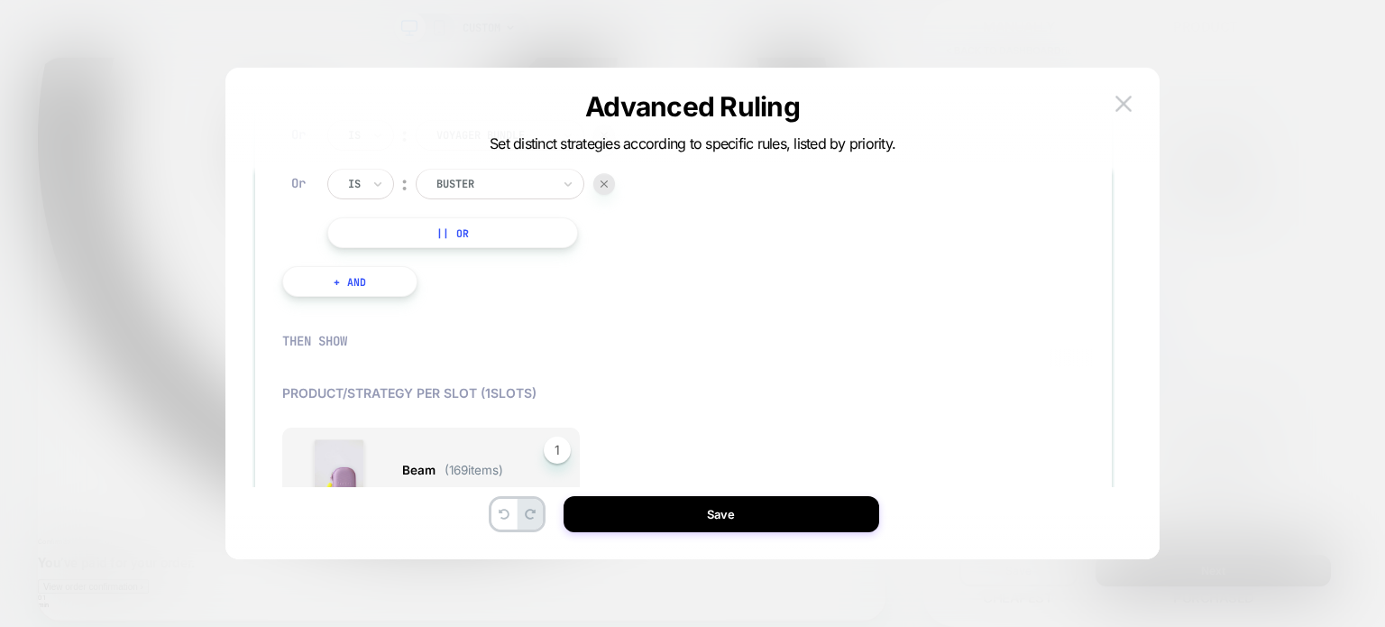
click at [399, 298] on div "IF Specific item in the cart Is ︰ apprentice bundle APPRENTICE BUNDLE Or Is ︰ r…" at bounding box center [564, 95] width 582 height 456
click at [371, 282] on button "+ And" at bounding box center [349, 281] width 135 height 31
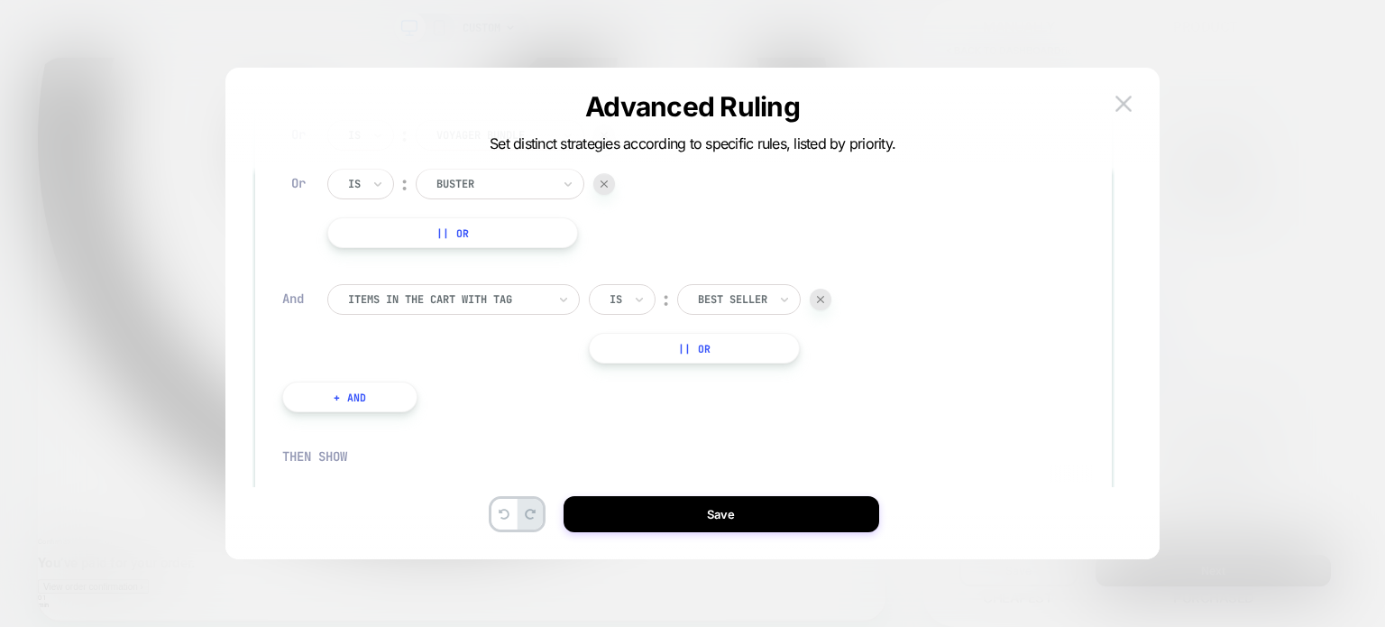
click at [418, 307] on div "Items in the cart with tag" at bounding box center [447, 299] width 202 height 20
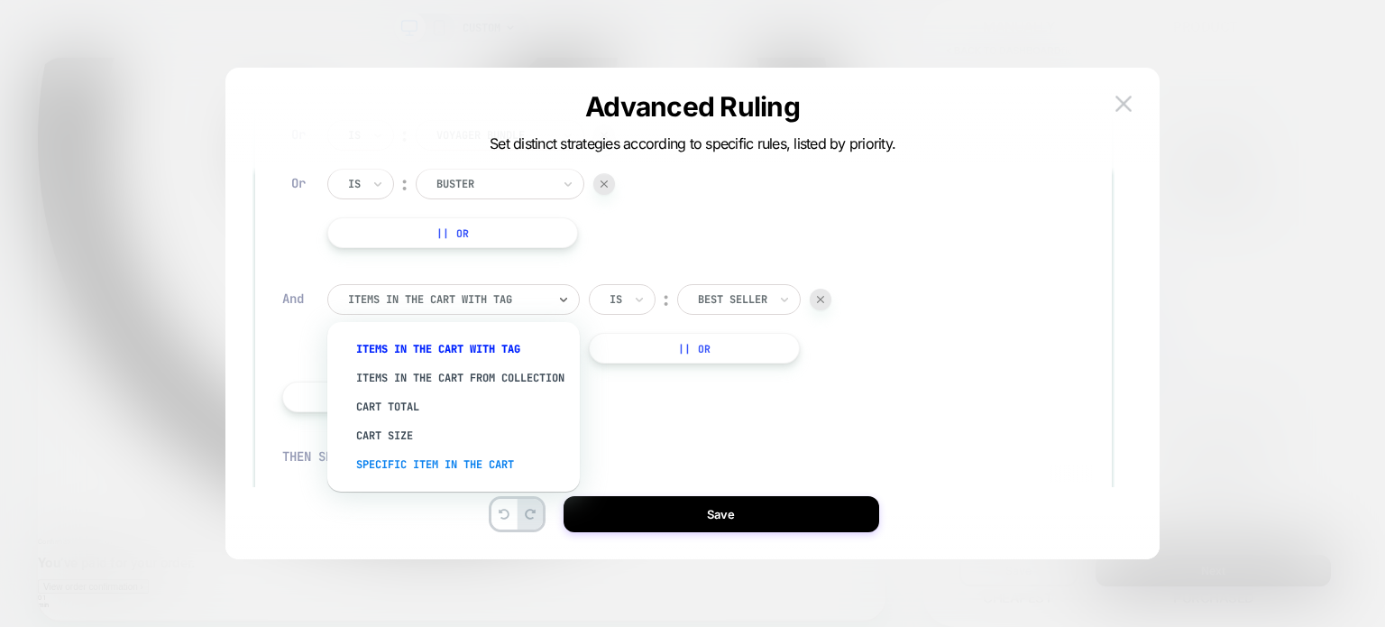
click at [440, 479] on div "Specific item in the cart" at bounding box center [462, 464] width 234 height 29
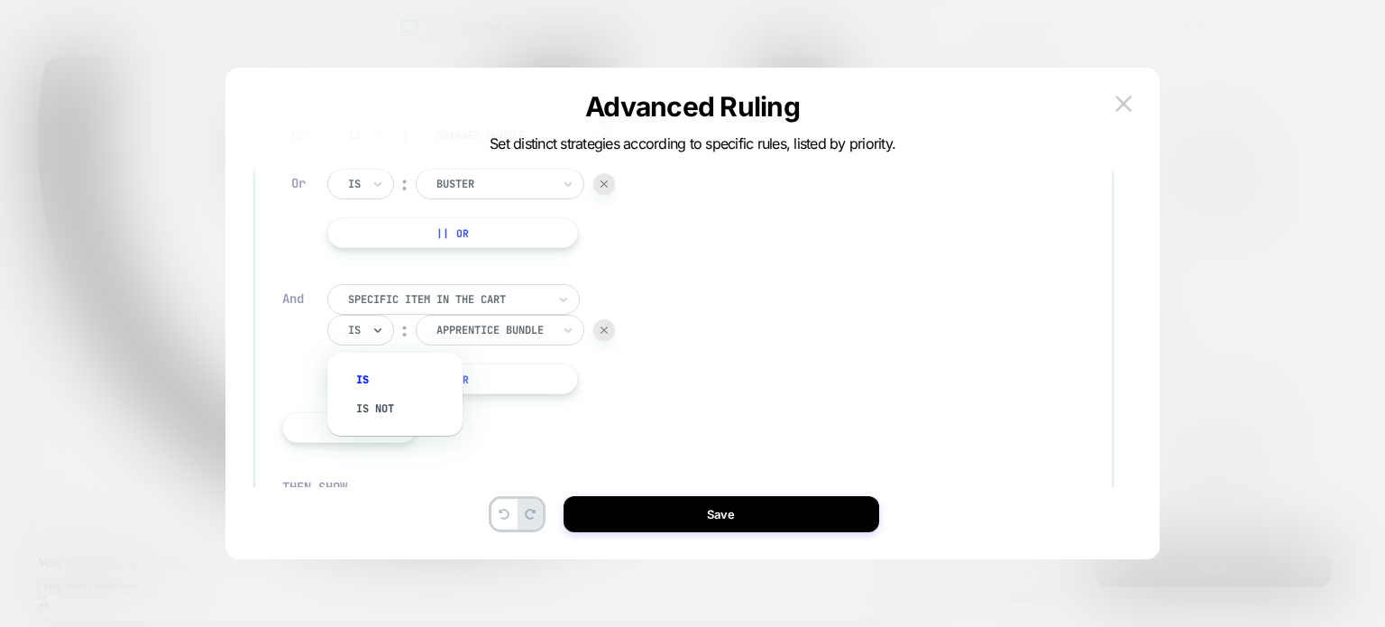
click at [363, 336] on div "Is" at bounding box center [360, 330] width 67 height 31
click at [411, 406] on div "Is not" at bounding box center [403, 408] width 117 height 29
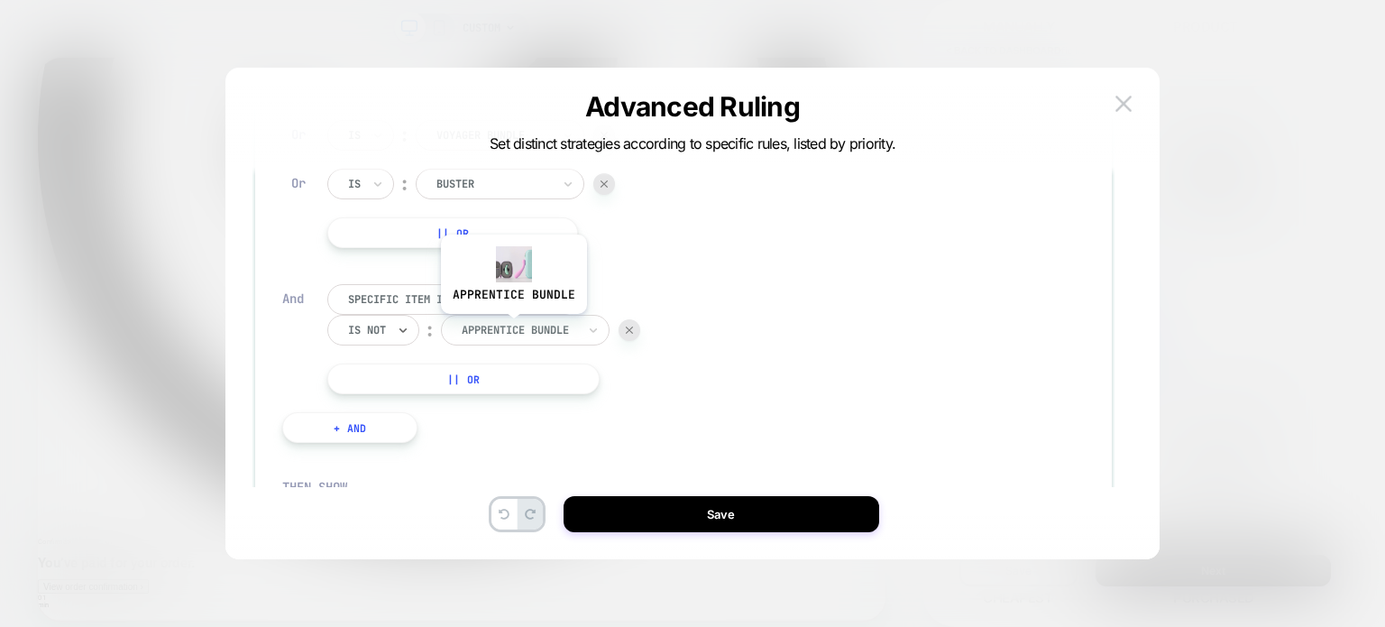
click at [513, 325] on div at bounding box center [519, 330] width 115 height 16
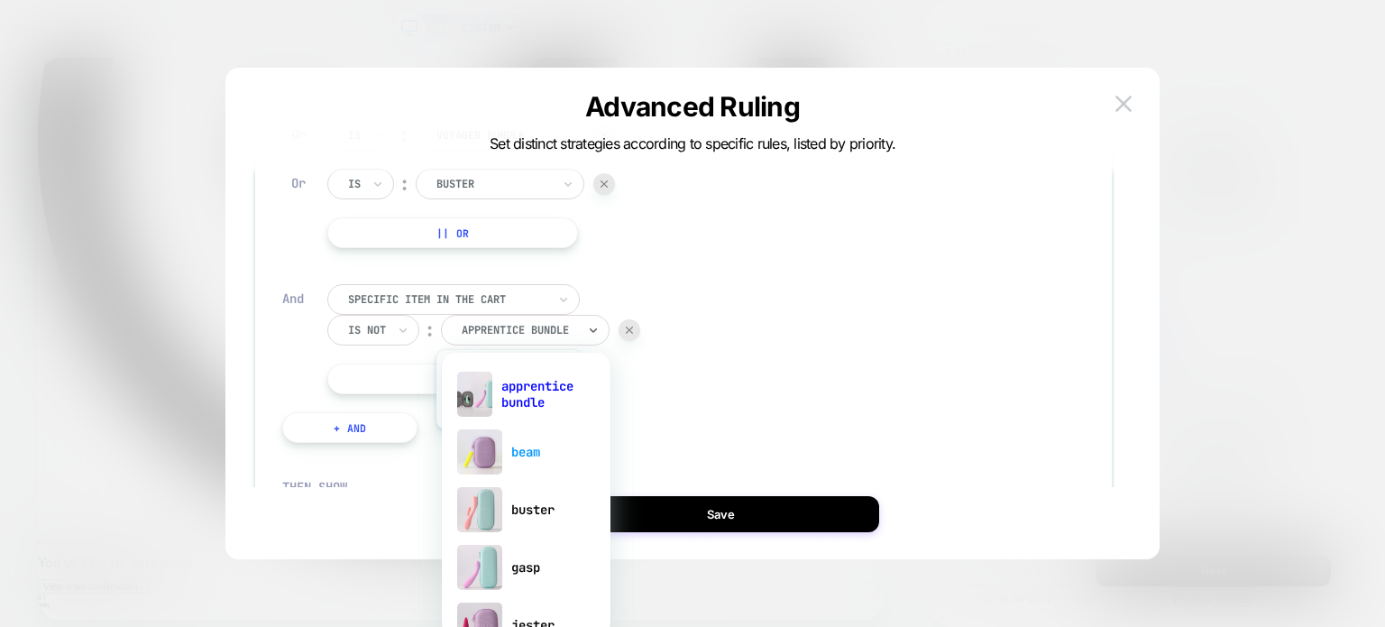
click at [509, 443] on div "beam" at bounding box center [526, 452] width 151 height 58
click at [591, 328] on icon at bounding box center [593, 330] width 13 height 18
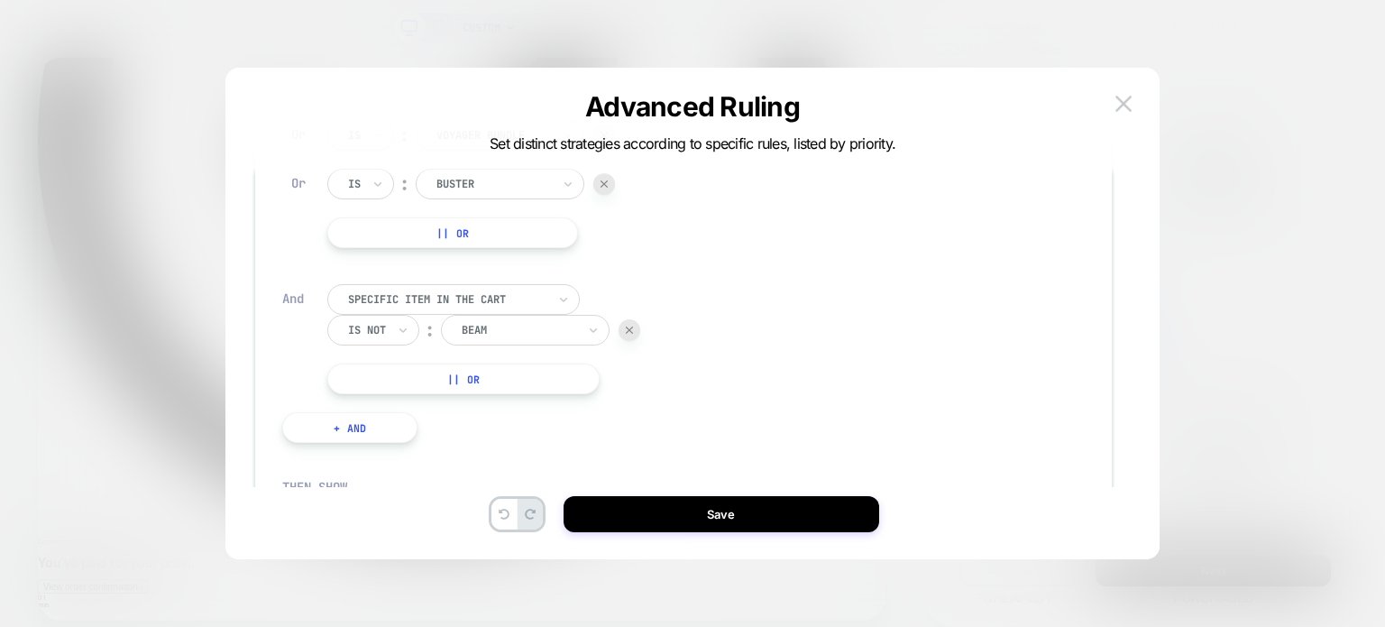
click at [691, 306] on div "Specific item in the cart Is not ︰ beam || Or" at bounding box center [586, 339] width 519 height 110
click at [439, 382] on button "|| Or" at bounding box center [463, 377] width 272 height 31
click at [358, 385] on div "Is" at bounding box center [354, 377] width 16 height 20
click at [375, 450] on div "Is not" at bounding box center [403, 456] width 117 height 29
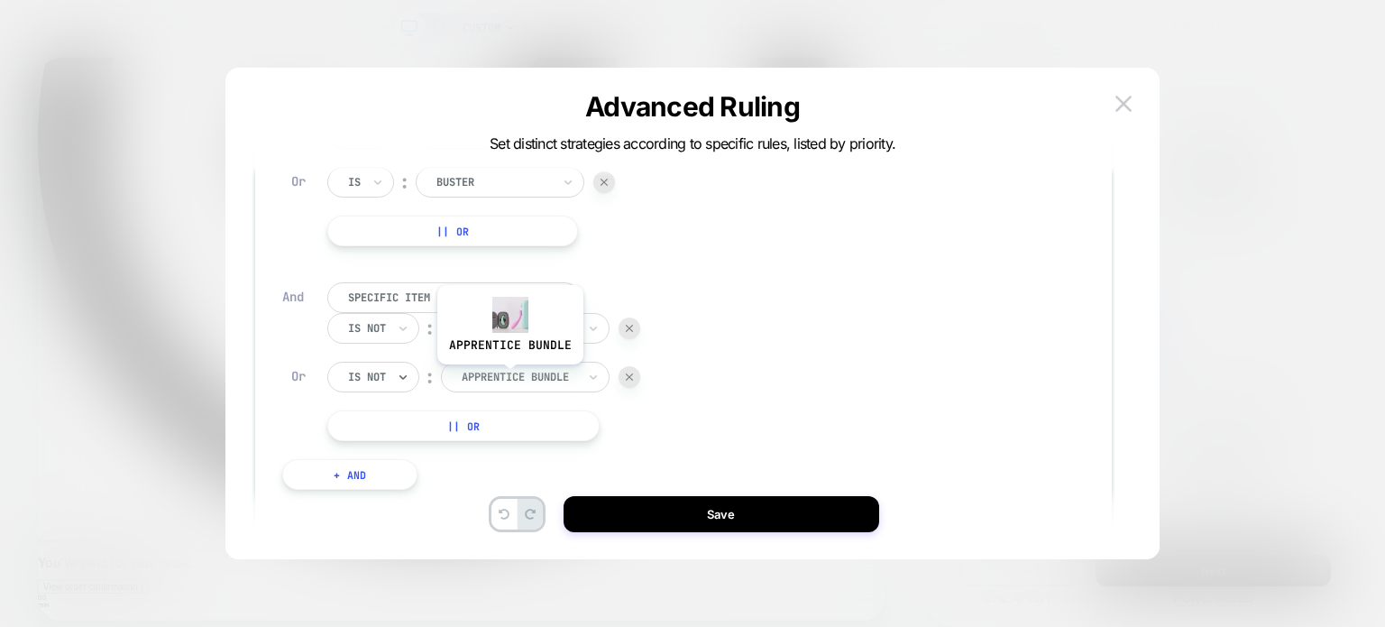
click at [509, 372] on div at bounding box center [519, 377] width 115 height 16
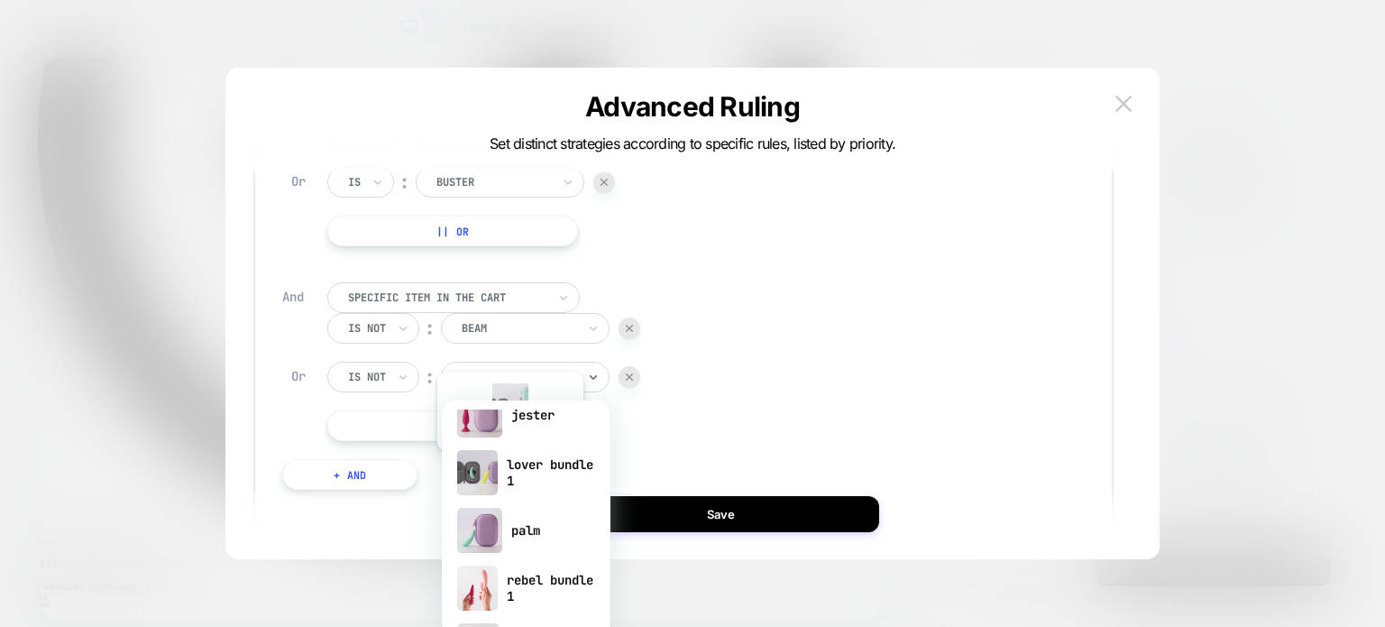
scroll to position [259, 0]
click at [513, 468] on div "lover bundle 1" at bounding box center [526, 472] width 151 height 58
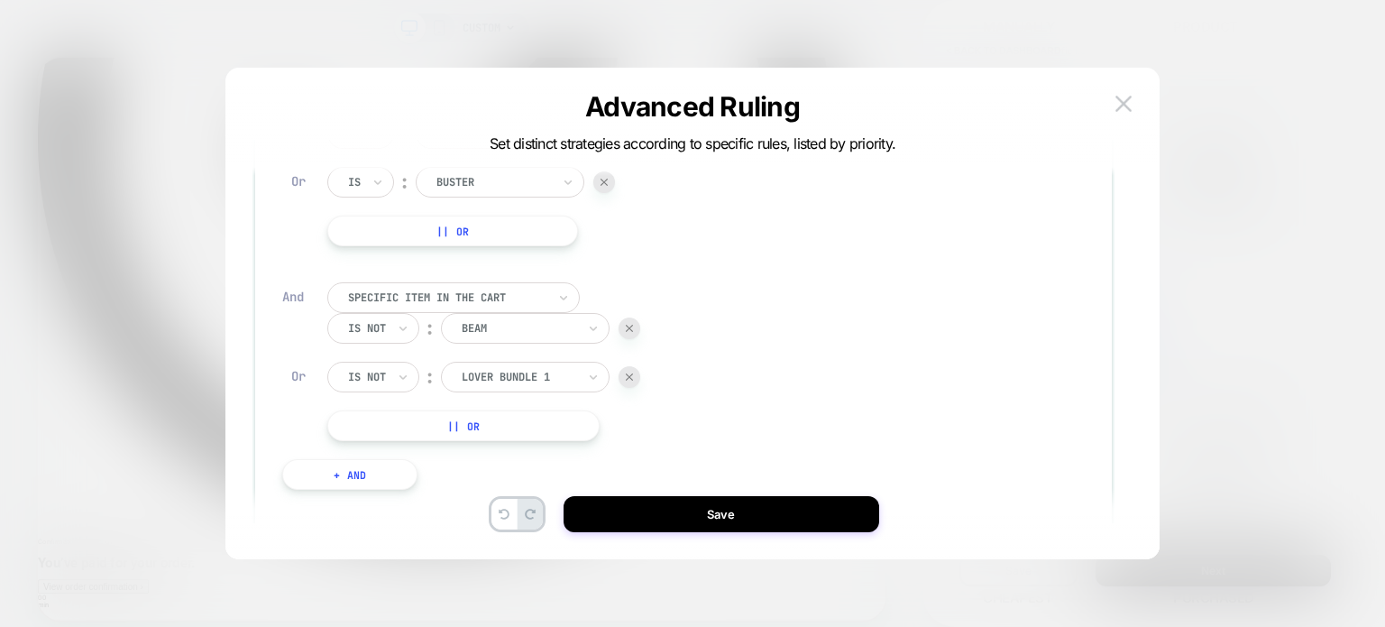
click at [716, 410] on div "Specific item in the cart Is not ︰ beam BEAM Or Is not ︰ lover bundle 1 LOVER B…" at bounding box center [586, 361] width 519 height 159
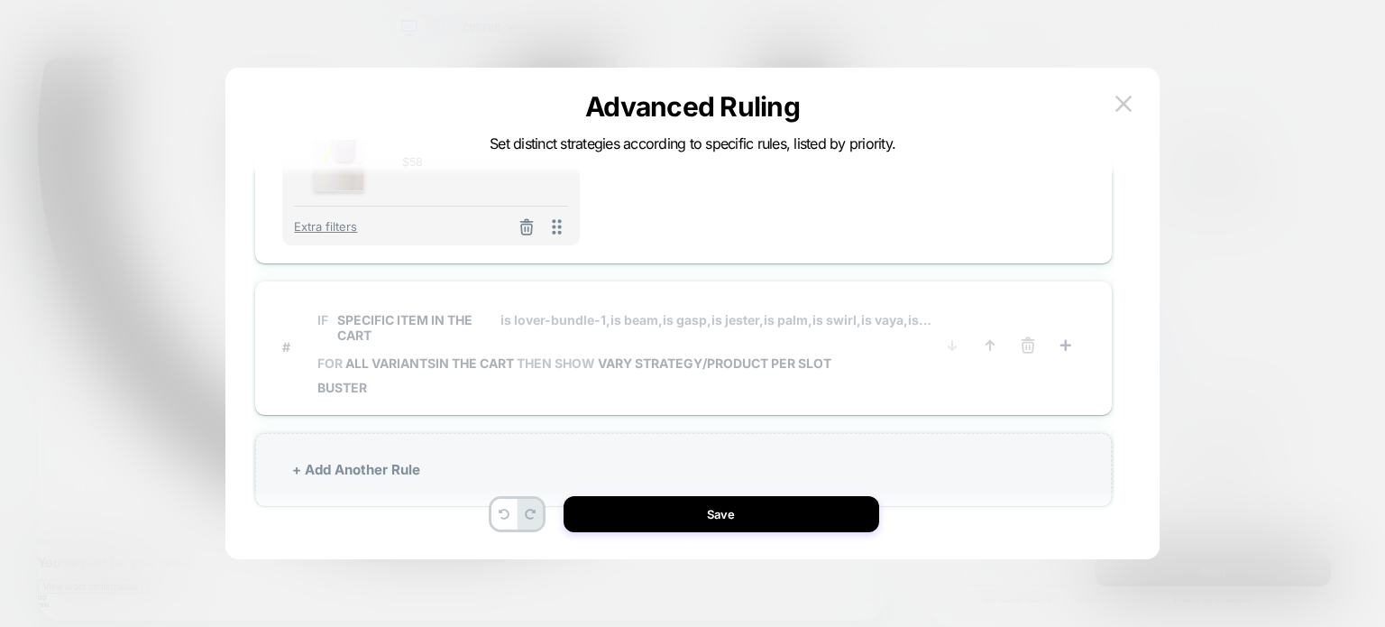
scroll to position [54, 0]
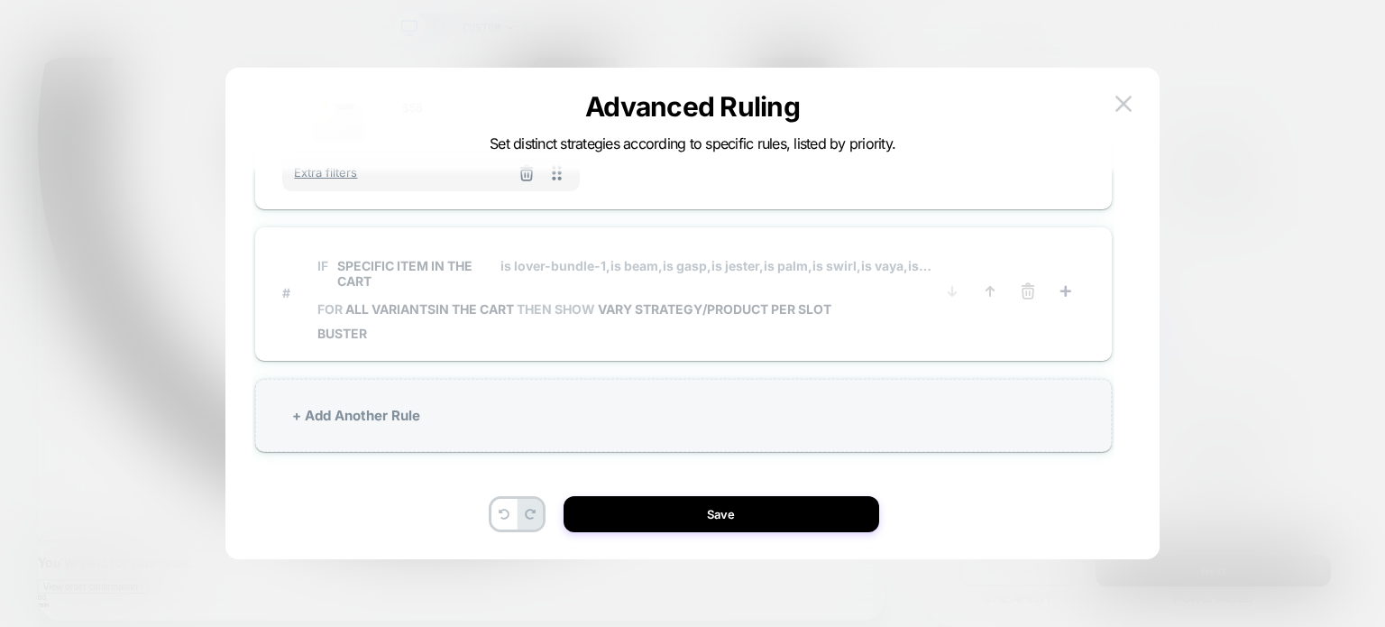
click at [635, 325] on span "Buster" at bounding box center [625, 332] width 616 height 15
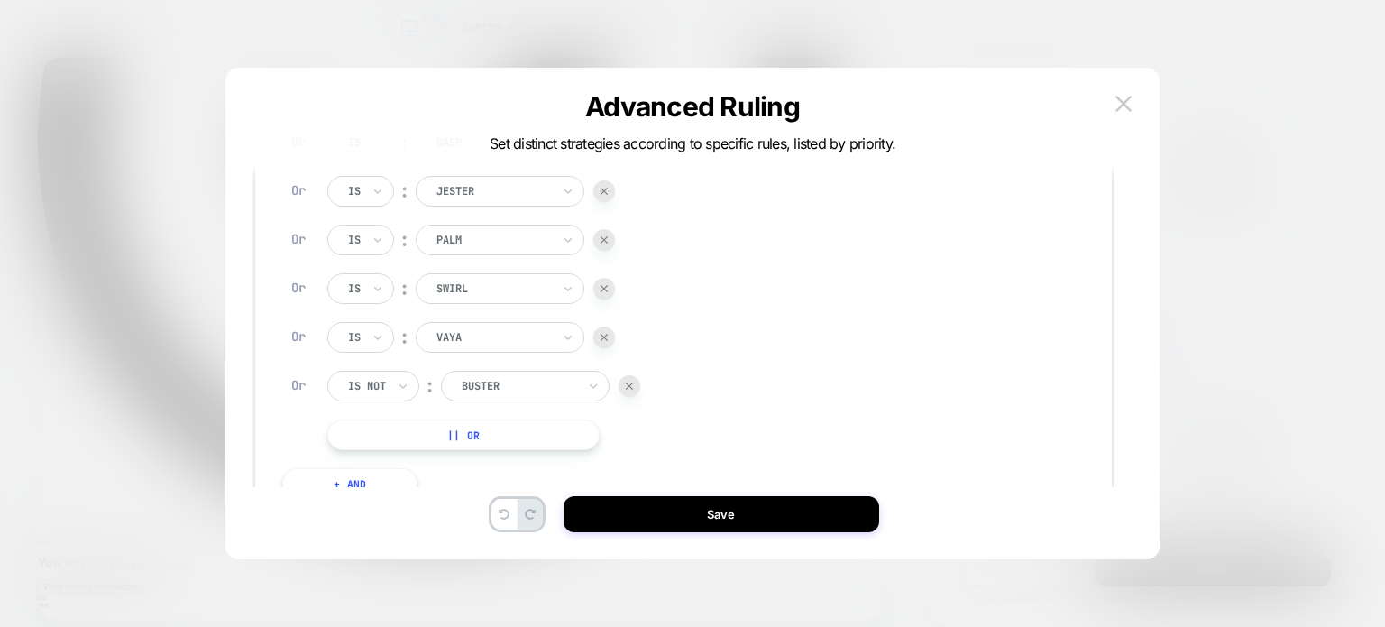
scroll to position [402, 0]
click at [631, 374] on img at bounding box center [629, 374] width 7 height 7
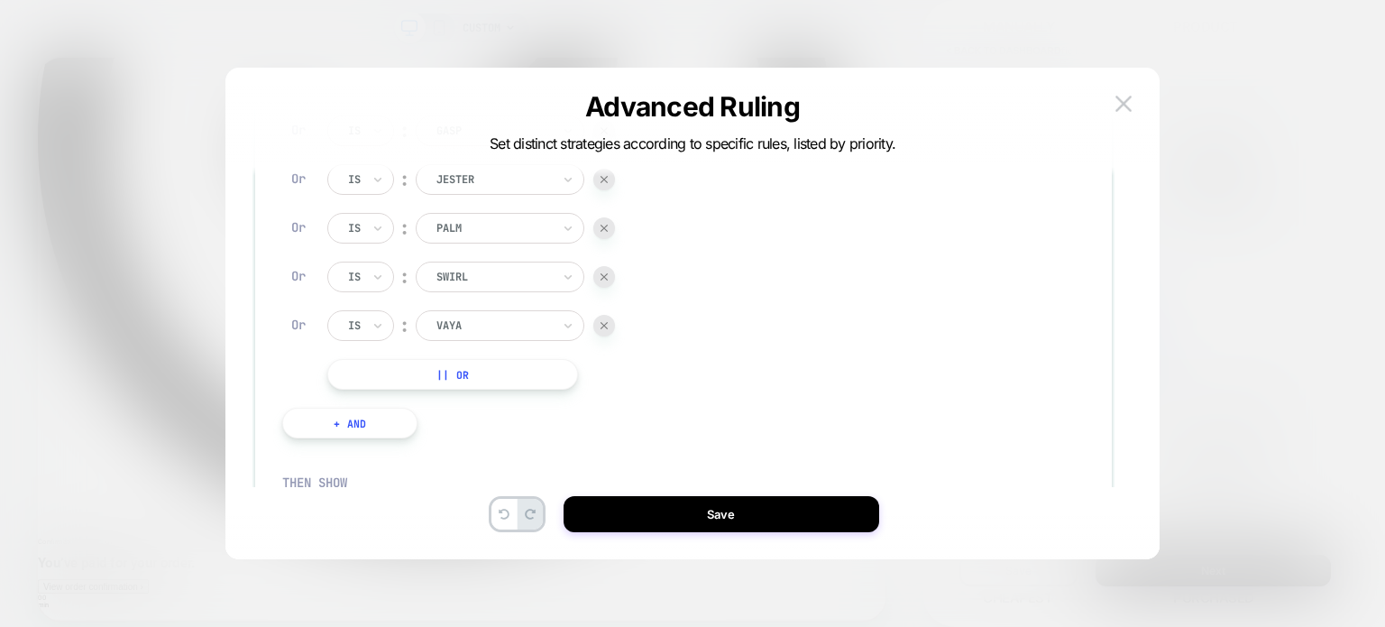
click at [373, 419] on button "+ And" at bounding box center [349, 423] width 135 height 31
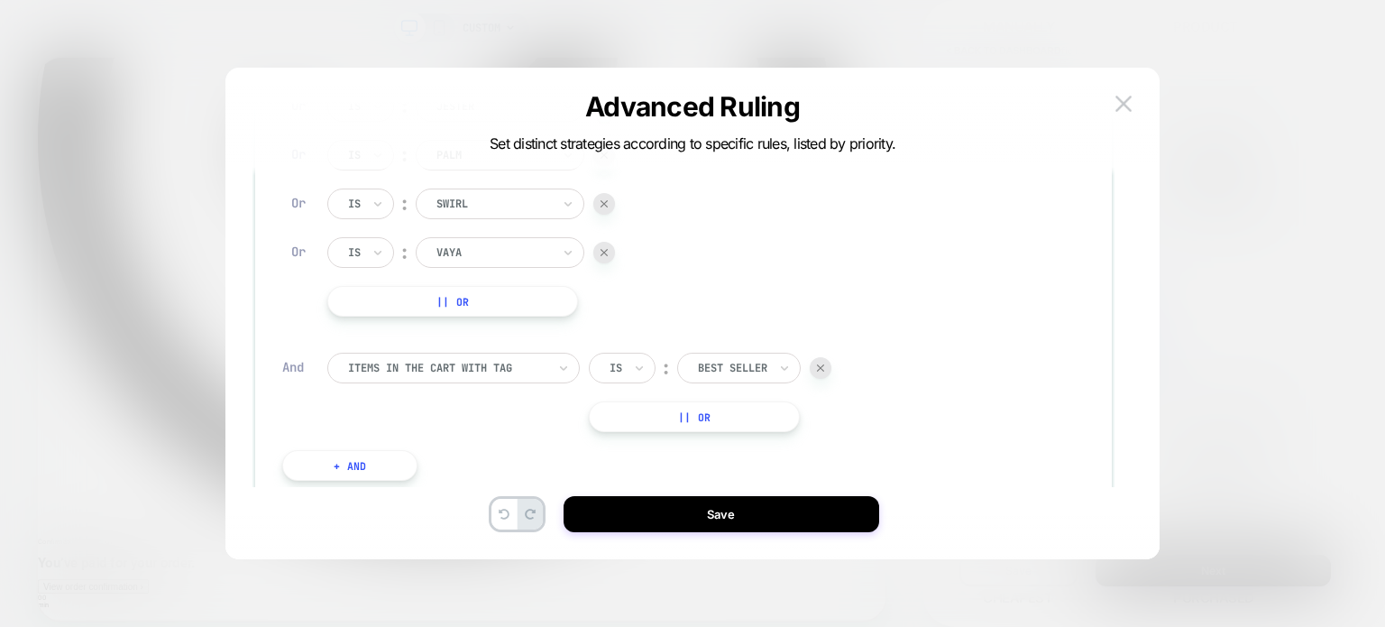
scroll to position [478, 0]
click at [413, 360] on div at bounding box center [447, 365] width 198 height 16
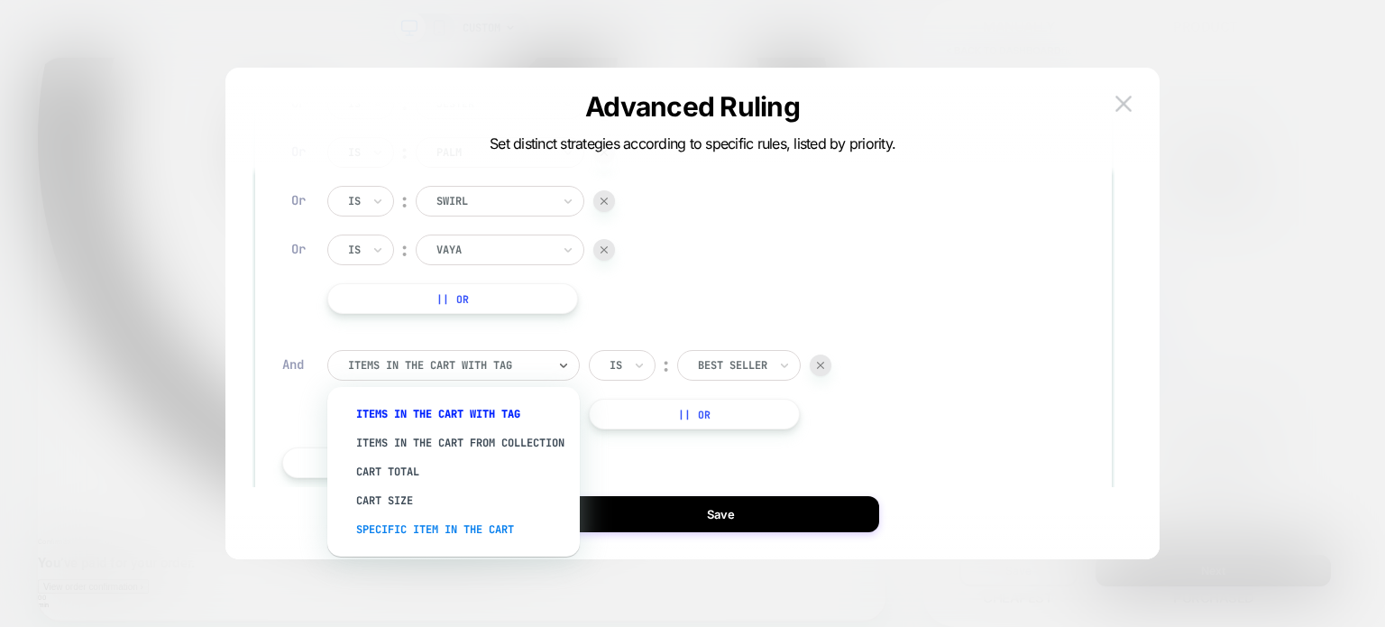
click at [413, 544] on div "Specific item in the cart" at bounding box center [462, 529] width 234 height 29
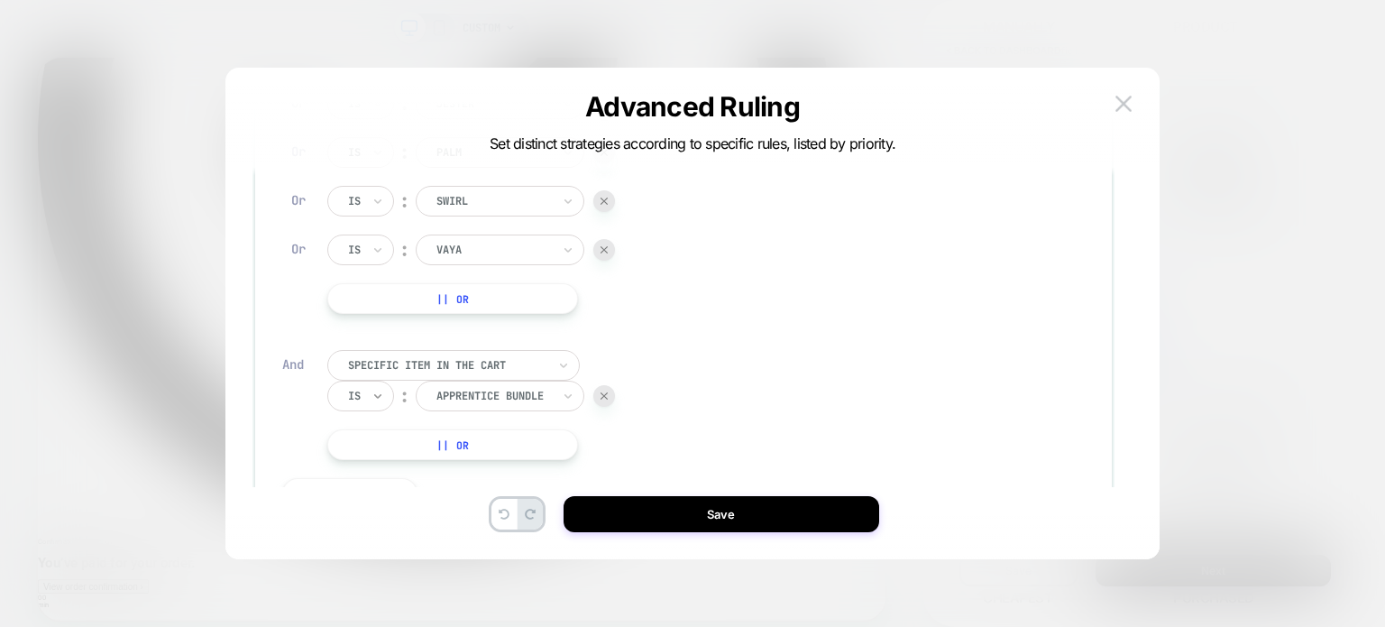
click at [382, 402] on icon at bounding box center [377, 396] width 13 height 18
drag, startPoint x: 400, startPoint y: 478, endPoint x: 433, endPoint y: 442, distance: 48.5
click at [410, 472] on div "Is not" at bounding box center [403, 473] width 117 height 29
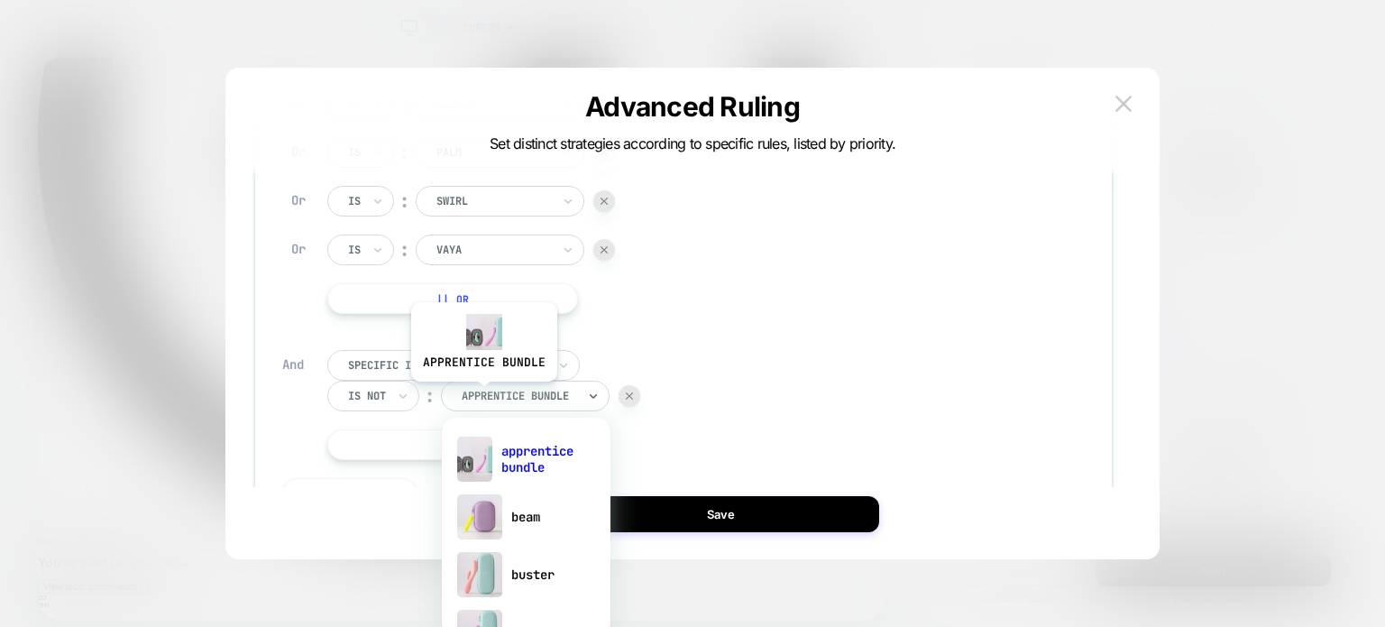
click at [482, 395] on div at bounding box center [519, 396] width 115 height 16
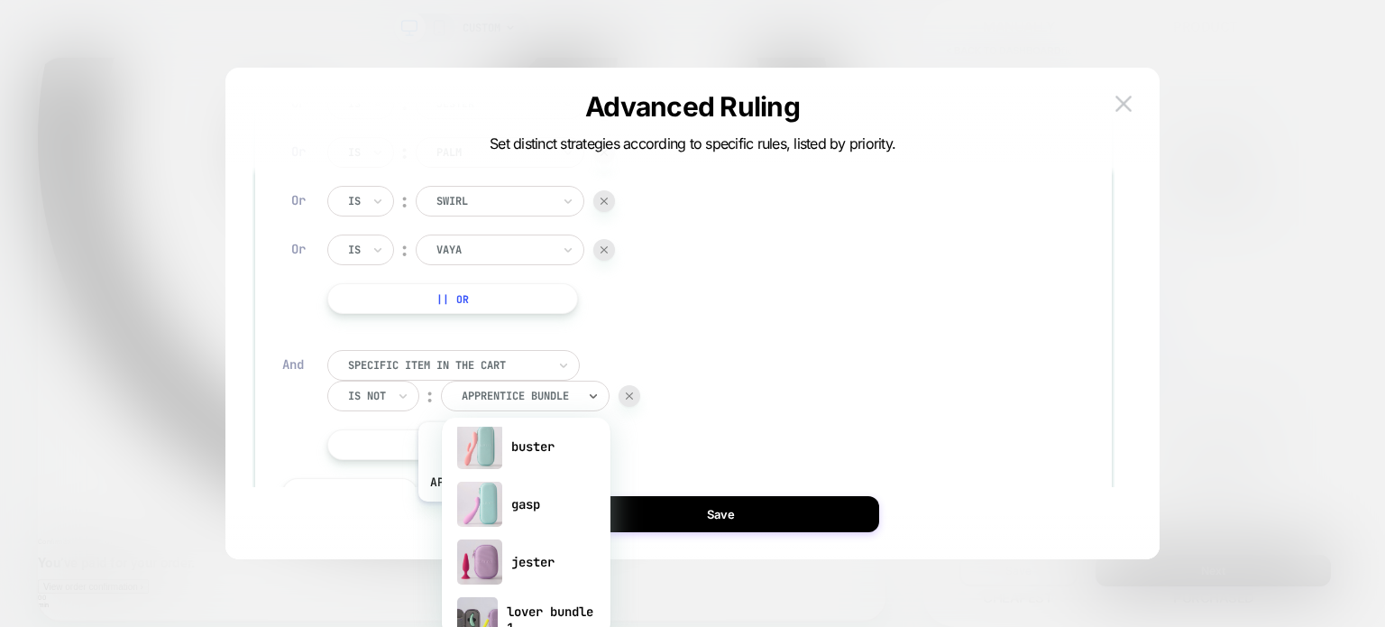
scroll to position [119, 0]
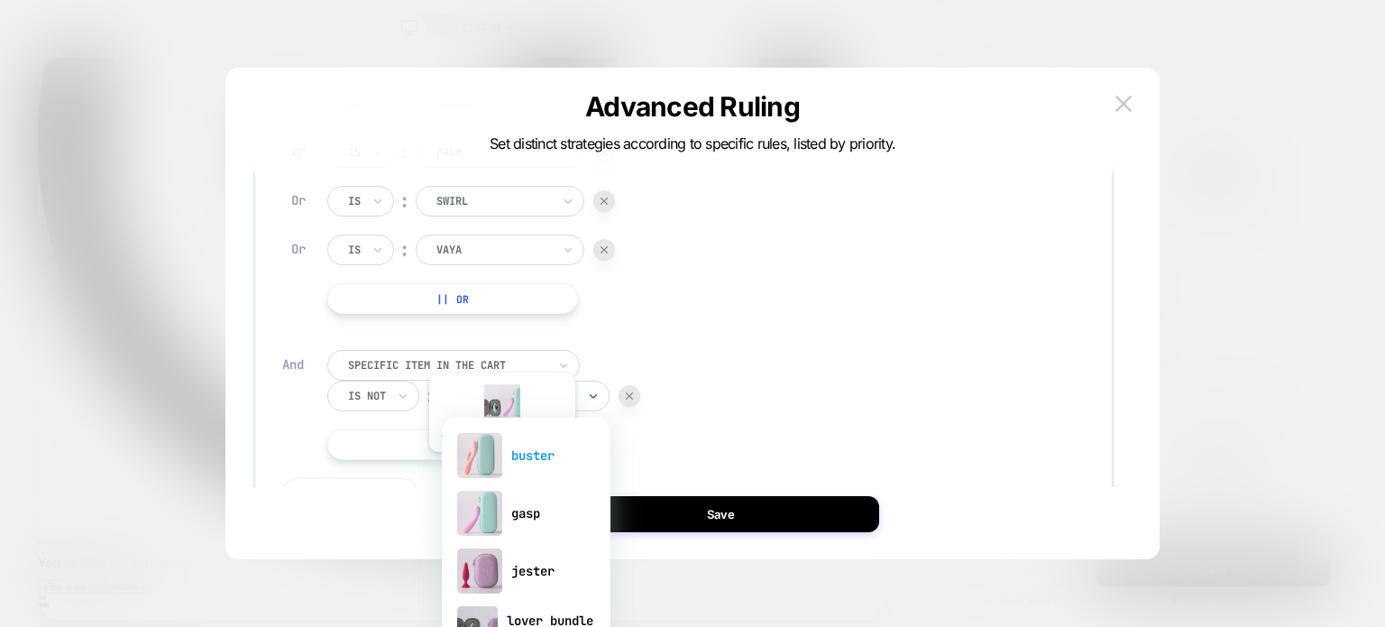
click at [500, 465] on img at bounding box center [479, 455] width 45 height 45
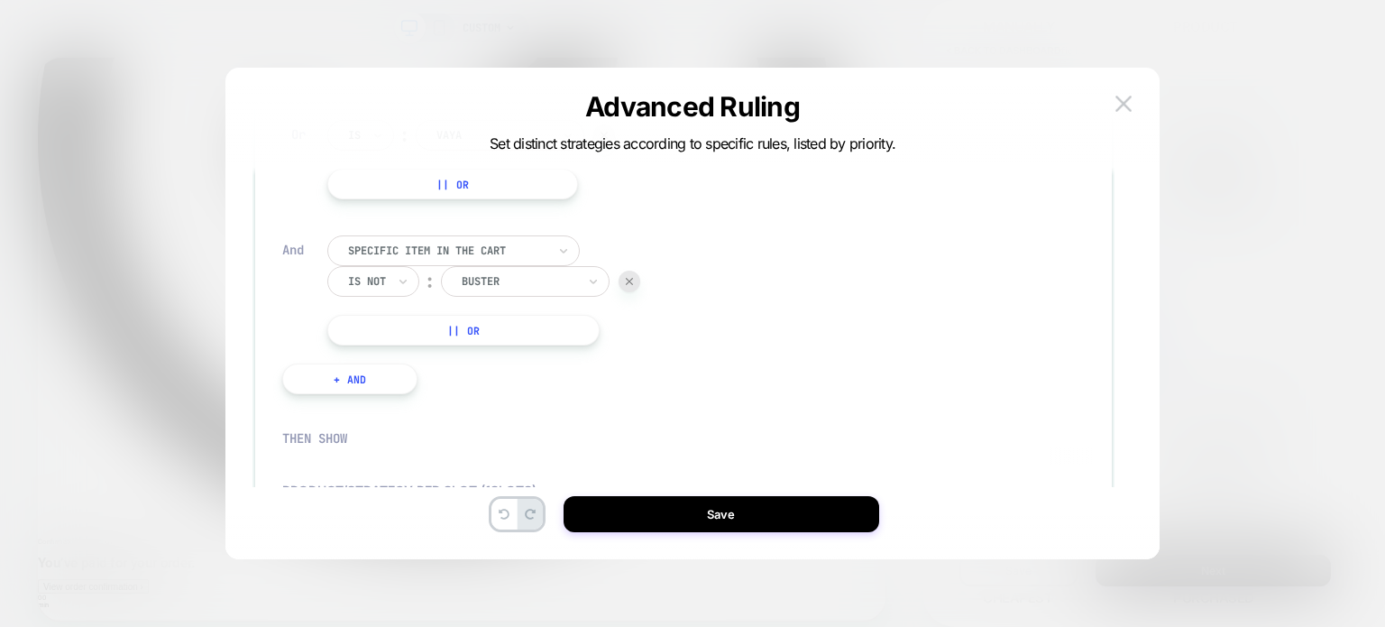
scroll to position [591, 0]
click at [404, 343] on button "|| Or" at bounding box center [463, 331] width 272 height 31
click at [364, 333] on div "Is" at bounding box center [360, 331] width 67 height 31
click at [376, 410] on div "Is not" at bounding box center [403, 408] width 117 height 29
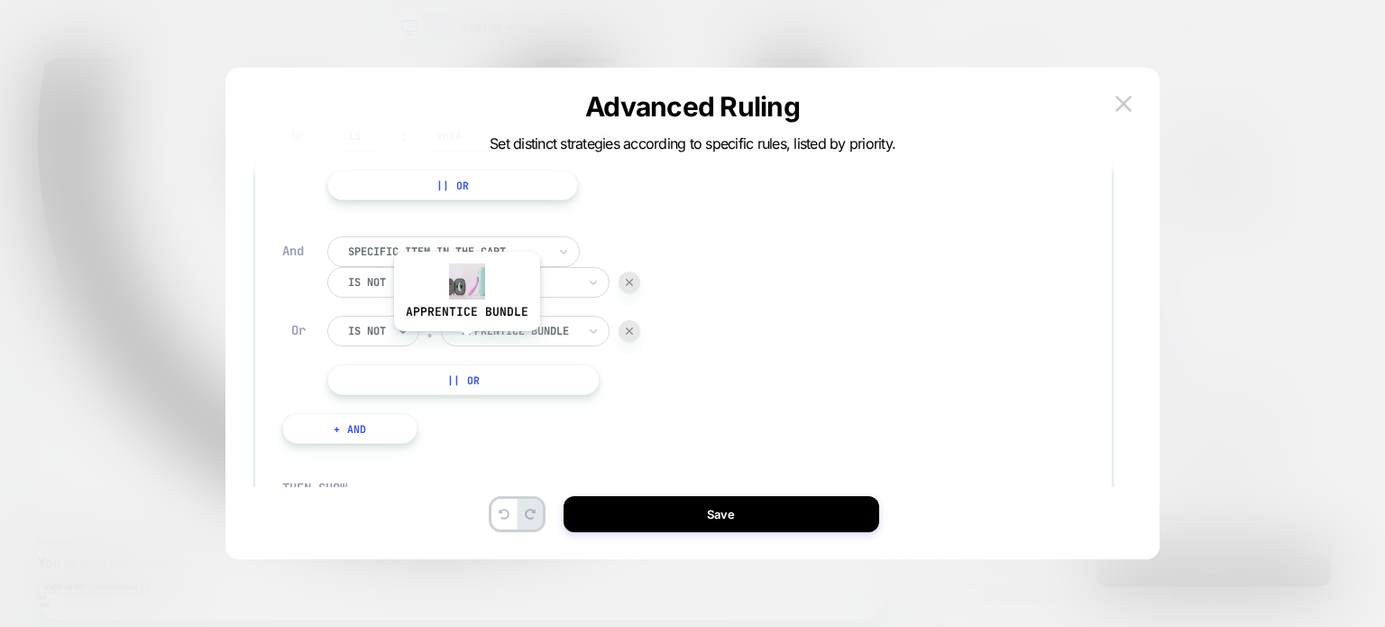
click at [476, 330] on div at bounding box center [519, 331] width 115 height 16
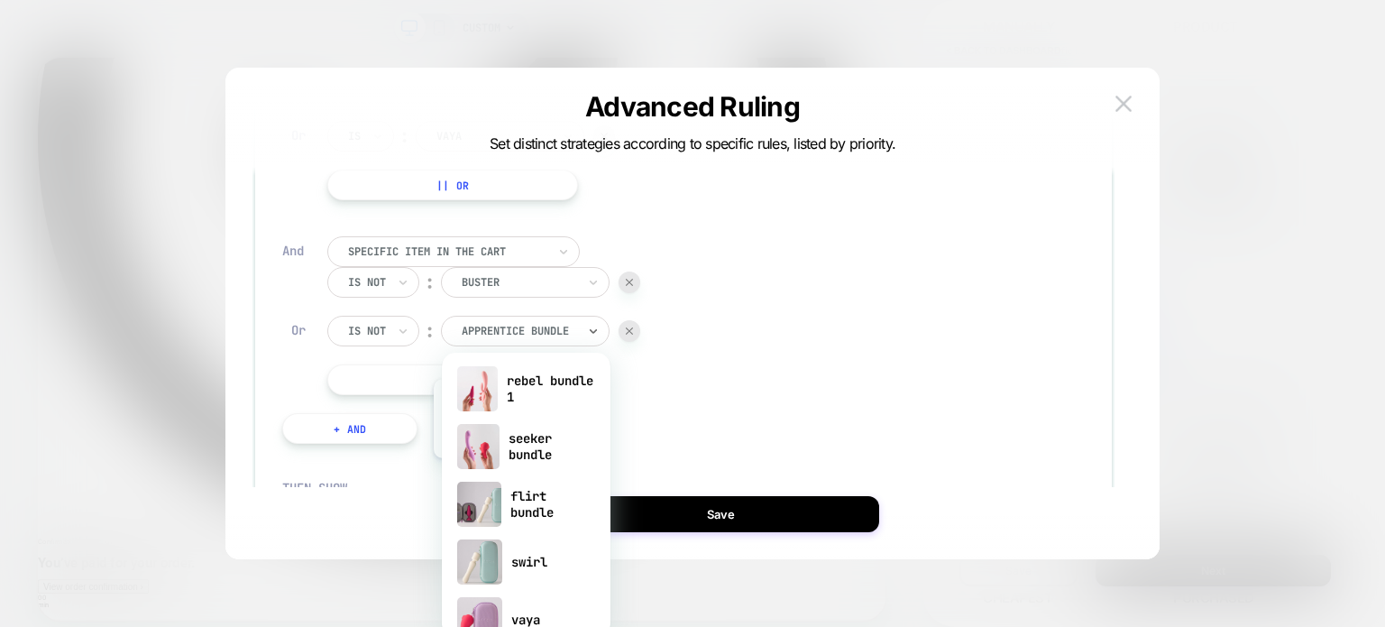
scroll to position [408, 0]
click at [486, 391] on img at bounding box center [477, 390] width 40 height 45
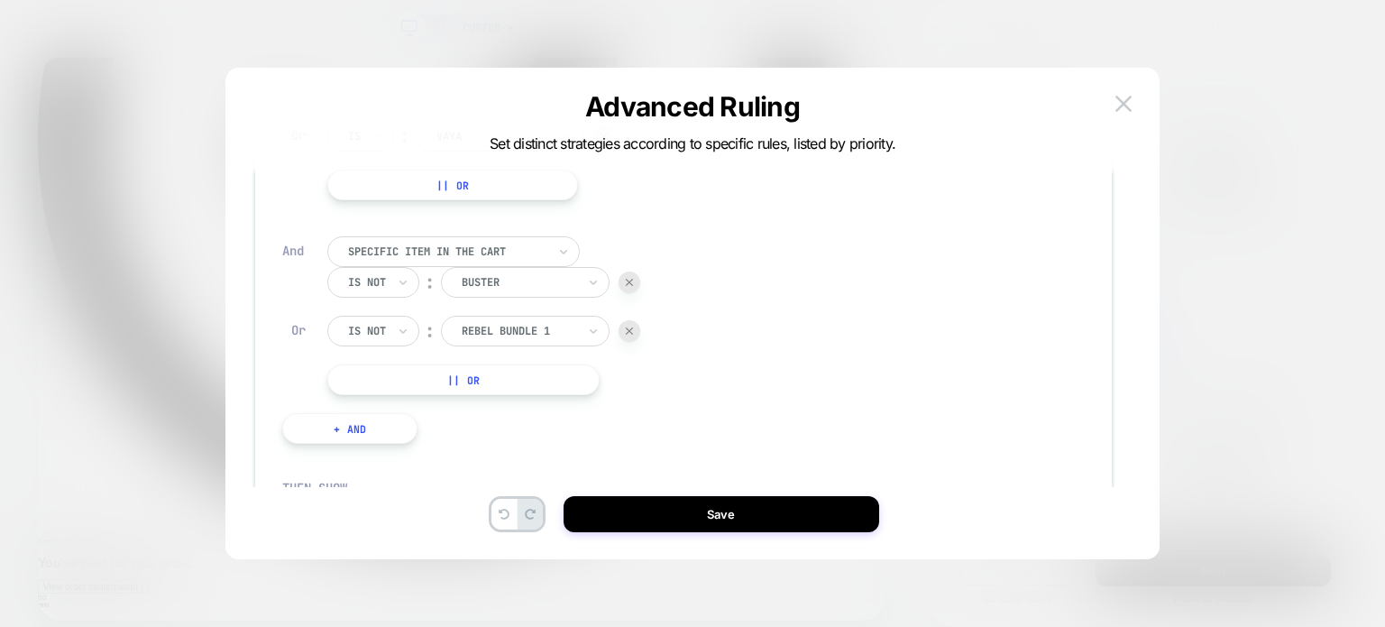
click at [386, 376] on button "|| Or" at bounding box center [463, 379] width 272 height 31
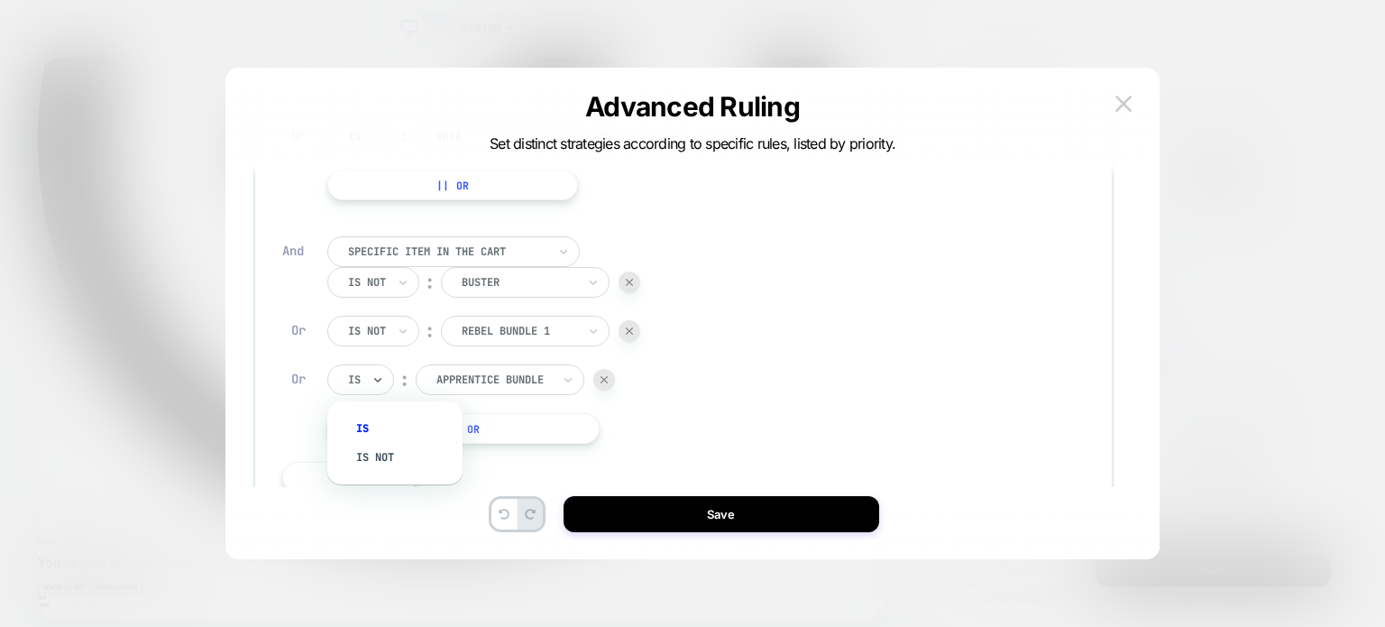
click at [370, 381] on div "Is" at bounding box center [360, 379] width 67 height 31
click at [397, 464] on div "Is not" at bounding box center [403, 457] width 117 height 29
click at [489, 367] on div "apprentice bundle" at bounding box center [525, 379] width 169 height 31
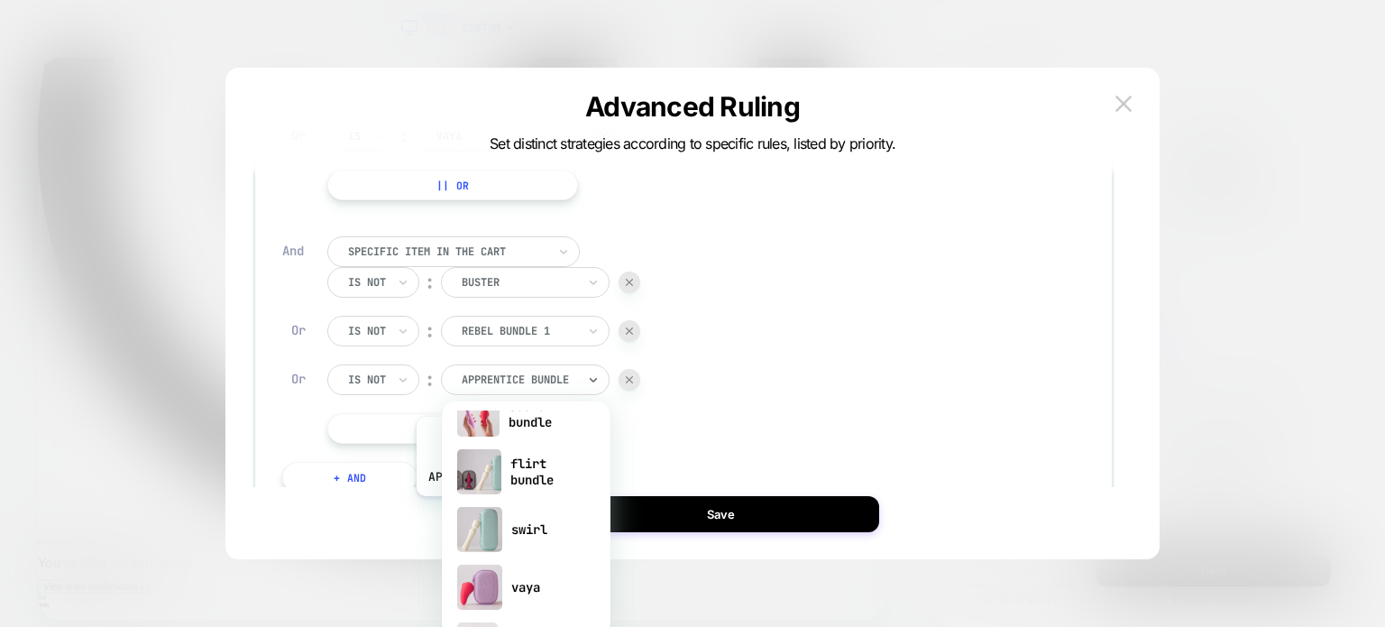
scroll to position [539, 0]
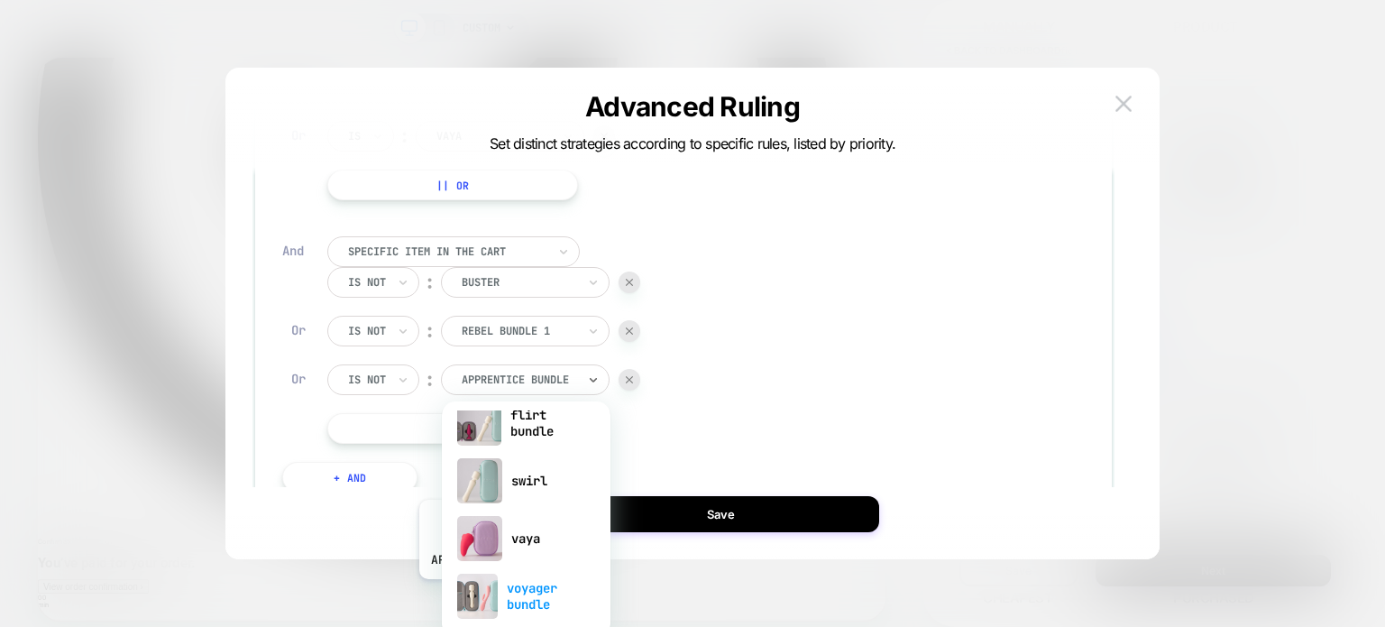
click at [490, 592] on img at bounding box center [477, 595] width 40 height 45
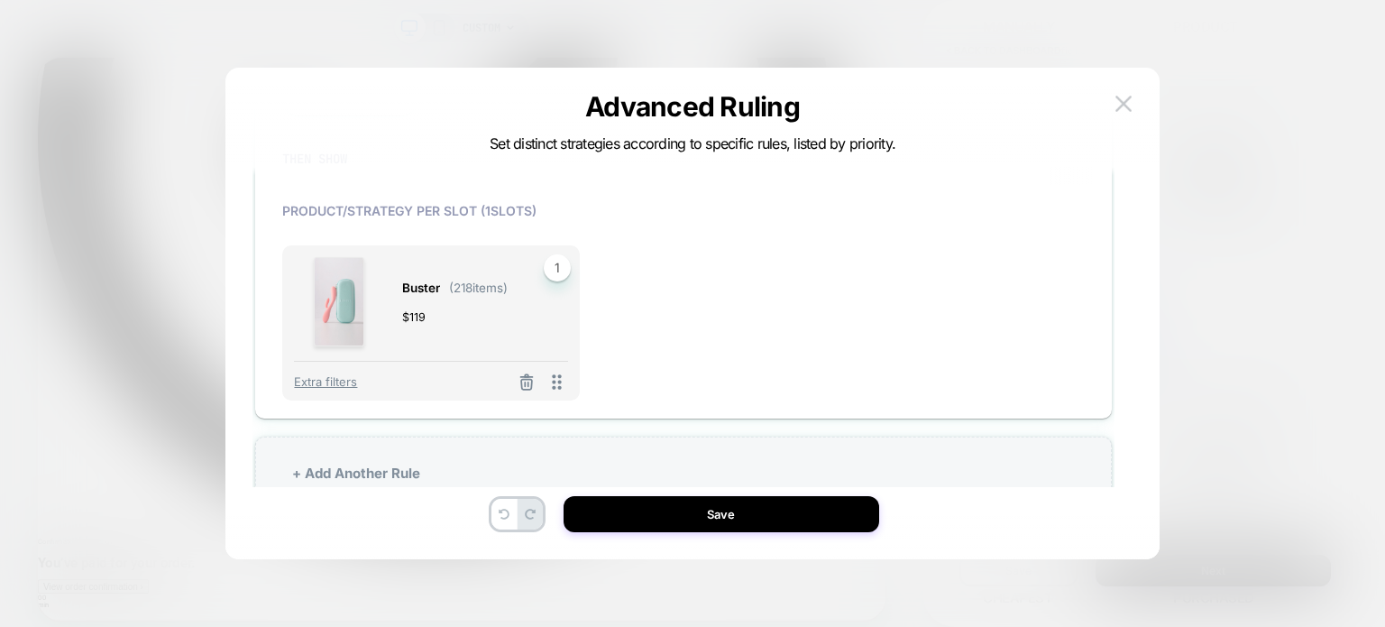
scroll to position [988, 0]
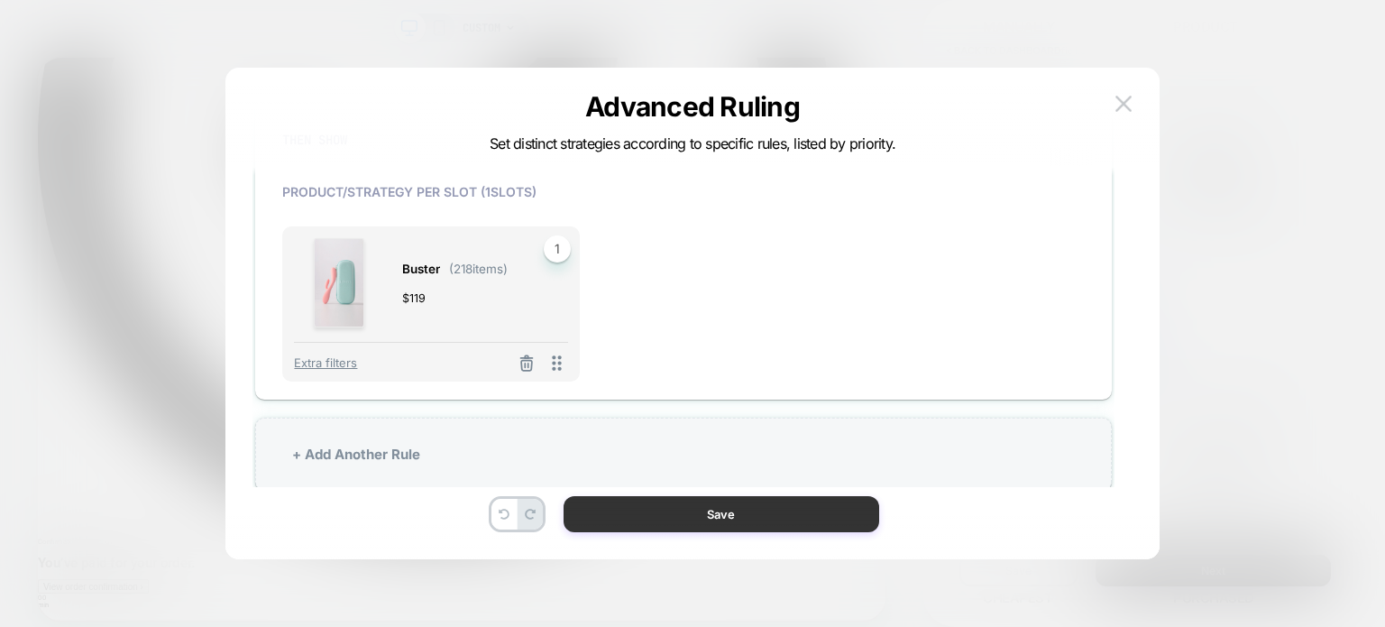
click at [709, 518] on button "Save" at bounding box center [722, 514] width 316 height 36
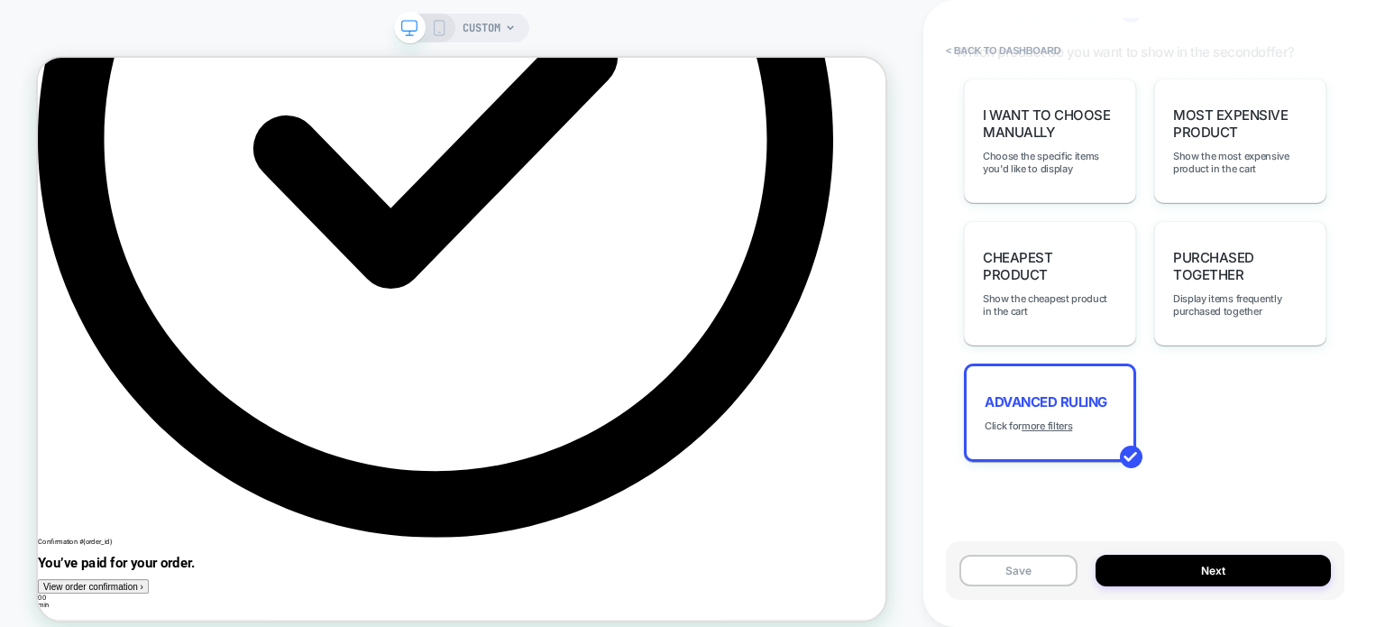
scroll to position [1918, 0]
click at [1179, 573] on button "Next" at bounding box center [1213, 571] width 235 height 32
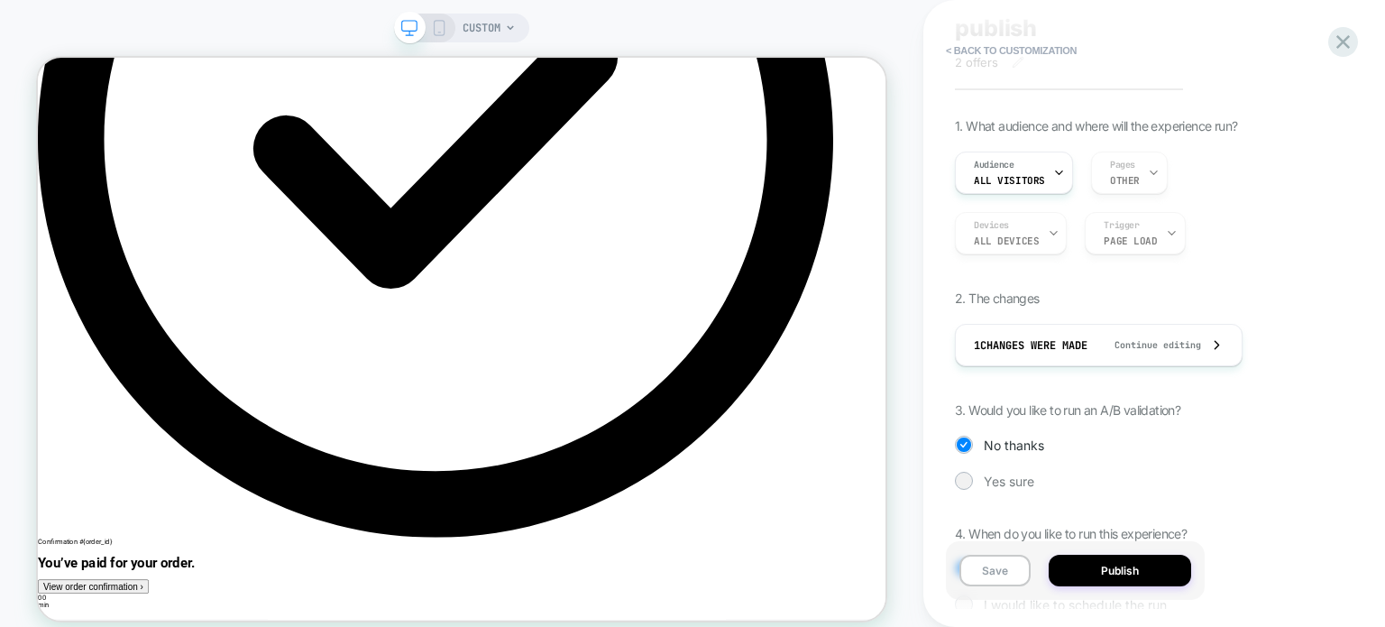
scroll to position [117, 0]
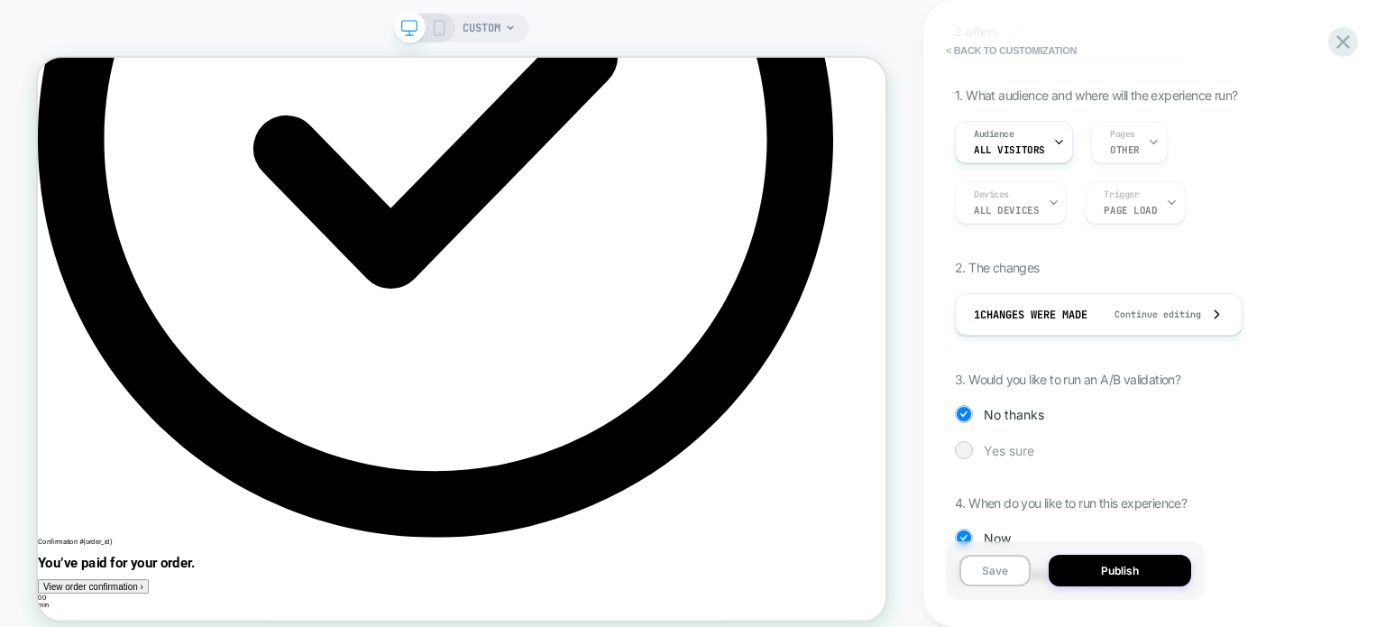
click at [961, 452] on div at bounding box center [964, 450] width 14 height 14
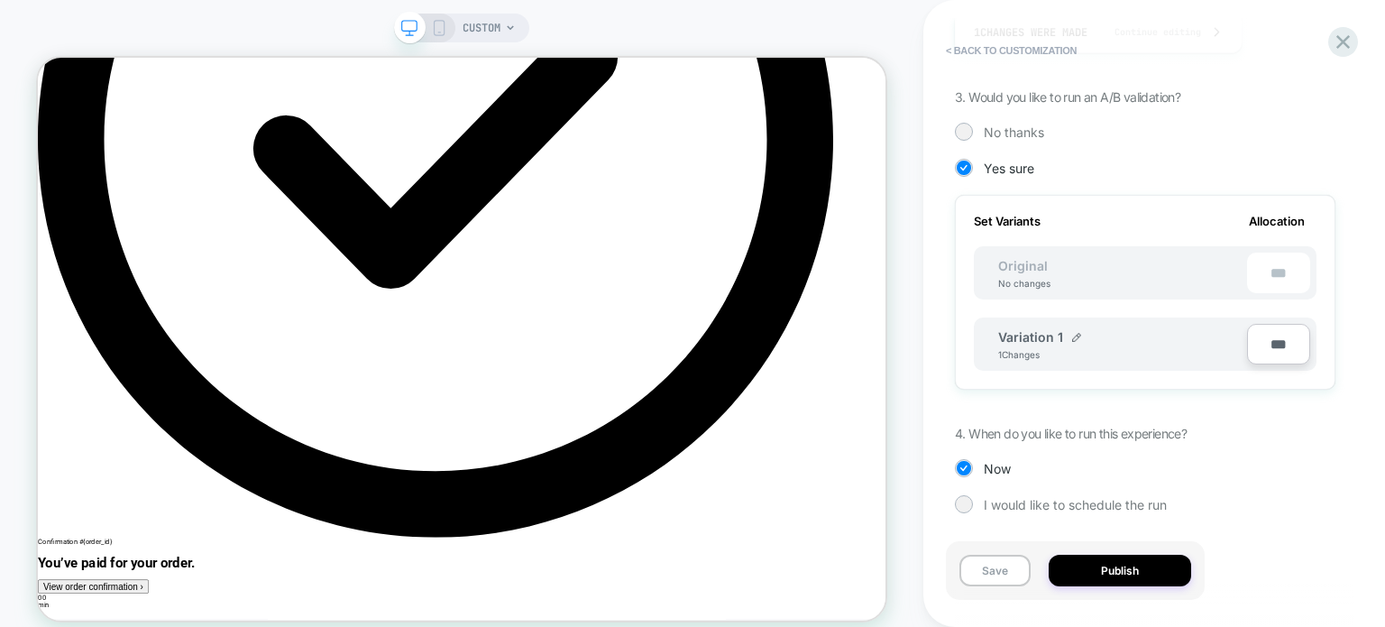
scroll to position [400, 0]
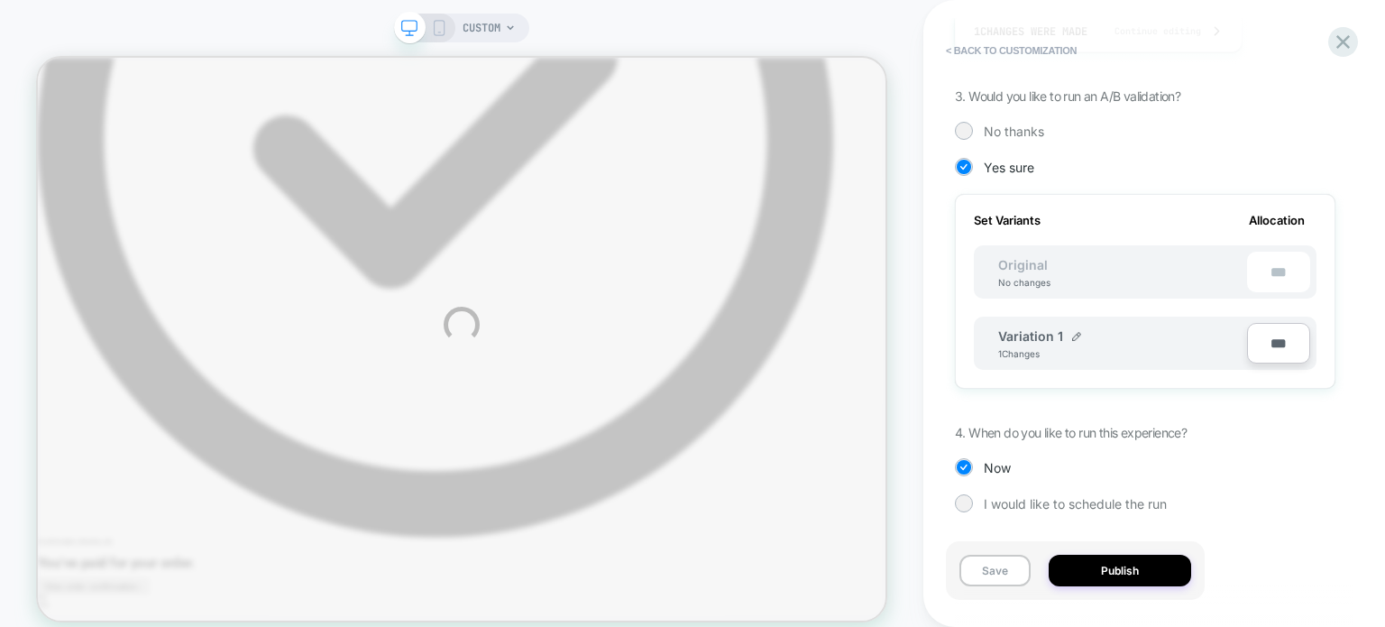
click at [1266, 340] on div "CUSTOM < Back to customization Review " POST PURCHASE " before publish 2 offers…" at bounding box center [692, 324] width 1385 height 649
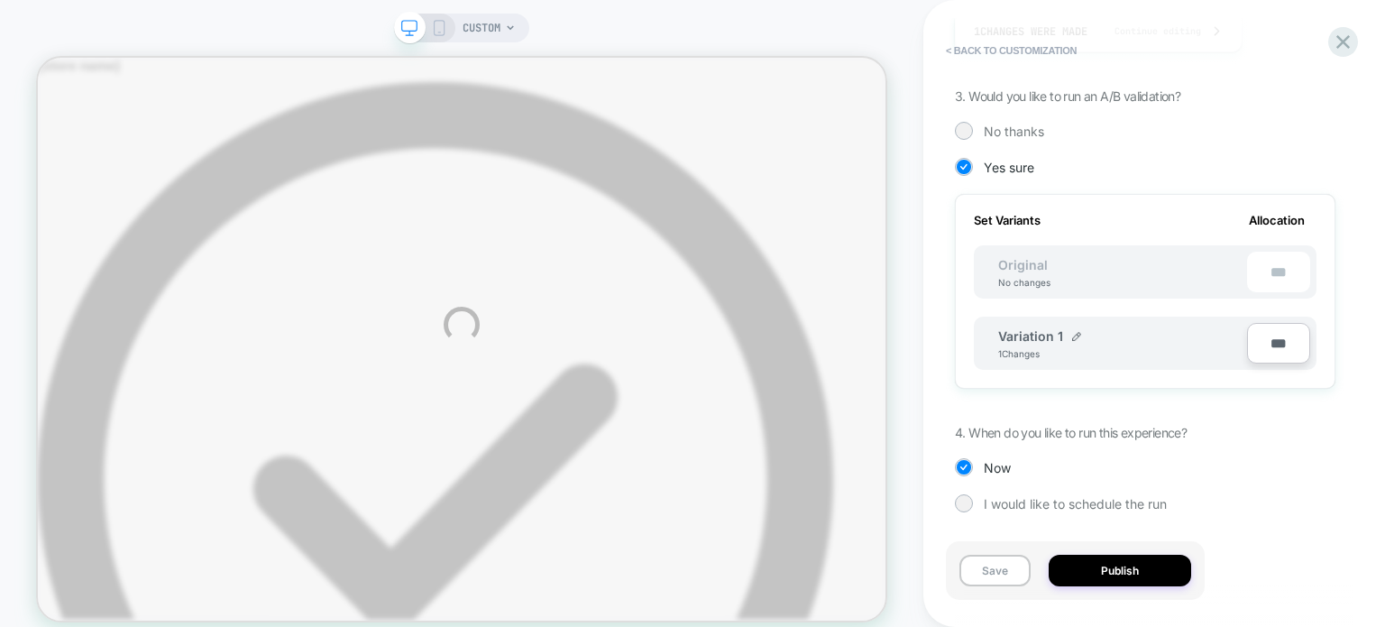
scroll to position [454, 0]
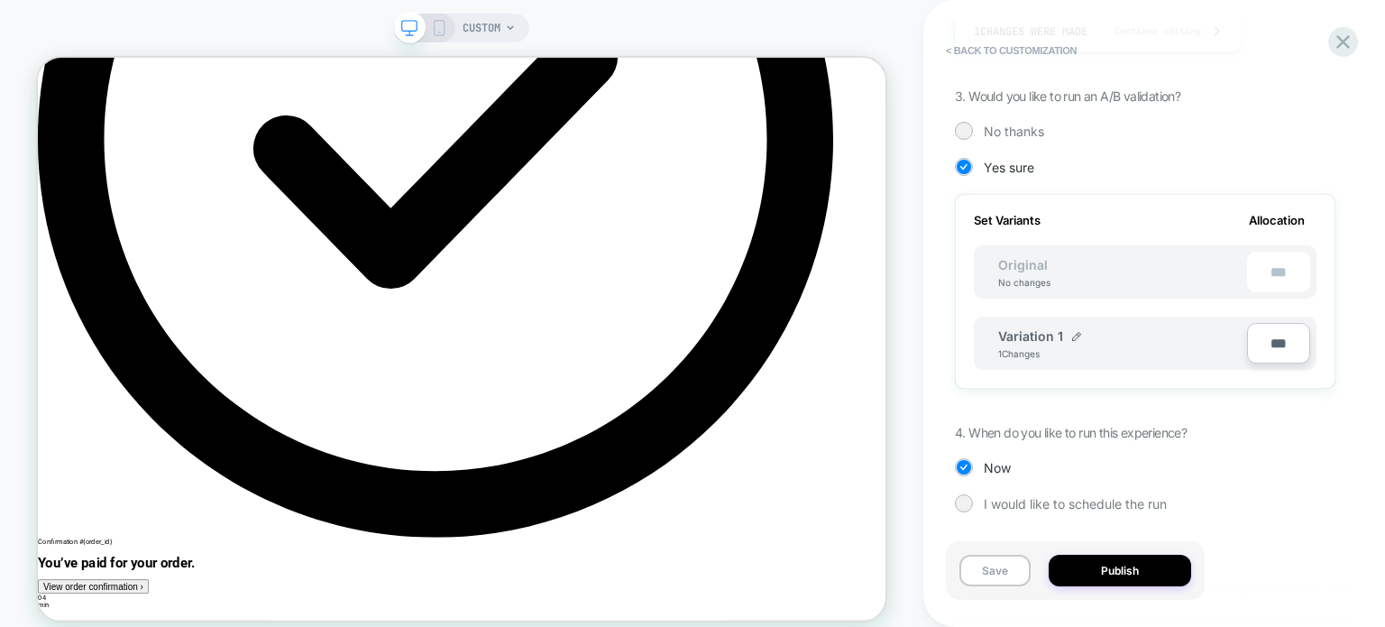
click at [1261, 343] on input "***" at bounding box center [1278, 343] width 63 height 41
type input "***"
type input "**"
type input "***"
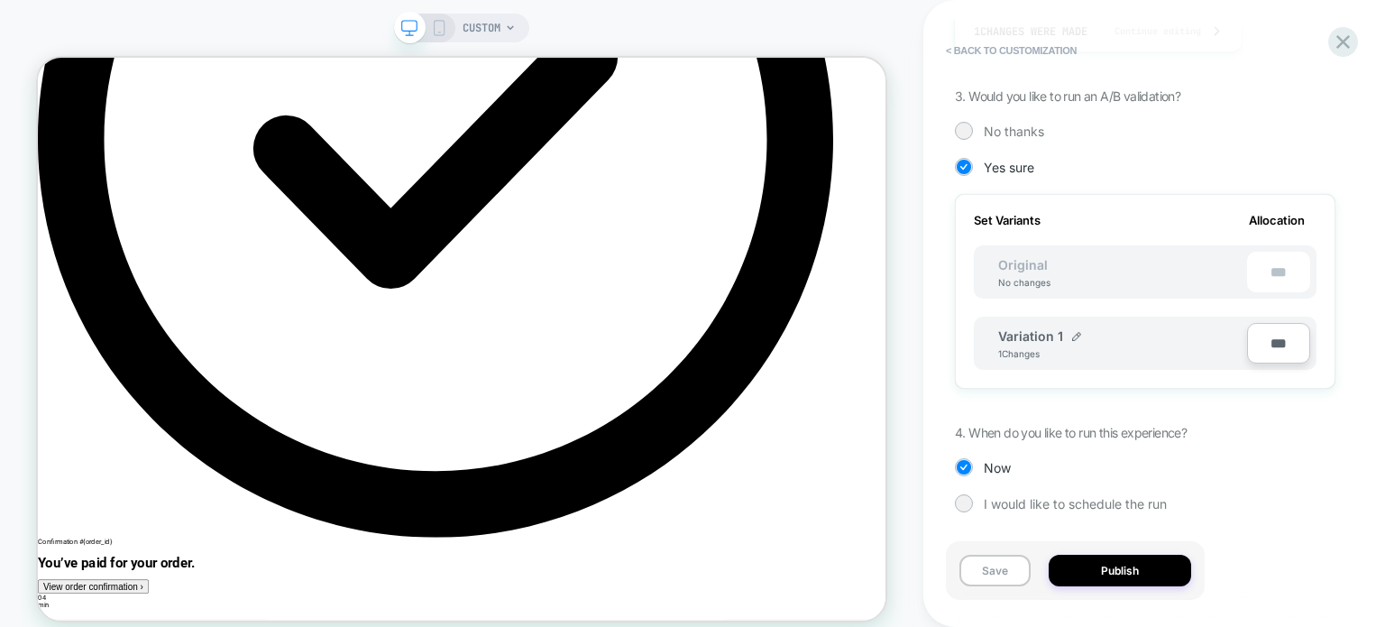
type input "***"
click at [1338, 338] on div "Review " POST PURCHASE " before publish 2 offers﻿ Click to edit experience deta…" at bounding box center [1145, 313] width 399 height 591
click at [1047, 397] on div "1. What audience and where will the experience run? Audience All Visitors Pages…" at bounding box center [1145, 171] width 380 height 735
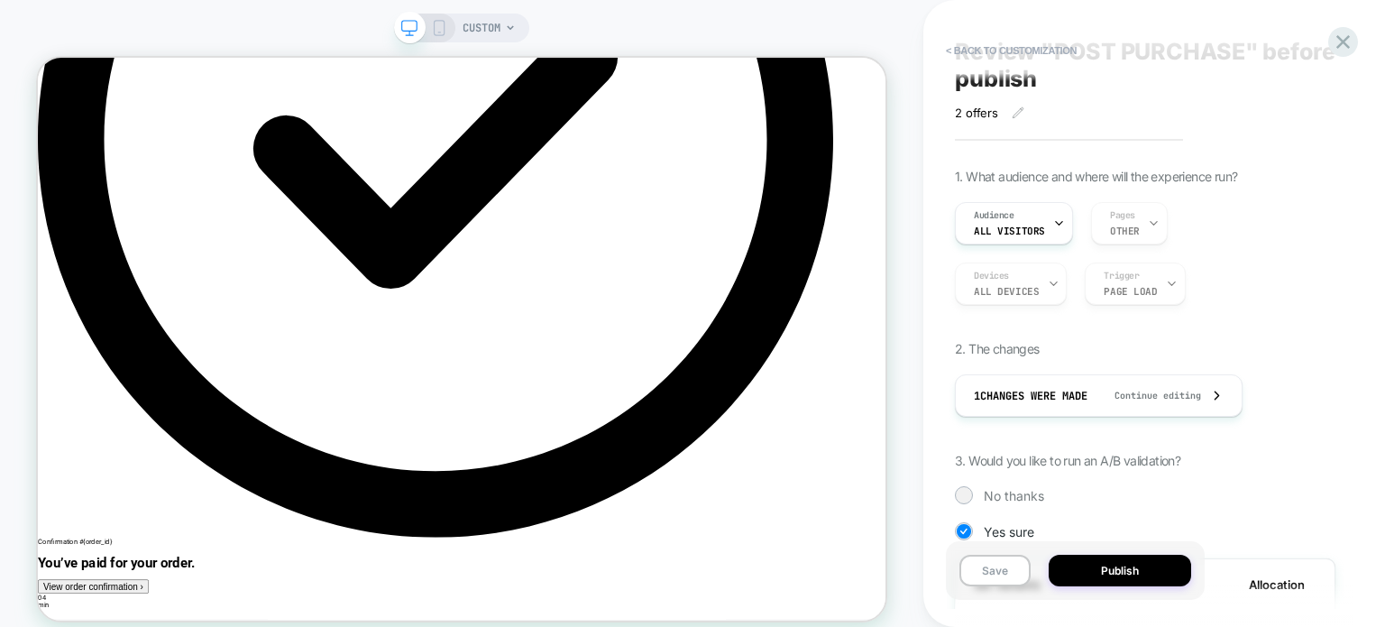
scroll to position [0, 0]
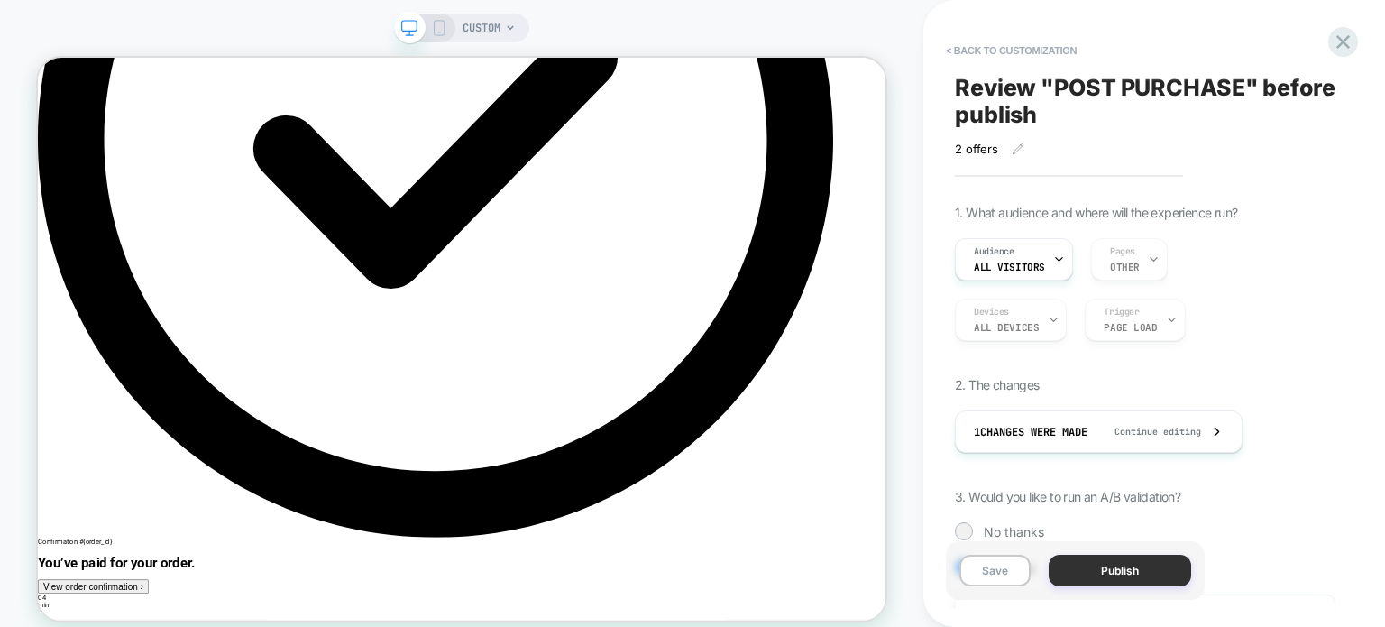
click at [1090, 567] on button "Publish" at bounding box center [1120, 571] width 142 height 32
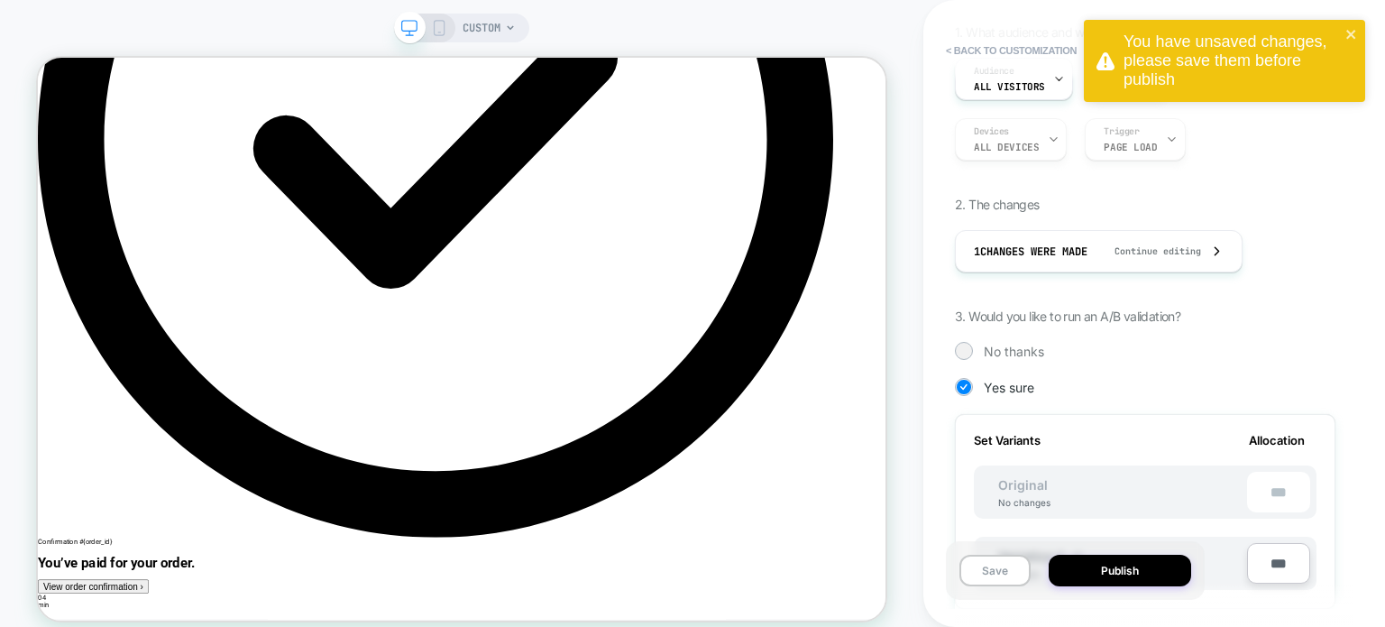
scroll to position [182, 0]
click at [1008, 582] on button "Save" at bounding box center [994, 571] width 71 height 32
click at [1108, 567] on button "Publish" at bounding box center [1120, 571] width 142 height 32
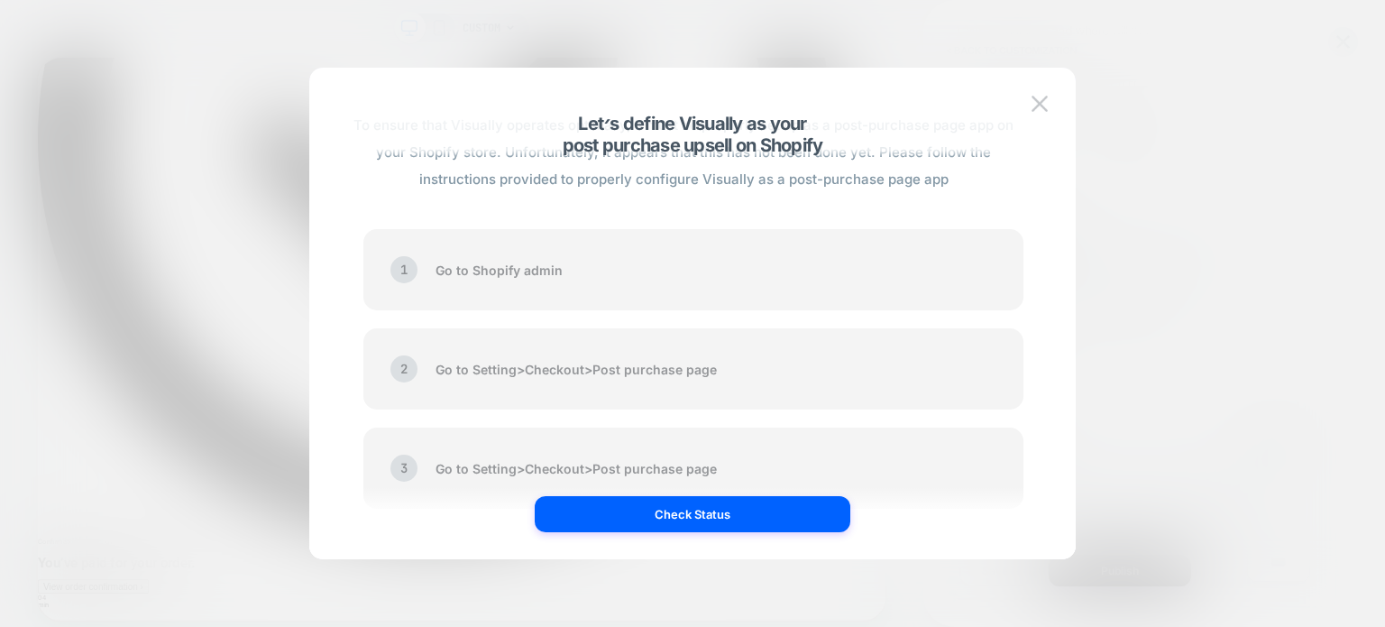
scroll to position [122, 0]
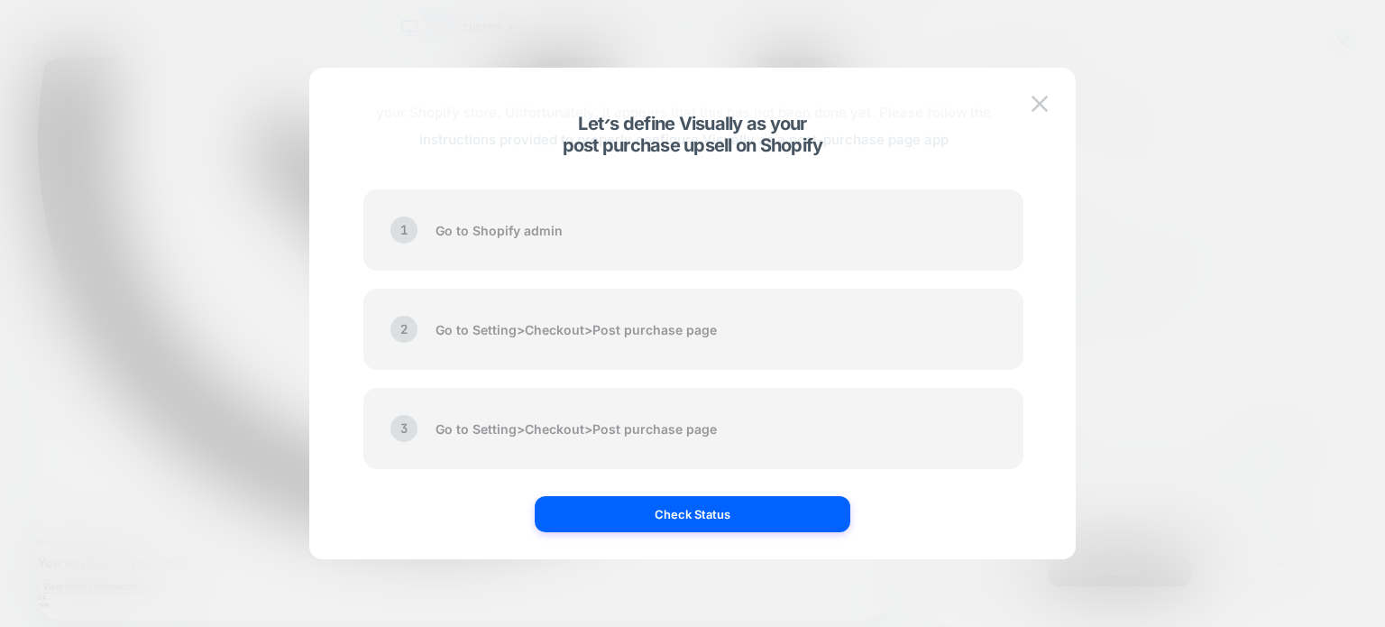
click at [672, 335] on div "2 Go to Setting > Checkout > Post purchase page" at bounding box center [693, 329] width 660 height 81
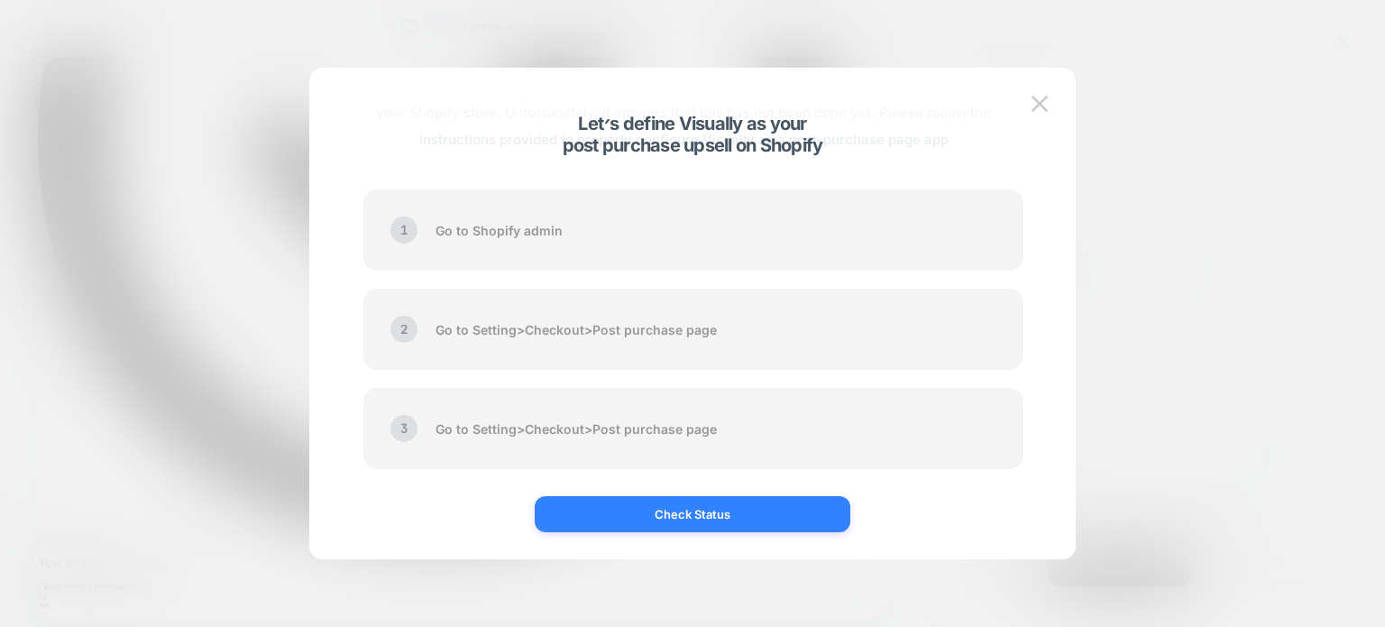
click at [726, 511] on button "Check Status" at bounding box center [693, 514] width 316 height 36
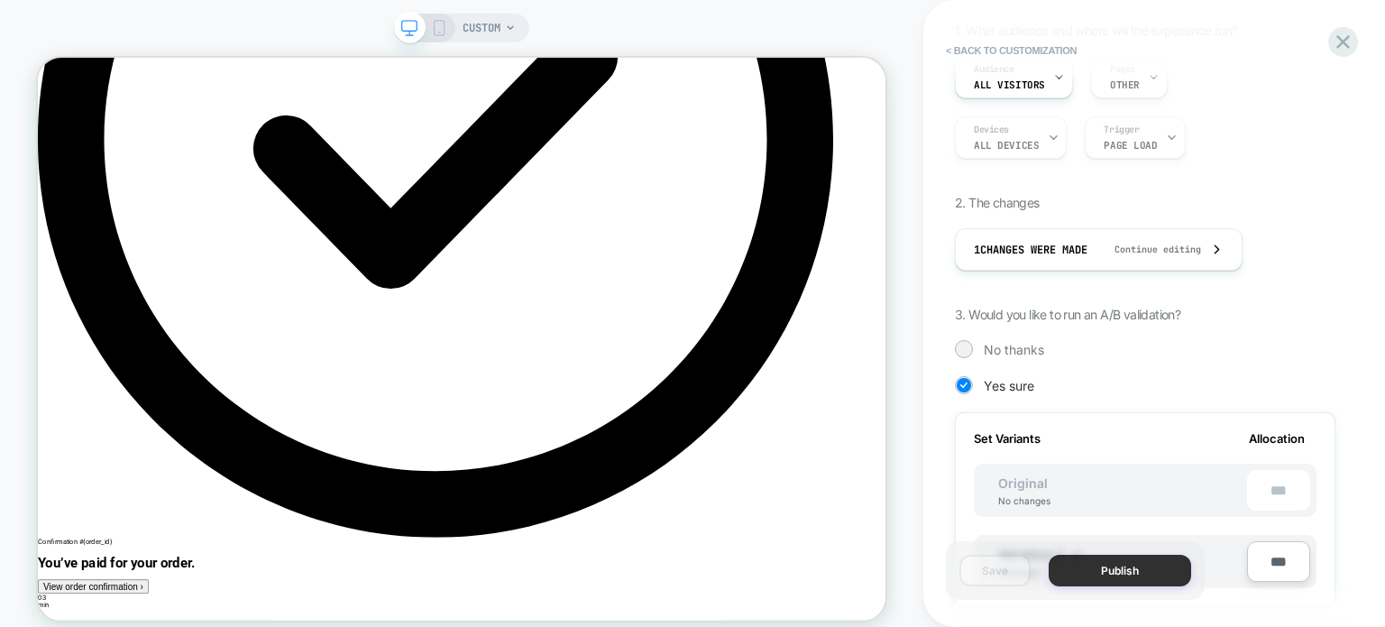
click at [1132, 558] on button "Publish" at bounding box center [1120, 571] width 142 height 32
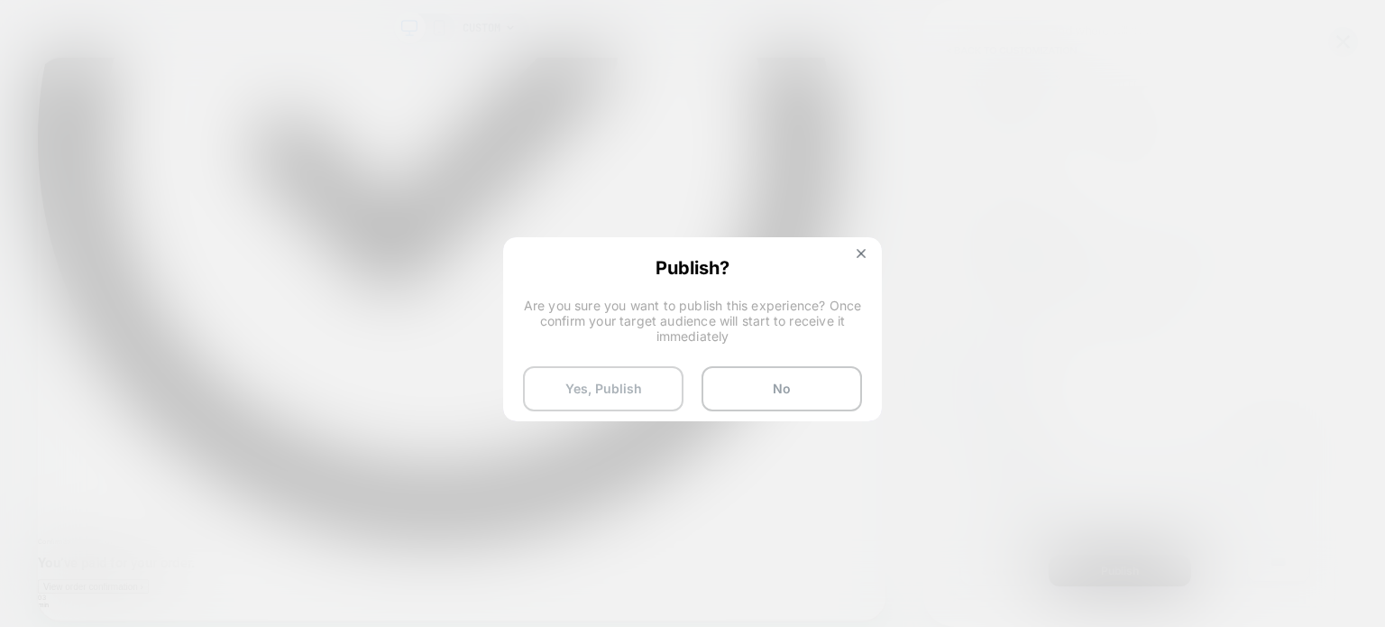
drag, startPoint x: 795, startPoint y: 392, endPoint x: 614, endPoint y: 407, distance: 181.8
click at [614, 407] on div "Yes, Publish No" at bounding box center [692, 388] width 339 height 45
click at [614, 407] on button "Yes, Publish" at bounding box center [603, 388] width 160 height 45
